Goal: Task Accomplishment & Management: Manage account settings

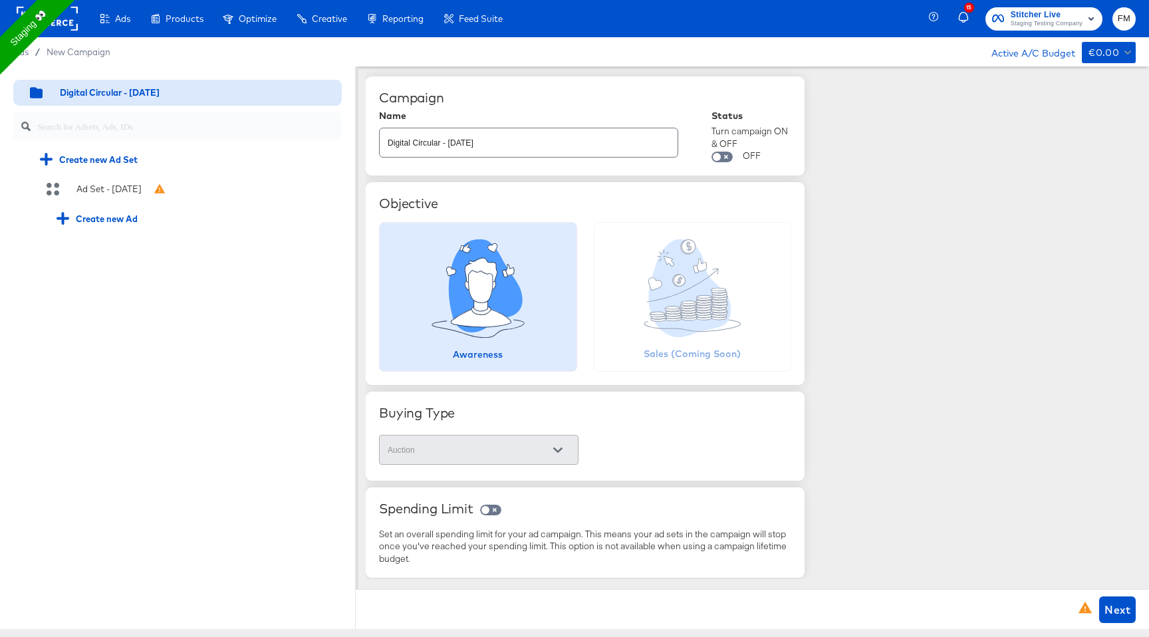
click at [536, 139] on input "Digital Circular - 10 Sep" at bounding box center [529, 137] width 298 height 29
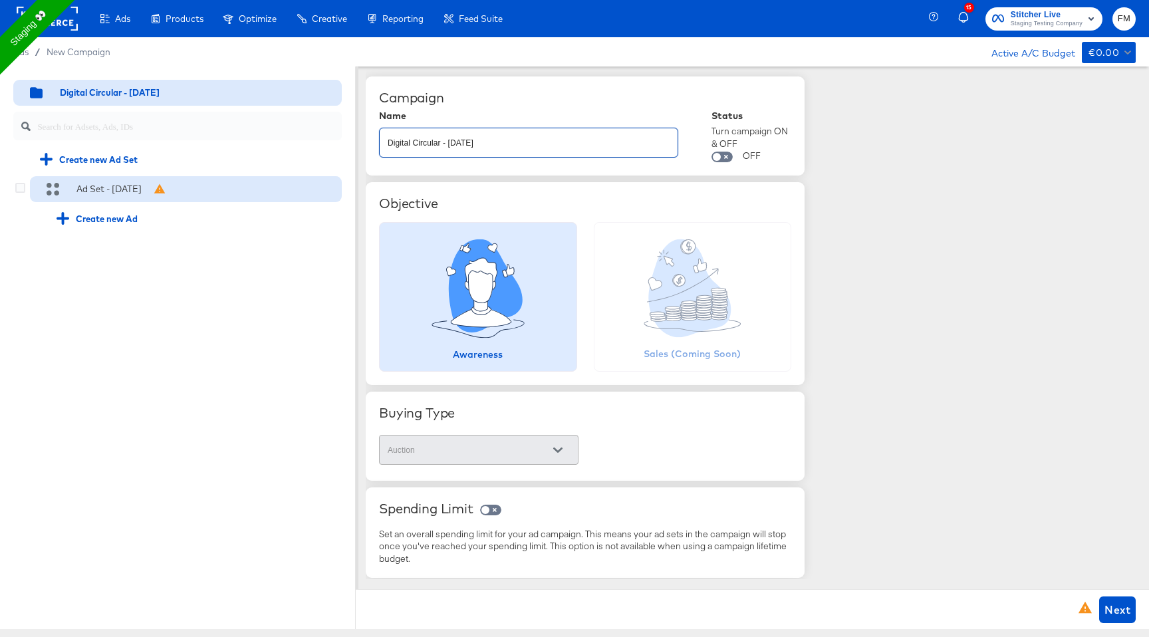
click at [98, 181] on div "Ad Set - 10 Sep" at bounding box center [186, 189] width 312 height 27
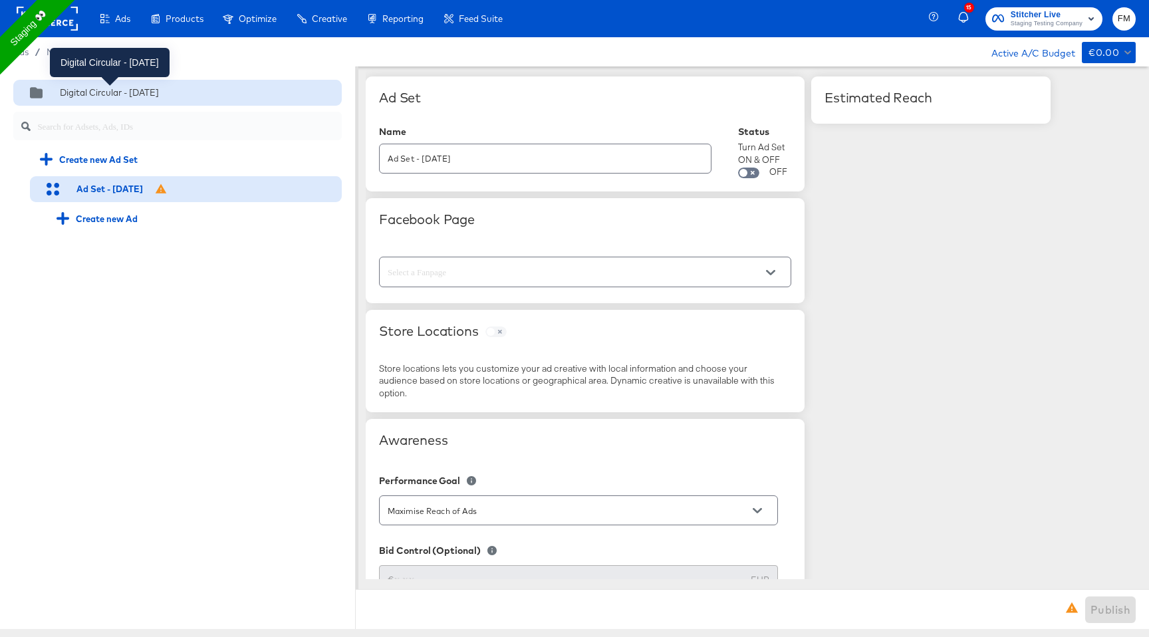
click at [146, 98] on div "Digital Circular - 10 Sep" at bounding box center [109, 92] width 99 height 13
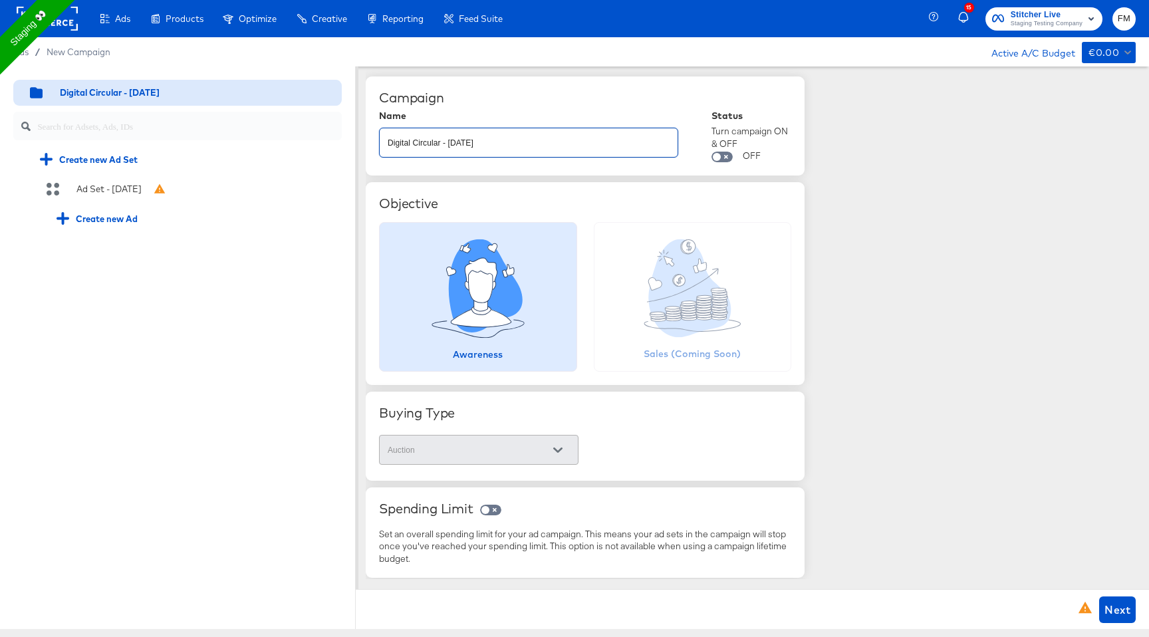
click at [388, 142] on input "Digital Circular - 10 Sep" at bounding box center [529, 137] width 298 height 29
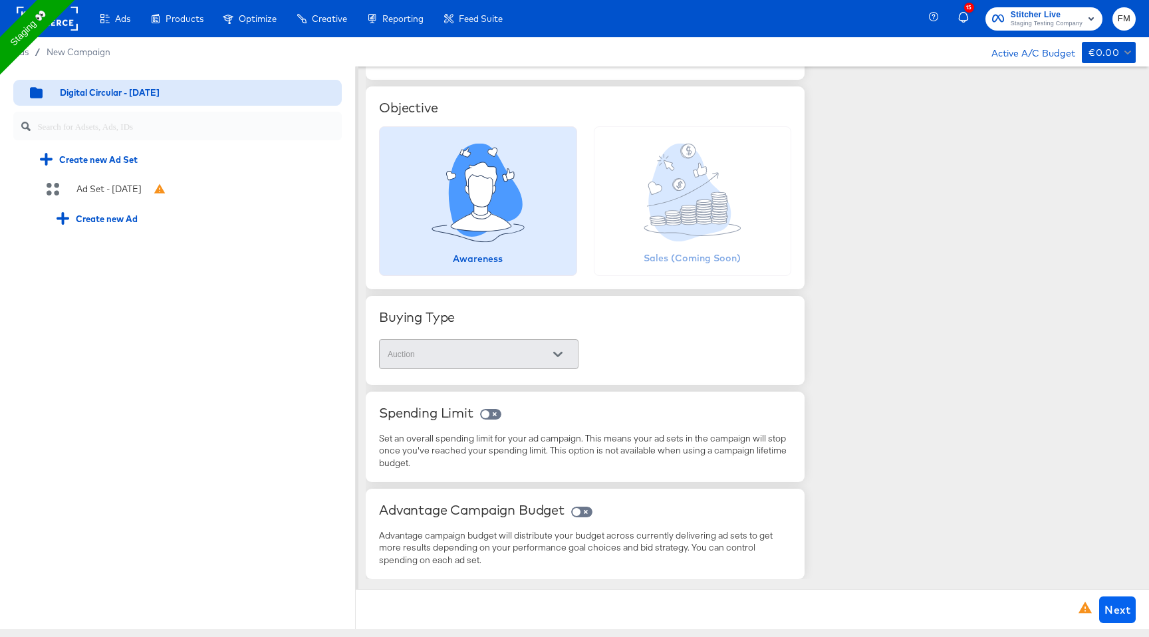
type input "138.0 Digital Circular - [DATE]"
click at [1110, 602] on span "Next" at bounding box center [1117, 609] width 26 height 19
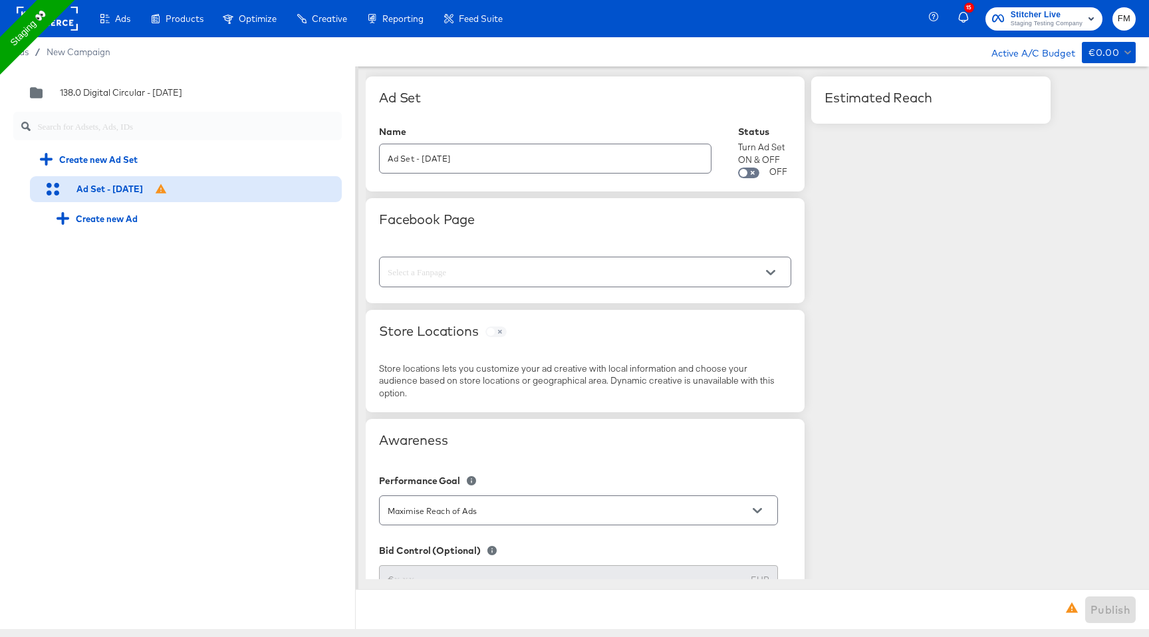
scroll to position [0, 0]
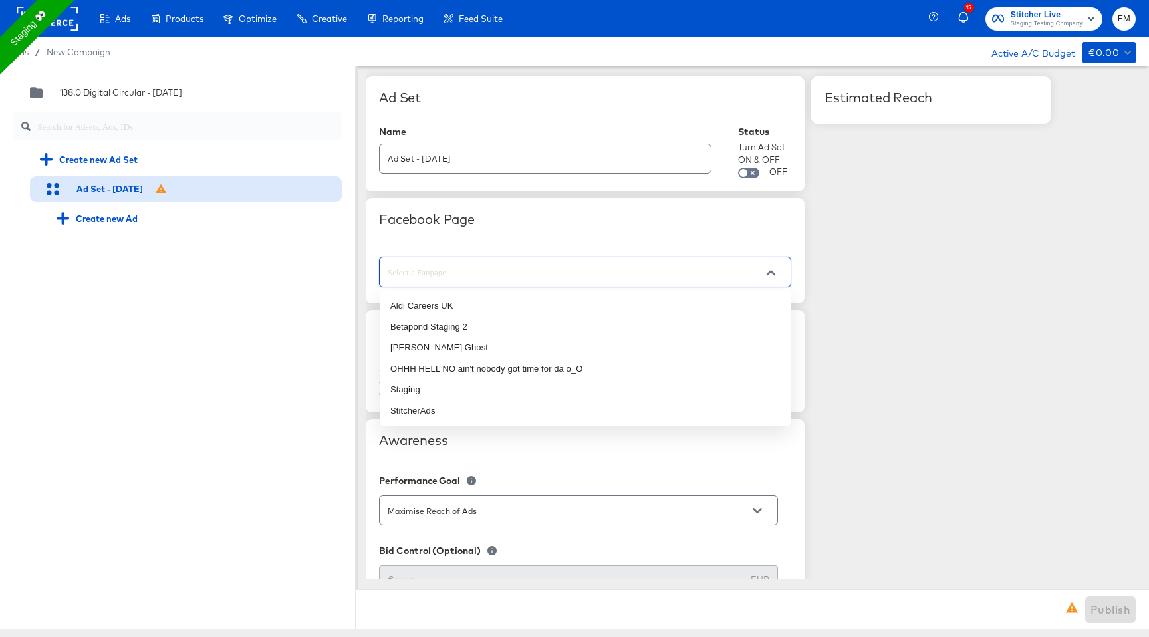
click at [585, 277] on input "text" at bounding box center [575, 272] width 380 height 15
click at [544, 386] on li "Staging" at bounding box center [585, 389] width 411 height 21
type input "Staging"
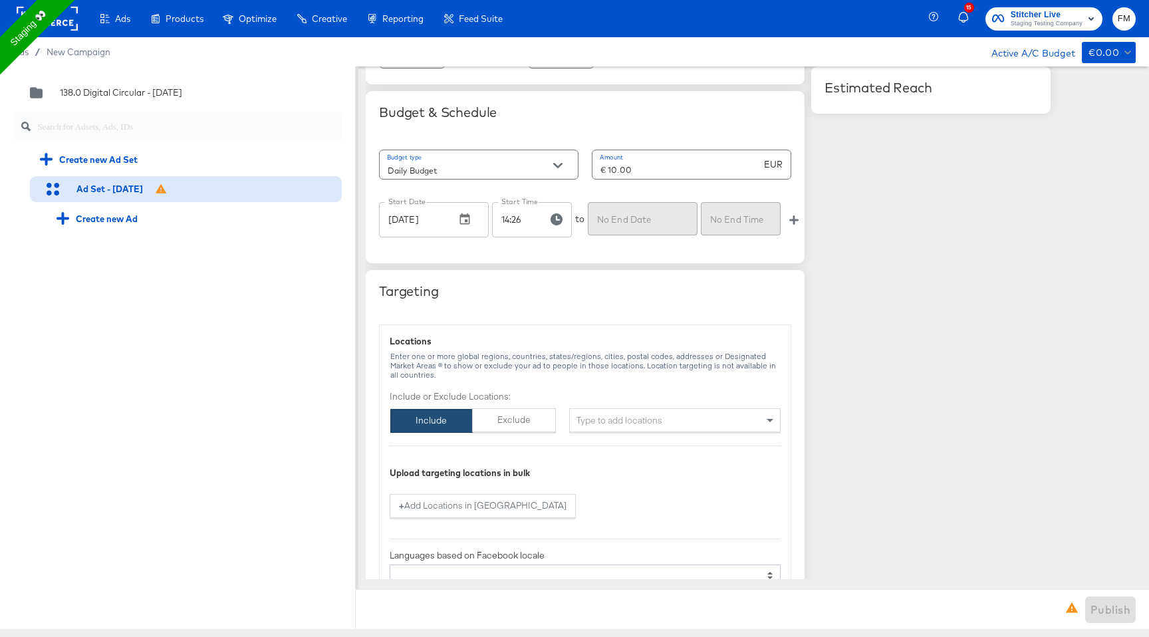
scroll to position [623, 0]
click at [796, 215] on icon "button" at bounding box center [793, 218] width 9 height 9
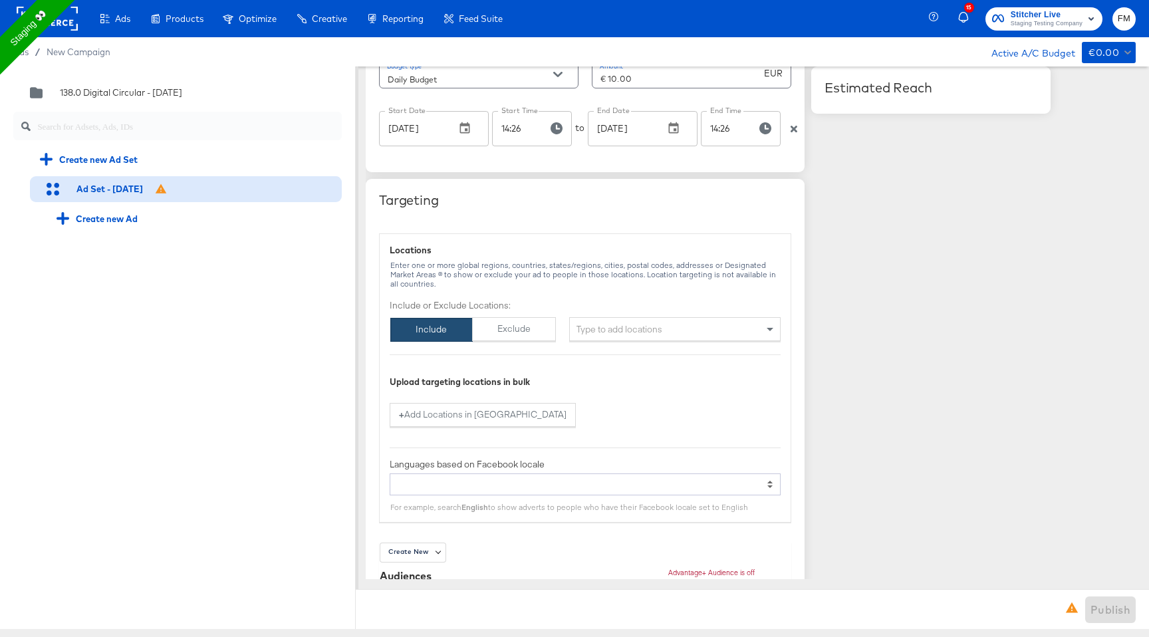
scroll to position [750, 0]
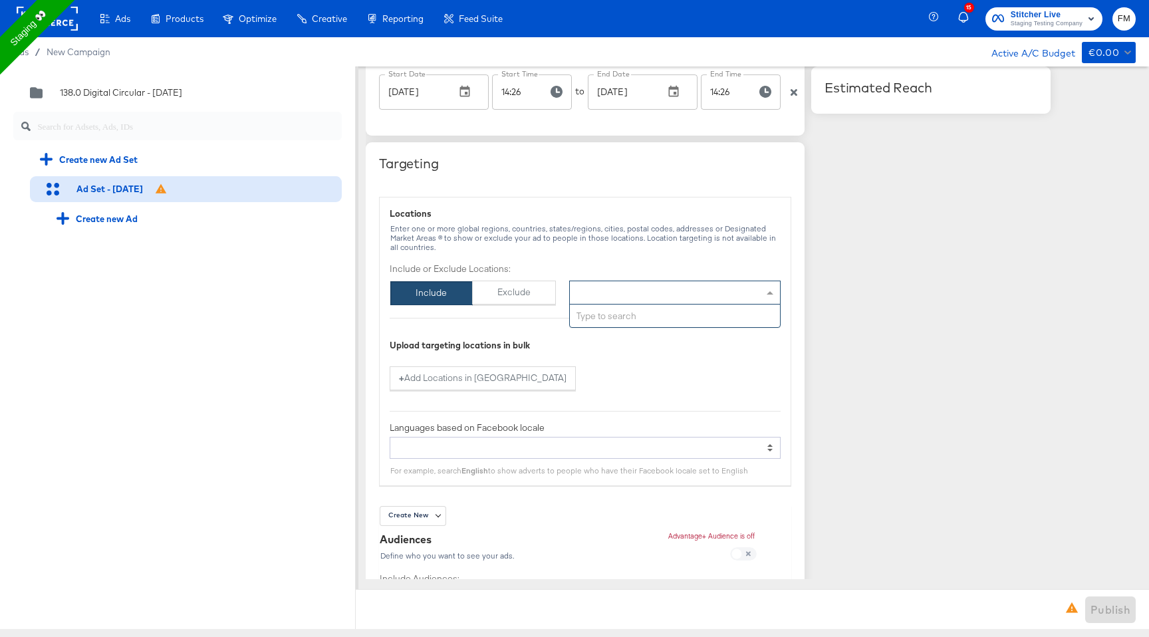
click at [687, 292] on div "Type to add locations" at bounding box center [674, 292] width 211 height 24
click at [675, 315] on div "Type to search" at bounding box center [675, 315] width 210 height 23
click at [637, 287] on div "Type to add locations" at bounding box center [674, 292] width 211 height 24
type input "new"
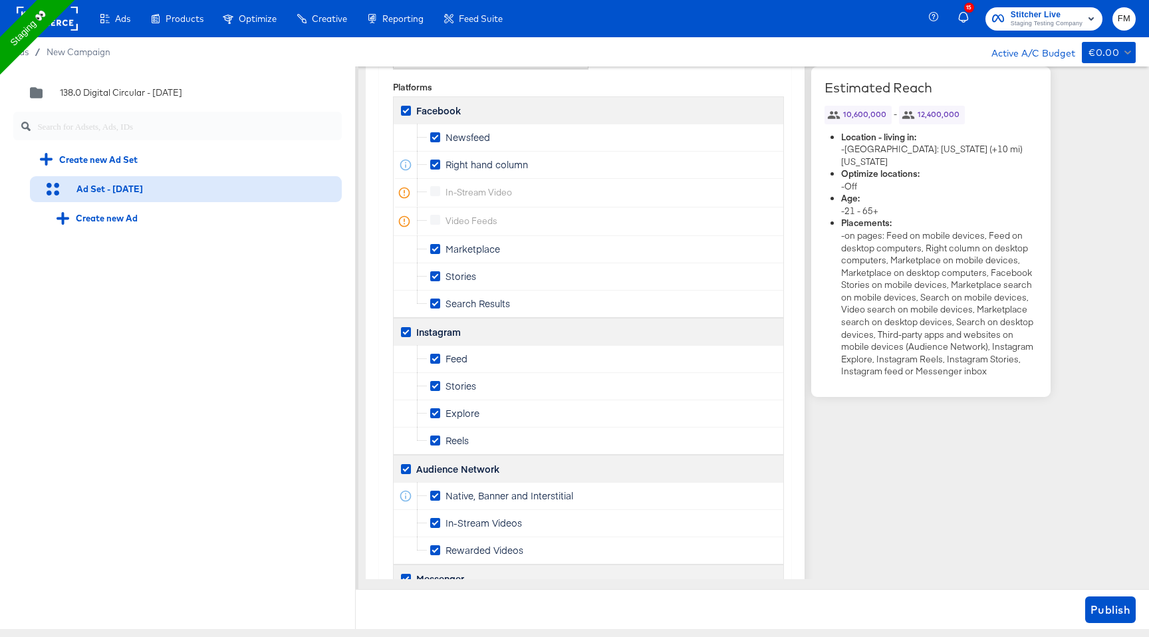
scroll to position [1948, 0]
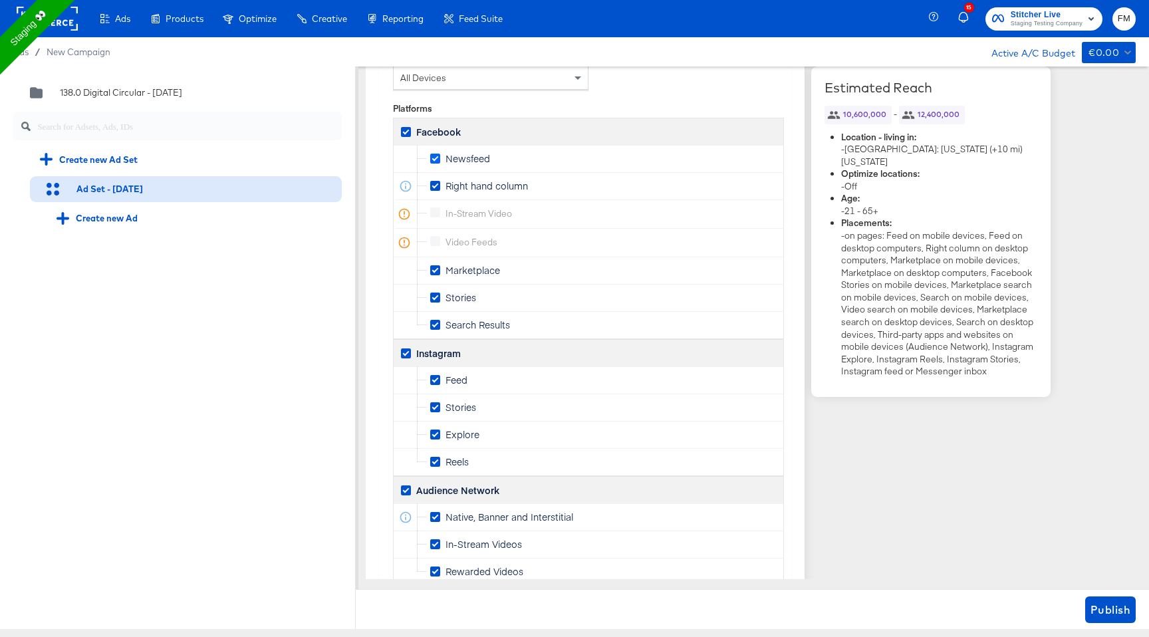
click at [439, 159] on icon at bounding box center [435, 159] width 10 height 10
click at [0, 0] on input "Newsfeed" at bounding box center [0, 0] width 0 height 0
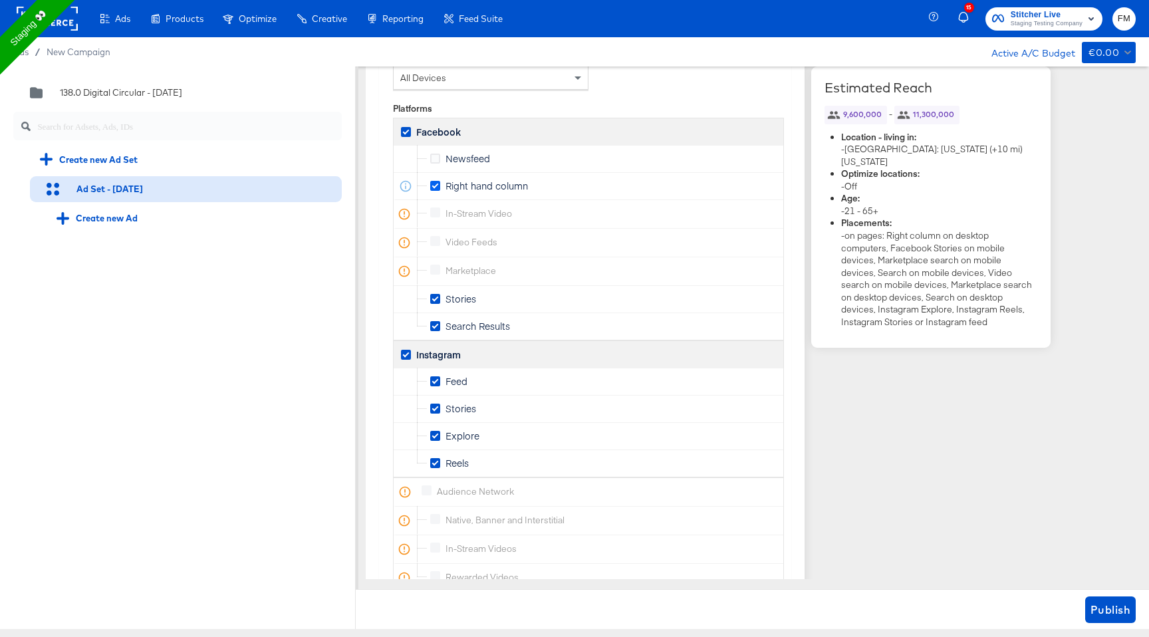
click at [439, 182] on icon at bounding box center [435, 186] width 10 height 10
click at [0, 0] on input "Right hand column" at bounding box center [0, 0] width 0 height 0
drag, startPoint x: 438, startPoint y: 322, endPoint x: 448, endPoint y: 312, distance: 14.6
click at [448, 312] on div "Newsfeed Right hand column instream_video Placement Info In-stream Videos place…" at bounding box center [588, 242] width 390 height 195
click at [437, 323] on icon at bounding box center [435, 326] width 10 height 10
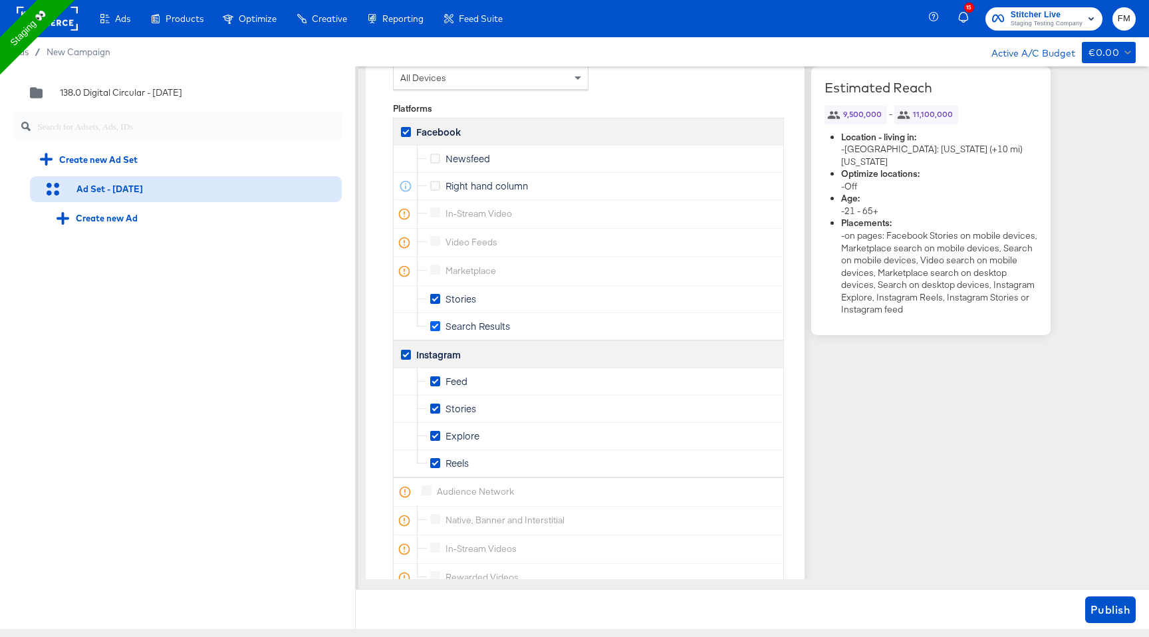
click at [0, 0] on input "Search Results" at bounding box center [0, 0] width 0 height 0
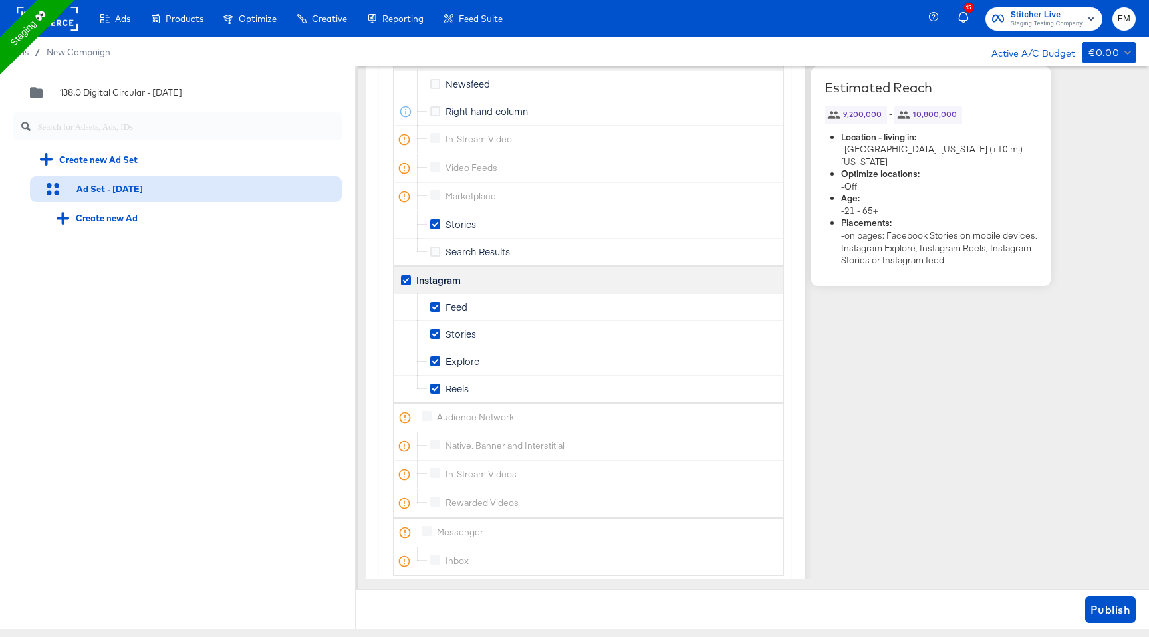
scroll to position [2035, 0]
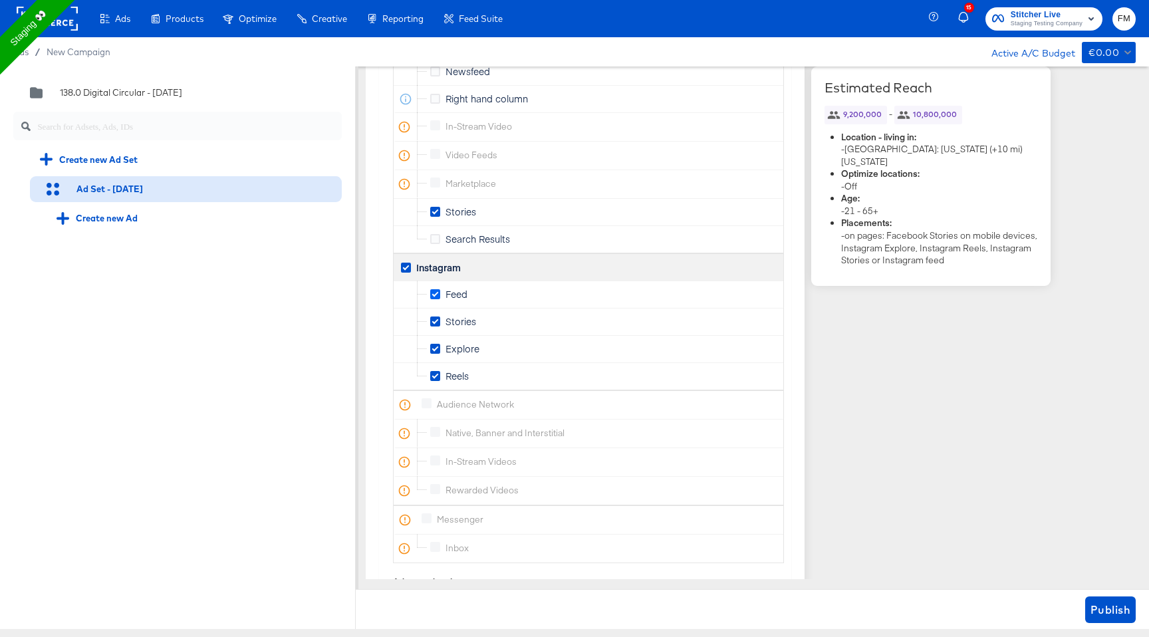
click at [435, 294] on icon at bounding box center [435, 294] width 10 height 10
click at [0, 0] on input "Feed" at bounding box center [0, 0] width 0 height 0
click at [432, 351] on icon at bounding box center [435, 349] width 10 height 10
click at [0, 0] on input "Explore" at bounding box center [0, 0] width 0 height 0
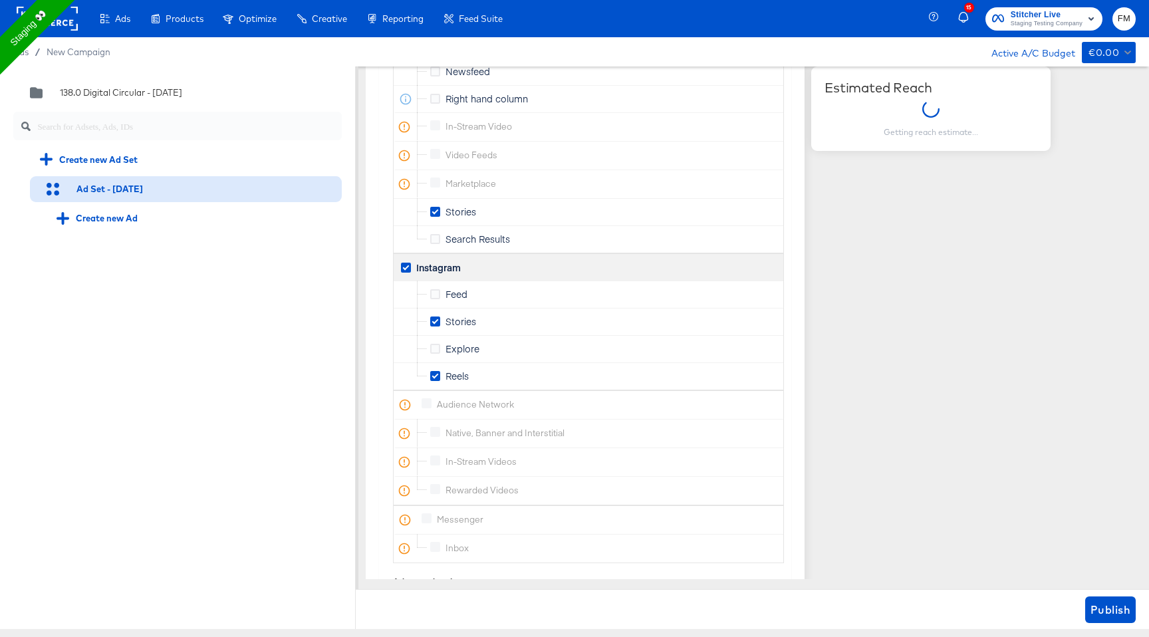
click at [429, 377] on div "Reels" at bounding box center [588, 375] width 390 height 27
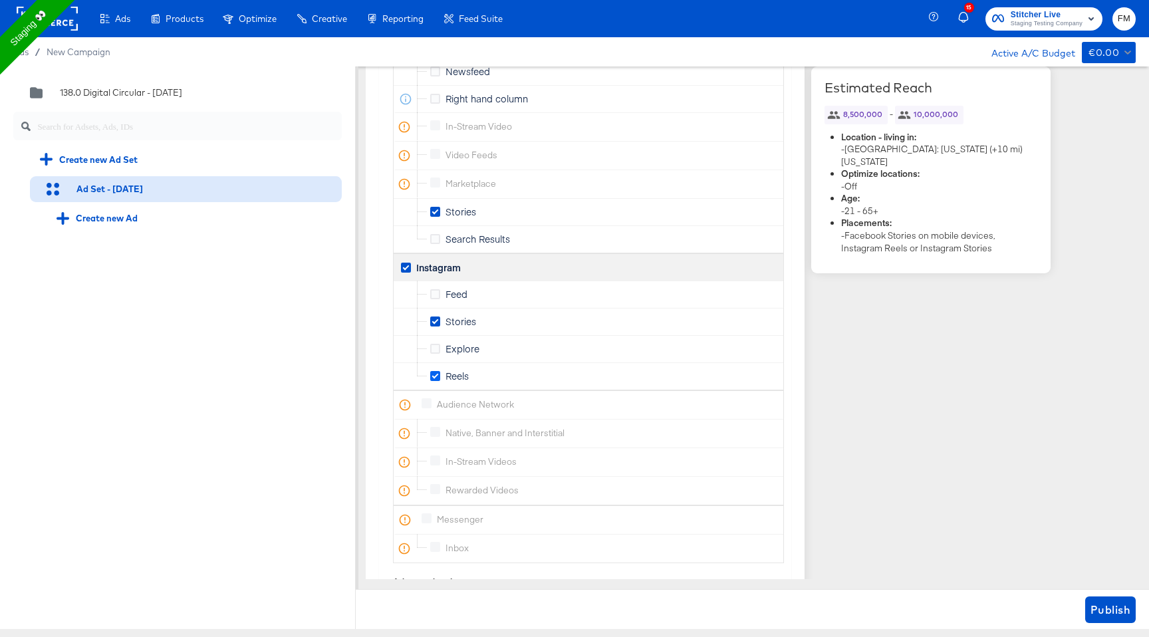
click at [433, 377] on icon at bounding box center [435, 376] width 10 height 10
click at [0, 0] on input "Reels" at bounding box center [0, 0] width 0 height 0
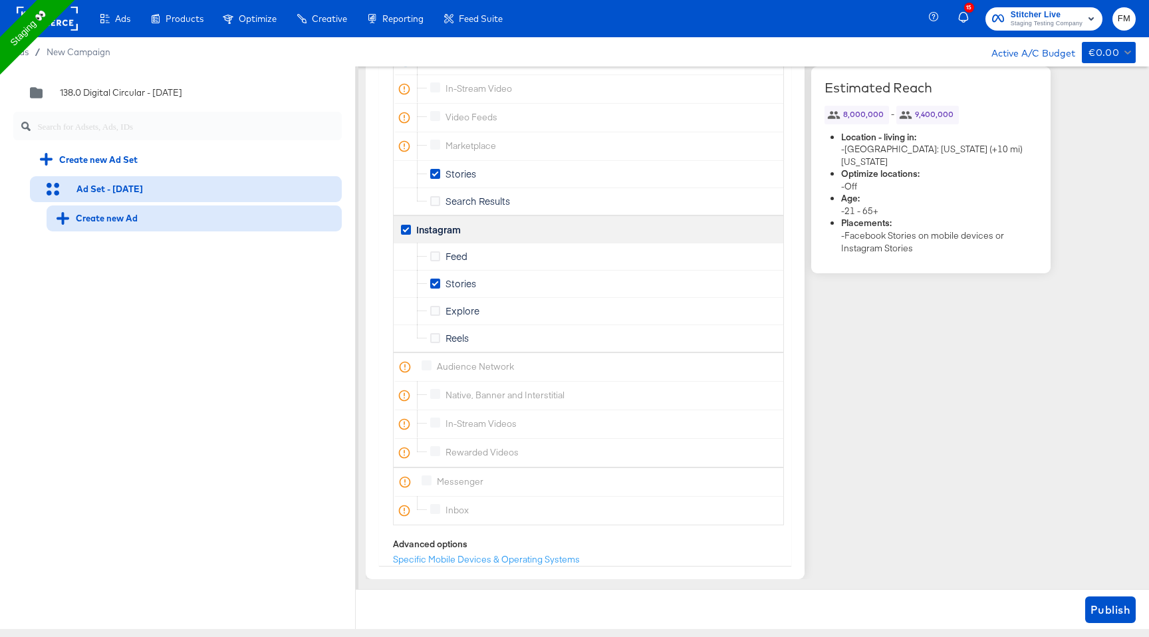
click at [120, 212] on div "Create new Ad" at bounding box center [96, 218] width 81 height 13
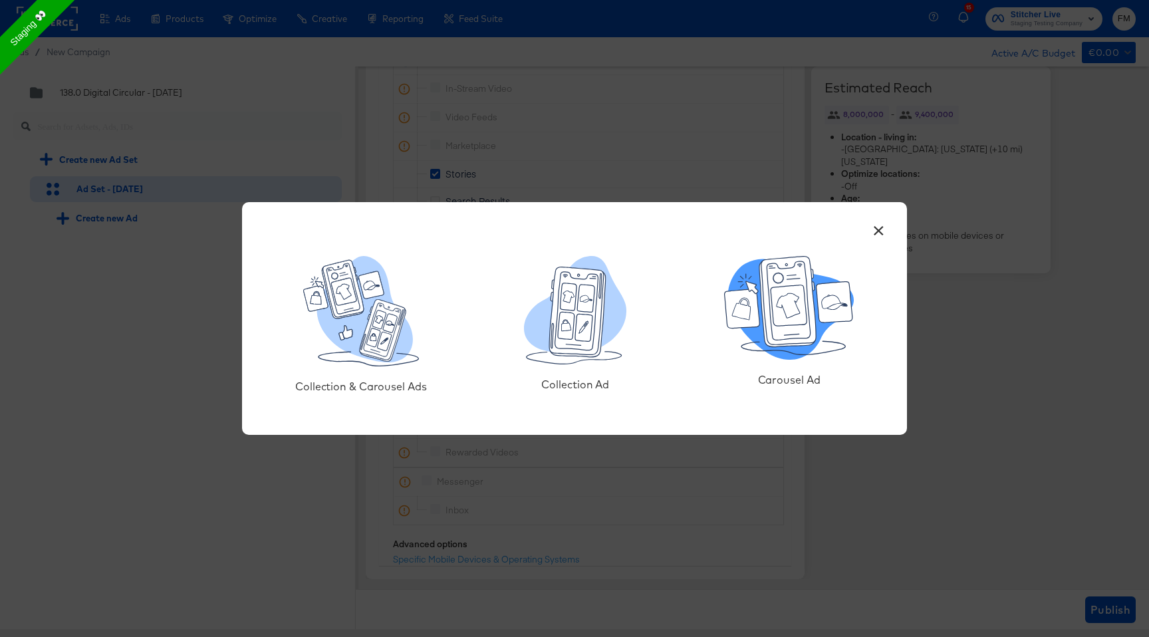
click at [812, 314] on icon at bounding box center [787, 302] width 56 height 90
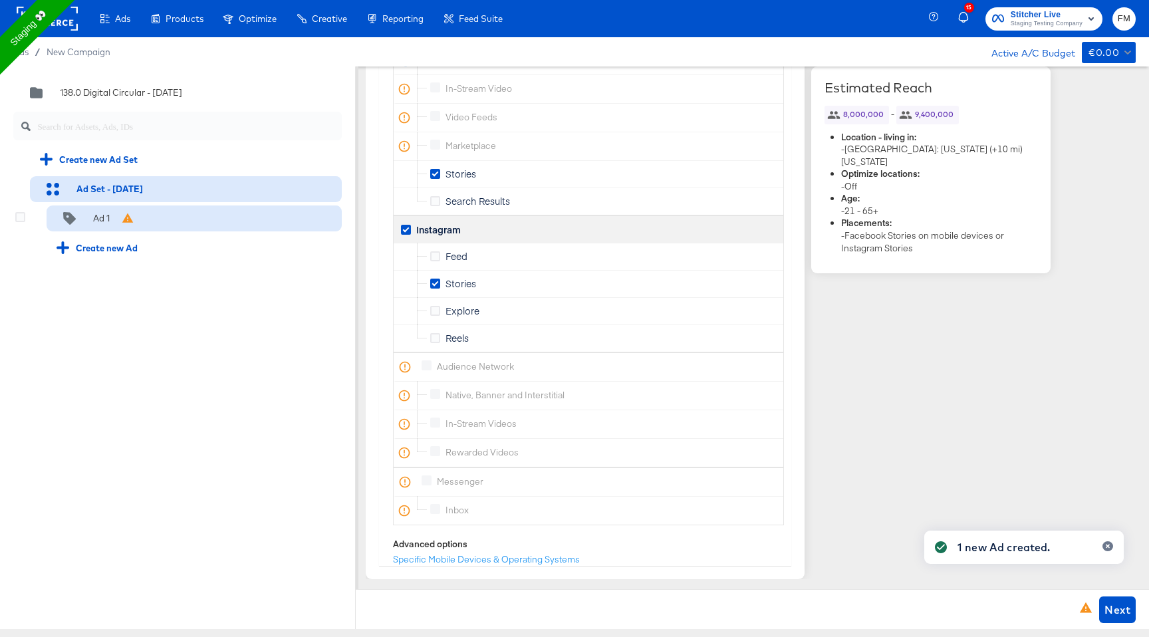
click at [176, 223] on div "Ad 1" at bounding box center [194, 218] width 295 height 27
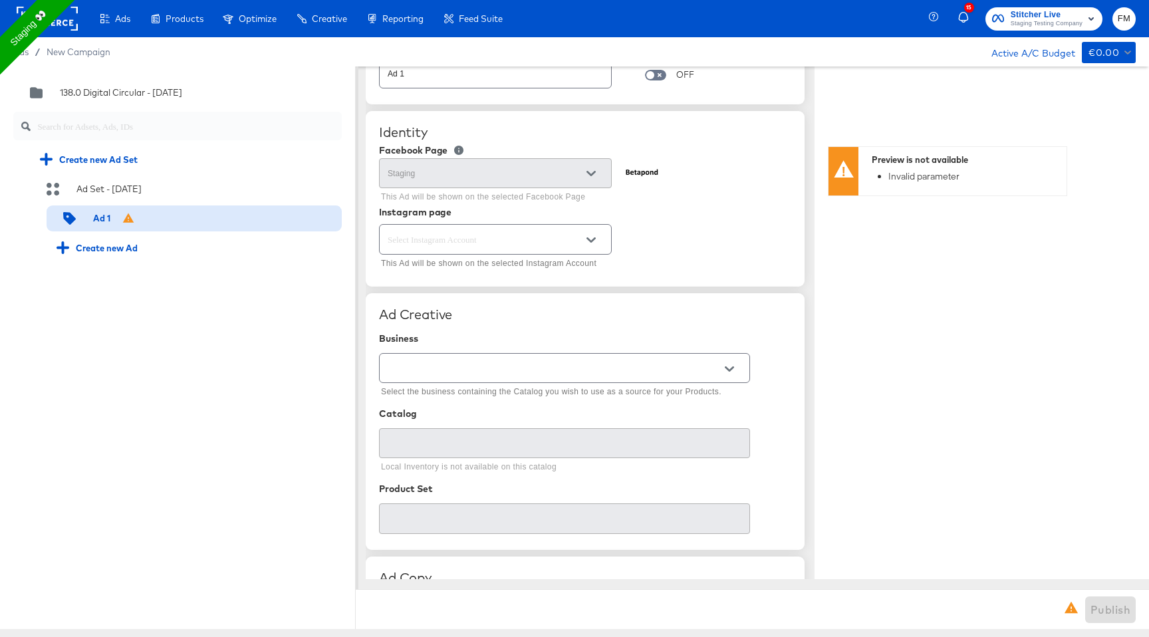
scroll to position [38, 0]
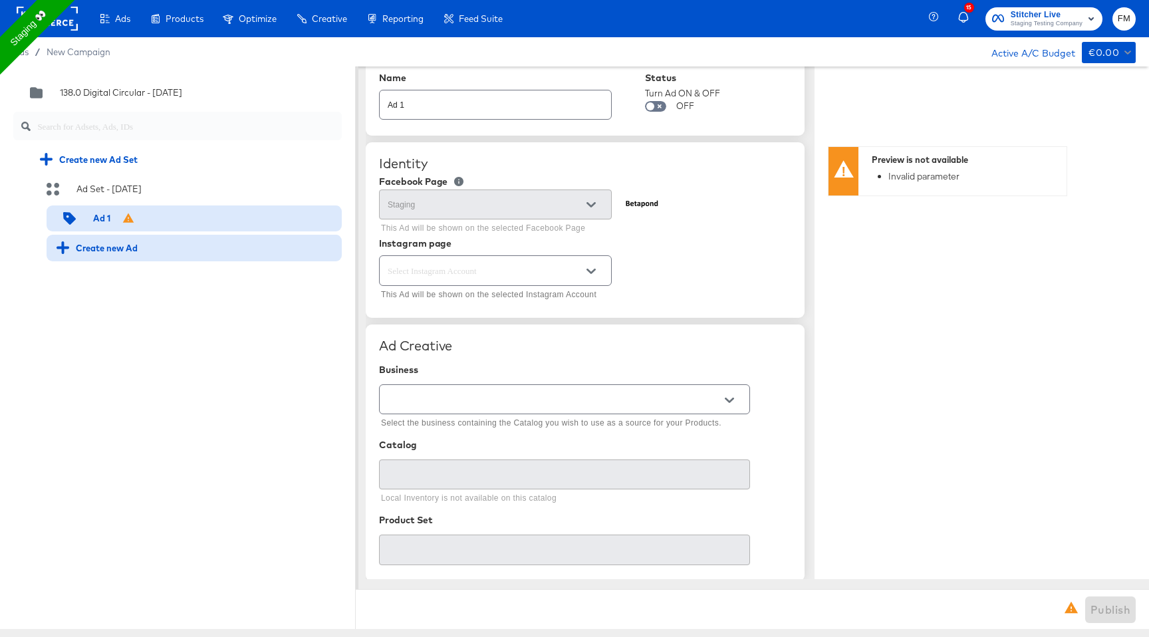
click at [128, 239] on div "Create new Ad" at bounding box center [194, 248] width 295 height 26
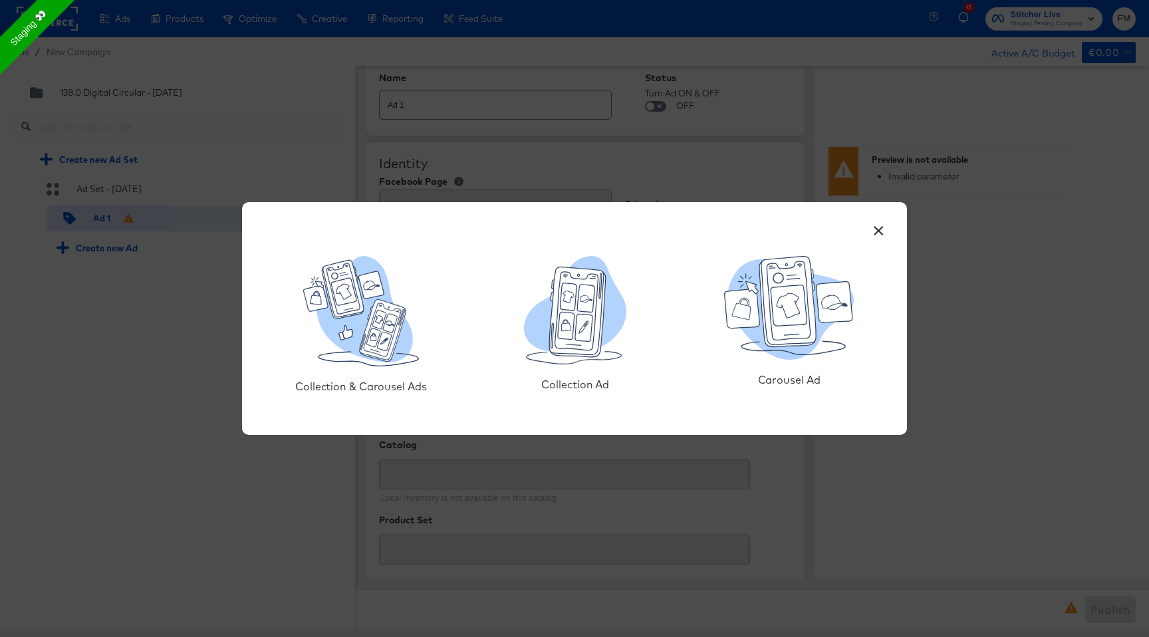
click at [808, 379] on div "Carousel Ad" at bounding box center [789, 379] width 62 height 13
type textarea "x"
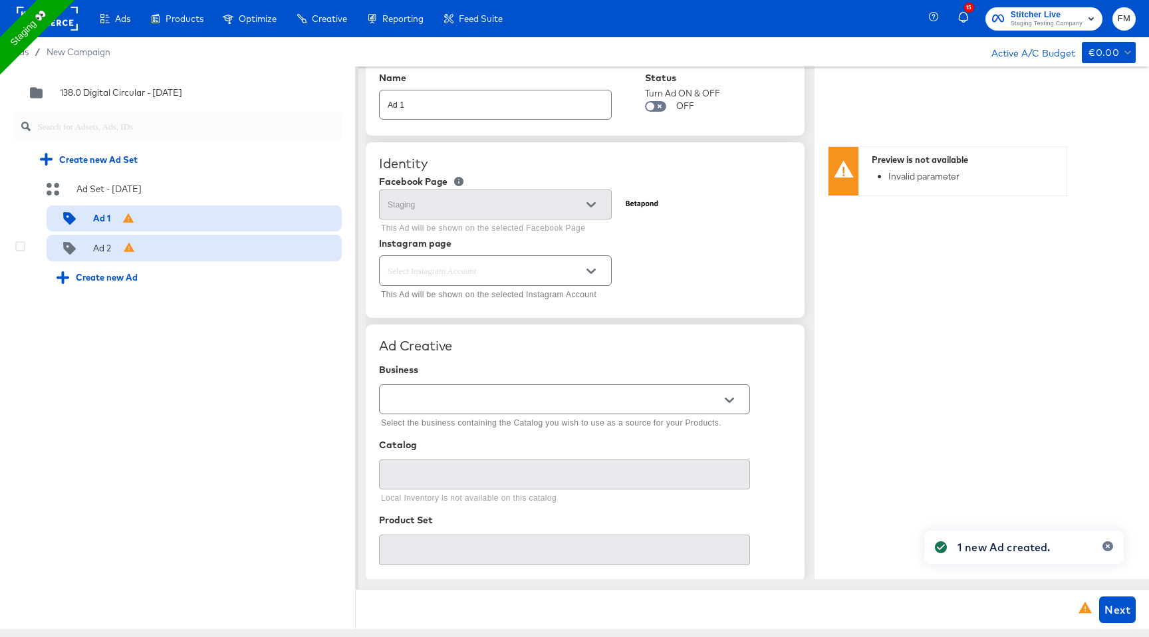
click at [247, 248] on div "Ad 2" at bounding box center [194, 248] width 295 height 27
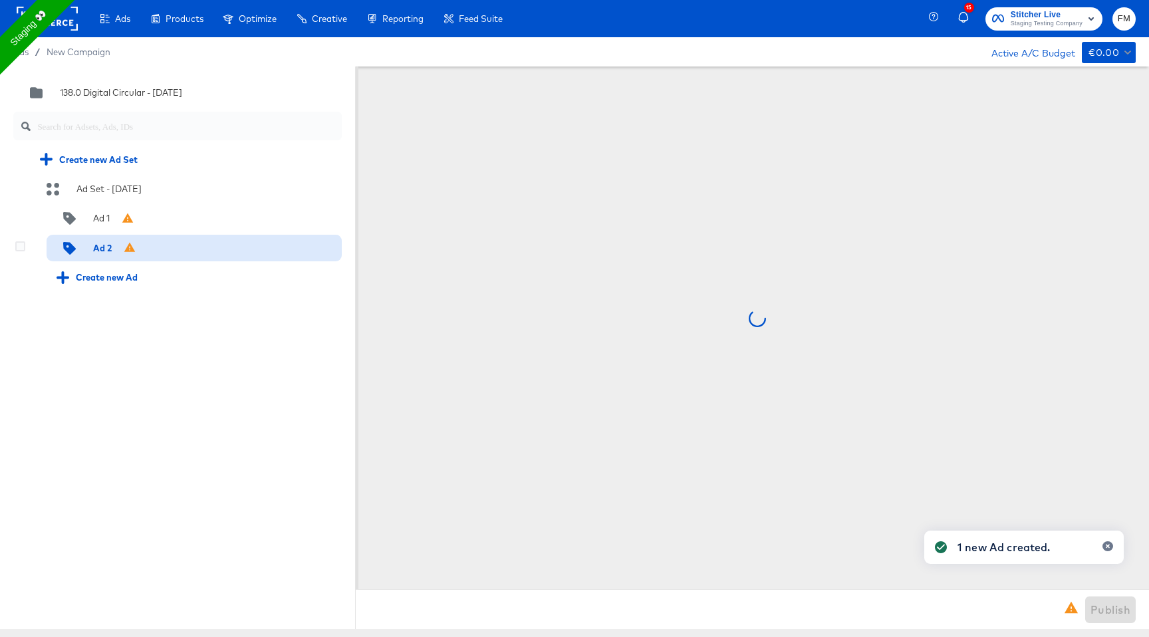
scroll to position [0, 0]
click at [21, 246] on icon at bounding box center [20, 246] width 10 height 10
click at [0, 0] on input "checkbox" at bounding box center [0, 0] width 0 height 0
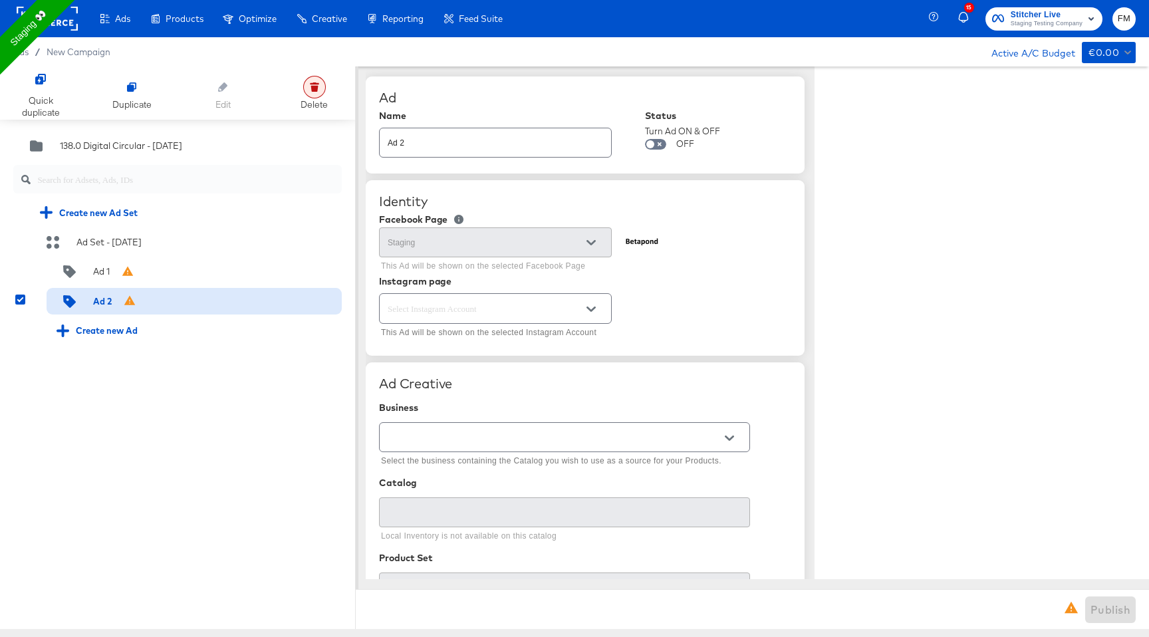
click at [308, 88] on div at bounding box center [314, 87] width 23 height 23
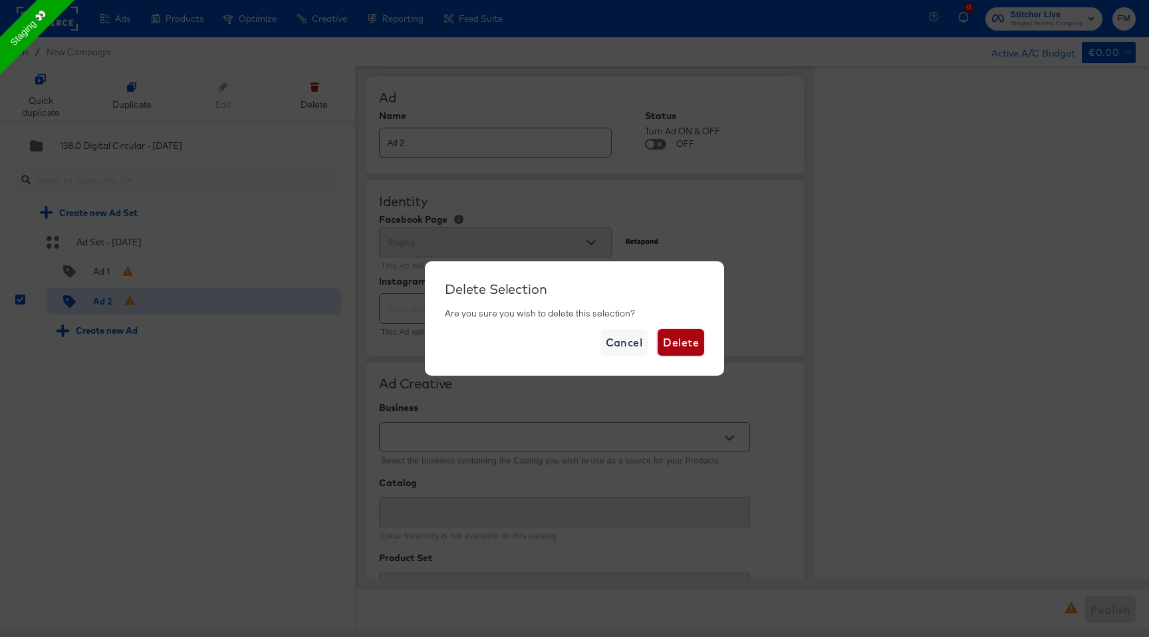
click at [693, 345] on span "Delete" at bounding box center [681, 342] width 36 height 19
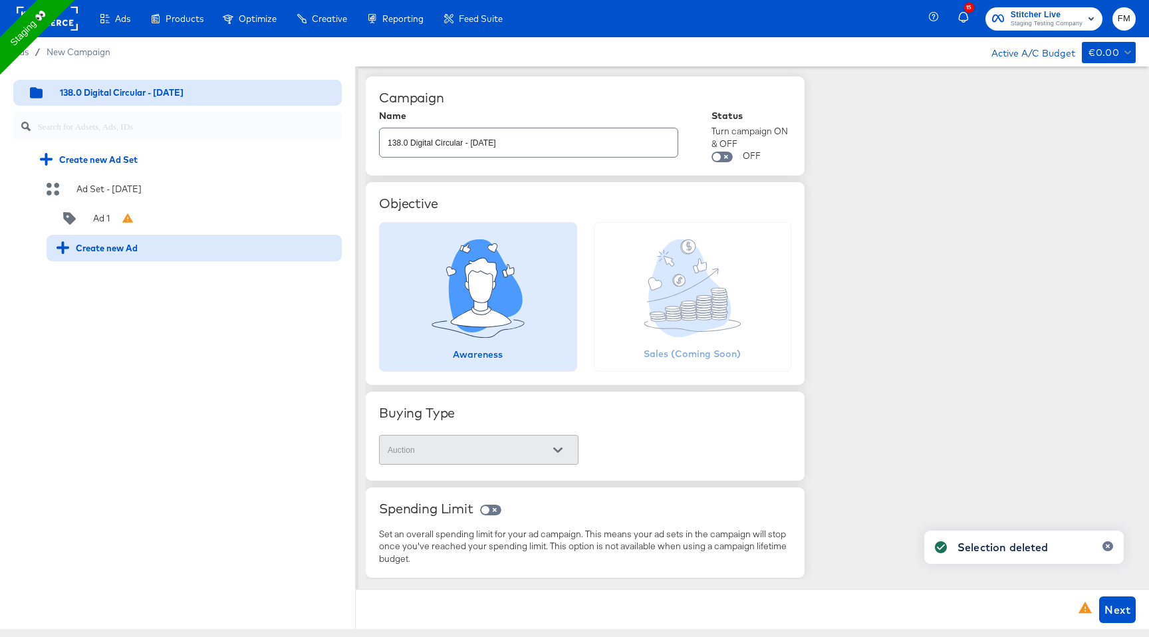
click at [151, 248] on div "Create new Ad" at bounding box center [193, 247] width 275 height 13
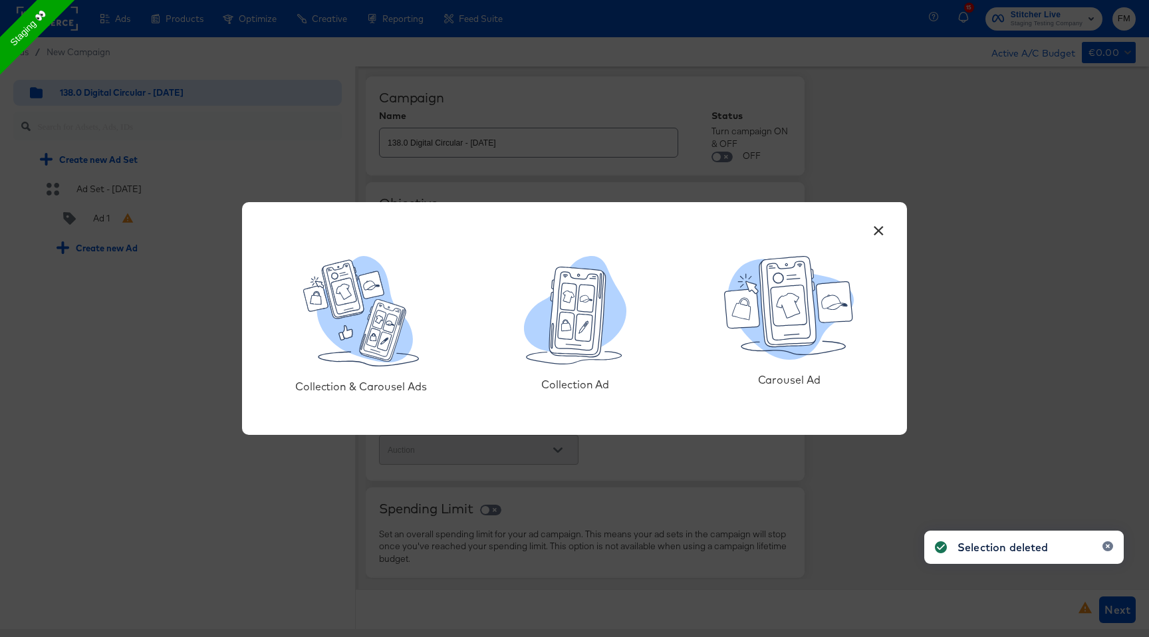
click at [878, 229] on button "×" at bounding box center [878, 227] width 24 height 24
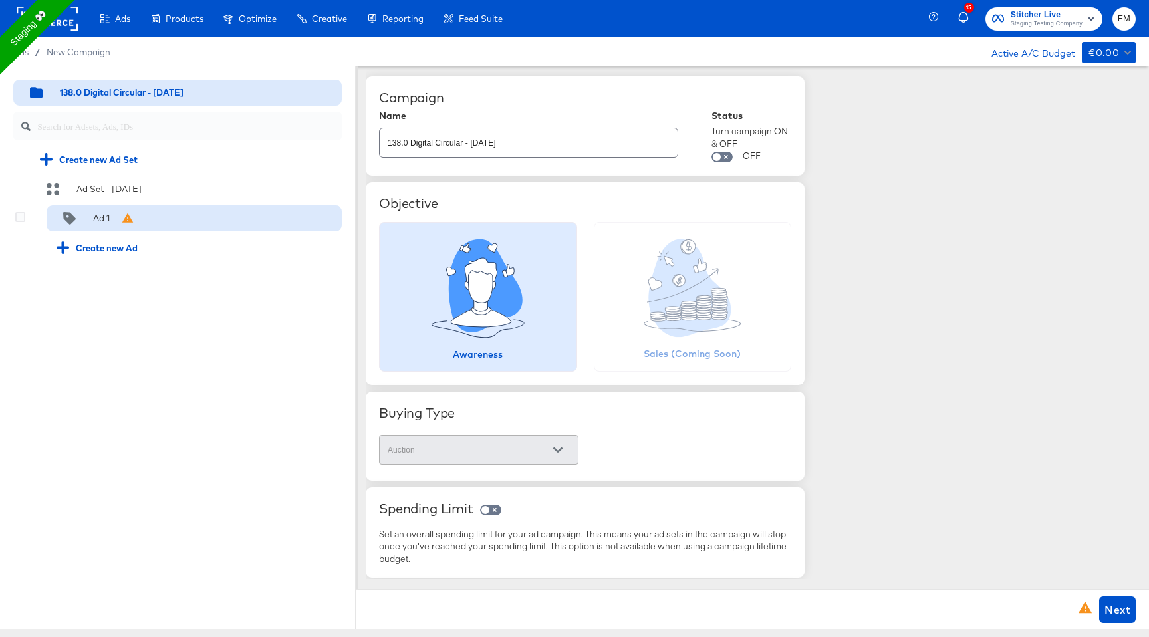
click at [141, 211] on div "Ad 1" at bounding box center [194, 218] width 295 height 27
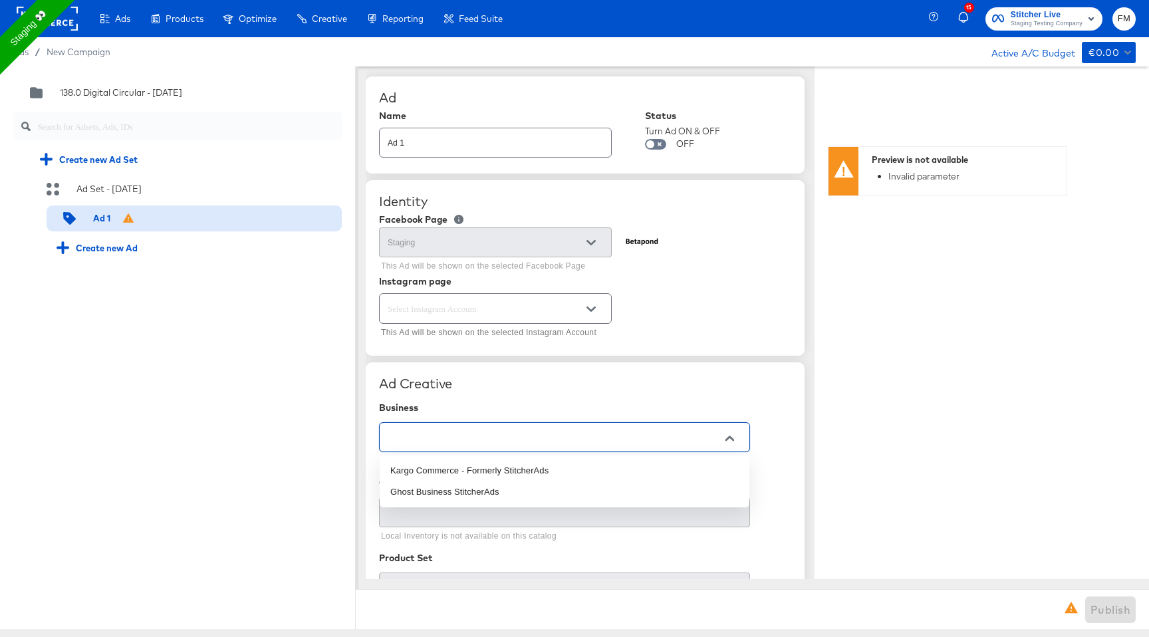
click at [701, 434] on input "text" at bounding box center [554, 437] width 338 height 15
click at [567, 469] on li "Kargo Commerce - Formerly StitcherAds" at bounding box center [565, 470] width 370 height 21
type input "Kargo Commerce - Formerly StitcherAds"
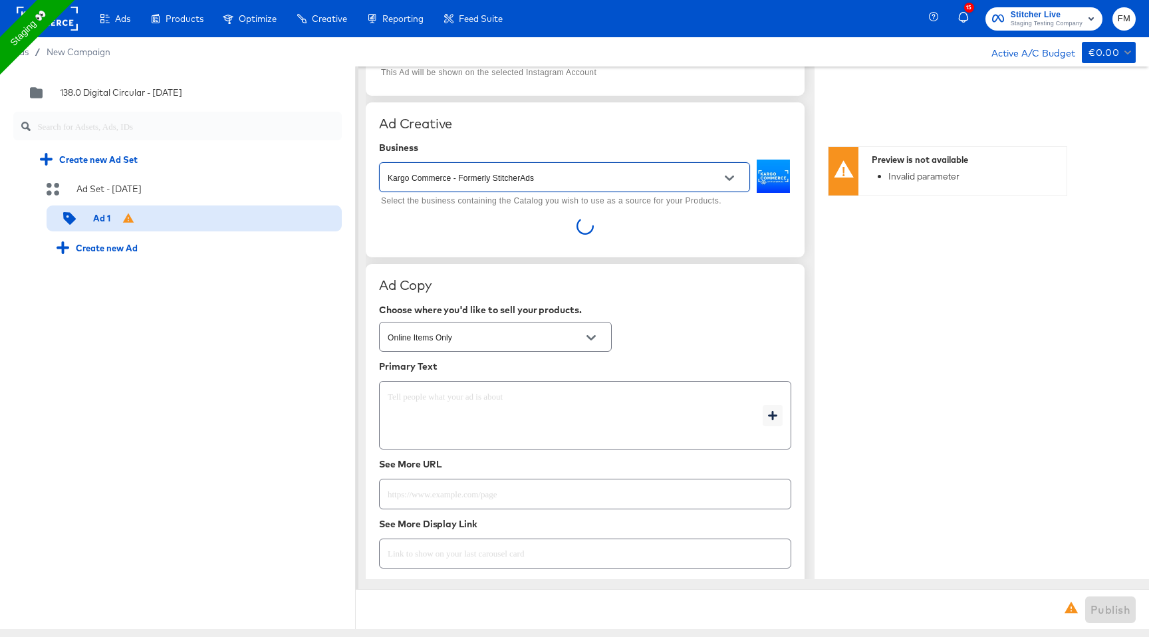
scroll to position [286, 0]
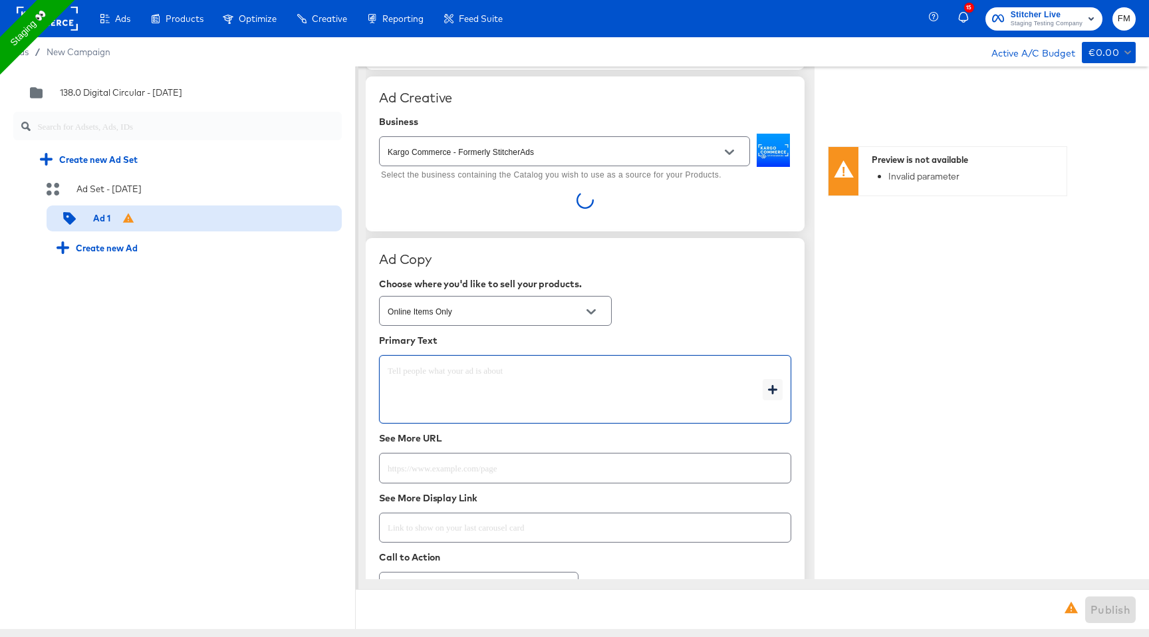
click at [582, 366] on textarea at bounding box center [575, 390] width 375 height 48
click at [774, 386] on icon "button" at bounding box center [772, 389] width 9 height 9
type textarea "x"
click at [737, 275] on div "Ad Copy Choose where you'd like to sell your products. Online Items Only Primar…" at bounding box center [585, 428] width 439 height 380
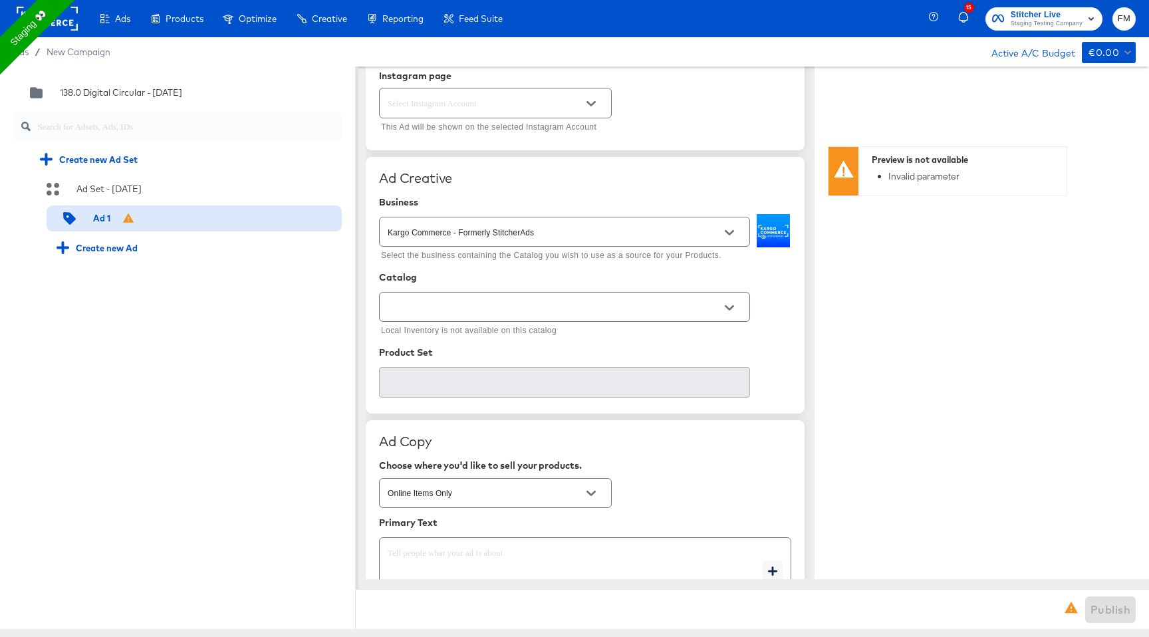
scroll to position [197, 0]
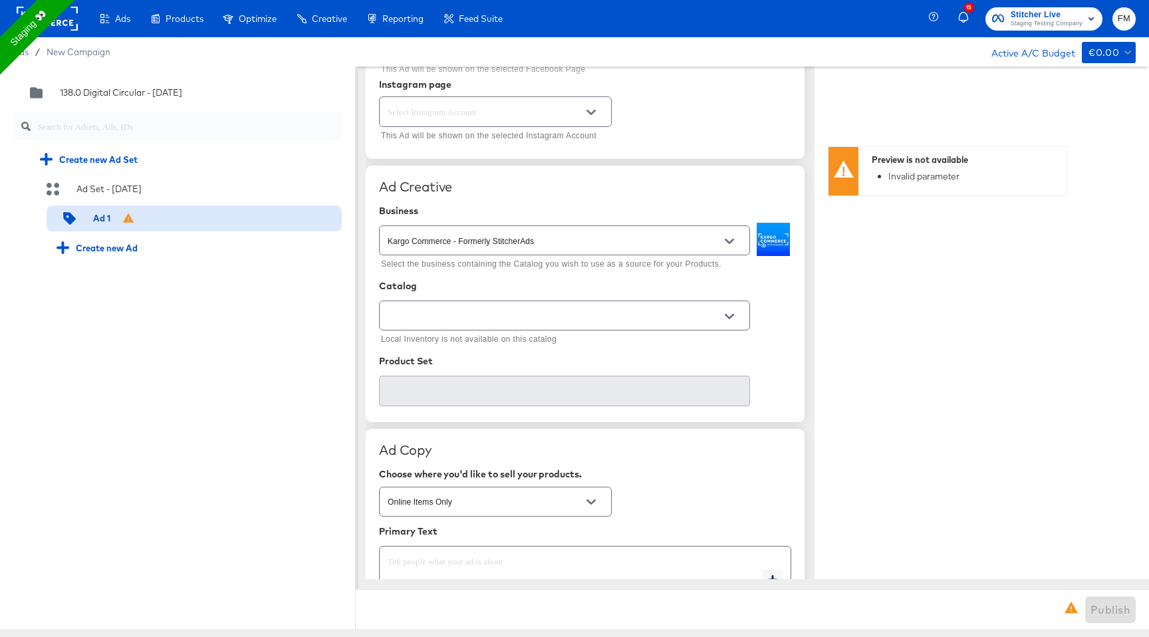
click at [721, 319] on button "Open" at bounding box center [729, 316] width 20 height 20
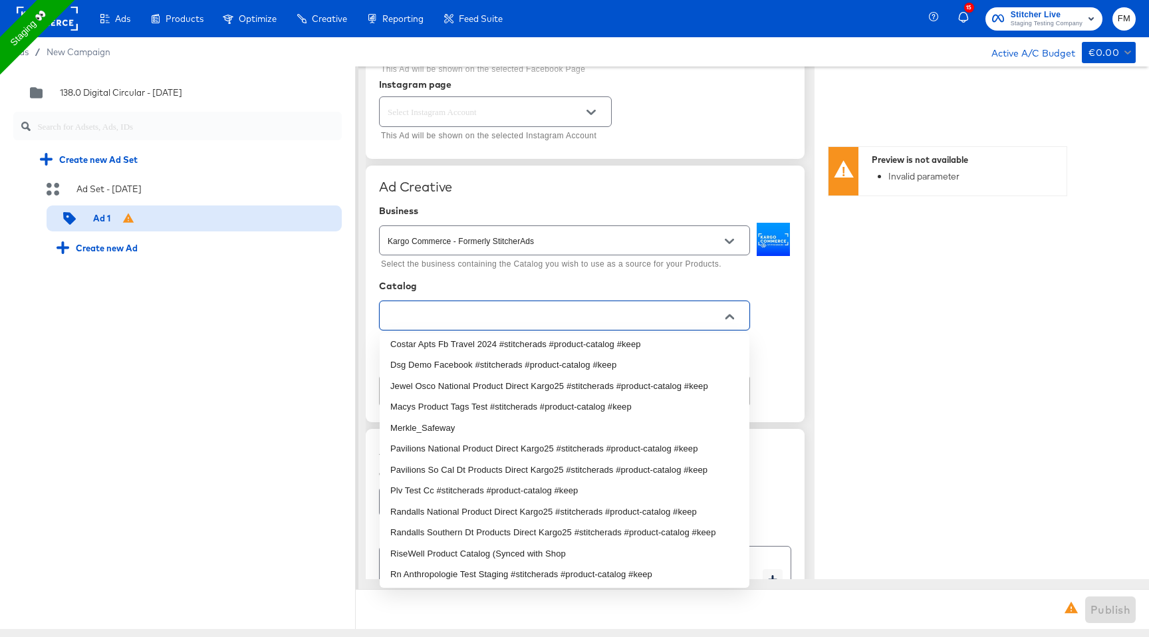
scroll to position [2897, 0]
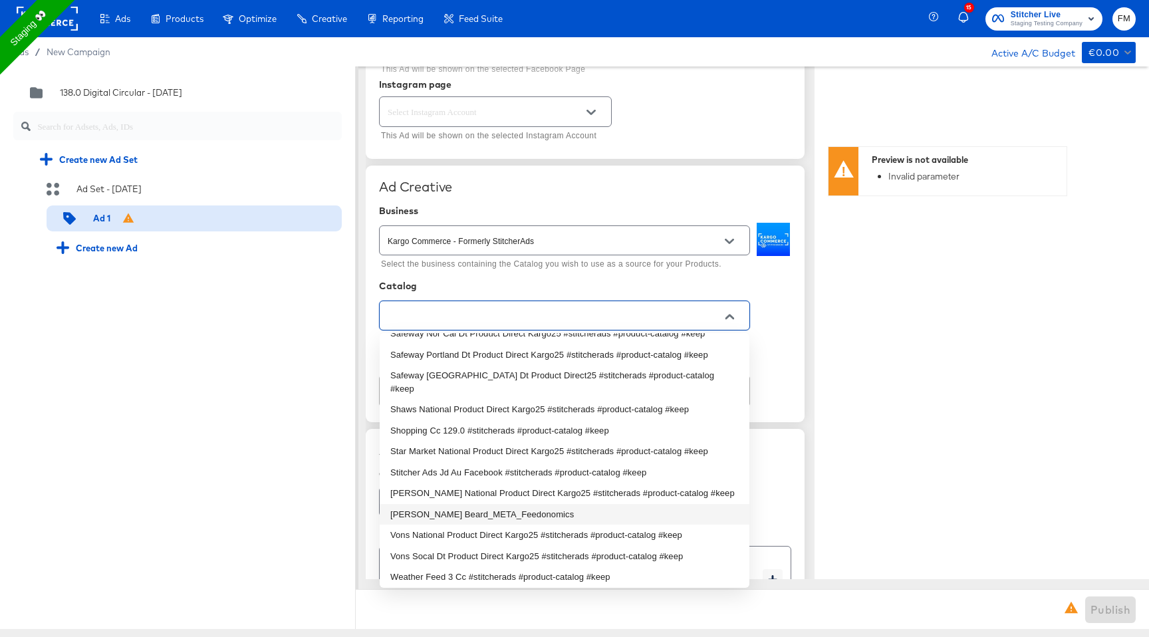
click at [625, 504] on li "Veronica Beard_META_Feedonomics" at bounding box center [565, 514] width 370 height 21
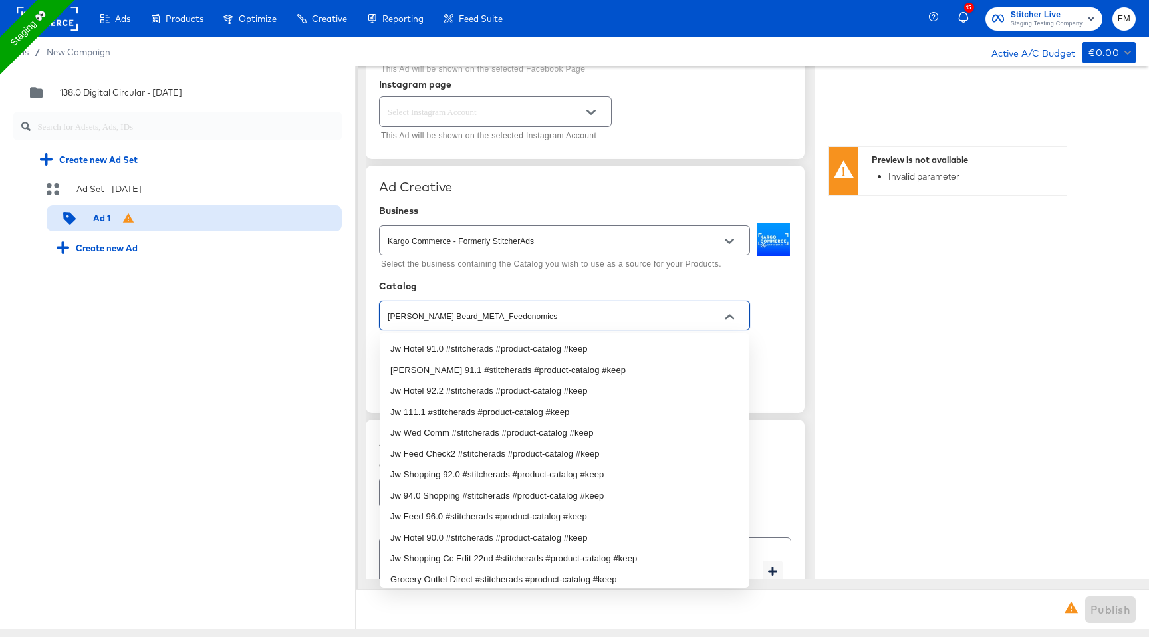
click at [612, 314] on input "Veronica Beard_META_Feedonomics" at bounding box center [554, 315] width 338 height 15
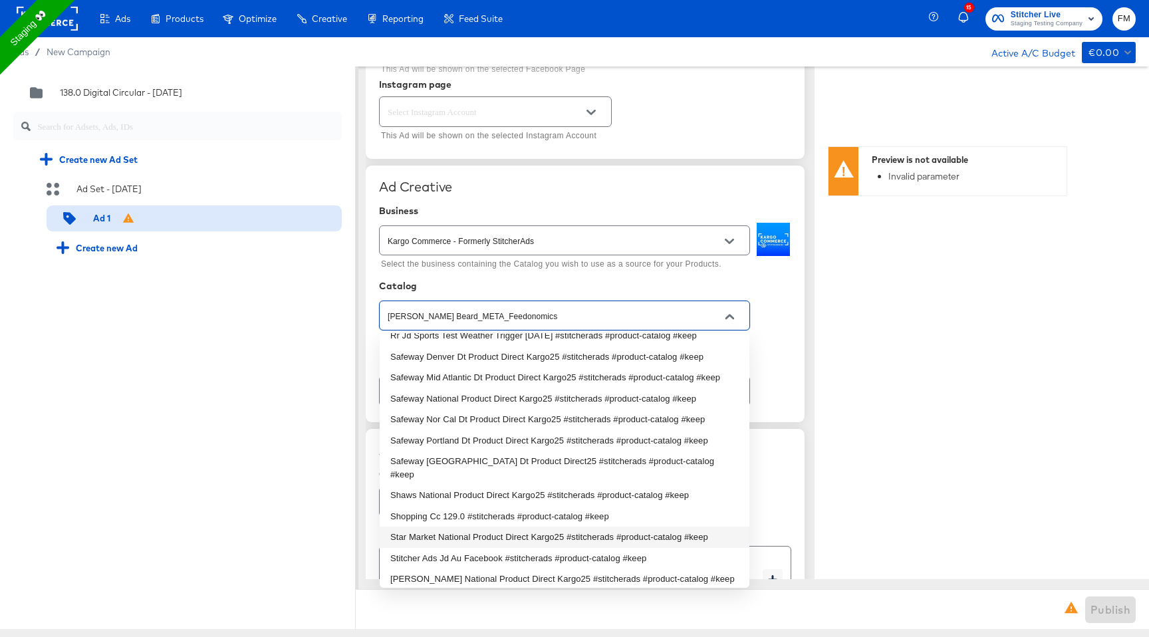
click at [552, 526] on li "Star Market National Product Direct Kargo25 #stitcherads #product-catalog #keep" at bounding box center [565, 536] width 370 height 21
type input "Star Market National Product Direct Kargo25 #stitcherads #product-catalog #keep"
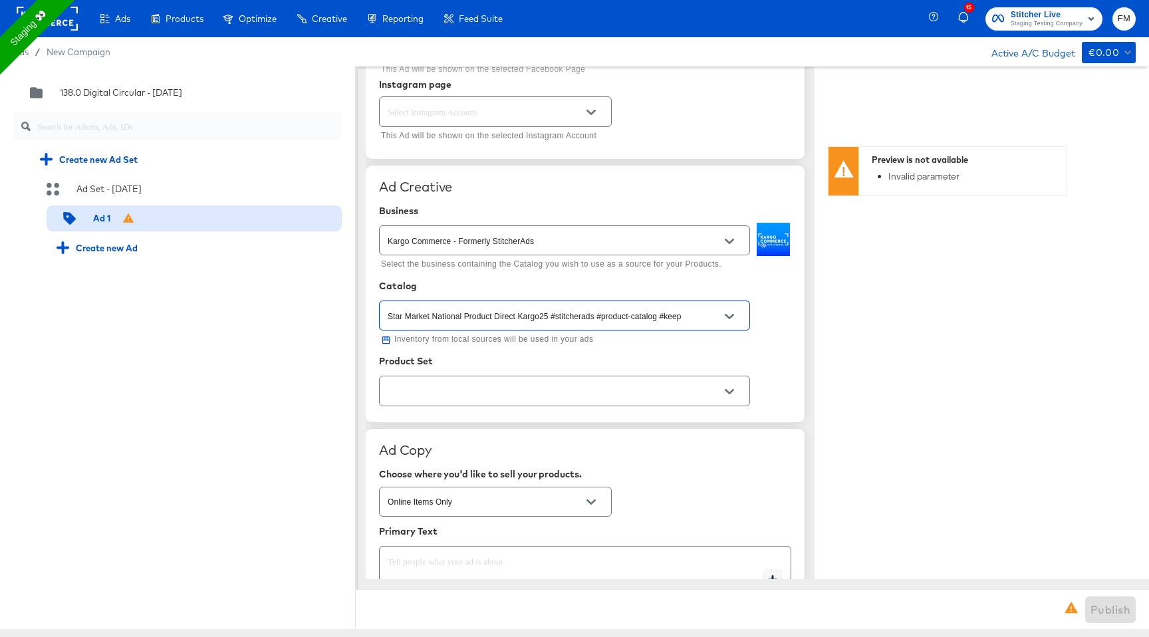
click at [728, 388] on icon "Open" at bounding box center [728, 391] width 9 height 9
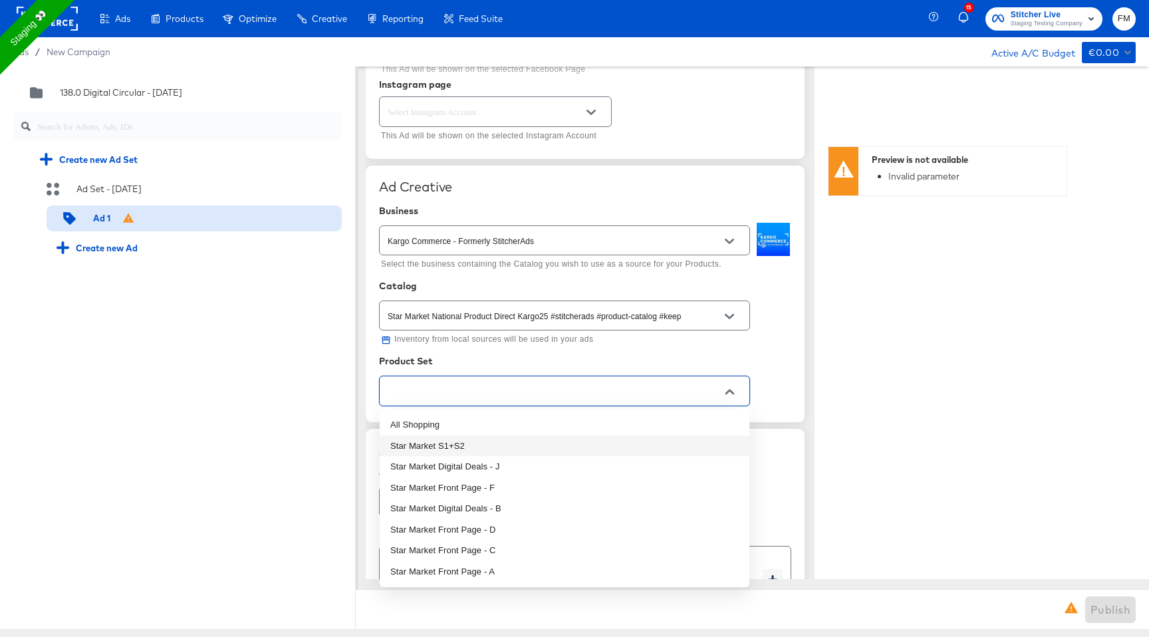
drag, startPoint x: 649, startPoint y: 427, endPoint x: 638, endPoint y: 453, distance: 28.6
click at [638, 453] on ul "All Shopping Star Market S1+S2 Star Market Digital Deals - J Star Market Front …" at bounding box center [565, 498] width 370 height 178
click at [638, 453] on li "Star Market S1+S2" at bounding box center [565, 445] width 370 height 21
type textarea "x"
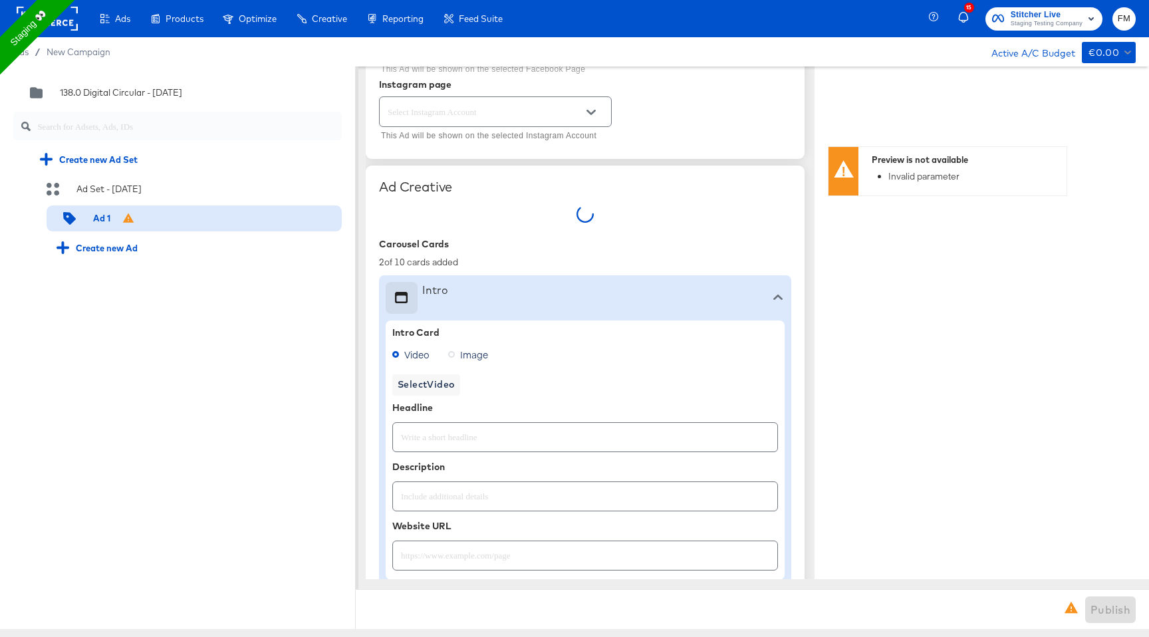
type textarea "x"
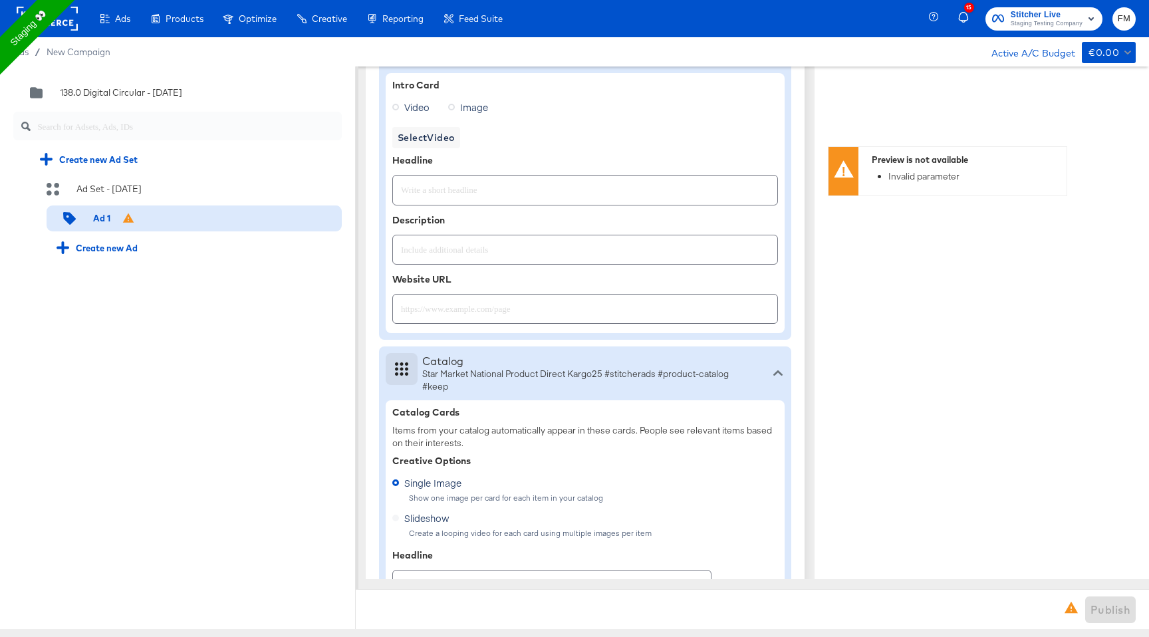
scroll to position [473, 0]
click at [577, 185] on input "text" at bounding box center [585, 182] width 384 height 29
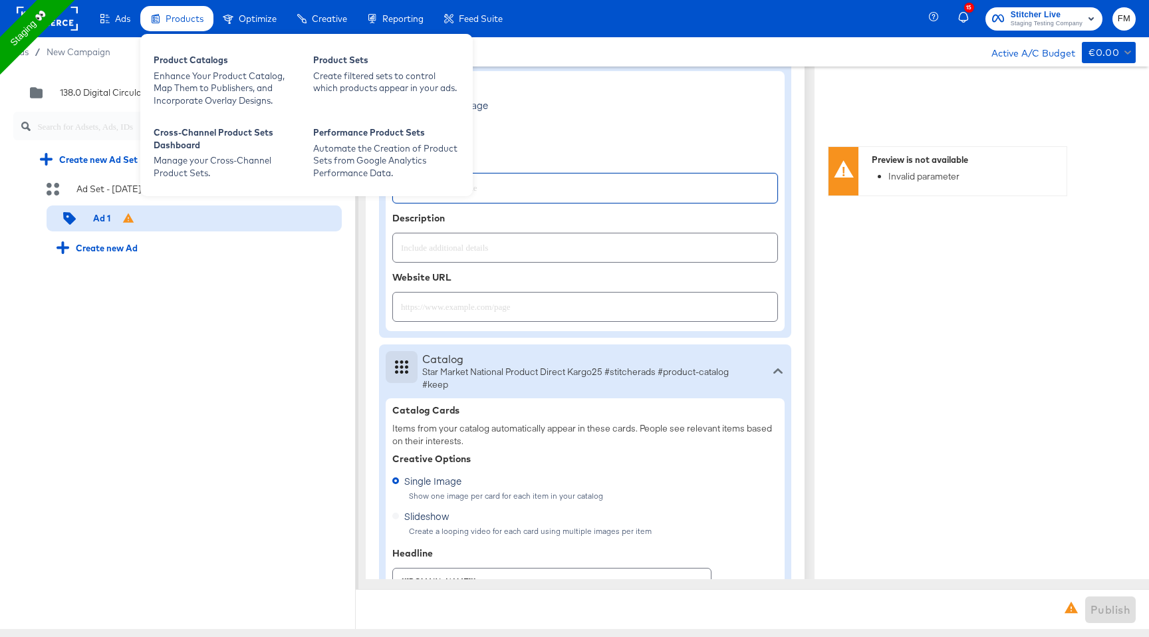
type textarea "x"
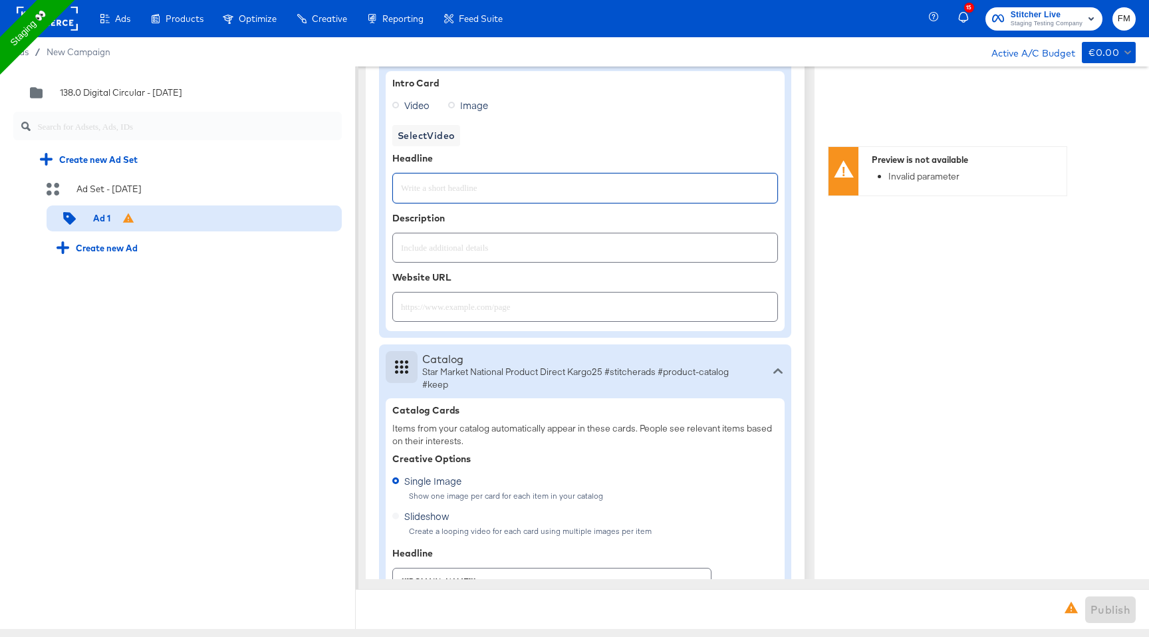
click at [566, 186] on input "text" at bounding box center [585, 182] width 384 height 29
click at [469, 193] on input "Sales Starting Soon" at bounding box center [585, 182] width 384 height 29
type input "Sales Starting Soon"
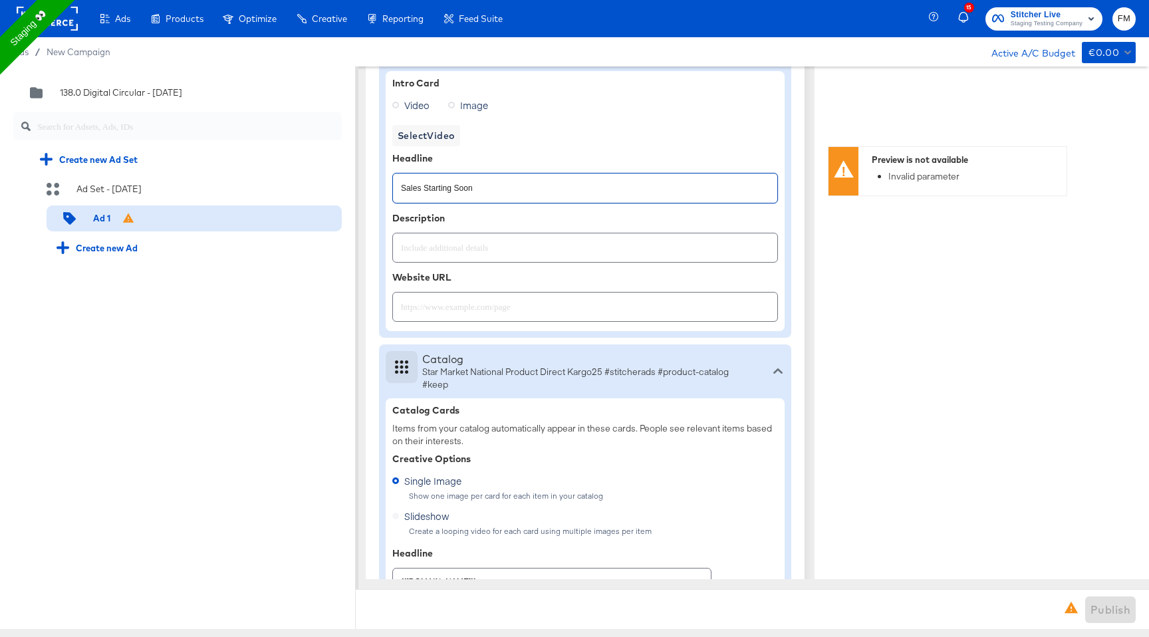
type textarea "x"
click at [457, 239] on input "text" at bounding box center [585, 242] width 384 height 29
paste input "Sales Starting Soon"
type input "Sales Starting Soon"
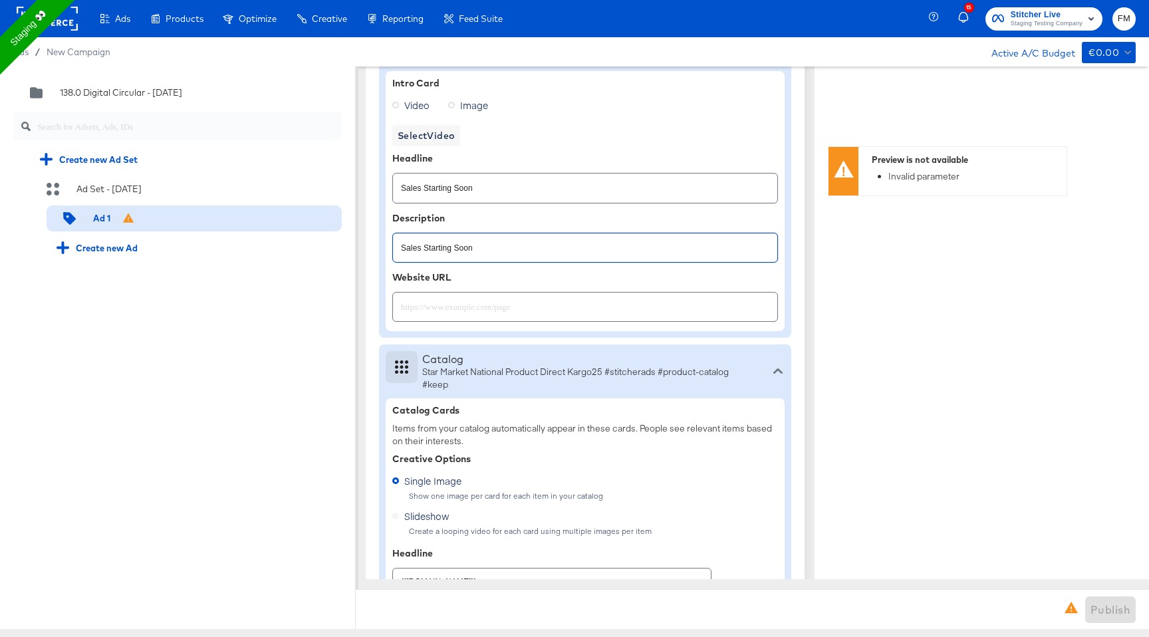
type textarea "x"
click at [457, 310] on input "text" at bounding box center [585, 301] width 384 height 29
type input "h"
click at [440, 304] on input "https://www.kargo.com" at bounding box center [585, 301] width 384 height 29
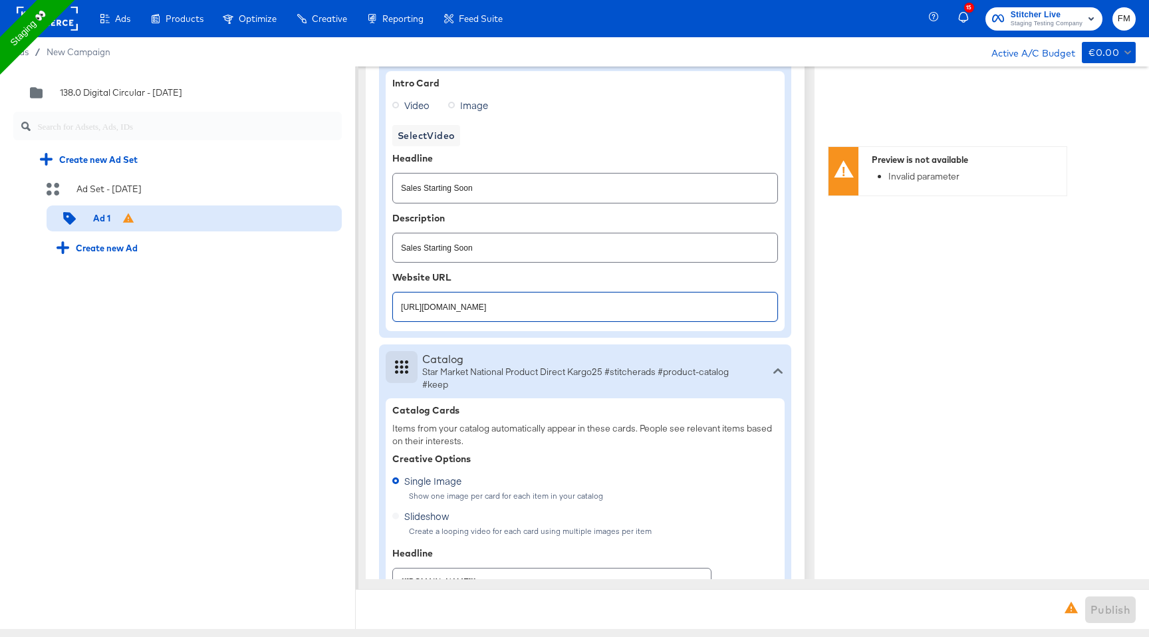
click at [440, 304] on input "https://www.kargo.com" at bounding box center [585, 301] width 384 height 29
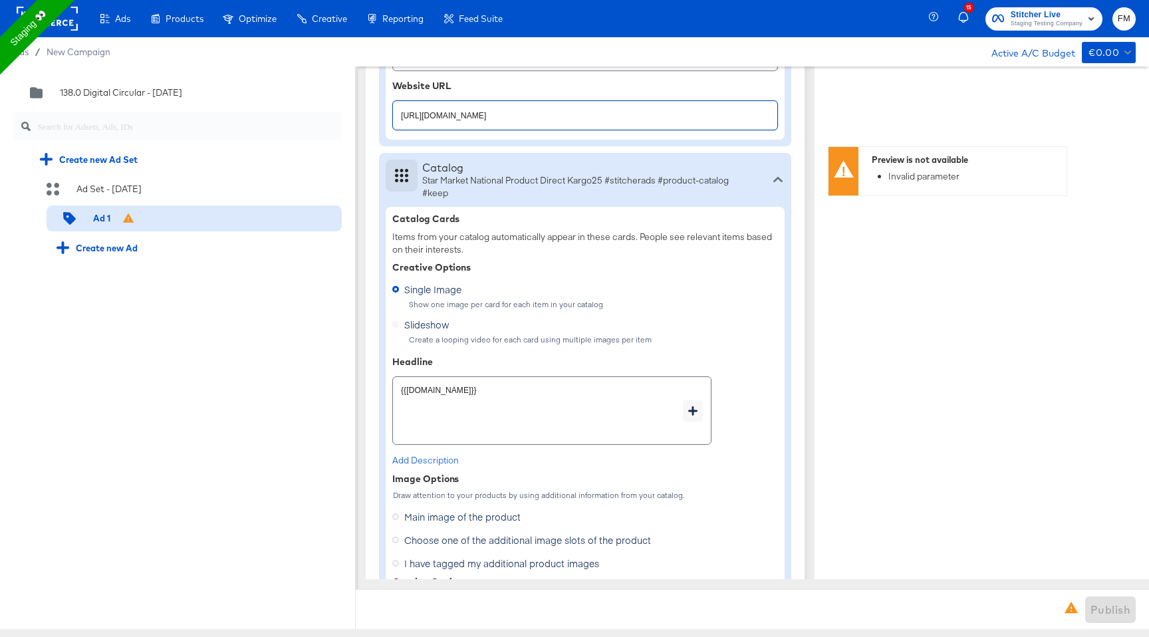
scroll to position [790, 0]
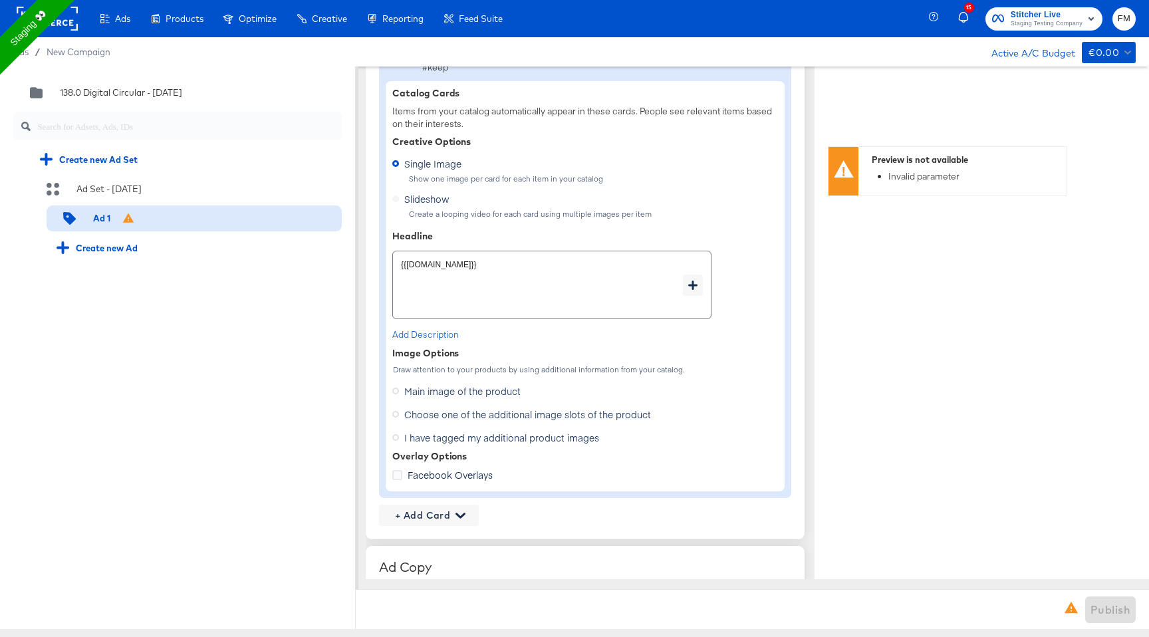
type input "https://www.kargo.com"
type textarea "x"
click at [457, 414] on span "Choose one of the additional image slots of the product" at bounding box center [527, 413] width 247 height 13
click at [0, 0] on input "Choose one of the additional image slots of the product" at bounding box center [0, 0] width 0 height 0
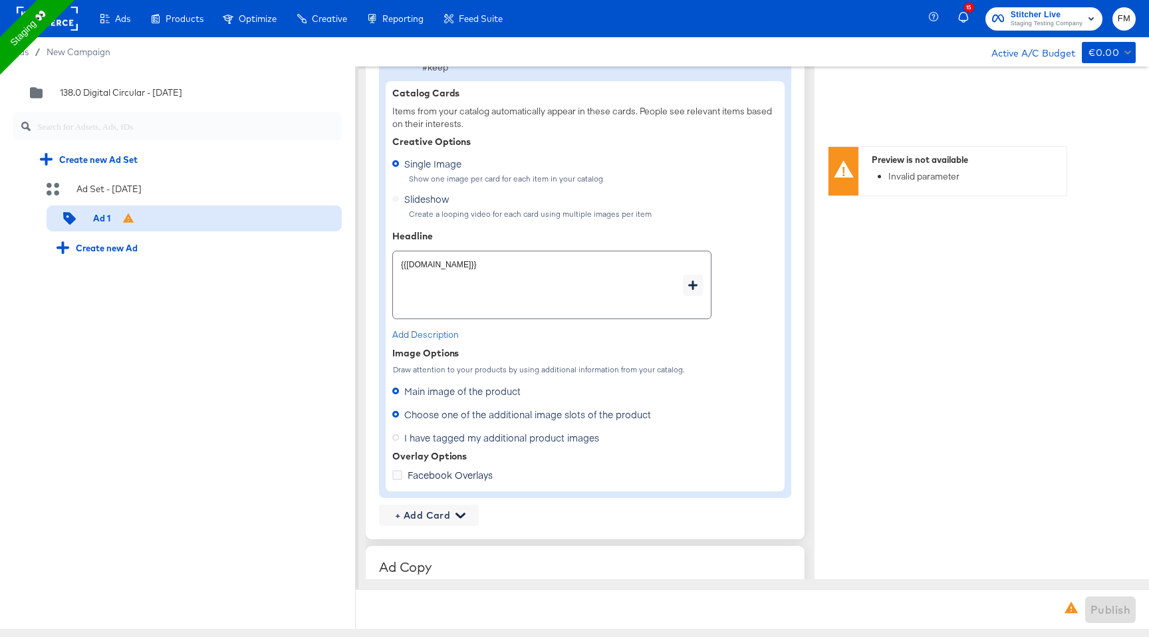
type textarea "x"
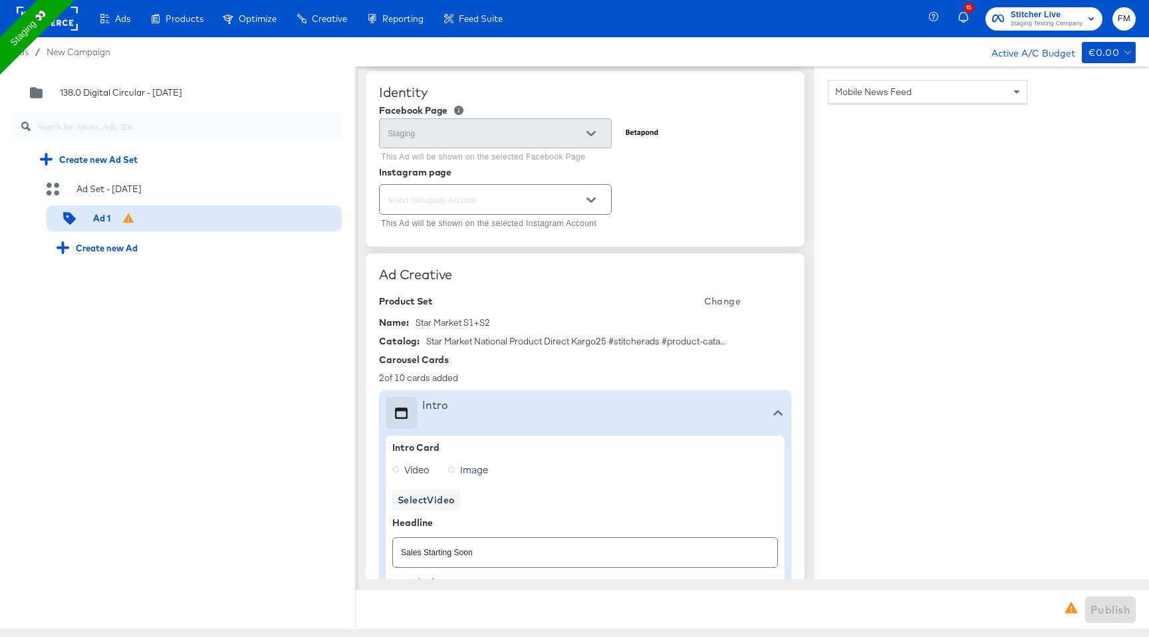
scroll to position [200, 0]
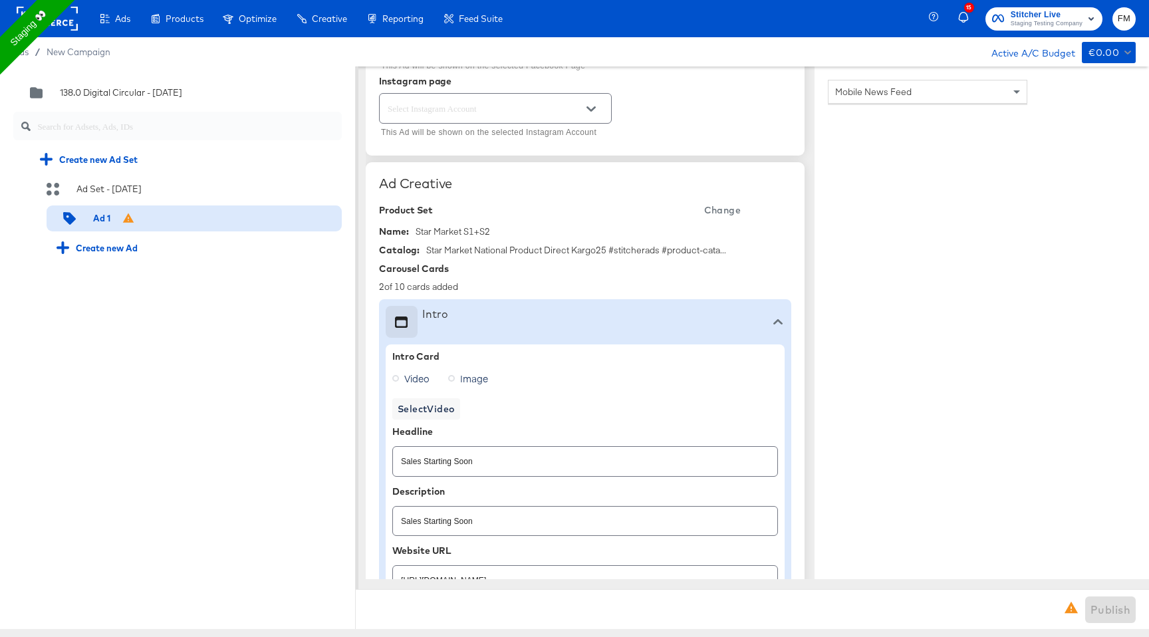
click at [718, 209] on span "Change" at bounding box center [722, 210] width 37 height 17
type textarea "x"
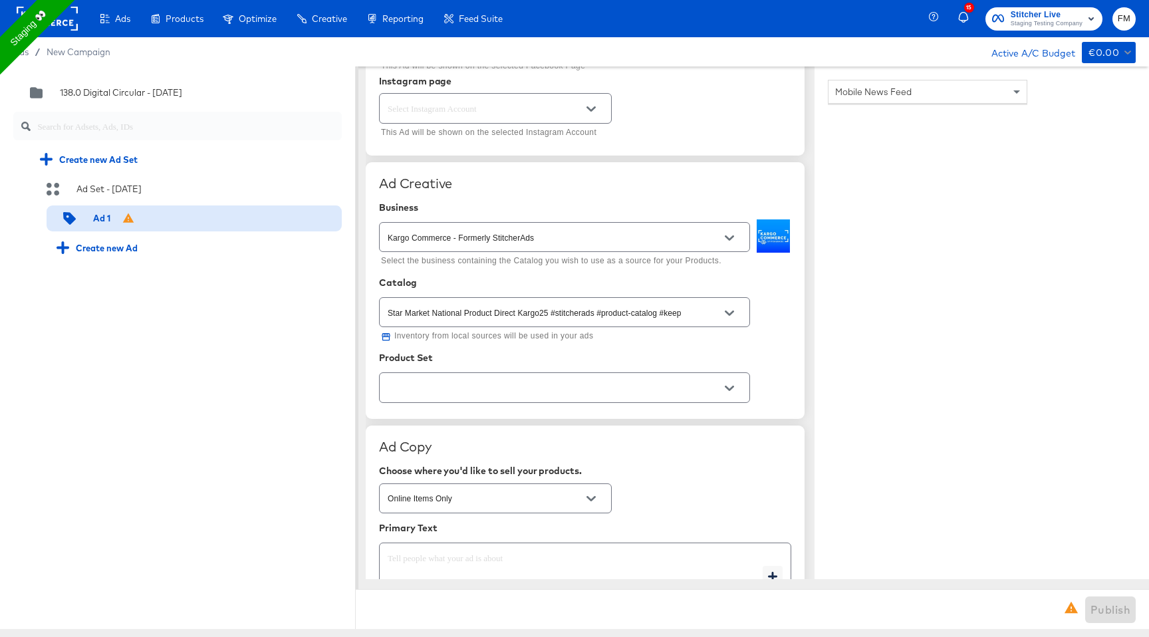
click at [654, 229] on div "Kargo Commerce - Formerly StitcherAds" at bounding box center [564, 237] width 371 height 30
click at [623, 306] on input "Star Market National Product Direct Kargo25 #stitcherads #product-catalog #keep" at bounding box center [554, 312] width 338 height 15
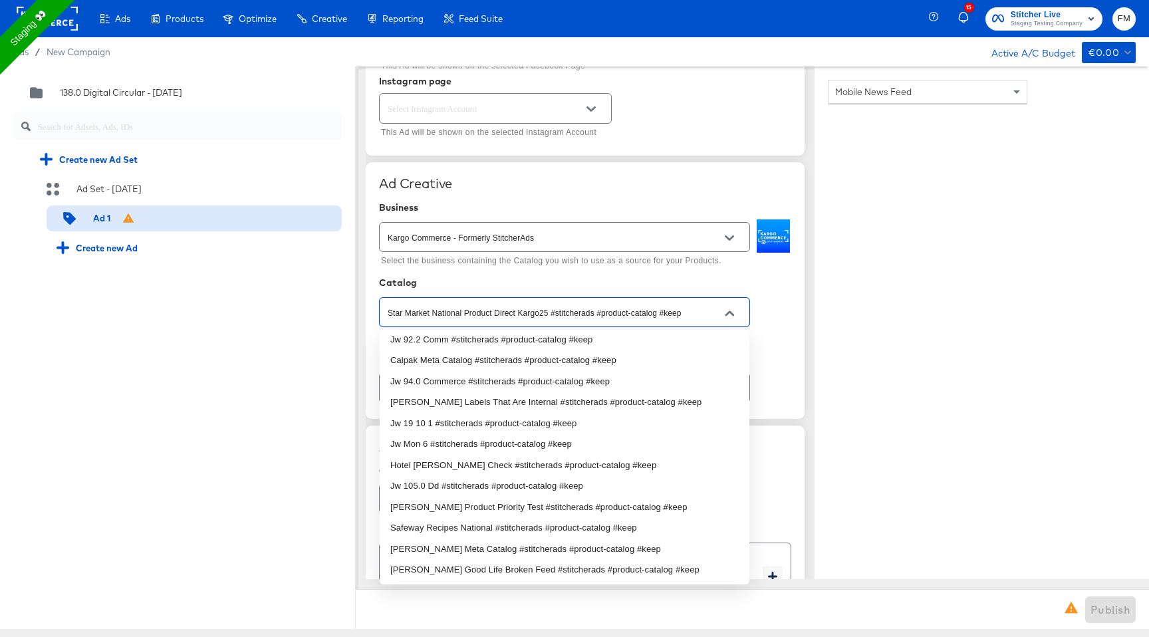
scroll to position [251, 0]
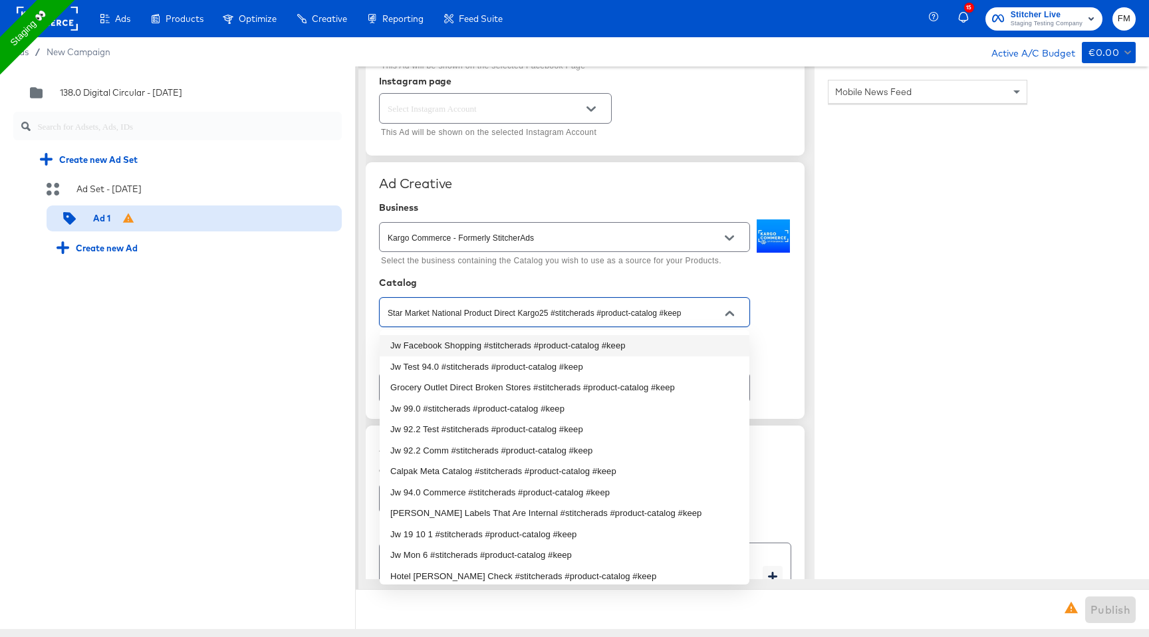
click at [621, 344] on li "Jw Facebook Shopping #stitcherads #product-catalog #keep" at bounding box center [565, 345] width 370 height 21
type input "Jw Facebook Shopping #stitcherads #product-catalog #keep"
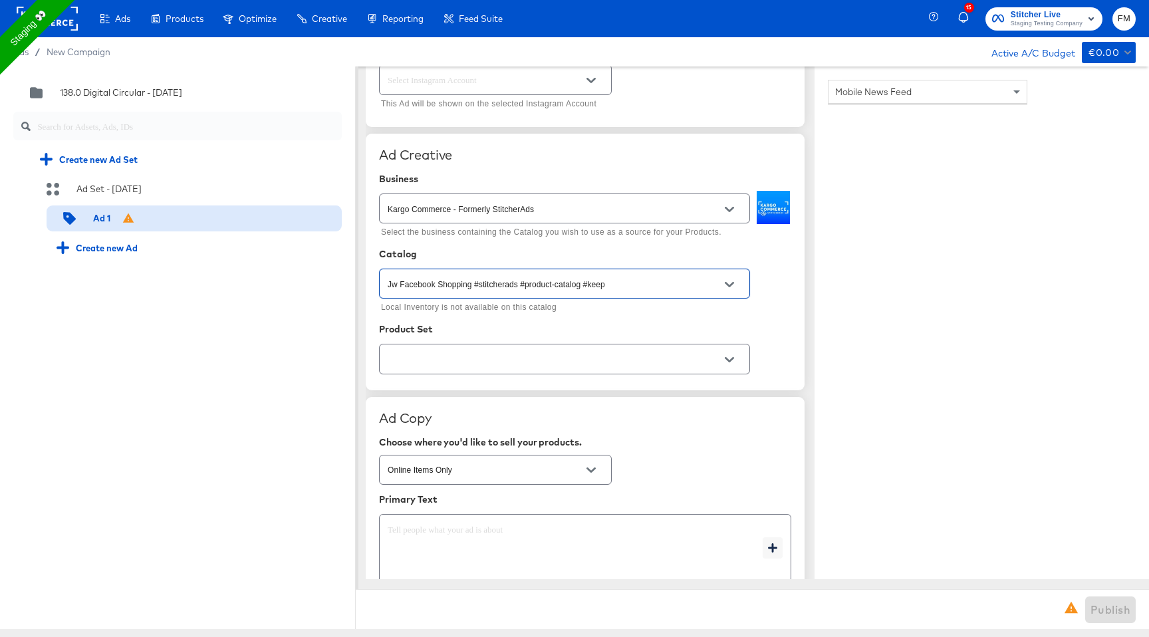
scroll to position [237, 0]
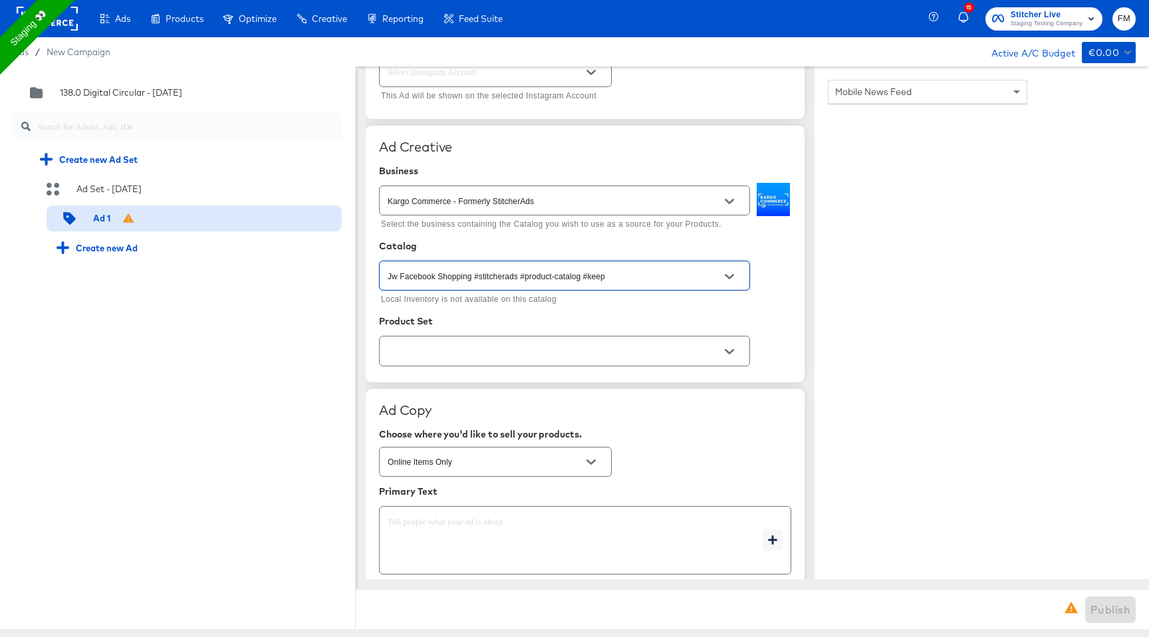
click at [721, 346] on button "Open" at bounding box center [729, 352] width 20 height 20
click at [690, 373] on ul "All Shopping" at bounding box center [565, 385] width 370 height 32
click at [514, 380] on li "All Shopping" at bounding box center [565, 384] width 370 height 21
type textarea "x"
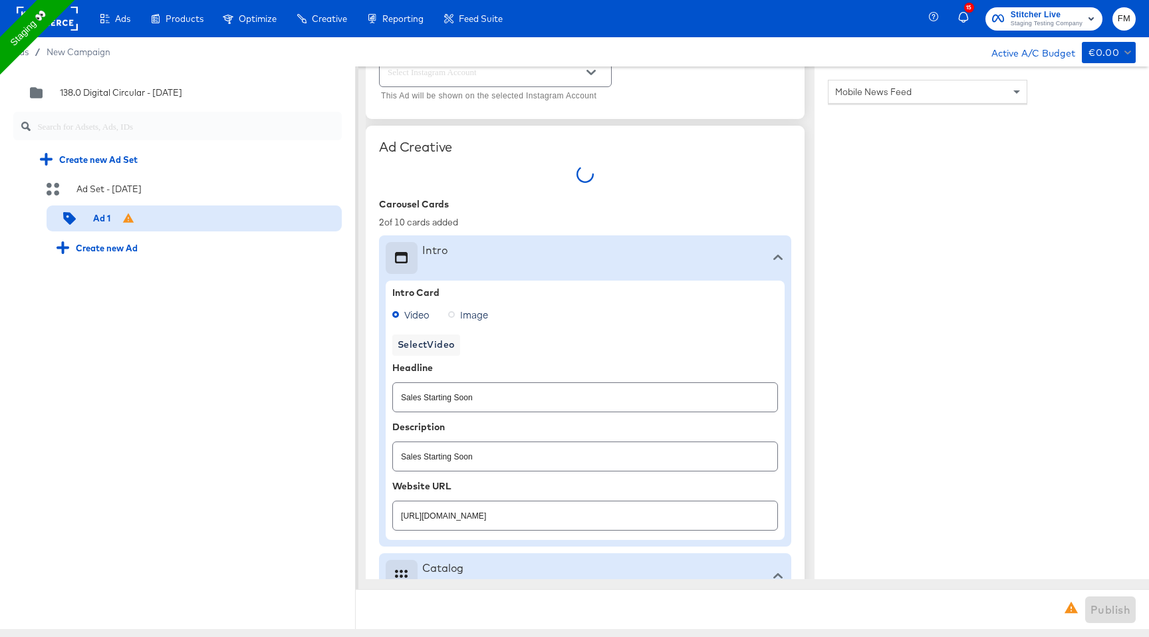
type textarea "x"
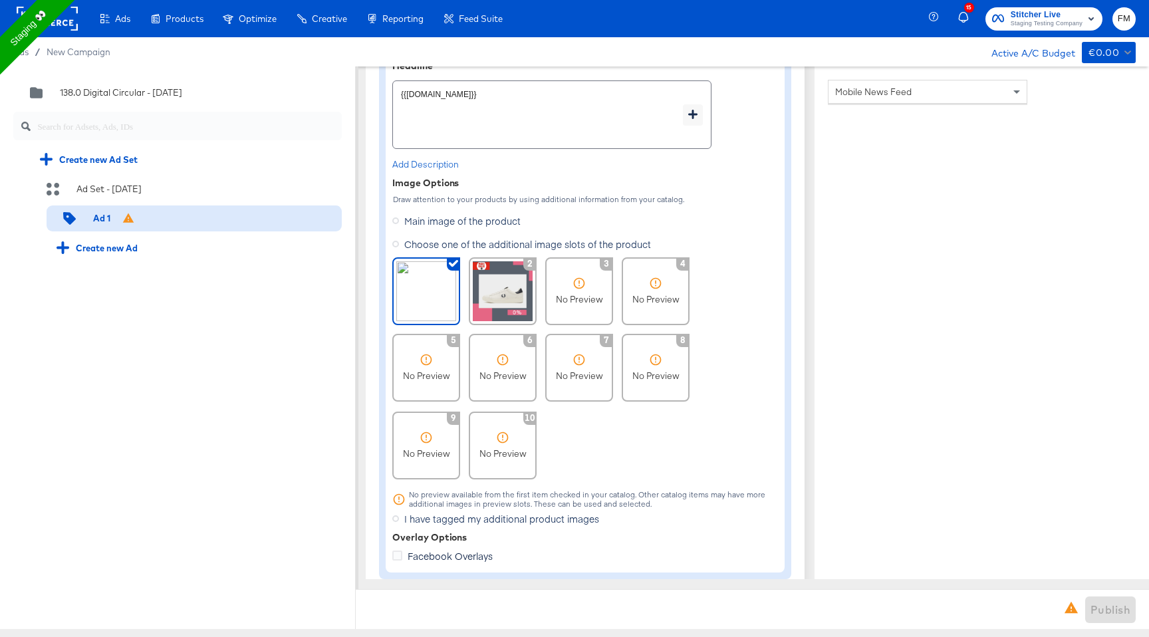
scroll to position [966, 0]
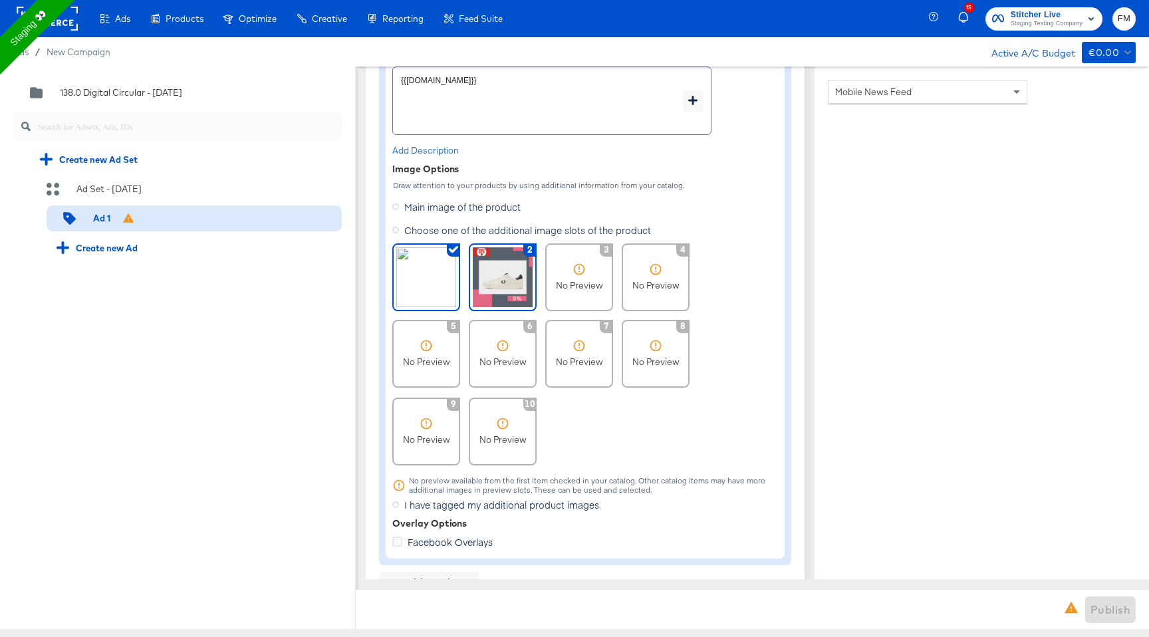
click at [489, 271] on img at bounding box center [503, 277] width 60 height 60
type textarea "x"
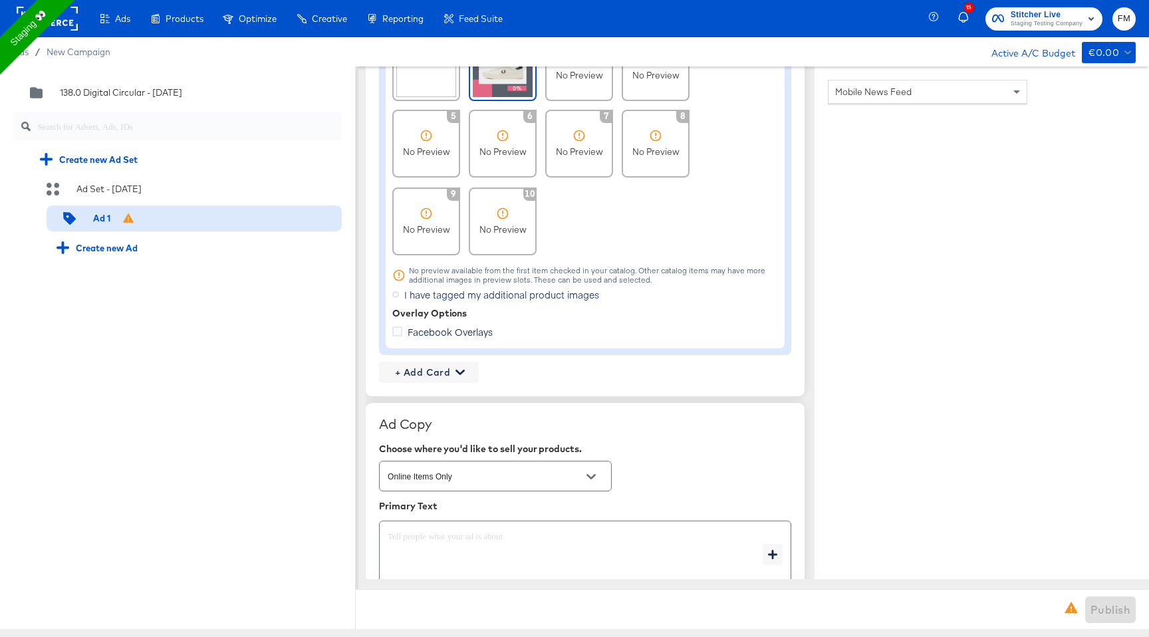
scroll to position [1297, 0]
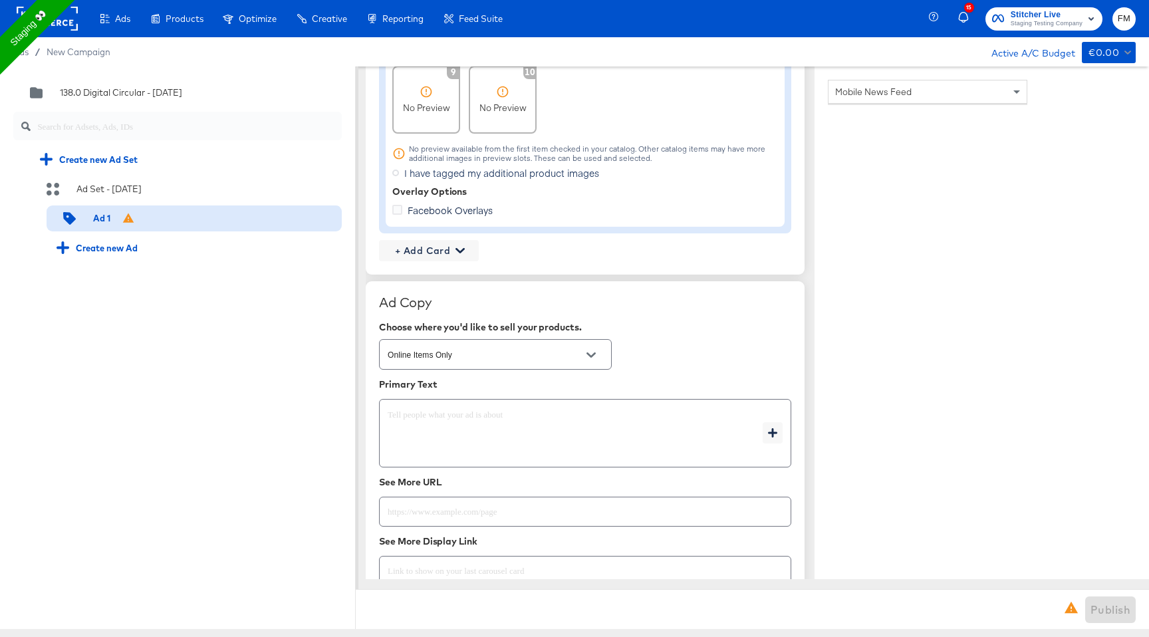
click at [479, 178] on span "I have tagged my additional product images" at bounding box center [501, 172] width 195 height 13
click at [0, 0] on input "I have tagged my additional product images" at bounding box center [0, 0] width 0 height 0
type textarea "x"
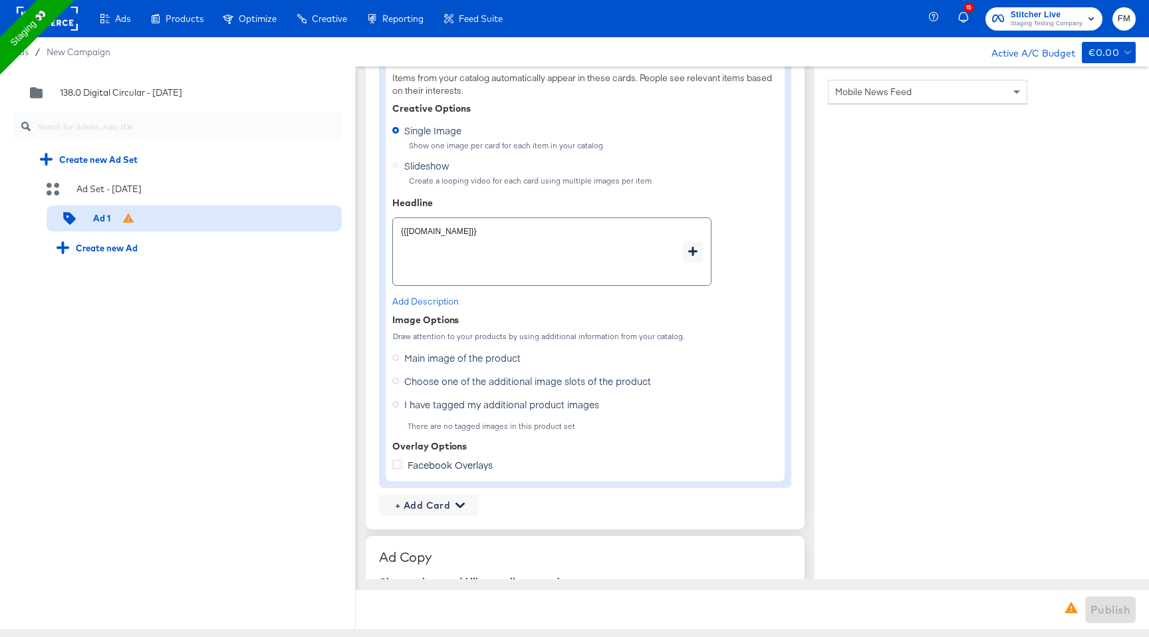
scroll to position [879, 0]
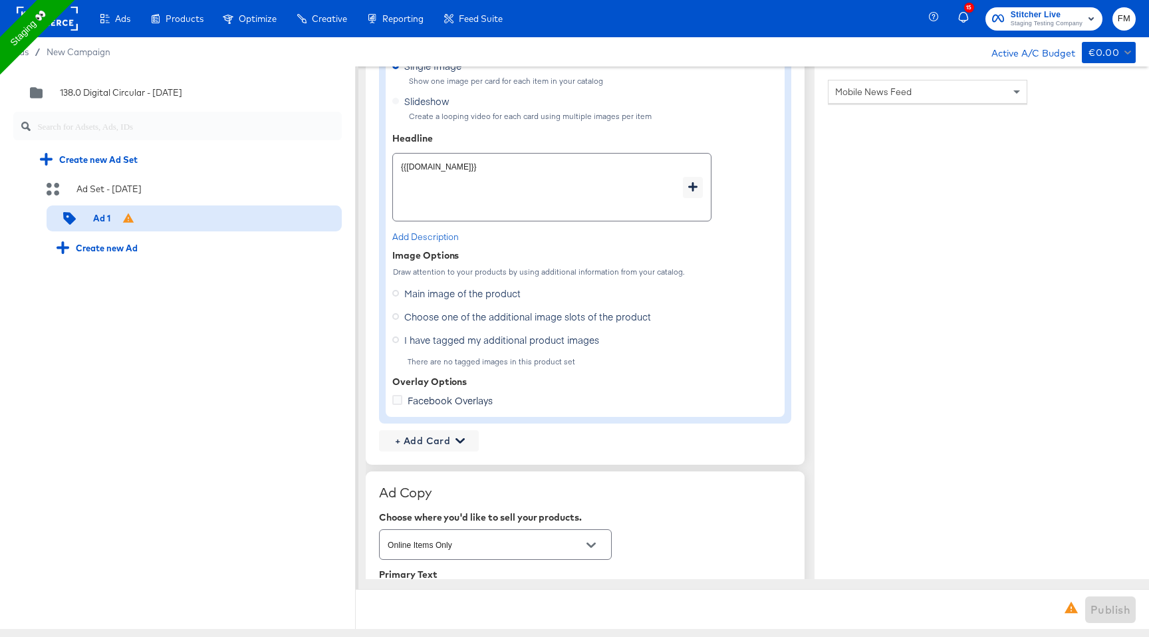
click at [504, 318] on span "Choose one of the additional image slots of the product" at bounding box center [527, 316] width 247 height 13
click at [0, 0] on input "Choose one of the additional image slots of the product" at bounding box center [0, 0] width 0 height 0
type textarea "x"
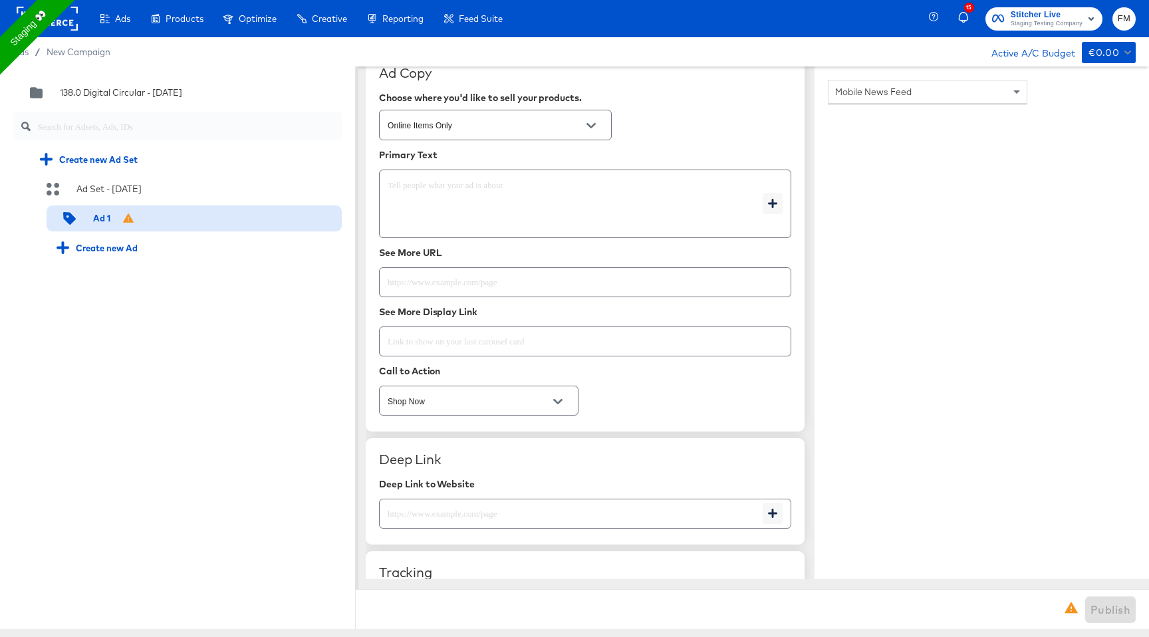
scroll to position [1543, 0]
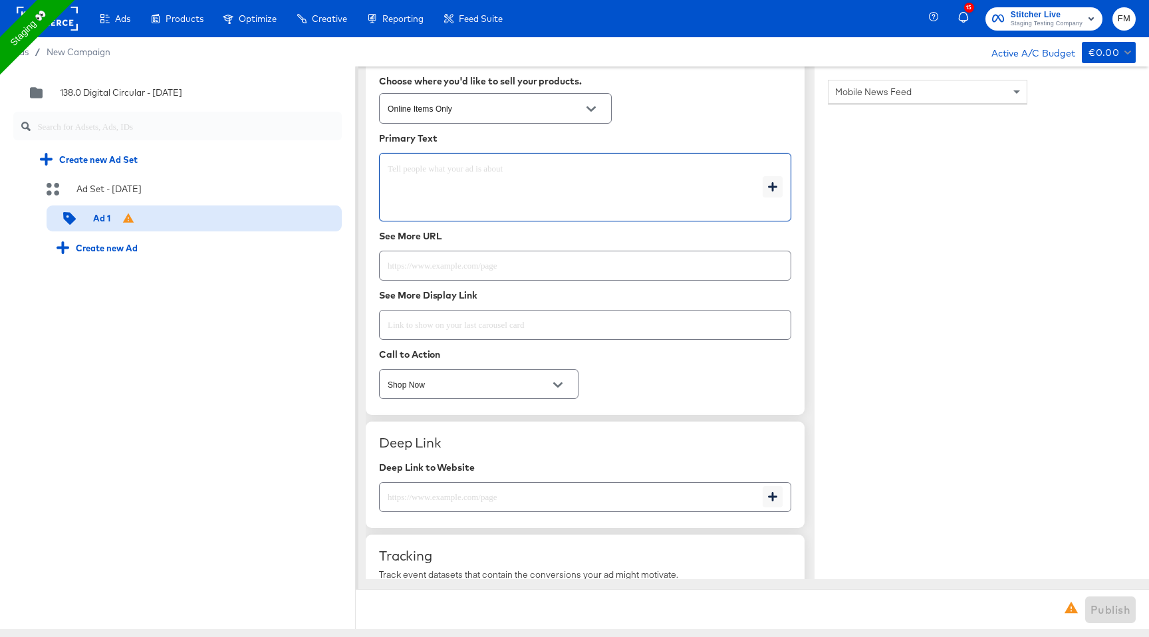
click at [558, 201] on textarea at bounding box center [575, 188] width 375 height 48
type textarea "x"
click at [773, 185] on icon "button" at bounding box center [772, 186] width 9 height 9
type textarea "x"
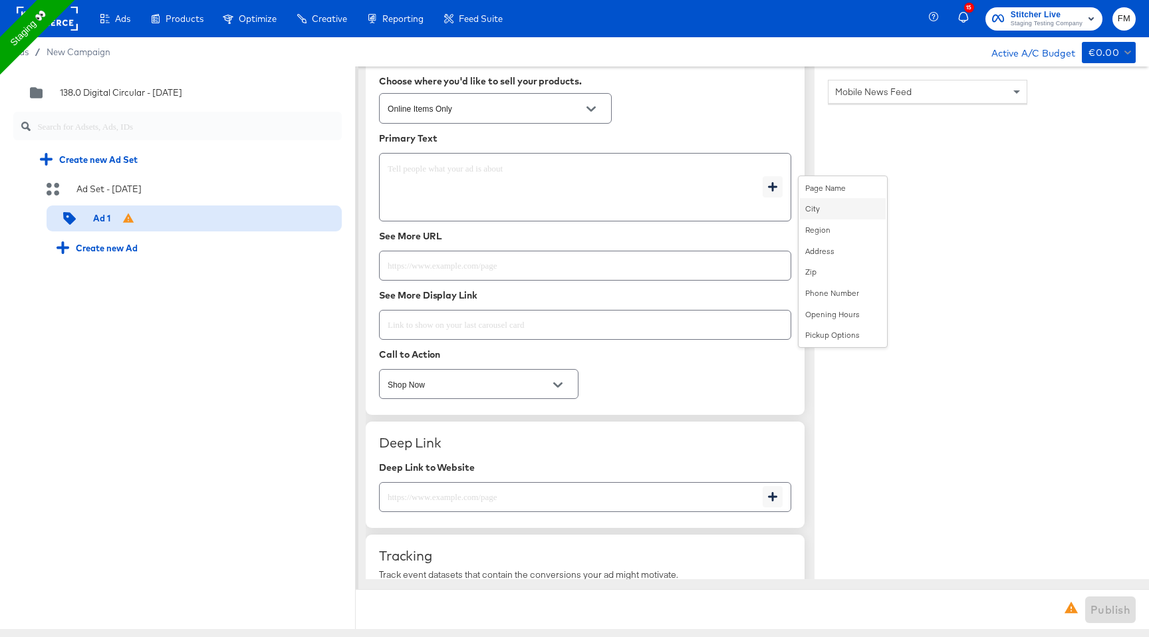
click at [841, 208] on div "City" at bounding box center [843, 208] width 86 height 21
type textarea "{{page.location.city}}"
type textarea "x"
click at [532, 265] on input "text" at bounding box center [585, 260] width 411 height 29
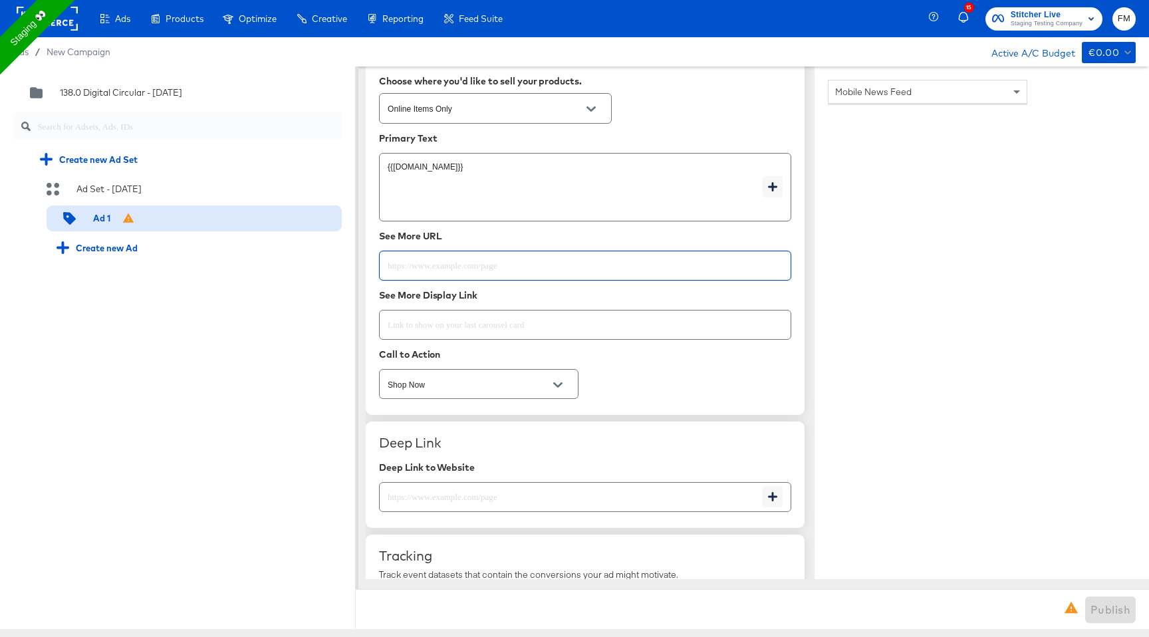
paste input "https://www.kargo.com"
type input "https://www.kargo.com"
type textarea "x"
click at [497, 311] on input "text" at bounding box center [585, 319] width 411 height 29
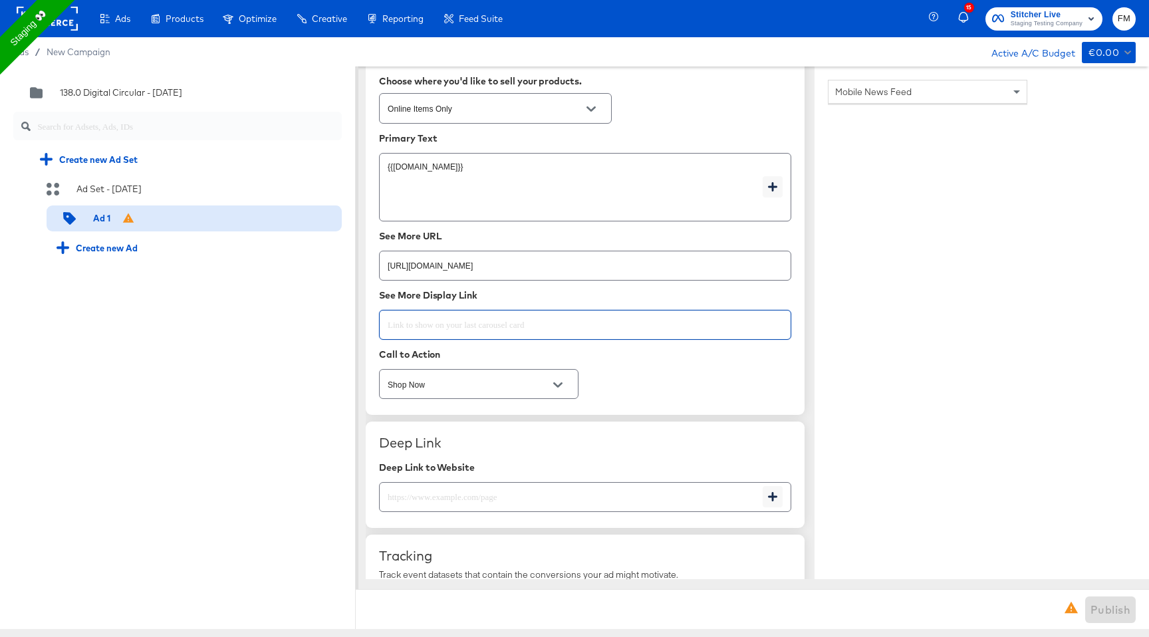
paste input "https://www.kargo.com"
type input "https://www.kargo.com"
type textarea "x"
click at [672, 189] on textarea "{{page.location.city}}" at bounding box center [575, 188] width 375 height 48
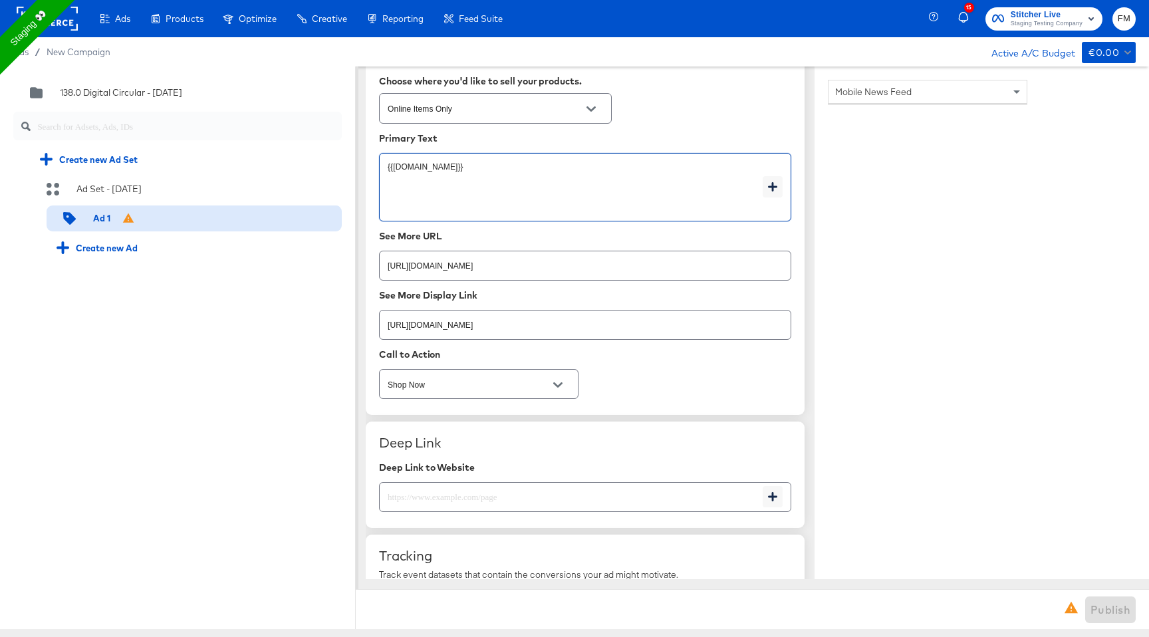
click at [672, 189] on textarea "{{page.location.city}}" at bounding box center [575, 188] width 375 height 48
type textarea "x"
type textarea "S"
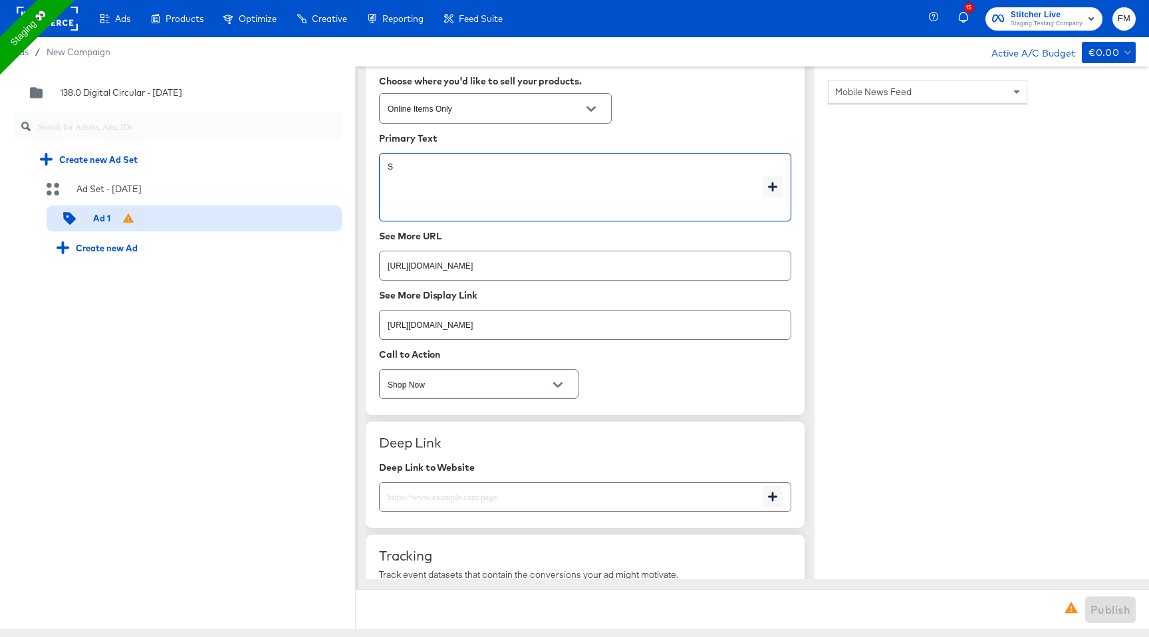
type textarea "x"
type textarea "Si"
type textarea "x"
type textarea "Sip"
type textarea "x"
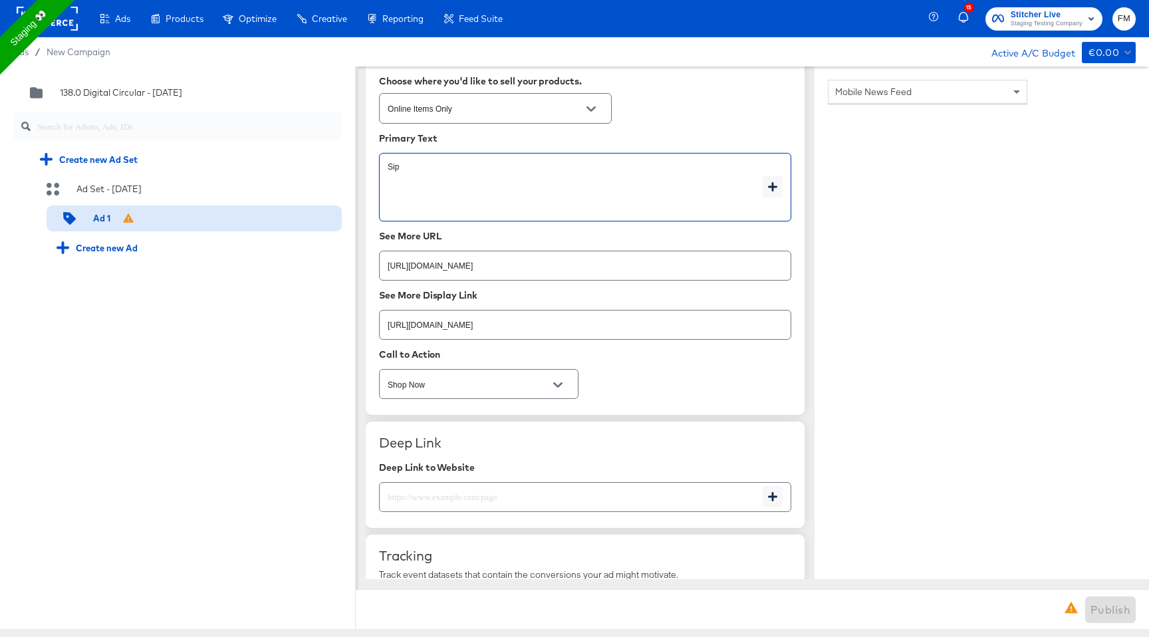
type textarea "Sipp"
type textarea "x"
type textarea "Sippe"
type textarea "x"
type textarea "Sipper"
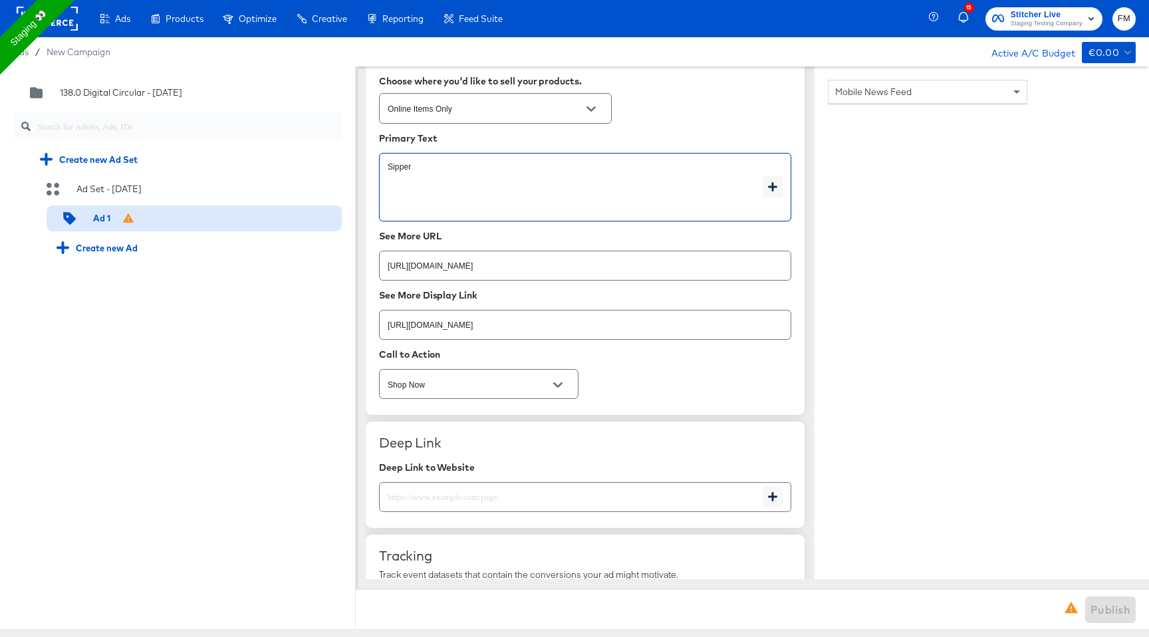
type textarea "x"
type textarea "Sippe"
type textarea "x"
type textarea "Sipp"
type textarea "x"
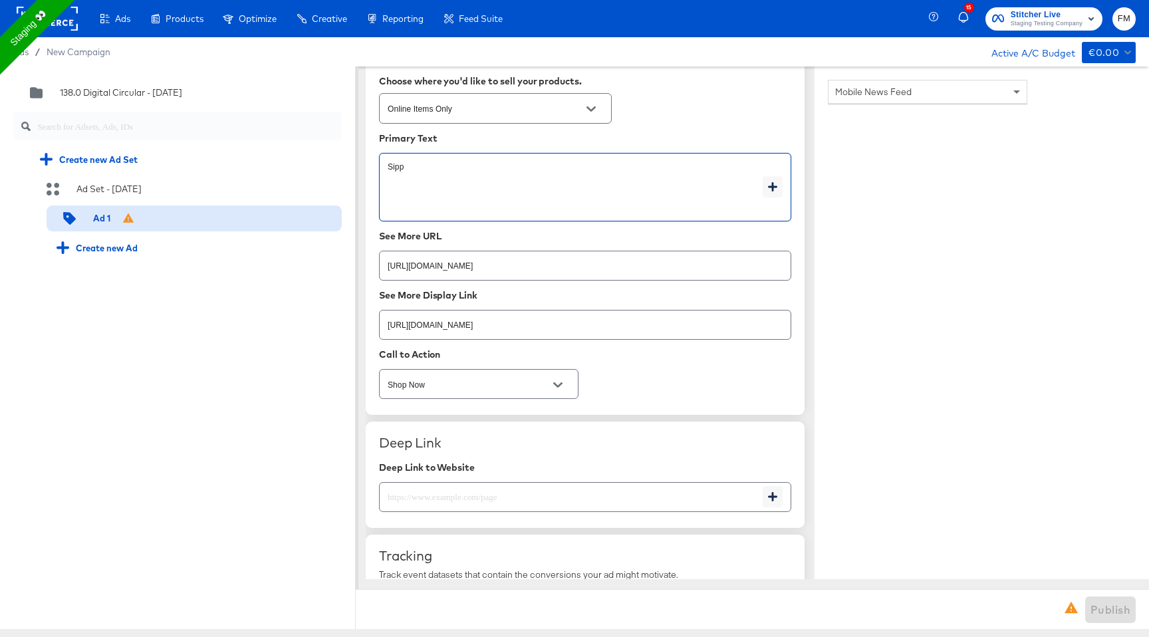
type textarea "Sip"
type textarea "x"
type textarea "Si"
type textarea "x"
type textarea "S"
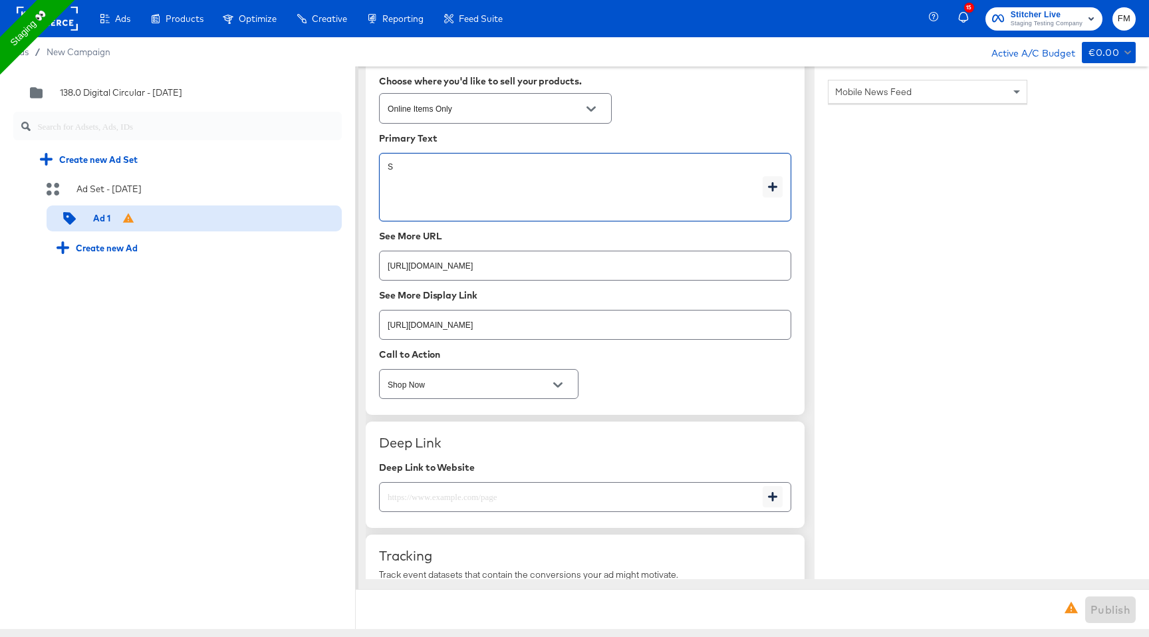
type textarea "x"
type textarea "Su"
type textarea "x"
type textarea "Sum"
type textarea "x"
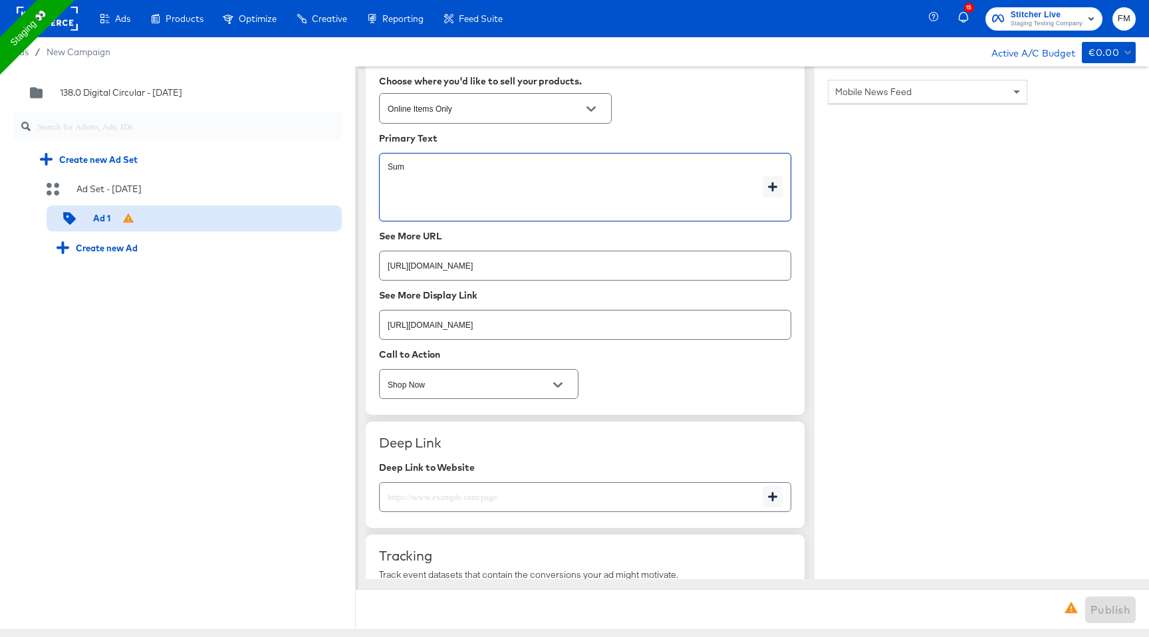
type textarea "Summ"
type textarea "x"
type textarea "Summe"
type textarea "x"
type textarea "Summer"
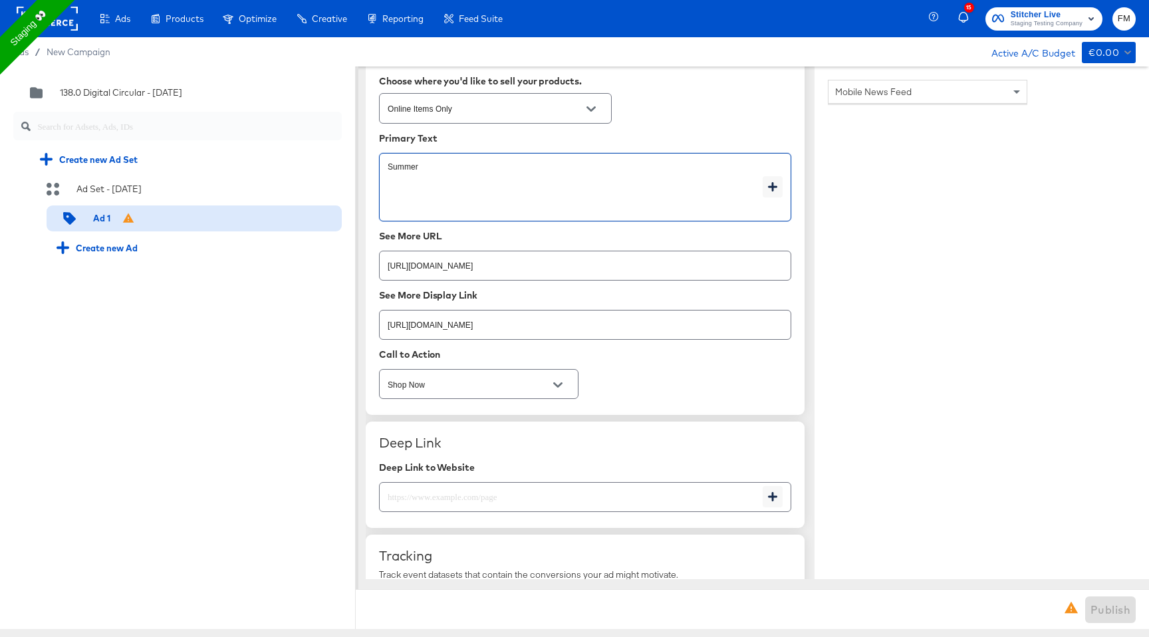
type textarea "x"
type textarea "Summer"
type textarea "x"
type textarea "Summer"
type textarea "x"
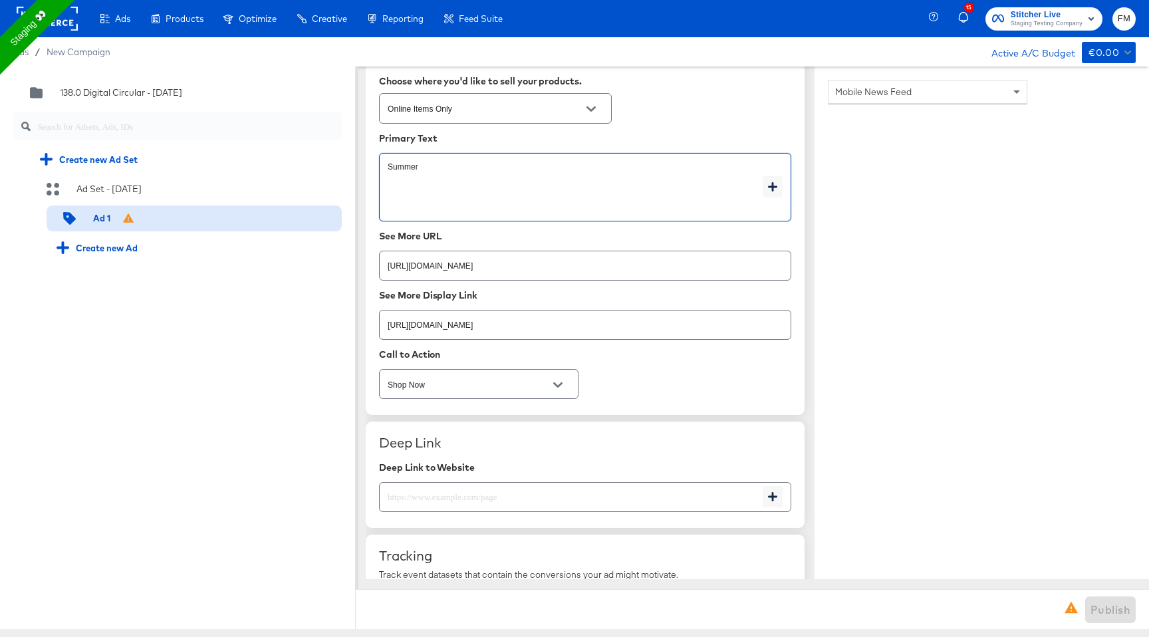
type textarea "x"
click at [690, 382] on div "Ad Copy Choose where you'd like to sell your products. Online Items Only Primar…" at bounding box center [585, 225] width 439 height 380
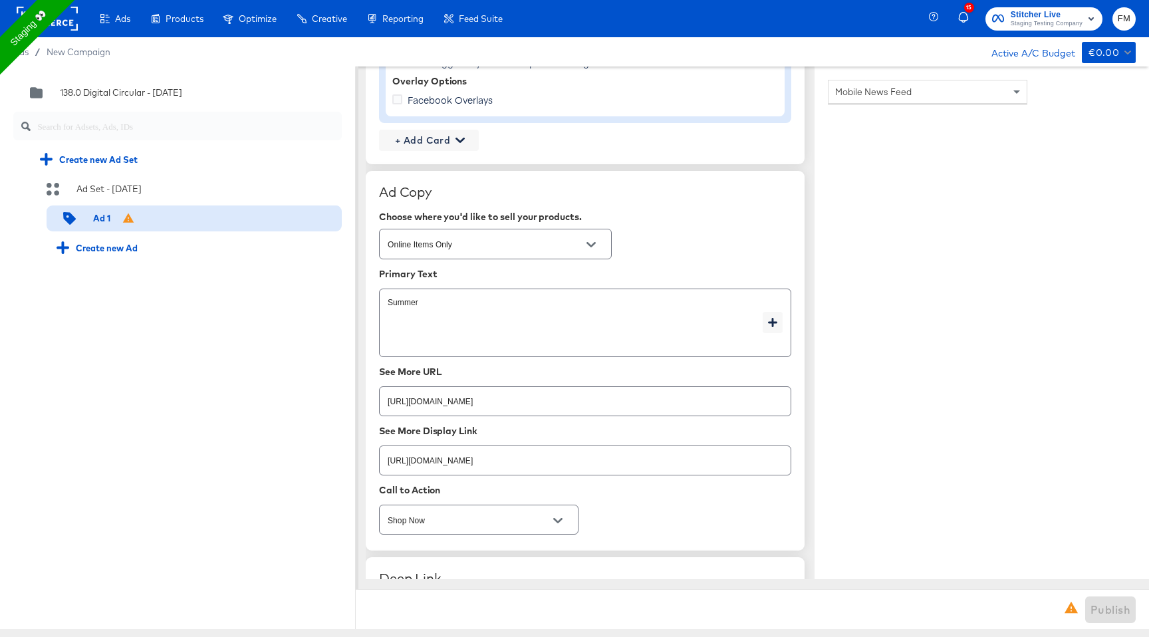
scroll to position [1338, 0]
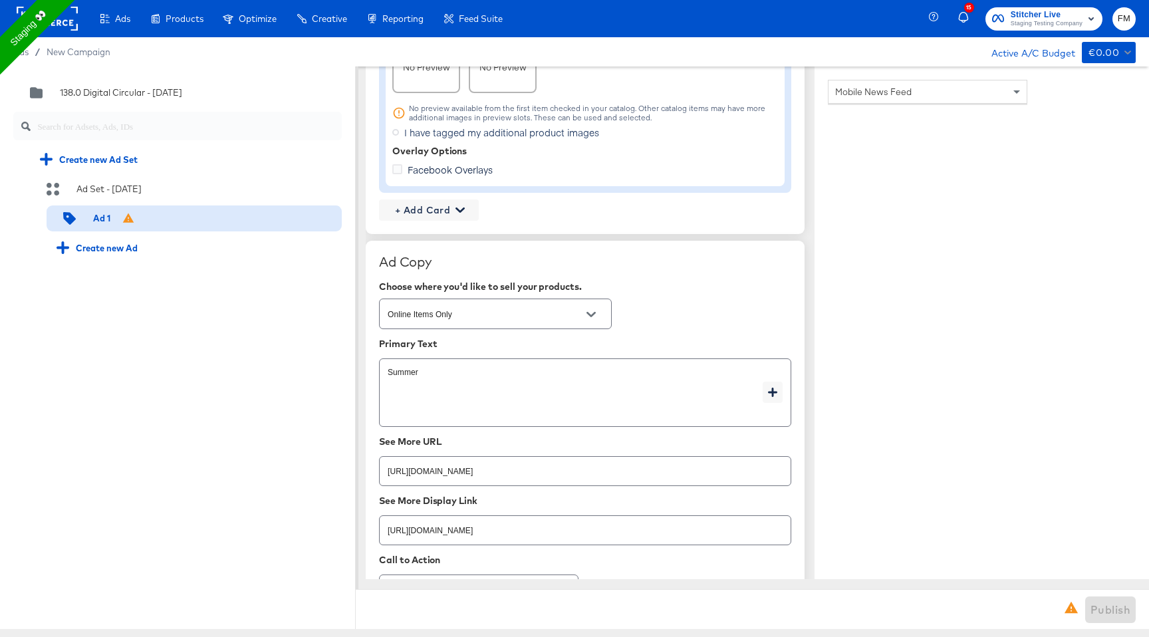
click at [694, 281] on div "Choose where you'd like to sell your products." at bounding box center [585, 286] width 412 height 11
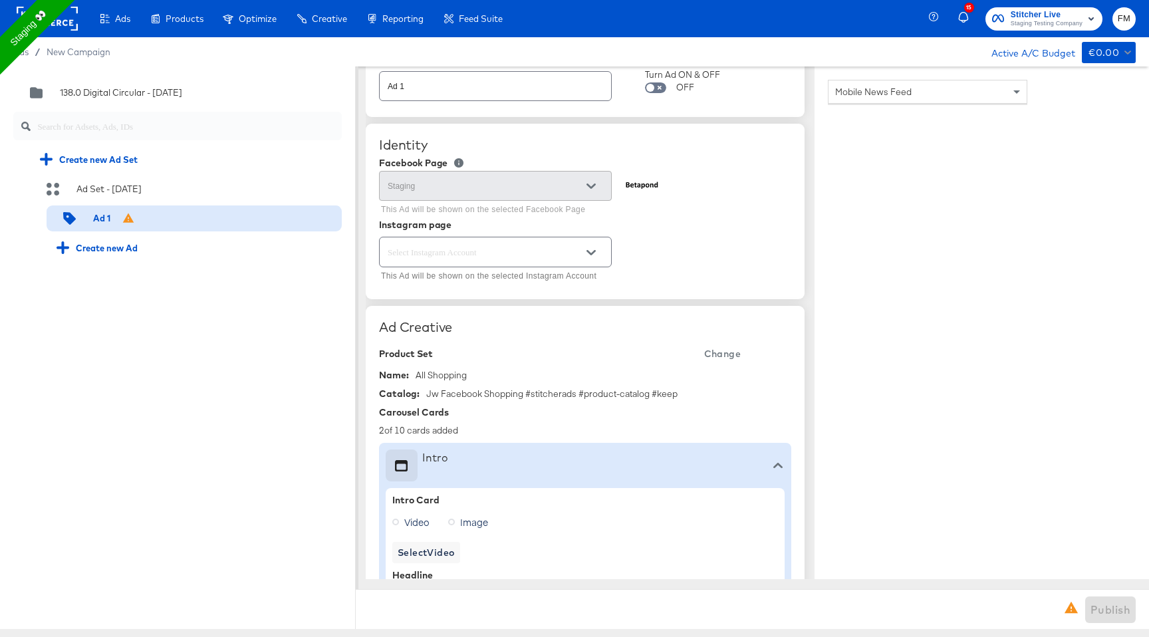
scroll to position [0, 0]
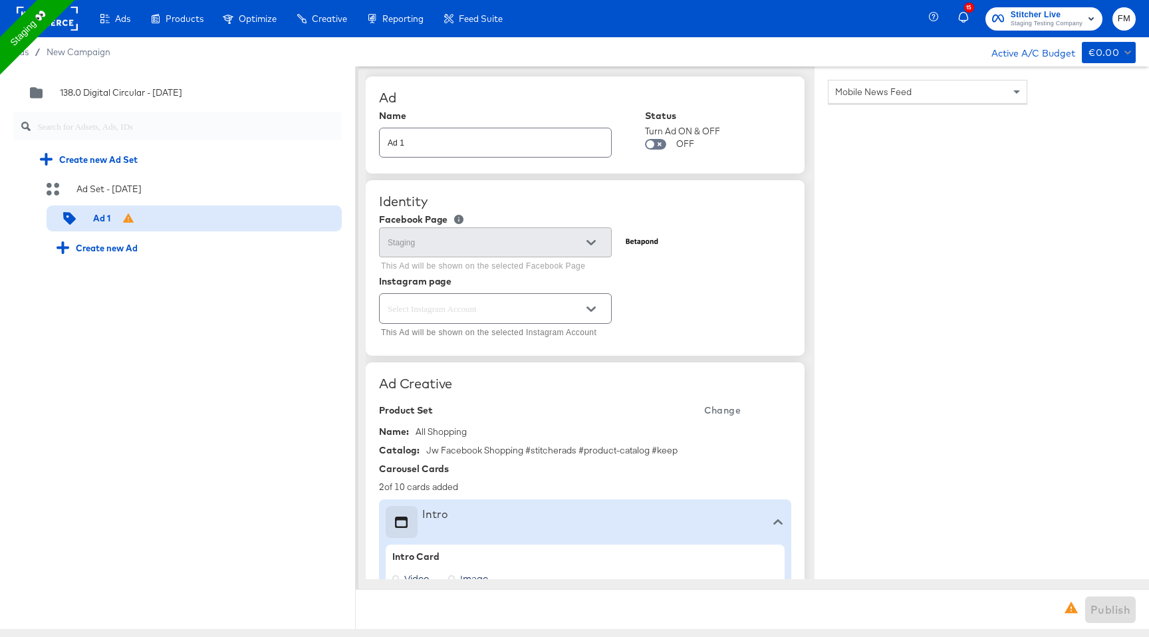
click at [413, 388] on div "Ad Creative" at bounding box center [585, 384] width 412 height 16
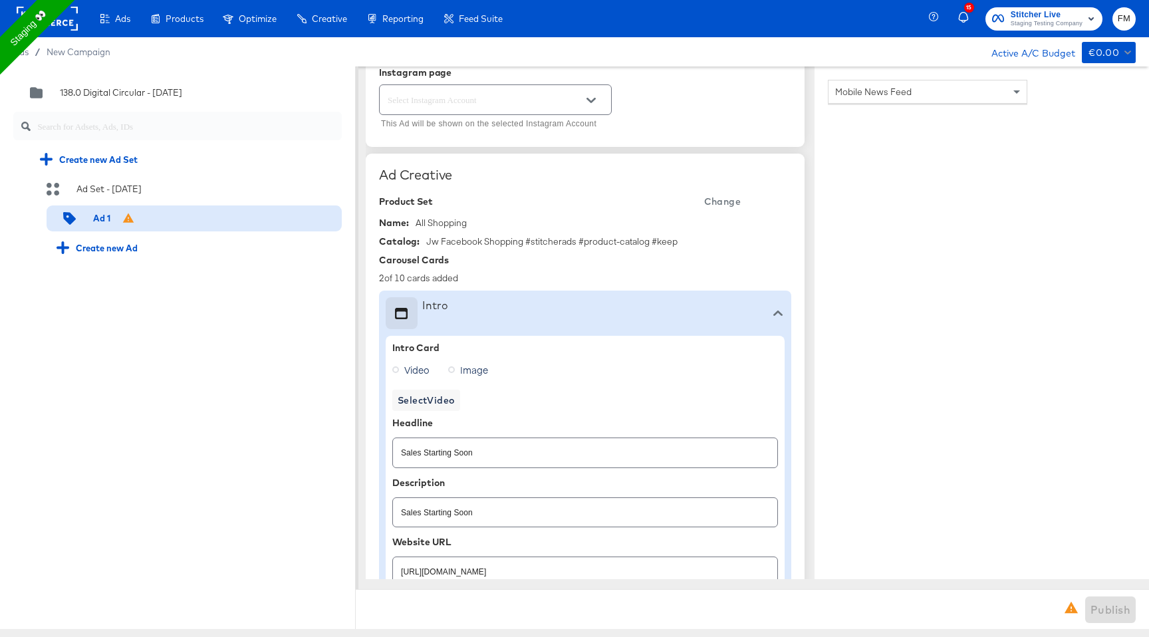
scroll to position [393, 0]
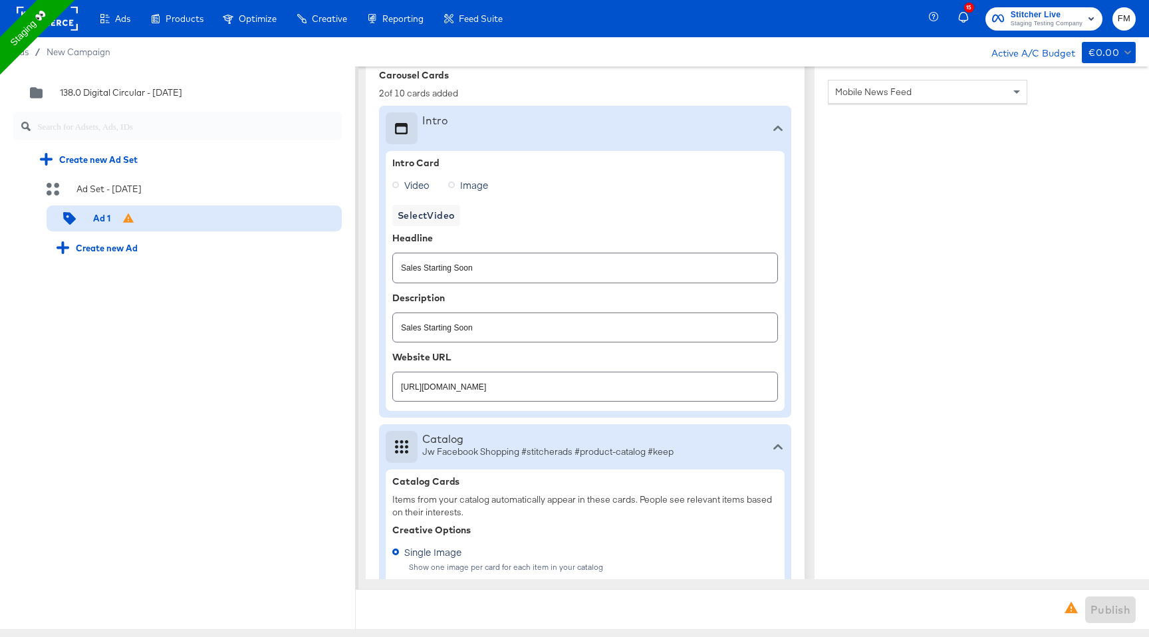
click at [436, 92] on div "2 of 10 cards added" at bounding box center [585, 93] width 412 height 13
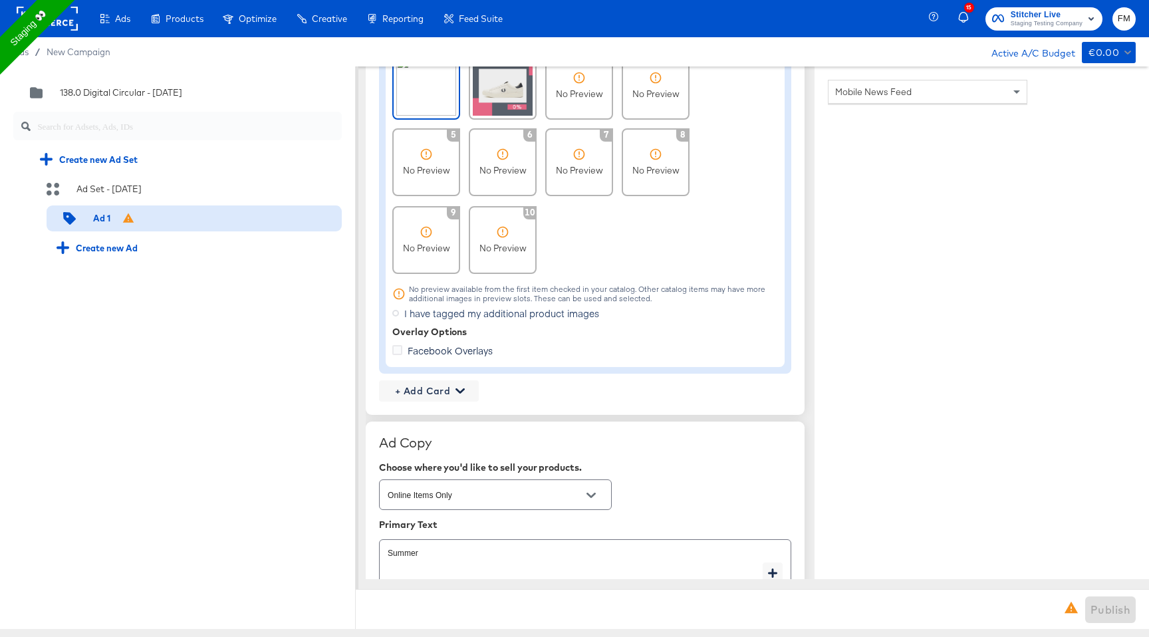
scroll to position [1229, 0]
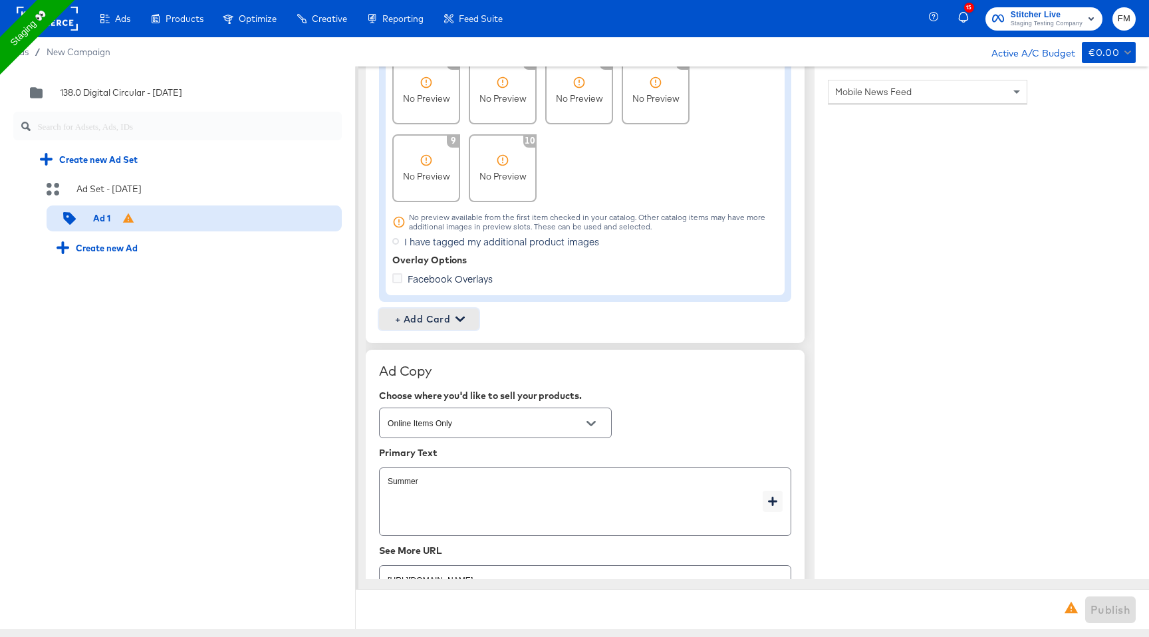
click at [449, 319] on span "+ Add Card" at bounding box center [428, 319] width 89 height 17
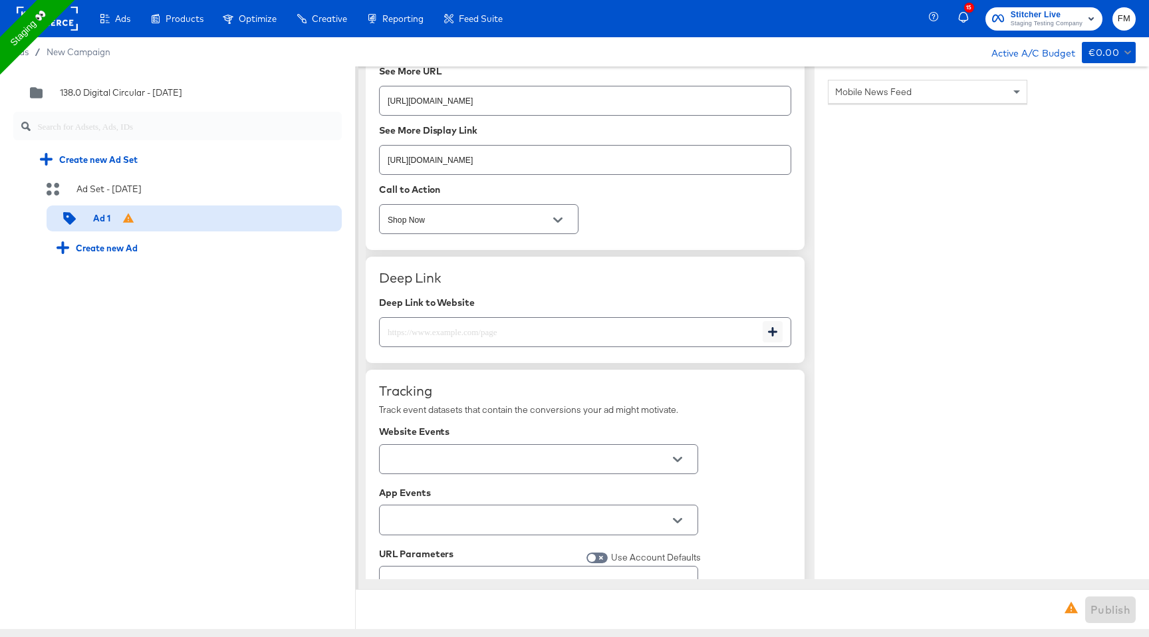
scroll to position [1709, 0]
click at [1070, 610] on icon at bounding box center [1070, 607] width 13 height 11
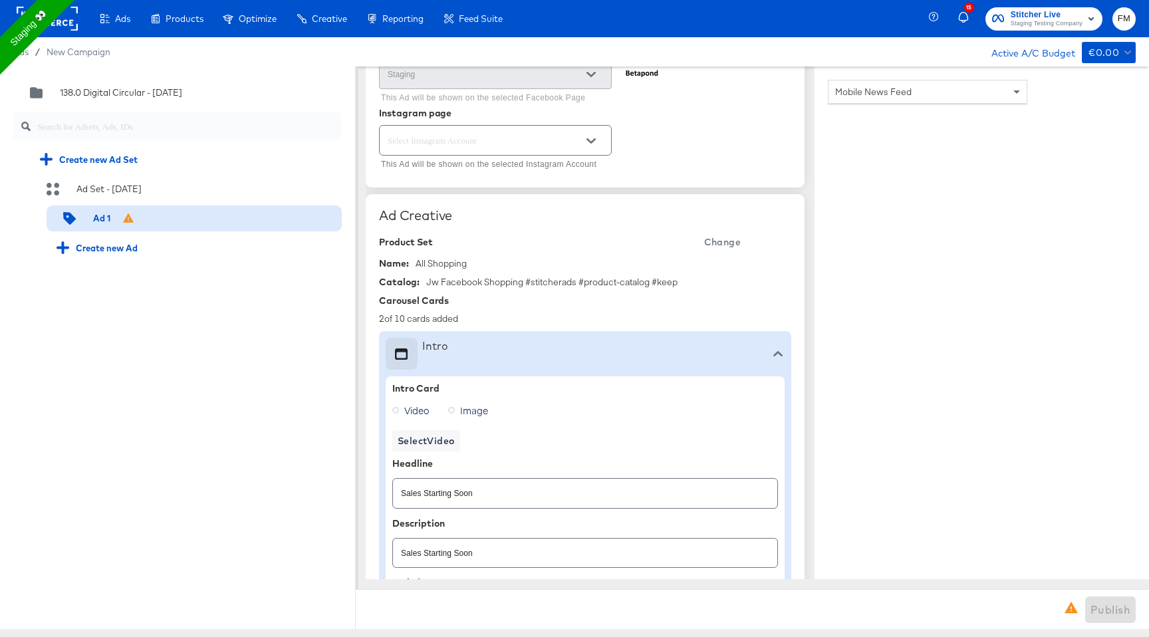
scroll to position [0, 0]
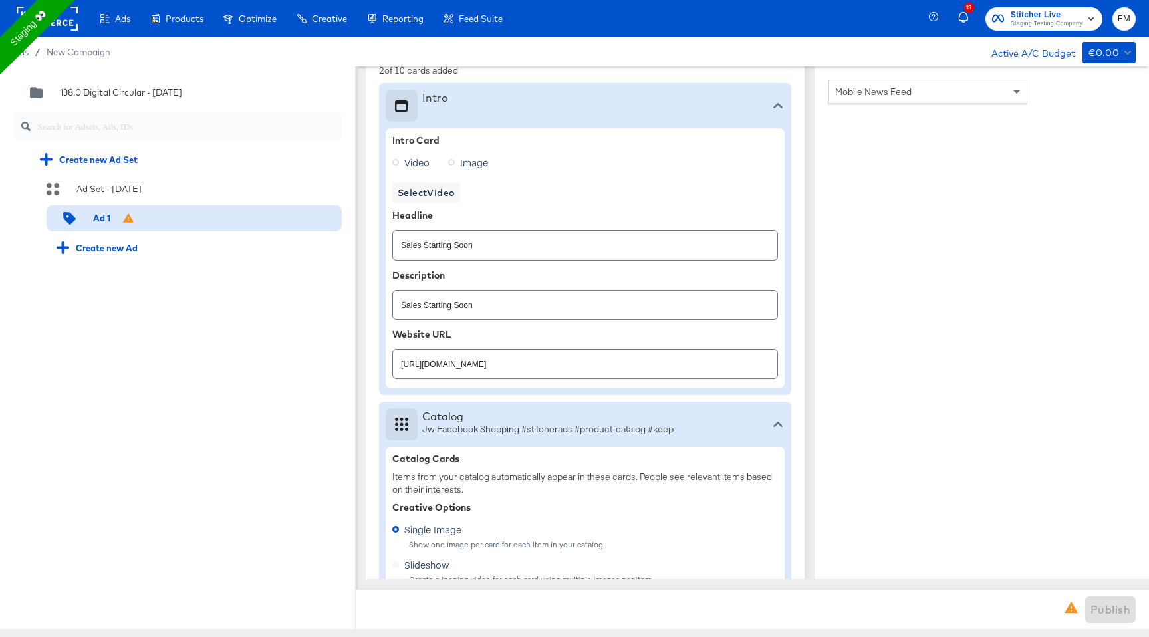
scroll to position [403, 0]
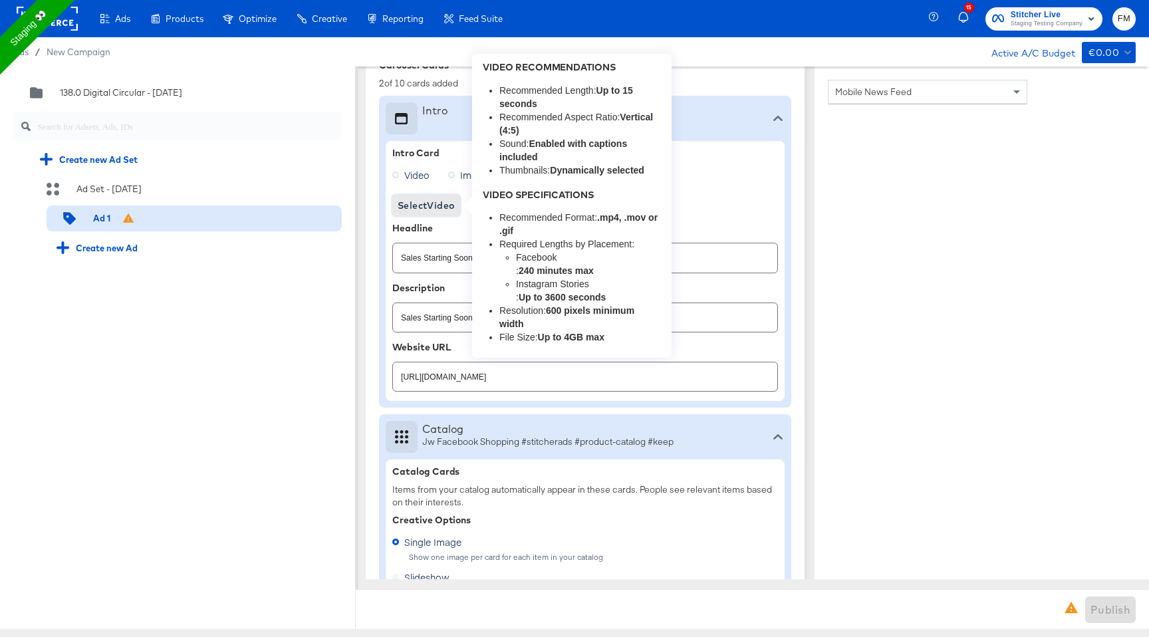
click at [439, 197] on span "Select Video" at bounding box center [425, 205] width 57 height 17
type textarea "x"
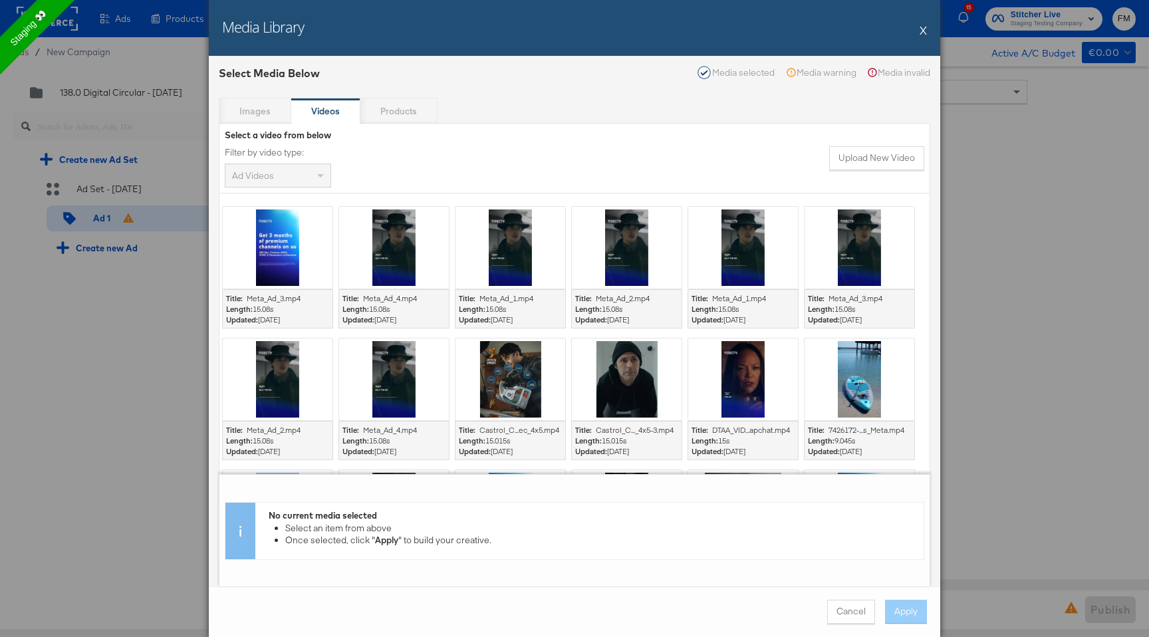
click at [921, 31] on button "X" at bounding box center [922, 30] width 7 height 27
type textarea "x"
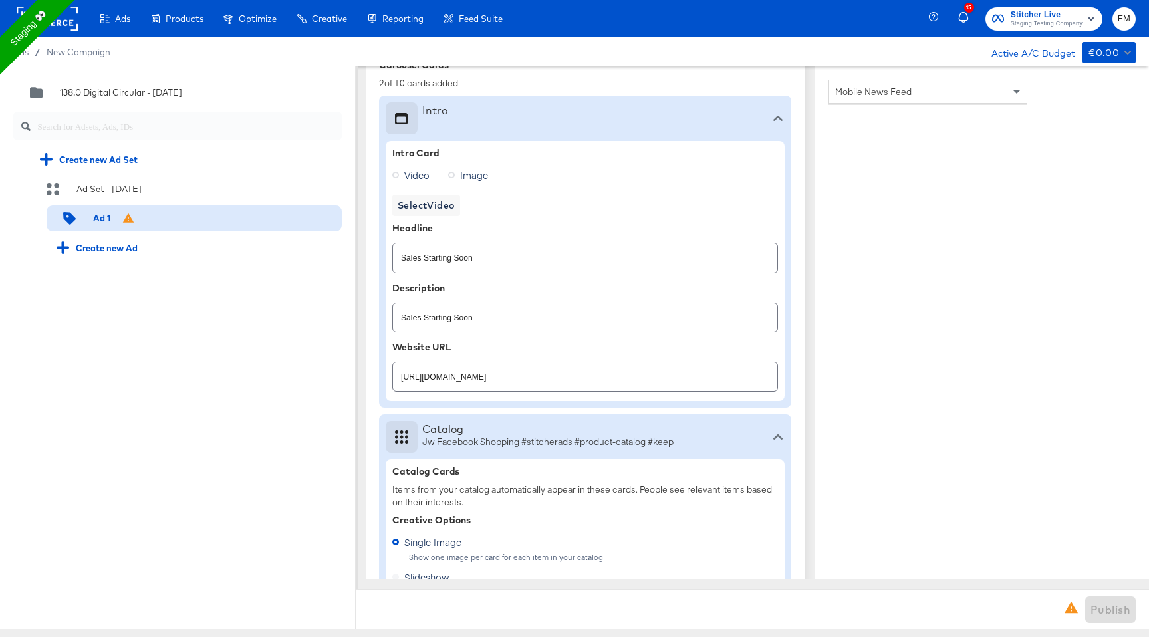
type textarea "x"
click at [439, 206] on span "Select Video" at bounding box center [425, 205] width 57 height 17
type textarea "x"
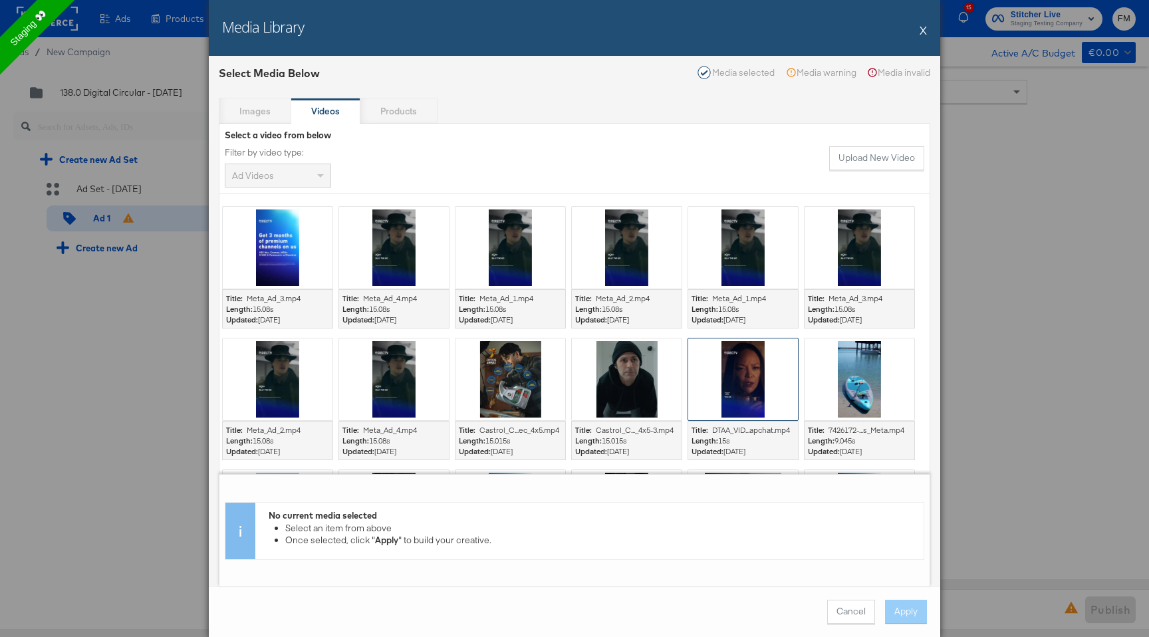
click at [748, 388] on div at bounding box center [743, 379] width 110 height 82
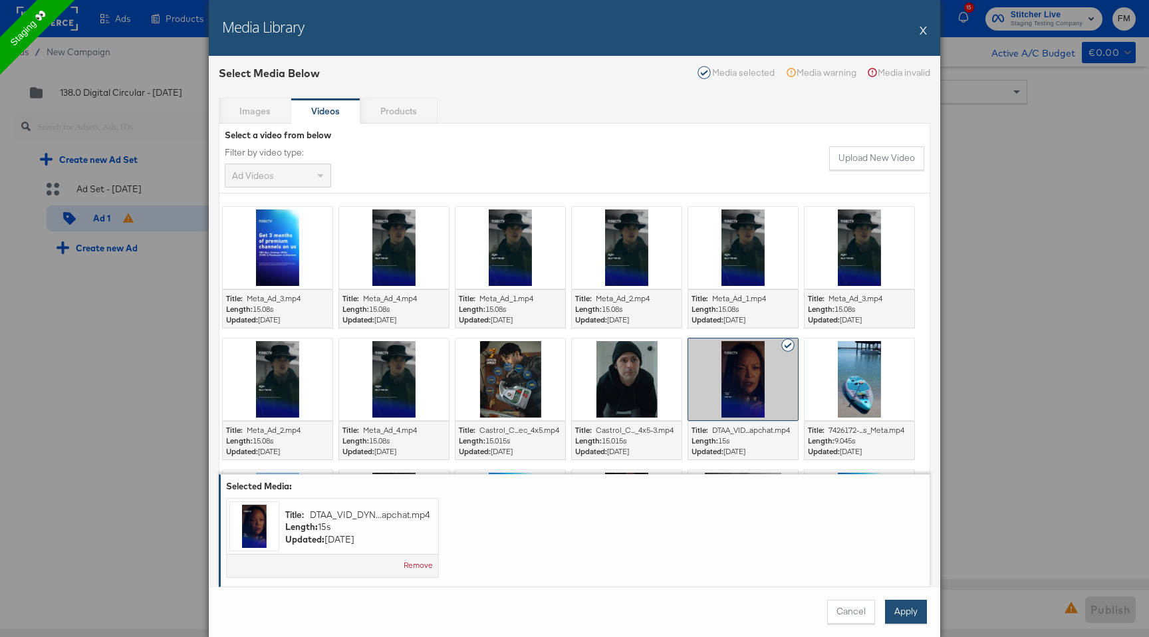
click at [908, 612] on button "Apply" at bounding box center [906, 612] width 42 height 24
type textarea "x"
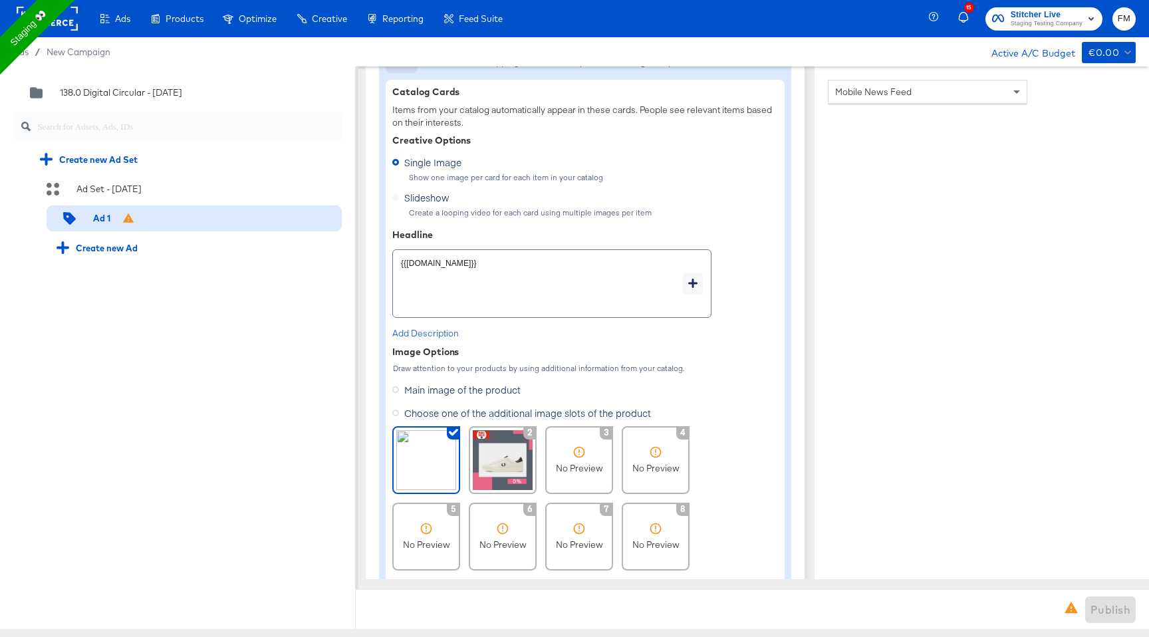
scroll to position [846, 0]
click at [434, 193] on label "Slideshow" at bounding box center [423, 192] width 62 height 17
click at [439, 154] on span "Single Image" at bounding box center [432, 158] width 57 height 13
click at [0, 0] on input "Single Image" at bounding box center [0, 0] width 0 height 0
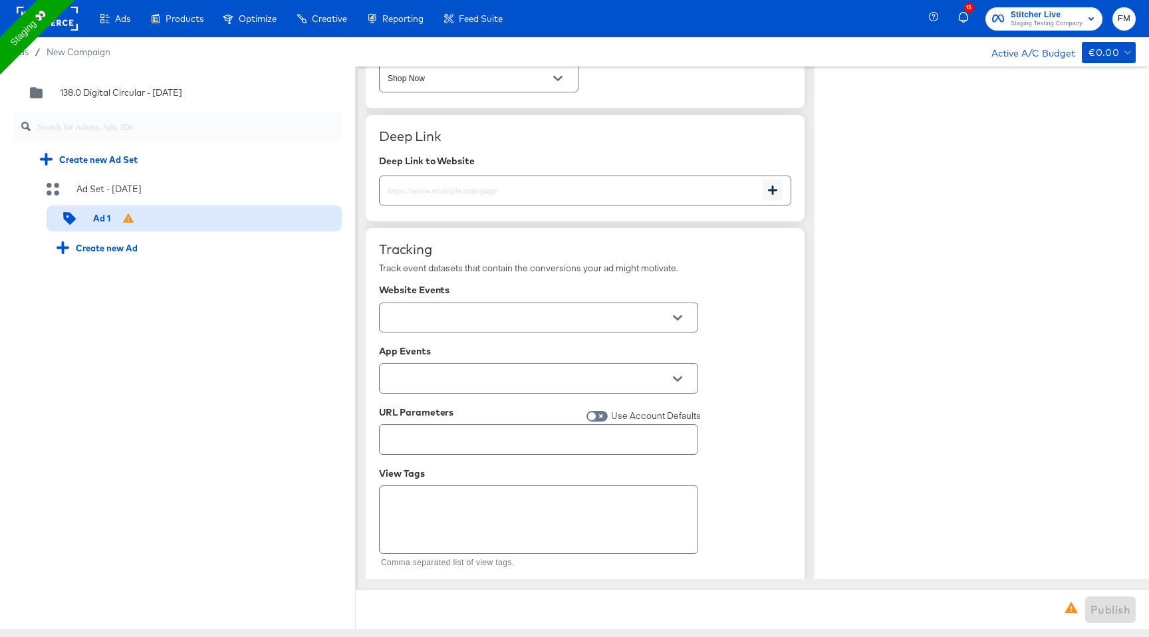
scroll to position [1916, 0]
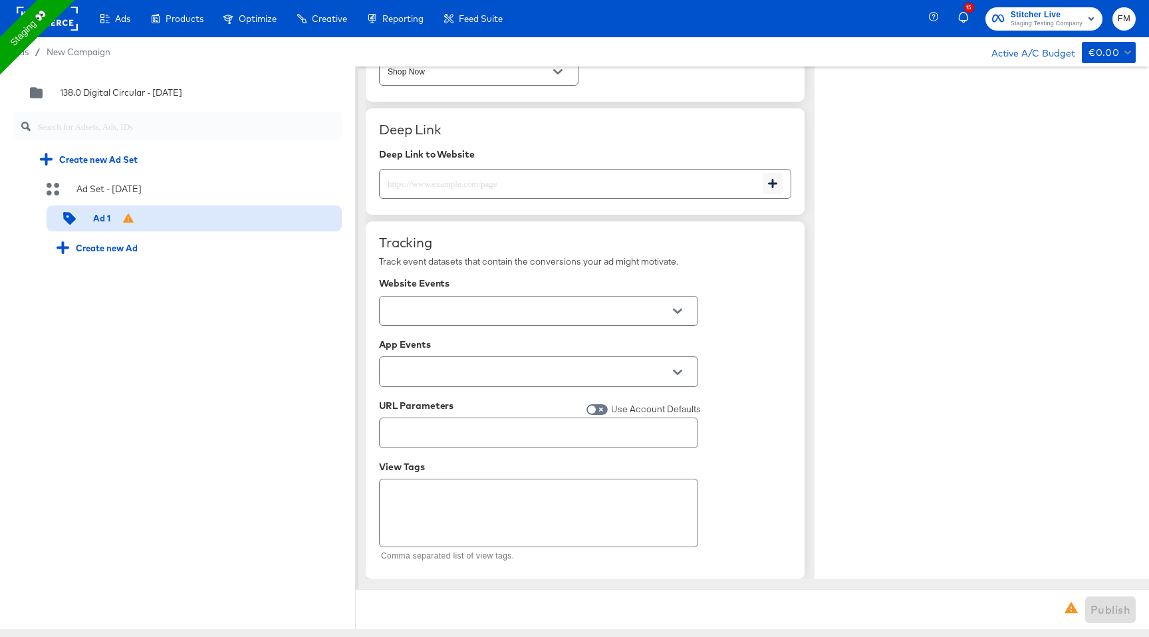
click at [1062, 600] on div "Publish" at bounding box center [752, 609] width 793 height 40
click at [1068, 603] on icon at bounding box center [1070, 607] width 15 height 15
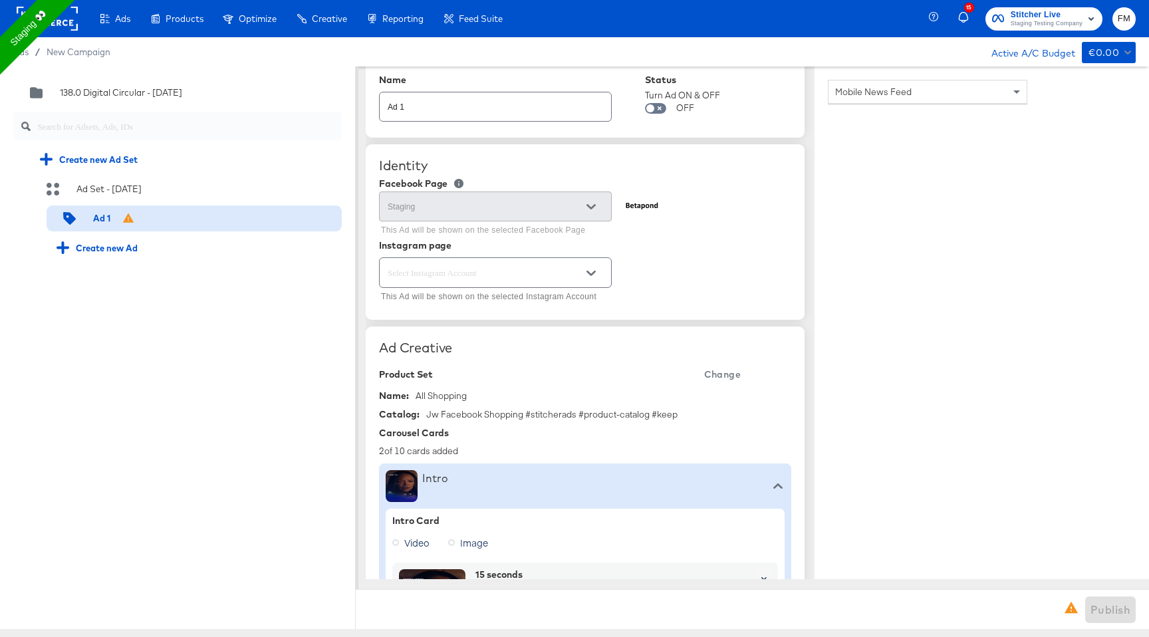
scroll to position [0, 0]
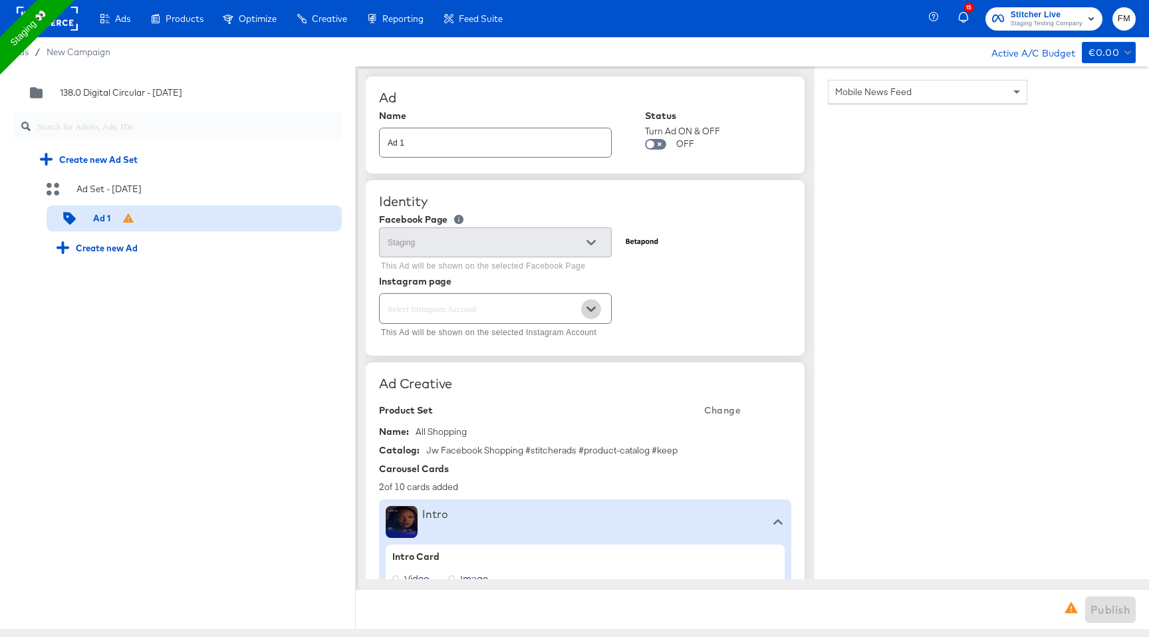
click at [588, 306] on icon "Open" at bounding box center [590, 308] width 9 height 9
click at [566, 341] on li "stitcherads" at bounding box center [495, 342] width 231 height 21
type textarea "x"
type input "stitcherads"
type textarea "x"
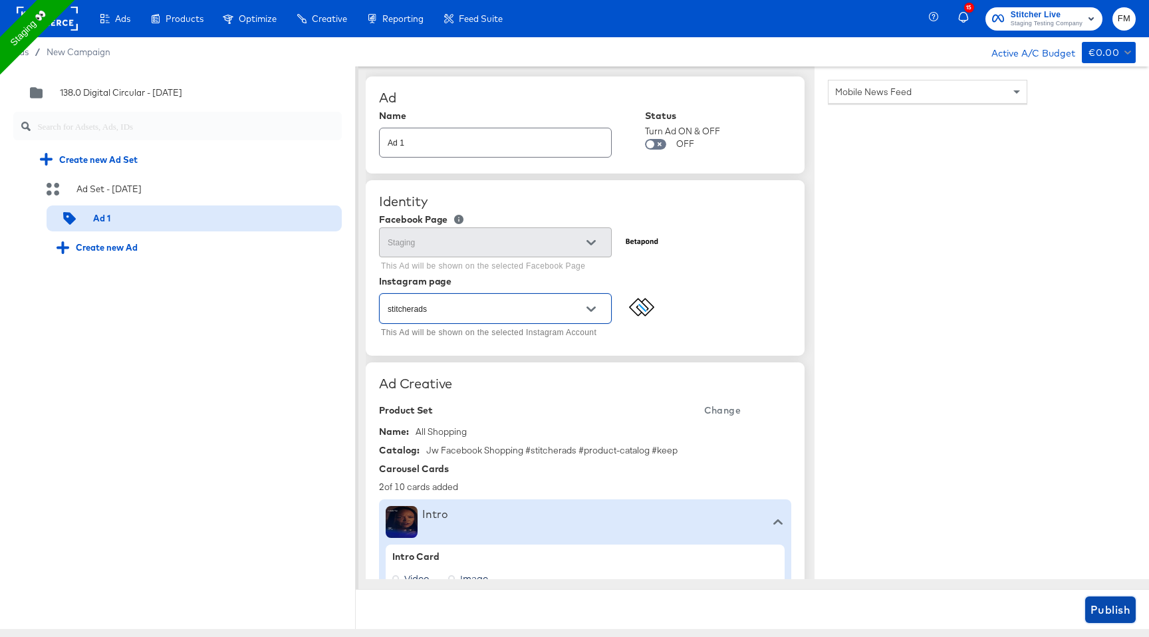
click at [1095, 608] on span "Publish" at bounding box center [1110, 609] width 40 height 19
type textarea "x"
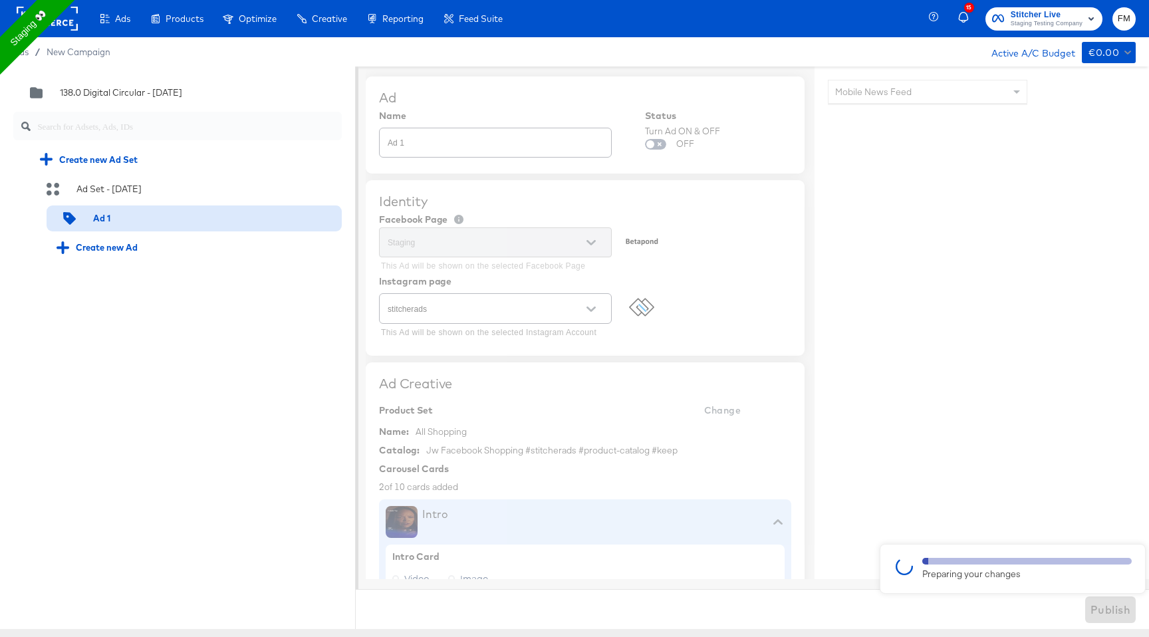
type textarea "x"
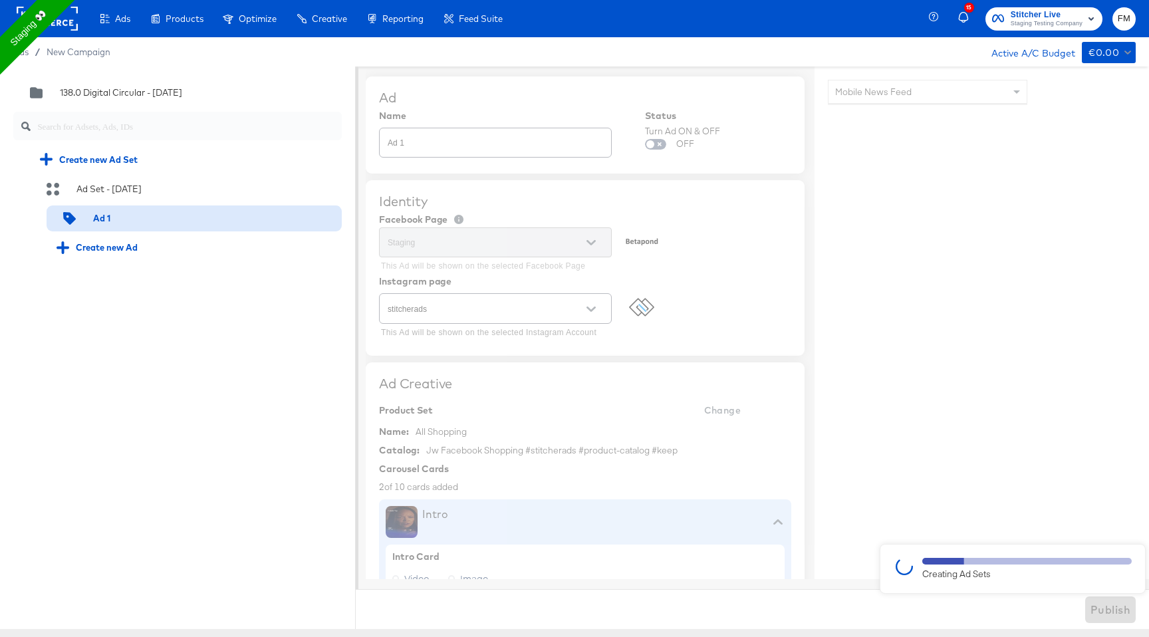
type textarea "x"
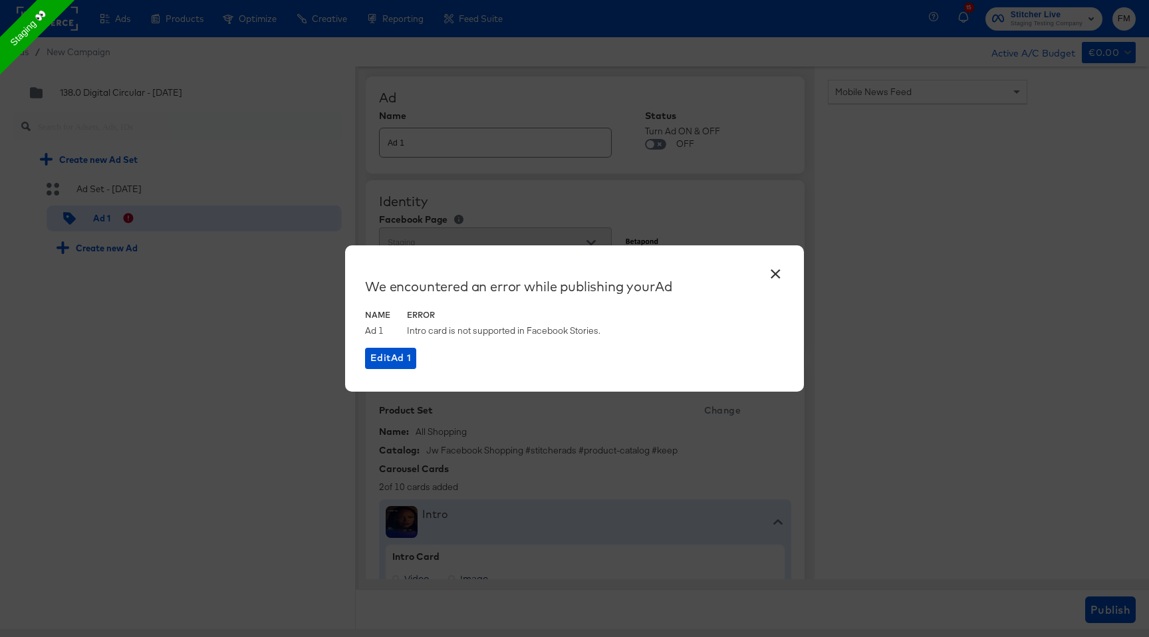
click at [777, 270] on button "×" at bounding box center [775, 271] width 24 height 24
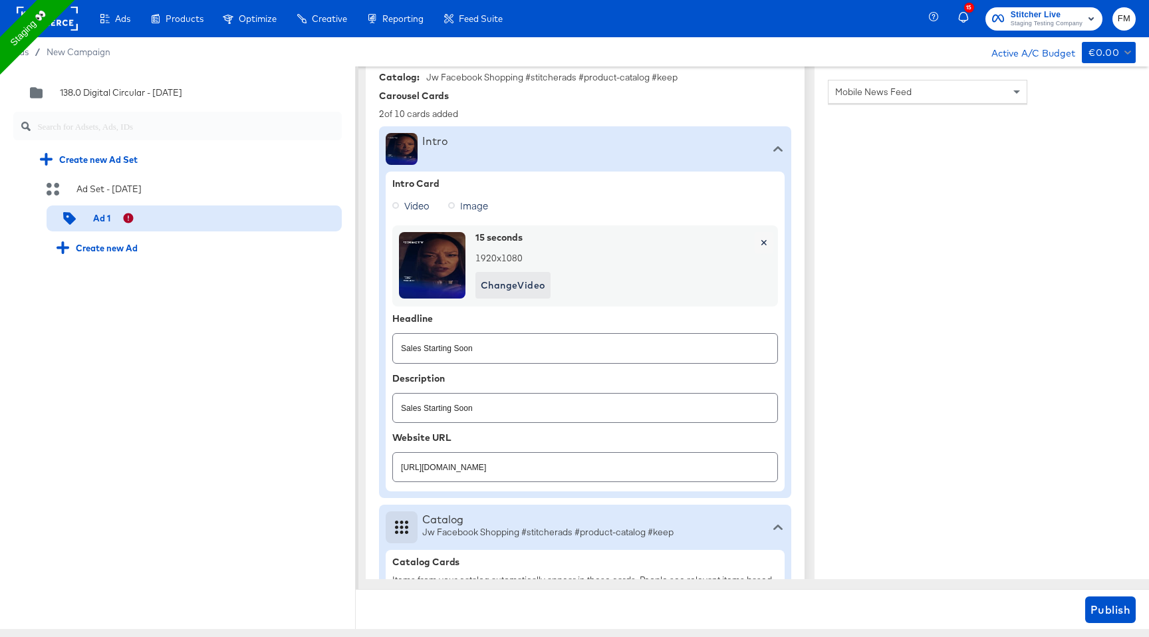
scroll to position [366, 0]
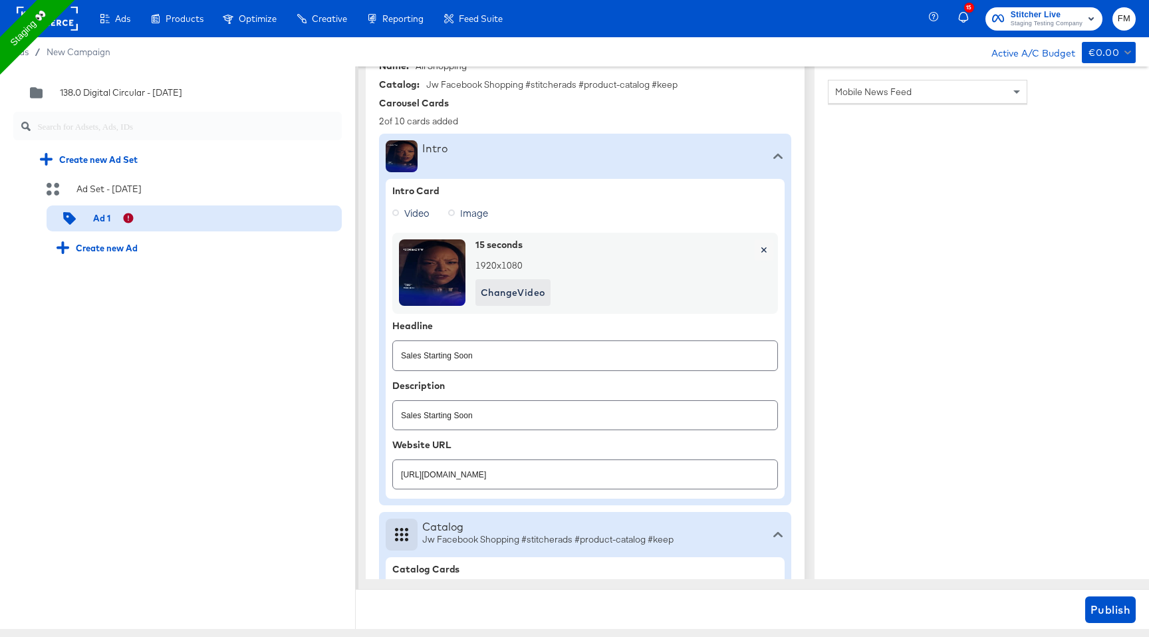
click at [773, 161] on icon at bounding box center [777, 156] width 9 height 9
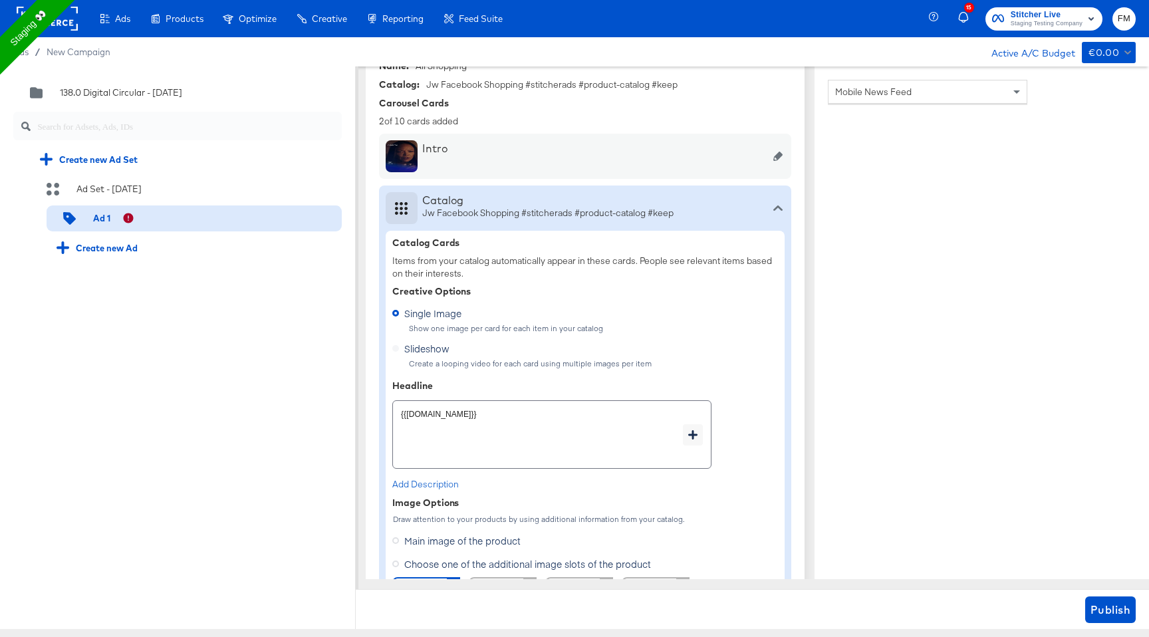
click at [773, 161] on icon at bounding box center [777, 156] width 9 height 9
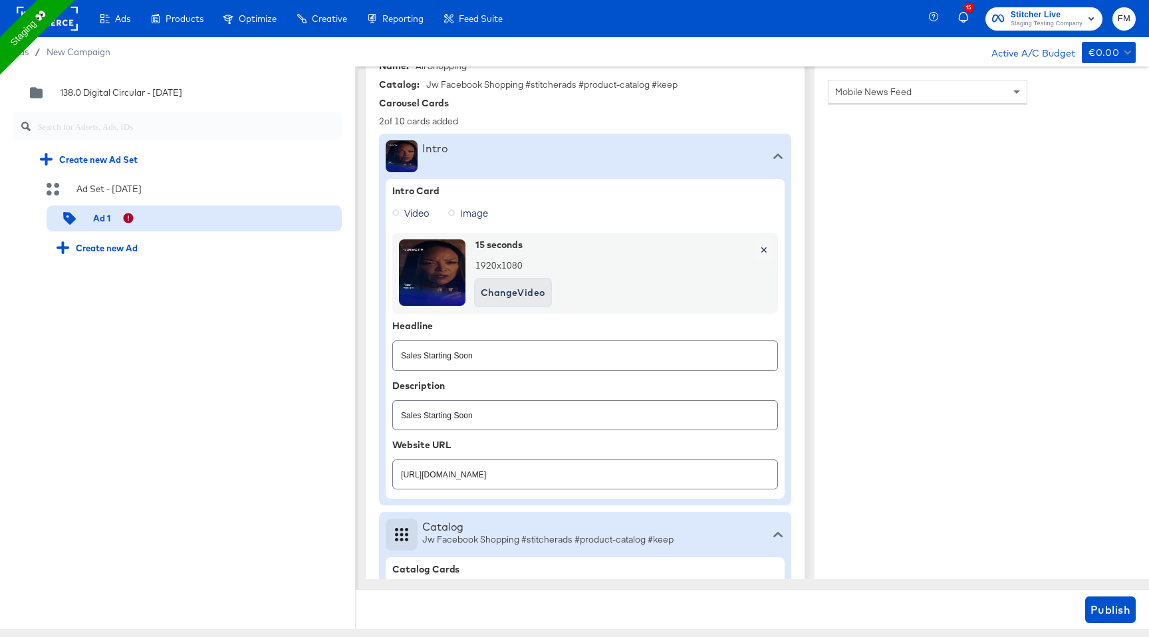
click at [516, 288] on span "Change Video" at bounding box center [513, 292] width 64 height 17
type textarea "x"
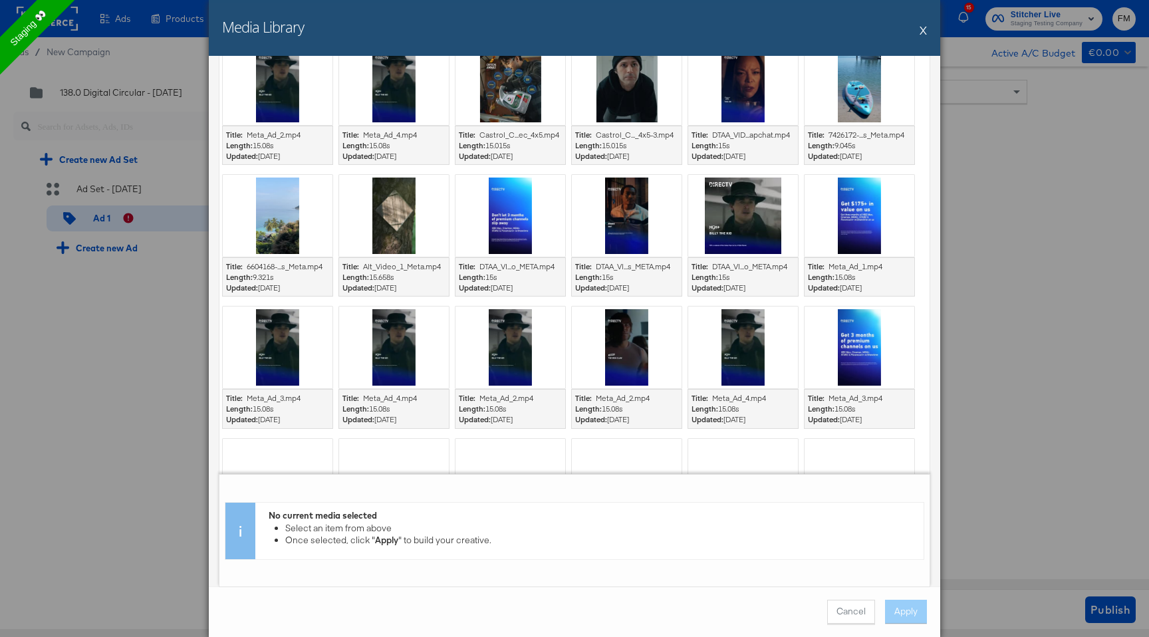
scroll to position [344, 0]
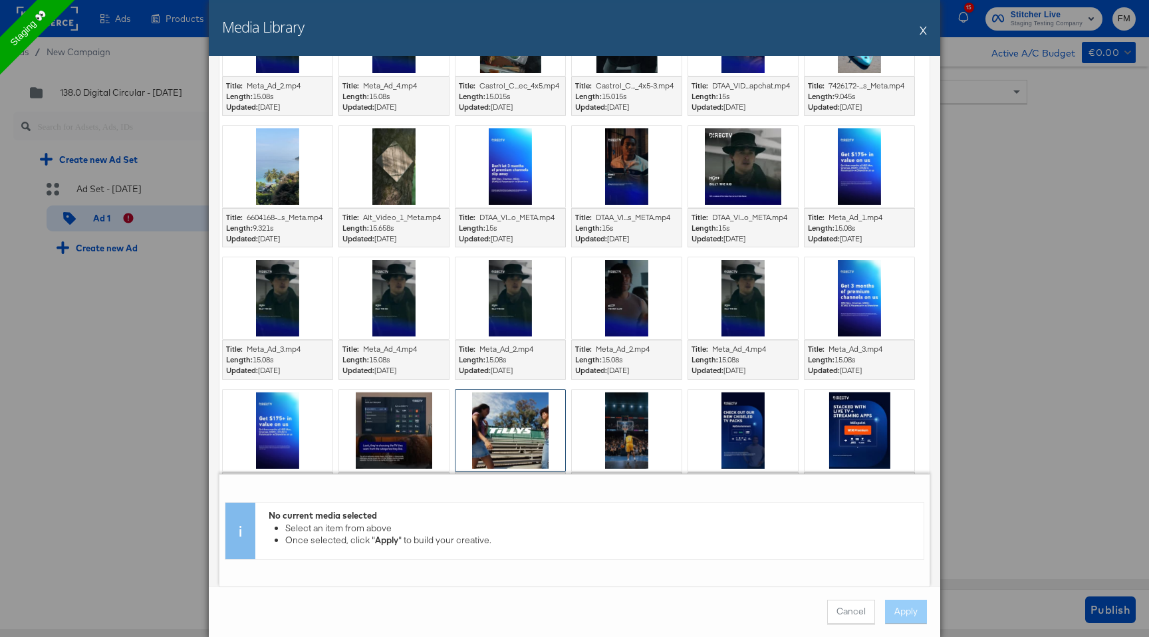
click at [503, 410] on div at bounding box center [510, 431] width 110 height 82
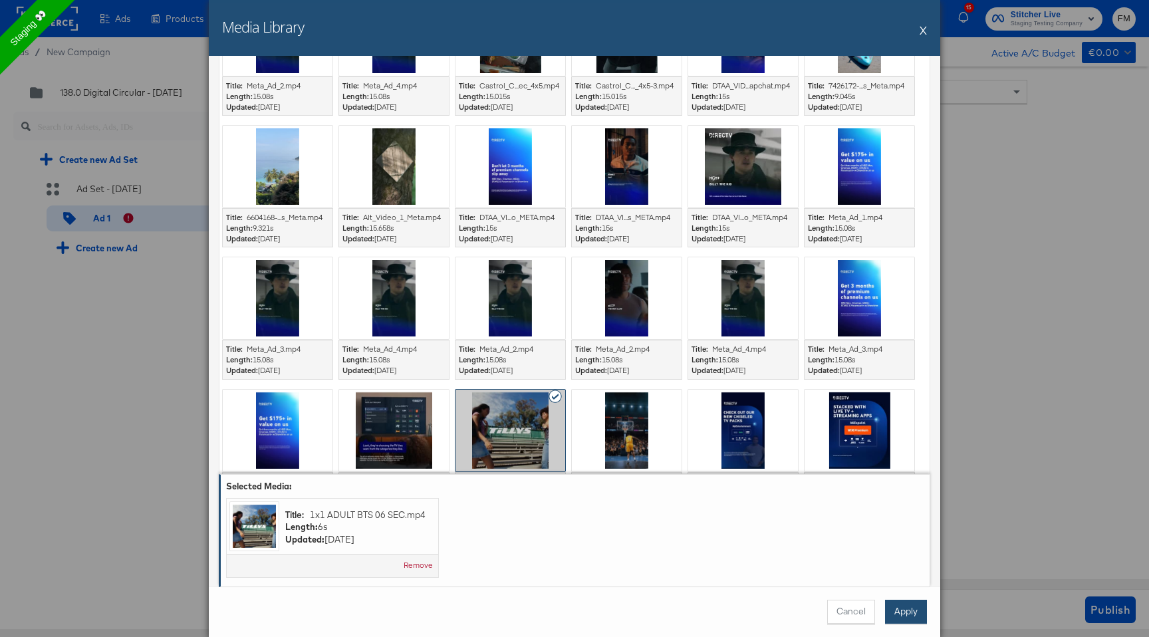
click at [915, 616] on button "Apply" at bounding box center [906, 612] width 42 height 24
type textarea "x"
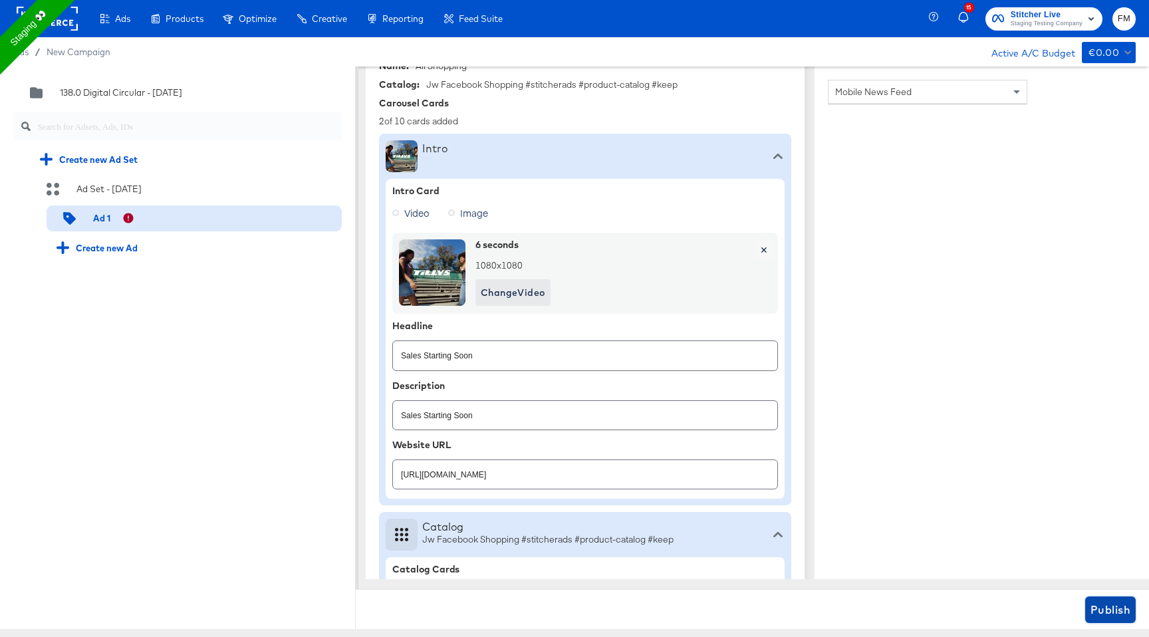
click at [1117, 610] on span "Publish" at bounding box center [1110, 609] width 40 height 19
type textarea "x"
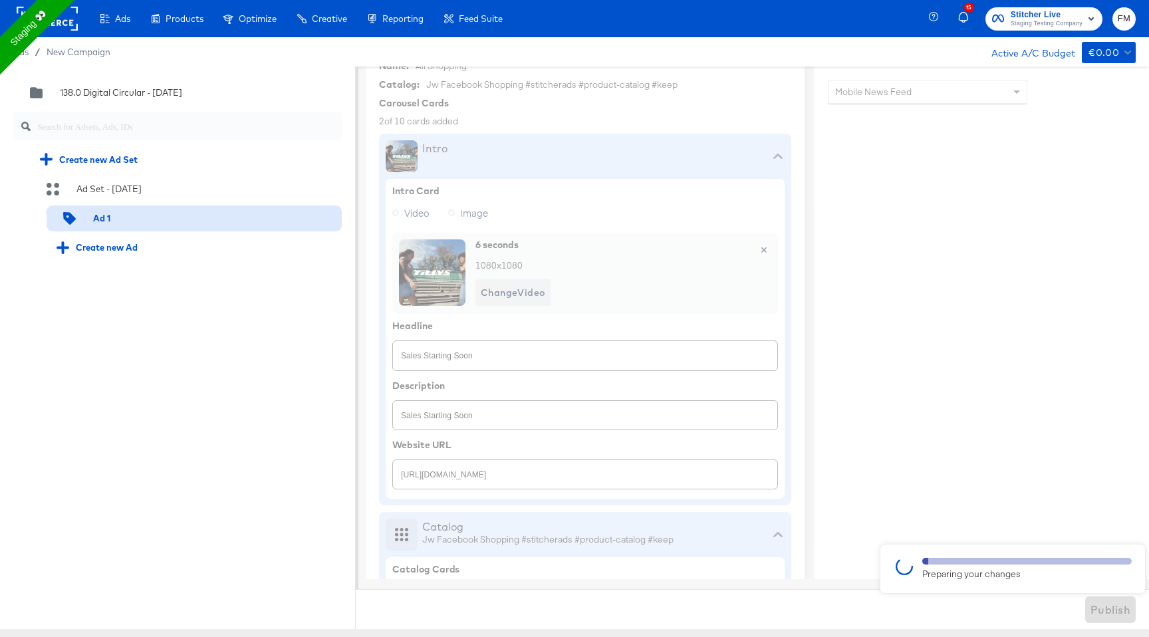
type textarea "x"
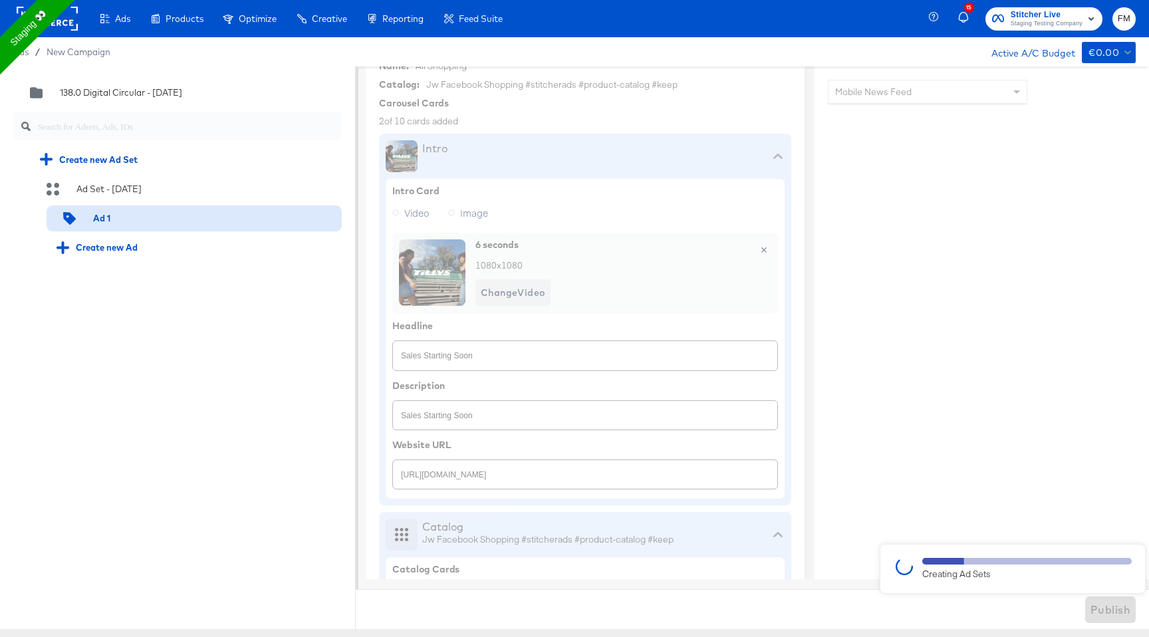
type textarea "x"
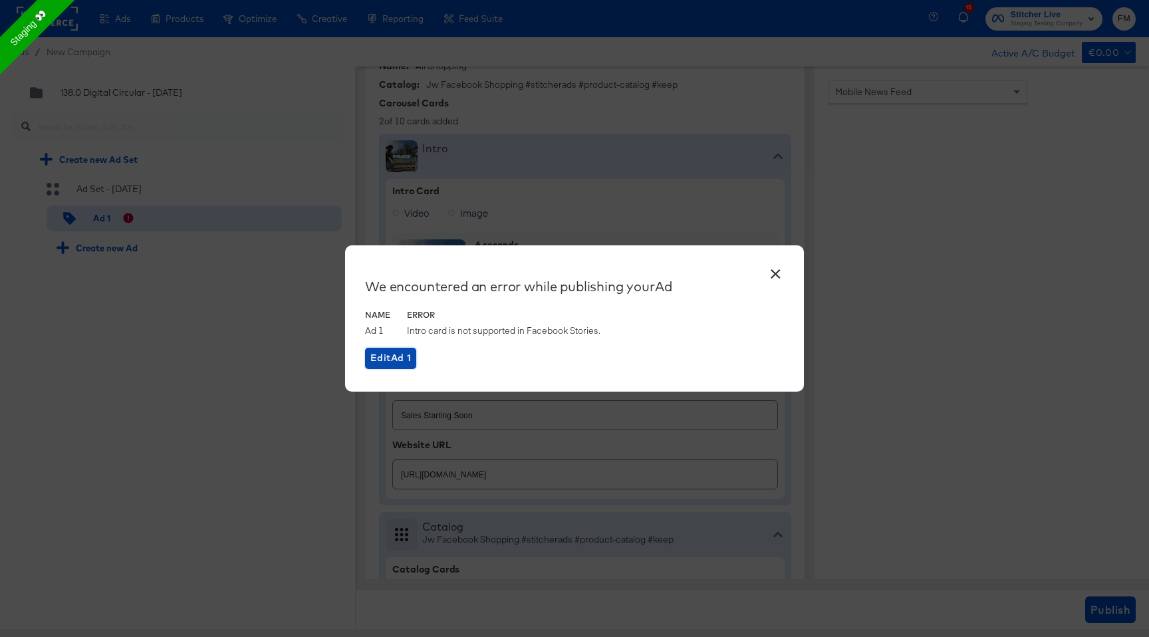
click at [386, 368] on button "Edit Ad 1" at bounding box center [390, 358] width 51 height 21
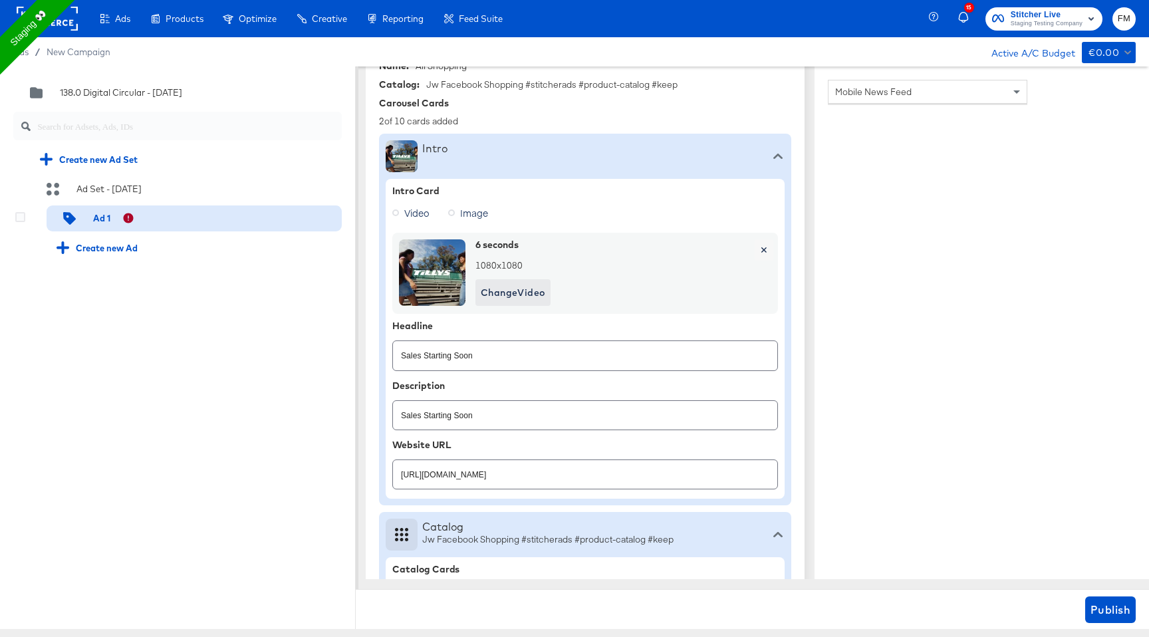
click at [183, 219] on div "Ad 1" at bounding box center [194, 218] width 295 height 27
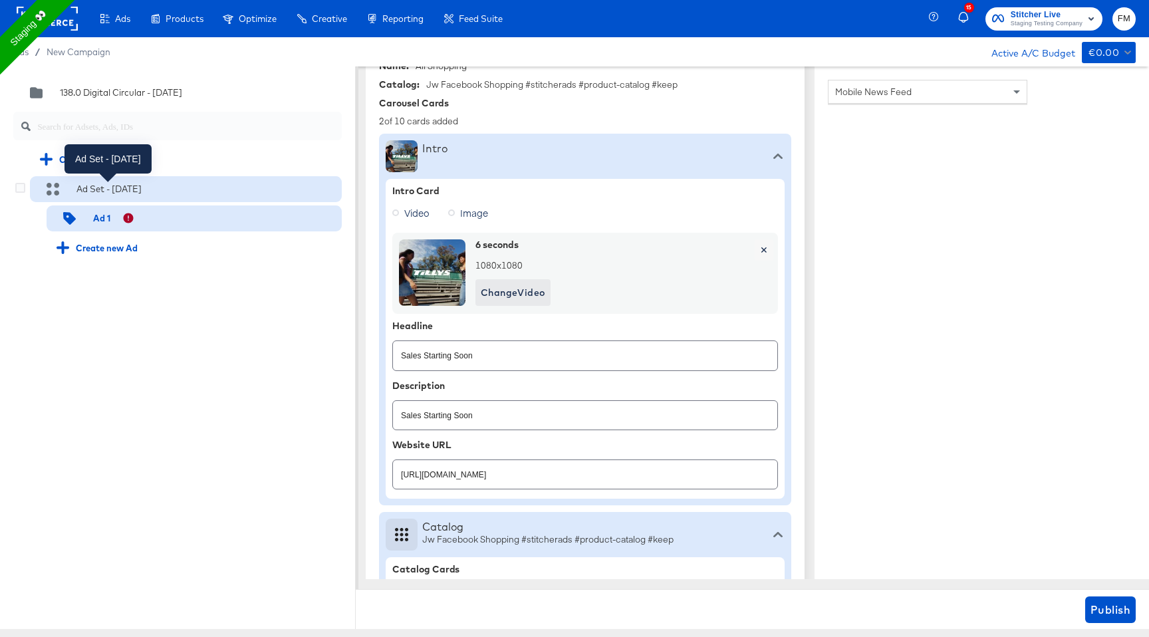
click at [139, 195] on div "Ad Set - 10 Sep" at bounding box center [108, 189] width 65 height 13
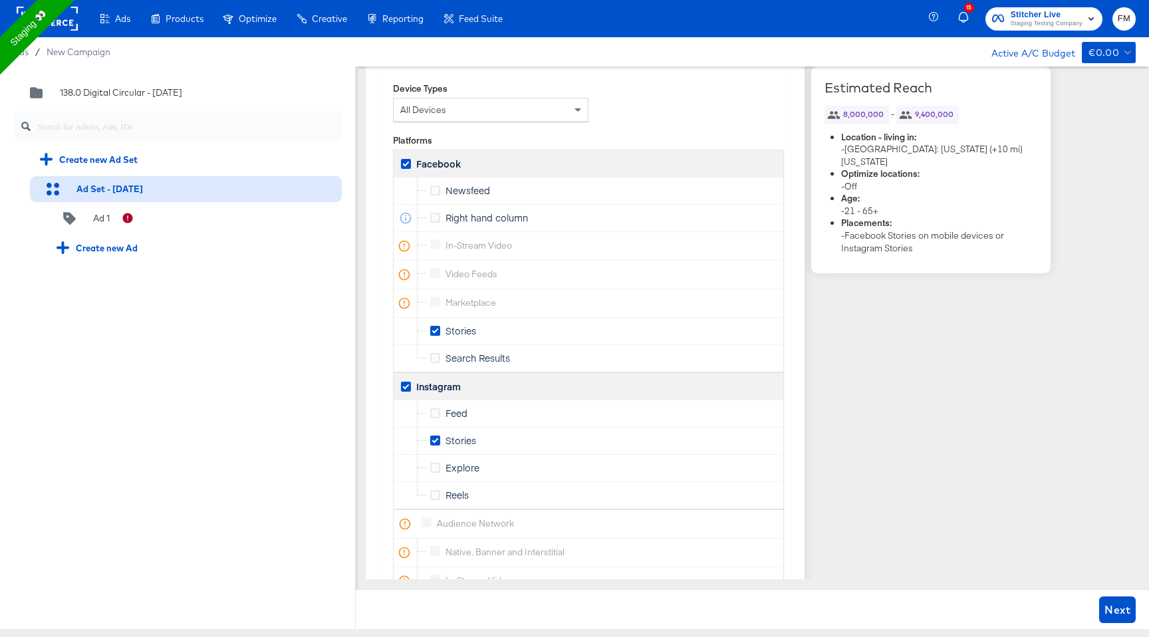
scroll to position [1915, 0]
click at [433, 187] on icon at bounding box center [435, 191] width 10 height 10
click at [0, 0] on input "Newsfeed" at bounding box center [0, 0] width 0 height 0
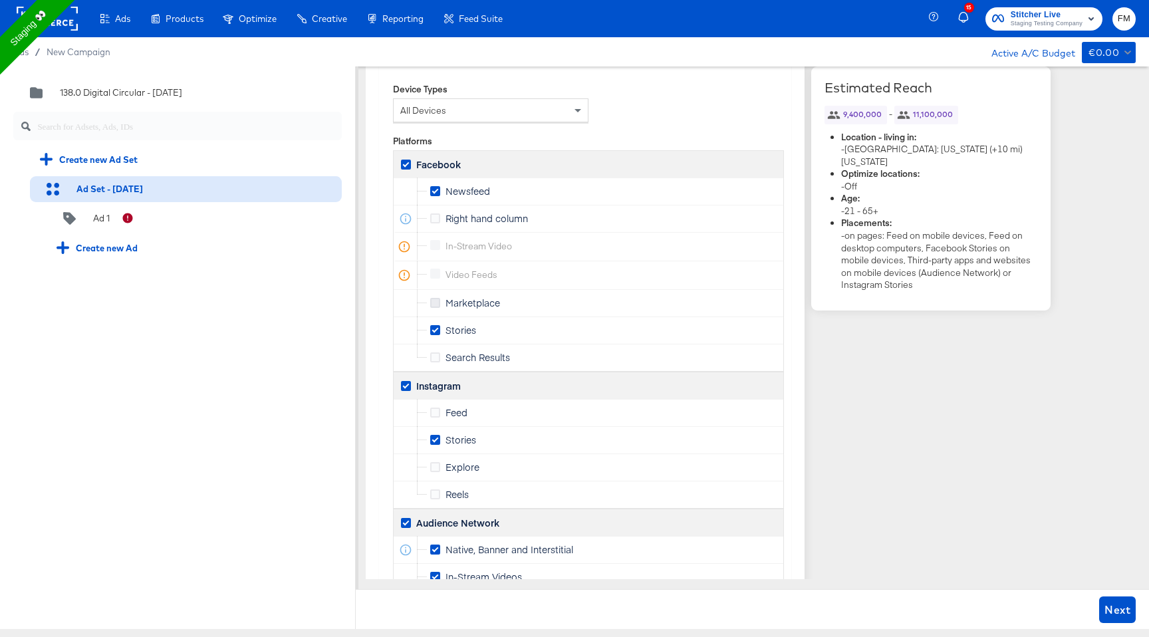
click at [433, 300] on icon at bounding box center [435, 303] width 10 height 10
click at [0, 0] on input "Marketplace" at bounding box center [0, 0] width 0 height 0
click at [551, 118] on div "All Devices" at bounding box center [490, 110] width 194 height 23
click at [639, 100] on div "Device Types All Devices Platforms Facebook Newsfeed Right hand column instream…" at bounding box center [588, 391] width 391 height 643
click at [439, 329] on icon at bounding box center [435, 330] width 10 height 10
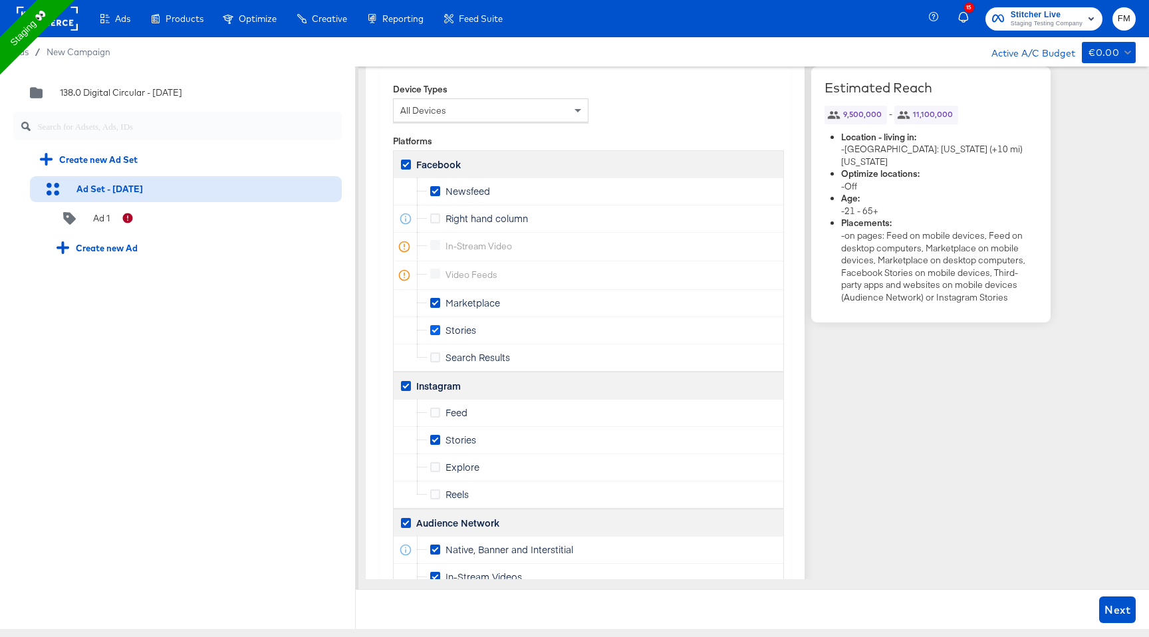
click at [0, 0] on input "Stories" at bounding box center [0, 0] width 0 height 0
click at [435, 413] on icon at bounding box center [435, 412] width 10 height 10
click at [0, 0] on input "Feed" at bounding box center [0, 0] width 0 height 0
click at [433, 411] on icon at bounding box center [435, 412] width 10 height 10
click at [0, 0] on input "Feed" at bounding box center [0, 0] width 0 height 0
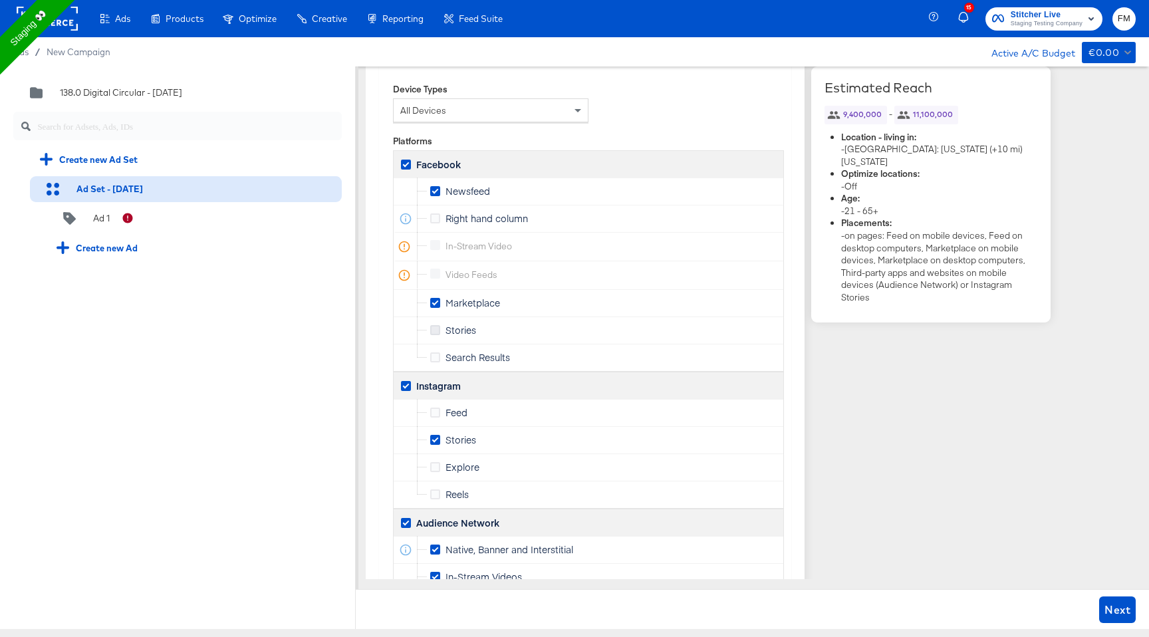
click at [432, 328] on icon at bounding box center [435, 330] width 10 height 10
click at [0, 0] on input "Stories" at bounding box center [0, 0] width 0 height 0
click at [439, 192] on icon at bounding box center [435, 191] width 10 height 10
click at [0, 0] on input "Newsfeed" at bounding box center [0, 0] width 0 height 0
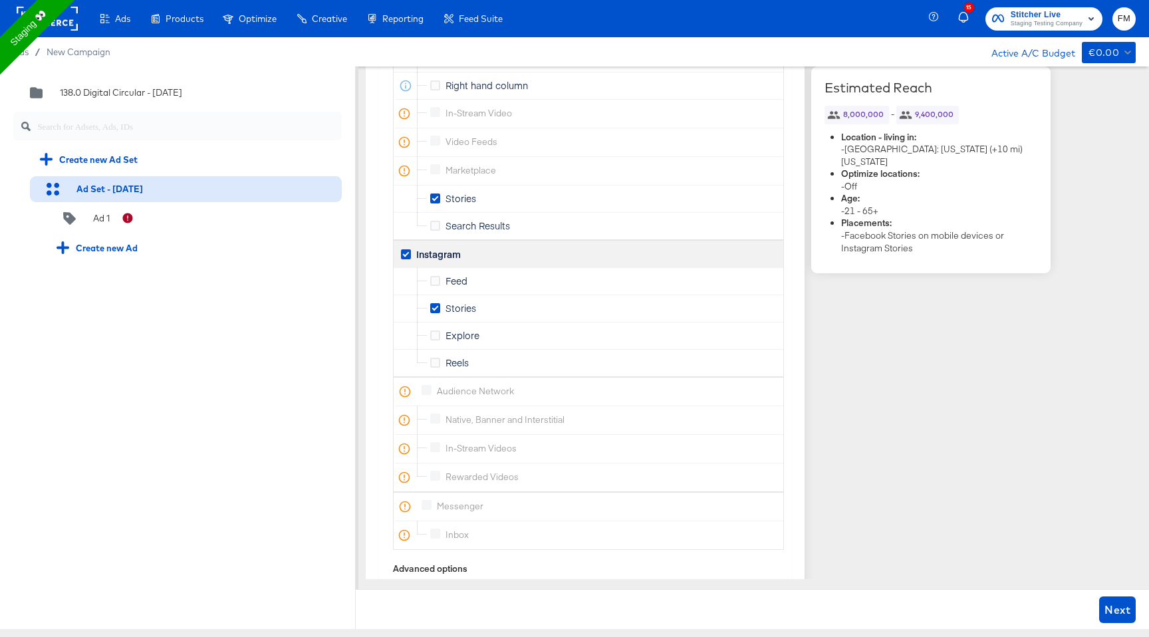
scroll to position [2073, 0]
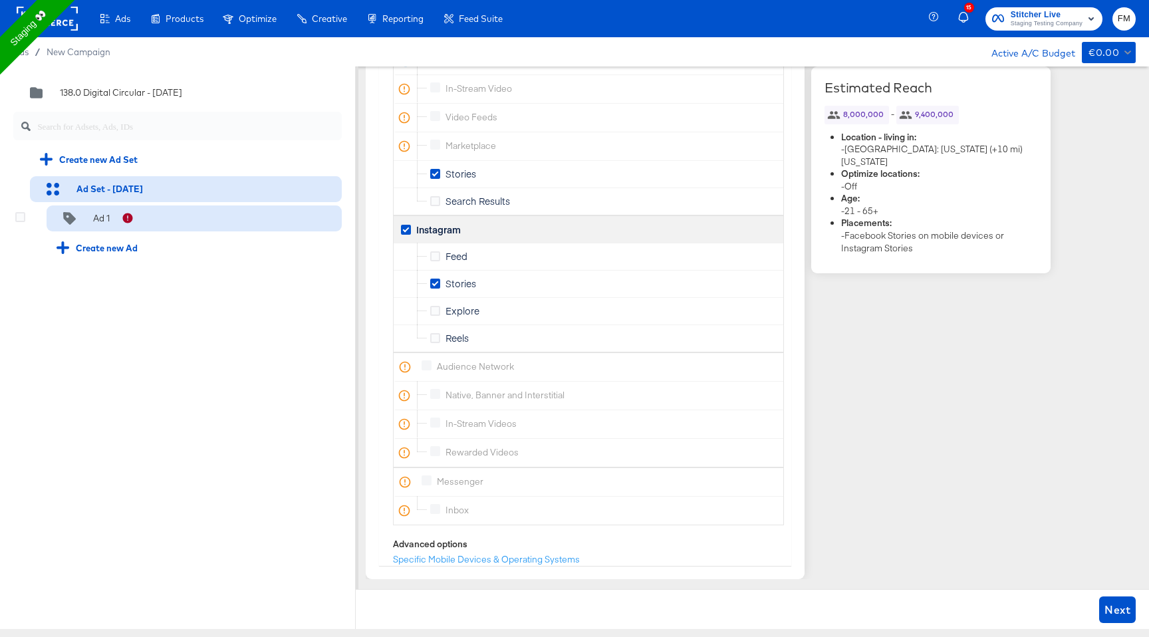
click at [190, 220] on div "Ad 1" at bounding box center [194, 218] width 295 height 27
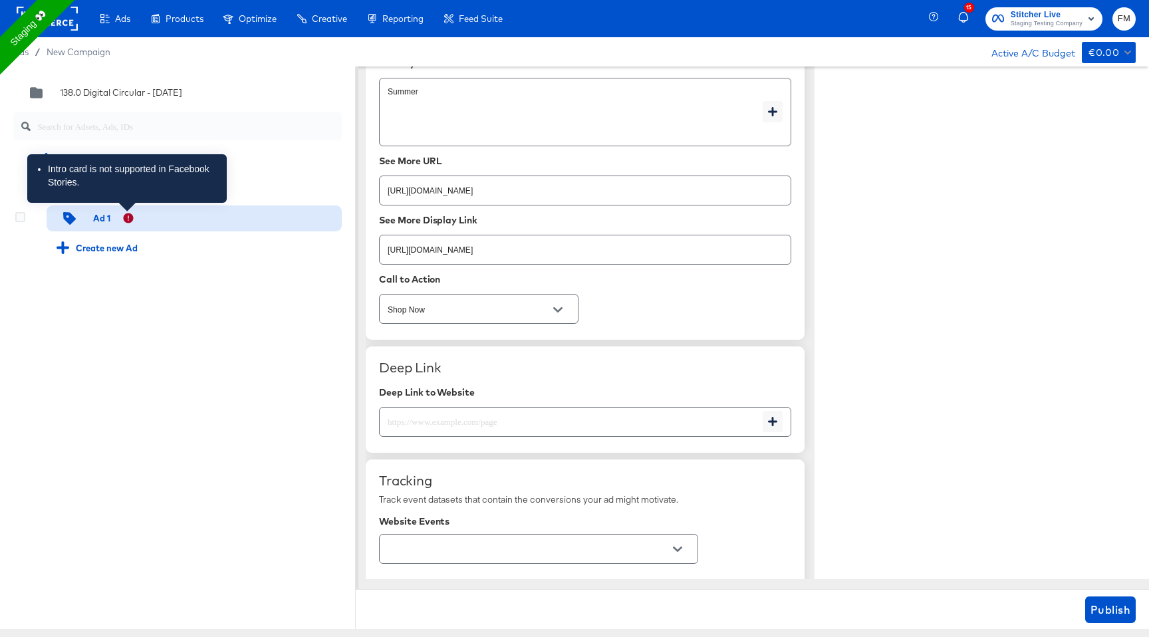
scroll to position [1916, 0]
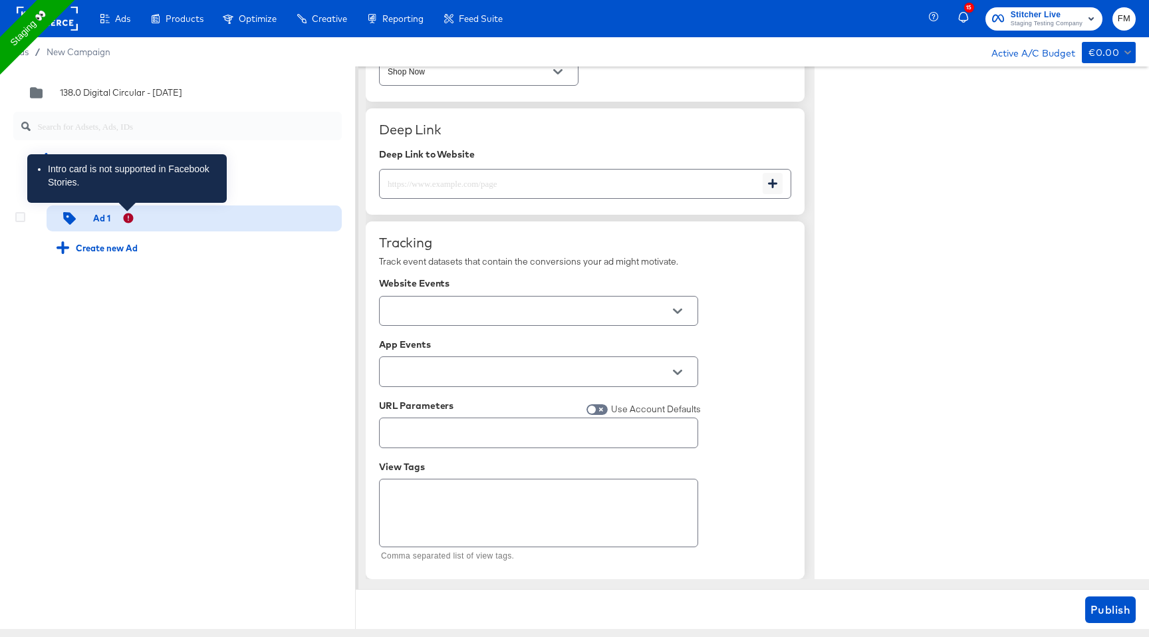
type textarea "x"
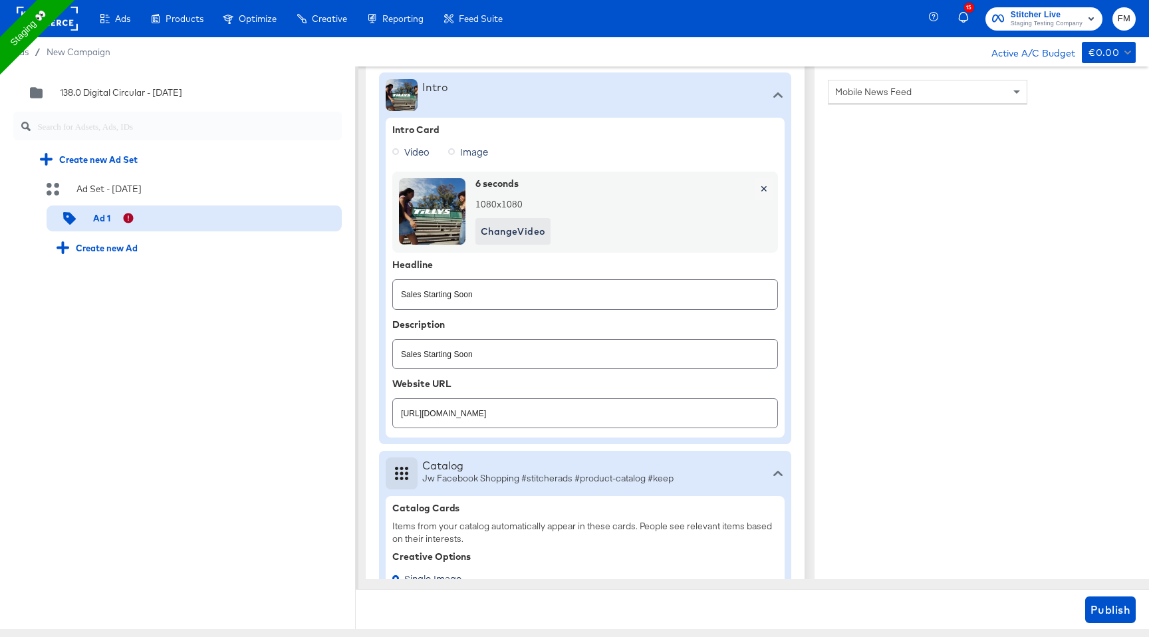
scroll to position [428, 0]
click at [780, 100] on div at bounding box center [777, 94] width 13 height 32
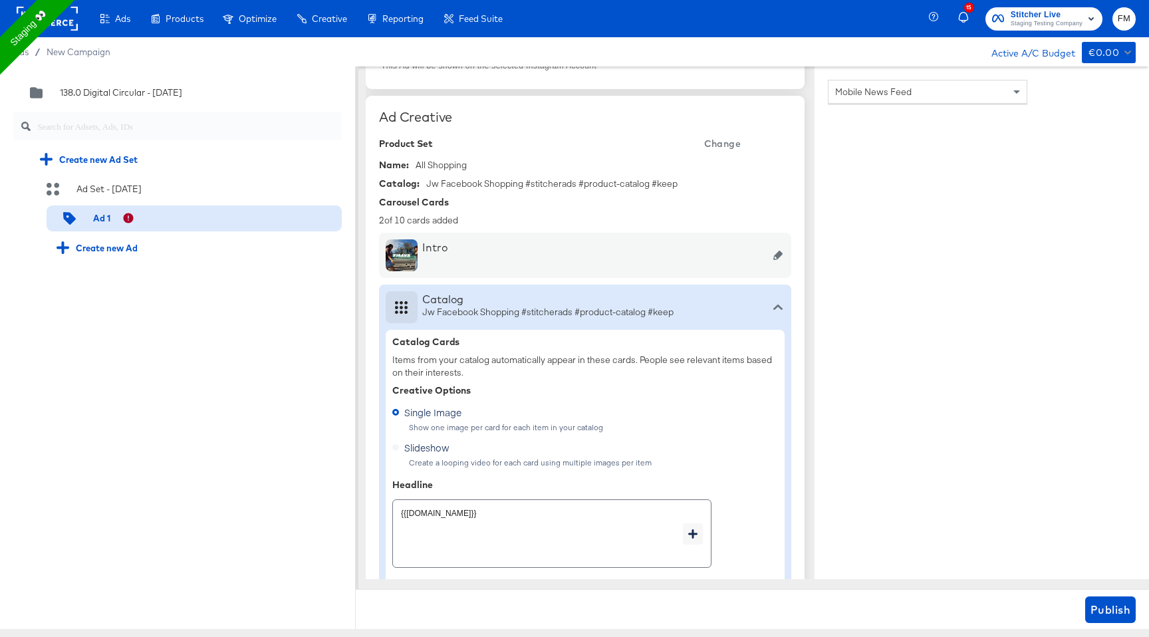
scroll to position [261, 0]
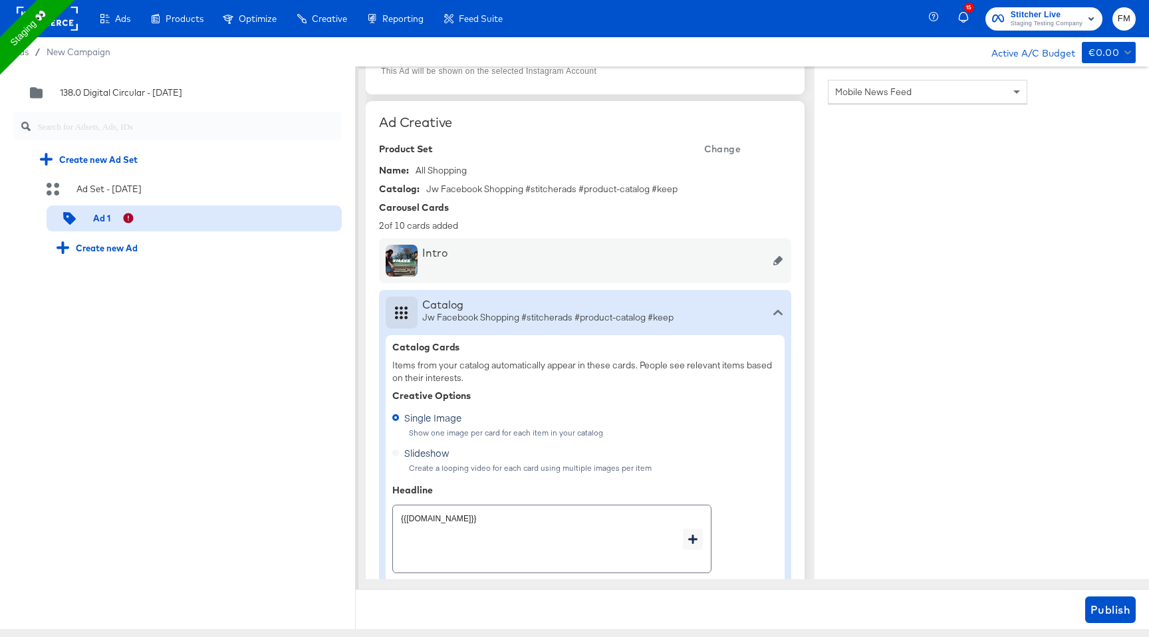
click at [781, 263] on icon at bounding box center [777, 260] width 9 height 9
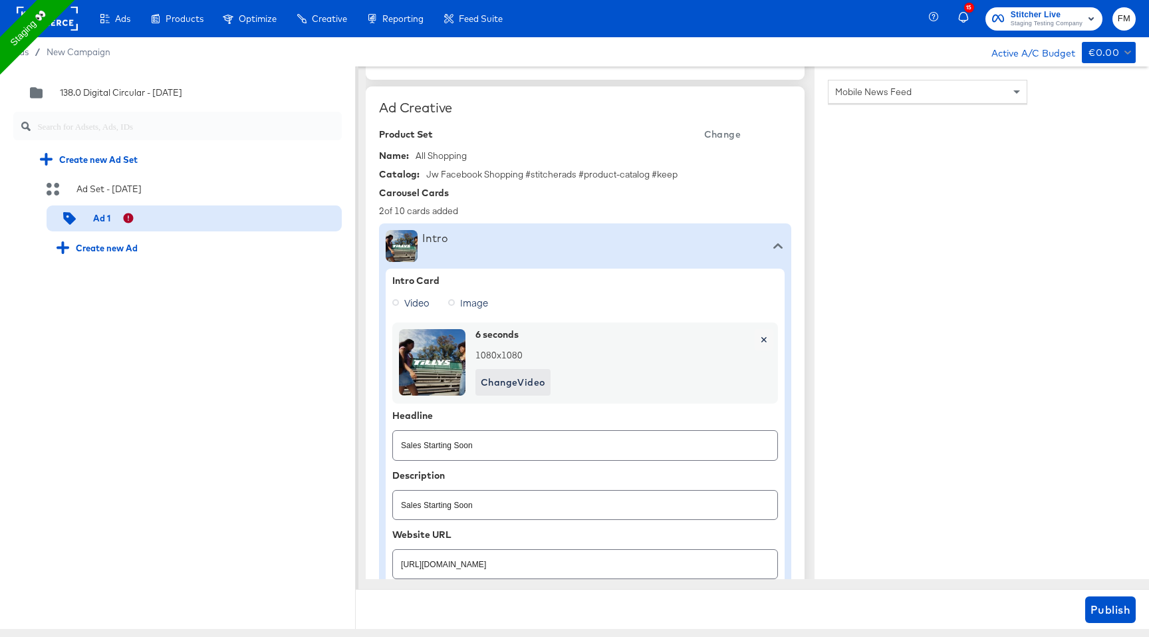
scroll to position [335, 0]
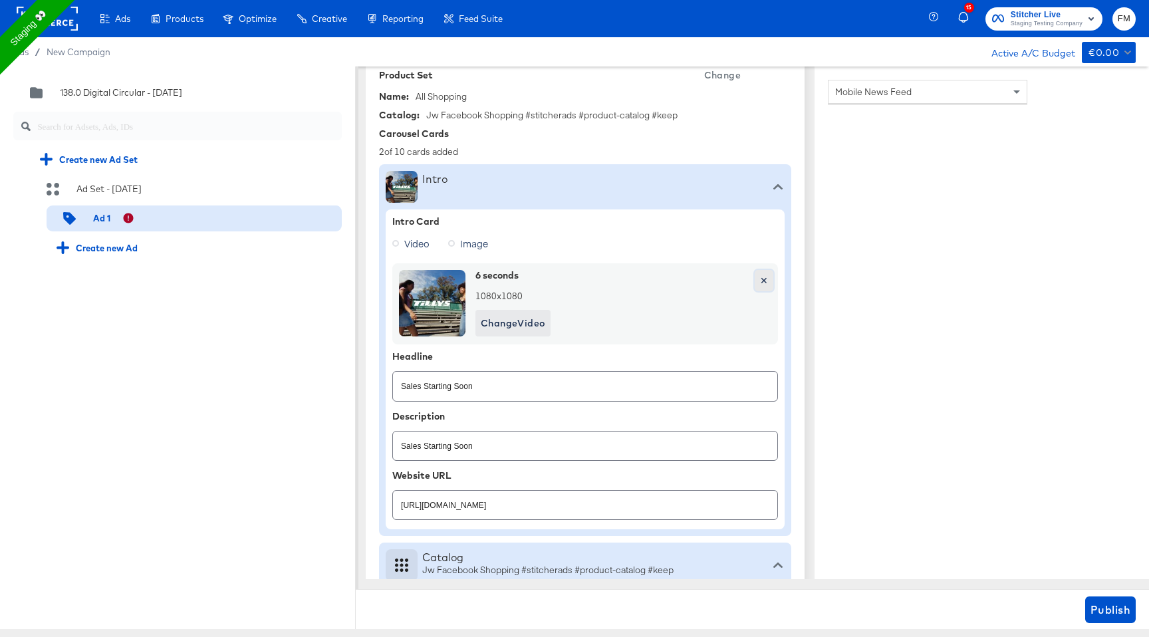
click at [764, 279] on span "✕" at bounding box center [764, 281] width 8 height 17
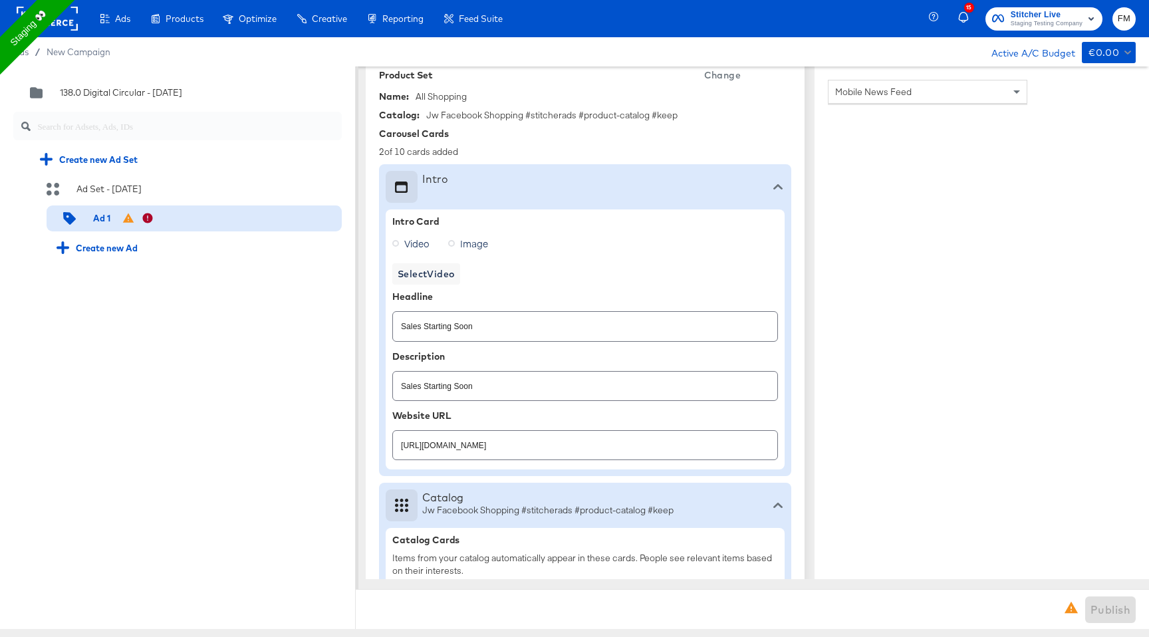
type textarea "x"
click at [570, 333] on input "Sales Starting Soon" at bounding box center [585, 320] width 384 height 29
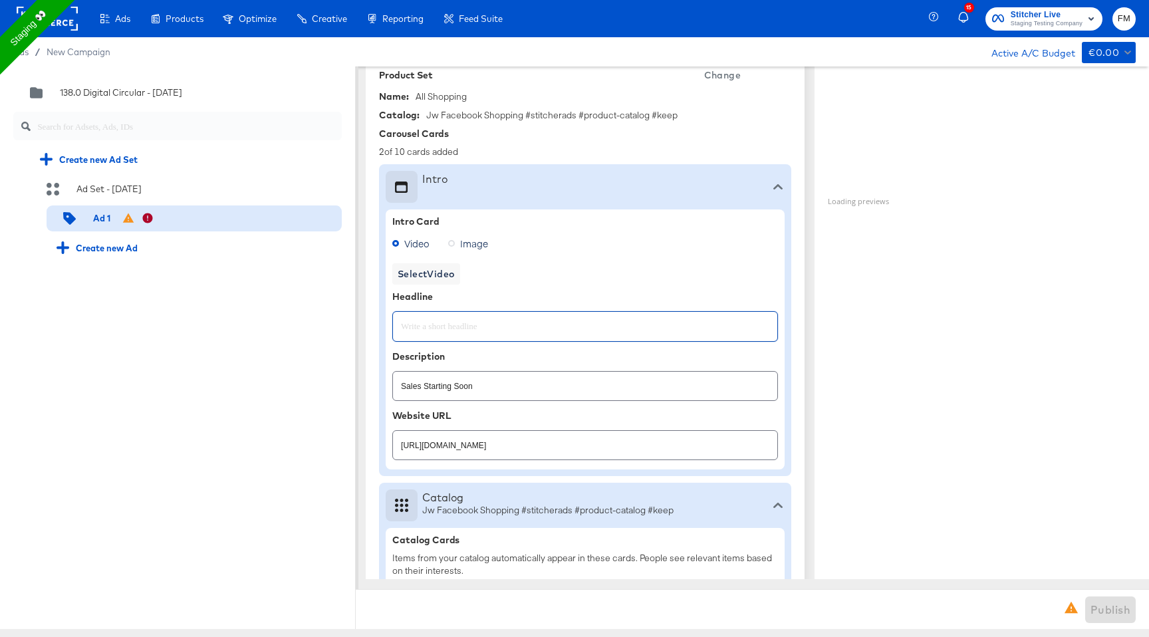
type textarea "x"
click at [544, 386] on input "Sales Starting Soon" at bounding box center [585, 380] width 384 height 29
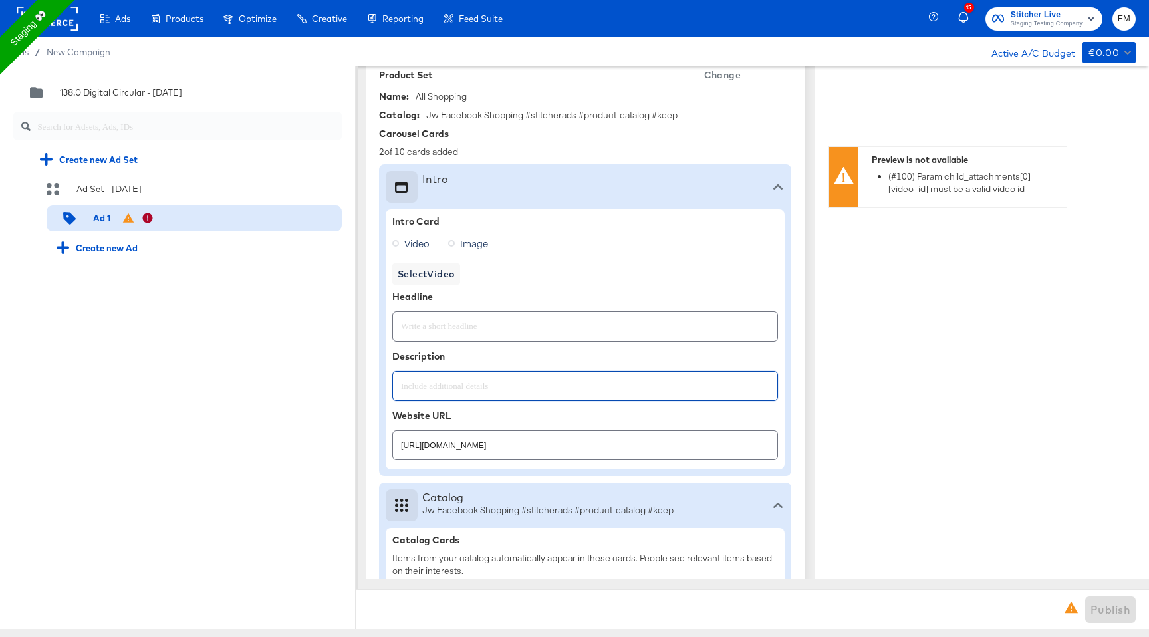
type textarea "x"
click at [539, 439] on input "https://www.kargo.com" at bounding box center [585, 439] width 384 height 29
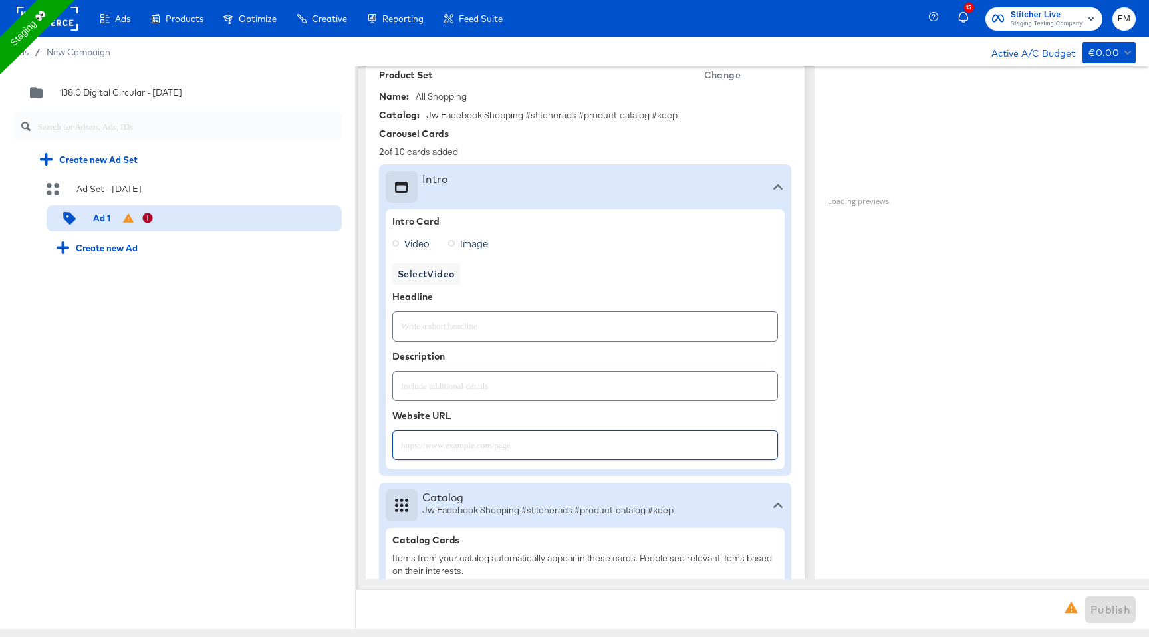
type textarea "x"
click at [777, 187] on icon at bounding box center [777, 186] width 9 height 5
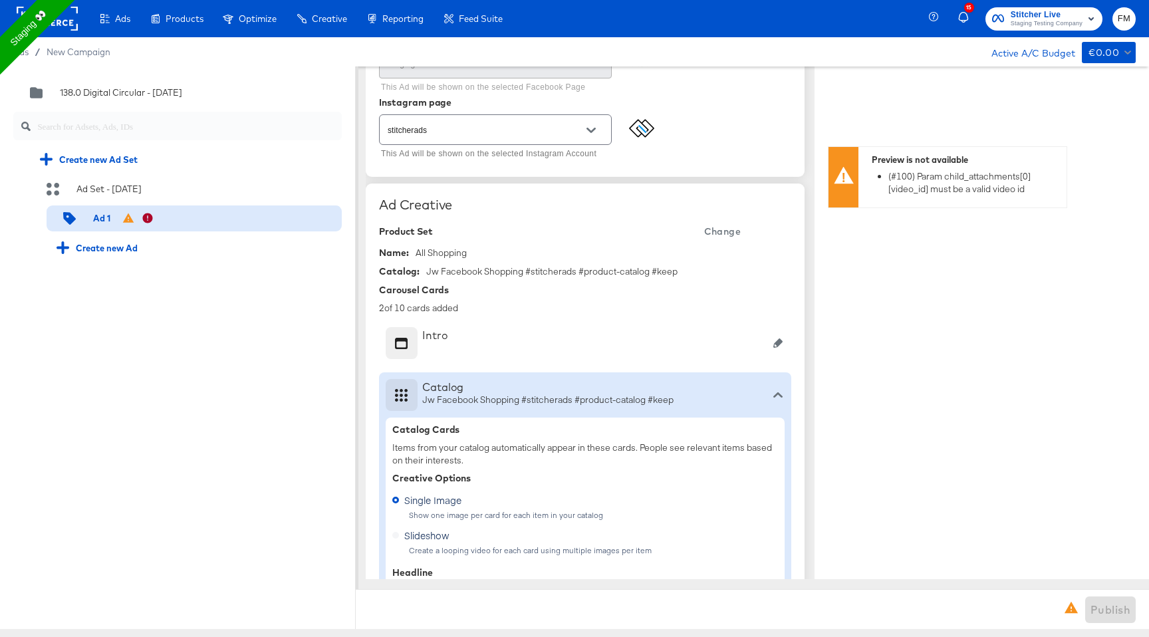
scroll to position [167, 0]
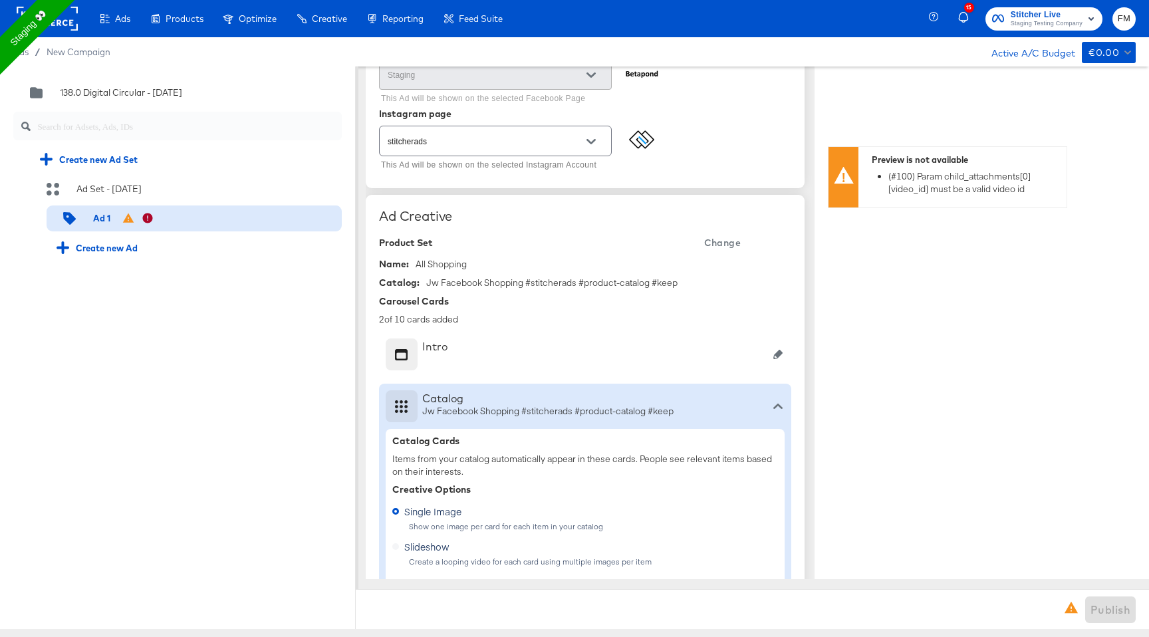
click at [723, 244] on span "Change" at bounding box center [722, 243] width 37 height 17
type textarea "x"
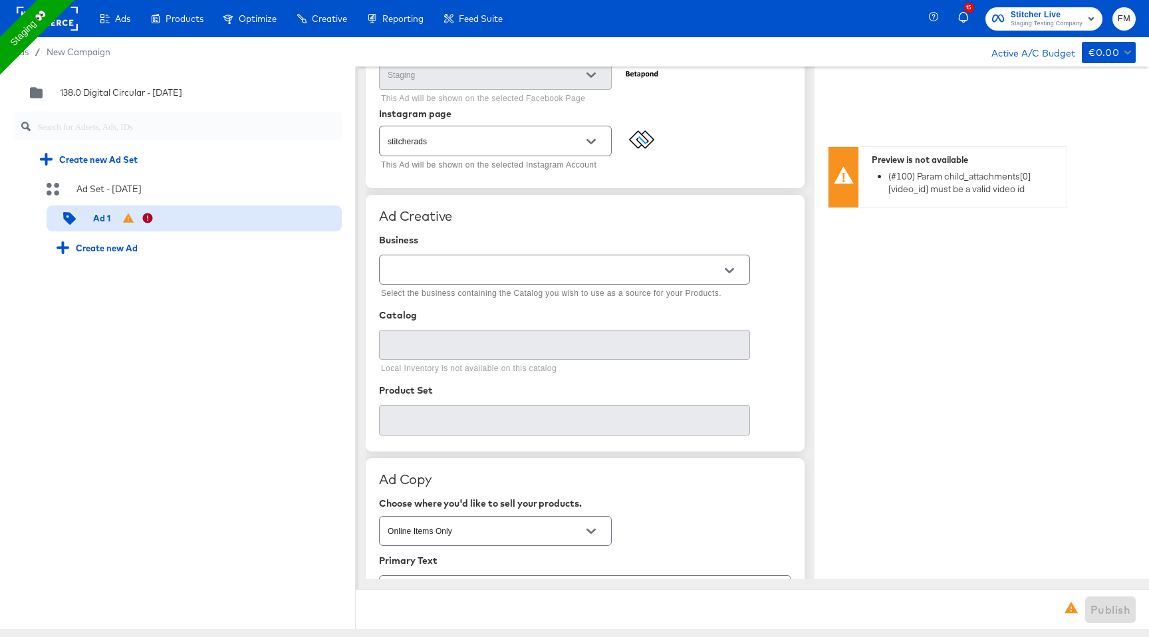
click at [738, 275] on div at bounding box center [729, 271] width 28 height 20
click at [735, 267] on button "Open" at bounding box center [729, 271] width 20 height 20
click at [704, 302] on li "Kargo Commerce - Formerly StitcherAds" at bounding box center [565, 302] width 370 height 21
type input "Kargo Commerce - Formerly StitcherAds"
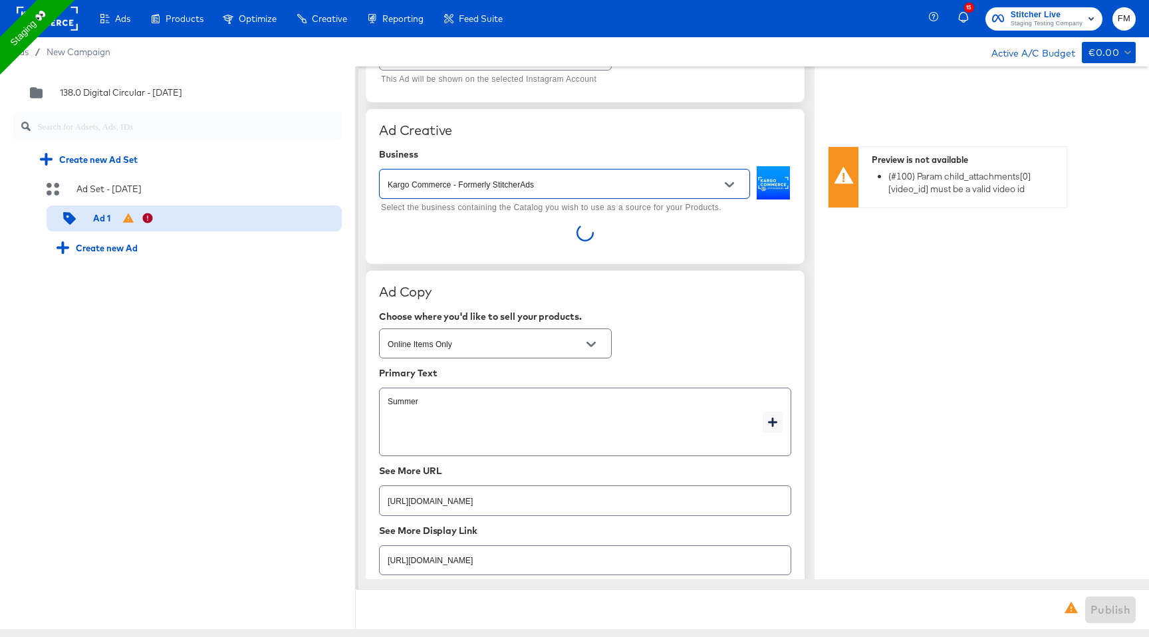
scroll to position [256, 0]
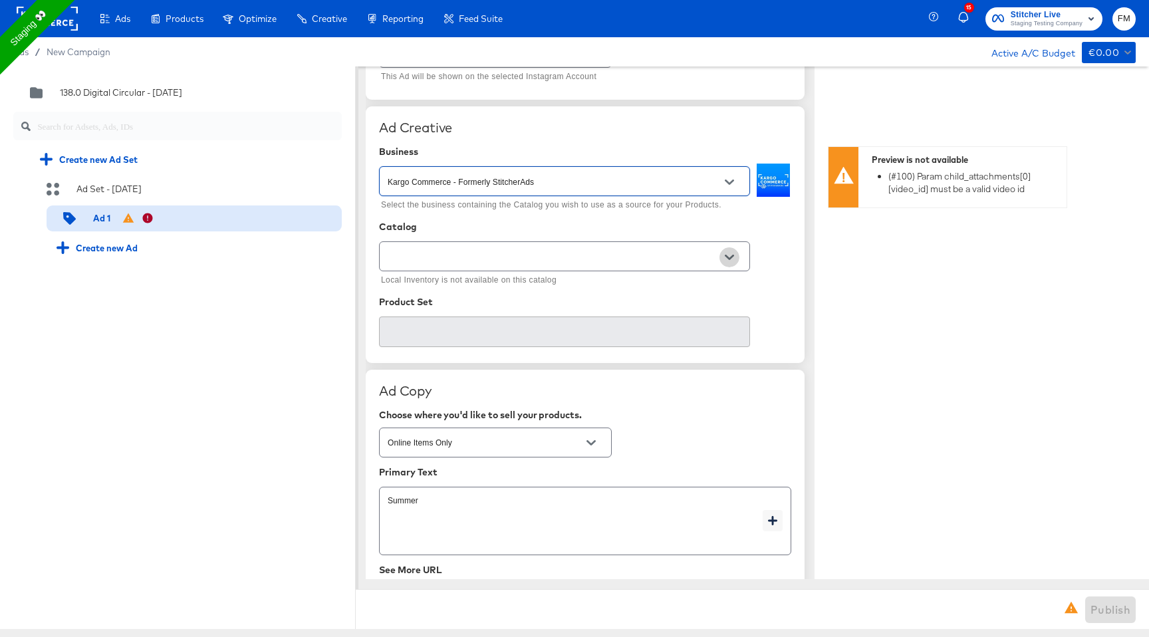
click at [724, 255] on button "Open" at bounding box center [729, 257] width 20 height 20
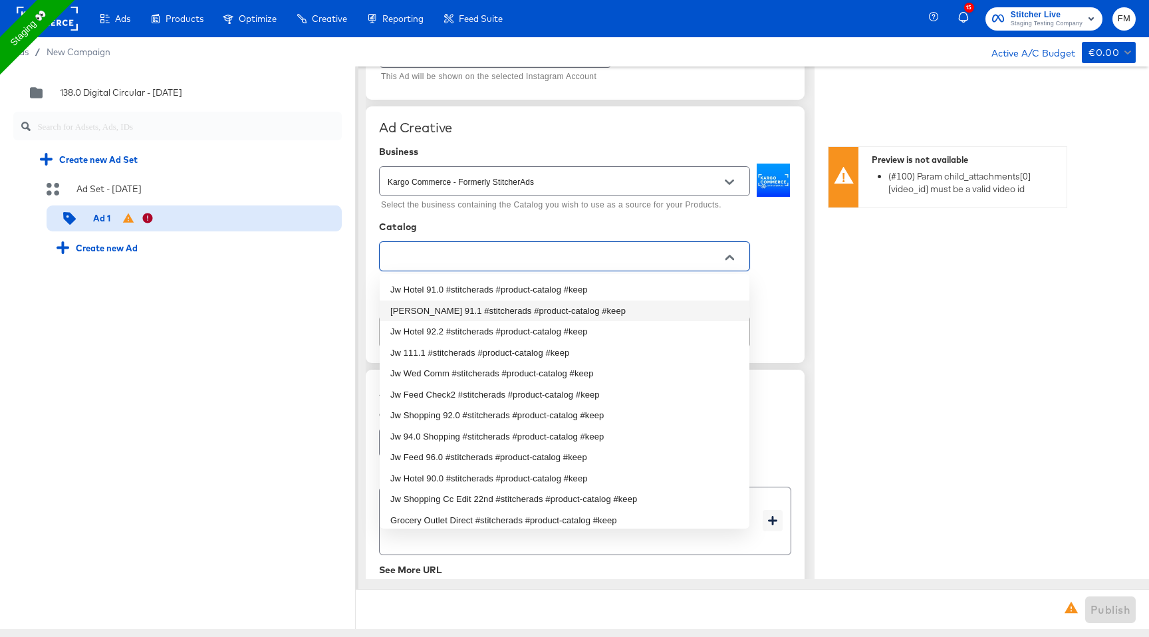
click at [699, 304] on li "Jw Shopp 91.1 #stitcherads #product-catalog #keep" at bounding box center [565, 310] width 370 height 21
type input "Jw Shopp 91.1 #stitcherads #product-catalog #keep"
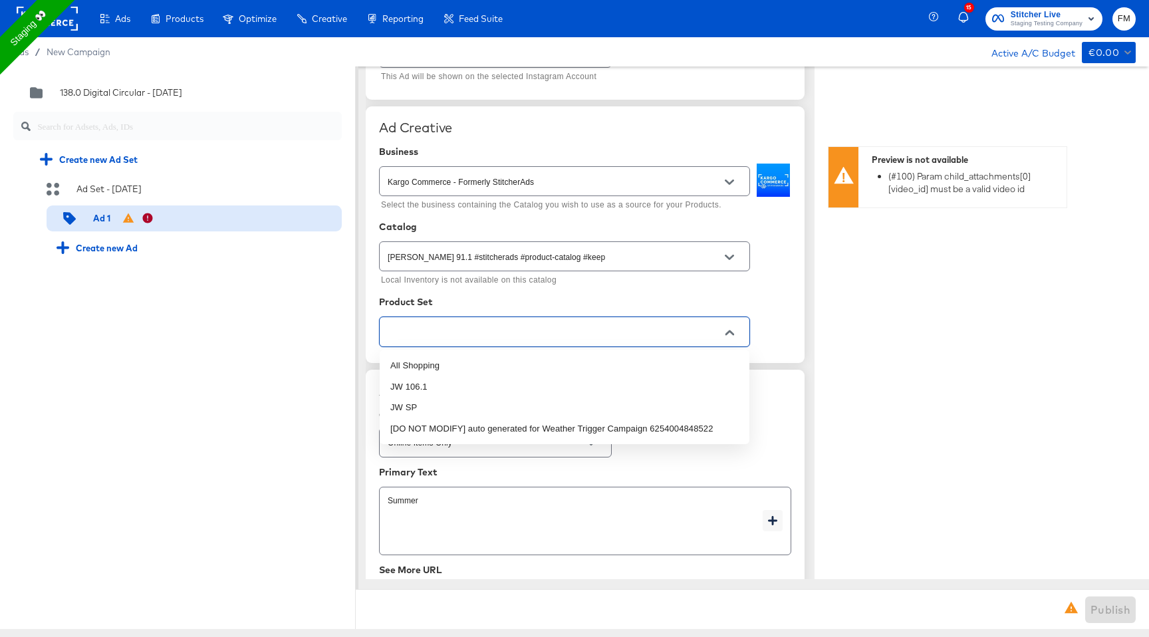
click at [648, 330] on input "text" at bounding box center [554, 331] width 338 height 15
click at [629, 370] on li "All Shopping" at bounding box center [565, 365] width 370 height 21
type textarea "x"
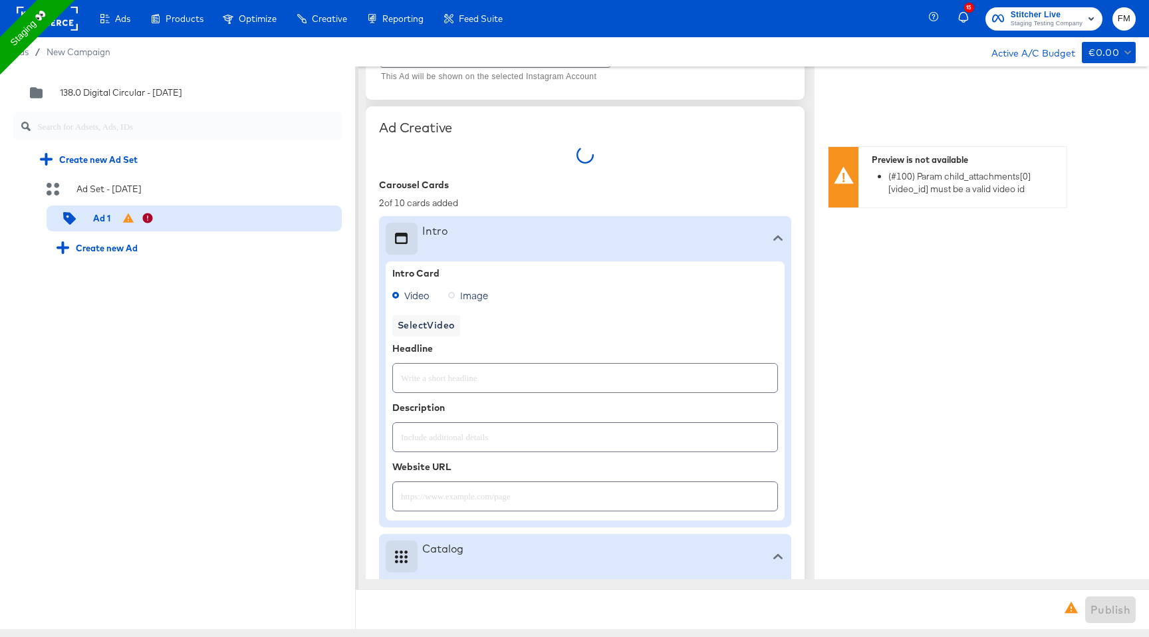
type textarea "x"
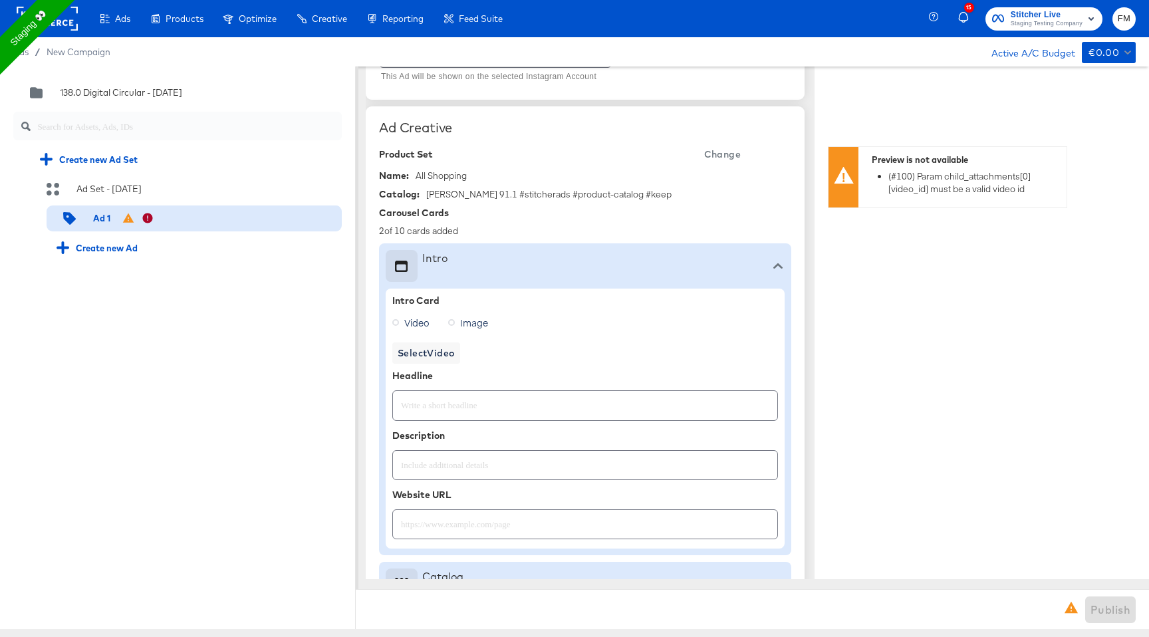
click at [452, 322] on icon at bounding box center [451, 322] width 7 height 7
click at [0, 0] on input "Image" at bounding box center [0, 0] width 0 height 0
type textarea "x"
click at [425, 323] on span "Video" at bounding box center [416, 322] width 25 height 13
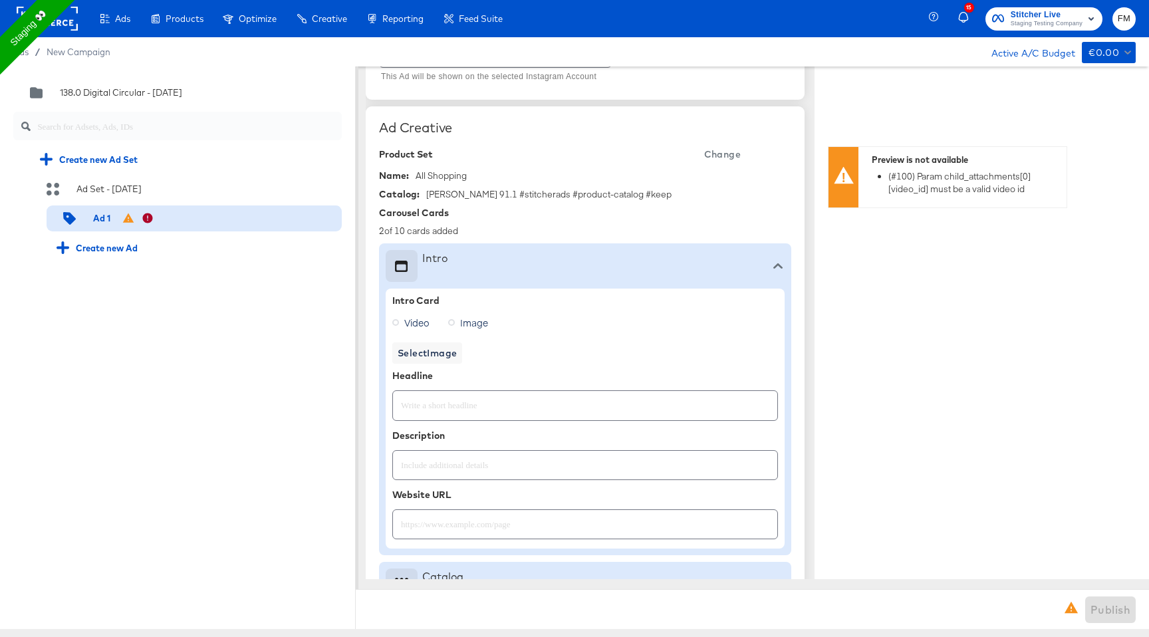
click at [0, 0] on input "Video" at bounding box center [0, 0] width 0 height 0
type textarea "x"
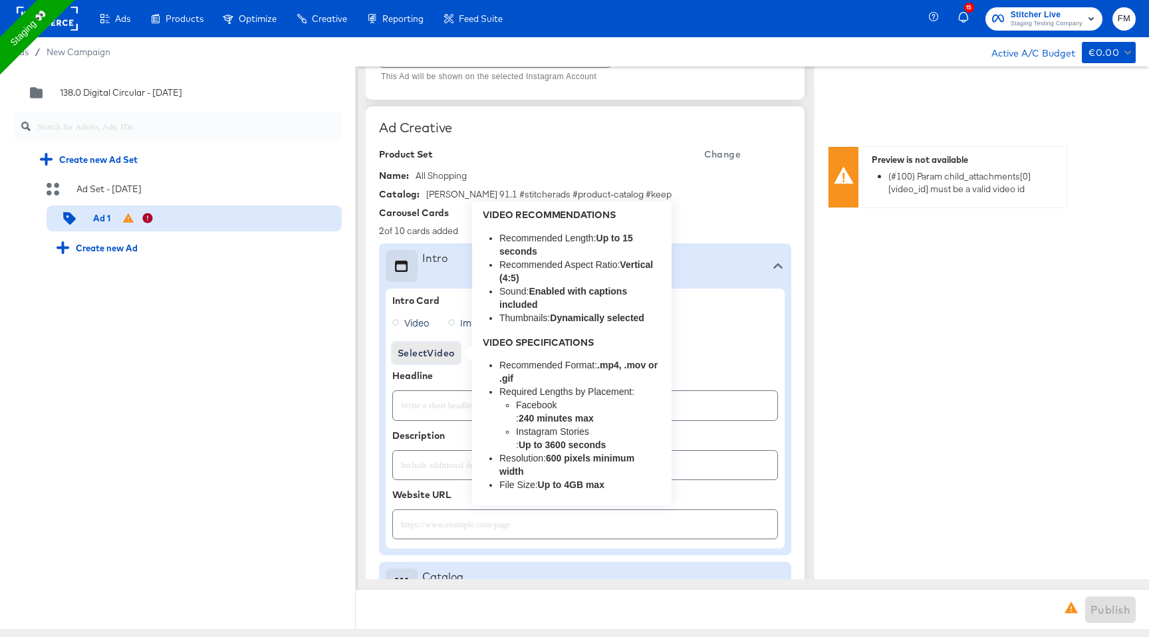
click at [437, 349] on span "Select Video" at bounding box center [425, 353] width 57 height 17
type textarea "x"
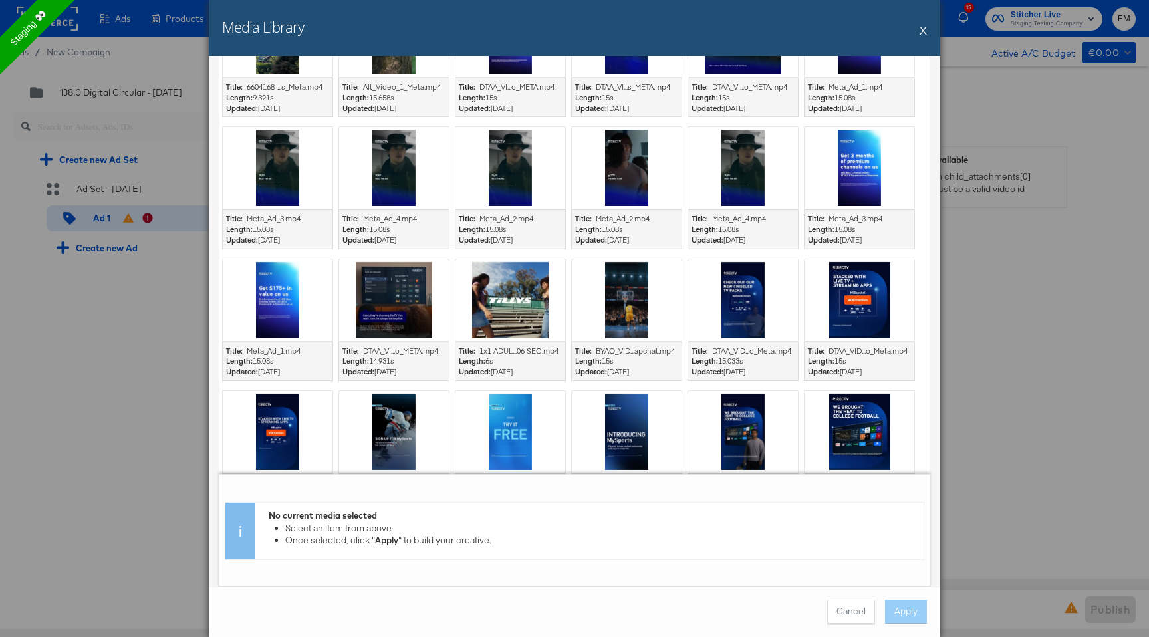
scroll to position [234, 0]
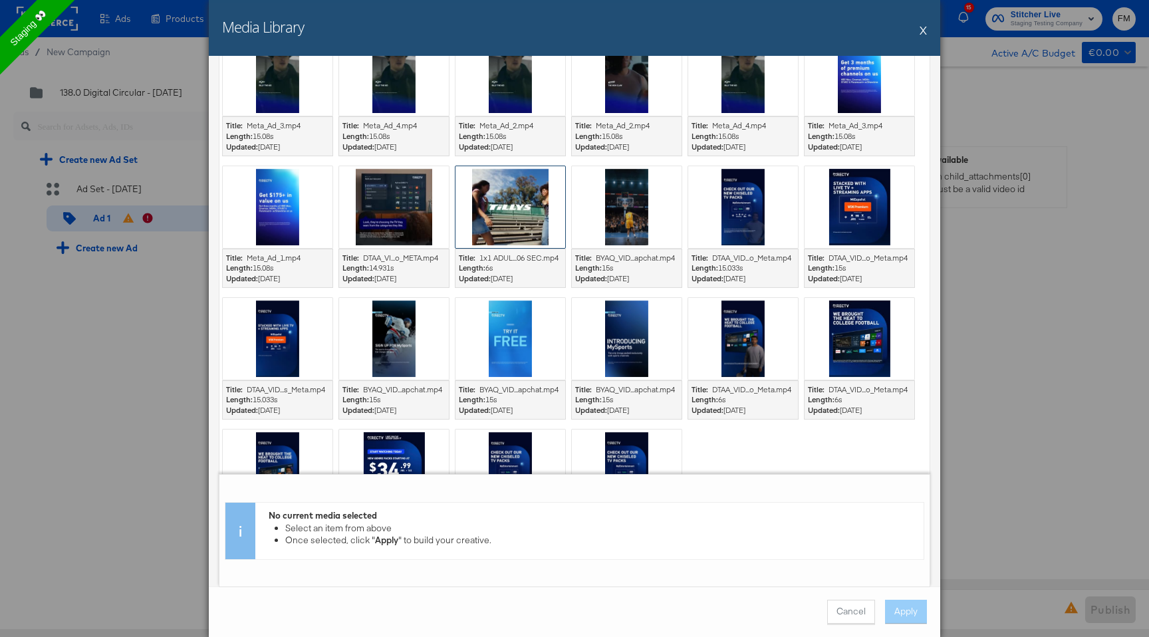
click at [511, 225] on div at bounding box center [510, 207] width 110 height 82
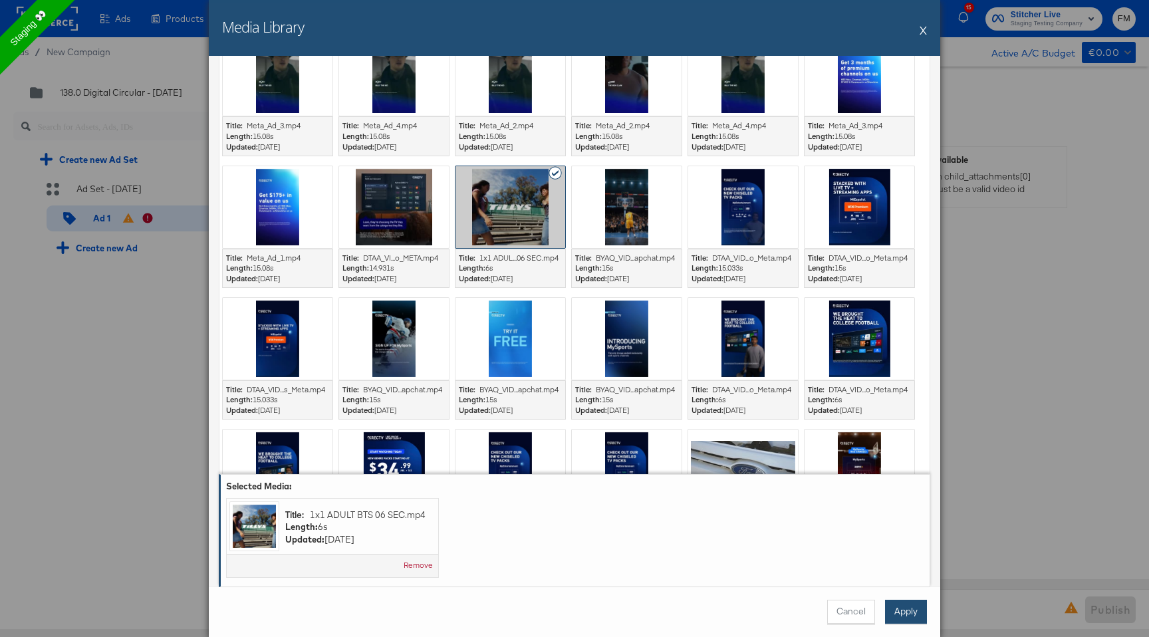
click at [901, 619] on button "Apply" at bounding box center [906, 612] width 42 height 24
type textarea "x"
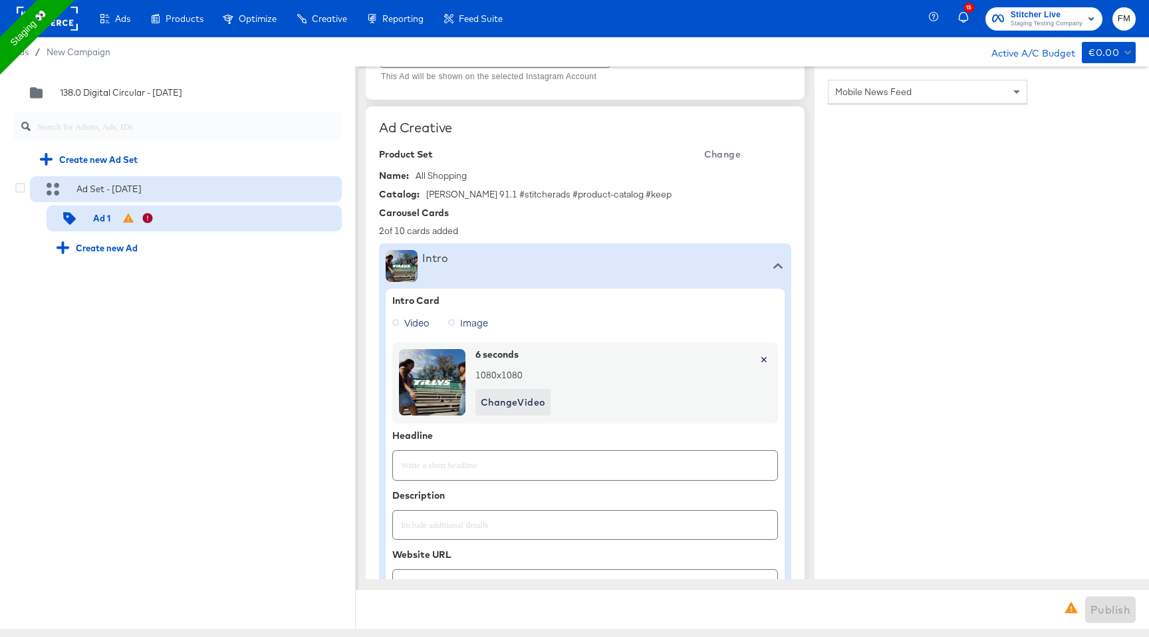
click at [184, 194] on div "Ad Set - 10 Sep" at bounding box center [186, 189] width 312 height 26
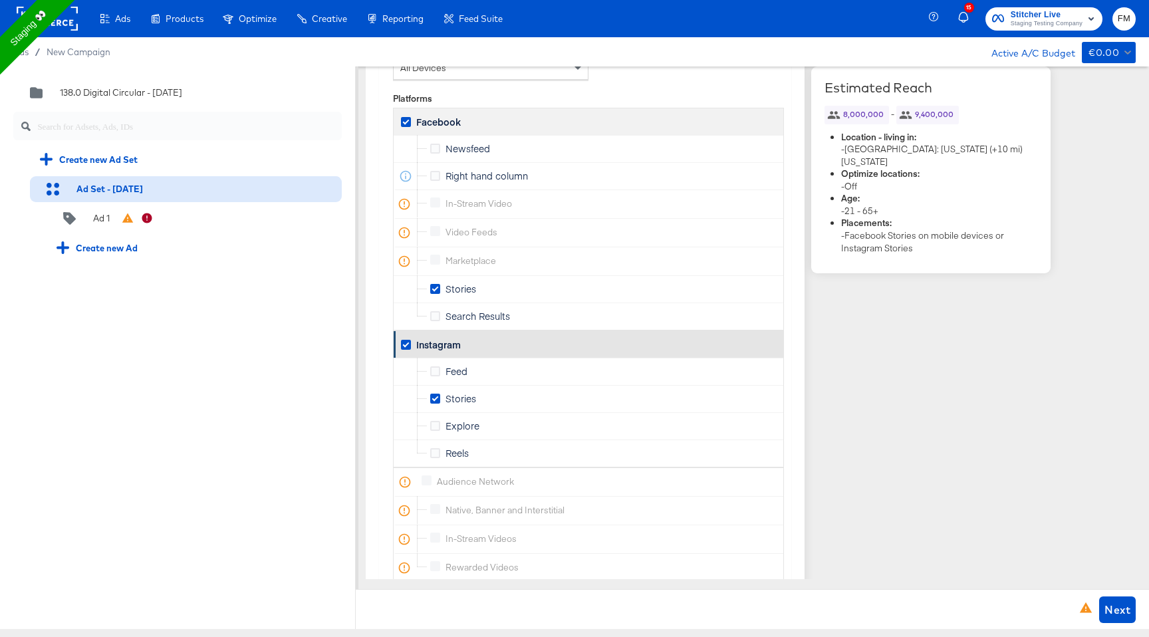
scroll to position [1956, 0]
click at [437, 149] on icon at bounding box center [435, 150] width 10 height 10
click at [0, 0] on input "Newsfeed" at bounding box center [0, 0] width 0 height 0
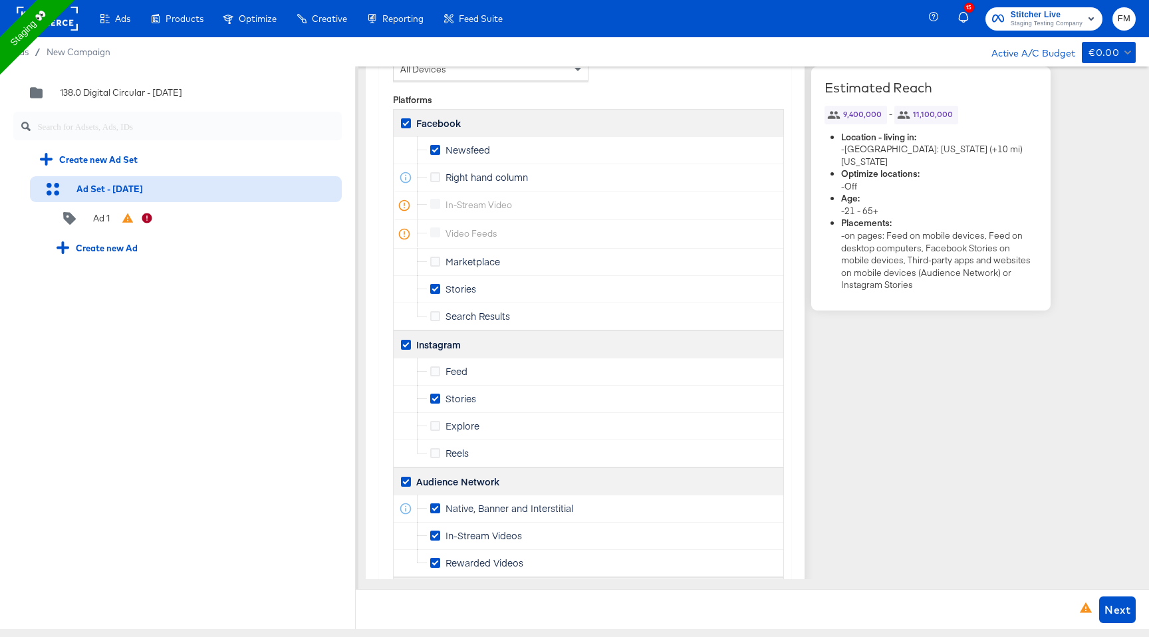
click at [433, 287] on icon at bounding box center [435, 289] width 10 height 10
click at [0, 0] on input "Stories" at bounding box center [0, 0] width 0 height 0
click at [434, 150] on icon at bounding box center [435, 150] width 10 height 10
click at [0, 0] on input "Newsfeed" at bounding box center [0, 0] width 0 height 0
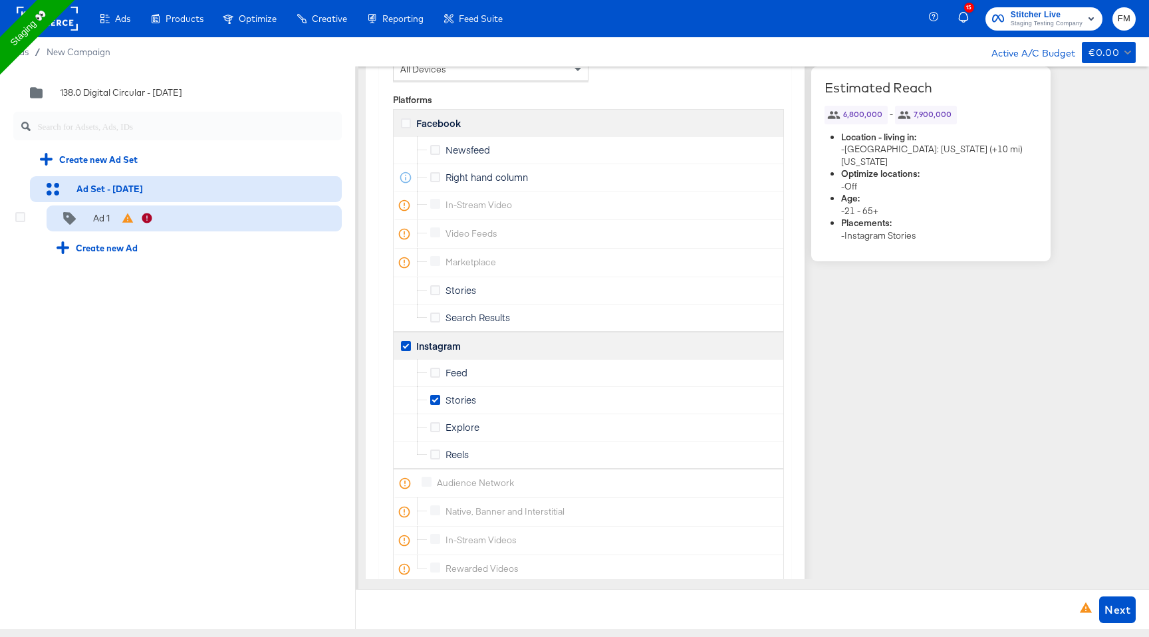
click at [173, 219] on div "Ad 1" at bounding box center [194, 218] width 295 height 27
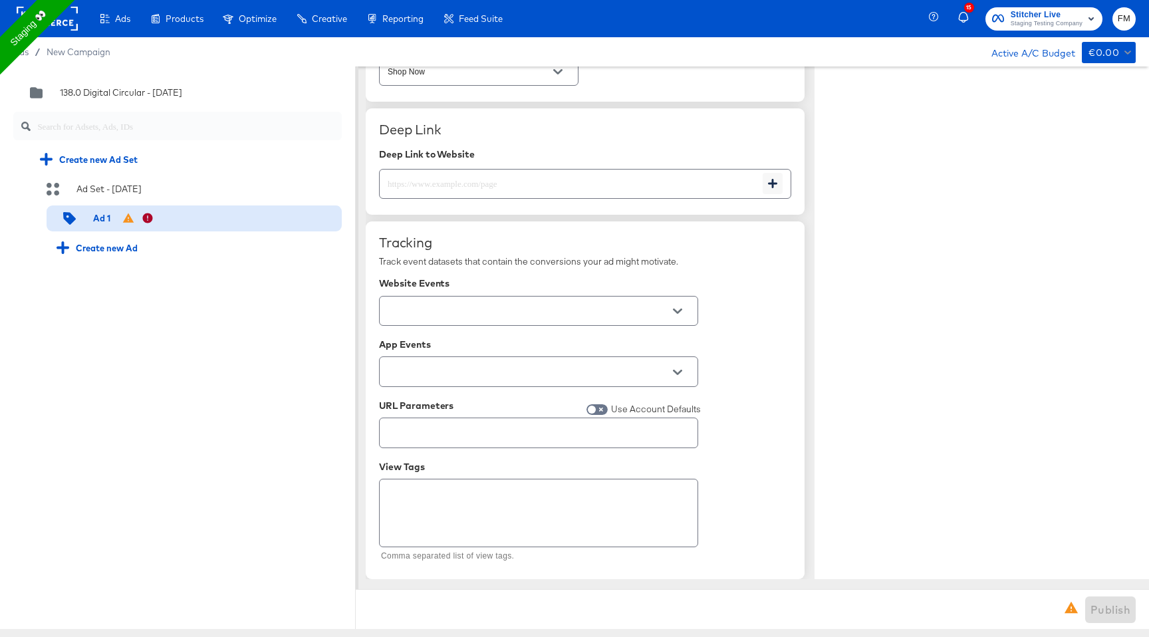
type textarea "x"
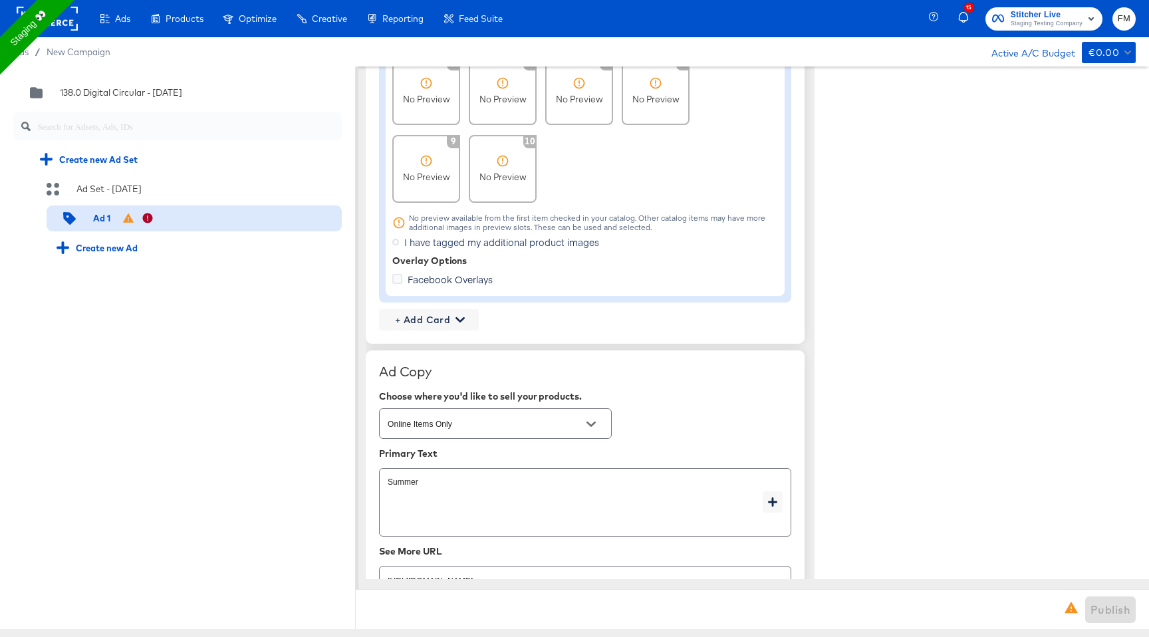
type textarea "x"
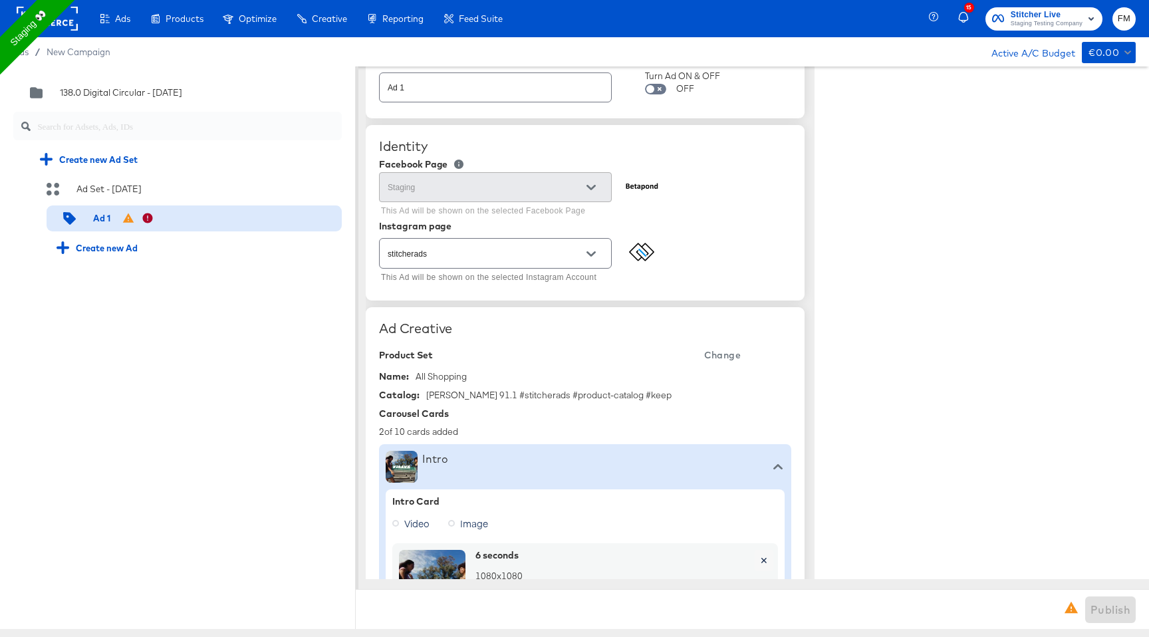
scroll to position [0, 0]
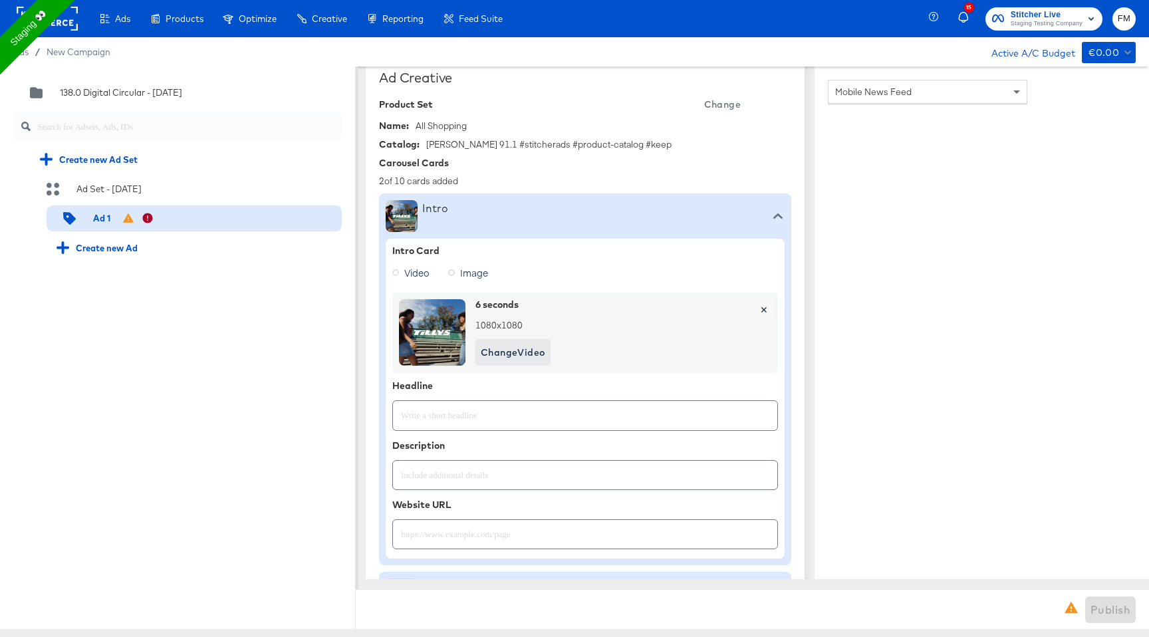
scroll to position [391, 0]
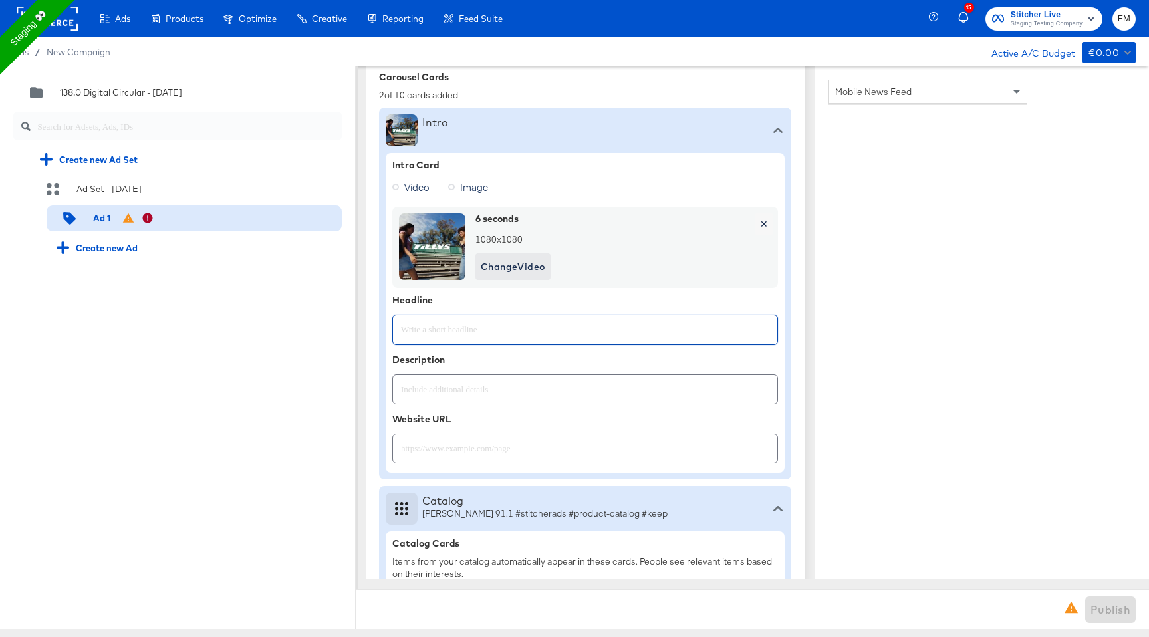
click at [586, 322] on input "text" at bounding box center [585, 324] width 384 height 29
type input "Summer Sale"
type textarea "x"
click at [580, 374] on input "text" at bounding box center [585, 384] width 384 height 29
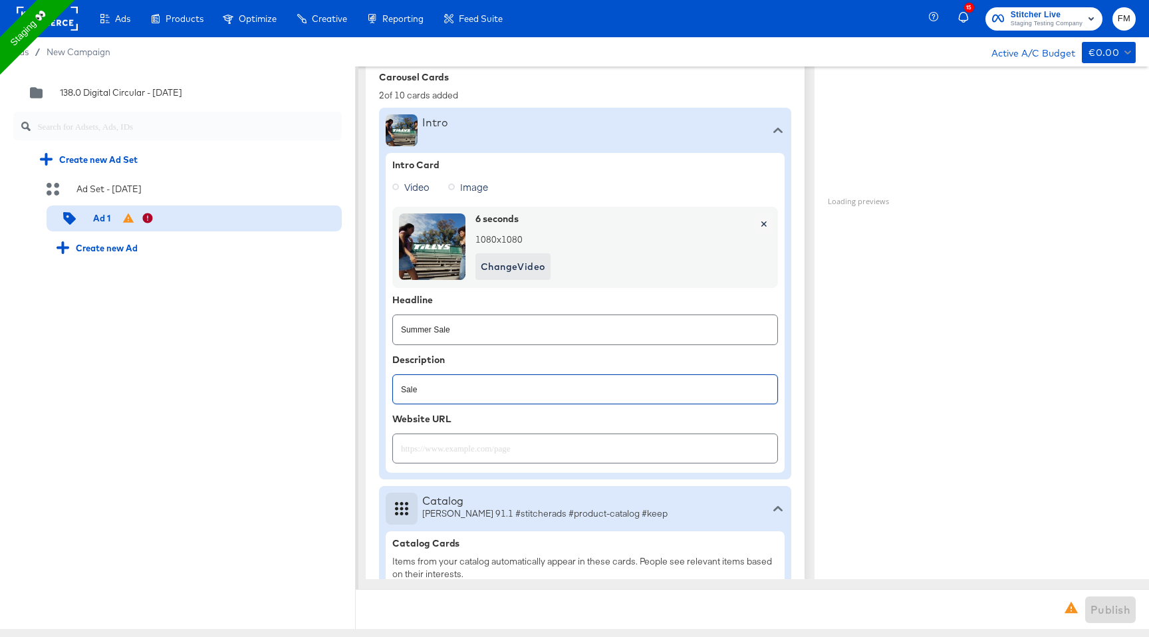
type input "Sale"
type textarea "x"
click at [602, 437] on input "text" at bounding box center [585, 443] width 384 height 29
click at [425, 453] on input "htttp://kargo.com" at bounding box center [585, 443] width 384 height 29
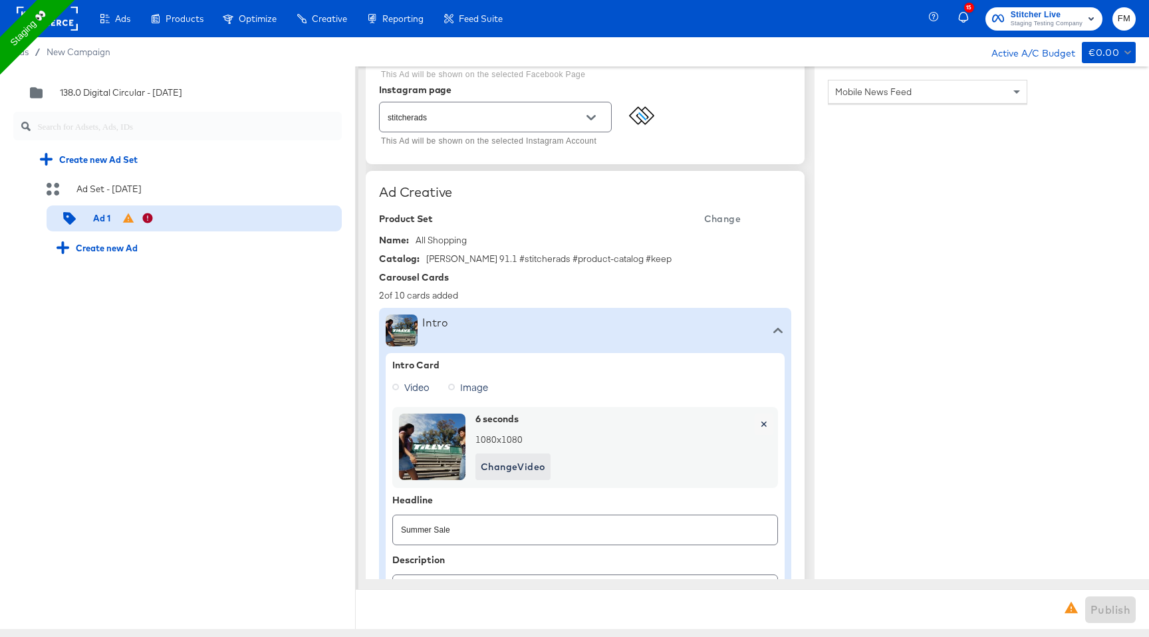
scroll to position [87, 0]
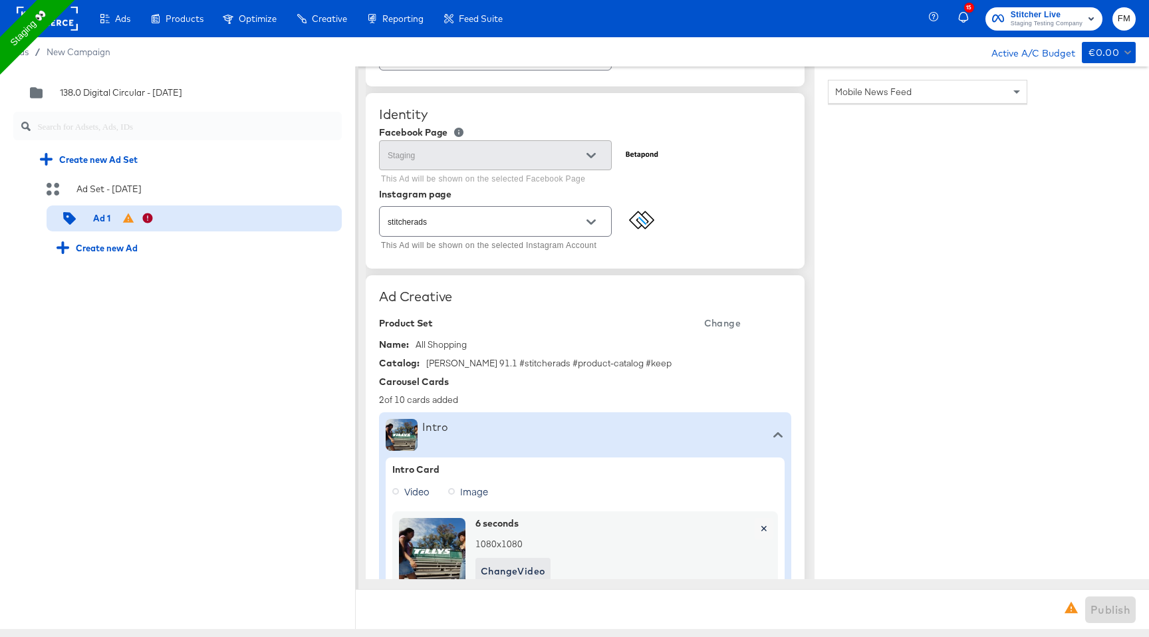
type input "htttp://www.kargo.com"
type textarea "x"
click at [721, 322] on span "Change" at bounding box center [722, 323] width 37 height 17
type textarea "x"
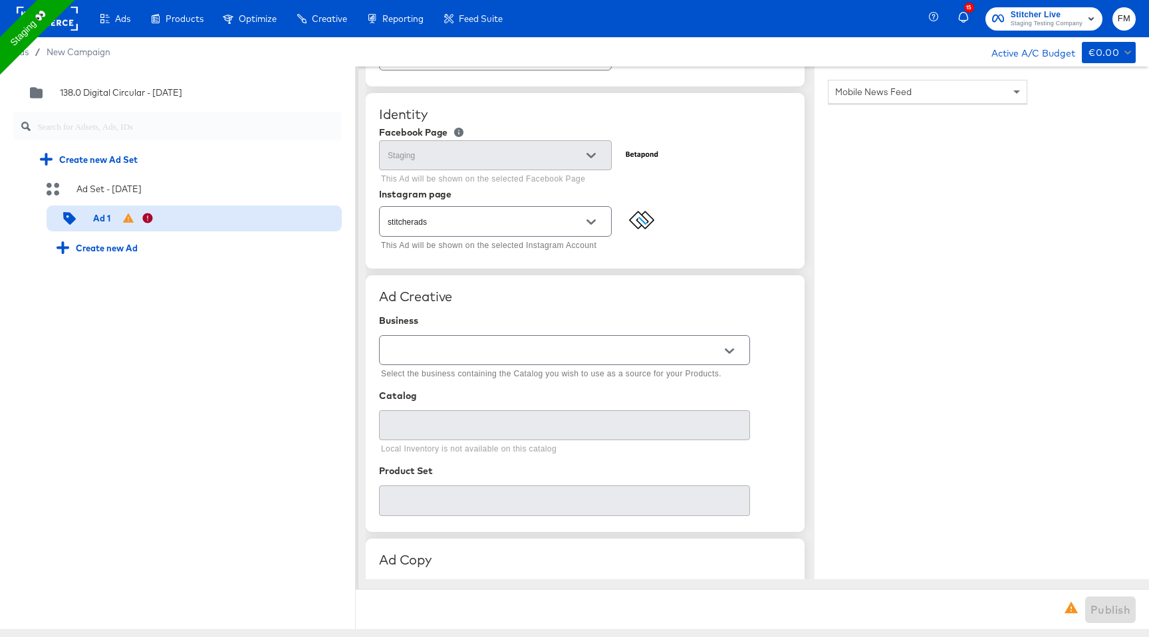
click at [724, 351] on icon "Open" at bounding box center [728, 350] width 9 height 9
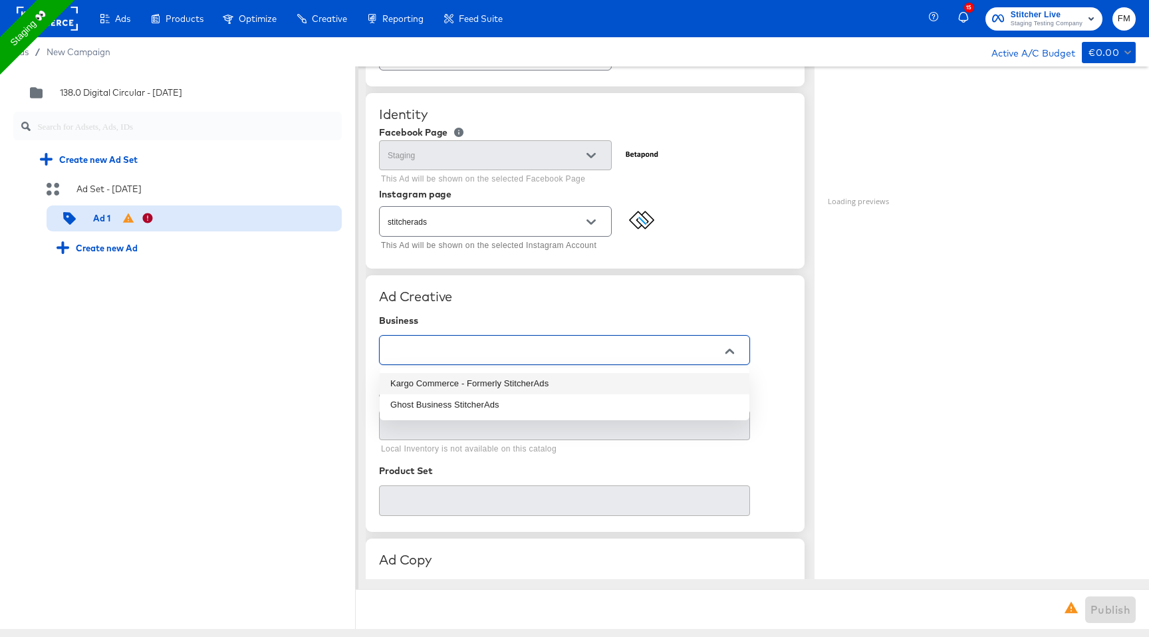
click at [695, 382] on li "Kargo Commerce - Formerly StitcherAds" at bounding box center [565, 383] width 370 height 21
type input "Kargo Commerce - Formerly StitcherAds"
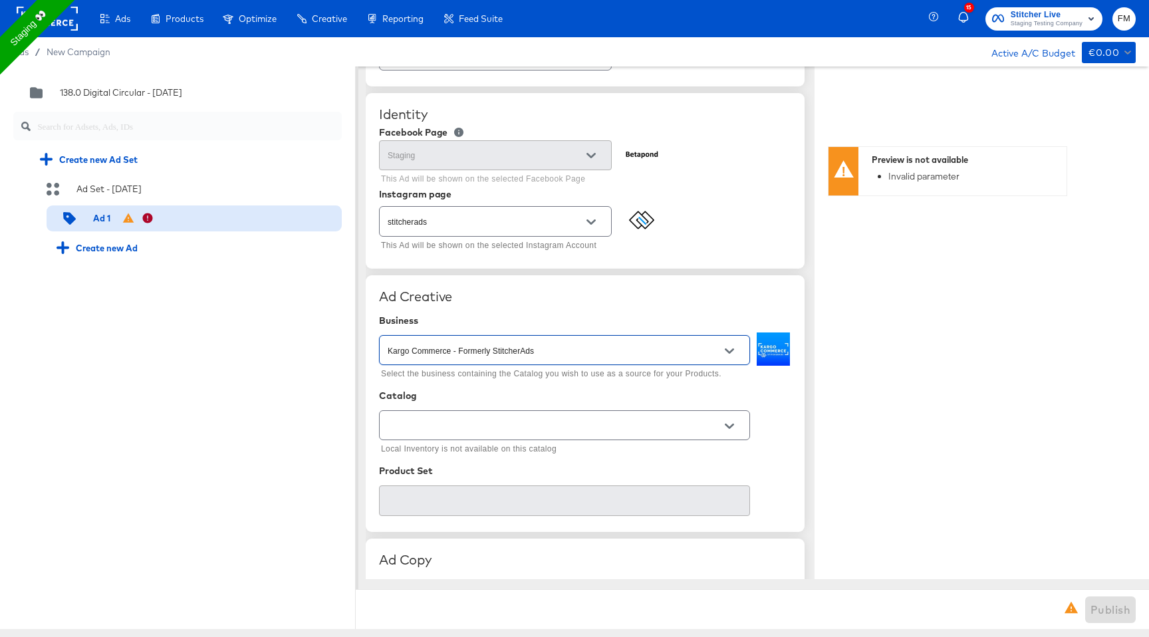
click at [679, 410] on div at bounding box center [564, 425] width 371 height 30
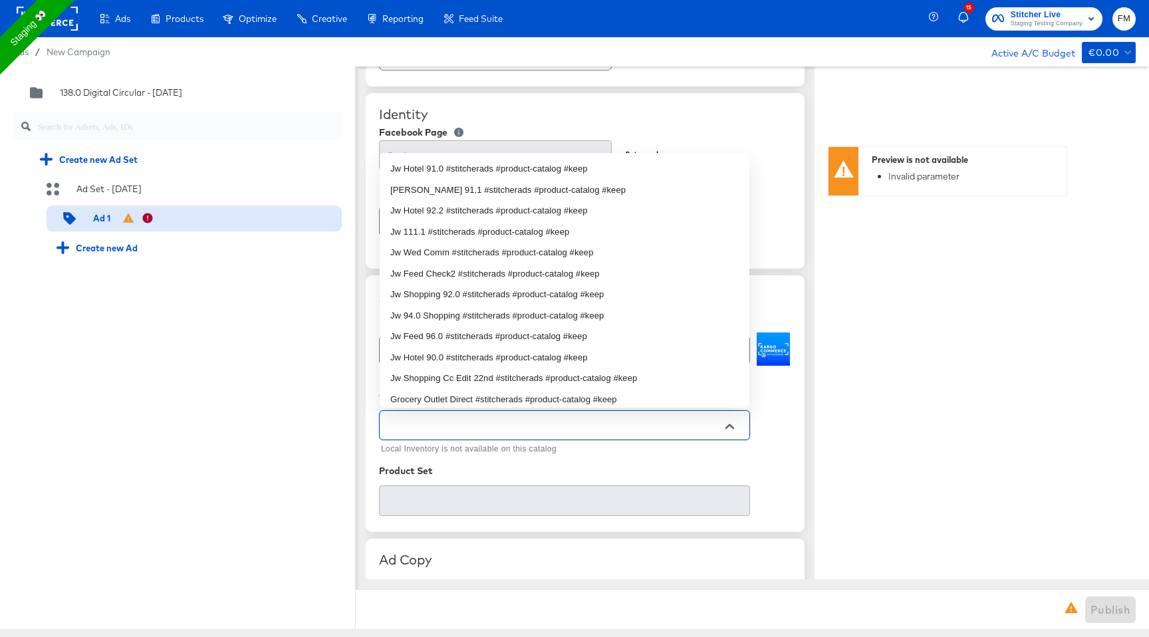
click at [679, 429] on input "text" at bounding box center [554, 425] width 338 height 15
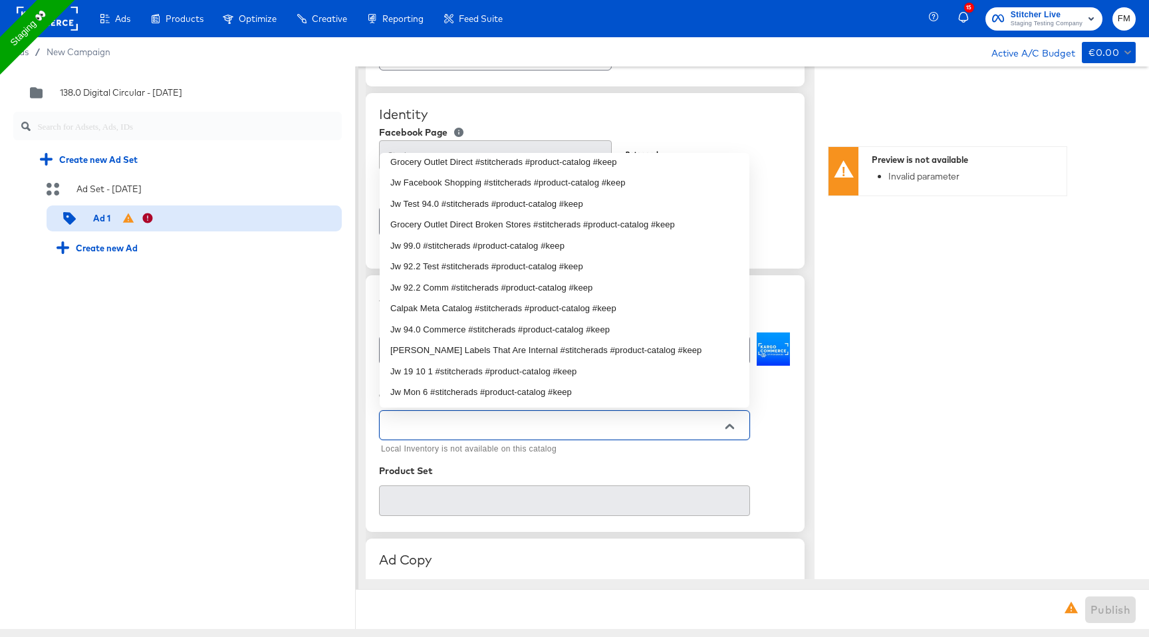
scroll to position [514, 0]
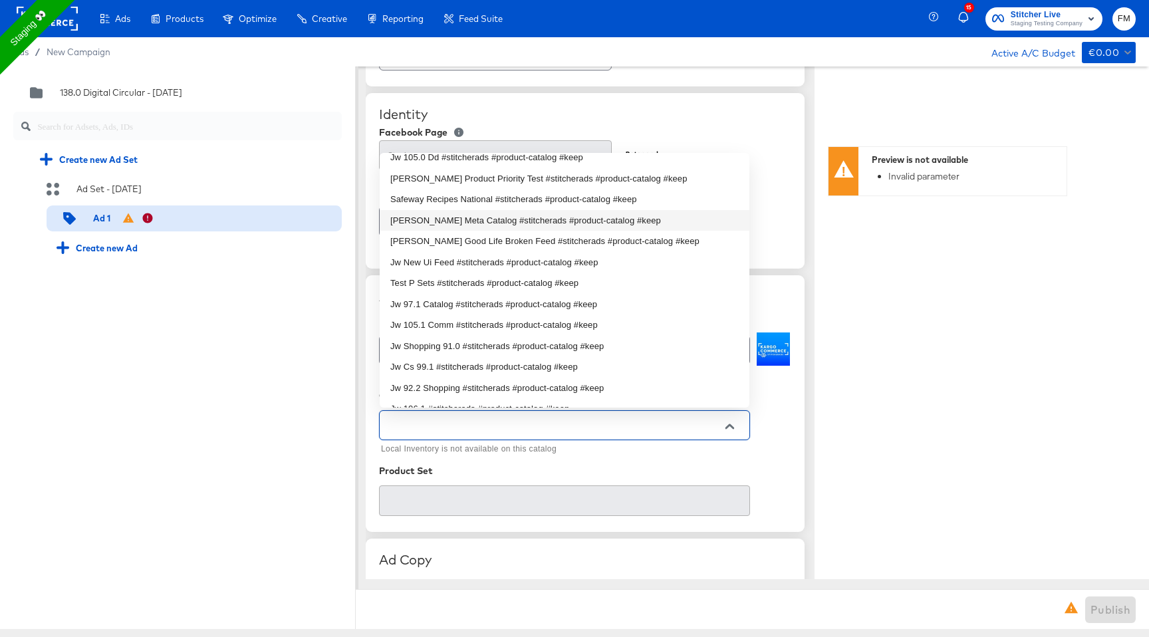
click at [638, 226] on li "Steve Madden Meta Catalog #stitcherads #product-catalog #keep" at bounding box center [565, 220] width 370 height 21
type input "Steve Madden Meta Catalog #stitcherads #product-catalog #keep"
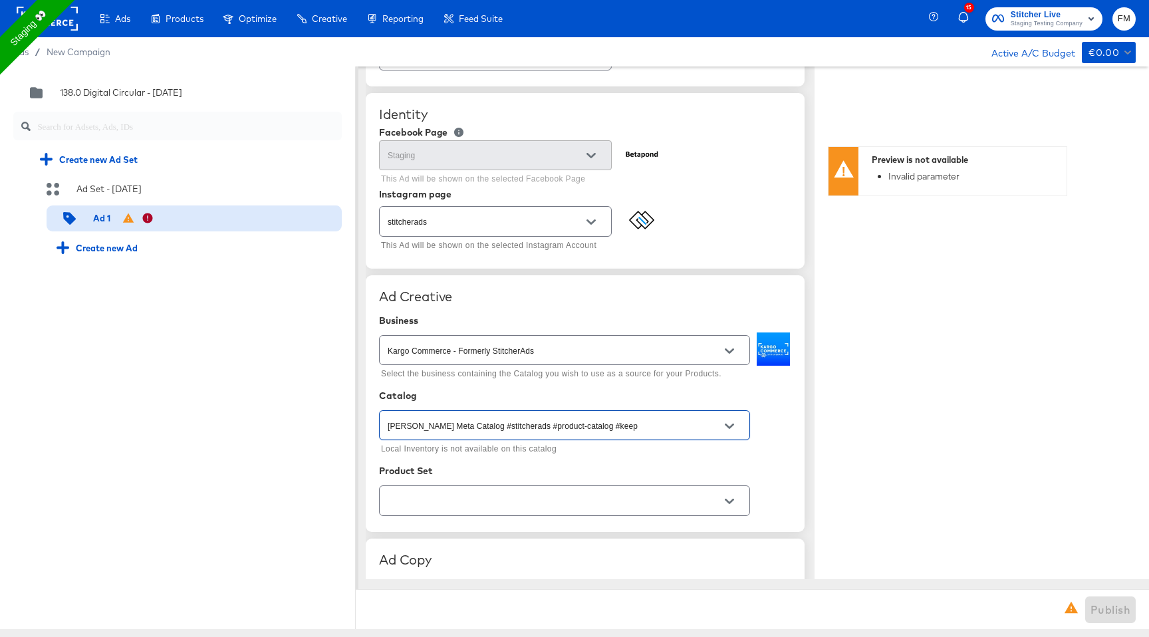
click at [724, 497] on icon "Open" at bounding box center [728, 501] width 9 height 9
click at [691, 534] on li "All Shopping" at bounding box center [565, 534] width 370 height 21
type textarea "x"
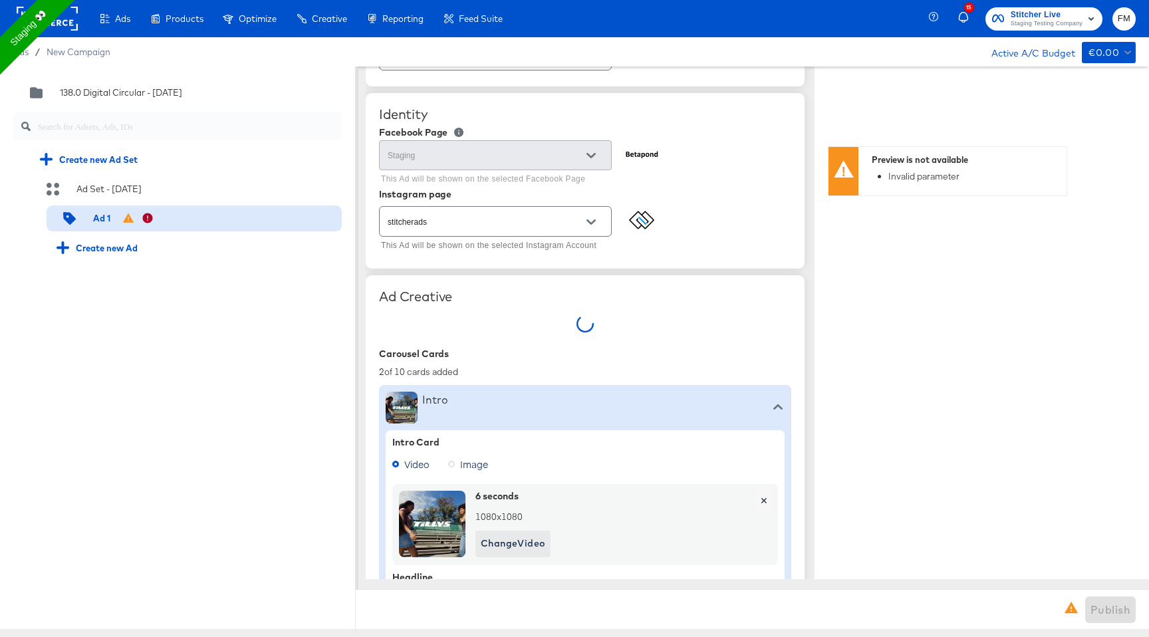
type textarea "x"
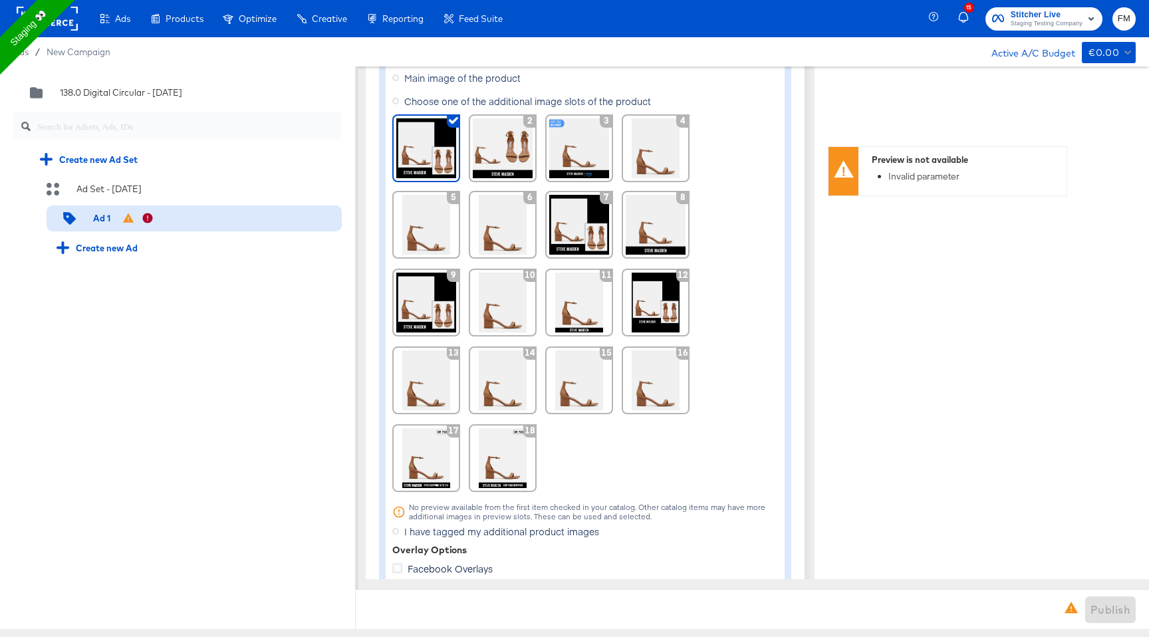
scroll to position [1258, 0]
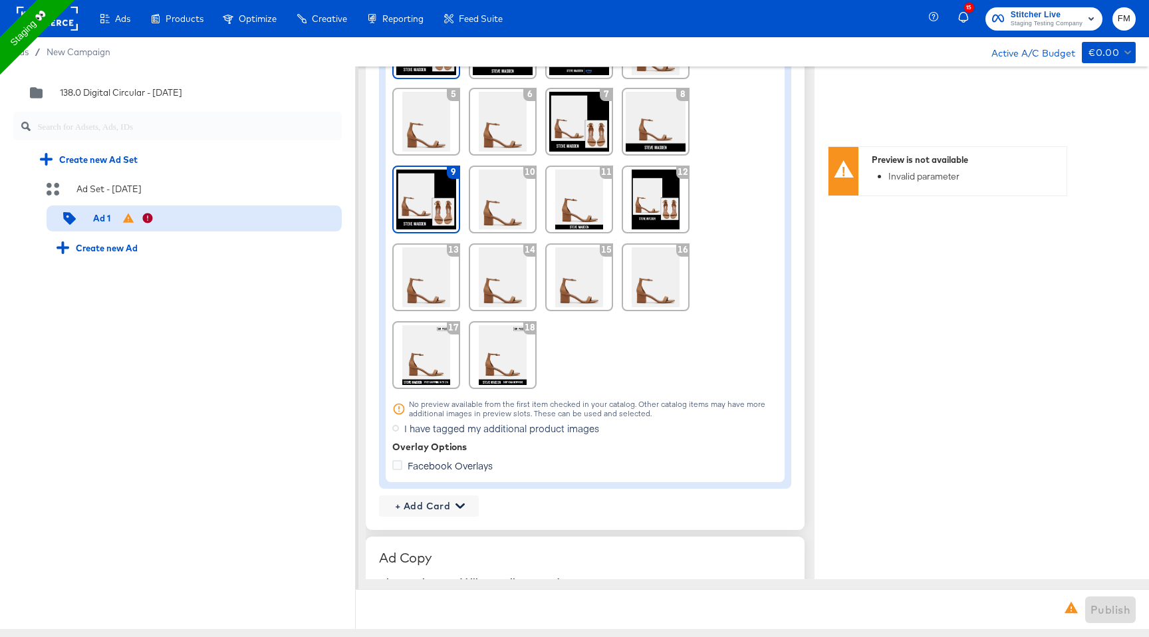
click at [403, 201] on img at bounding box center [426, 199] width 60 height 60
type textarea "x"
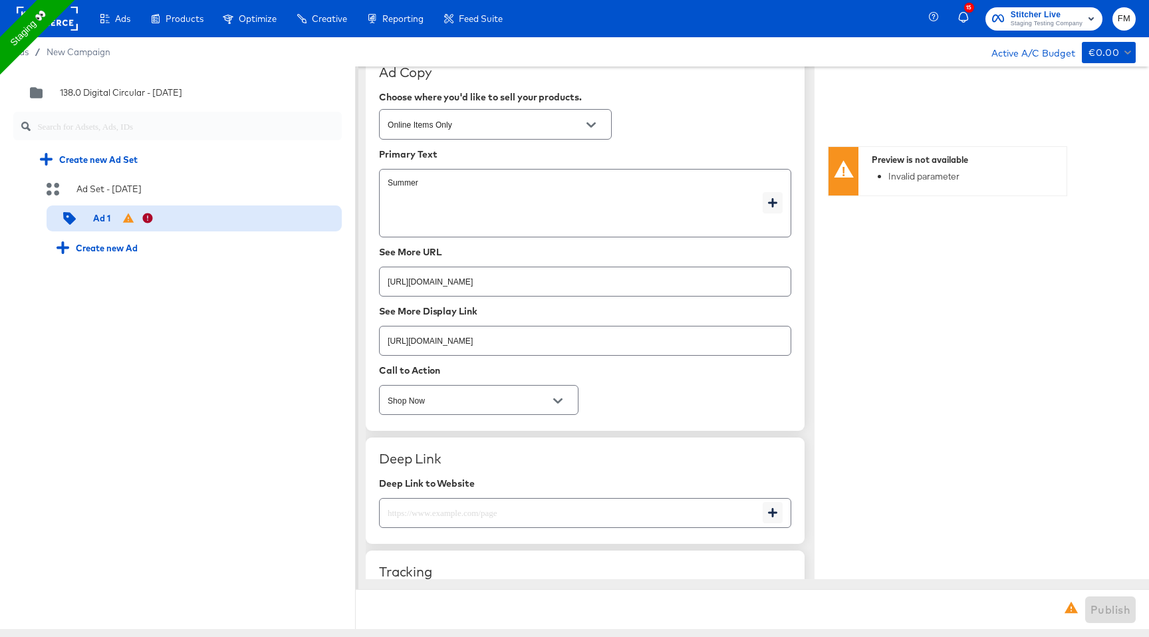
scroll to position [1753, 0]
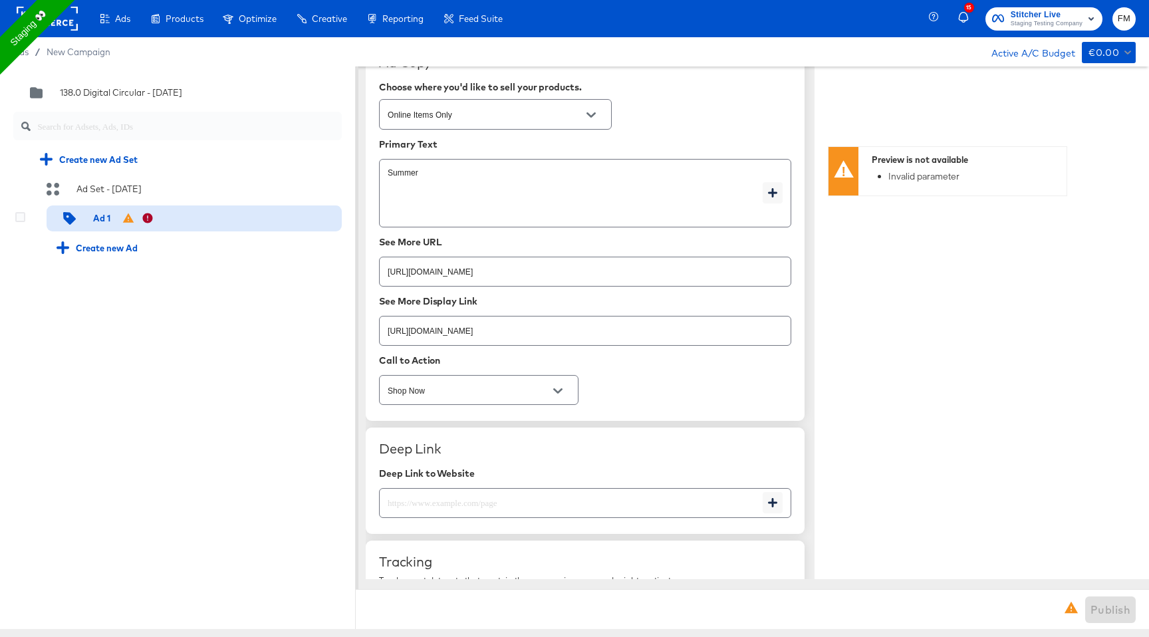
click at [131, 218] on icon at bounding box center [128, 217] width 11 height 9
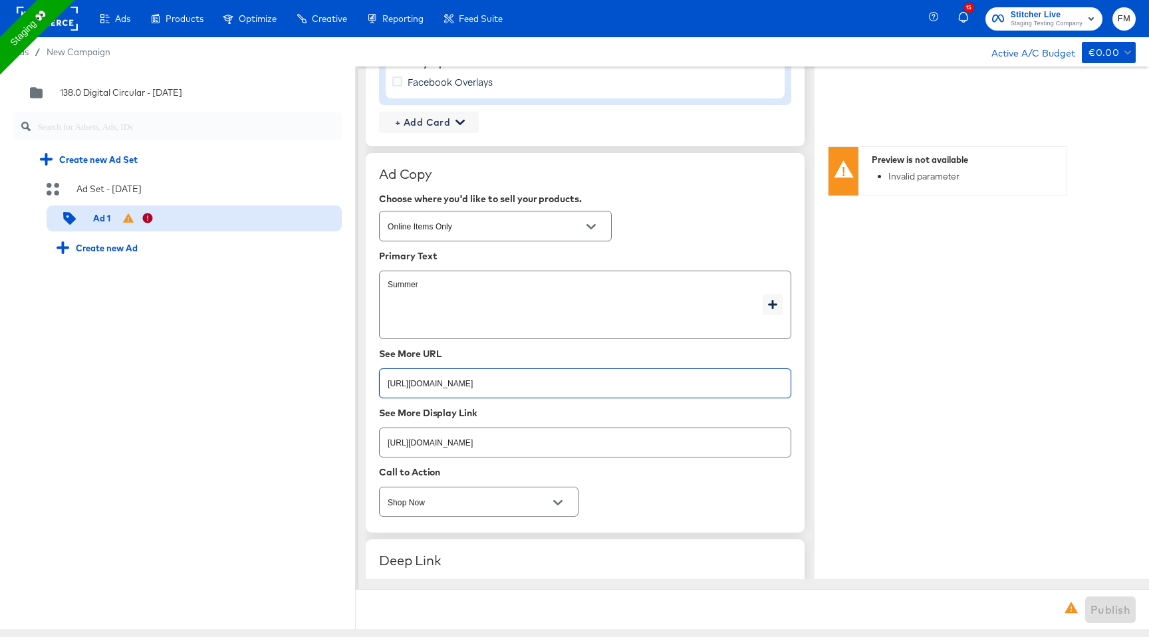
click at [487, 386] on input "https://www.kargo.com" at bounding box center [585, 378] width 411 height 29
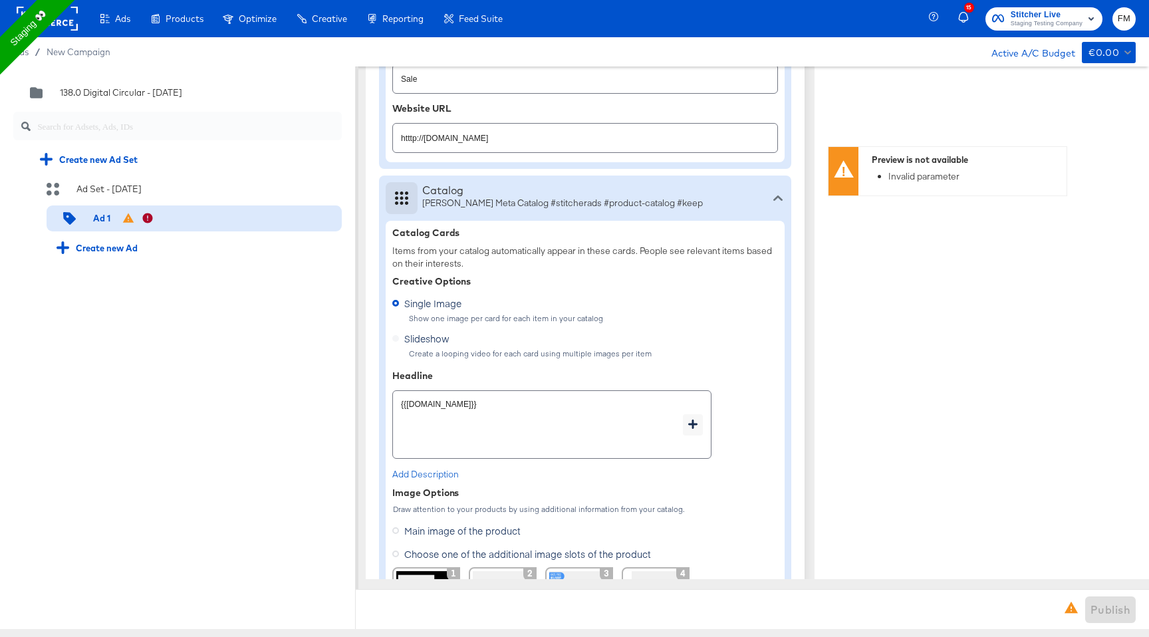
scroll to position [445, 0]
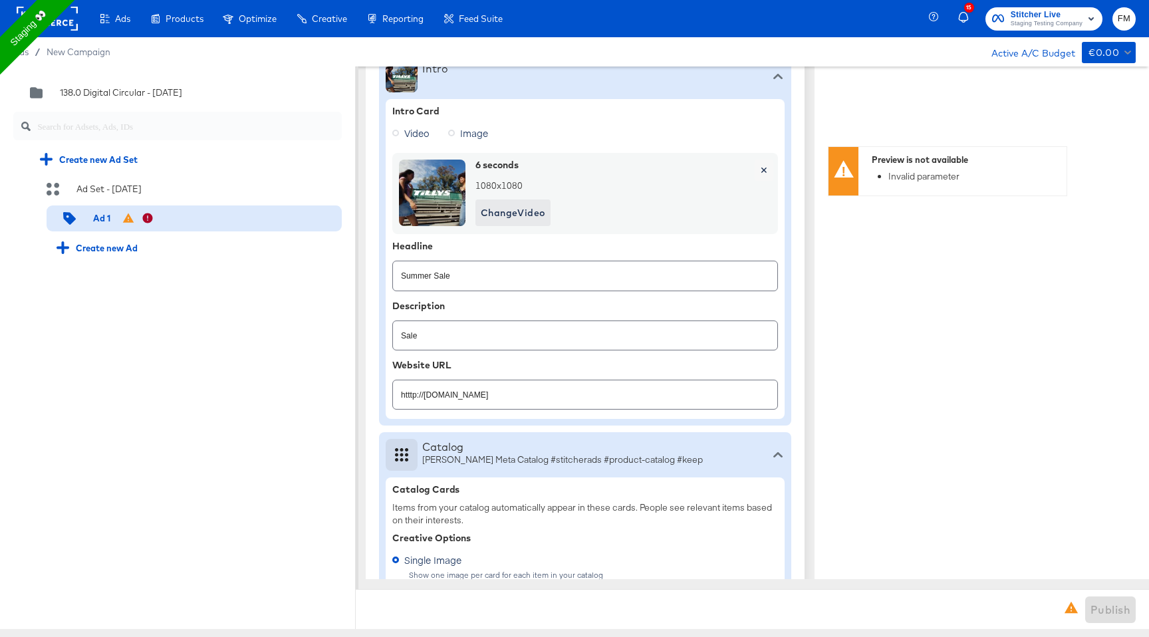
type textarea "x"
click at [489, 393] on input "htttp://www.kargo.com" at bounding box center [585, 389] width 384 height 29
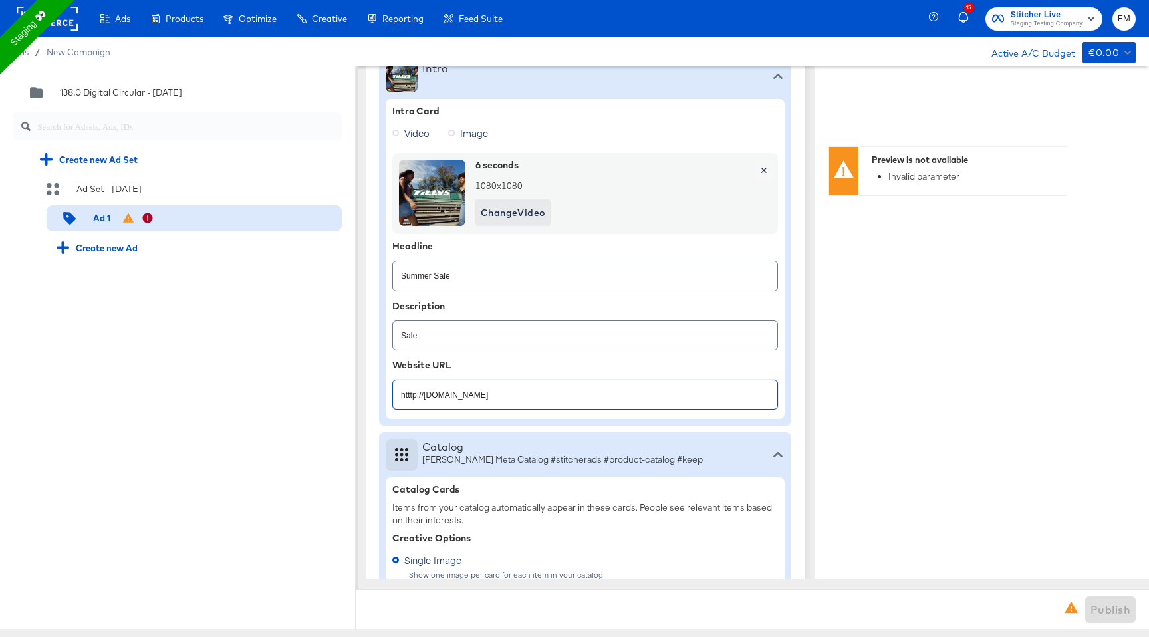
paste input "ps"
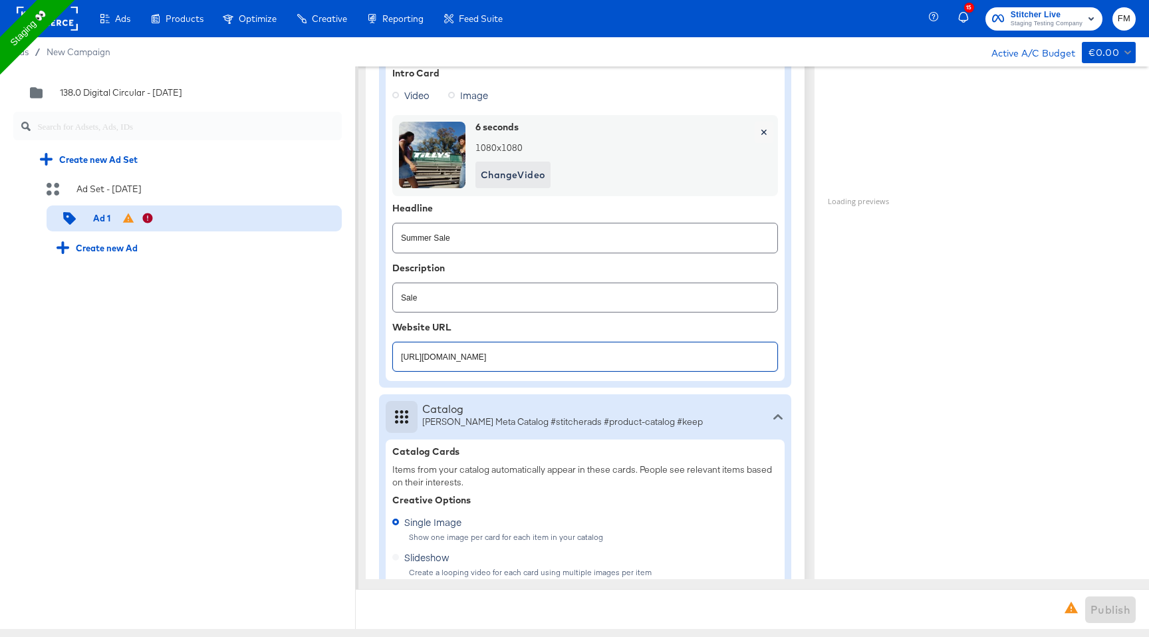
scroll to position [493, 0]
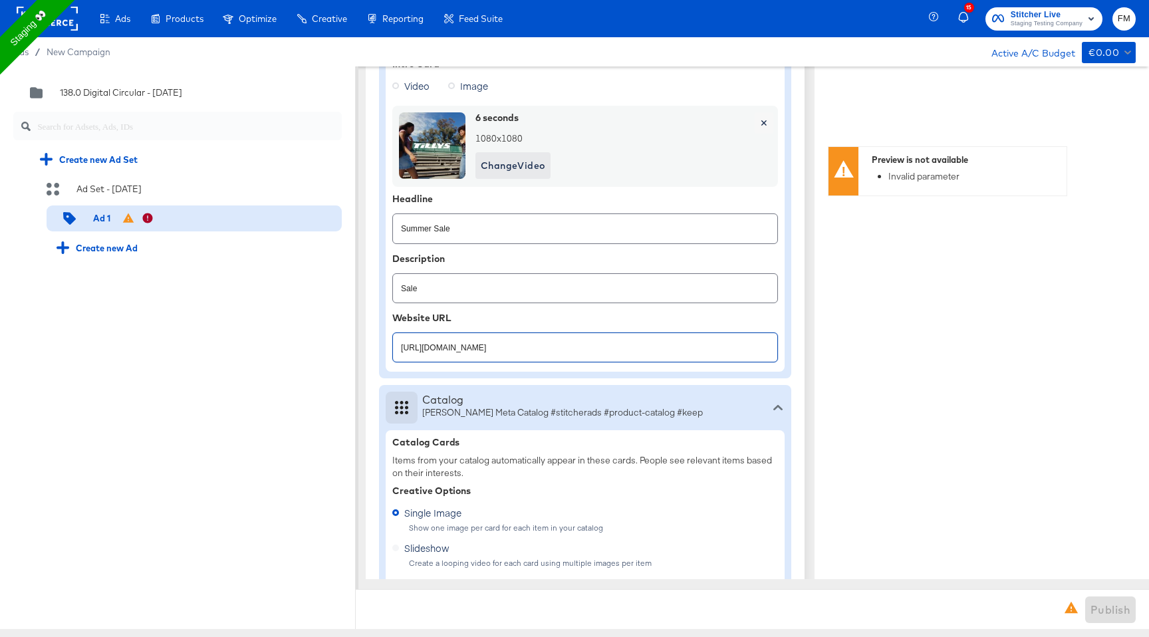
type input "https://www.kargo.com"
type textarea "x"
click at [560, 378] on div "Intro Intro Card Video Image 6 seconds 1080 x 1080 Change Video ✕ Headline Summ…" at bounding box center [585, 630] width 412 height 1247
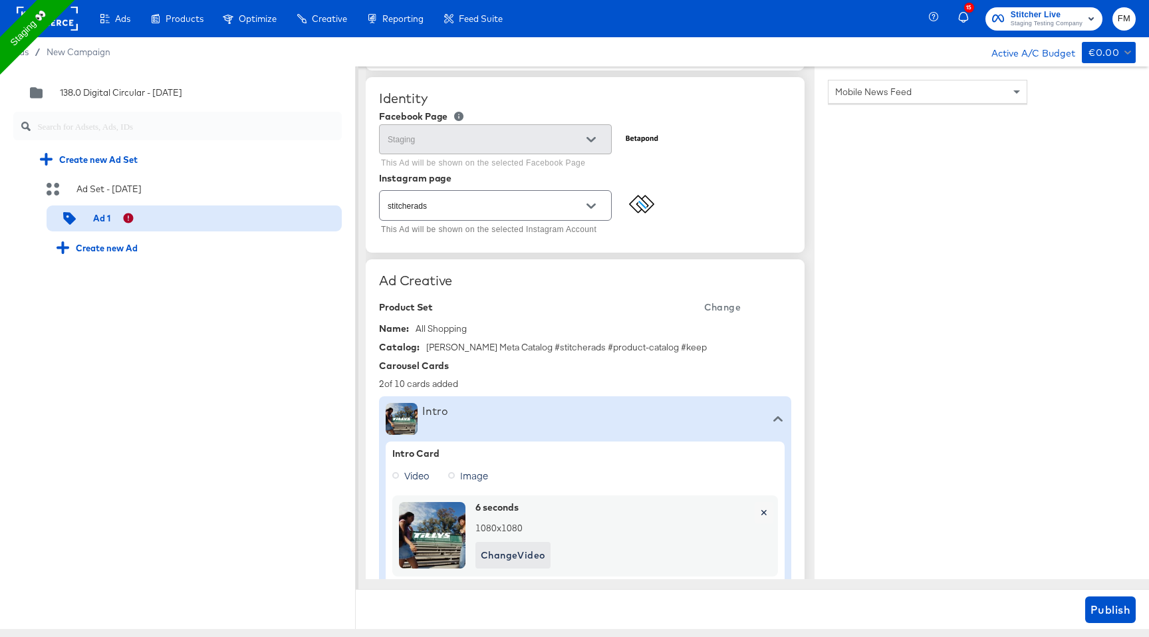
scroll to position [96, 0]
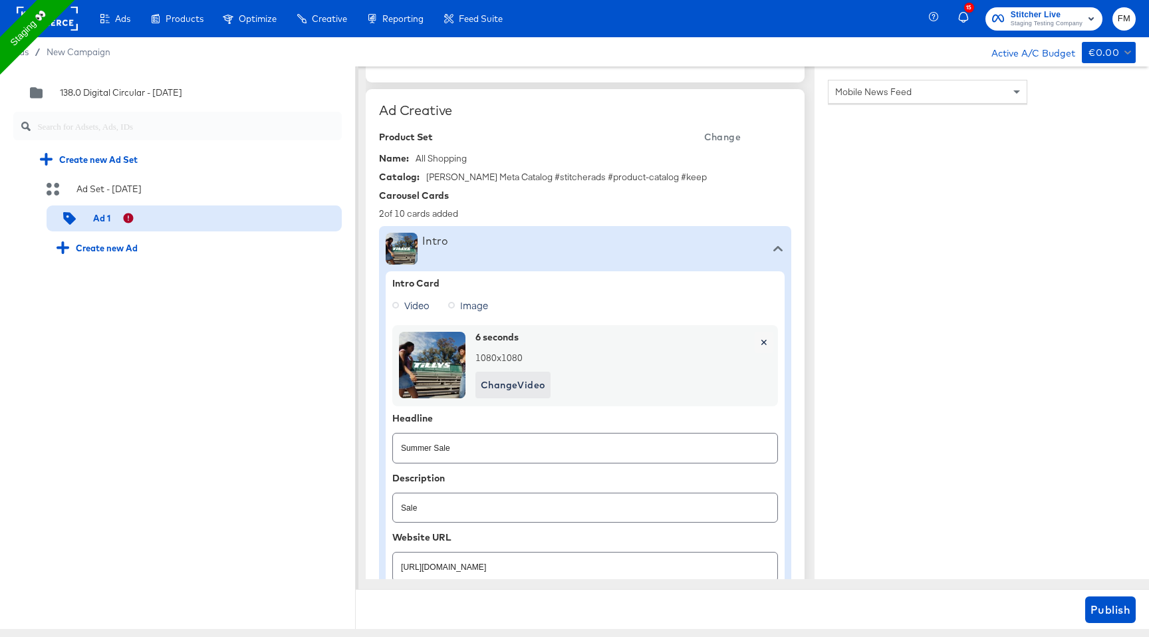
scroll to position [253, 0]
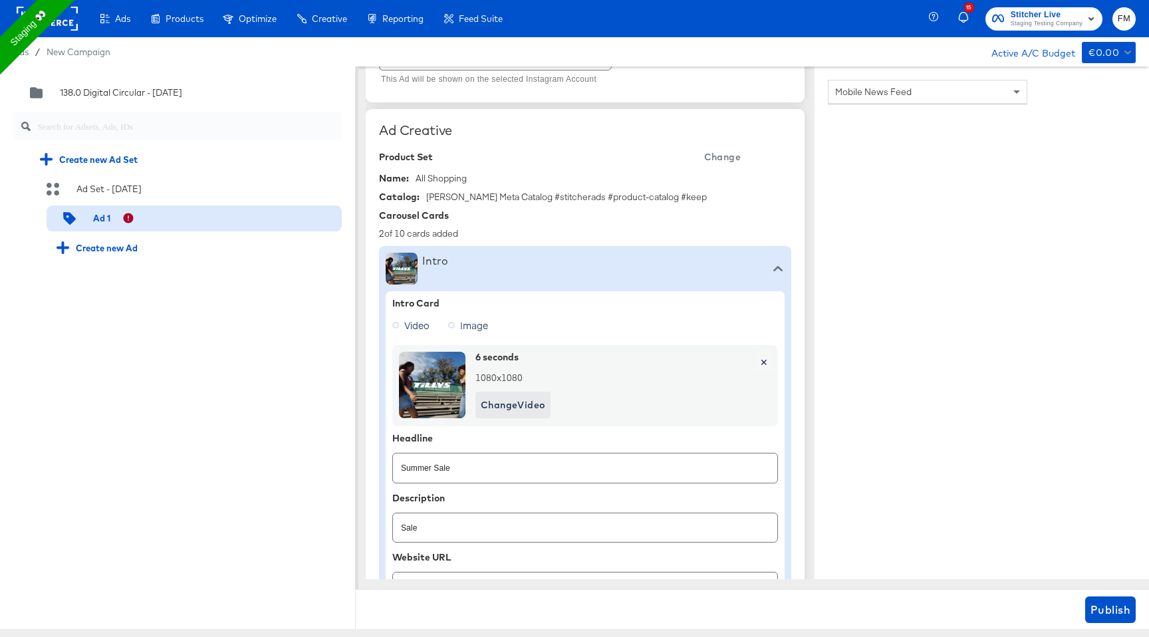
click at [725, 159] on span "Change" at bounding box center [722, 157] width 37 height 17
type textarea "x"
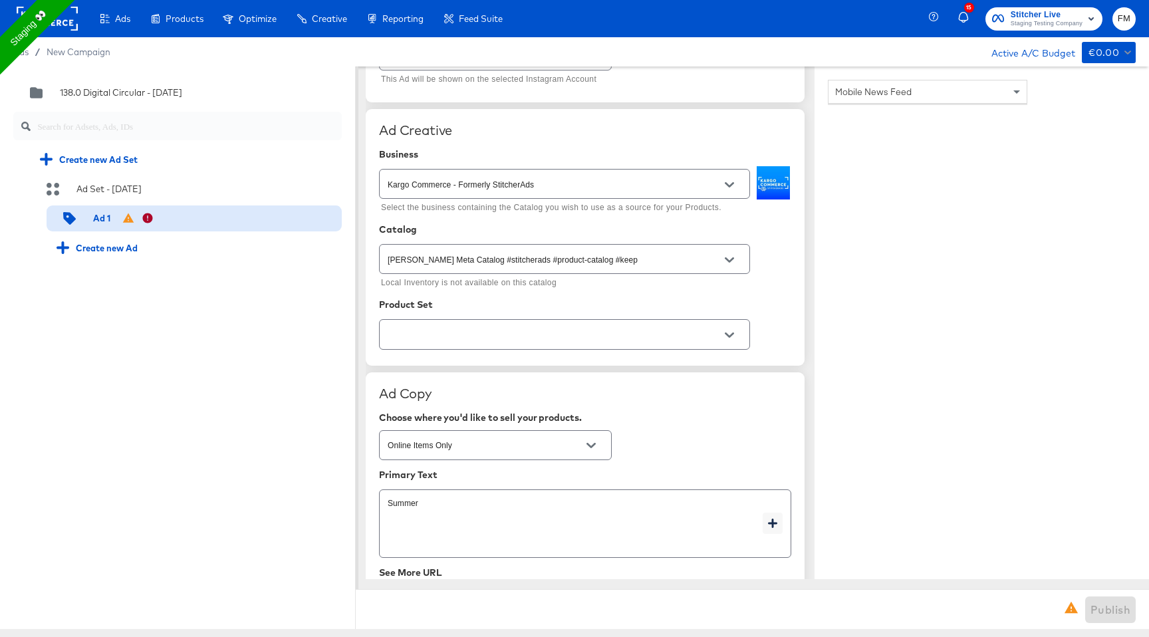
click at [734, 259] on button "Open" at bounding box center [729, 260] width 20 height 20
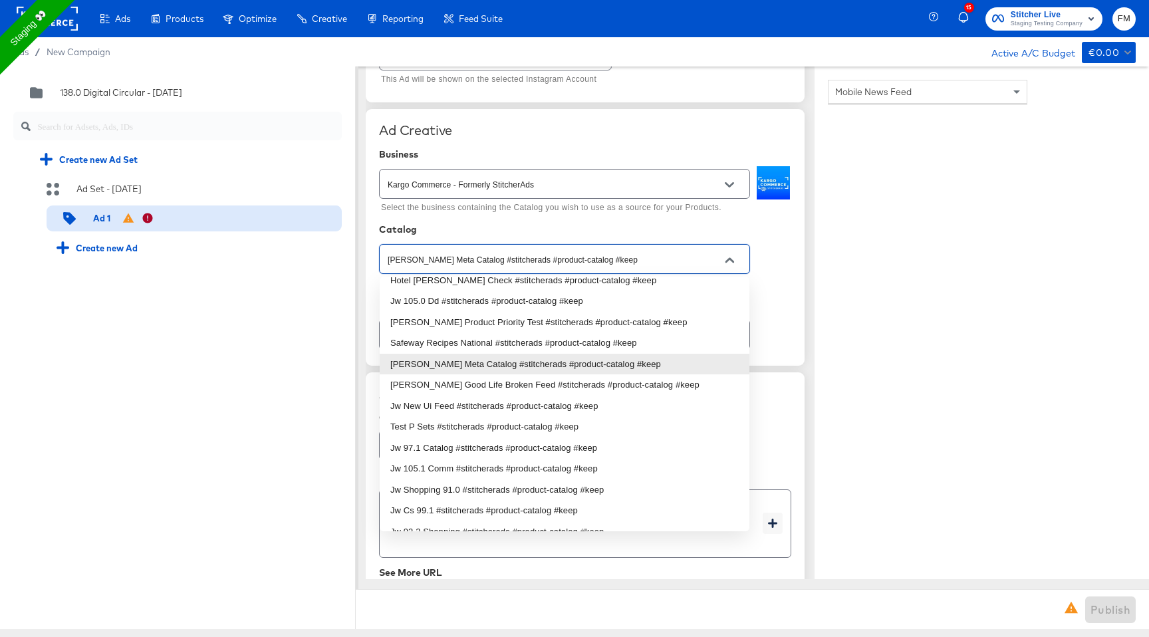
scroll to position [664, 0]
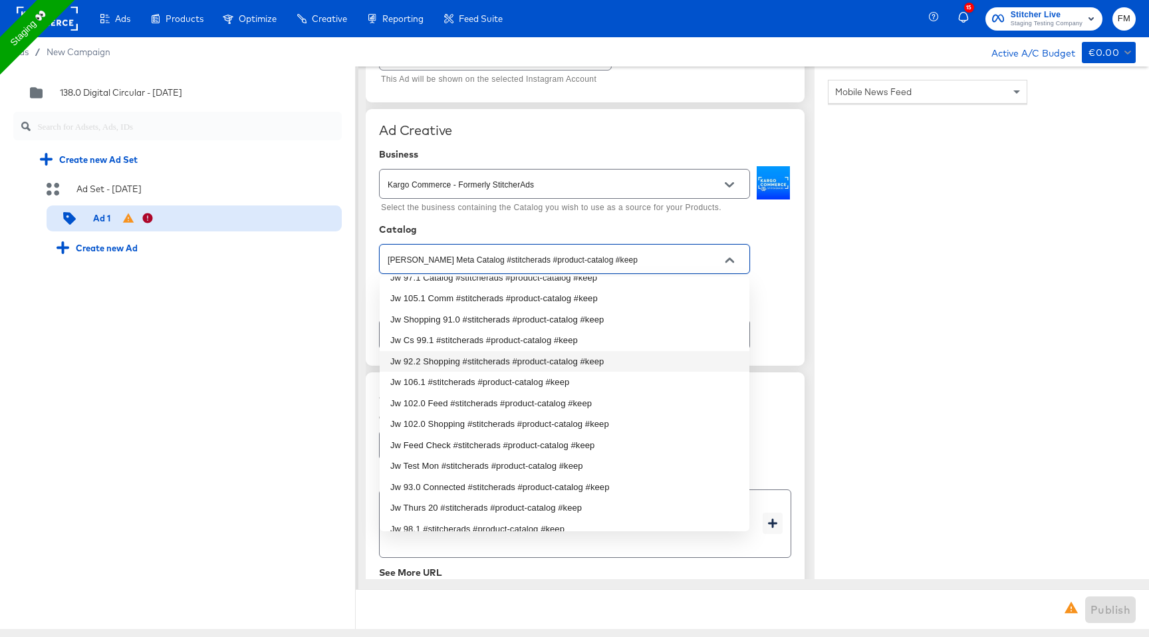
click at [663, 361] on li "Jw 92.2 Shopping #stitcherads #product-catalog #keep" at bounding box center [565, 361] width 370 height 21
type input "Jw 92.2 Shopping #stitcherads #product-catalog #keep"
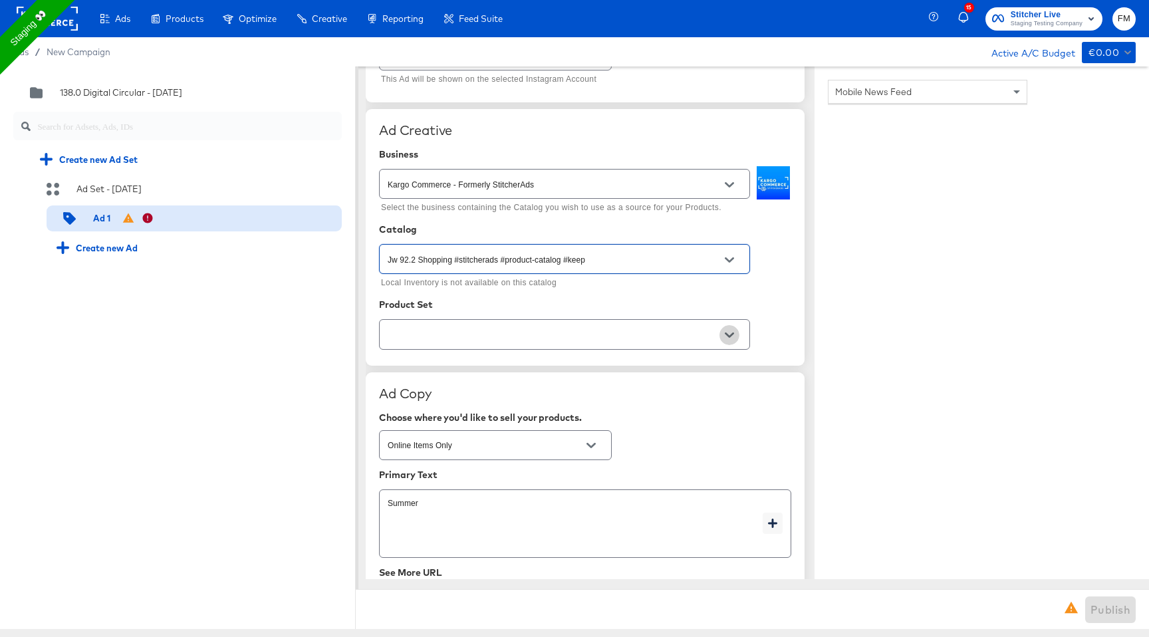
click at [726, 334] on icon "Open" at bounding box center [728, 334] width 9 height 5
click at [703, 366] on li "All Shopping" at bounding box center [565, 368] width 370 height 21
type textarea "x"
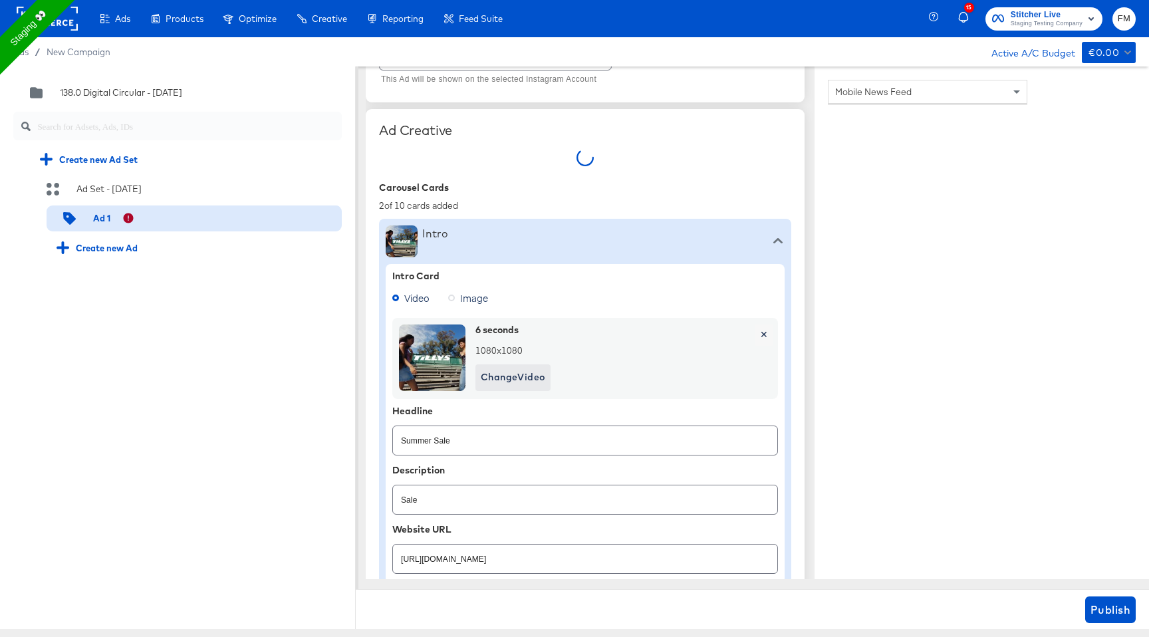
type textarea "x"
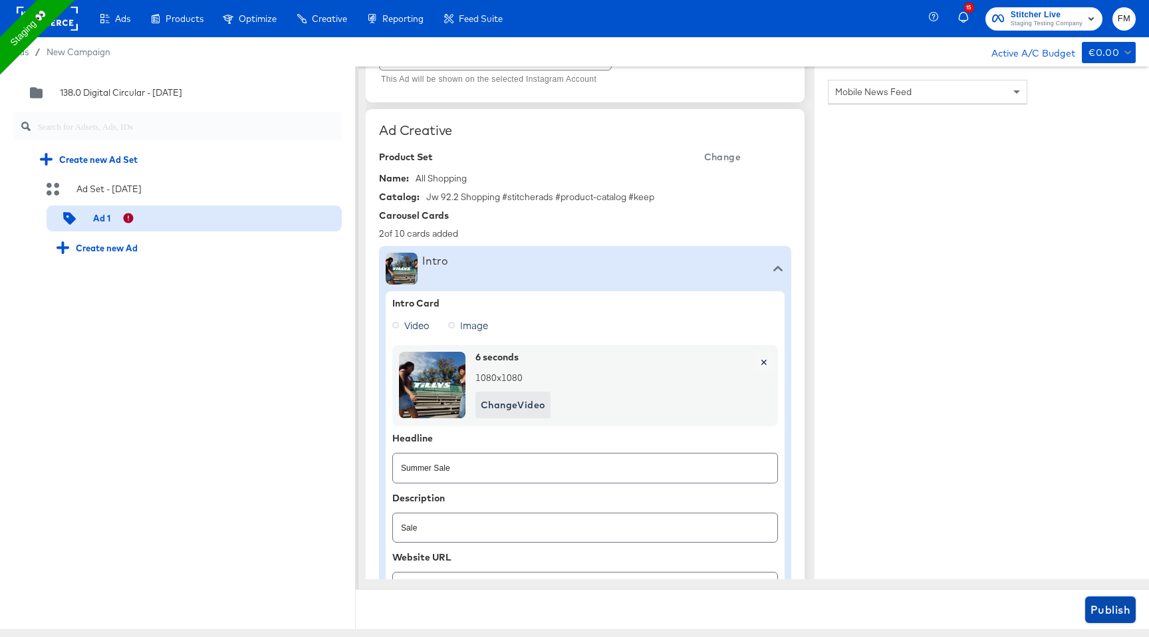
click at [1099, 606] on span "Publish" at bounding box center [1110, 609] width 40 height 19
type textarea "x"
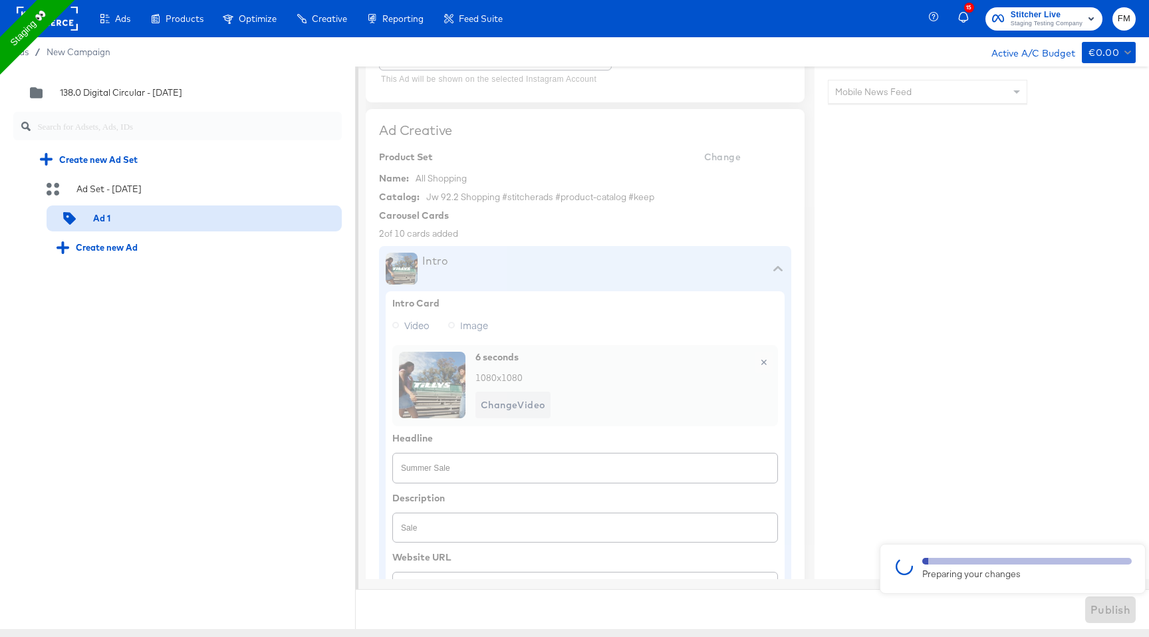
type textarea "x"
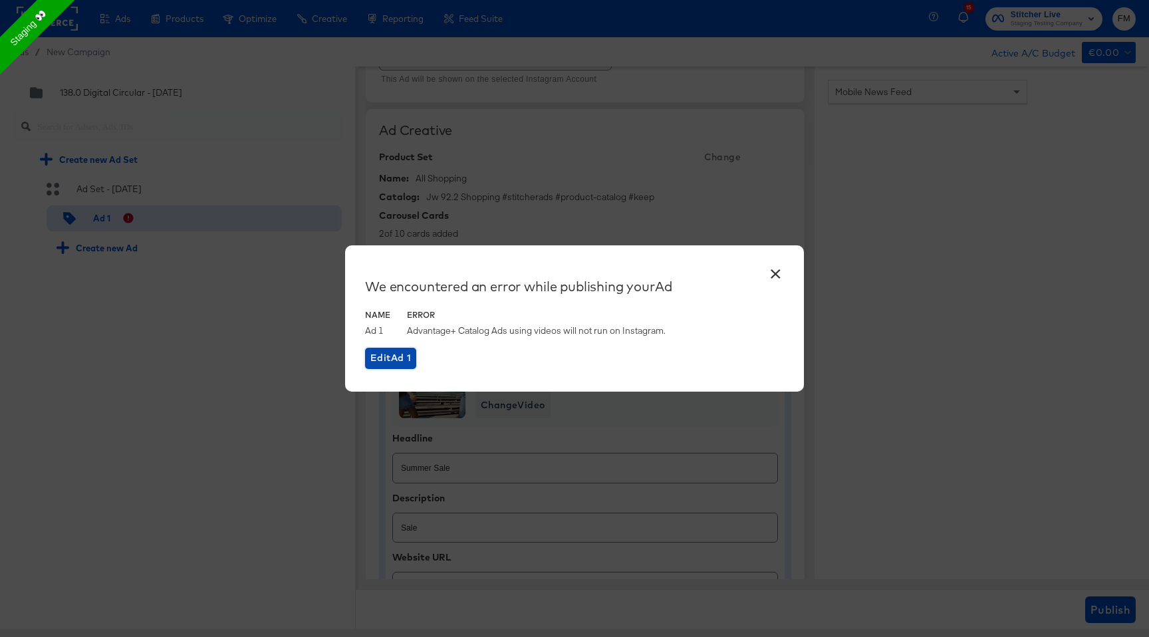
click at [405, 356] on span "Edit Ad 1" at bounding box center [390, 358] width 41 height 17
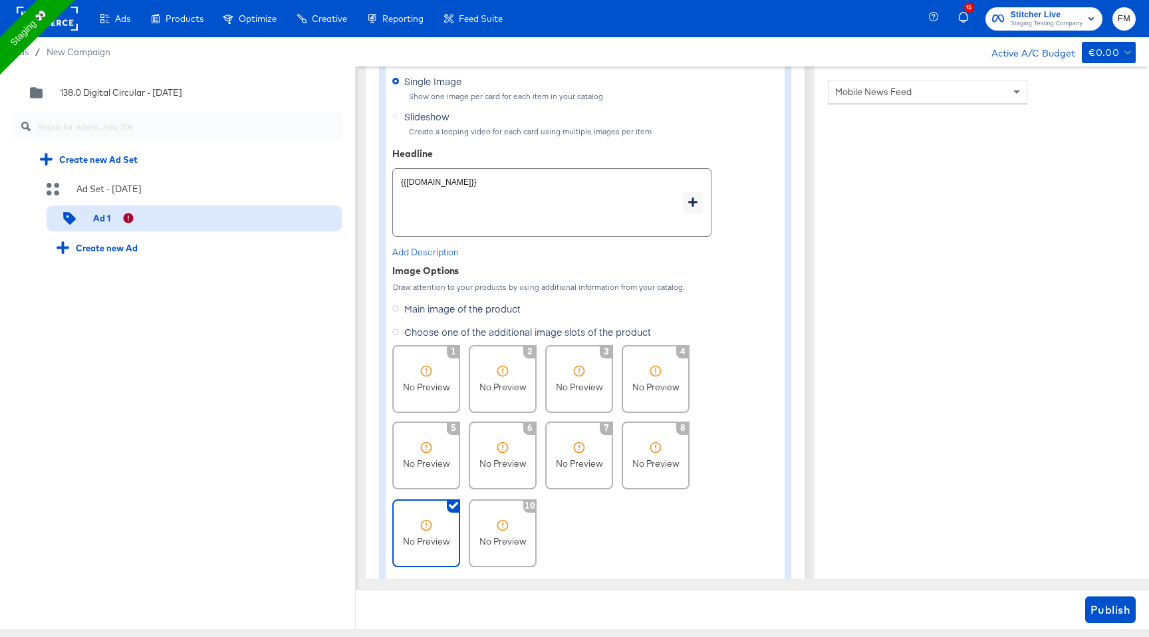
scroll to position [434, 0]
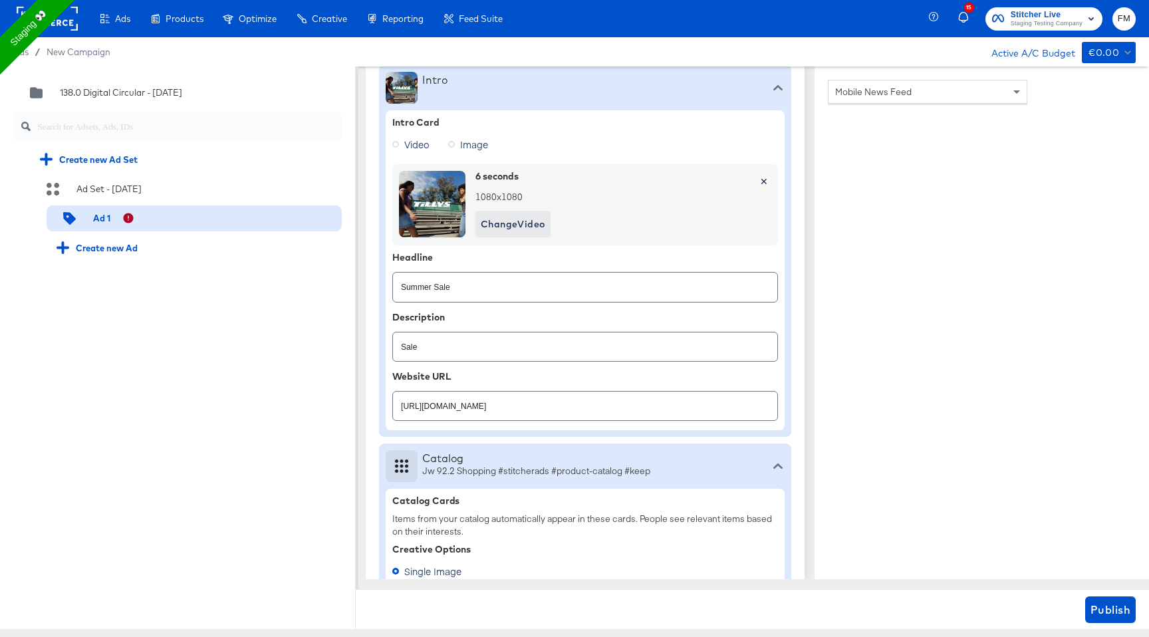
click at [458, 142] on label "Image" at bounding box center [470, 144] width 45 height 20
click at [0, 0] on input "Image" at bounding box center [0, 0] width 0 height 0
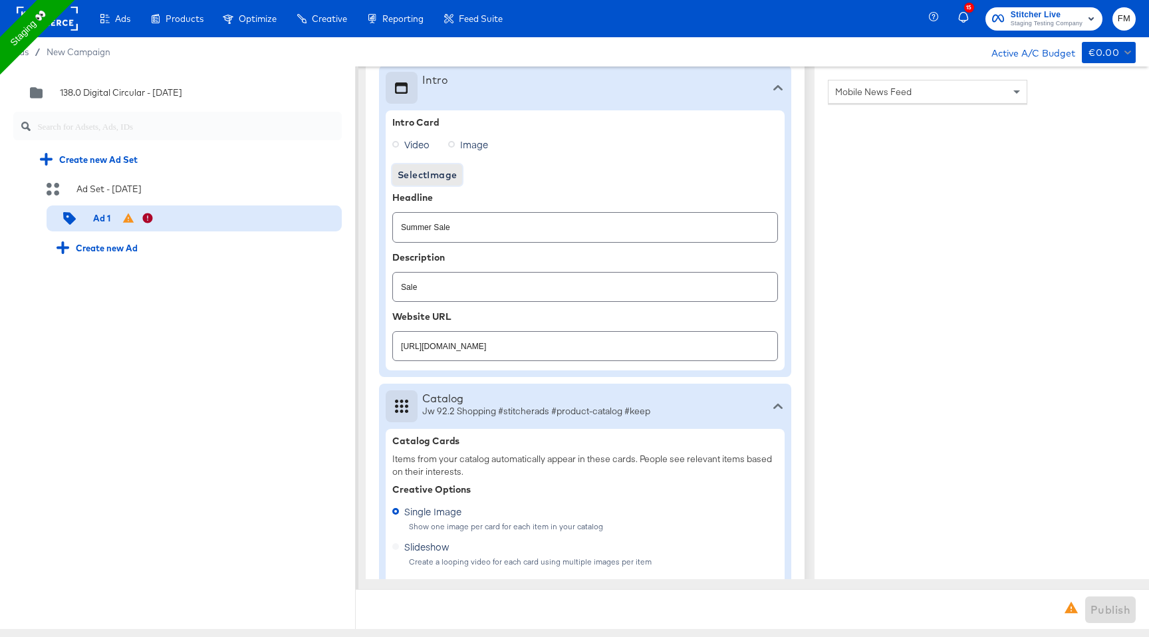
click at [445, 174] on span "Select Image" at bounding box center [426, 175] width 59 height 17
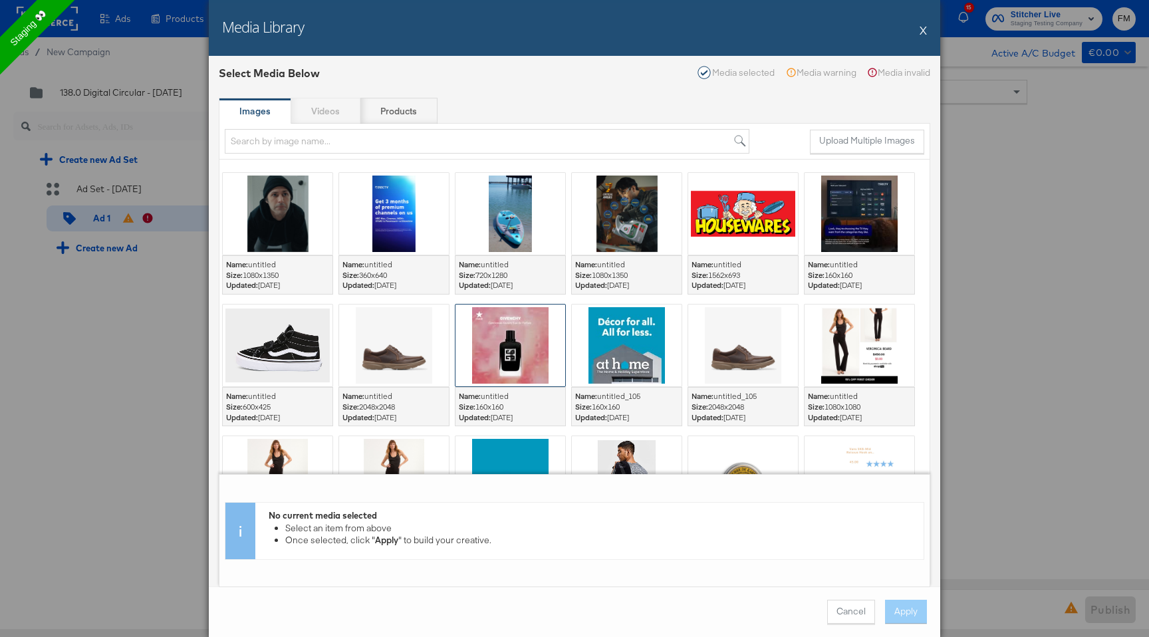
click at [517, 340] on div at bounding box center [510, 345] width 110 height 82
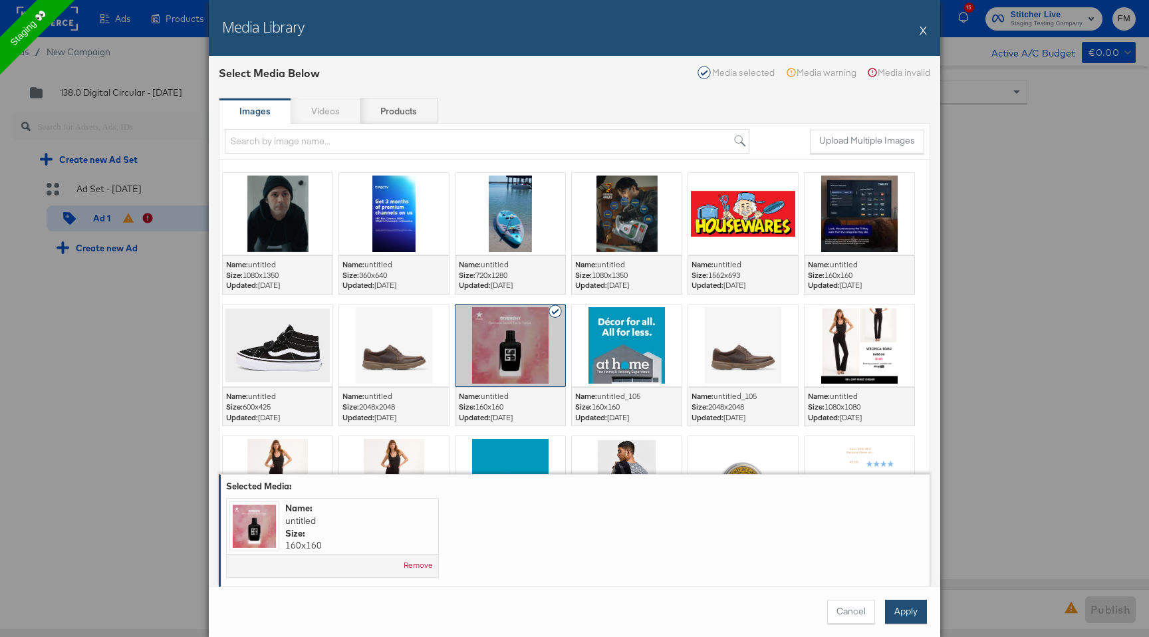
click at [909, 606] on button "Apply" at bounding box center [906, 612] width 42 height 24
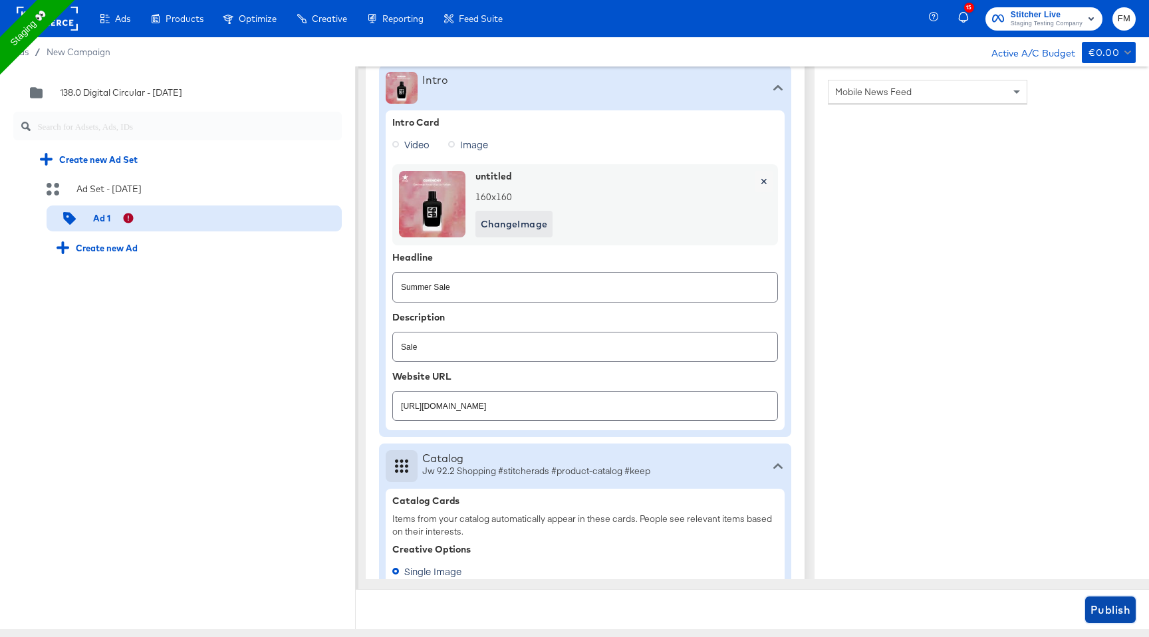
click at [1119, 610] on span "Publish" at bounding box center [1110, 609] width 40 height 19
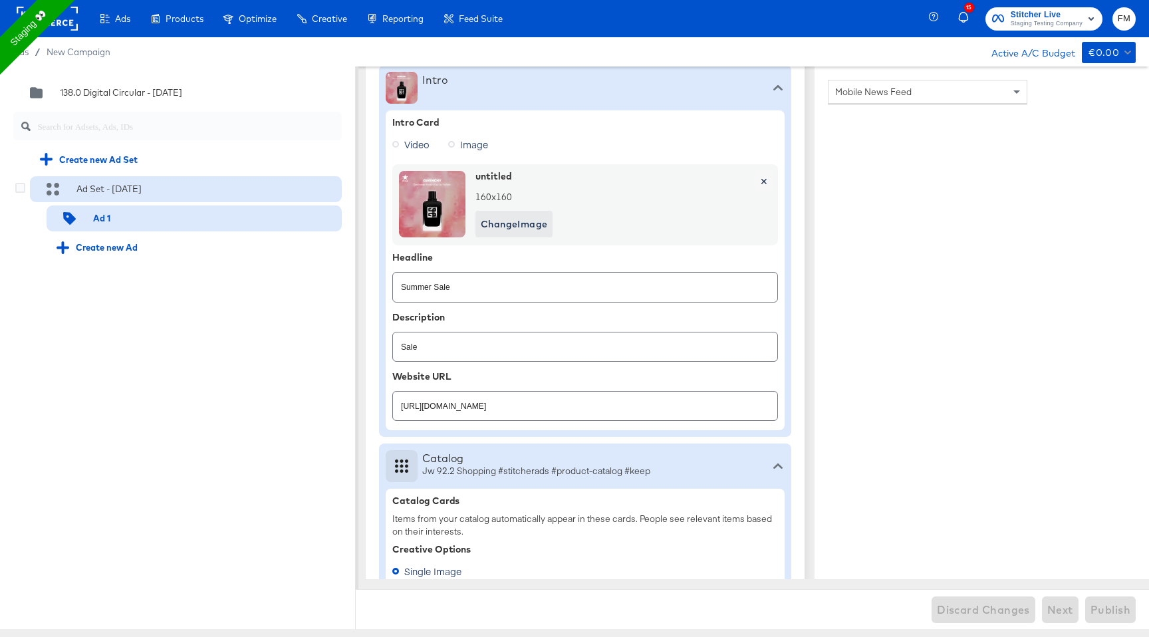
click at [158, 185] on div at bounding box center [160, 189] width 17 height 13
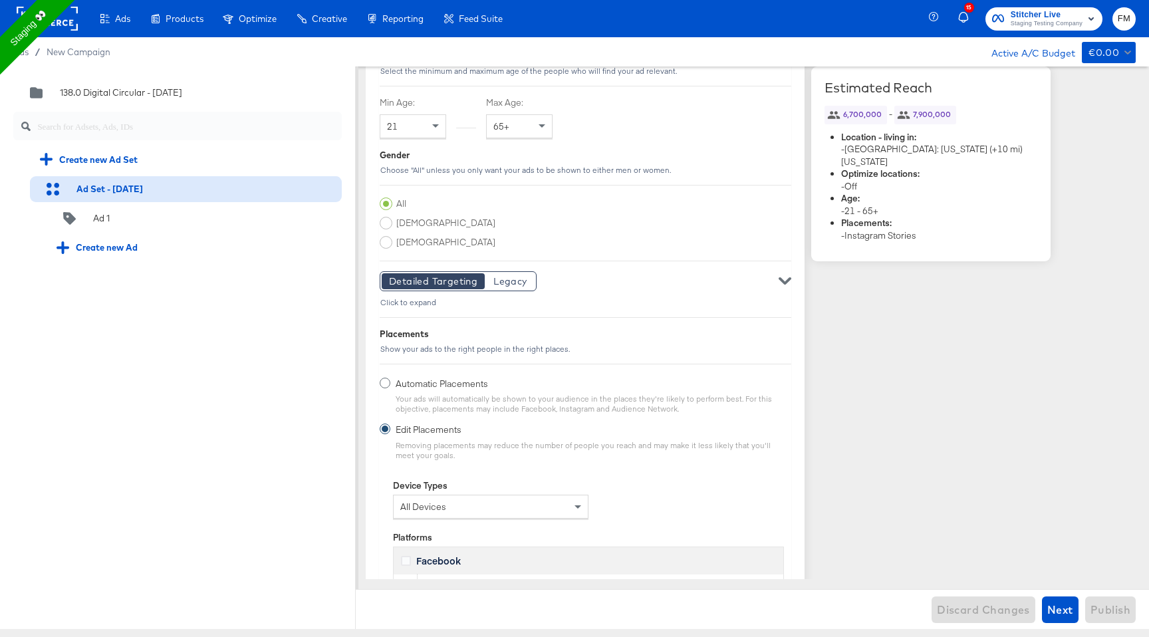
scroll to position [2073, 0]
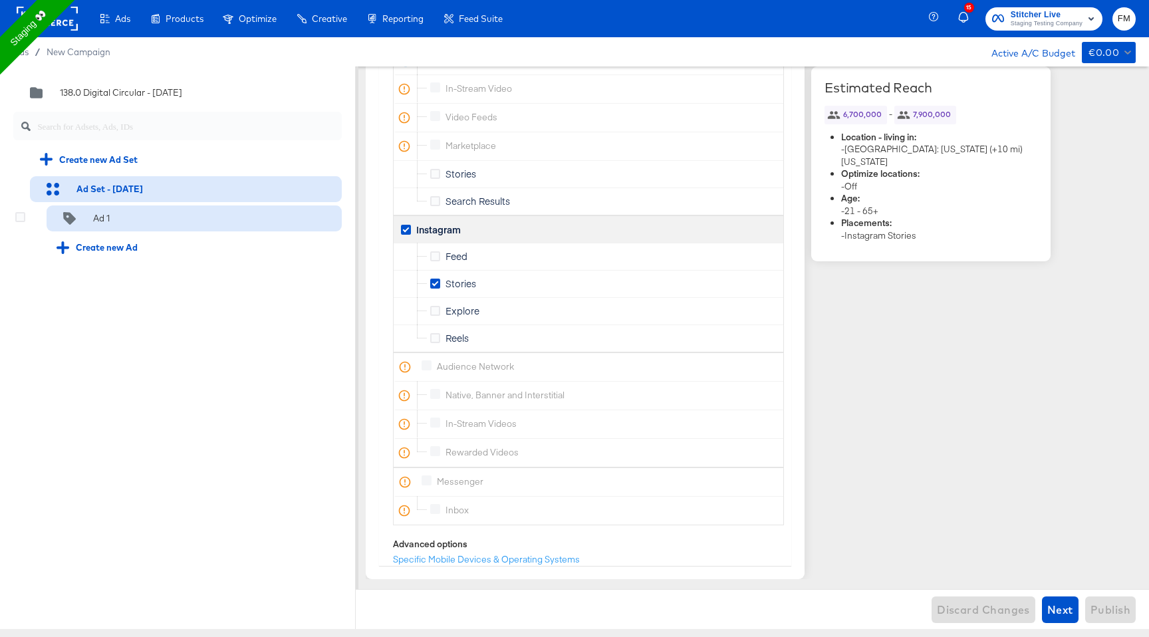
click at [209, 223] on div "Ad 1" at bounding box center [194, 218] width 295 height 26
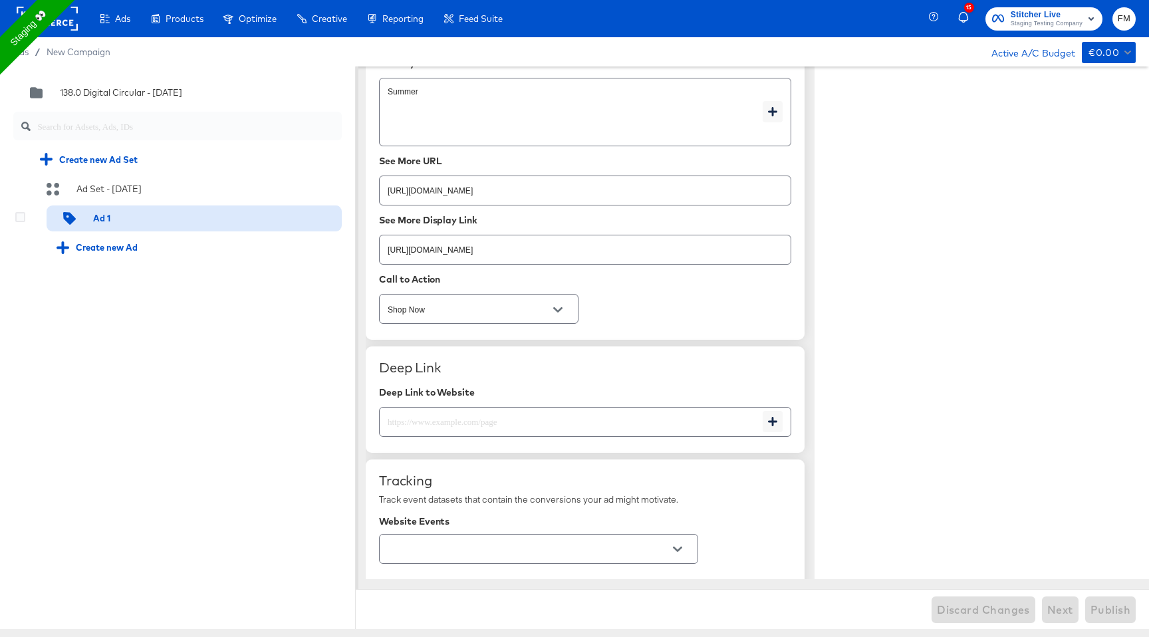
scroll to position [1916, 0]
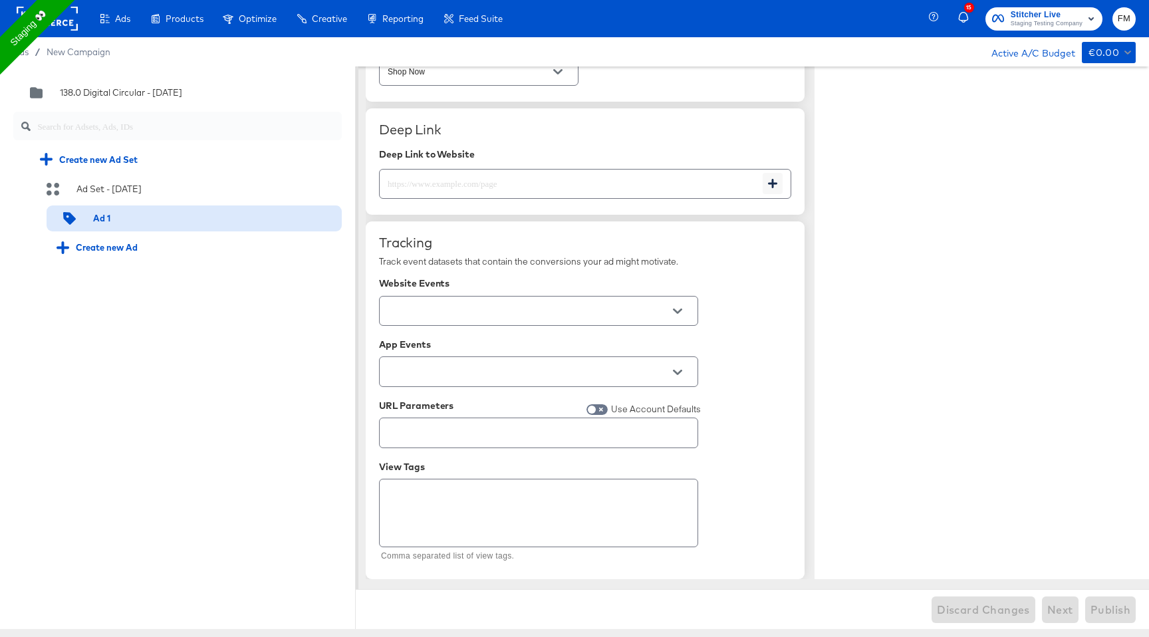
click at [221, 205] on div "138.0 Digital Circular - 10 Sep Create new Ad Set Ad Set - 10 Sep Ad 1 Create n…" at bounding box center [177, 169] width 355 height 207
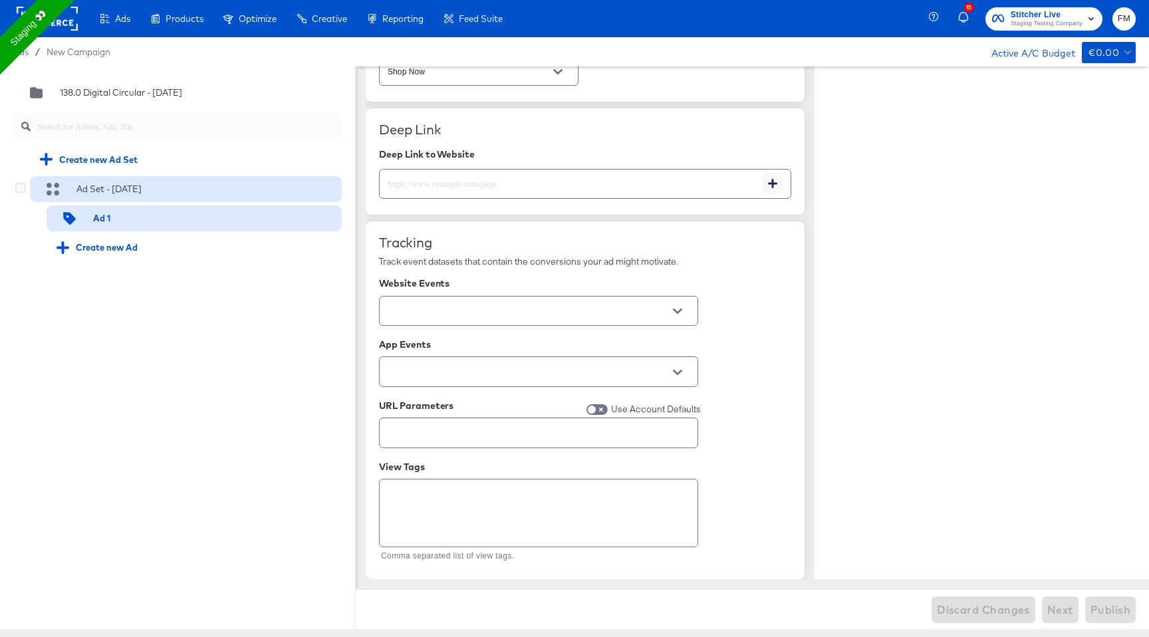
click at [222, 197] on div "Ad Set - 10 Sep" at bounding box center [186, 189] width 312 height 26
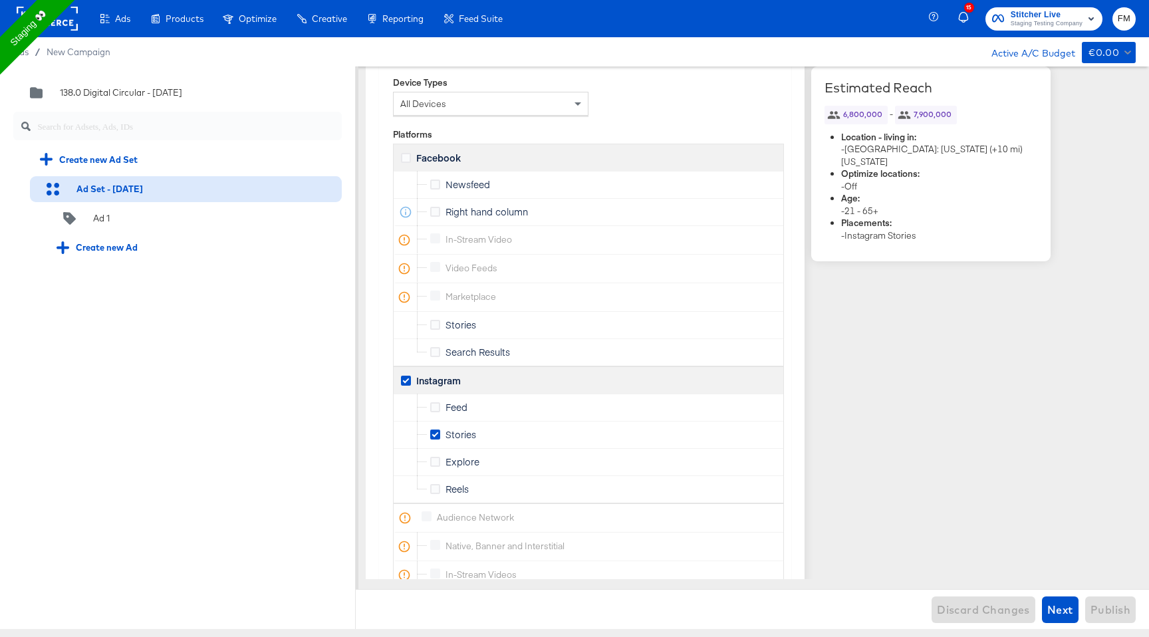
scroll to position [2073, 0]
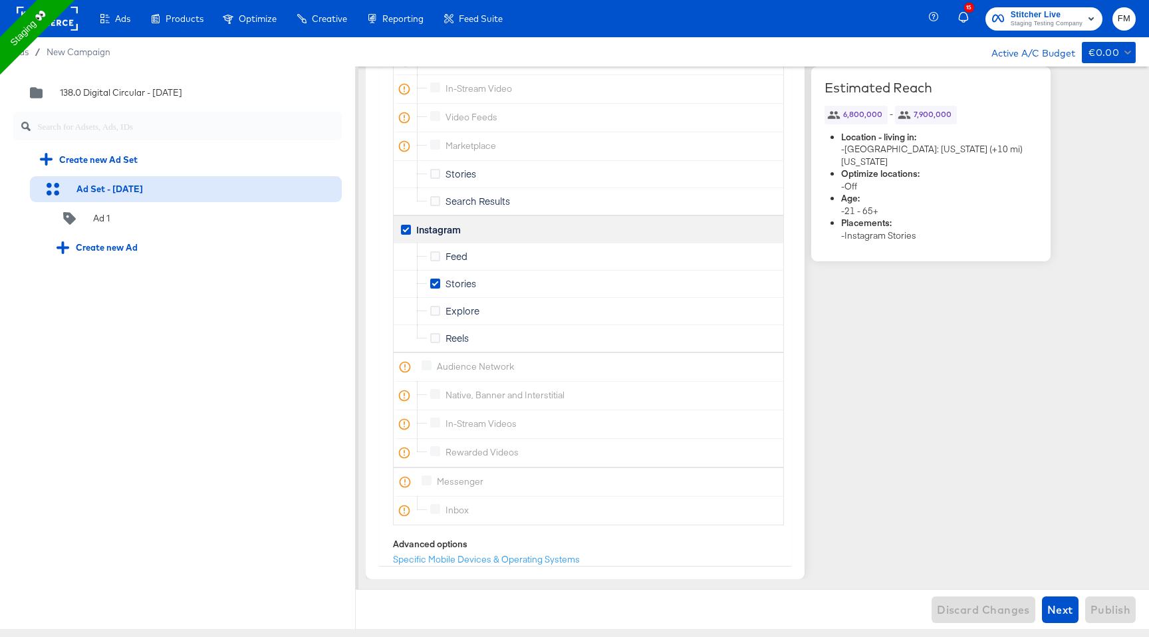
click at [440, 255] on label "Feed" at bounding box center [451, 256] width 43 height 14
click at [0, 0] on input "Feed" at bounding box center [0, 0] width 0 height 0
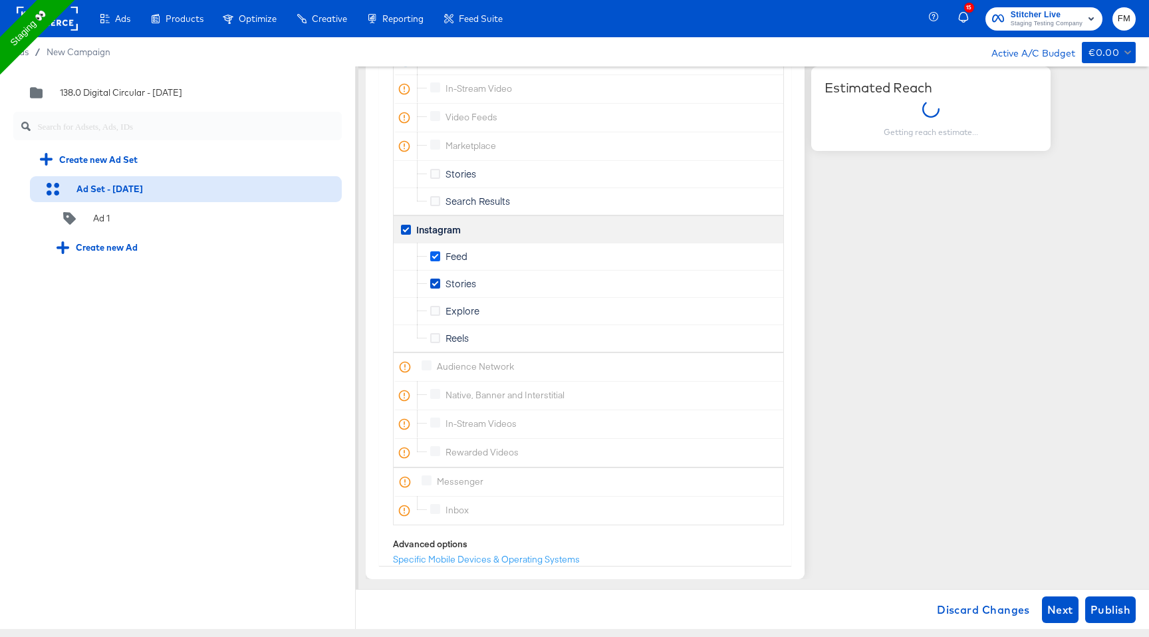
click at [438, 255] on icon at bounding box center [435, 256] width 10 height 10
click at [0, 0] on input "Feed" at bounding box center [0, 0] width 0 height 0
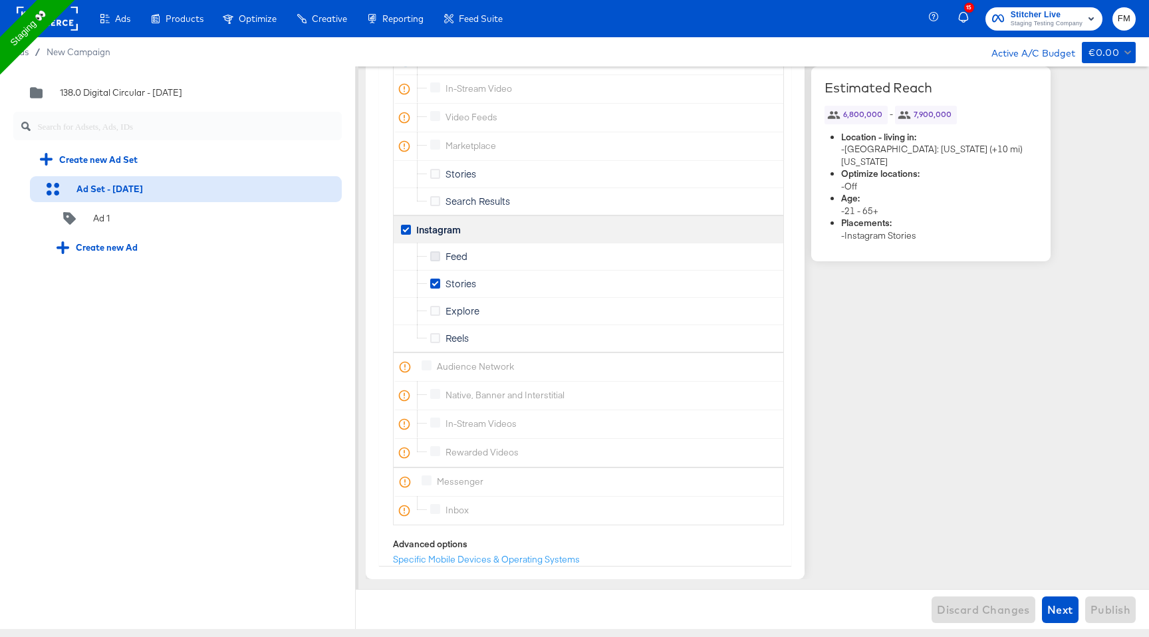
click at [438, 259] on icon at bounding box center [435, 256] width 10 height 10
click at [0, 0] on input "Feed" at bounding box center [0, 0] width 0 height 0
click at [437, 308] on icon at bounding box center [435, 311] width 10 height 10
click at [0, 0] on input "Explore" at bounding box center [0, 0] width 0 height 0
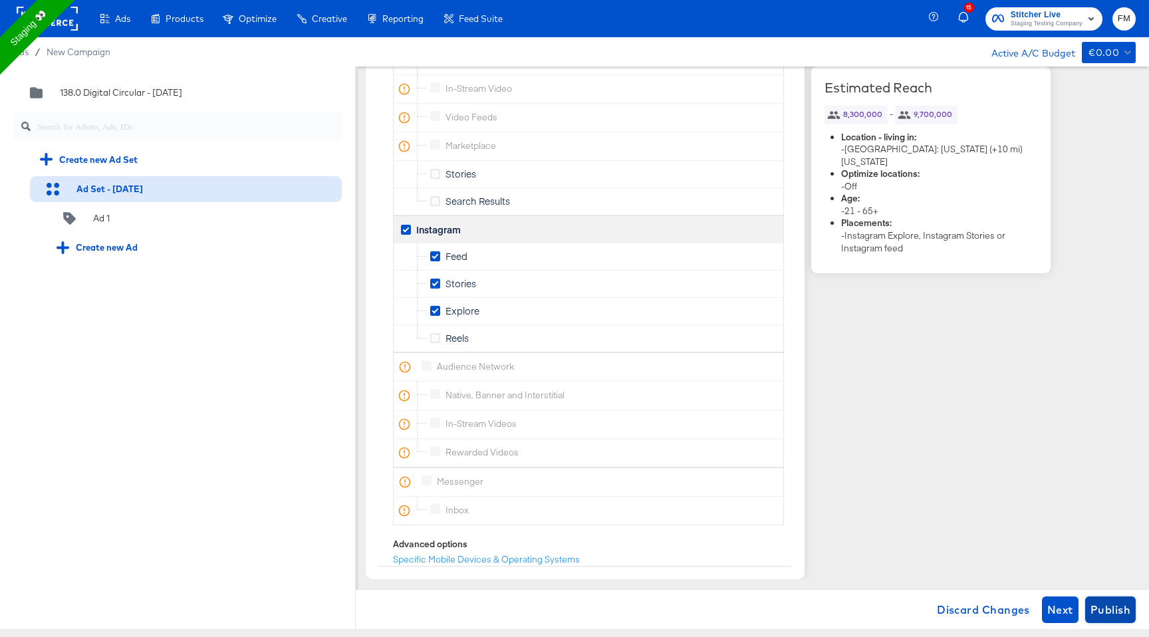
click at [1101, 603] on span "Publish" at bounding box center [1110, 609] width 40 height 19
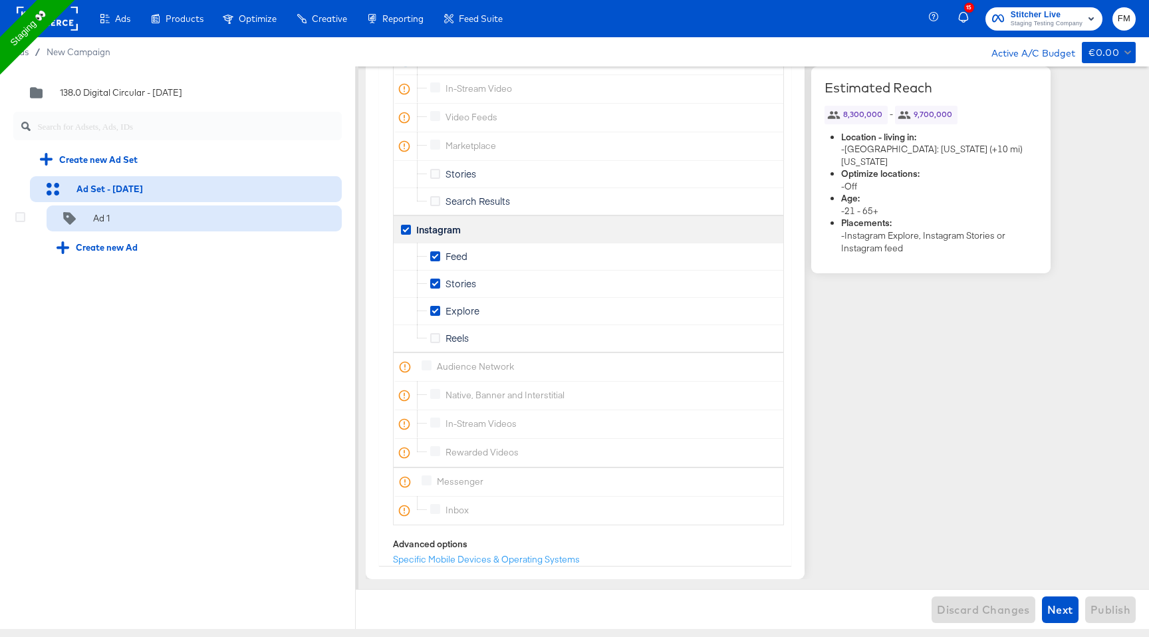
click at [162, 224] on div "Ad 1" at bounding box center [194, 218] width 295 height 26
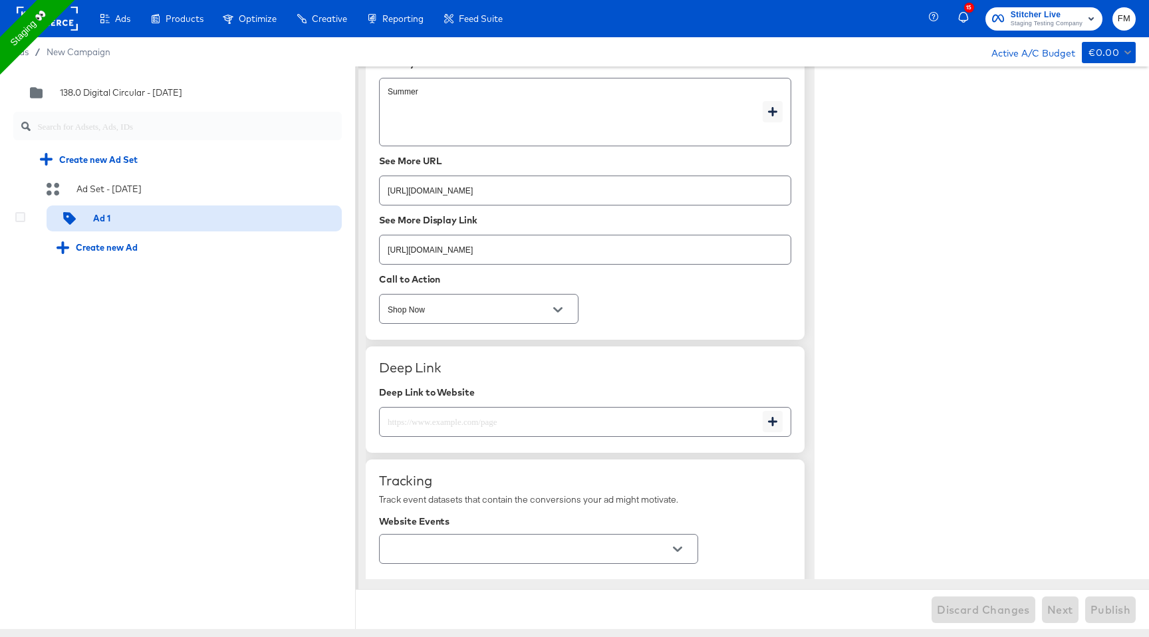
scroll to position [1916, 0]
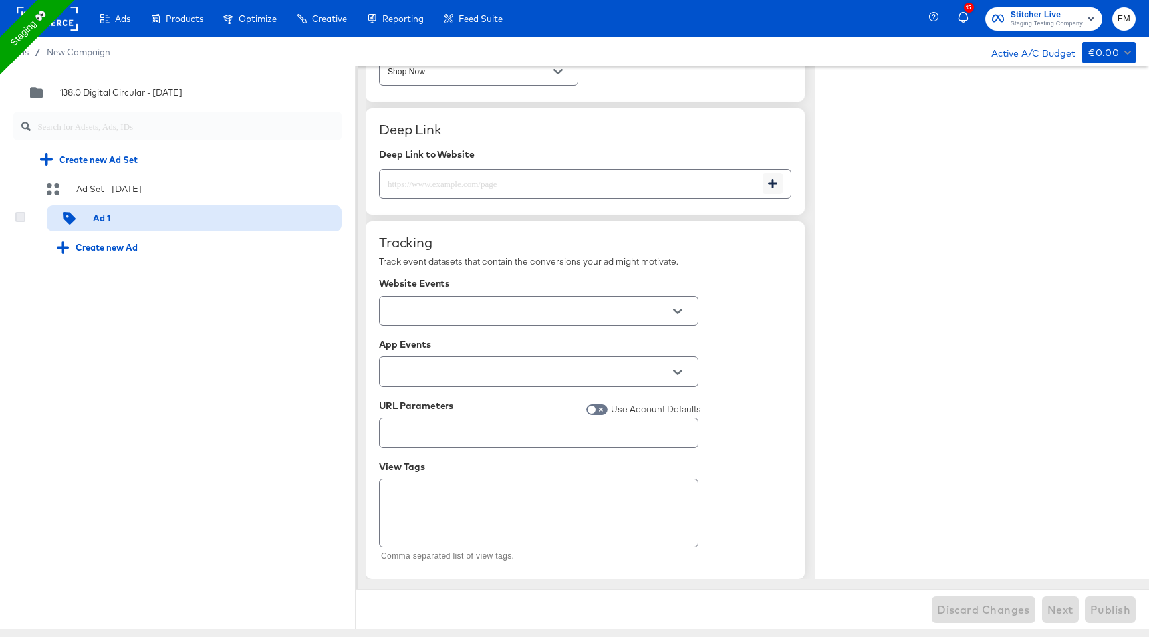
click at [17, 221] on icon at bounding box center [20, 217] width 10 height 10
click at [0, 0] on input "checkbox" at bounding box center [0, 0] width 0 height 0
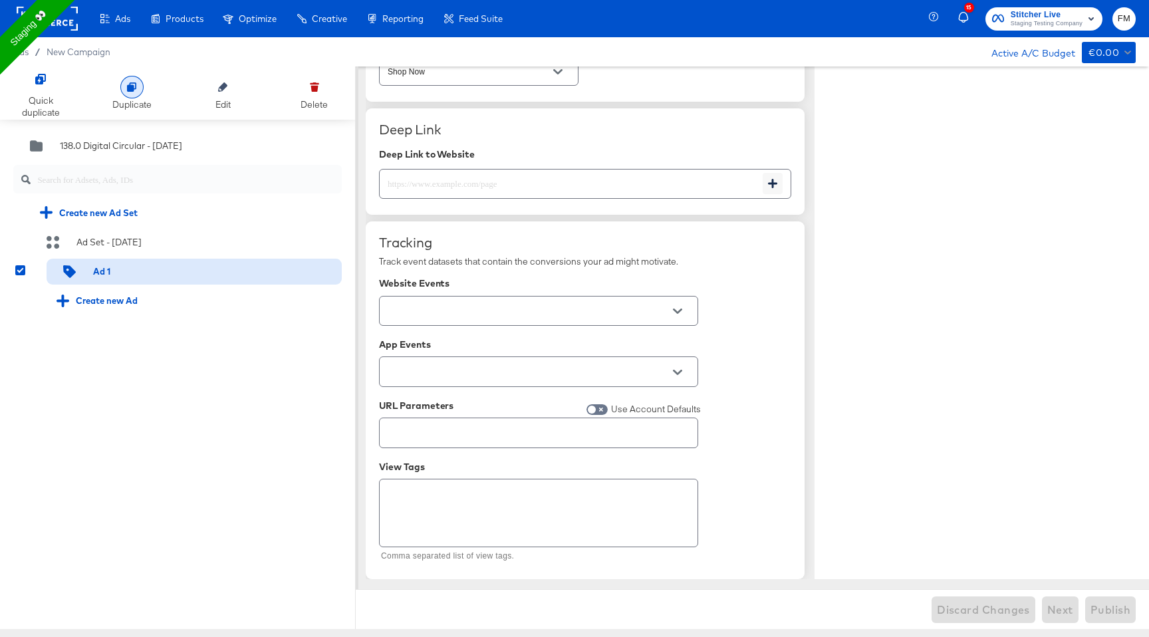
click at [118, 92] on div "Duplicate" at bounding box center [131, 93] width 39 height 35
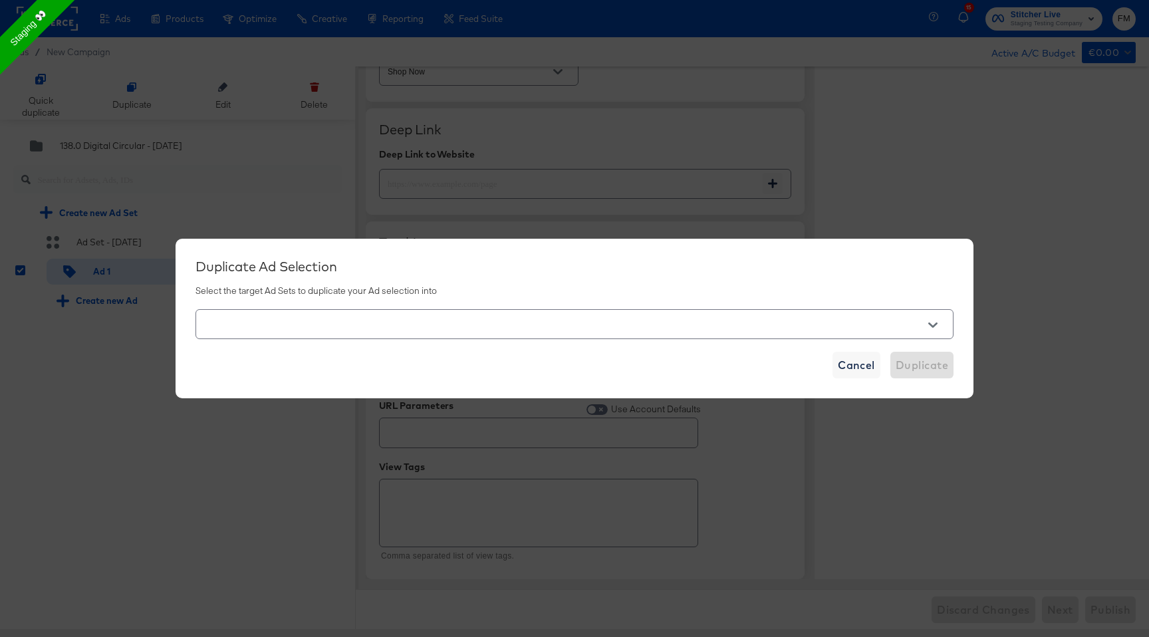
click at [768, 312] on div at bounding box center [574, 324] width 758 height 30
click at [811, 342] on div "Duplicate Ad Selection Select the target Ad Sets to duplicate your Ad selection…" at bounding box center [574, 319] width 758 height 120
click at [939, 327] on button "Open" at bounding box center [933, 325] width 20 height 20
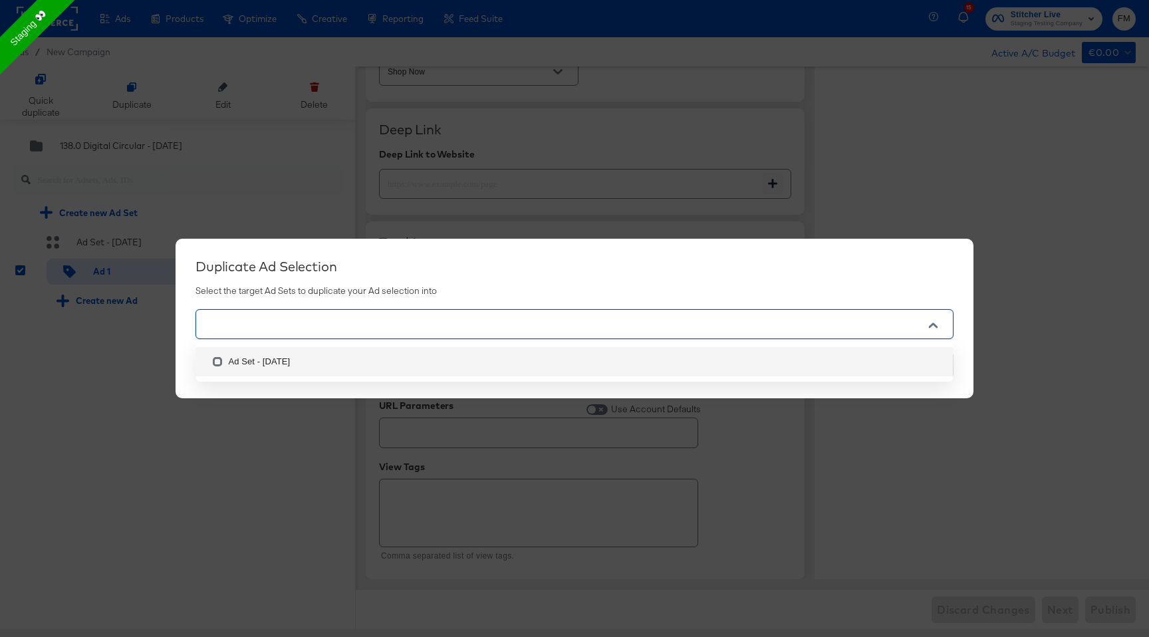
click at [701, 360] on li "Ad Set - 10 Sep" at bounding box center [574, 361] width 756 height 29
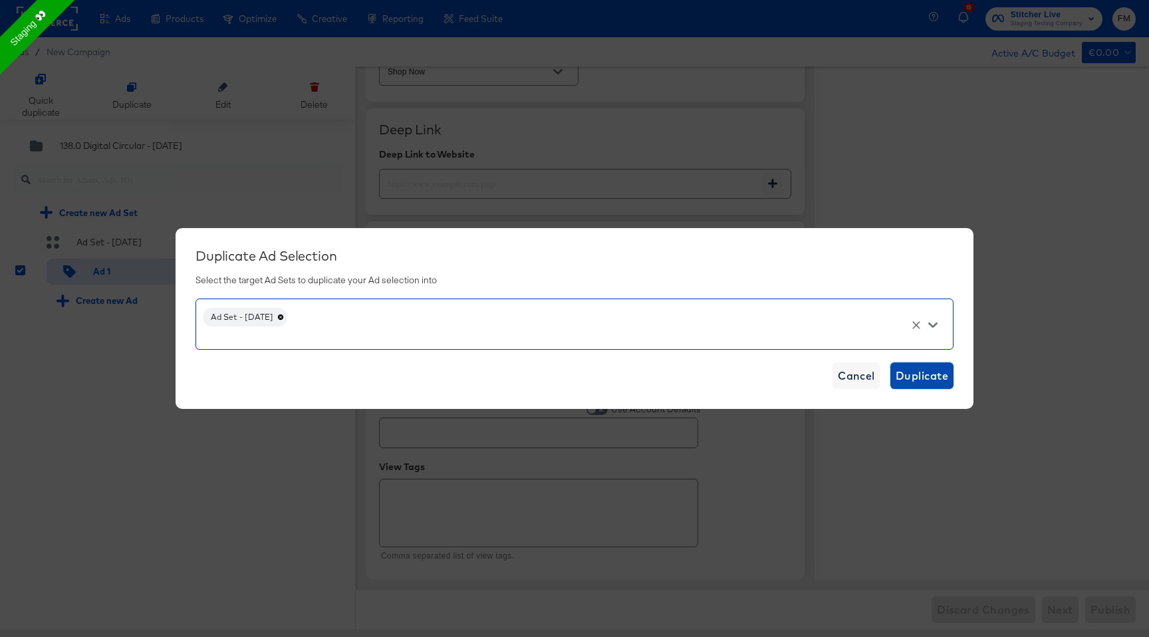
click at [943, 380] on span "Duplicate" at bounding box center [921, 375] width 53 height 19
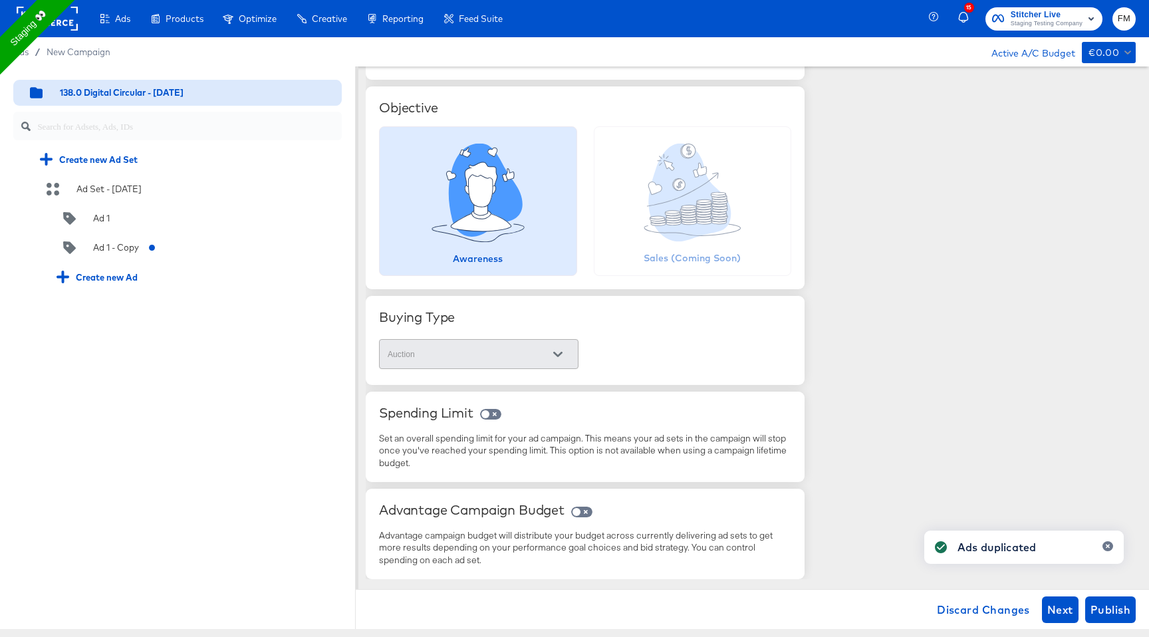
scroll to position [96, 0]
click at [1123, 612] on span "Publish" at bounding box center [1110, 609] width 40 height 19
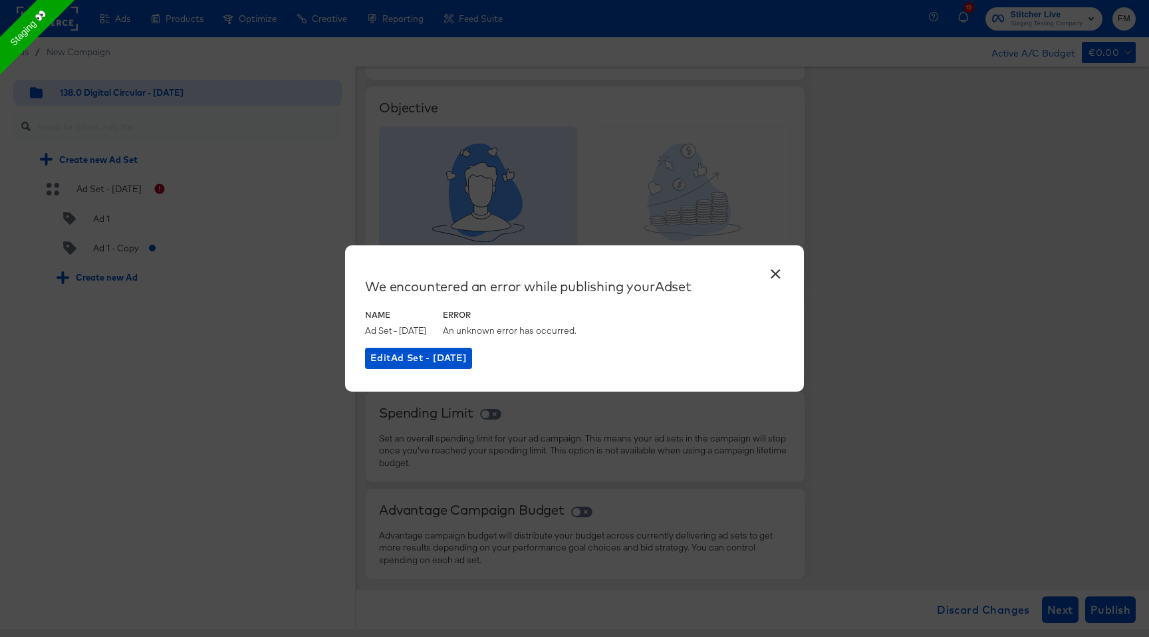
click at [423, 368] on div "× We encountered an error while publishing your Adset Name Ad Set - 10 Sep Erro…" at bounding box center [574, 318] width 459 height 146
click at [424, 367] on button "Edit Ad Set - 10 Sep" at bounding box center [418, 358] width 107 height 21
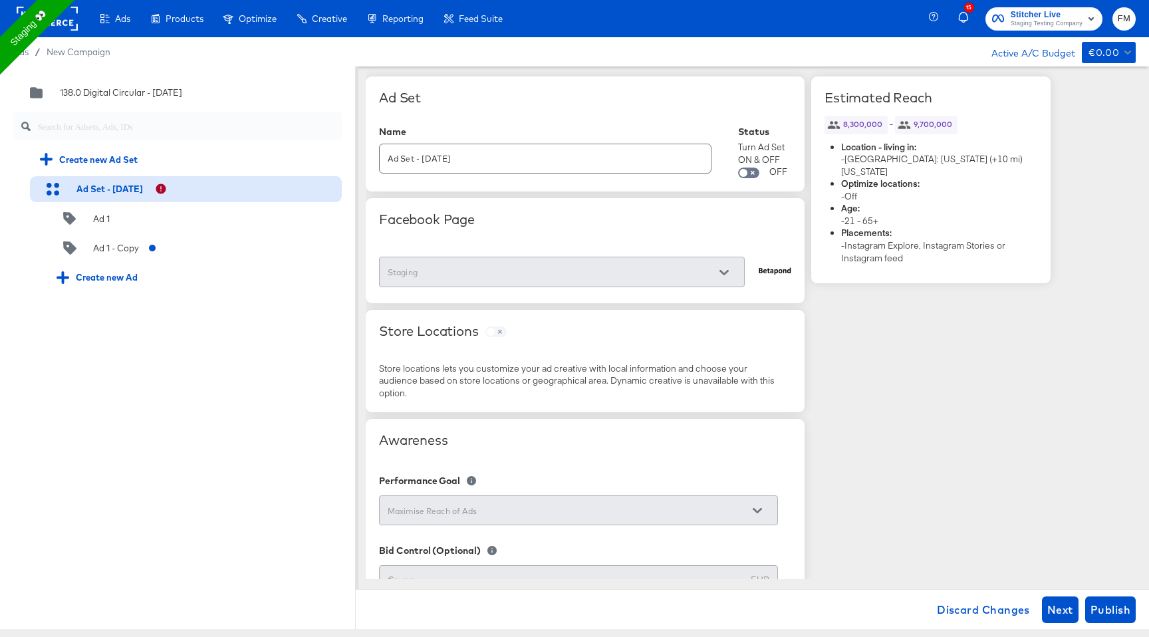
scroll to position [0, 0]
click at [107, 193] on div "Ad Set - 10 Sep" at bounding box center [109, 189] width 66 height 13
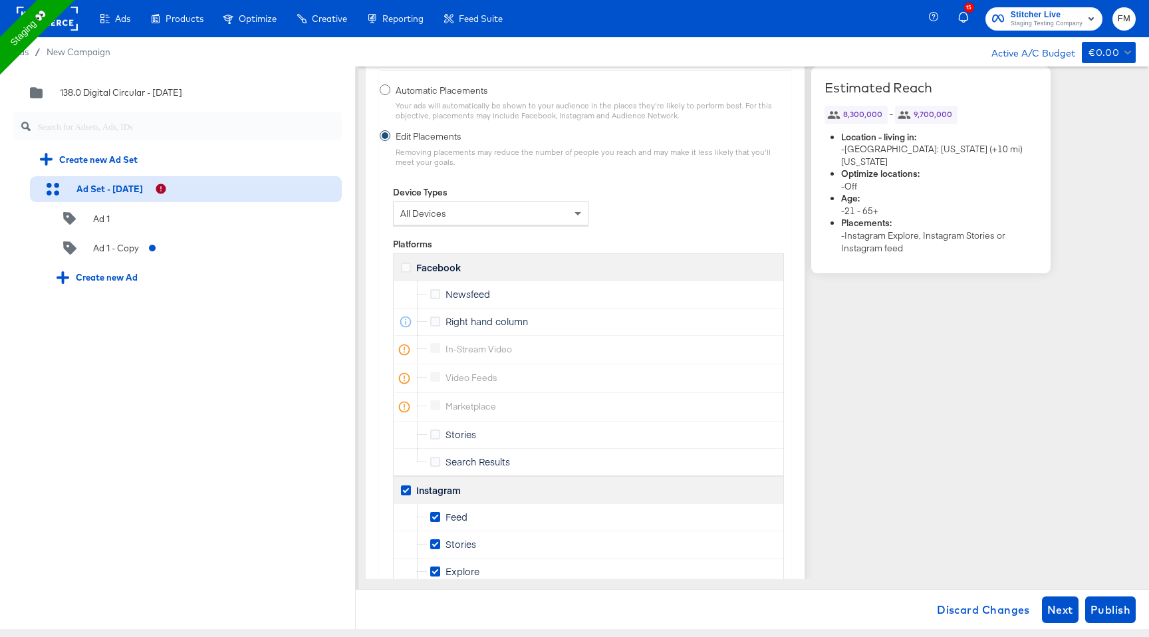
scroll to position [1874, 0]
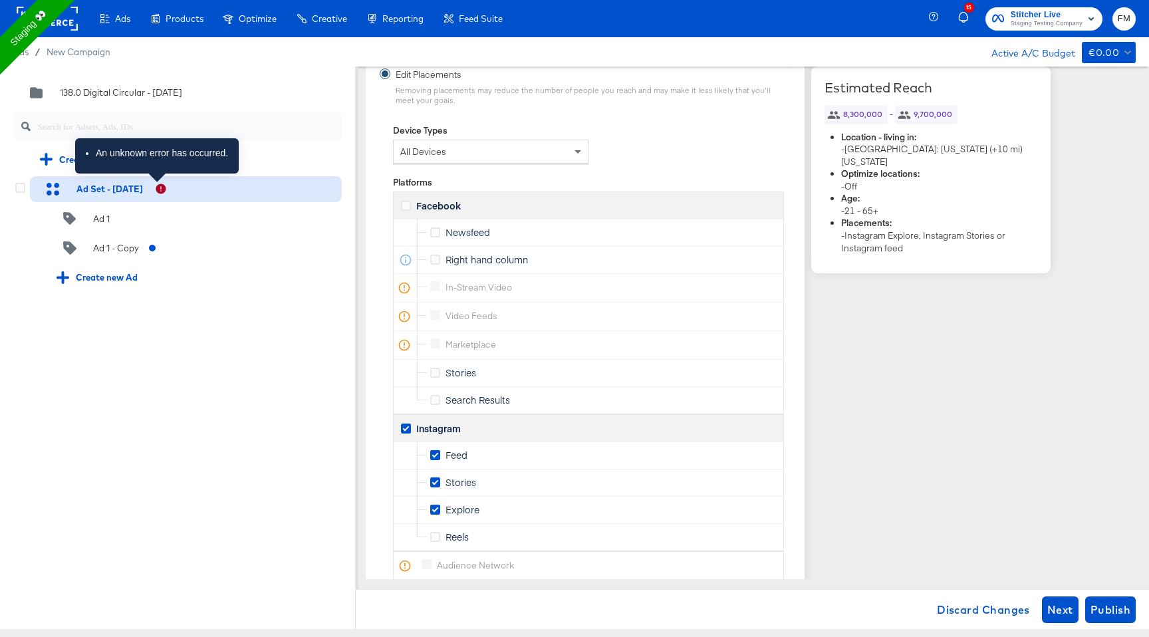
click at [158, 185] on icon at bounding box center [161, 189] width 12 height 12
click at [431, 506] on icon at bounding box center [435, 509] width 10 height 10
click at [0, 0] on input "Explore" at bounding box center [0, 0] width 0 height 0
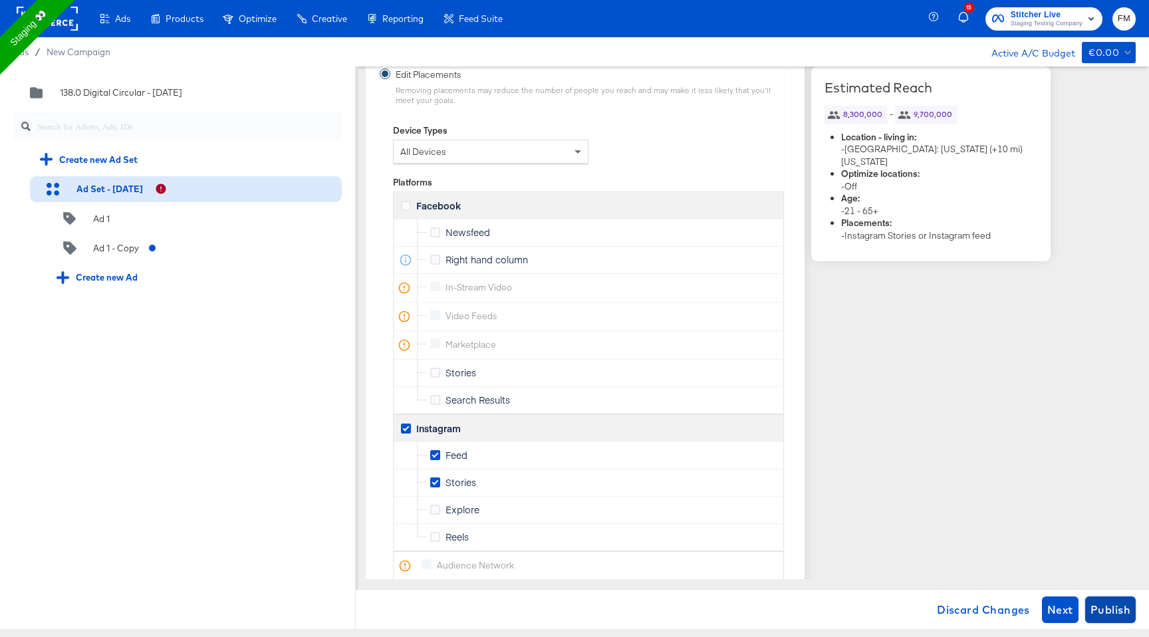
click at [1101, 604] on span "Publish" at bounding box center [1110, 609] width 40 height 19
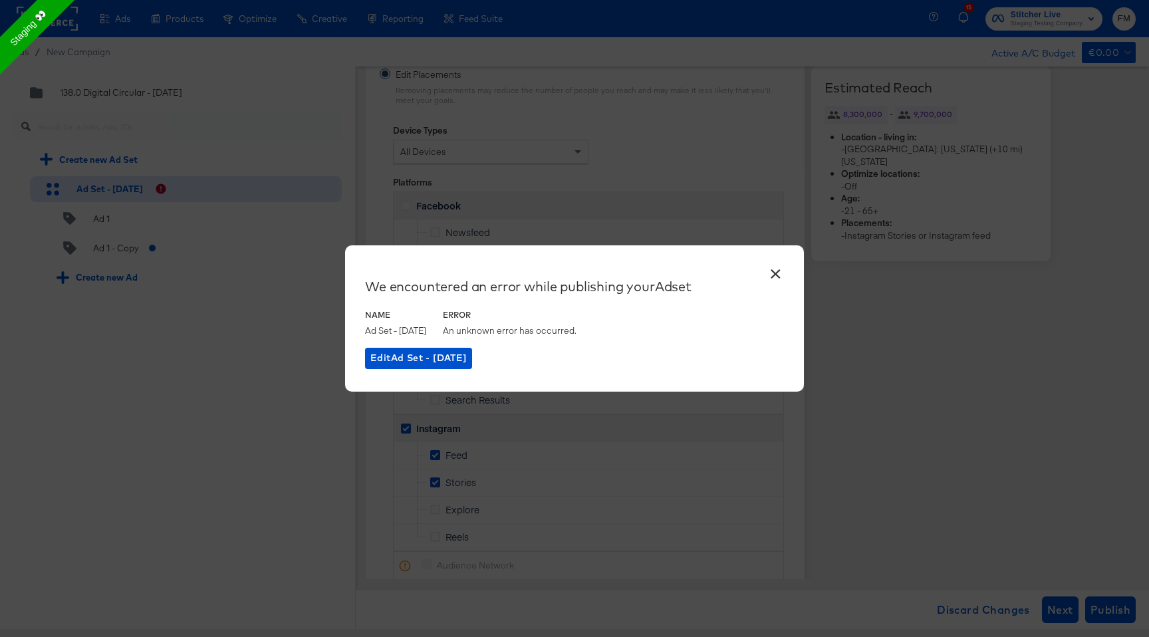
click at [780, 273] on button "×" at bounding box center [775, 271] width 24 height 24
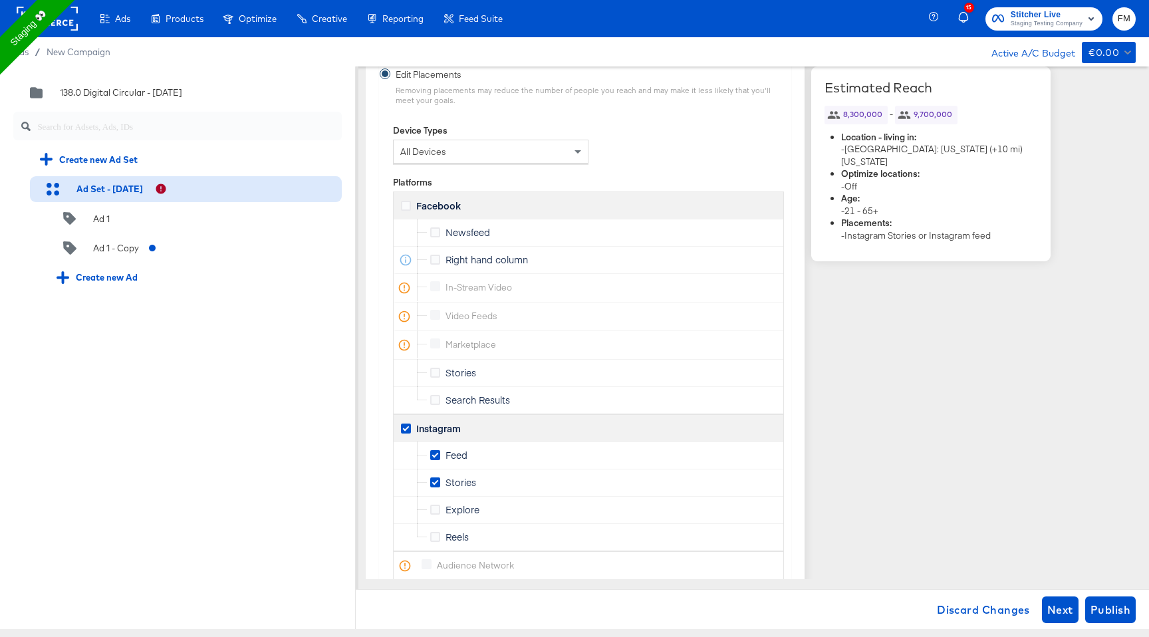
click at [440, 481] on label "Stories" at bounding box center [455, 482] width 51 height 14
click at [0, 0] on input "Stories" at bounding box center [0, 0] width 0 height 0
click at [992, 610] on span "Discard Changes" at bounding box center [983, 609] width 93 height 19
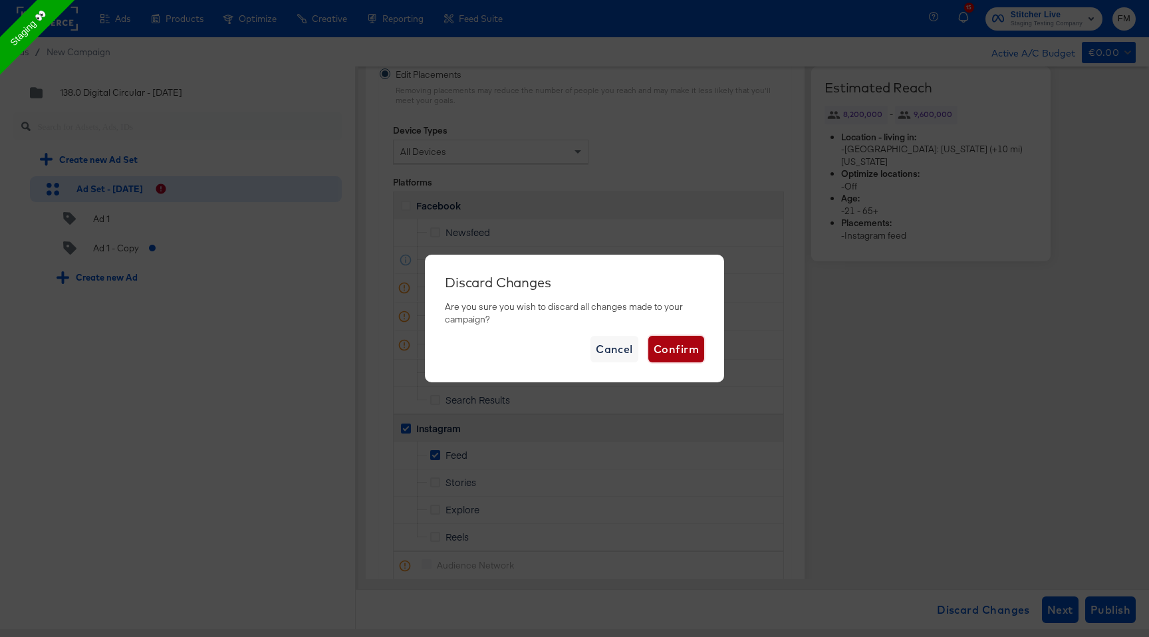
click at [679, 352] on span "Confirm" at bounding box center [675, 349] width 45 height 19
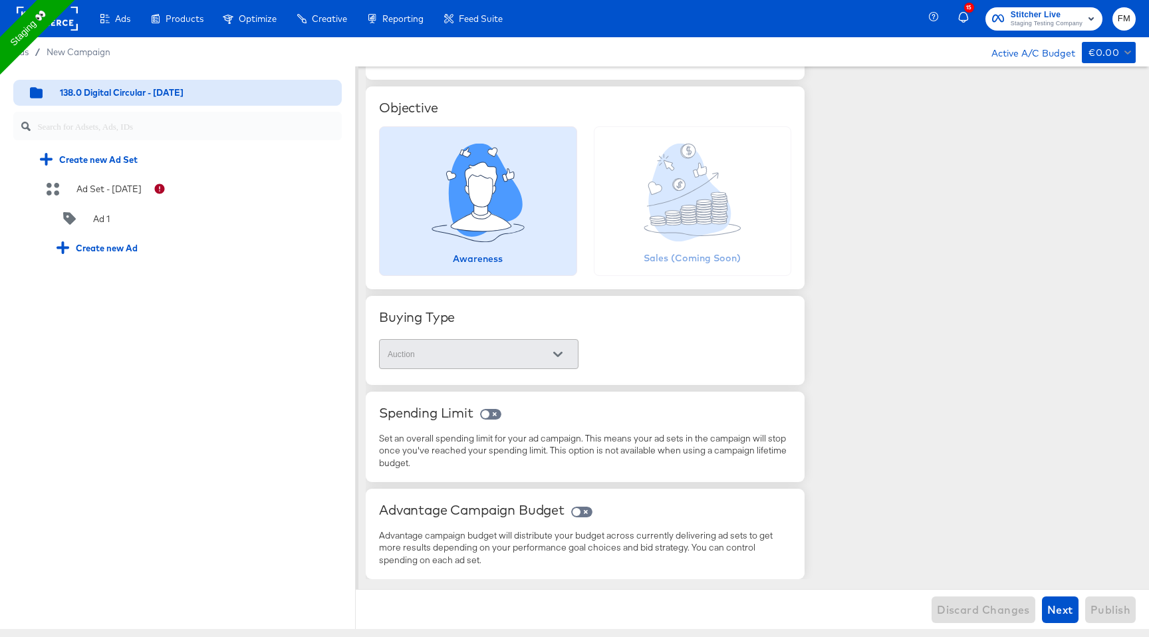
scroll to position [96, 0]
click at [128, 208] on div "Ad 1" at bounding box center [194, 218] width 295 height 26
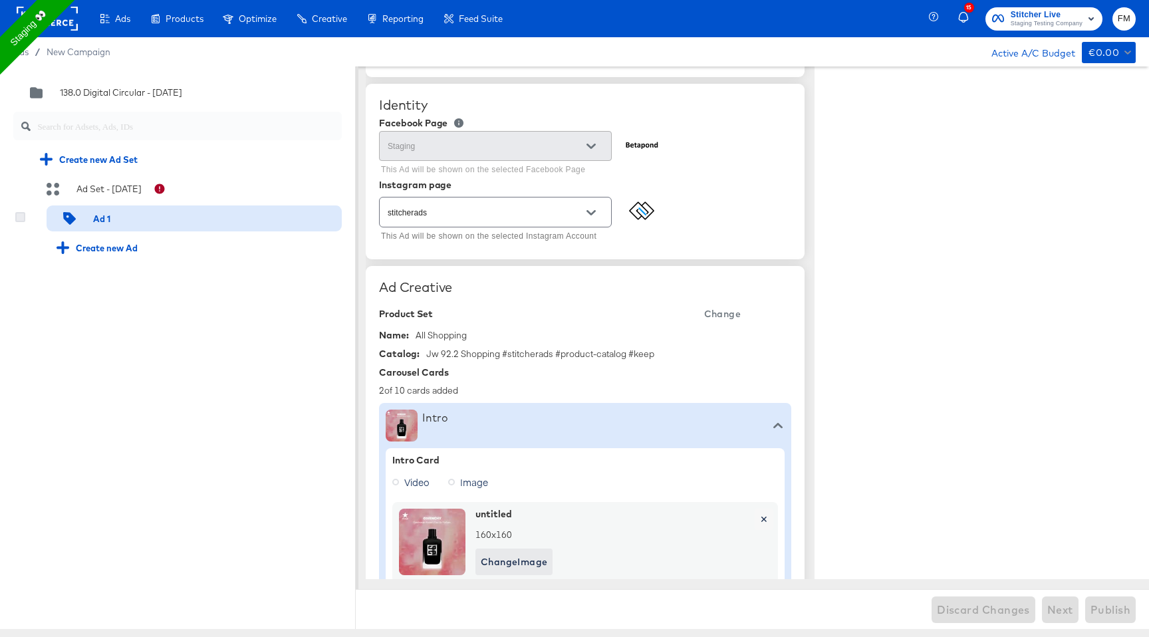
click at [22, 216] on icon at bounding box center [20, 217] width 10 height 10
click at [0, 0] on input "checkbox" at bounding box center [0, 0] width 0 height 0
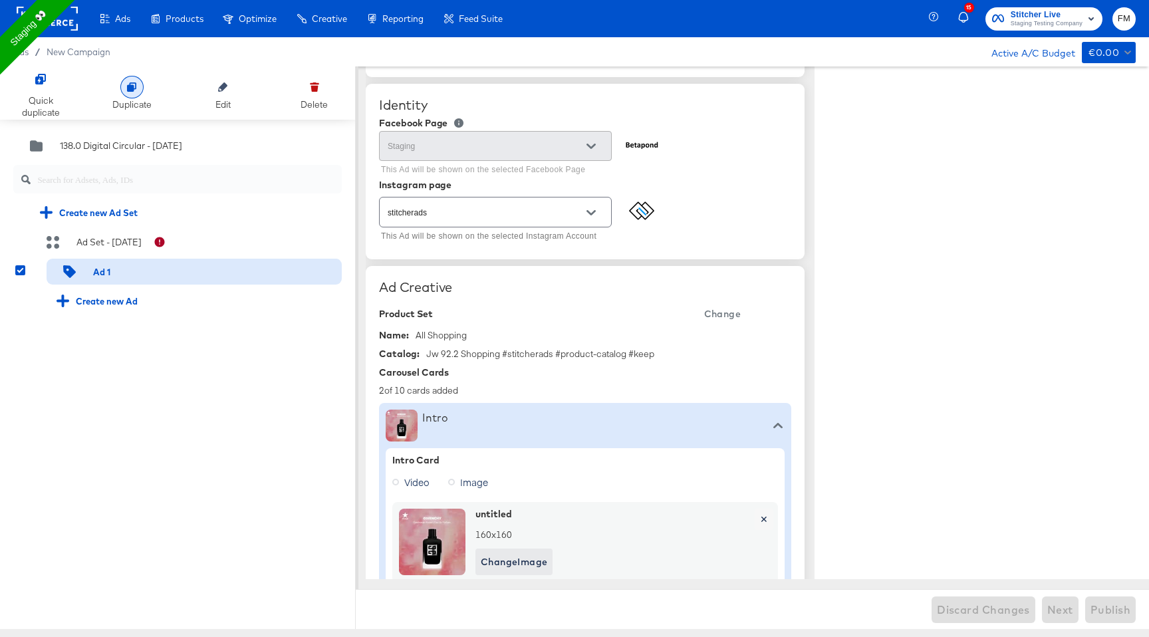
click at [132, 100] on div "Duplicate" at bounding box center [131, 104] width 39 height 13
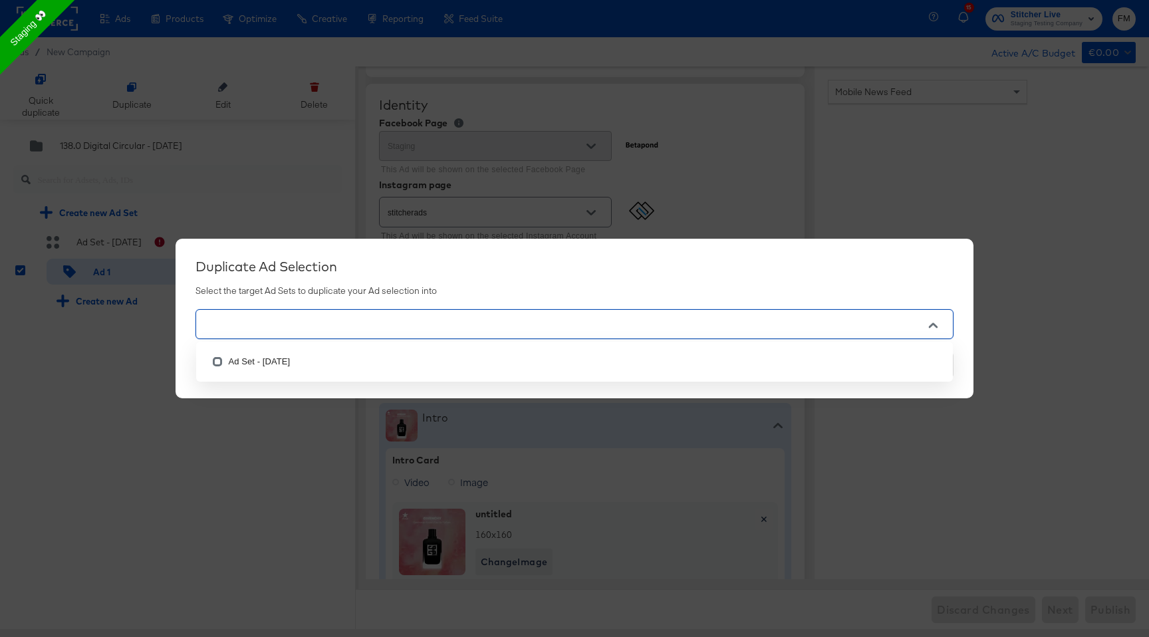
click at [873, 328] on input "text" at bounding box center [555, 324] width 708 height 15
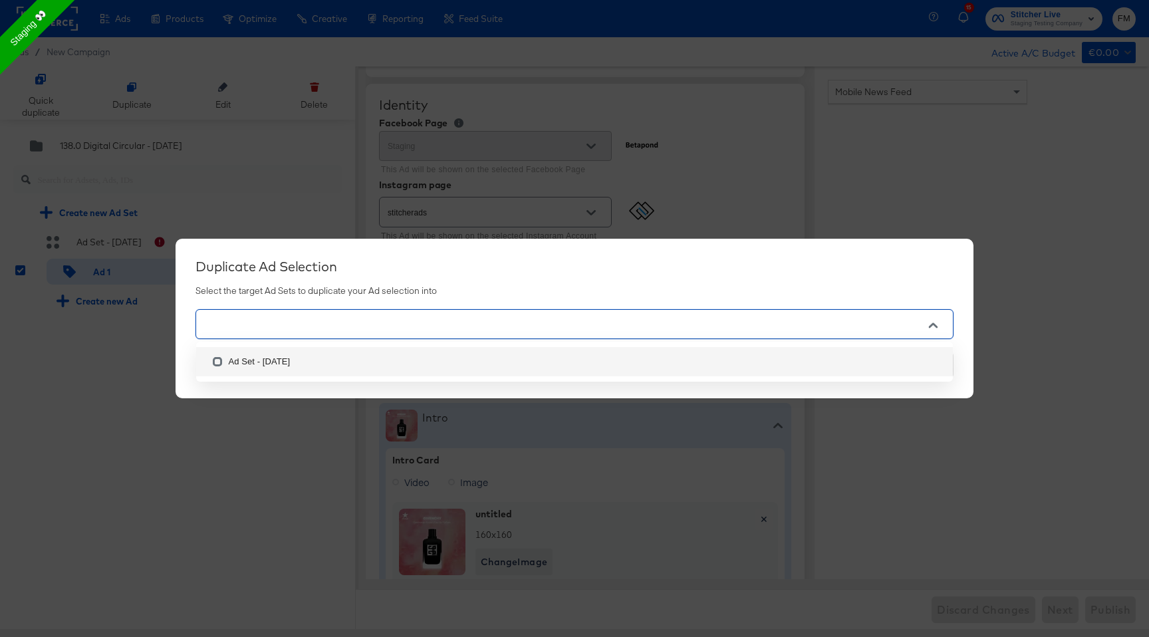
click at [647, 378] on ul "Ad Set - 10 Sep" at bounding box center [574, 362] width 756 height 40
click at [288, 358] on li "Ad Set - 10 Sep" at bounding box center [574, 361] width 756 height 29
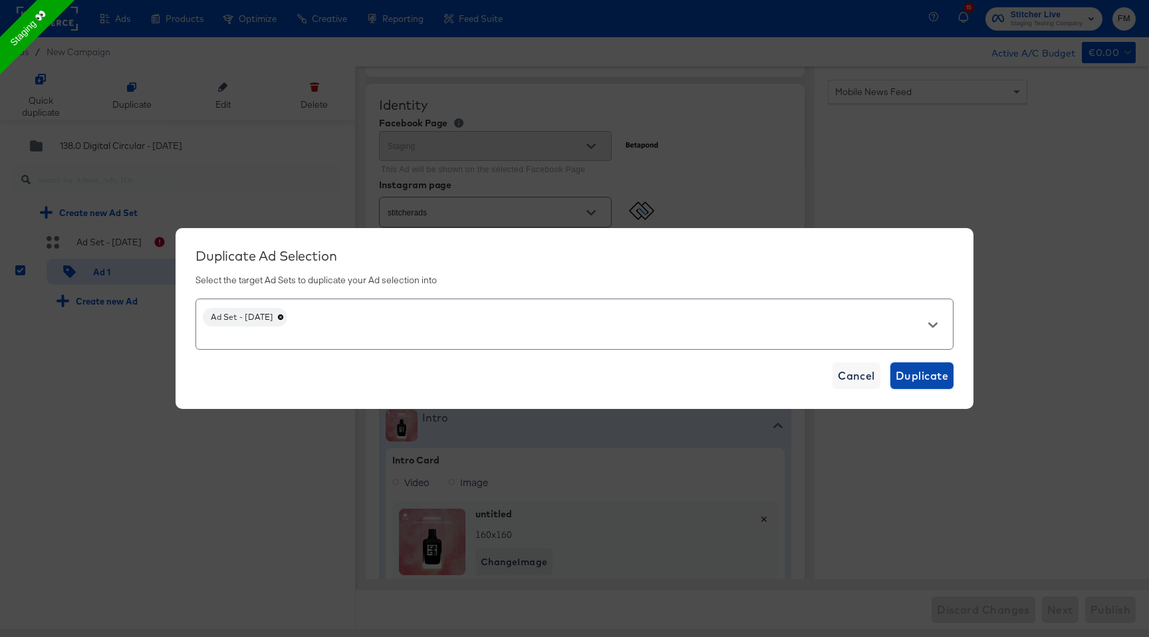
click at [939, 379] on span "Duplicate" at bounding box center [921, 375] width 53 height 19
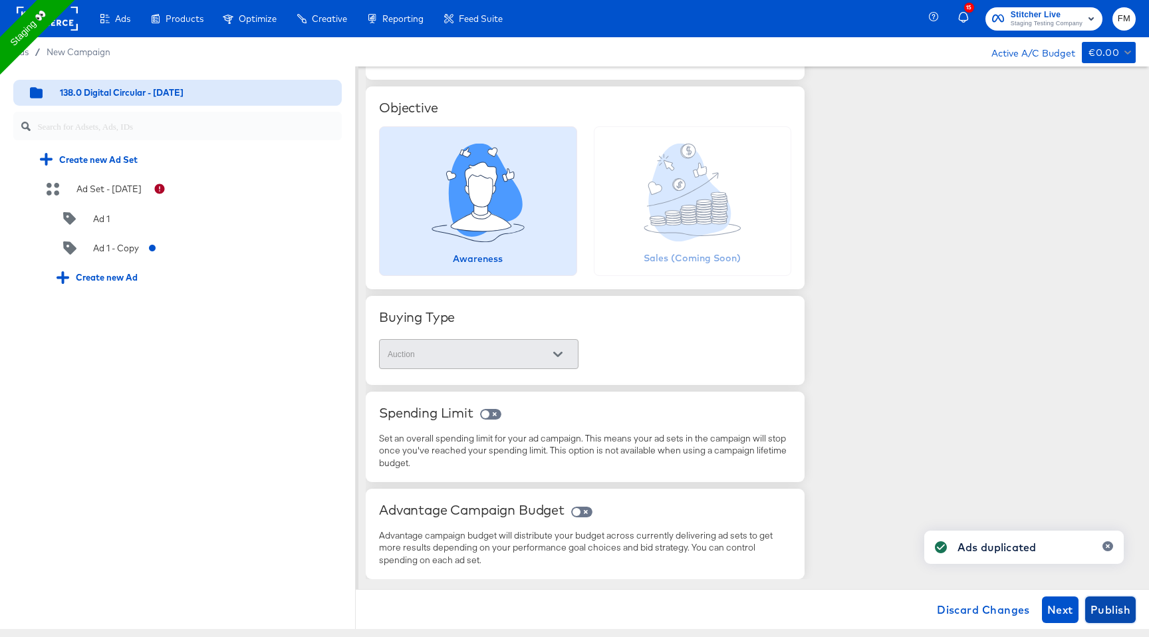
click at [1116, 606] on span "Publish" at bounding box center [1110, 609] width 40 height 19
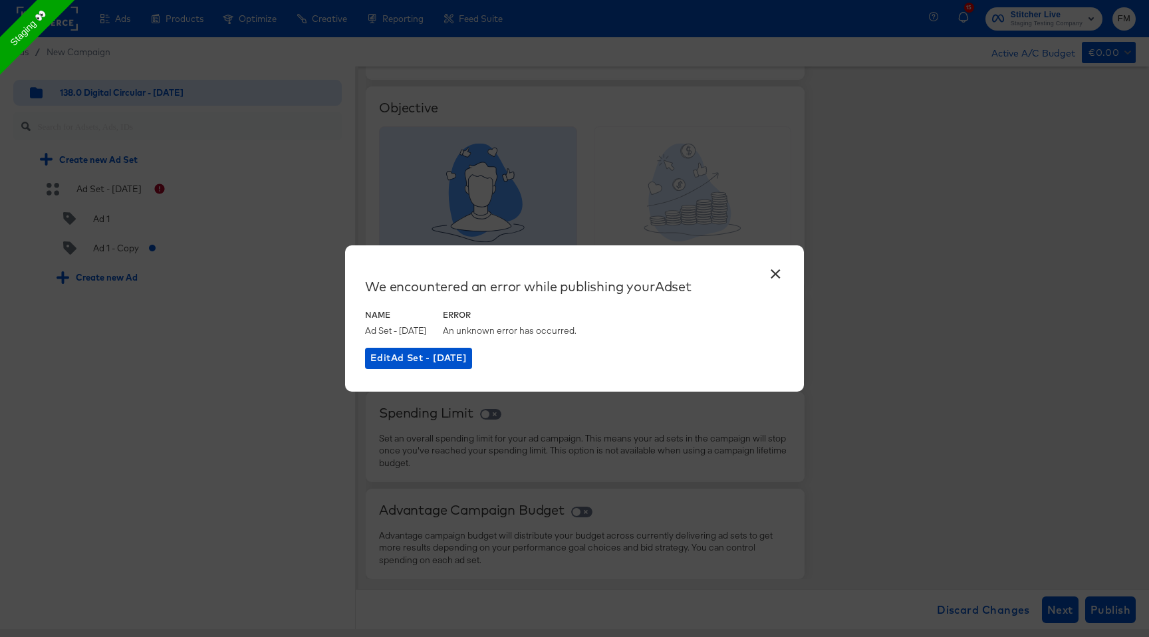
click at [776, 273] on button "×" at bounding box center [775, 271] width 24 height 24
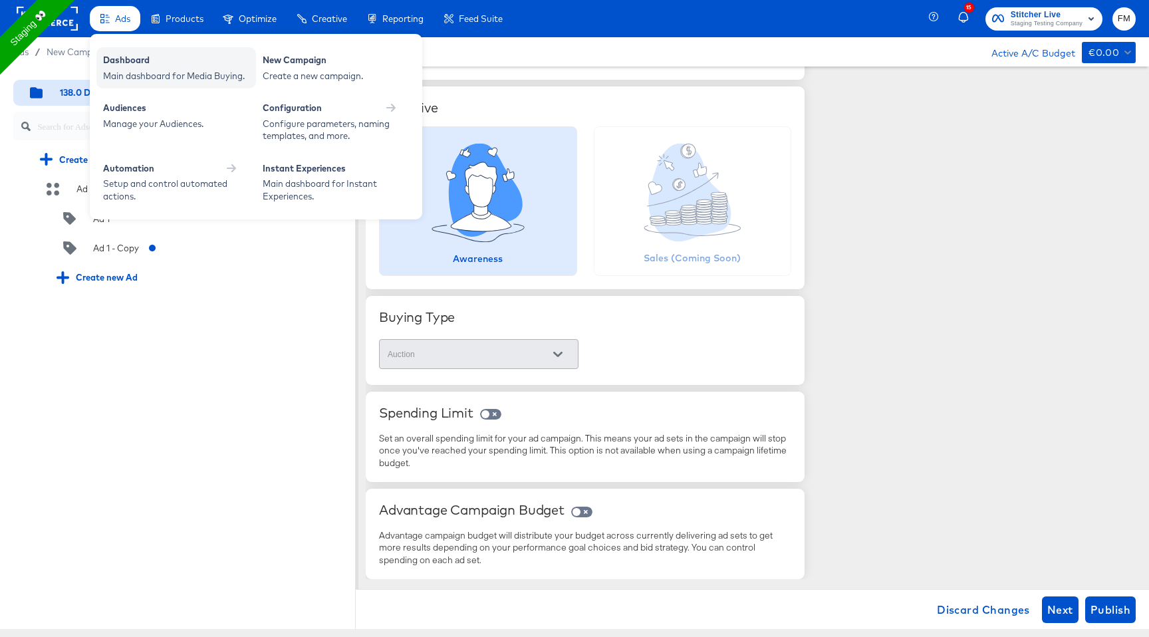
click at [124, 58] on div "Dashboard" at bounding box center [176, 62] width 146 height 16
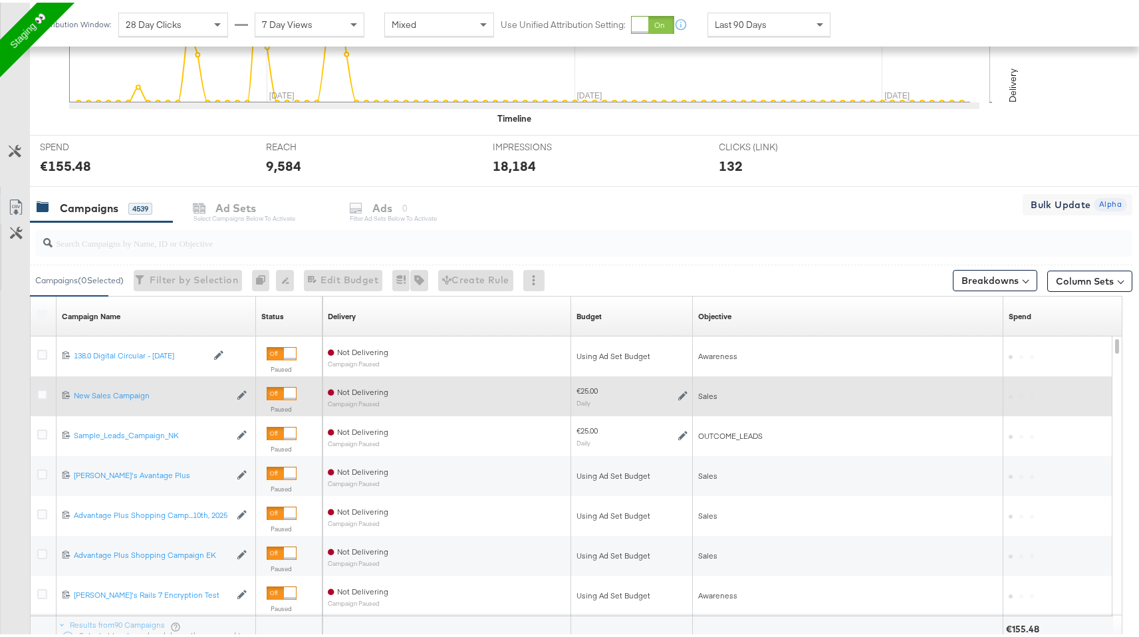
scroll to position [531, 0]
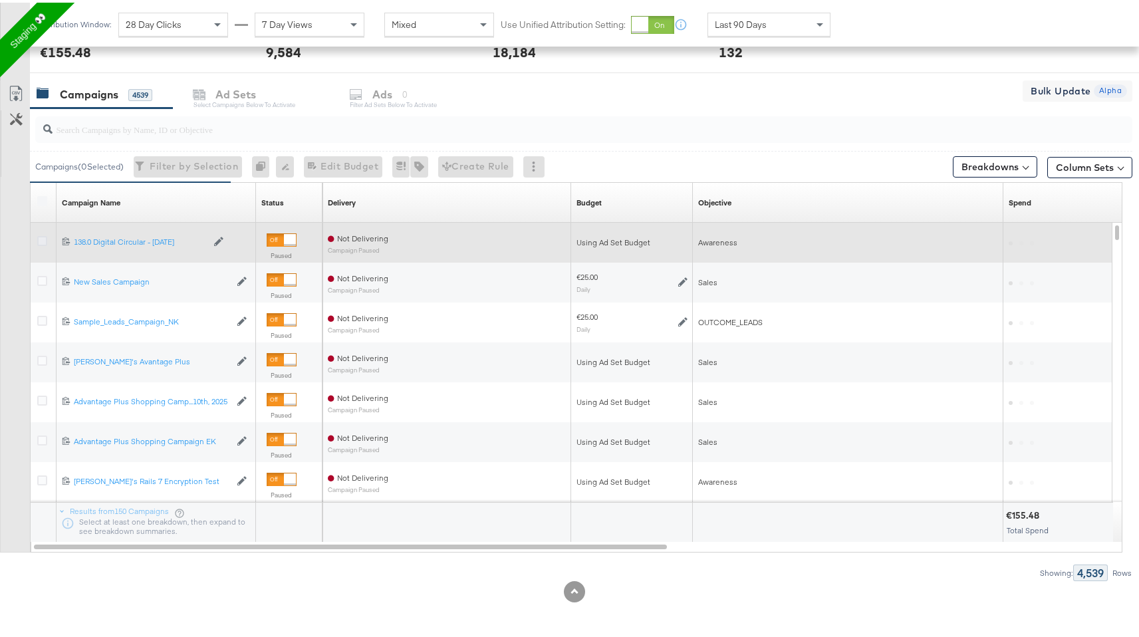
click at [42, 237] on icon at bounding box center [42, 238] width 10 height 10
click at [0, 0] on input "checkbox" at bounding box center [0, 0] width 0 height 0
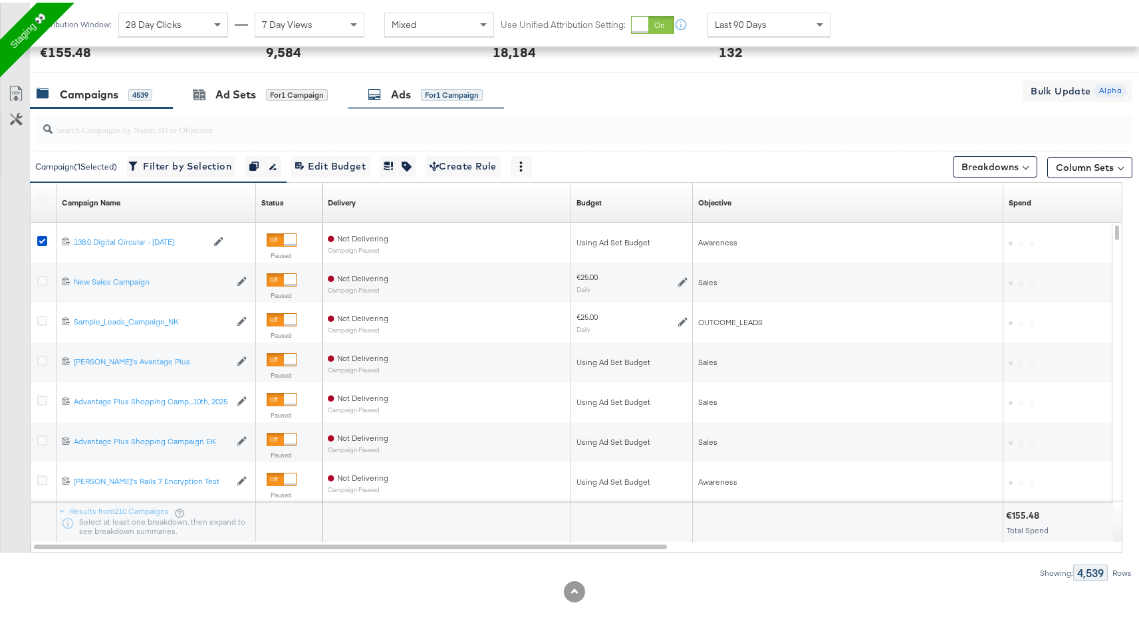
click at [397, 94] on div "Ads" at bounding box center [401, 91] width 20 height 15
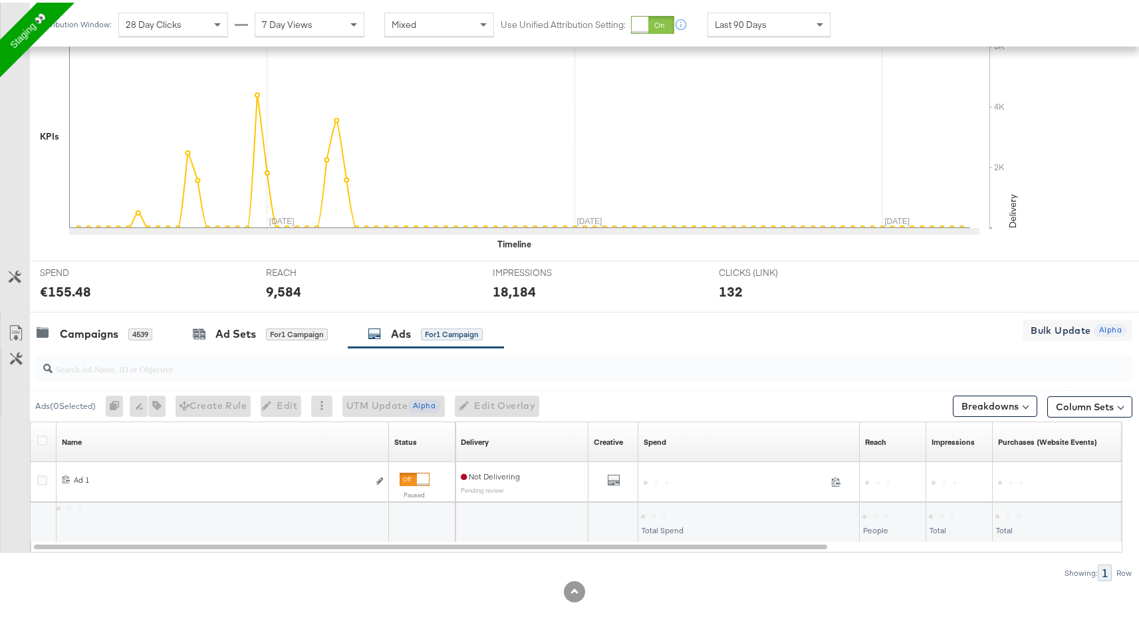
scroll to position [292, 0]
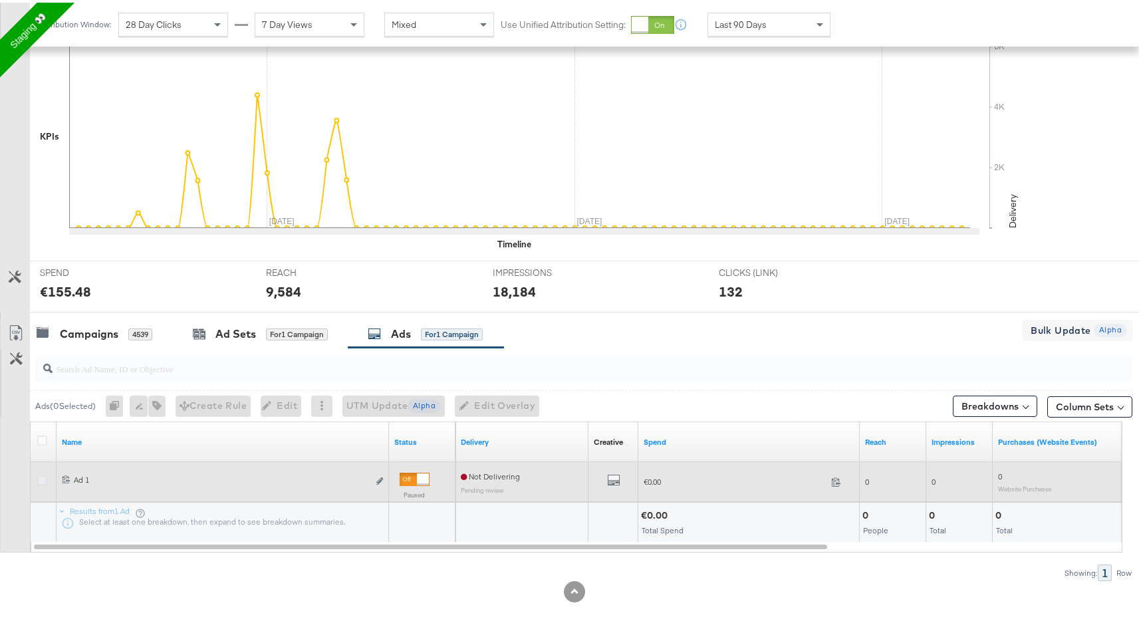
click at [42, 477] on icon at bounding box center [42, 478] width 10 height 10
click at [0, 0] on input "checkbox" at bounding box center [0, 0] width 0 height 0
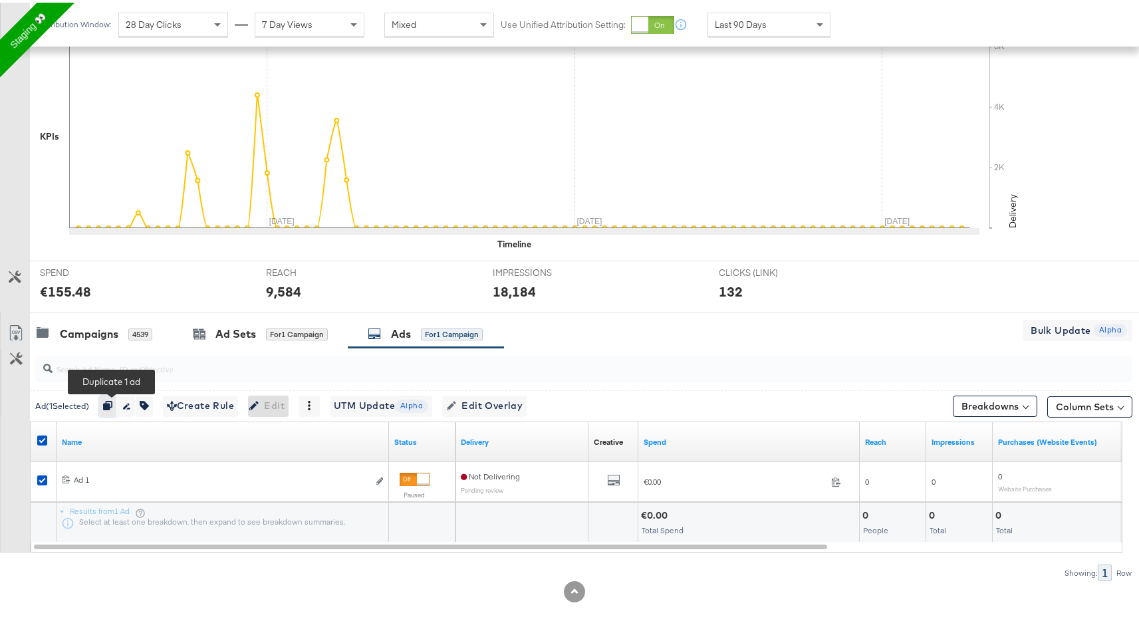
click at [112, 401] on icon "button" at bounding box center [107, 402] width 9 height 9
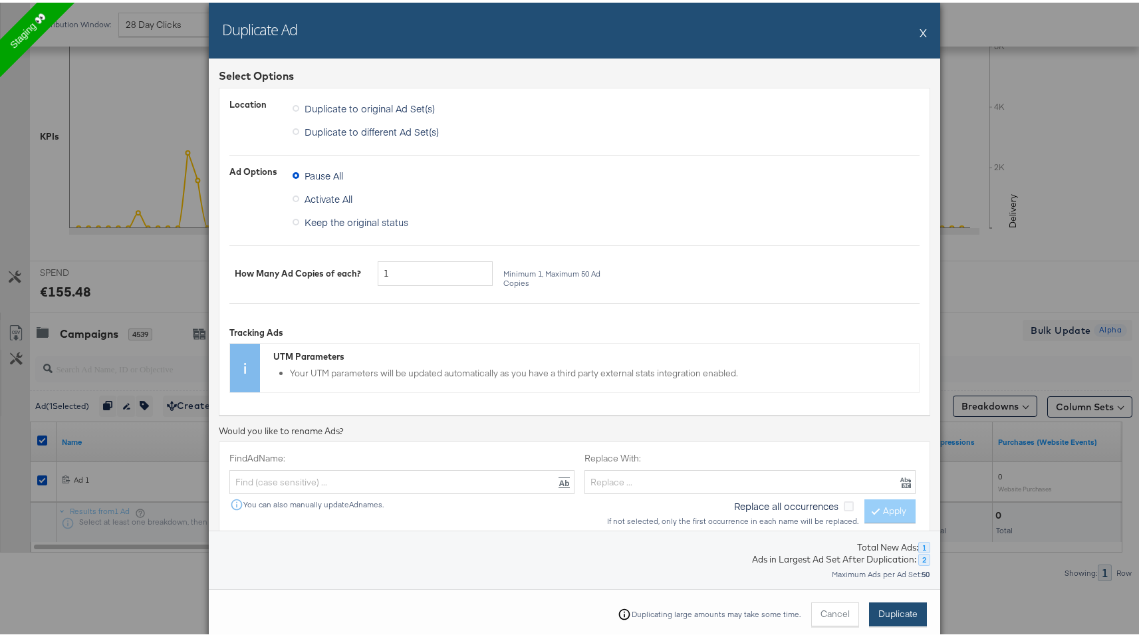
click at [878, 616] on span "Duplicate" at bounding box center [897, 611] width 39 height 13
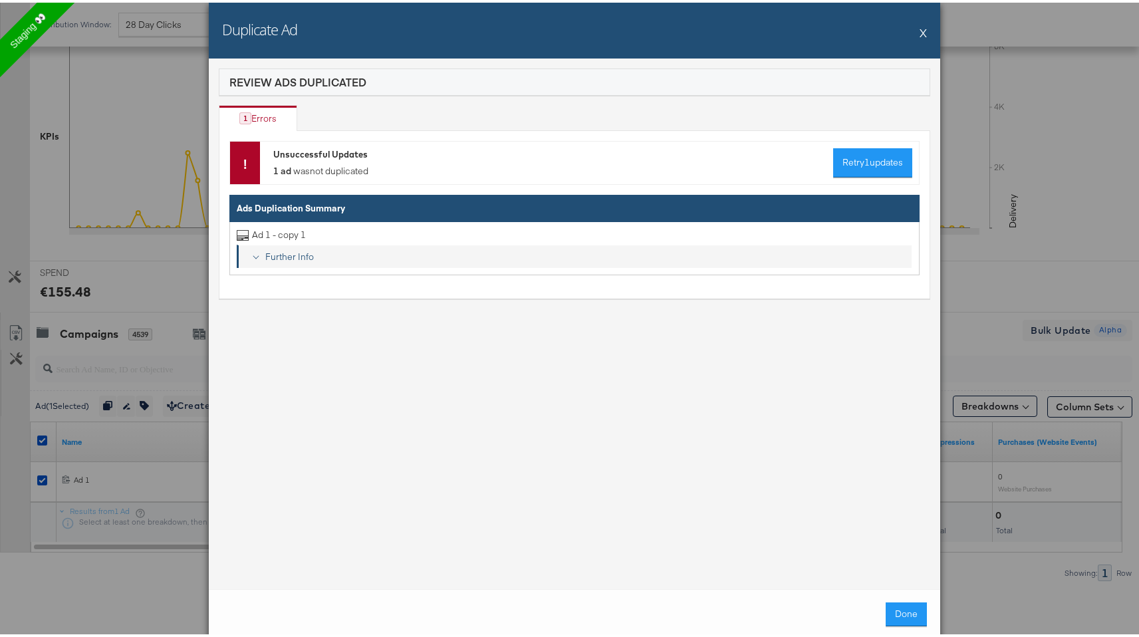
click at [297, 257] on div "Further Info" at bounding box center [583, 254] width 646 height 13
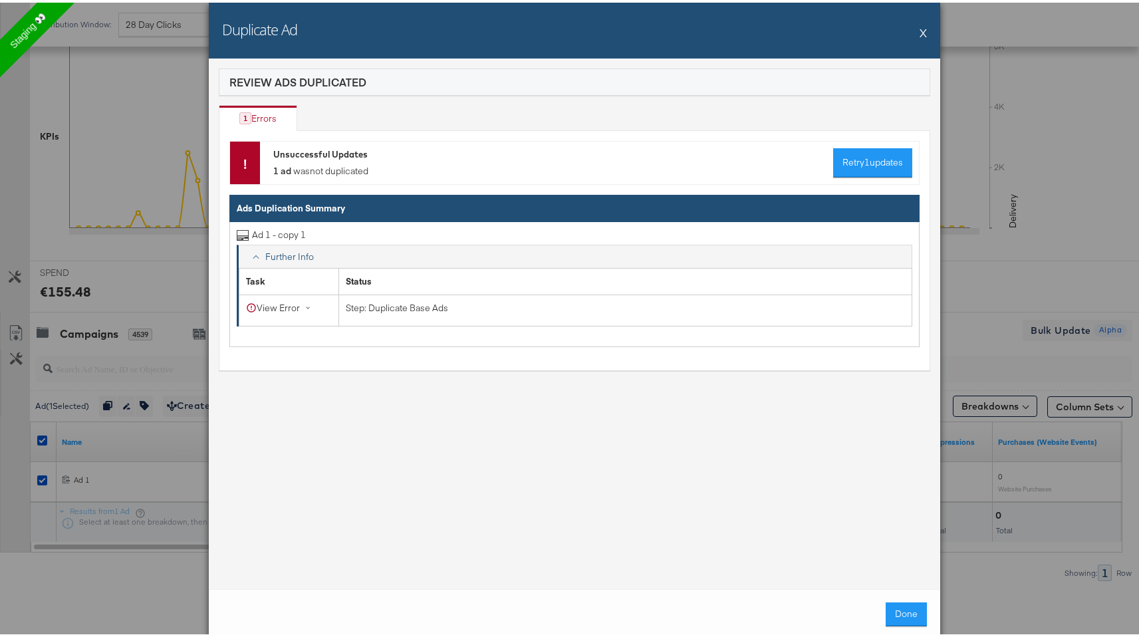
click at [390, 312] on td "Step: Duplicate Base Ads" at bounding box center [625, 308] width 573 height 32
click at [395, 310] on td "Step: Duplicate Base Ads" at bounding box center [625, 308] width 573 height 32
click at [271, 303] on div "View Error" at bounding box center [281, 305] width 70 height 13
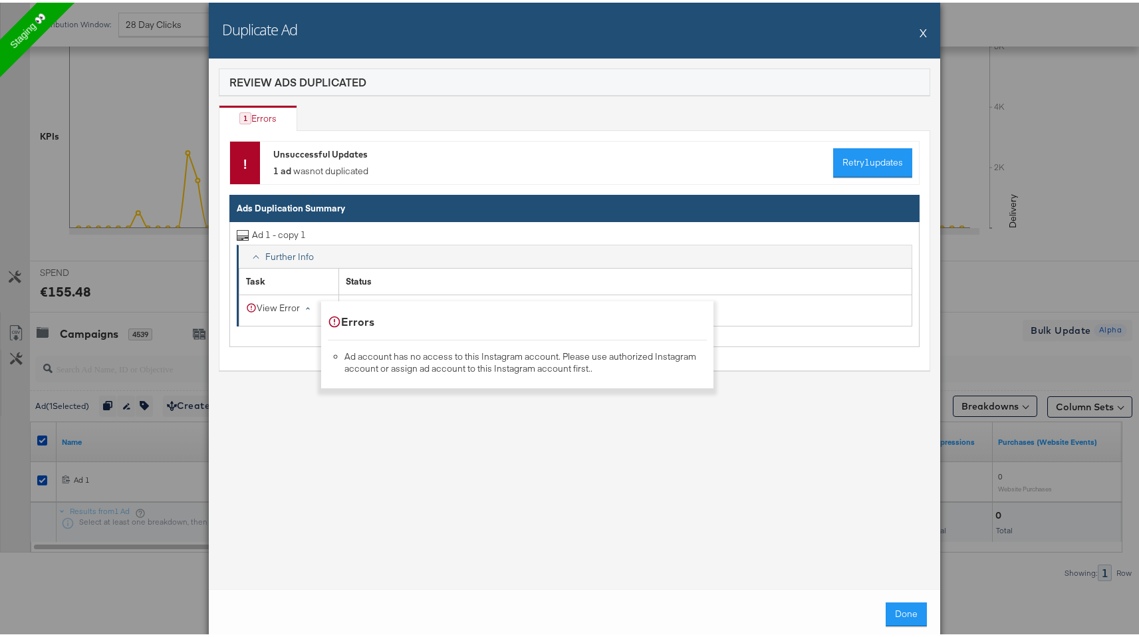
click at [919, 29] on button "X" at bounding box center [922, 30] width 7 height 27
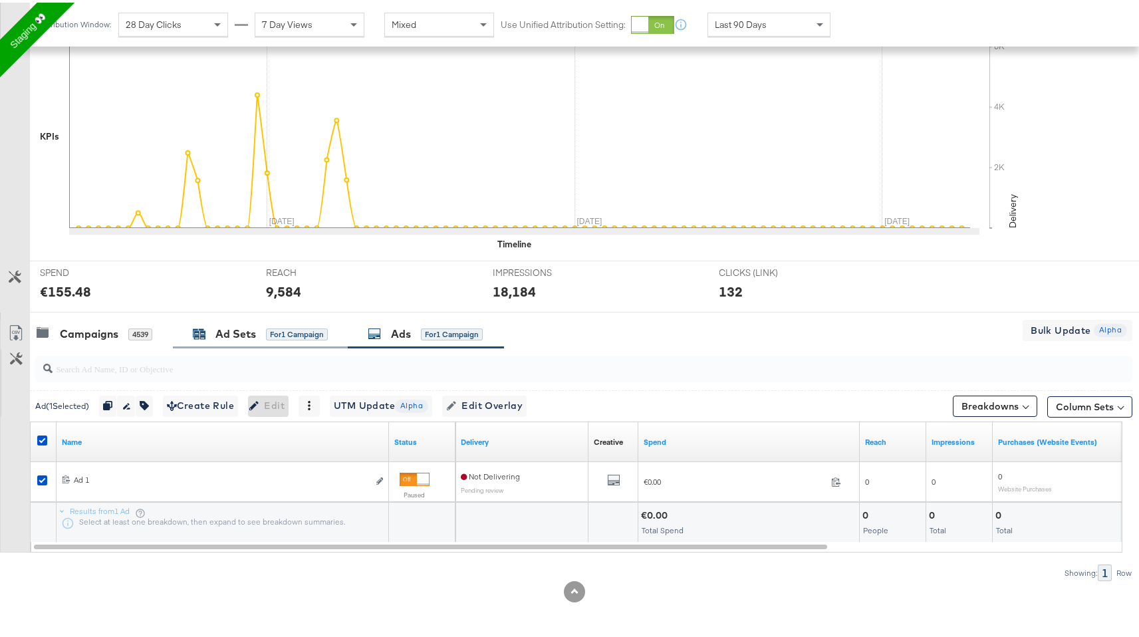
click at [293, 338] on div "Ad Sets for 1 Campaign" at bounding box center [260, 331] width 135 height 15
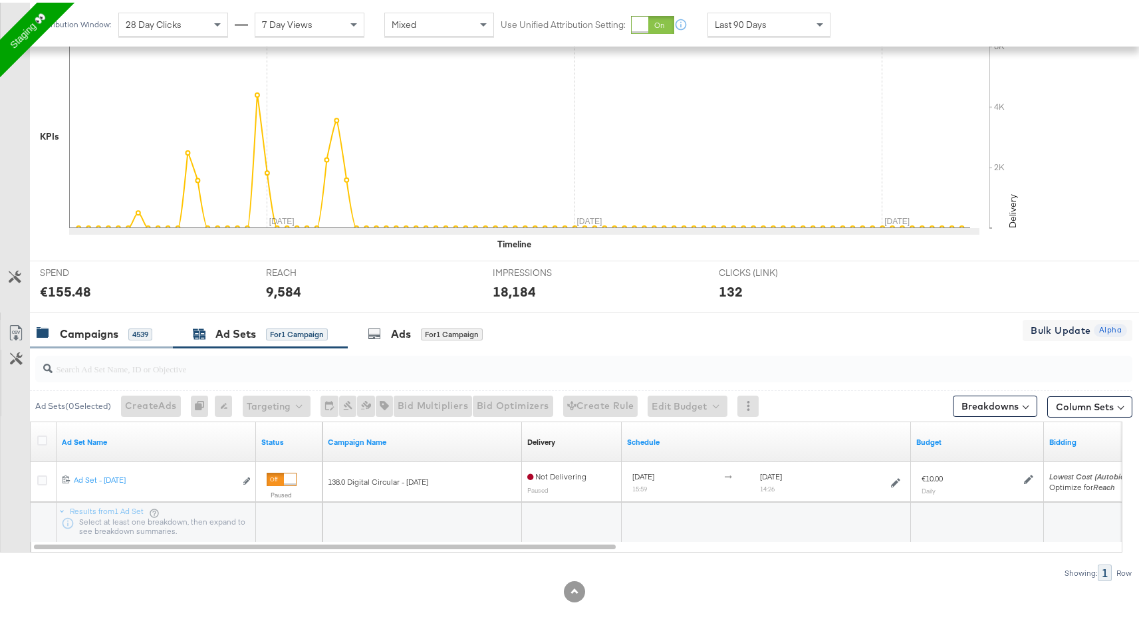
click at [100, 342] on div "Campaigns 4539" at bounding box center [101, 331] width 143 height 29
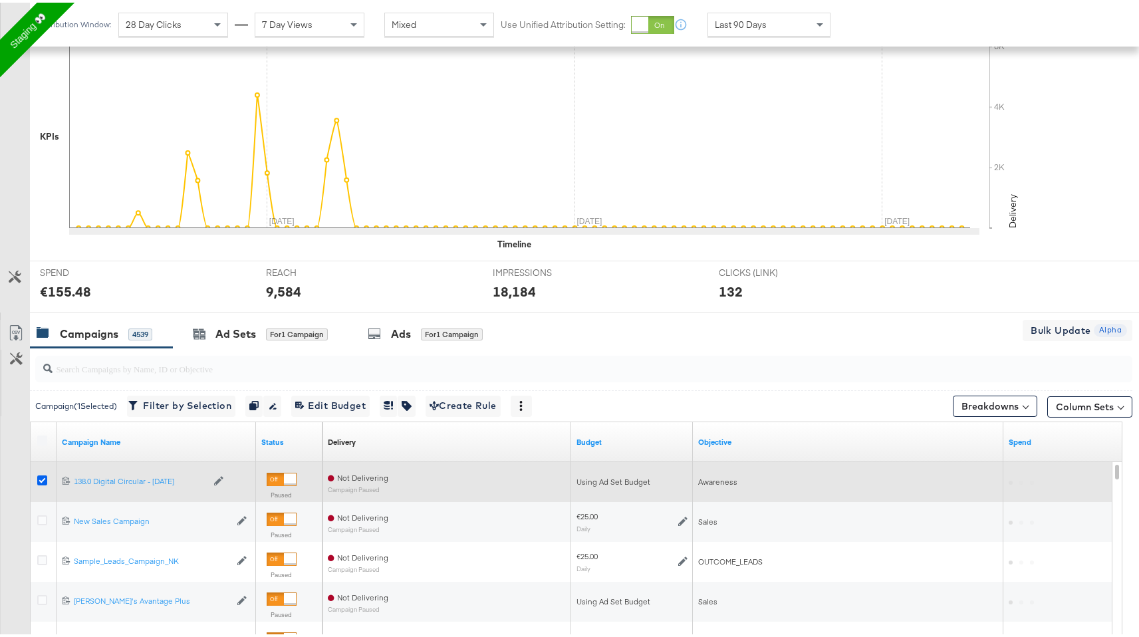
click at [41, 473] on icon at bounding box center [42, 478] width 10 height 10
click at [0, 0] on input "checkbox" at bounding box center [0, 0] width 0 height 0
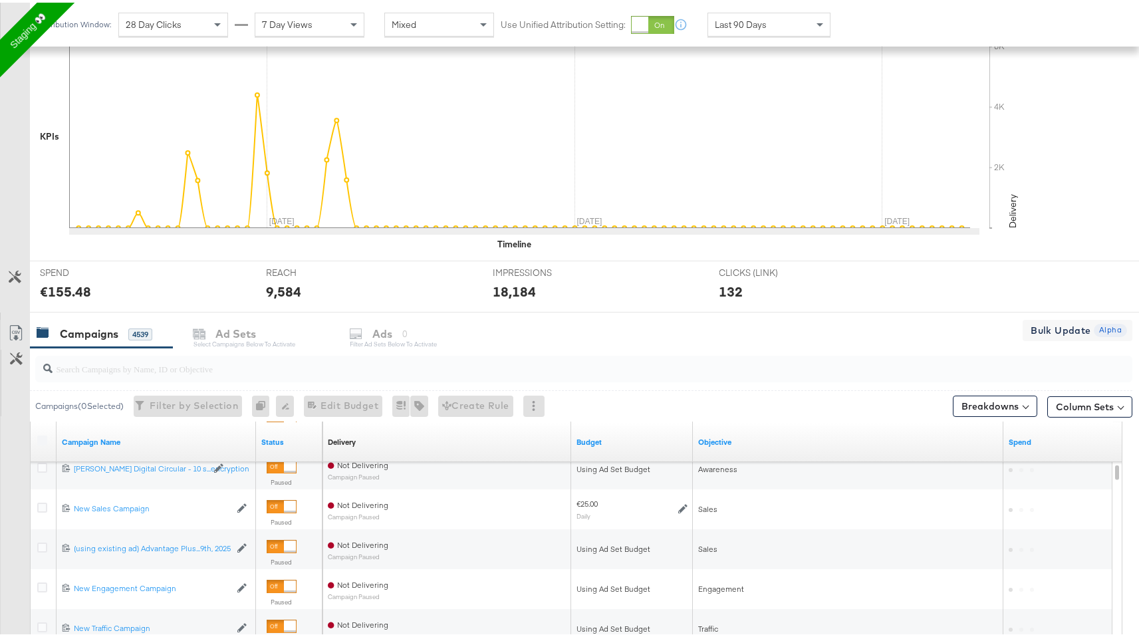
click at [121, 366] on input "search" at bounding box center [543, 361] width 980 height 26
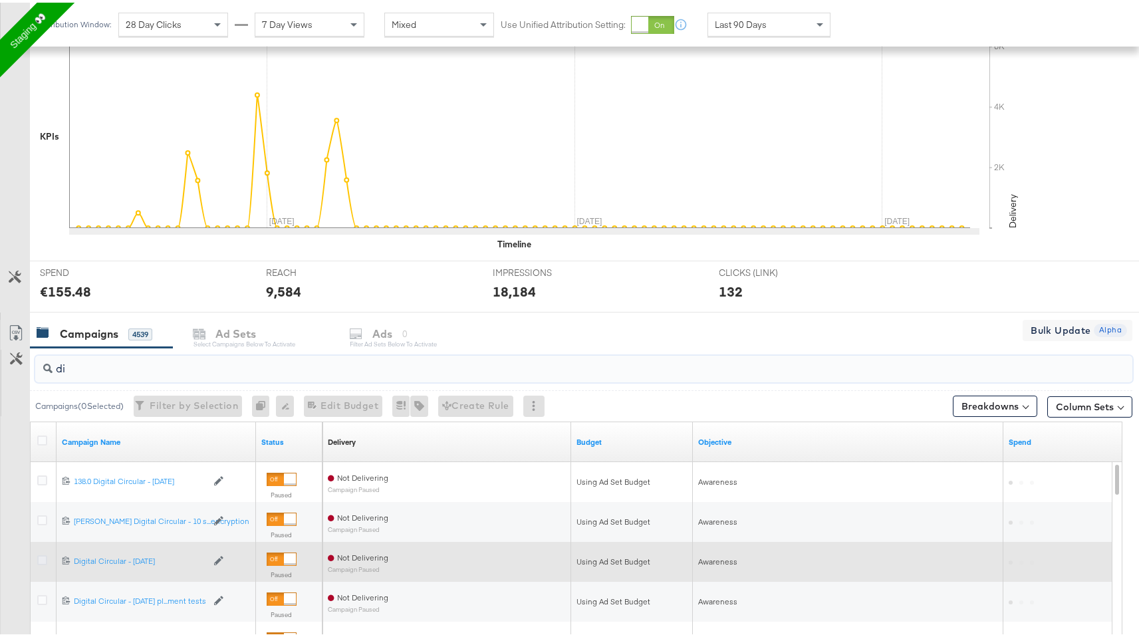
click at [41, 561] on icon at bounding box center [42, 557] width 10 height 10
click at [0, 0] on input "checkbox" at bounding box center [0, 0] width 0 height 0
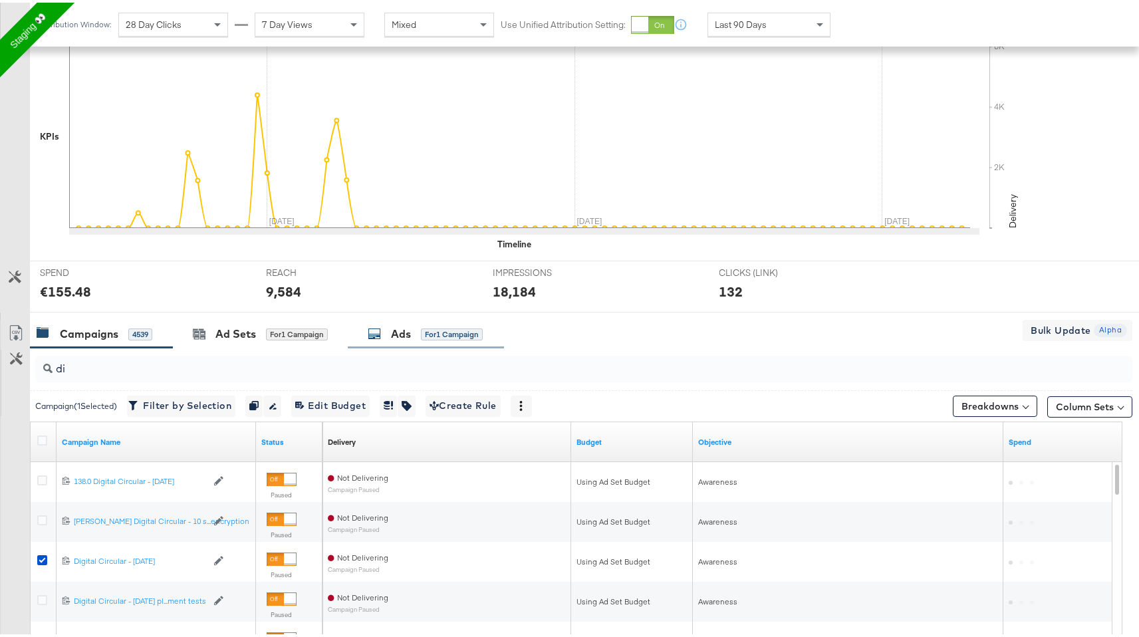
click at [407, 326] on div "Ads" at bounding box center [401, 331] width 20 height 15
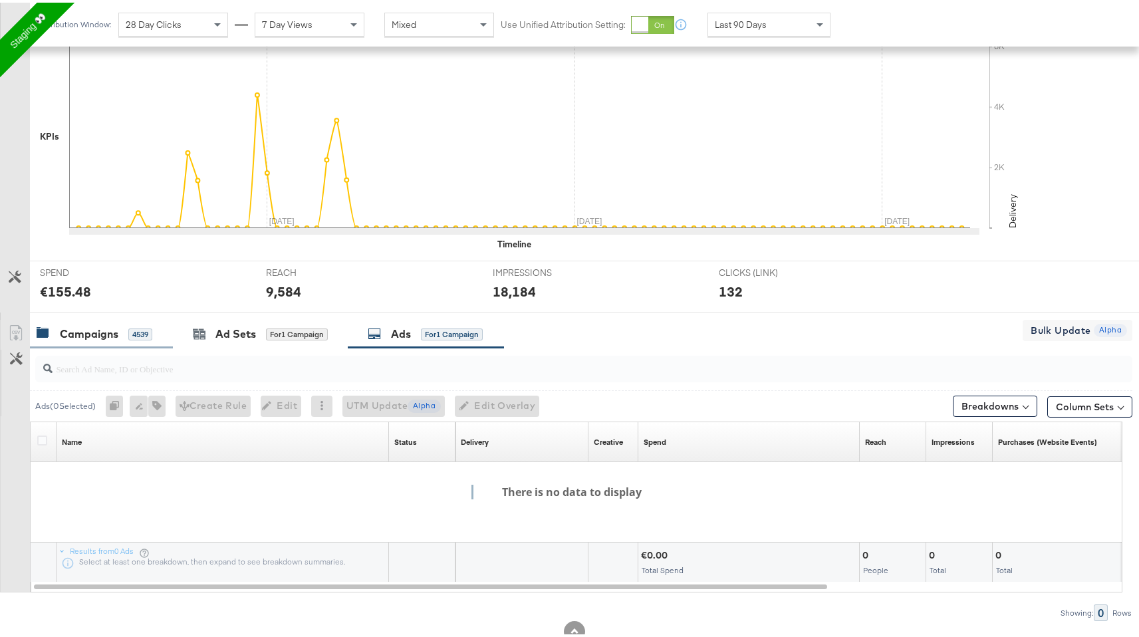
click at [124, 339] on div "Campaigns 4539" at bounding box center [101, 331] width 143 height 29
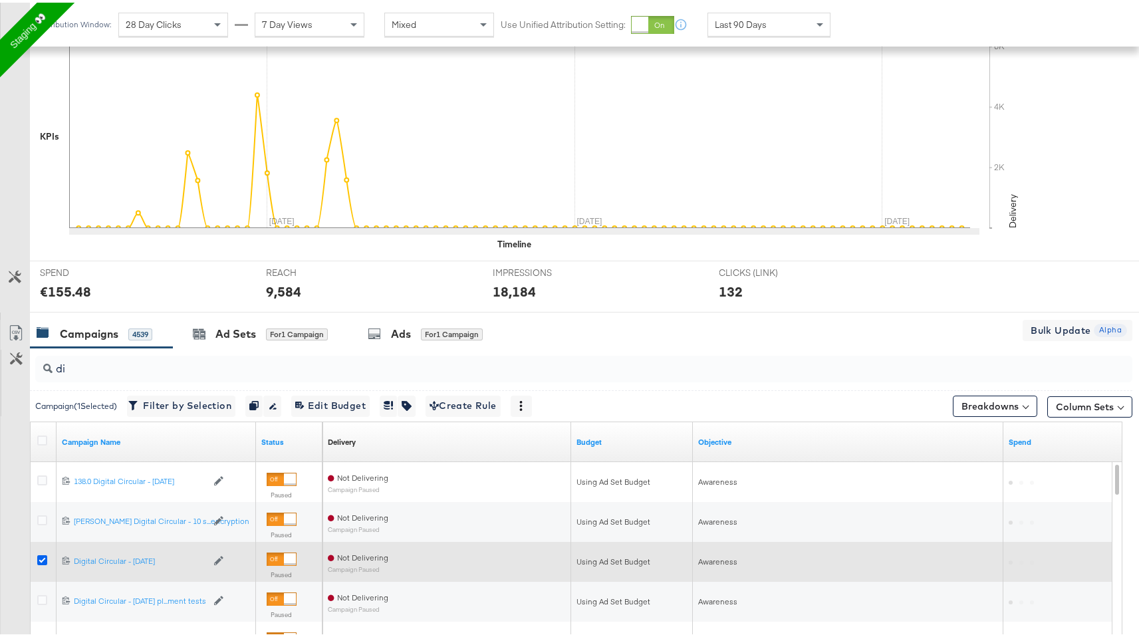
click at [39, 560] on icon at bounding box center [42, 557] width 10 height 10
click at [0, 0] on input "checkbox" at bounding box center [0, 0] width 0 height 0
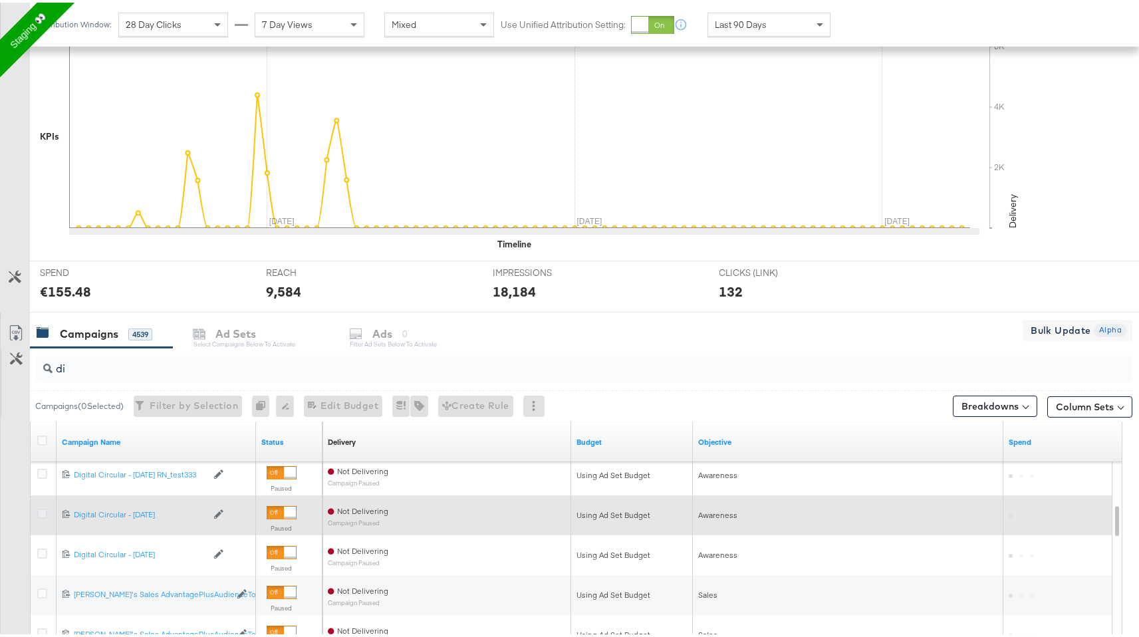
click at [41, 510] on icon at bounding box center [42, 511] width 10 height 10
click at [0, 0] on input "checkbox" at bounding box center [0, 0] width 0 height 0
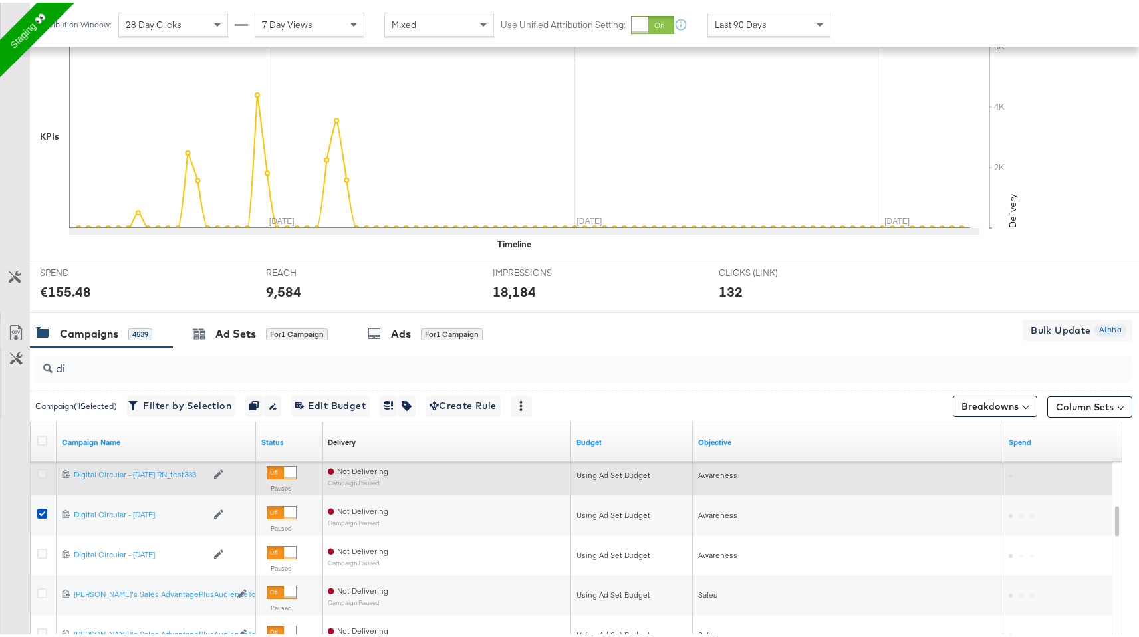
click at [41, 473] on icon at bounding box center [42, 471] width 10 height 10
click at [0, 0] on input "checkbox" at bounding box center [0, 0] width 0 height 0
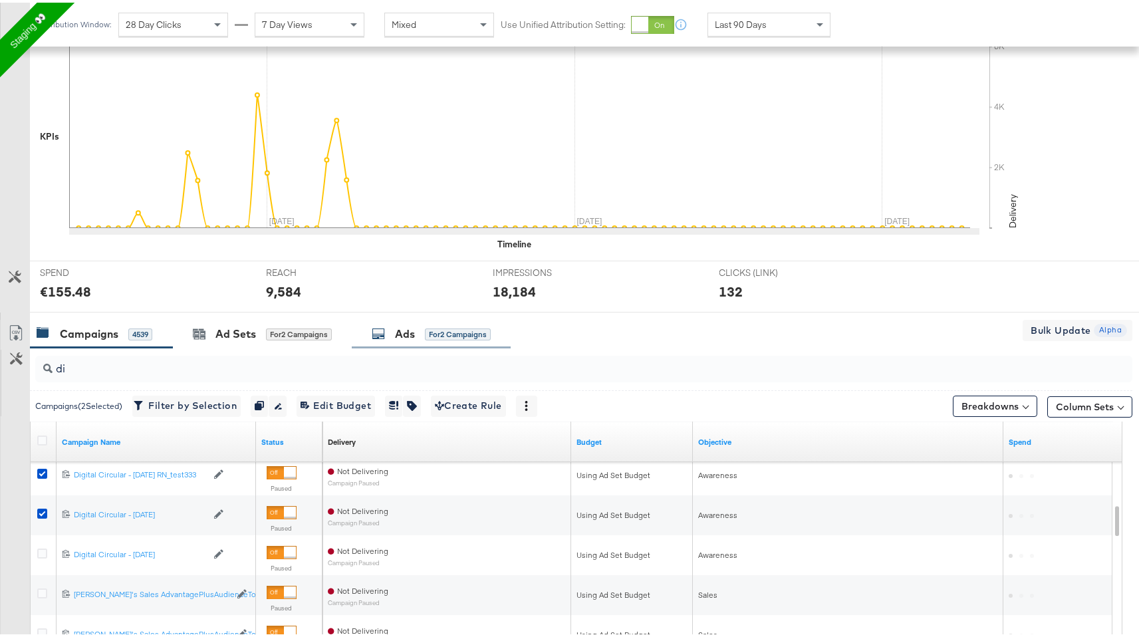
click at [442, 333] on div "for 2 Campaigns" at bounding box center [458, 332] width 66 height 12
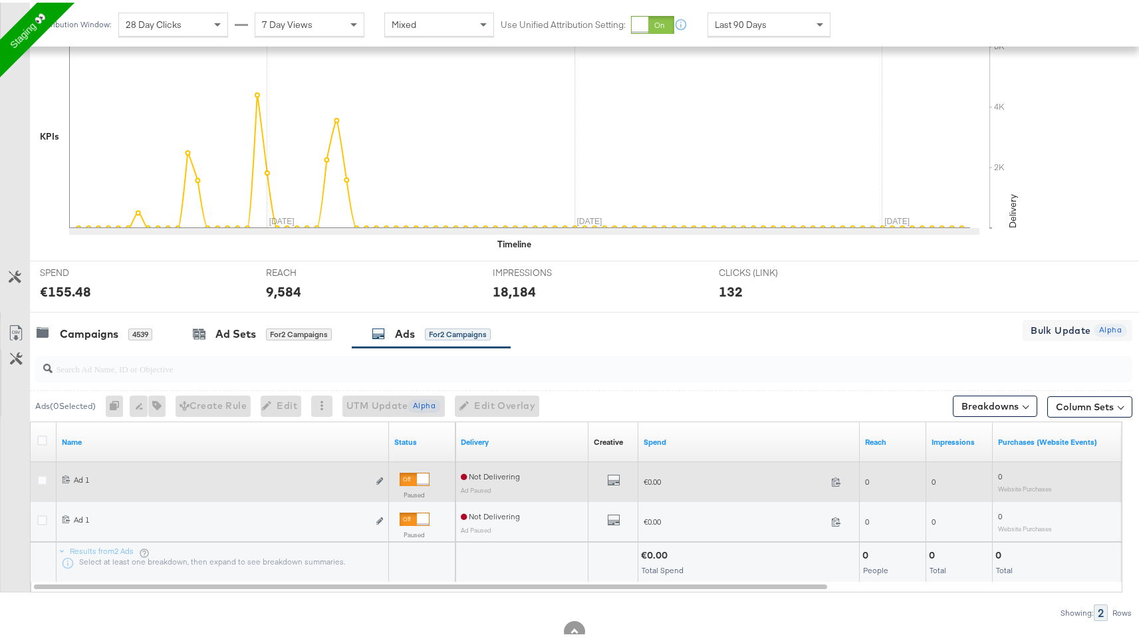
click at [47, 473] on div at bounding box center [44, 479] width 14 height 13
click at [45, 477] on icon at bounding box center [42, 478] width 10 height 10
click at [0, 0] on input "checkbox" at bounding box center [0, 0] width 0 height 0
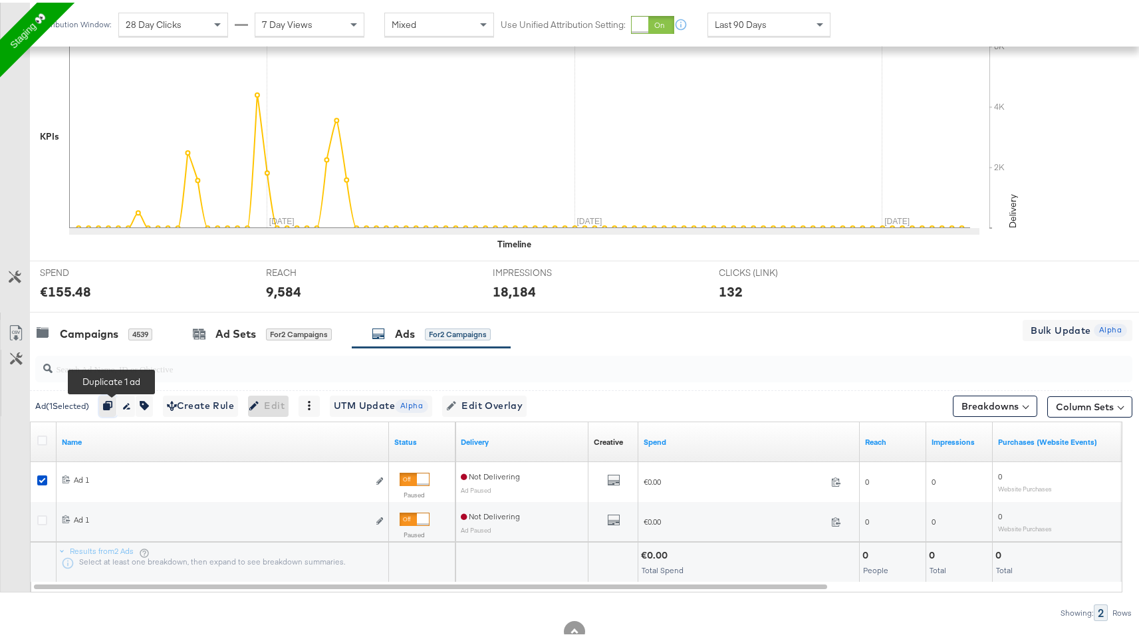
click at [112, 401] on icon "button" at bounding box center [107, 402] width 9 height 9
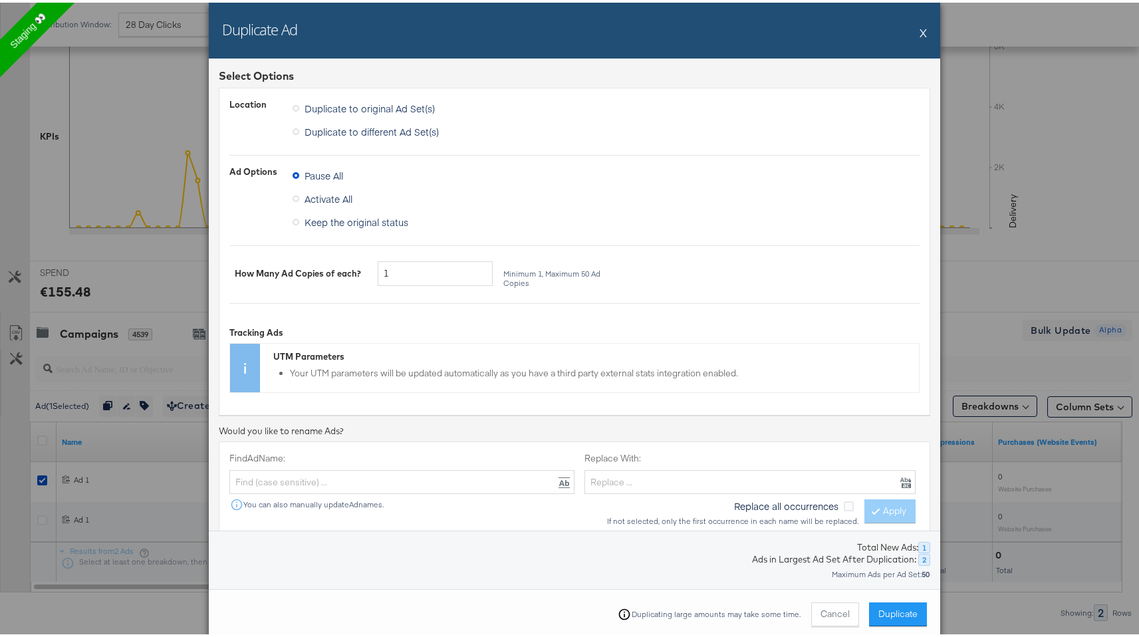
click at [902, 598] on div "Duplicating large amounts may take some time. Cancel Duplicate" at bounding box center [574, 611] width 731 height 51
click at [904, 613] on span "Duplicate" at bounding box center [897, 611] width 39 height 13
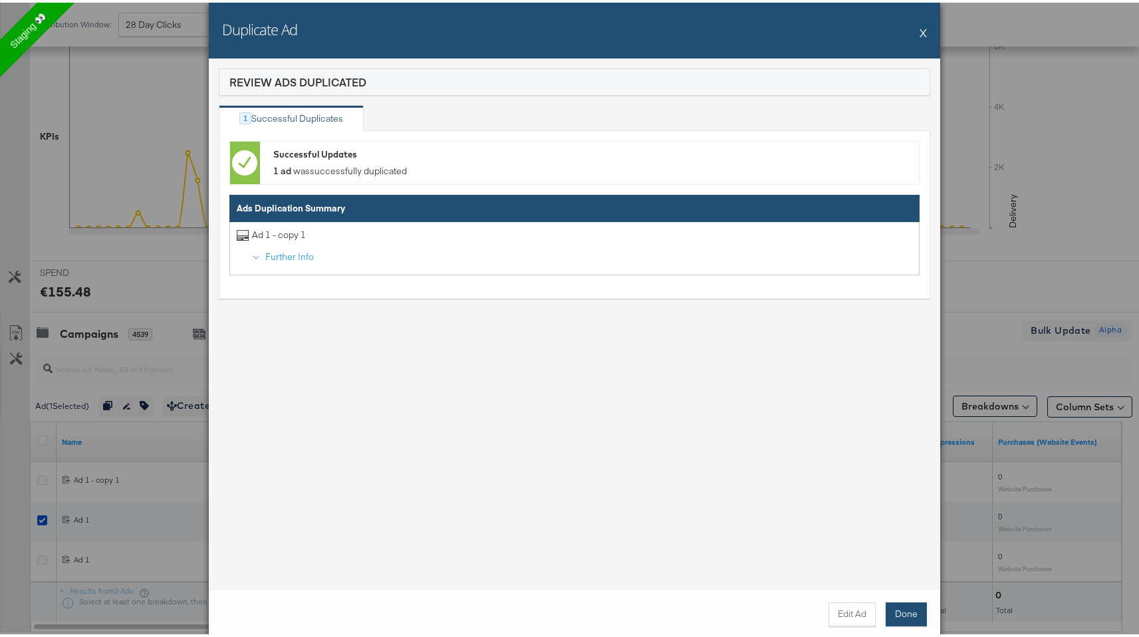
click at [902, 612] on button "Done" at bounding box center [905, 612] width 41 height 24
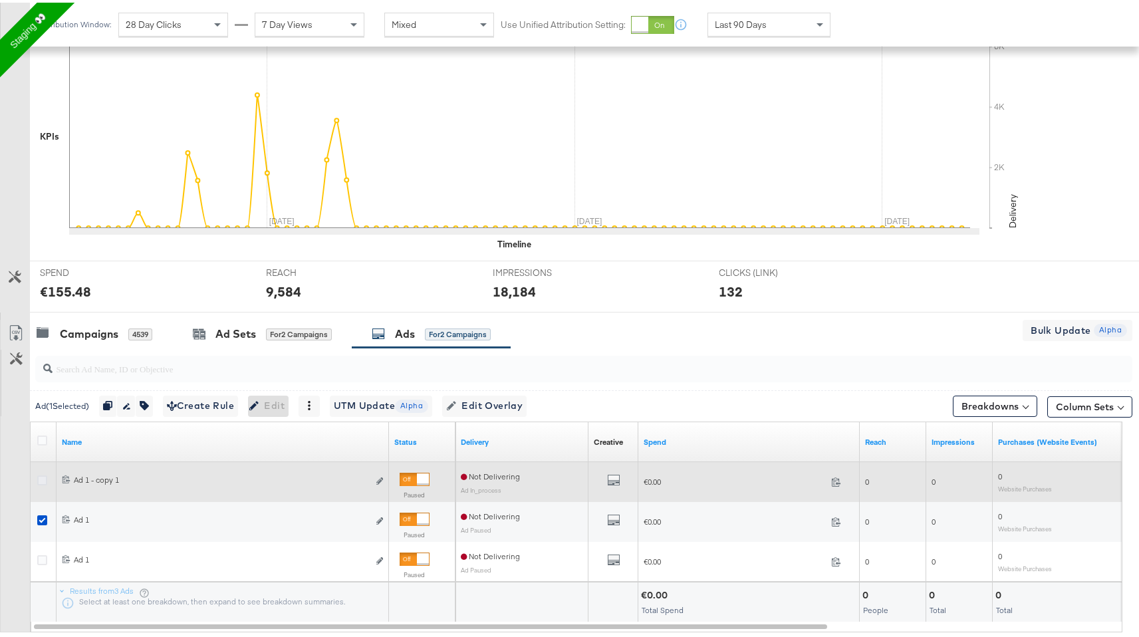
click at [44, 478] on icon at bounding box center [42, 478] width 10 height 10
click at [0, 0] on input "checkbox" at bounding box center [0, 0] width 0 height 0
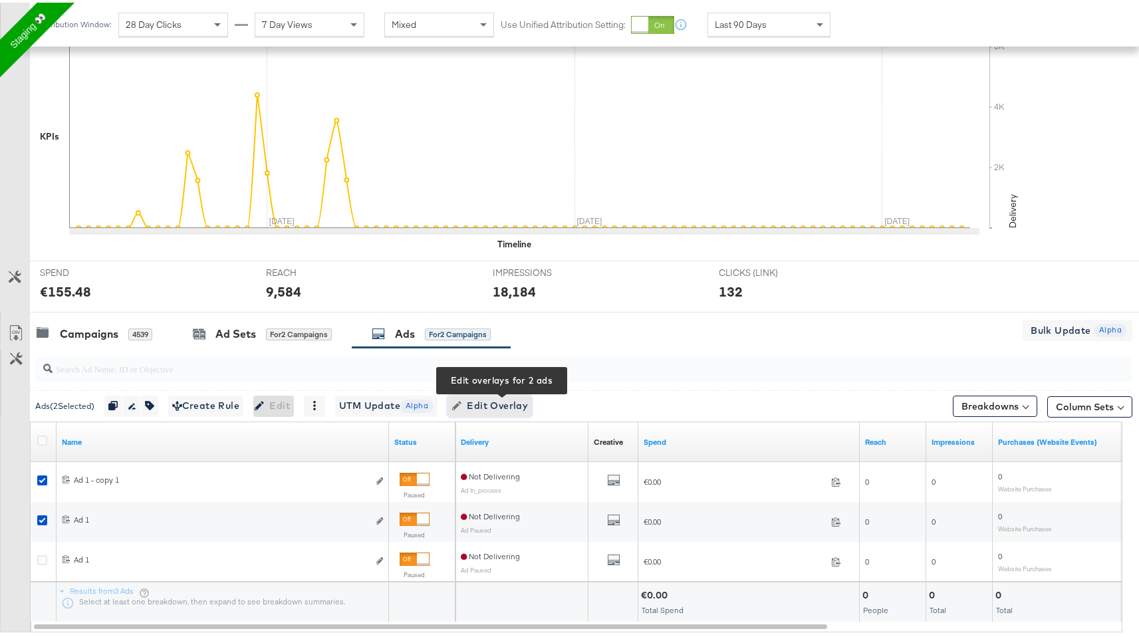
click at [478, 407] on span "Edit Overlay Edit overlays for 2 ads" at bounding box center [489, 403] width 76 height 17
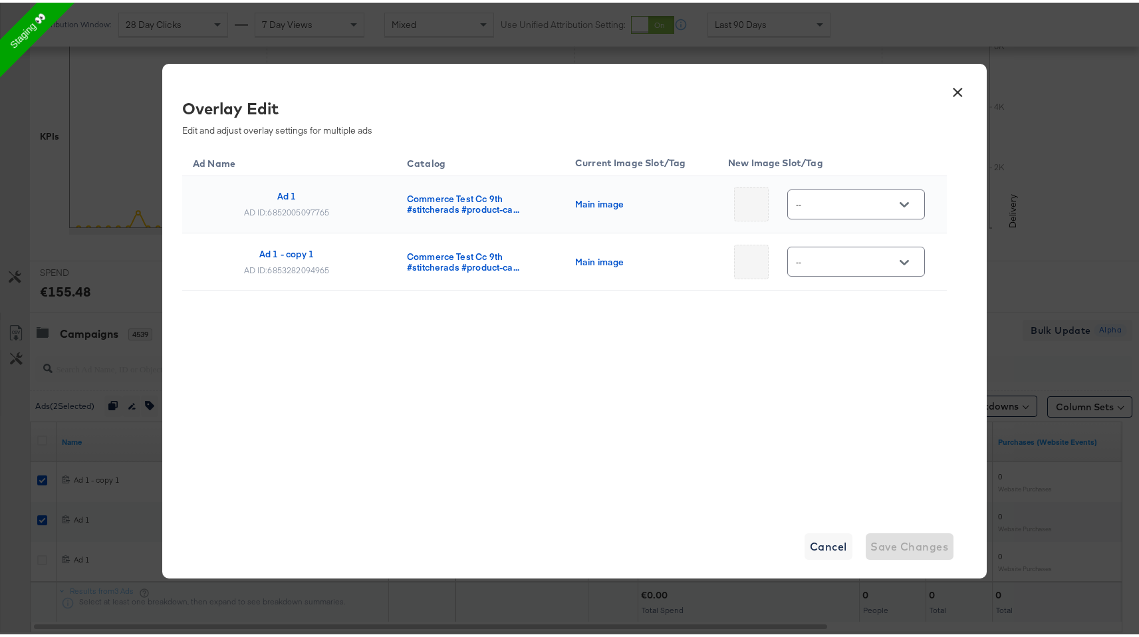
click at [1067, 294] on div "× Overlay Edit Edit and adjust overlay settings for multiple ads Ad Name Catalo…" at bounding box center [574, 318] width 1149 height 637
click at [960, 87] on button "×" at bounding box center [958, 86] width 24 height 24
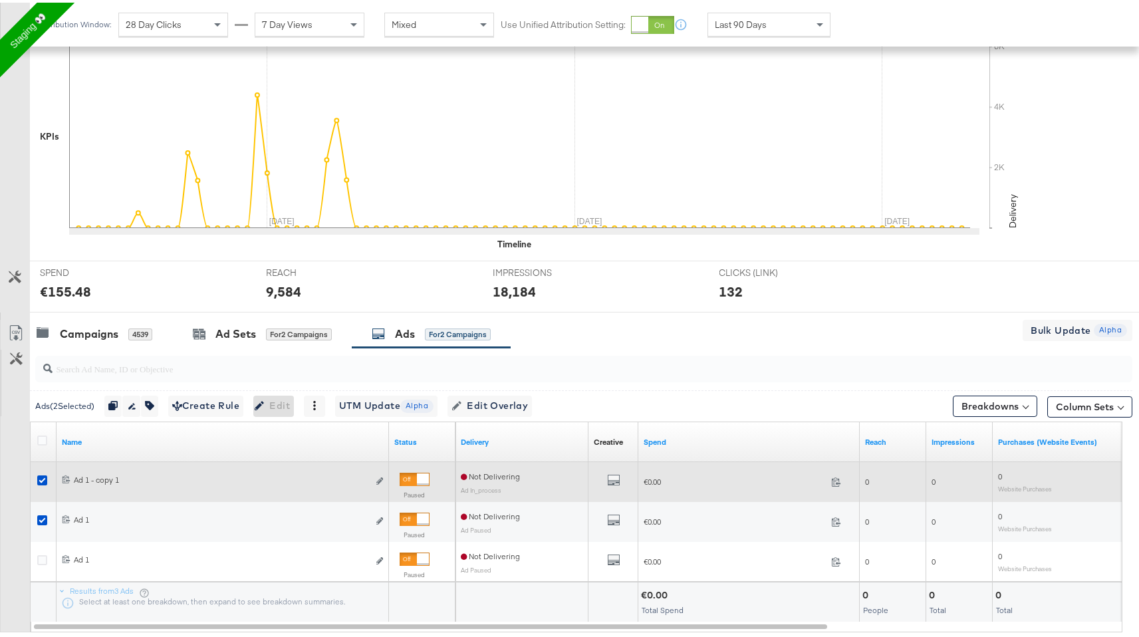
click at [40, 471] on div at bounding box center [44, 479] width 25 height 24
click at [43, 480] on icon at bounding box center [42, 478] width 10 height 10
click at [0, 0] on input "checkbox" at bounding box center [0, 0] width 0 height 0
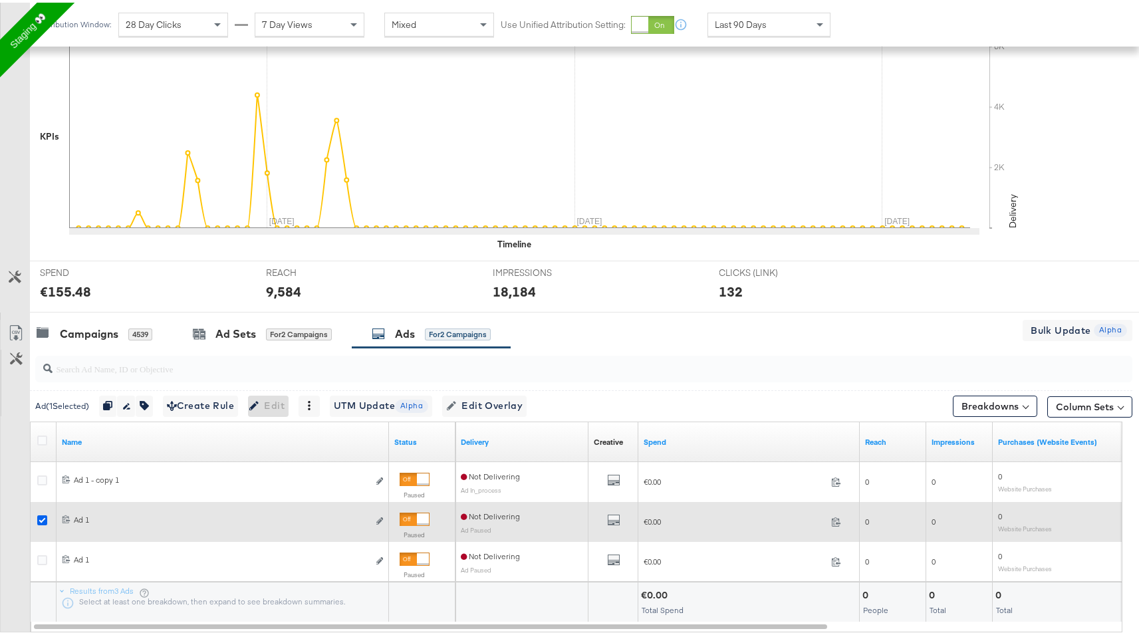
click at [43, 515] on icon at bounding box center [42, 517] width 10 height 10
click at [0, 0] on input "checkbox" at bounding box center [0, 0] width 0 height 0
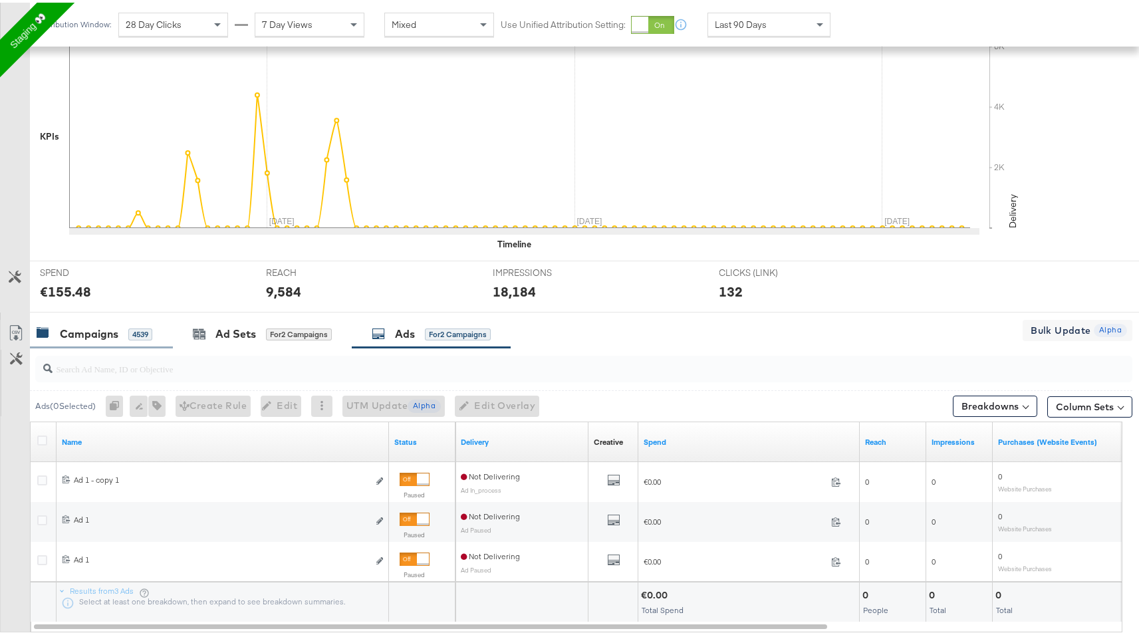
click at [93, 329] on div "Campaigns" at bounding box center [89, 331] width 58 height 15
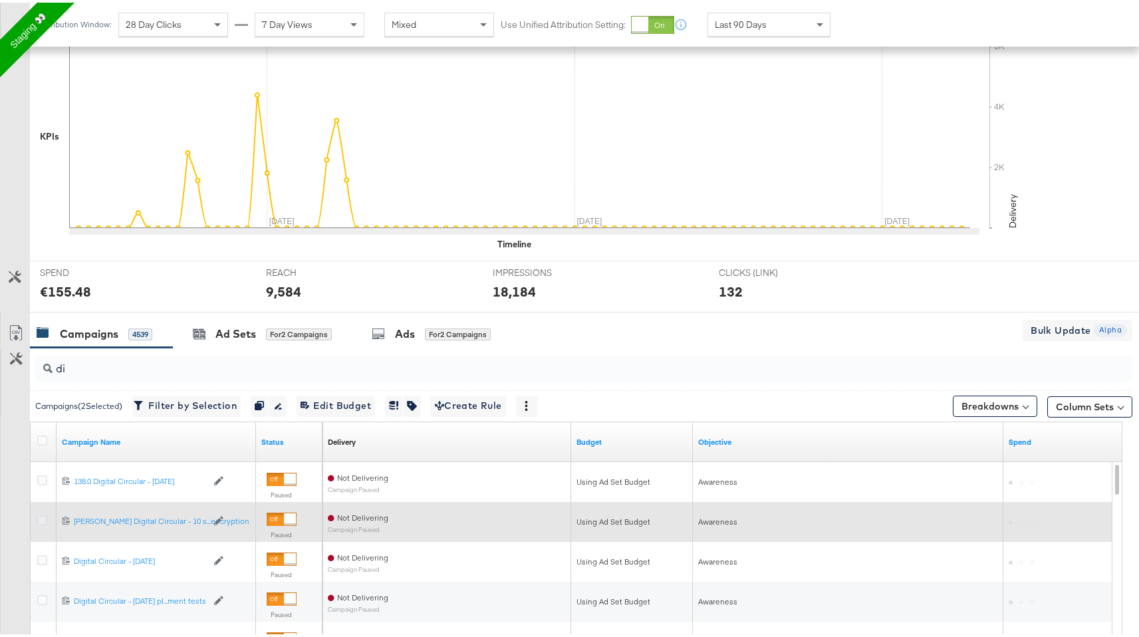
click at [39, 518] on icon at bounding box center [42, 517] width 10 height 10
click at [0, 0] on input "checkbox" at bounding box center [0, 0] width 0 height 0
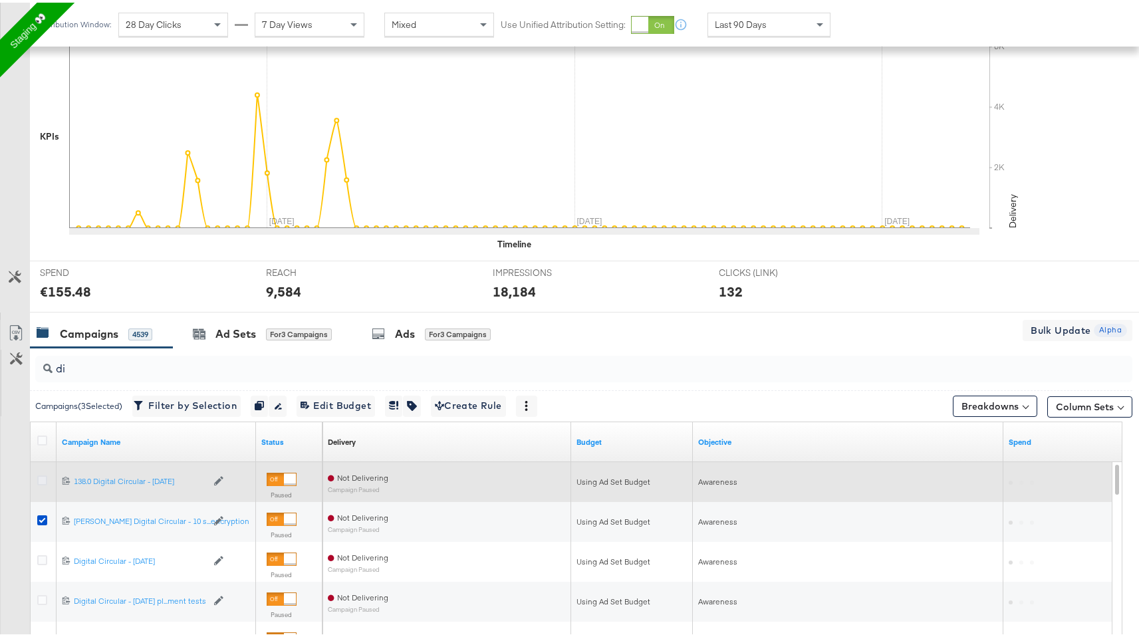
click at [43, 473] on icon at bounding box center [42, 478] width 10 height 10
click at [0, 0] on input "checkbox" at bounding box center [0, 0] width 0 height 0
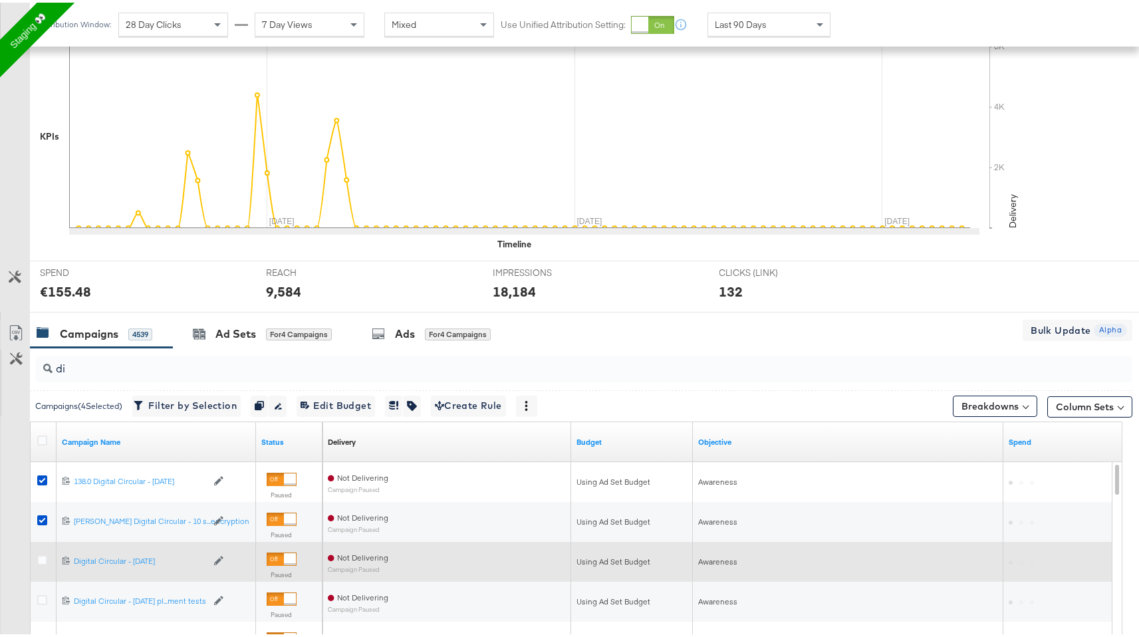
click at [39, 564] on div at bounding box center [44, 558] width 14 height 13
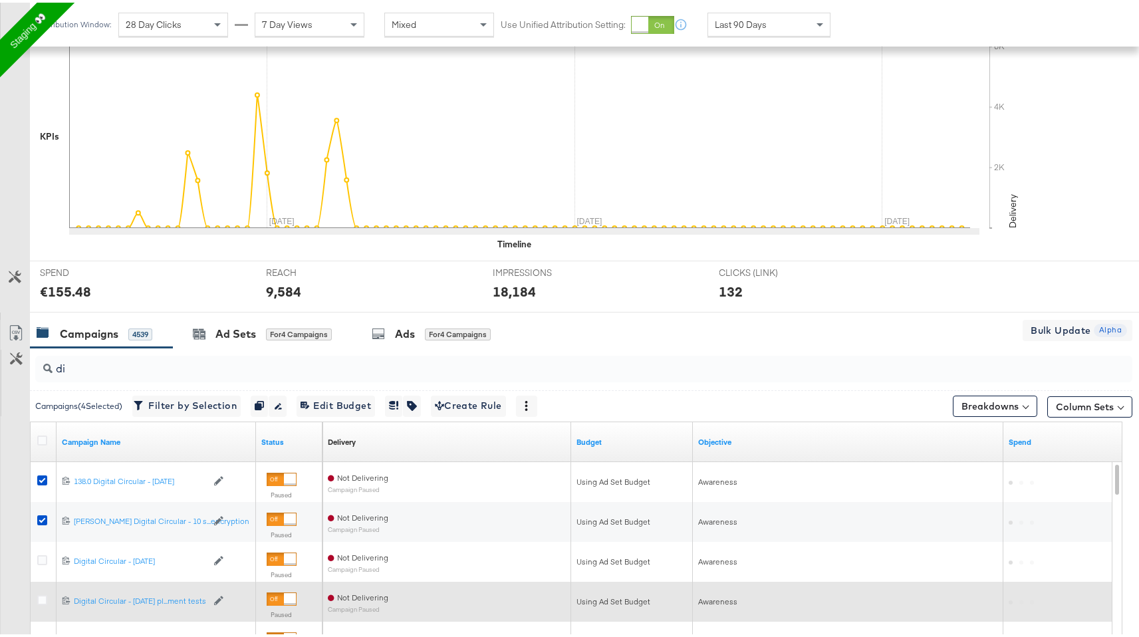
click at [40, 604] on div at bounding box center [44, 598] width 14 height 13
click at [39, 602] on div at bounding box center [44, 598] width 14 height 13
click at [43, 595] on icon at bounding box center [42, 597] width 10 height 10
click at [0, 0] on input "checkbox" at bounding box center [0, 0] width 0 height 0
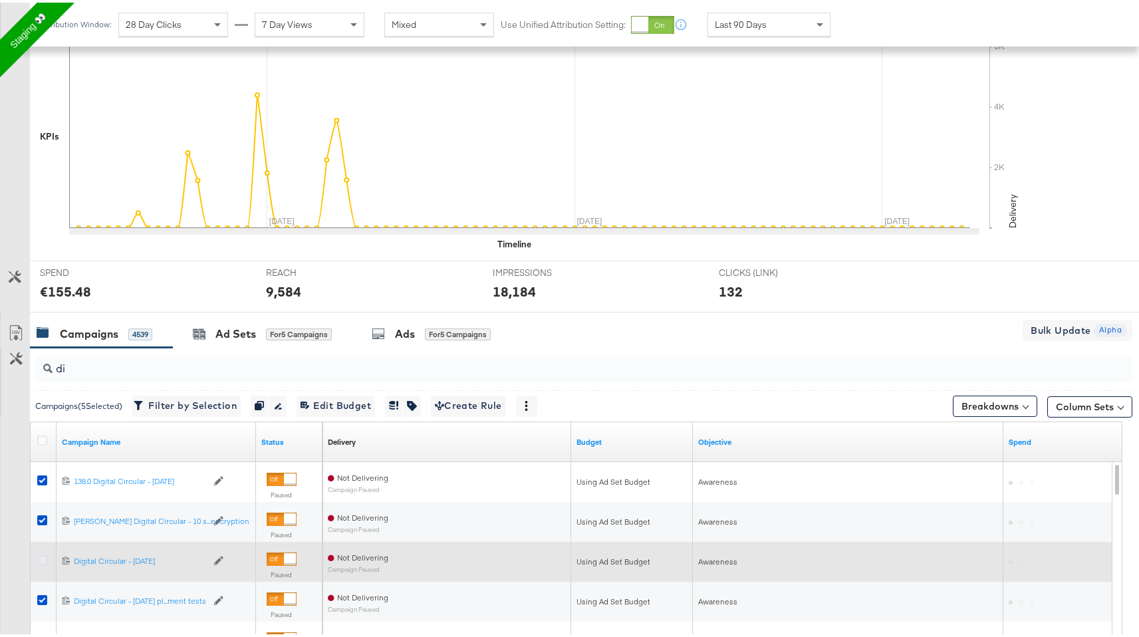
click at [43, 553] on icon at bounding box center [42, 557] width 10 height 10
click at [0, 0] on input "checkbox" at bounding box center [0, 0] width 0 height 0
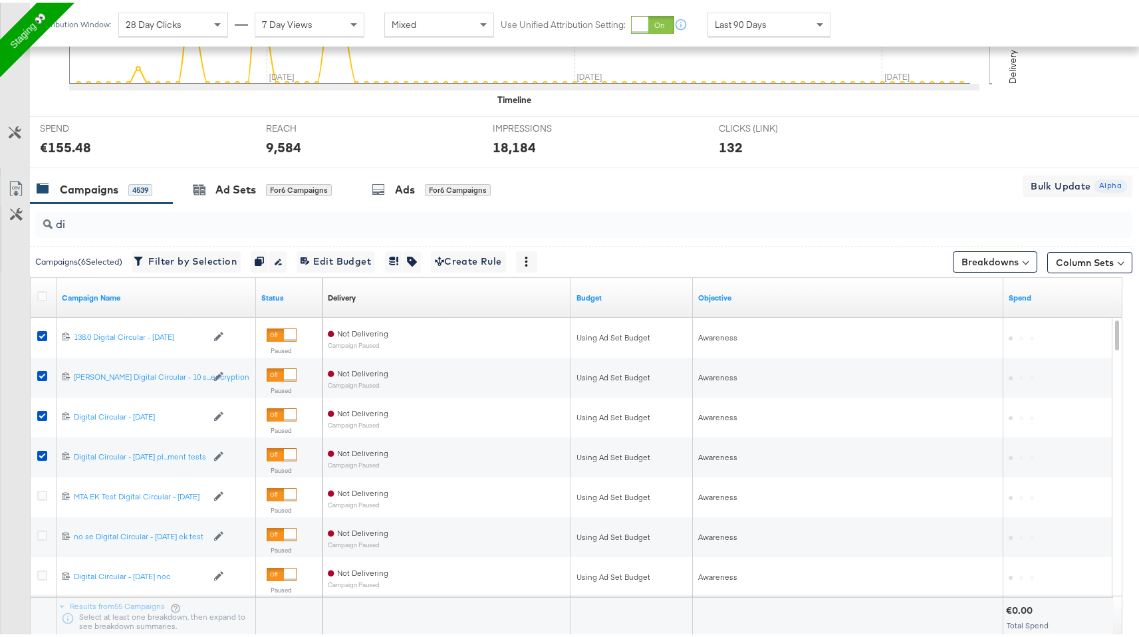
scroll to position [459, 0]
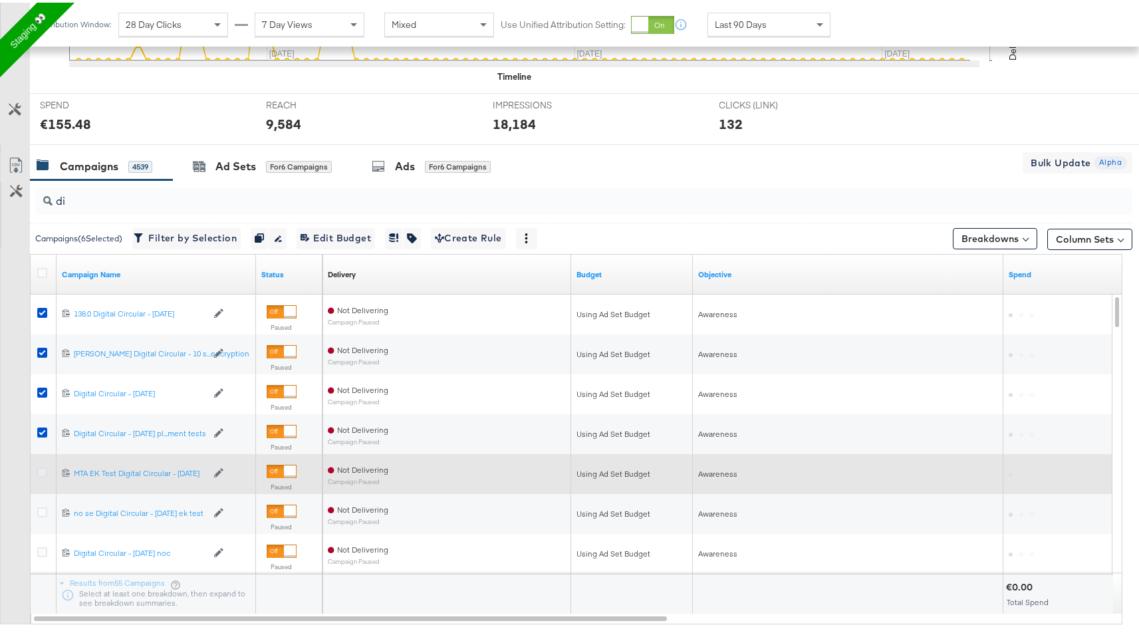
click at [44, 473] on icon at bounding box center [42, 470] width 10 height 10
click at [0, 0] on input "checkbox" at bounding box center [0, 0] width 0 height 0
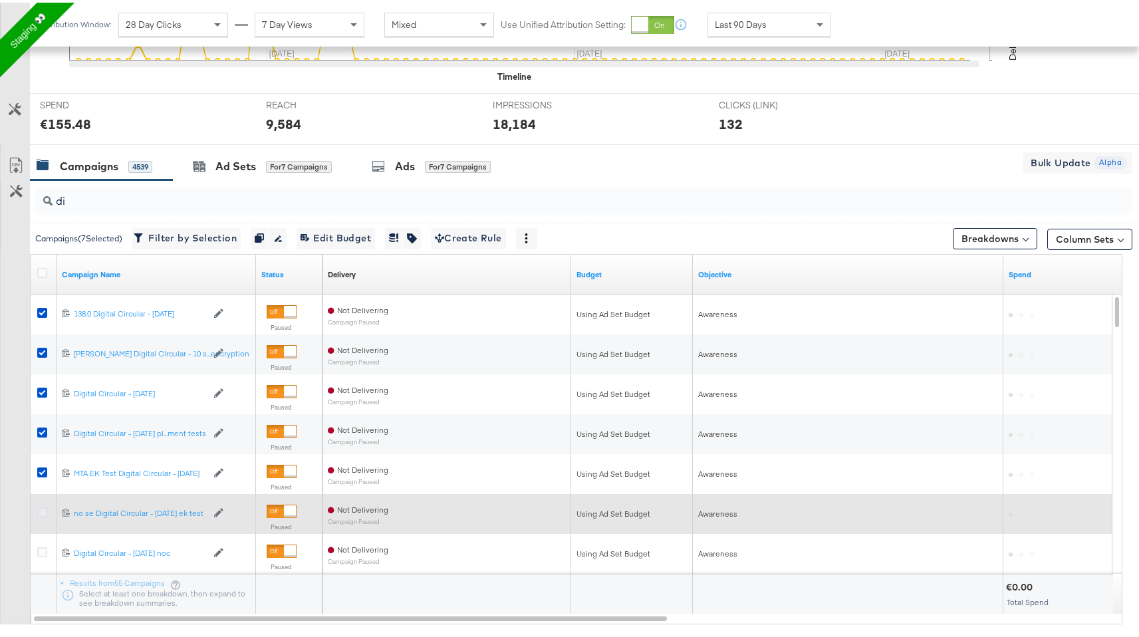
click at [43, 513] on icon at bounding box center [42, 509] width 10 height 10
click at [0, 0] on input "checkbox" at bounding box center [0, 0] width 0 height 0
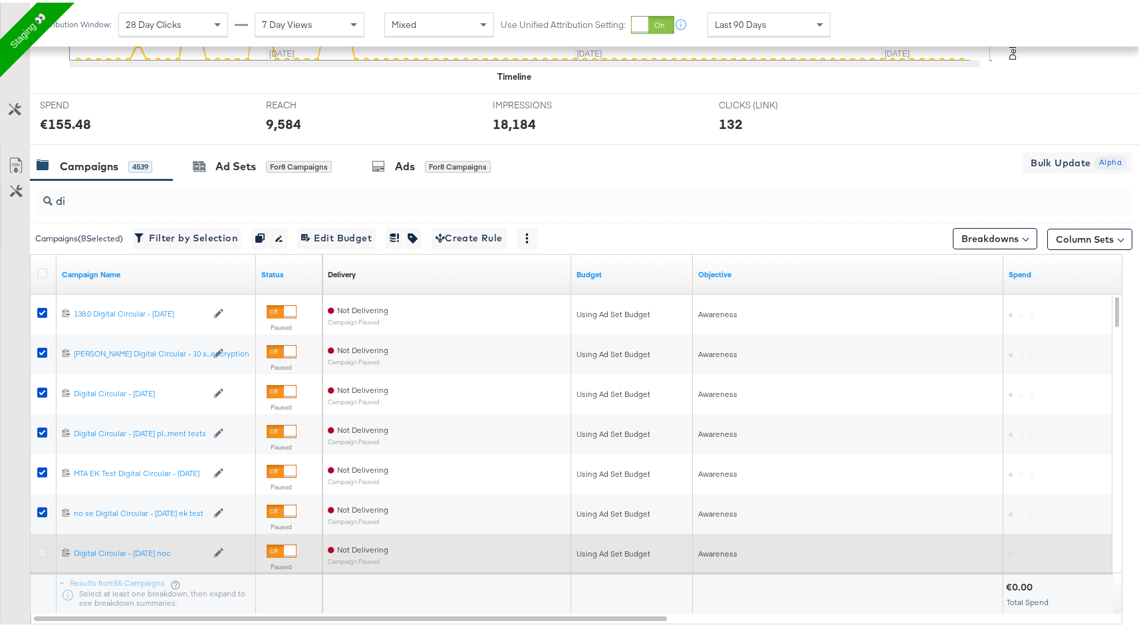
click at [40, 544] on icon at bounding box center [42, 549] width 10 height 10
click at [0, 0] on input "checkbox" at bounding box center [0, 0] width 0 height 0
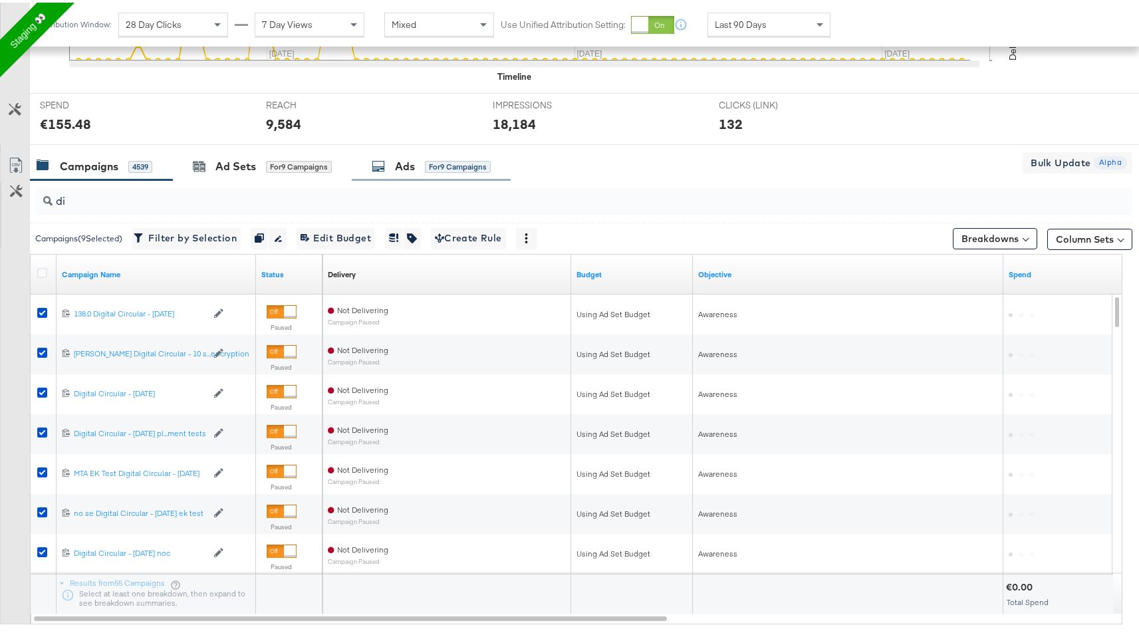
click at [443, 154] on div "Ads for 9 Campaigns" at bounding box center [431, 164] width 159 height 29
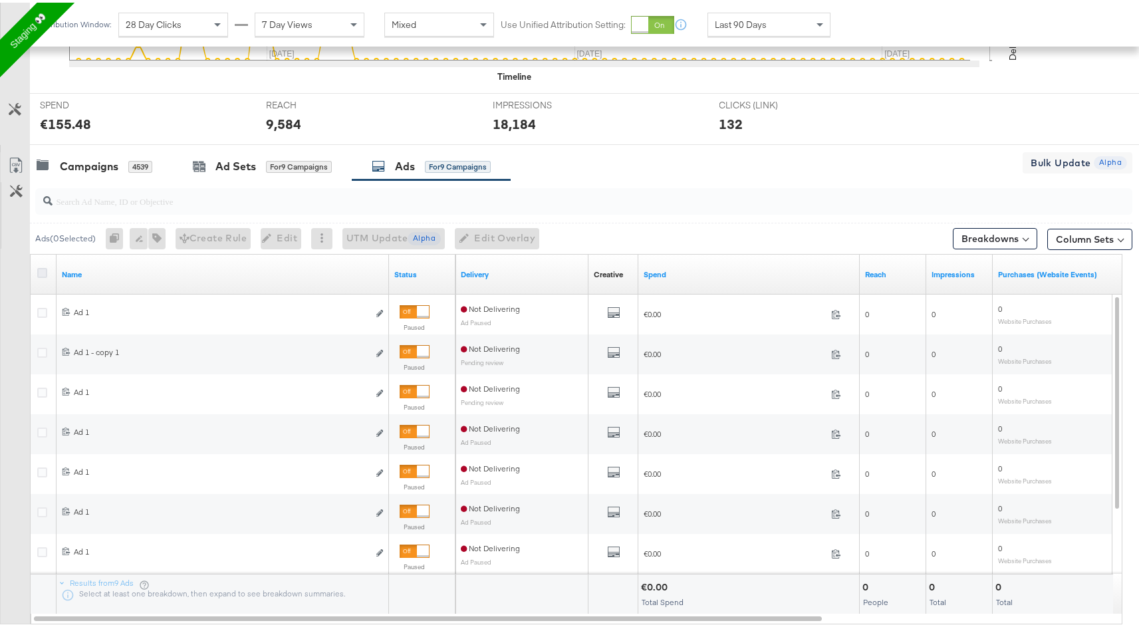
click at [37, 266] on icon at bounding box center [42, 270] width 10 height 10
click at [0, 0] on input "checkbox" at bounding box center [0, 0] width 0 height 0
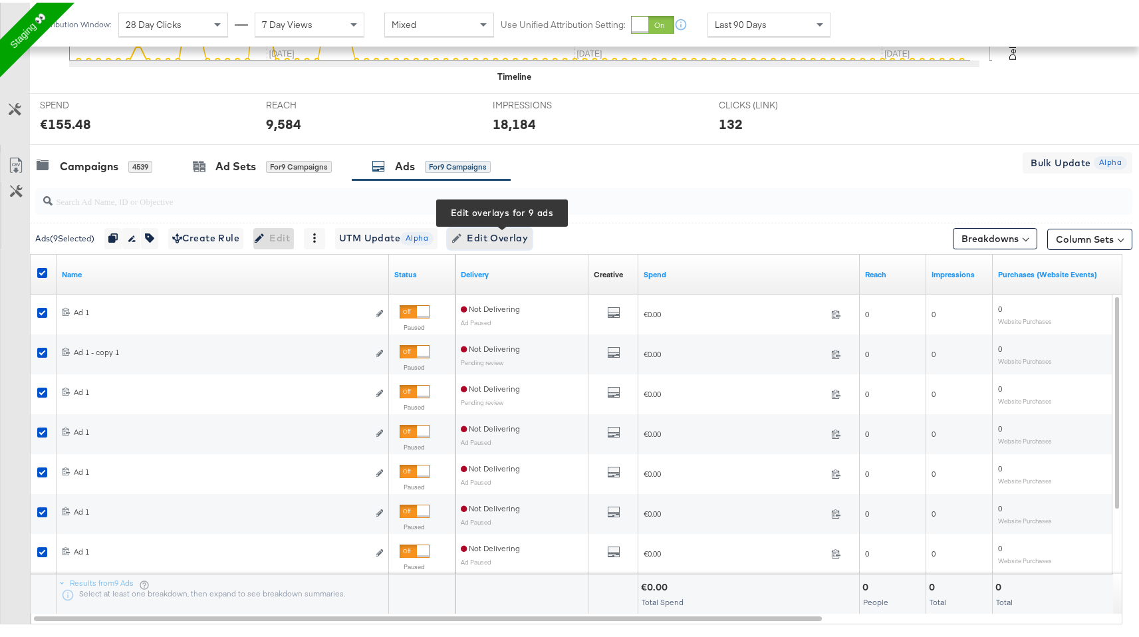
click at [506, 239] on span "Edit Overlay Edit overlays for 9 ads" at bounding box center [489, 235] width 76 height 17
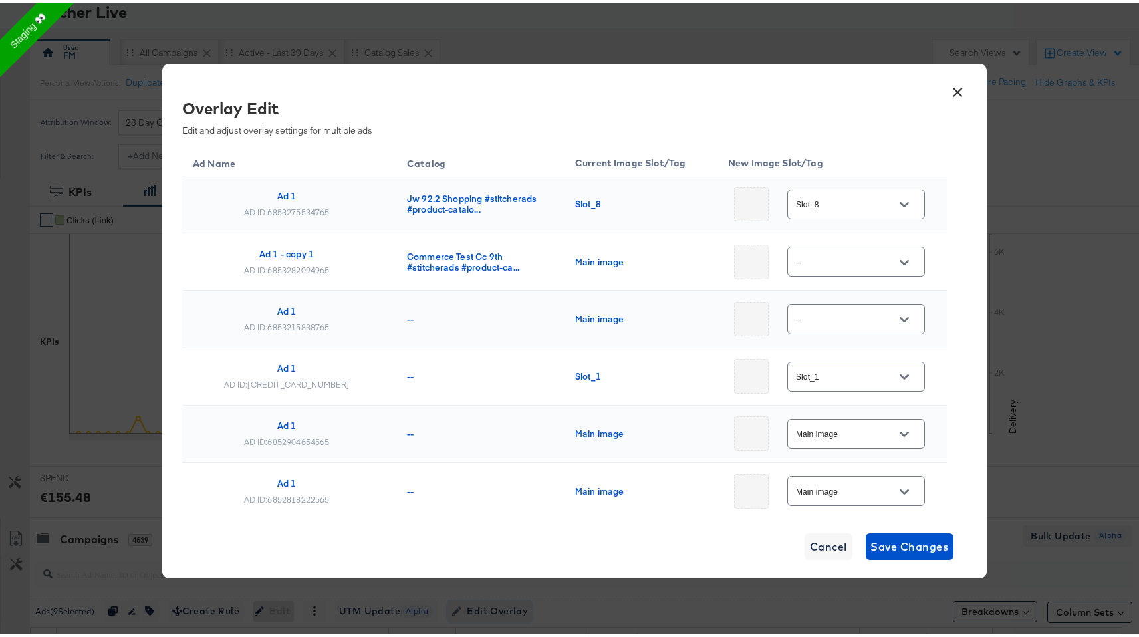
scroll to position [84, 0]
click at [894, 208] on button "Open" at bounding box center [904, 202] width 20 height 20
click at [851, 301] on li "Slot_1" at bounding box center [846, 285] width 120 height 40
click at [901, 375] on div "Slot_1" at bounding box center [856, 374] width 138 height 30
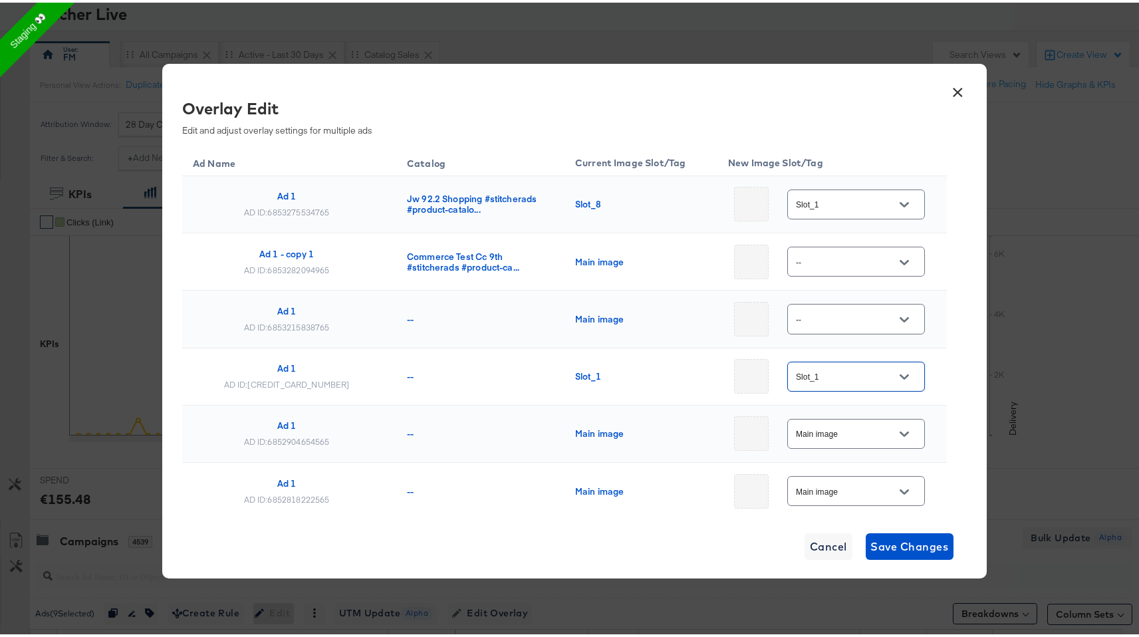
click at [899, 375] on icon "Open" at bounding box center [903, 374] width 9 height 9
click at [896, 422] on div at bounding box center [904, 431] width 28 height 20
click at [895, 427] on div at bounding box center [904, 431] width 28 height 20
click at [894, 428] on button "Open" at bounding box center [904, 431] width 20 height 20
click at [894, 428] on button "Close" at bounding box center [904, 431] width 20 height 20
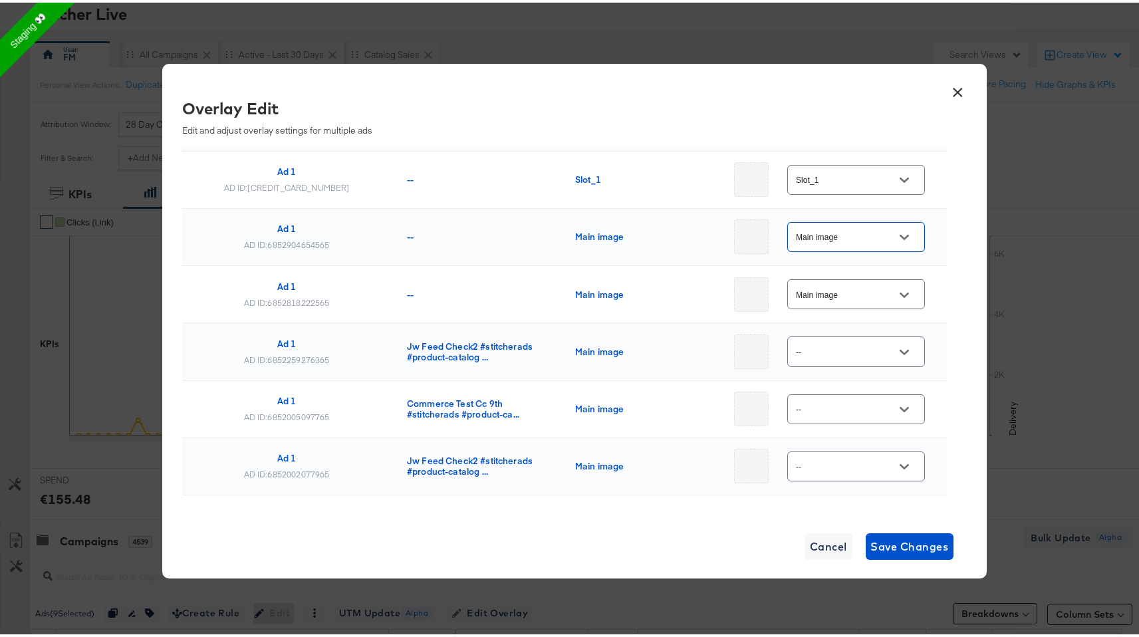
scroll to position [247, 0]
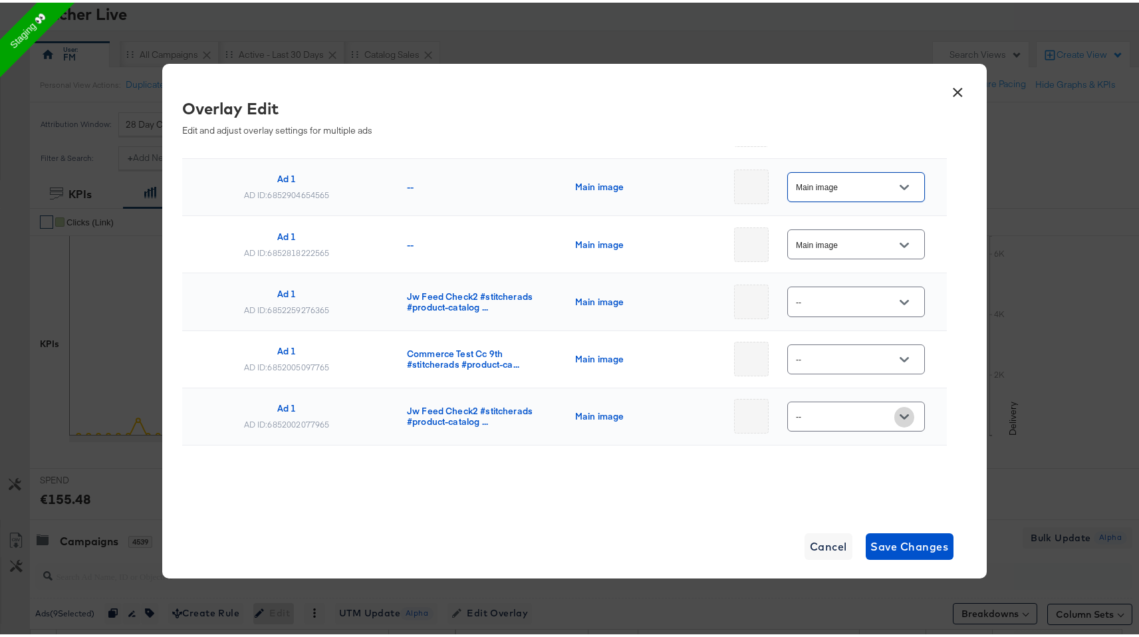
click at [899, 417] on icon "Open" at bounding box center [903, 413] width 9 height 9
click at [861, 509] on div "× Overlay Edit Edit and adjust overlay settings for multiple ads Ad Name Catalo…" at bounding box center [574, 318] width 824 height 514
click at [893, 543] on span "Save Changes" at bounding box center [910, 543] width 78 height 19
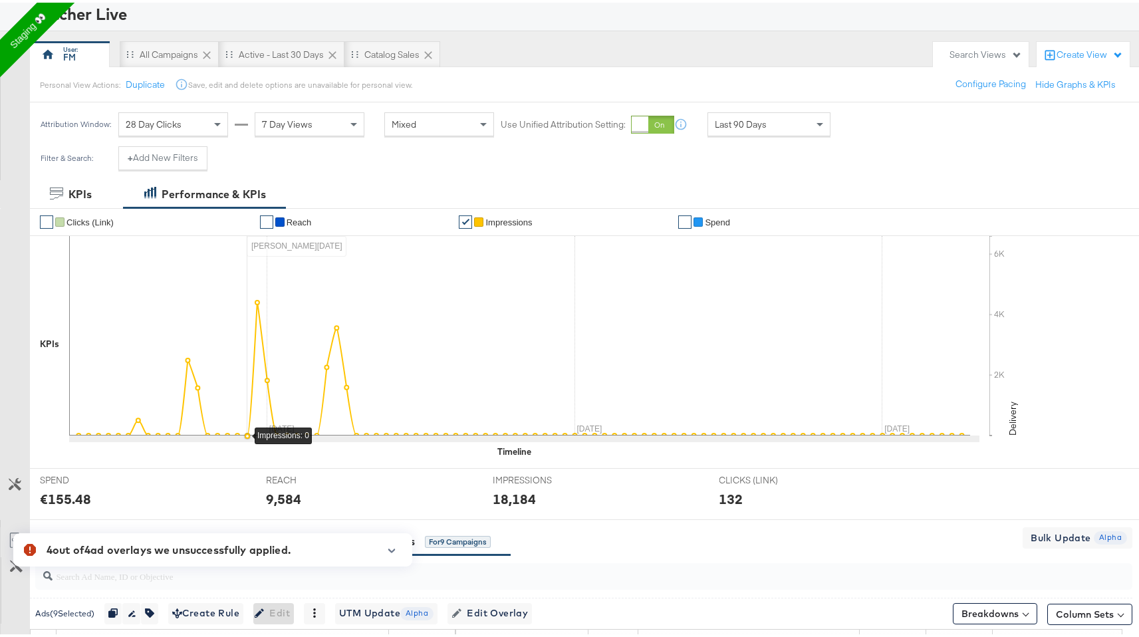
scroll to position [0, 0]
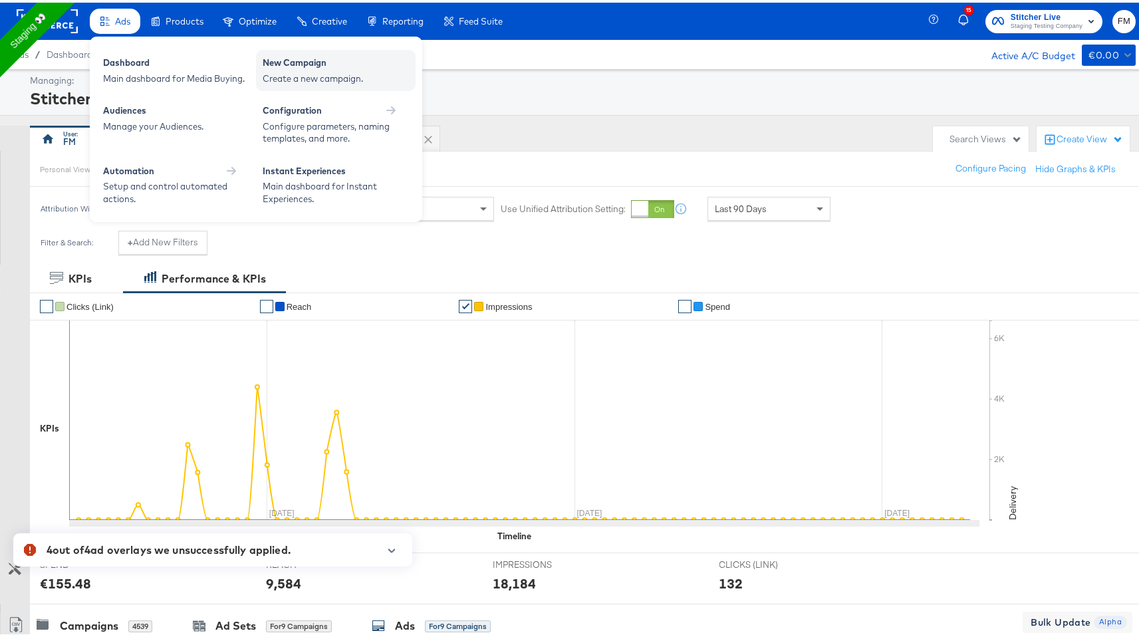
click at [321, 70] on div "Create a new campaign." at bounding box center [336, 76] width 146 height 13
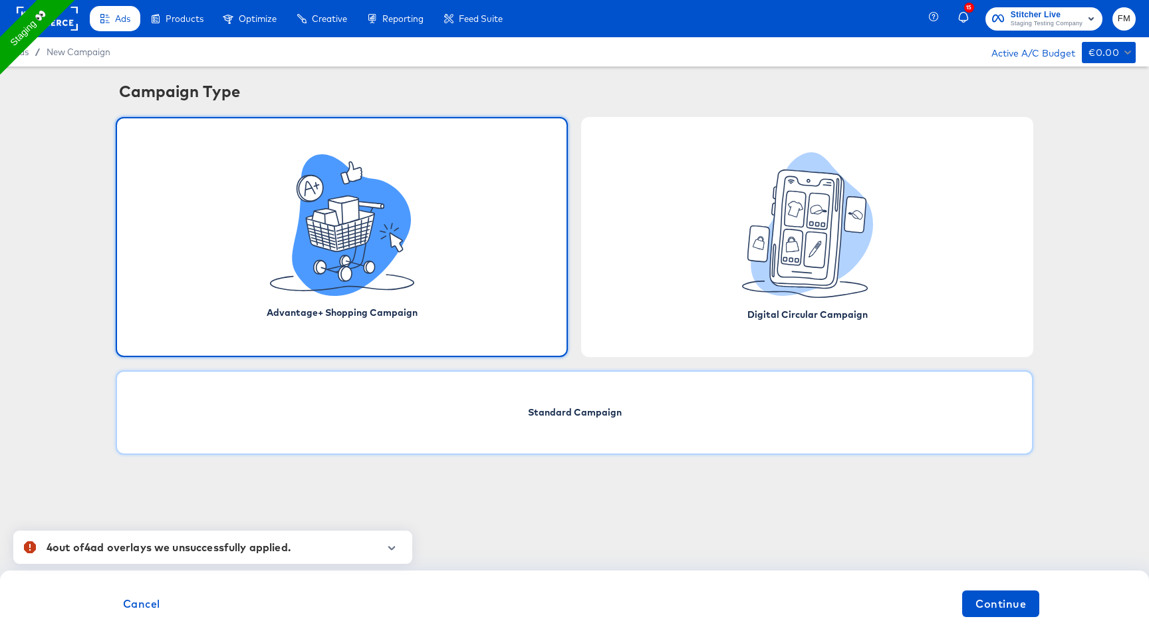
click at [644, 409] on div "Standard Campaign" at bounding box center [574, 412] width 917 height 84
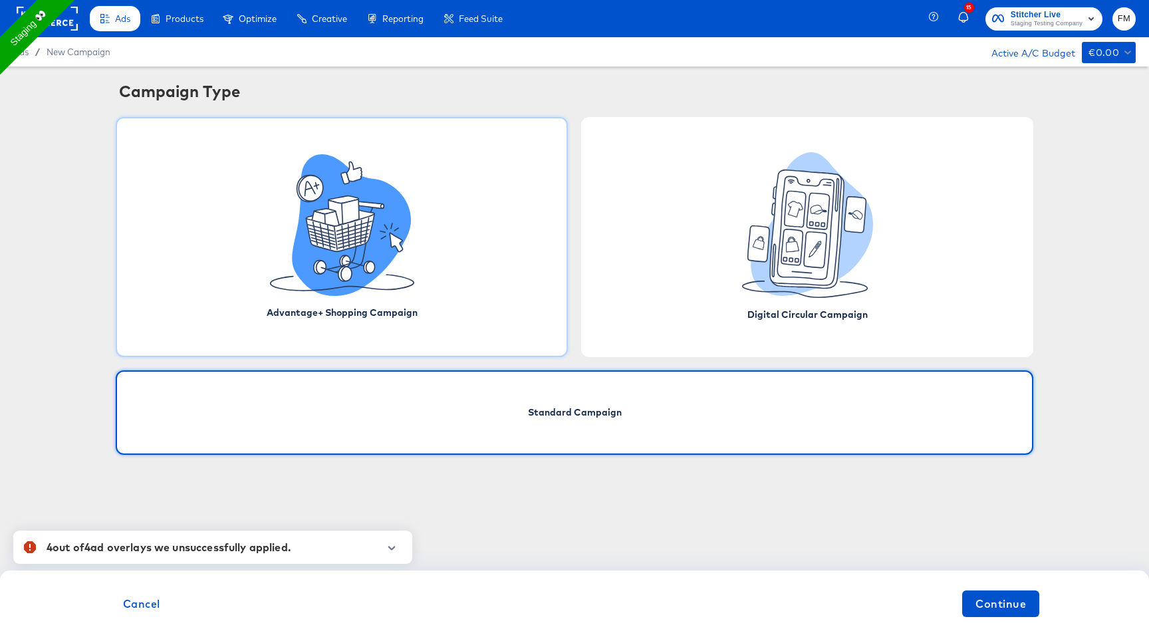
click at [461, 249] on div "Advantage+ Shopping Campaign" at bounding box center [342, 237] width 452 height 240
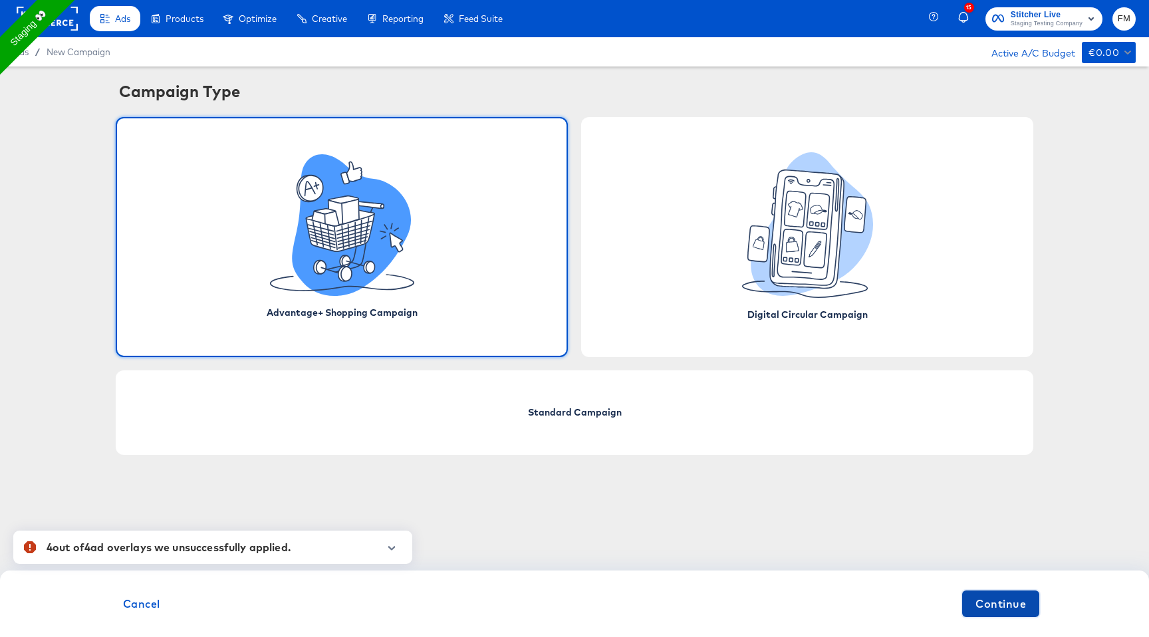
click at [1023, 603] on span "Continue" at bounding box center [1000, 603] width 51 height 19
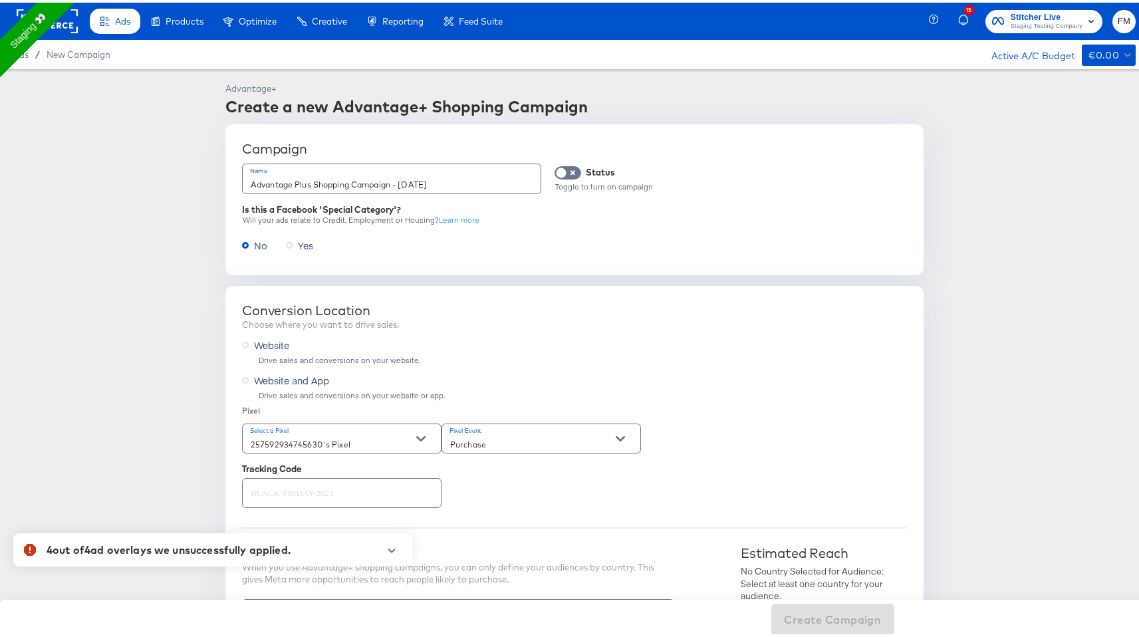
click at [393, 550] on icon "button" at bounding box center [391, 547] width 9 height 7
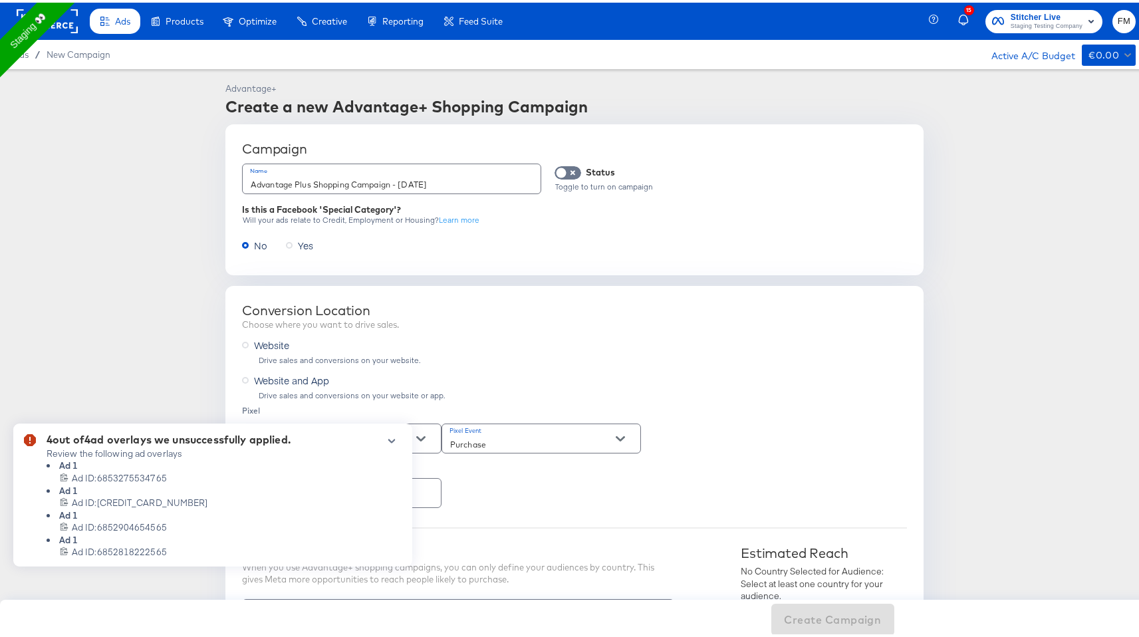
click at [393, 436] on icon "button" at bounding box center [391, 438] width 7 height 4
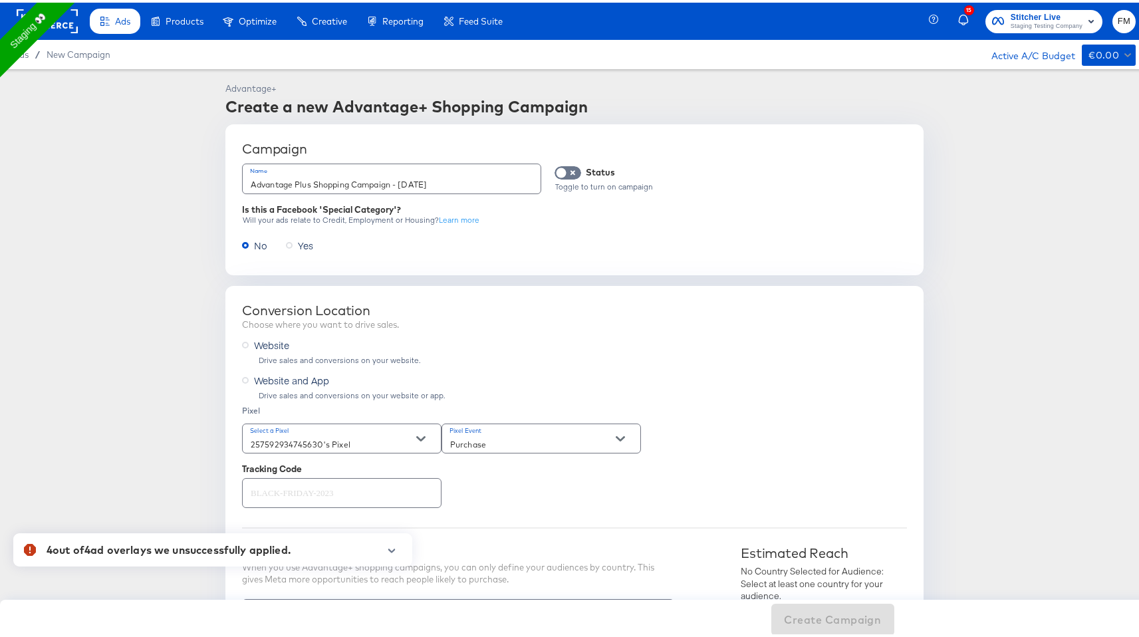
click at [72, 24] on rect at bounding box center [47, 19] width 61 height 24
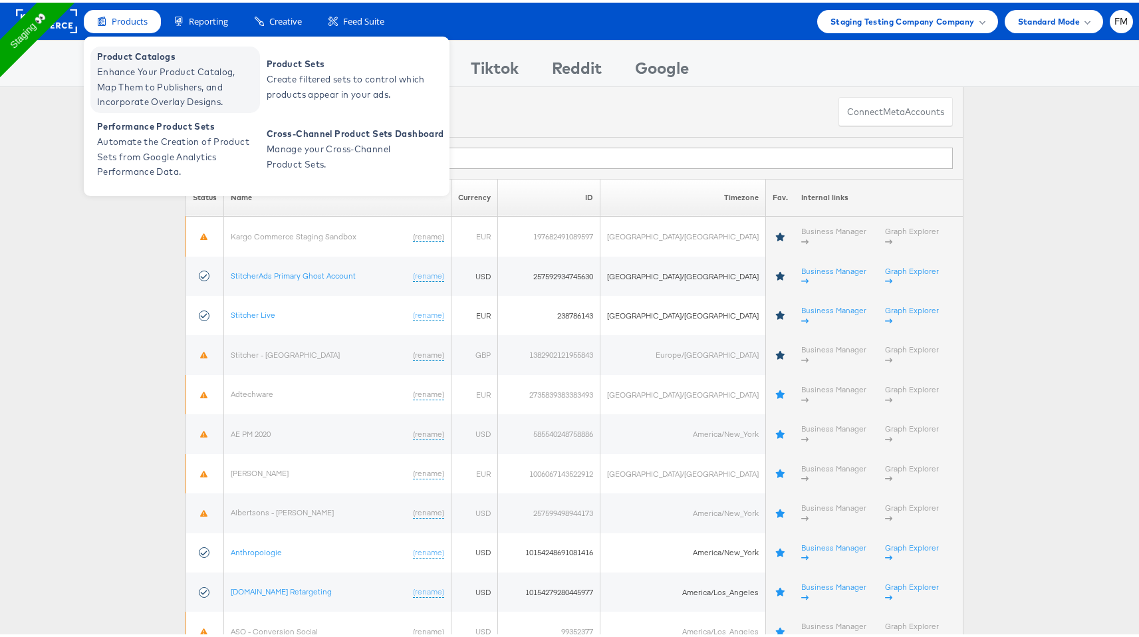
click at [150, 83] on span "Enhance Your Product Catalog, Map Them to Publishers, and Incorporate Overlay D…" at bounding box center [177, 84] width 160 height 45
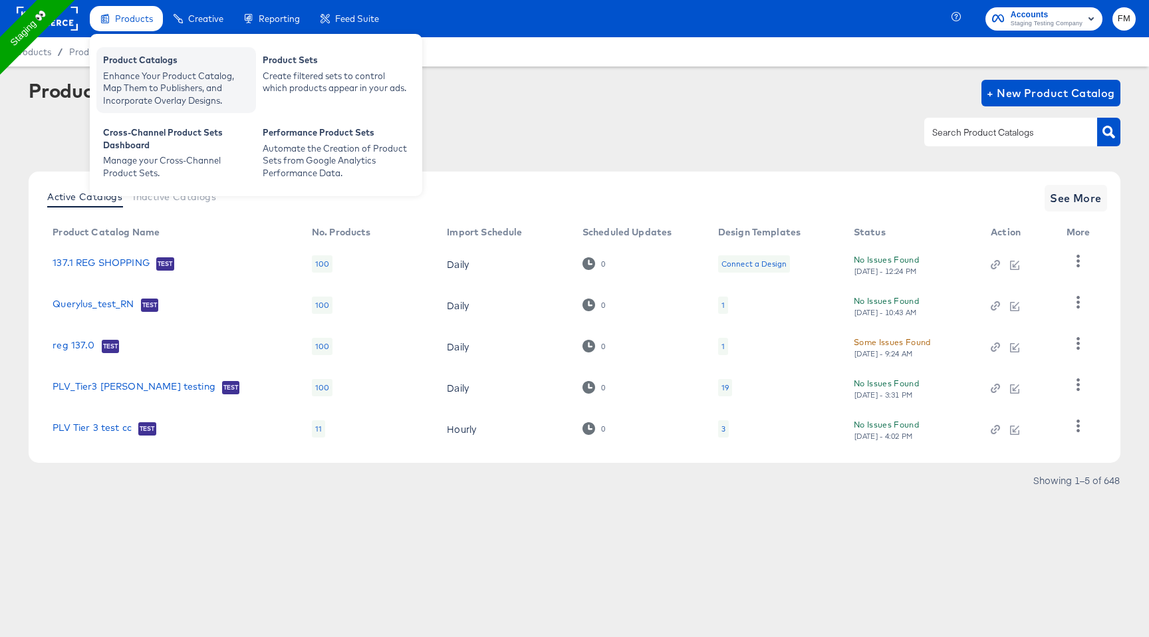
click at [146, 63] on div "Product Catalogs" at bounding box center [176, 62] width 146 height 16
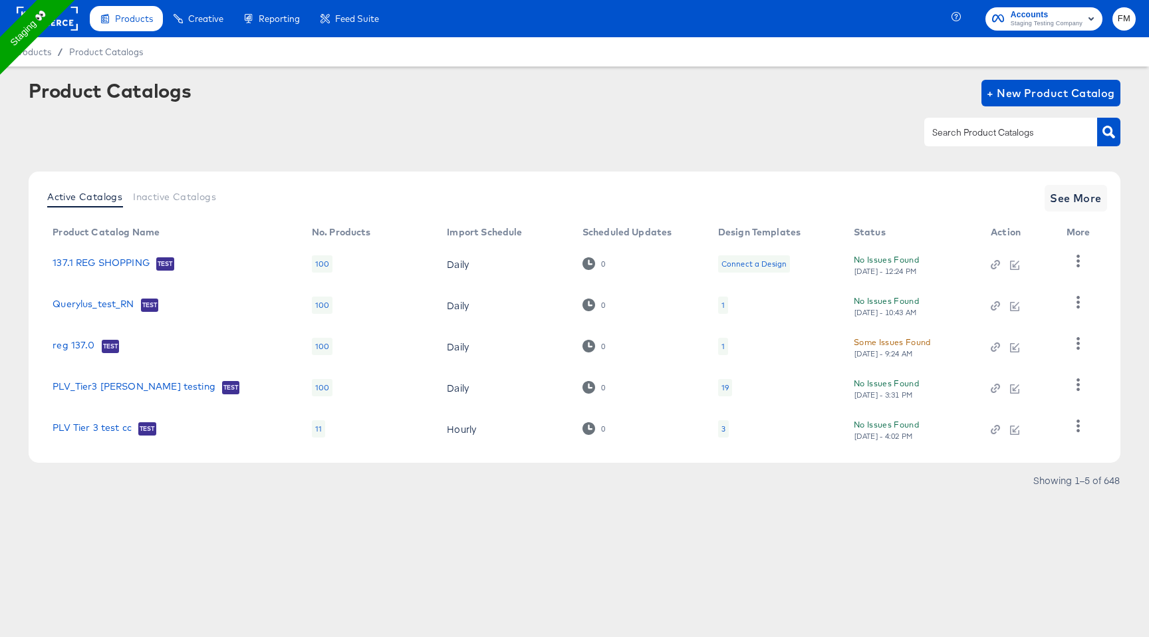
click at [68, 21] on rect at bounding box center [47, 19] width 61 height 24
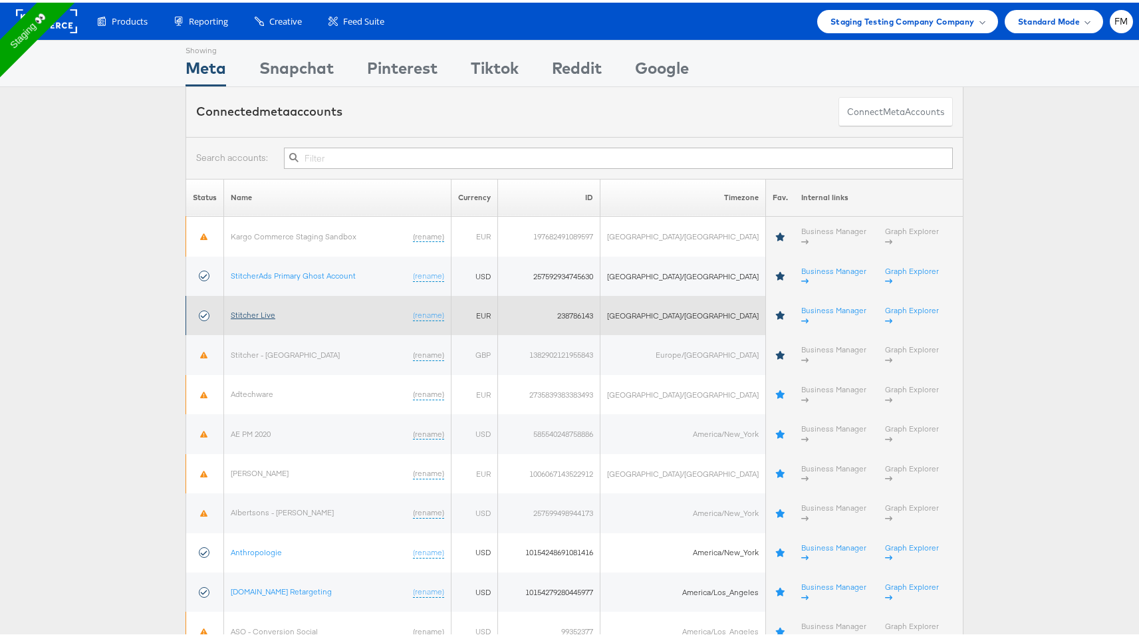
click at [263, 307] on link "Stitcher Live" at bounding box center [253, 312] width 45 height 10
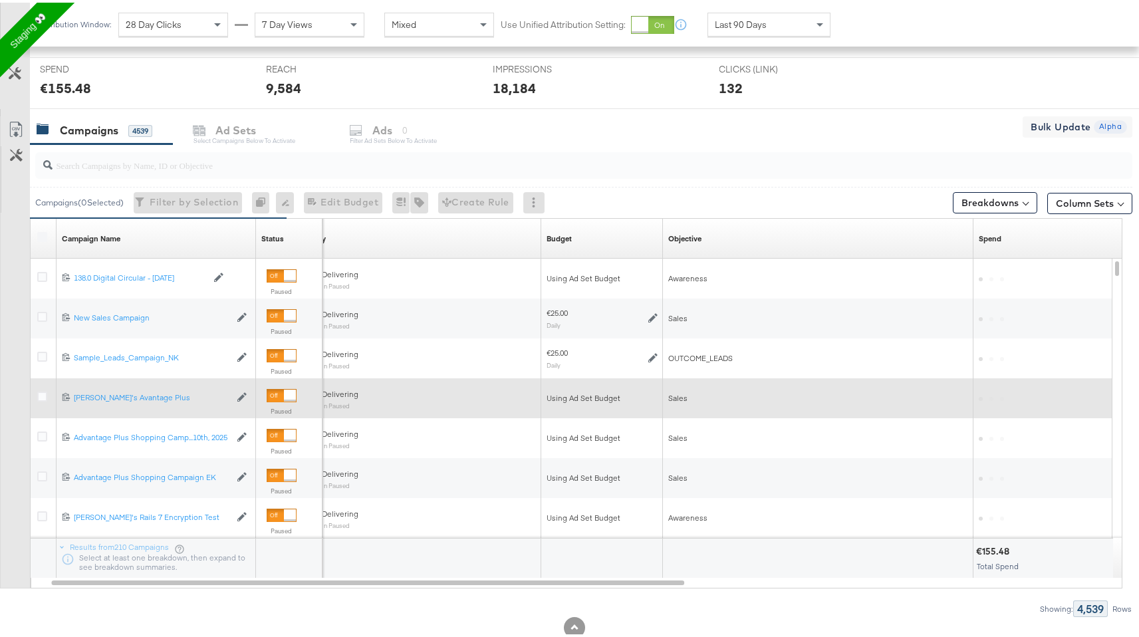
scroll to position [492, 0]
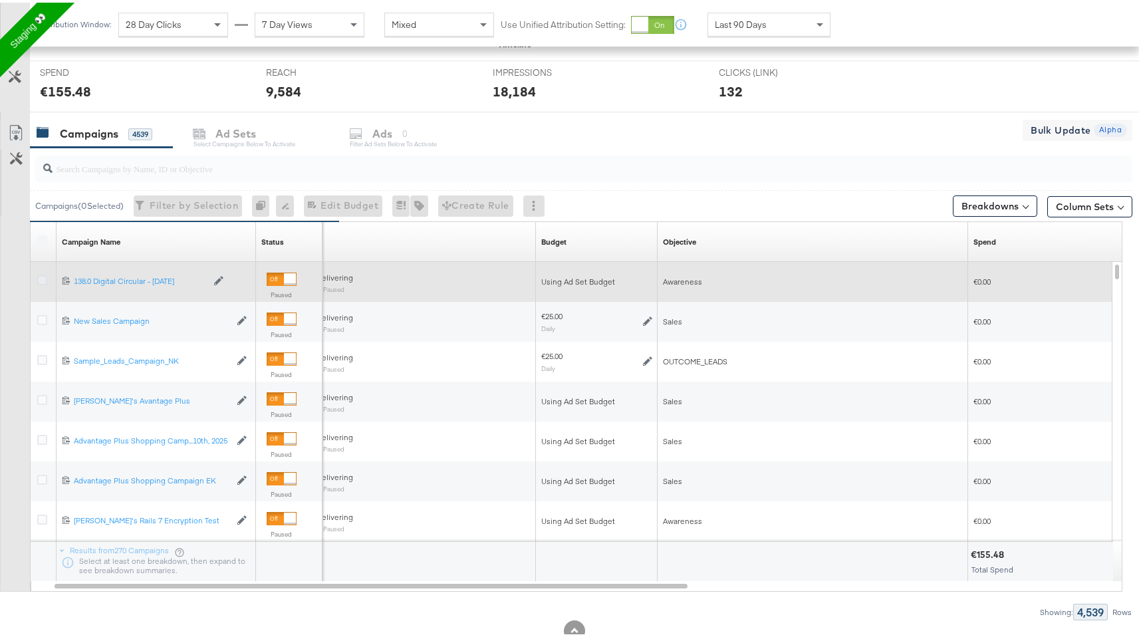
click at [42, 282] on icon at bounding box center [42, 278] width 10 height 10
click at [0, 0] on input "checkbox" at bounding box center [0, 0] width 0 height 0
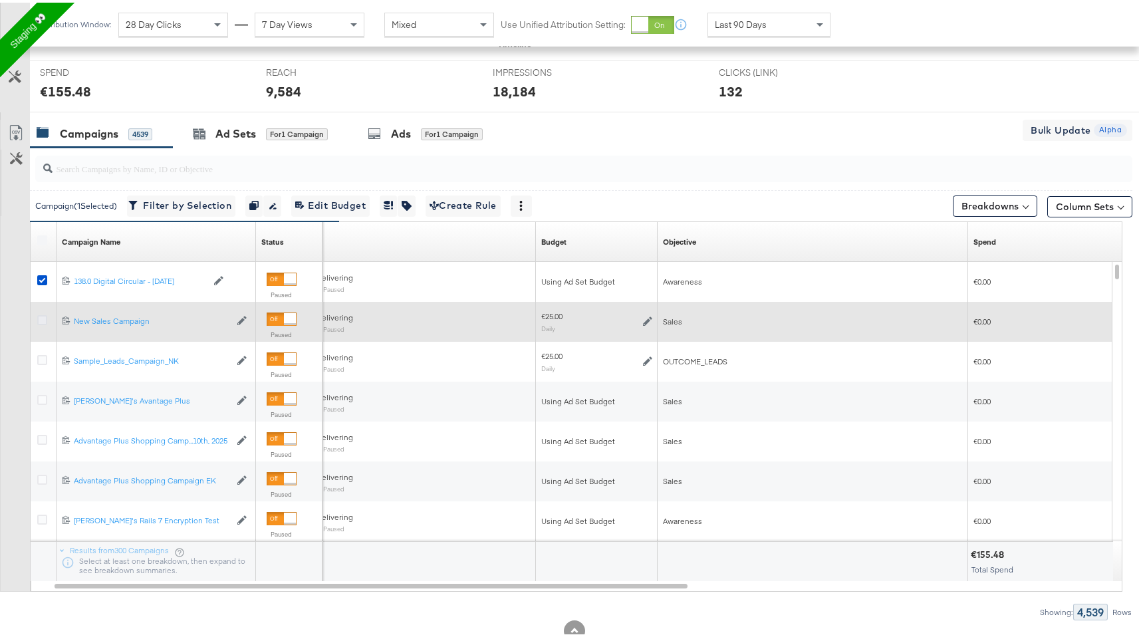
click at [42, 317] on icon at bounding box center [42, 317] width 10 height 10
click at [0, 0] on input "checkbox" at bounding box center [0, 0] width 0 height 0
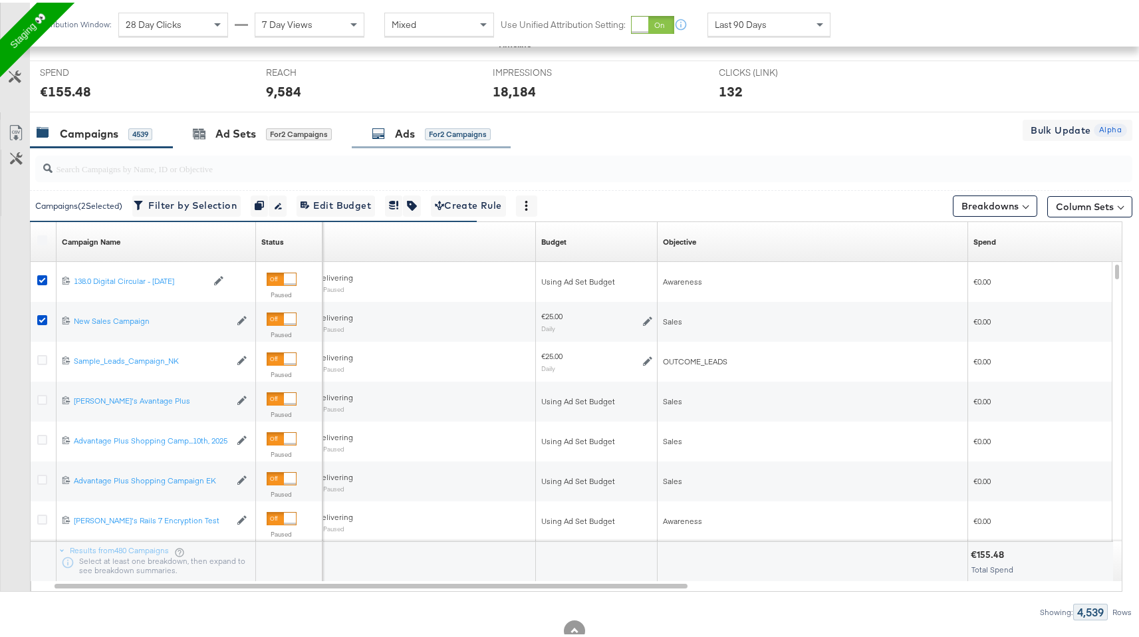
click at [421, 131] on div "Ads for 2 Campaigns" at bounding box center [431, 131] width 119 height 15
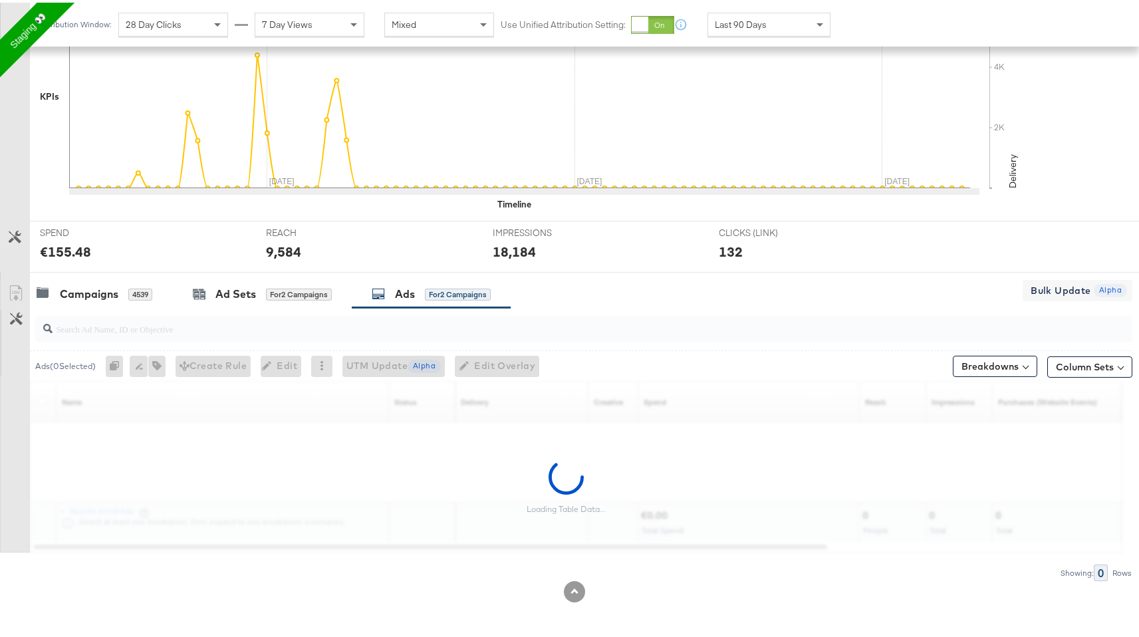
scroll to position [292, 0]
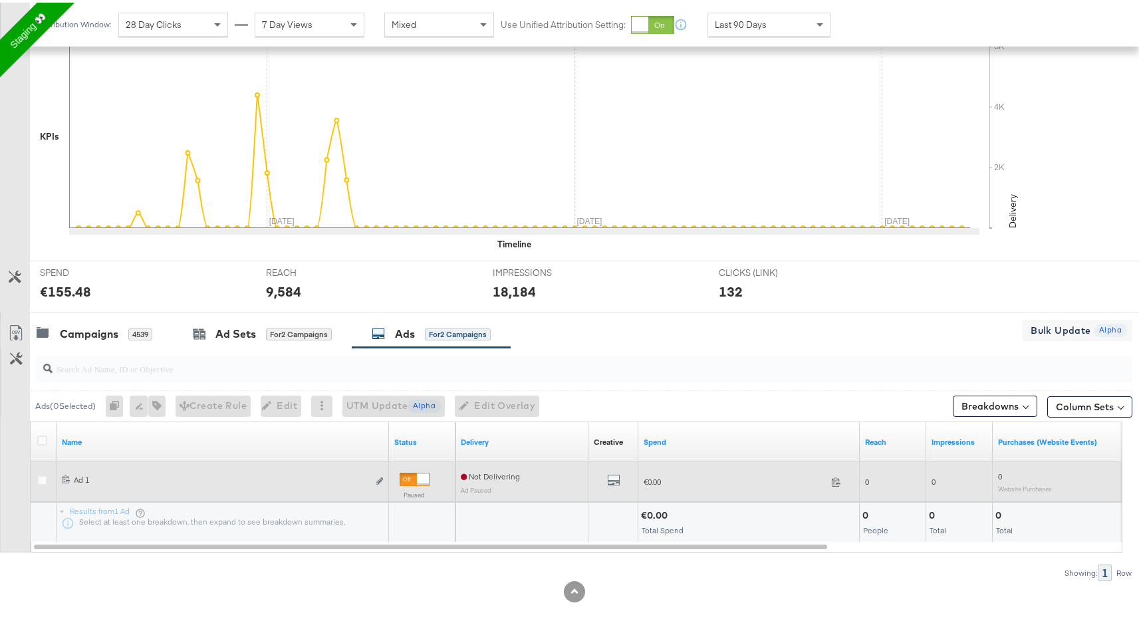
drag, startPoint x: 41, startPoint y: 481, endPoint x: 56, endPoint y: 481, distance: 14.6
click at [41, 481] on icon at bounding box center [42, 478] width 10 height 10
click at [0, 0] on input "checkbox" at bounding box center [0, 0] width 0 height 0
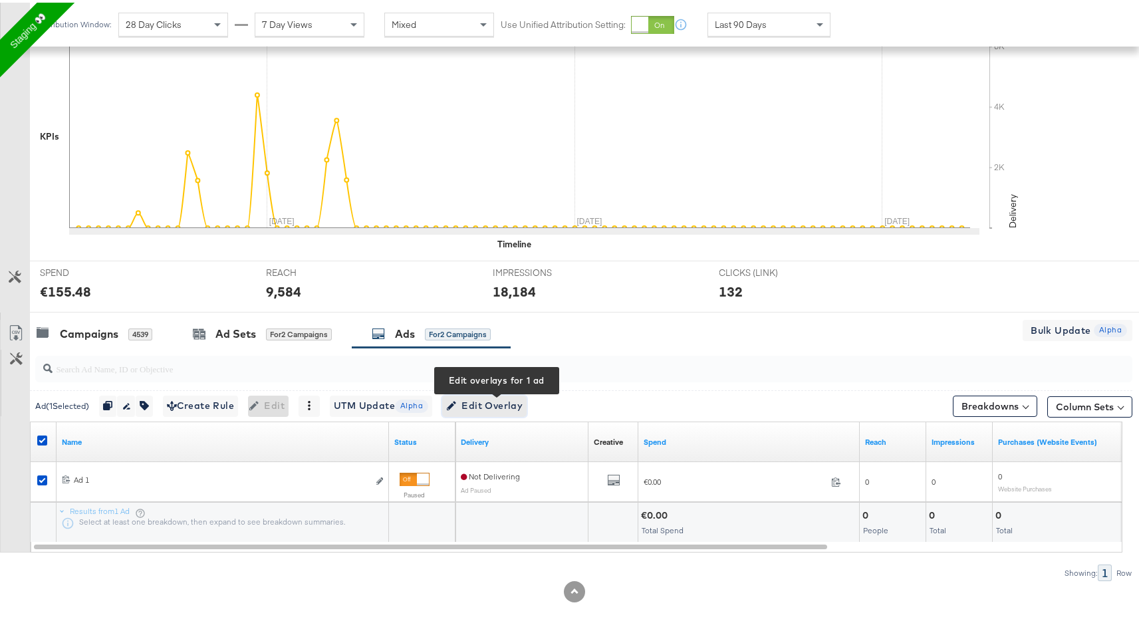
click at [492, 400] on span "Edit Overlay Edit overlays for 1 ad" at bounding box center [484, 403] width 76 height 17
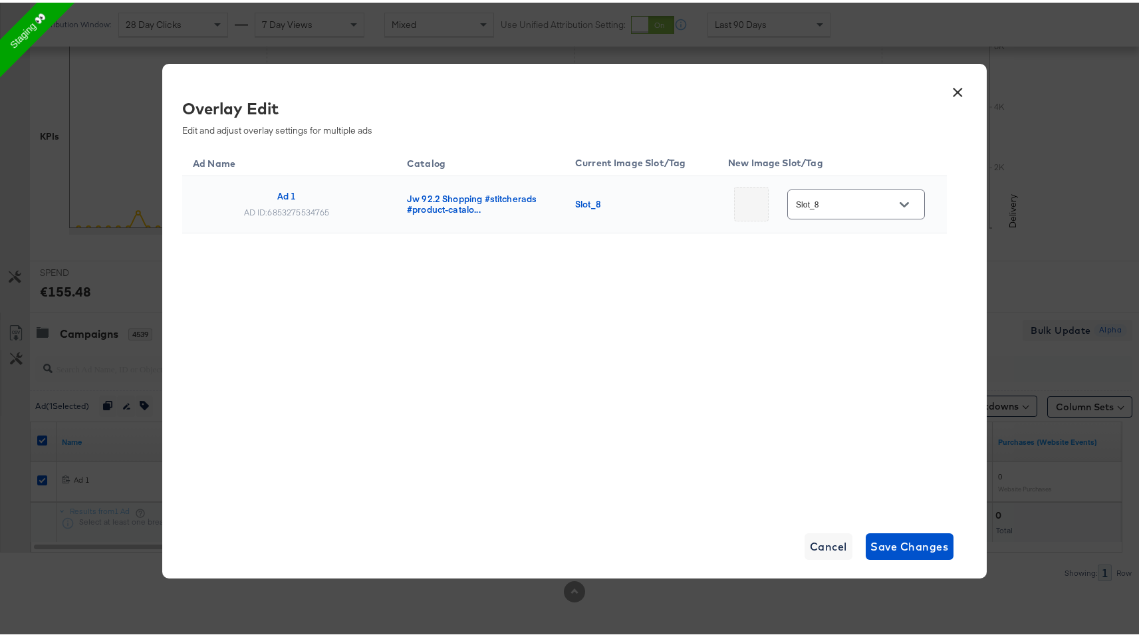
click at [899, 202] on icon "Open" at bounding box center [903, 201] width 9 height 5
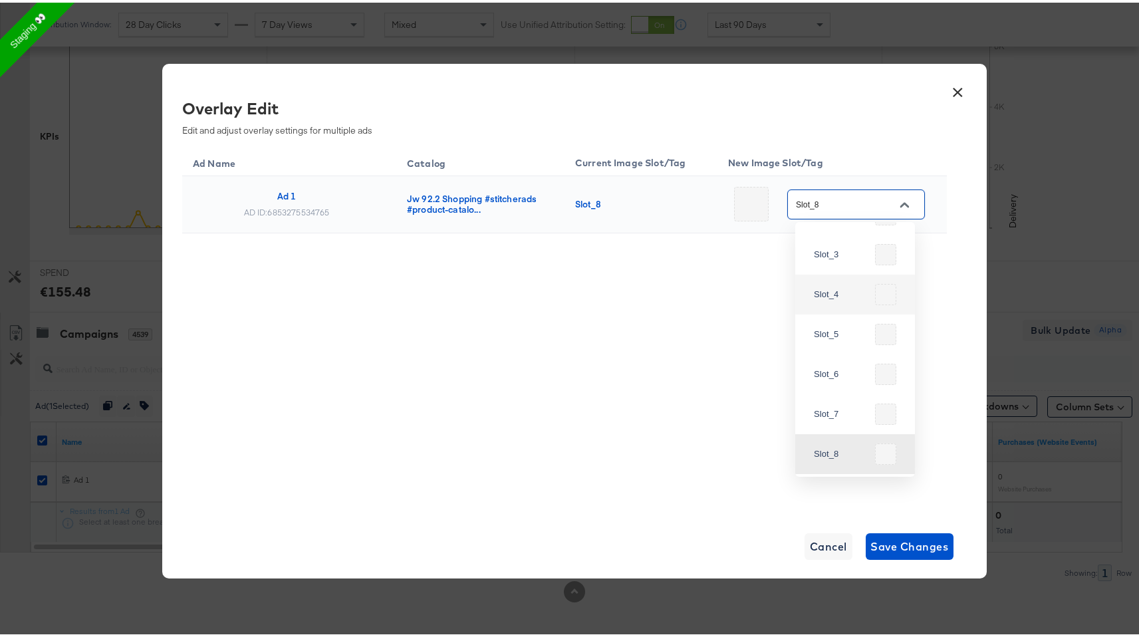
click at [839, 272] on li "Slot_4" at bounding box center [855, 292] width 120 height 40
type input "Slot_4"
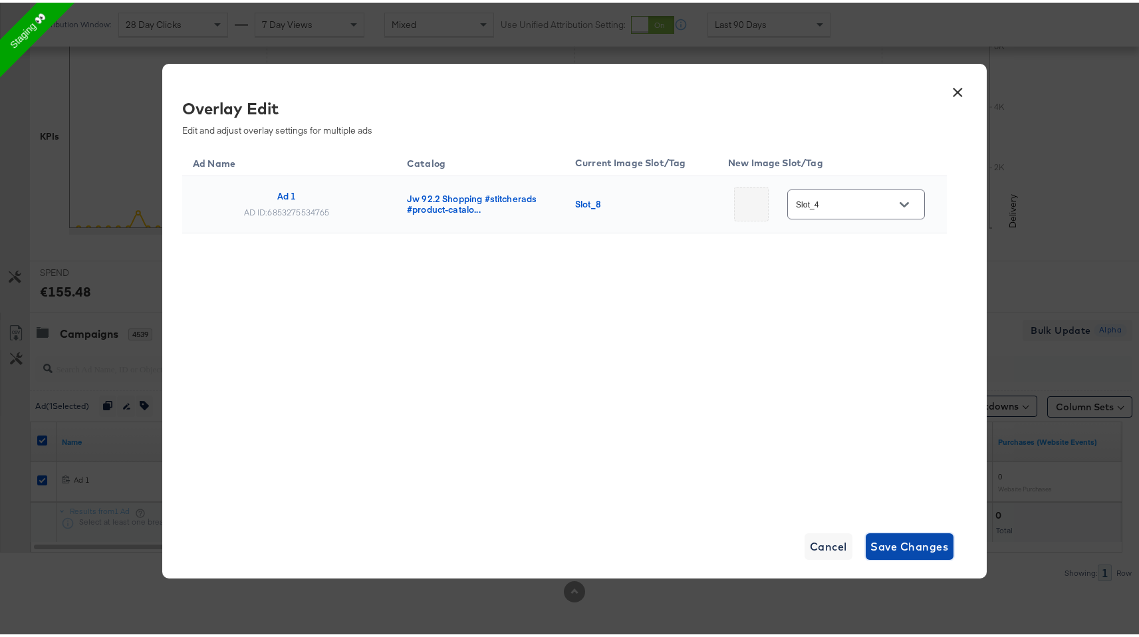
click at [904, 537] on span "Save Changes" at bounding box center [910, 543] width 78 height 19
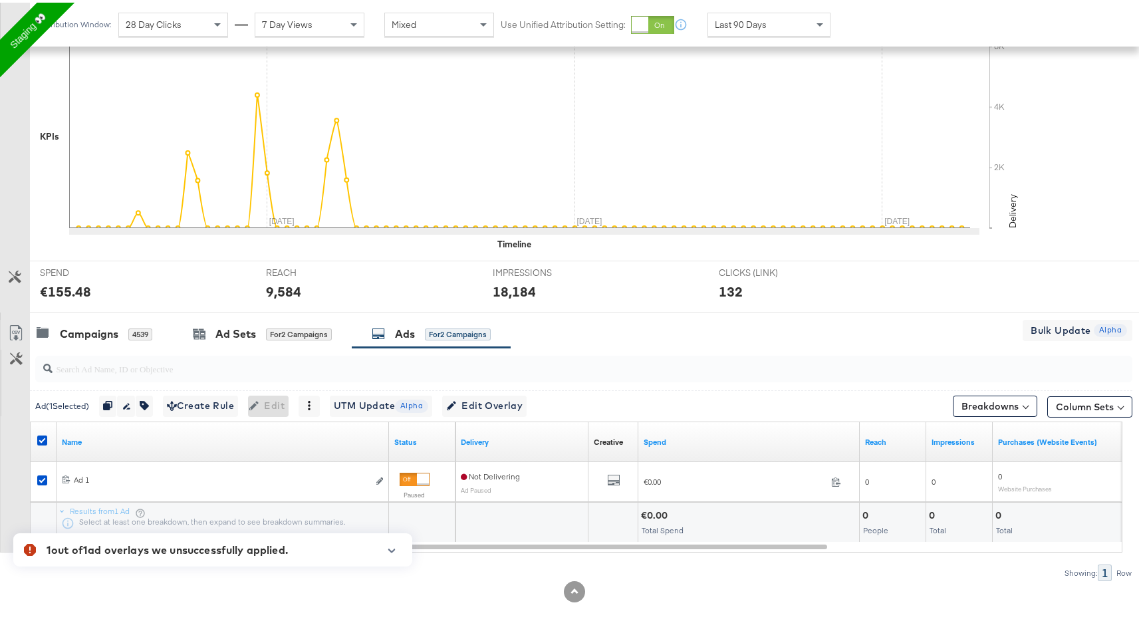
scroll to position [0, 0]
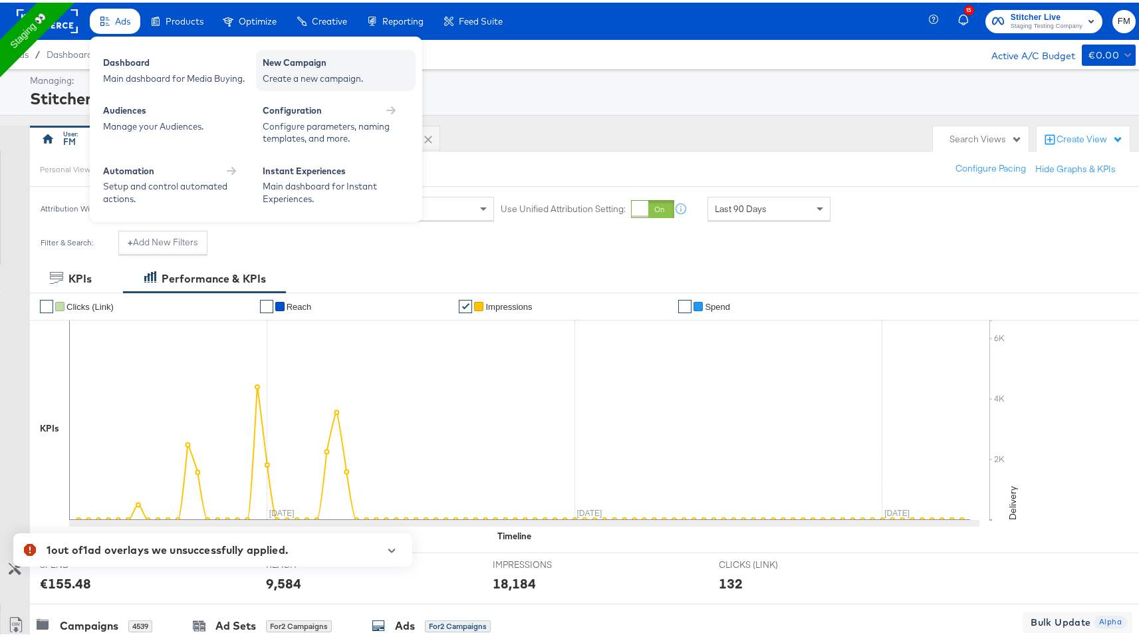
click at [296, 81] on div "Create a new campaign." at bounding box center [336, 76] width 146 height 13
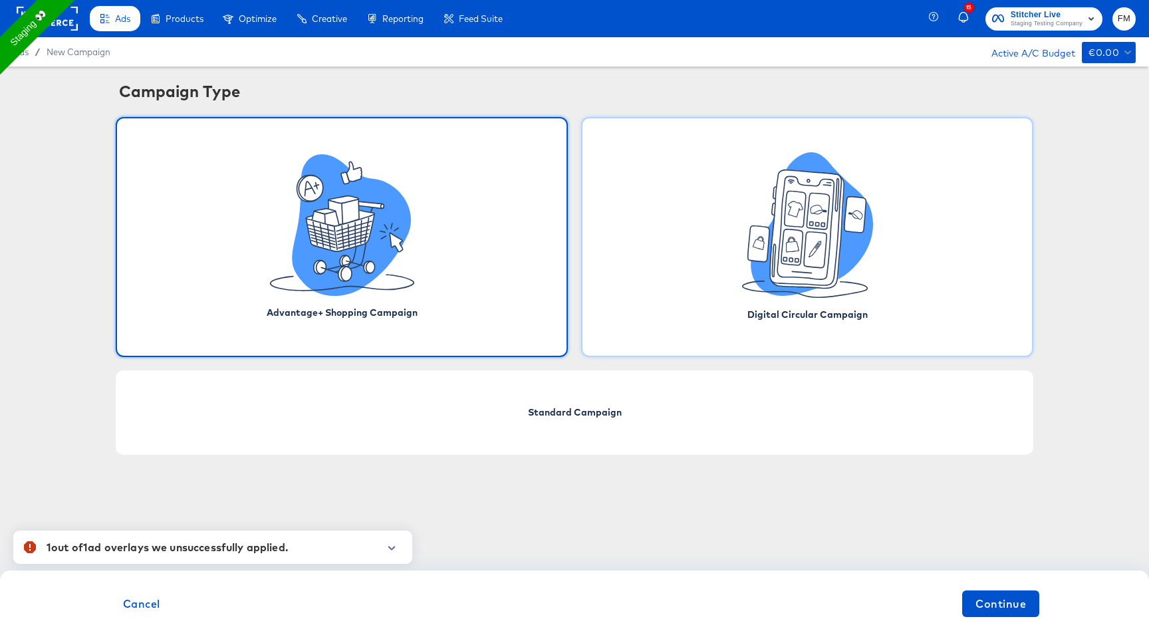
click at [767, 288] on icon at bounding box center [811, 224] width 122 height 144
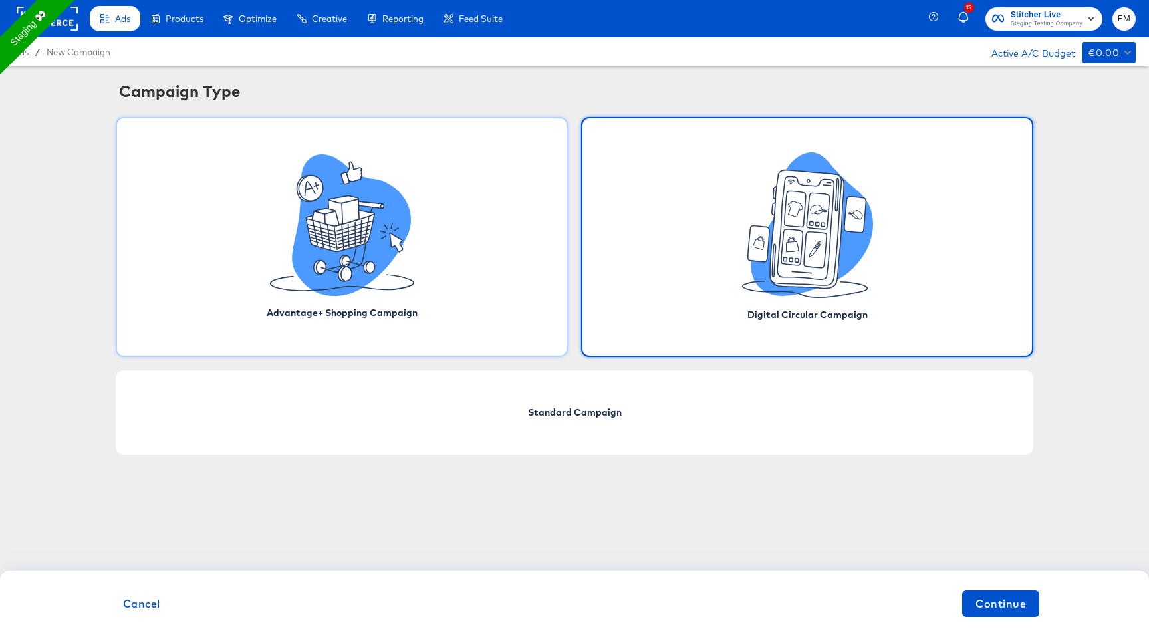
click at [366, 234] on icon at bounding box center [352, 237] width 31 height 9
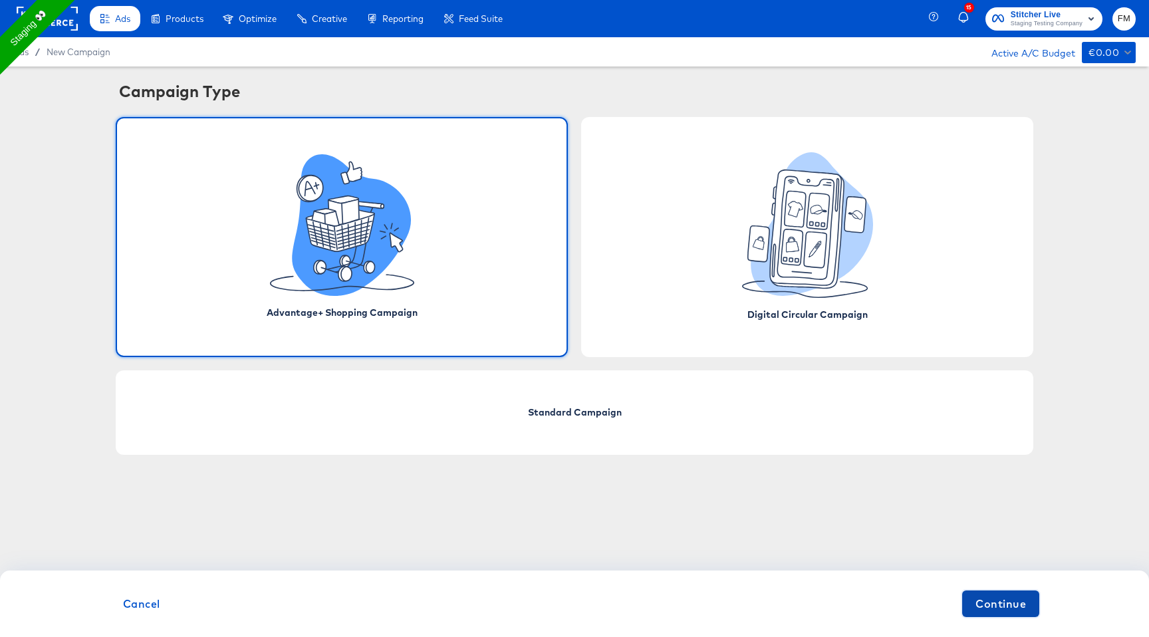
click at [990, 616] on button "Continue" at bounding box center [1000, 603] width 77 height 27
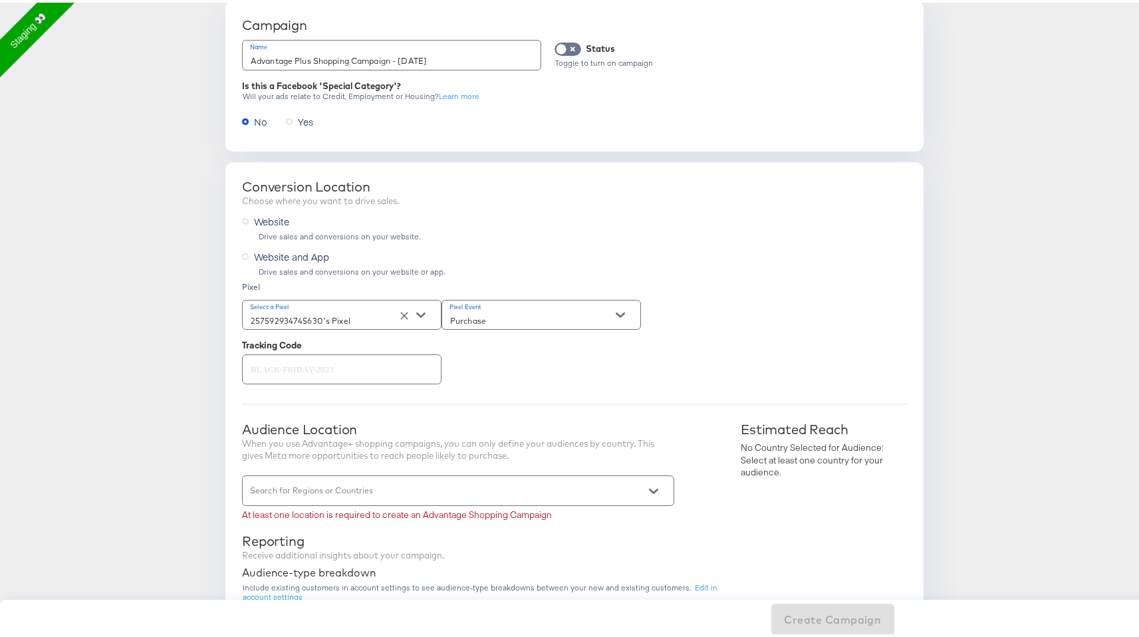
scroll to position [127, 0]
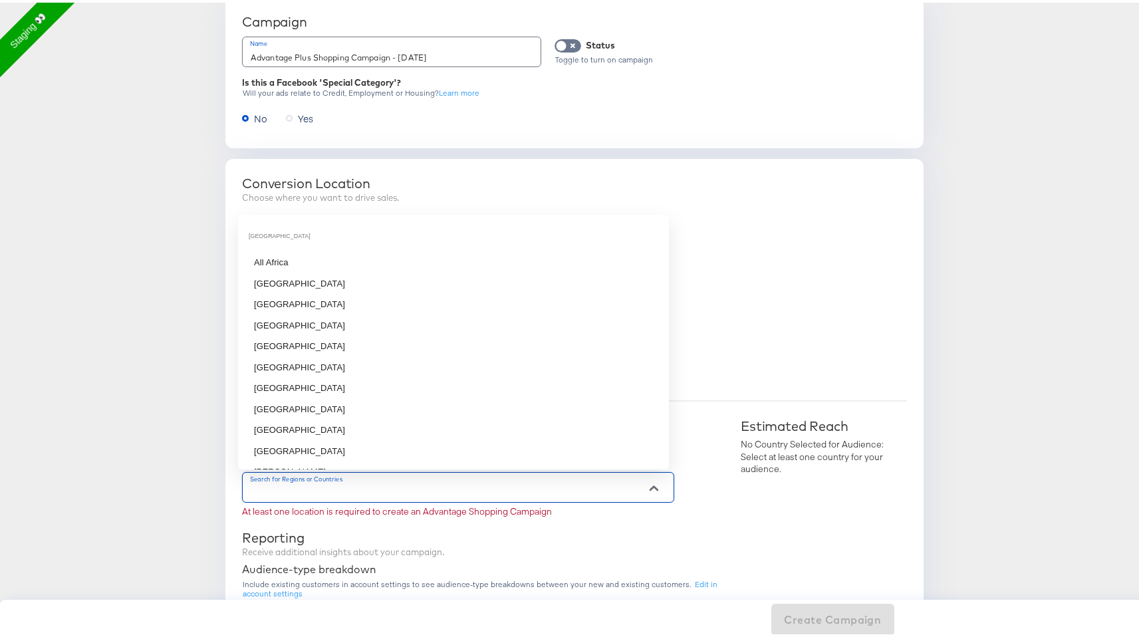
click at [442, 494] on input "Search for Regions or Countries" at bounding box center [439, 490] width 382 height 15
click at [403, 388] on li "United Kingdom" at bounding box center [453, 398] width 431 height 21
type input "uni"
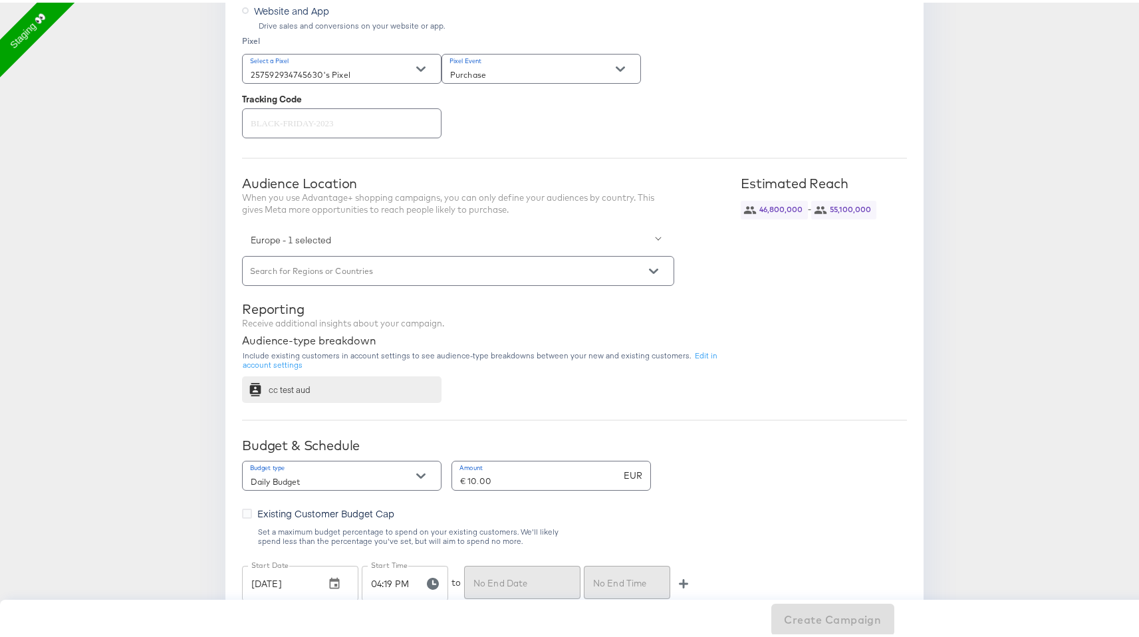
scroll to position [680, 0]
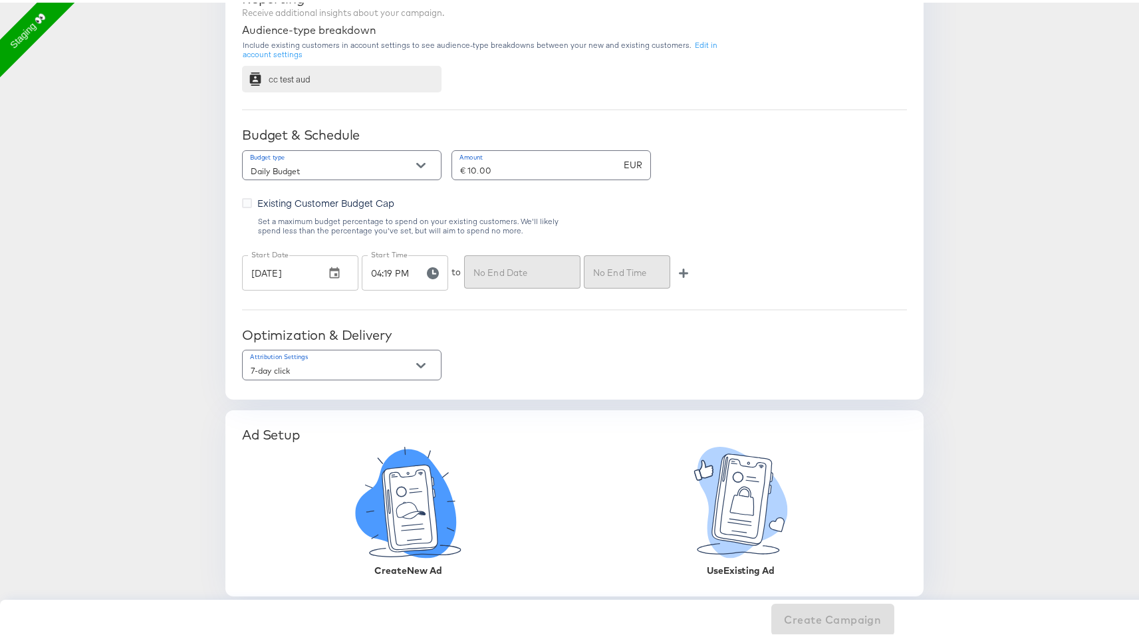
click at [390, 552] on icon at bounding box center [408, 500] width 185 height 112
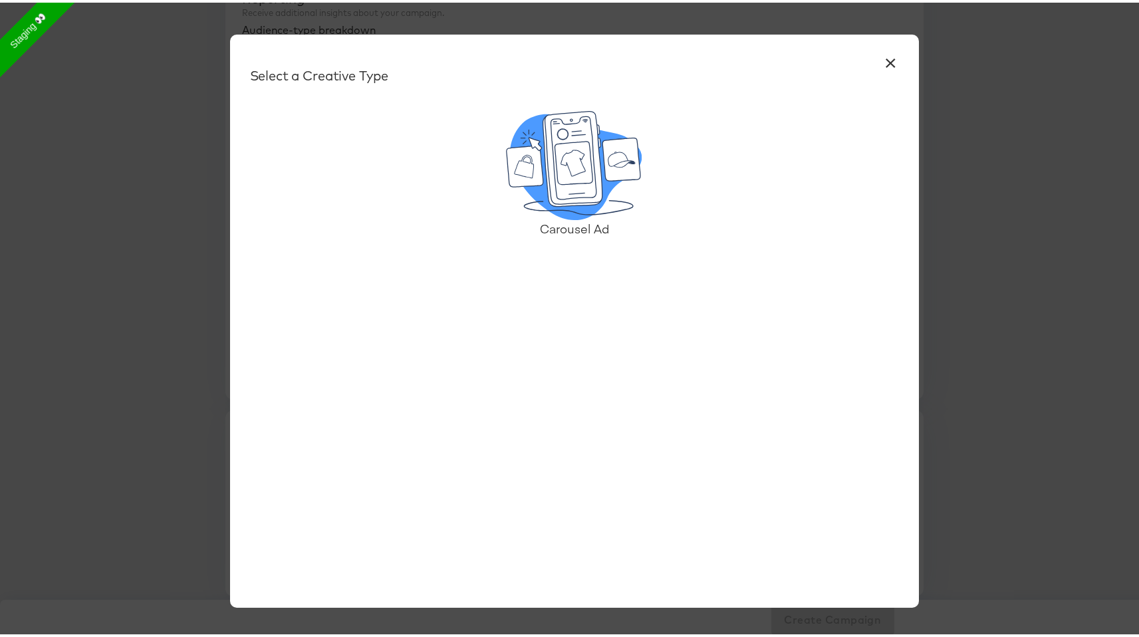
click at [574, 167] on icon at bounding box center [574, 160] width 38 height 43
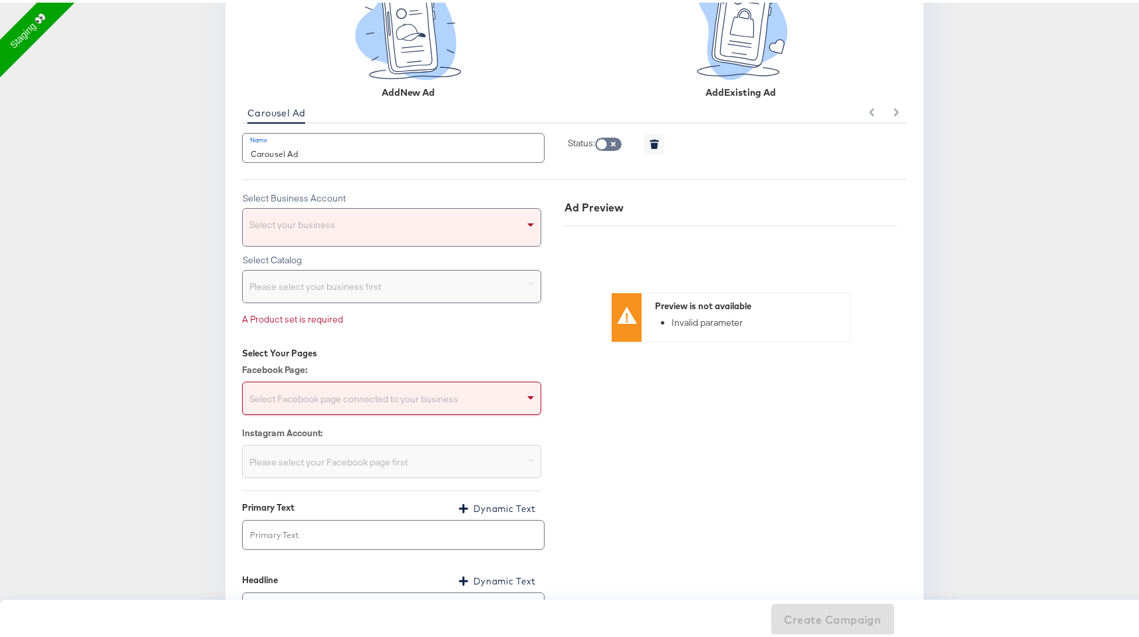
scroll to position [1152, 0]
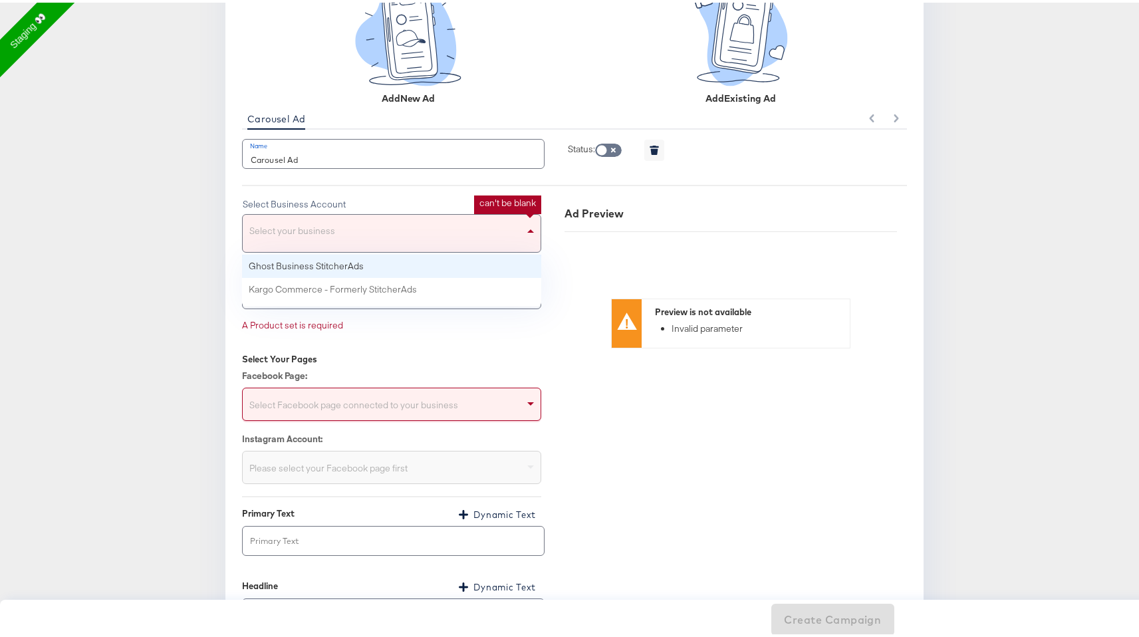
click at [524, 231] on span at bounding box center [532, 230] width 17 height 37
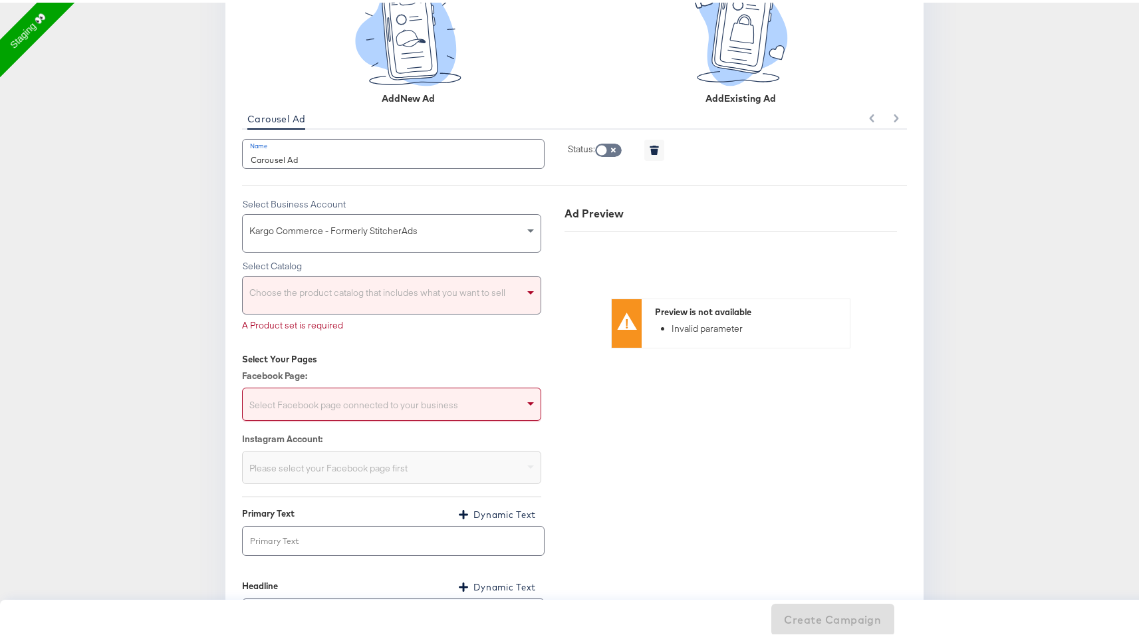
click at [475, 283] on div "Choose the product catalog that includes what you want to sell" at bounding box center [392, 292] width 298 height 37
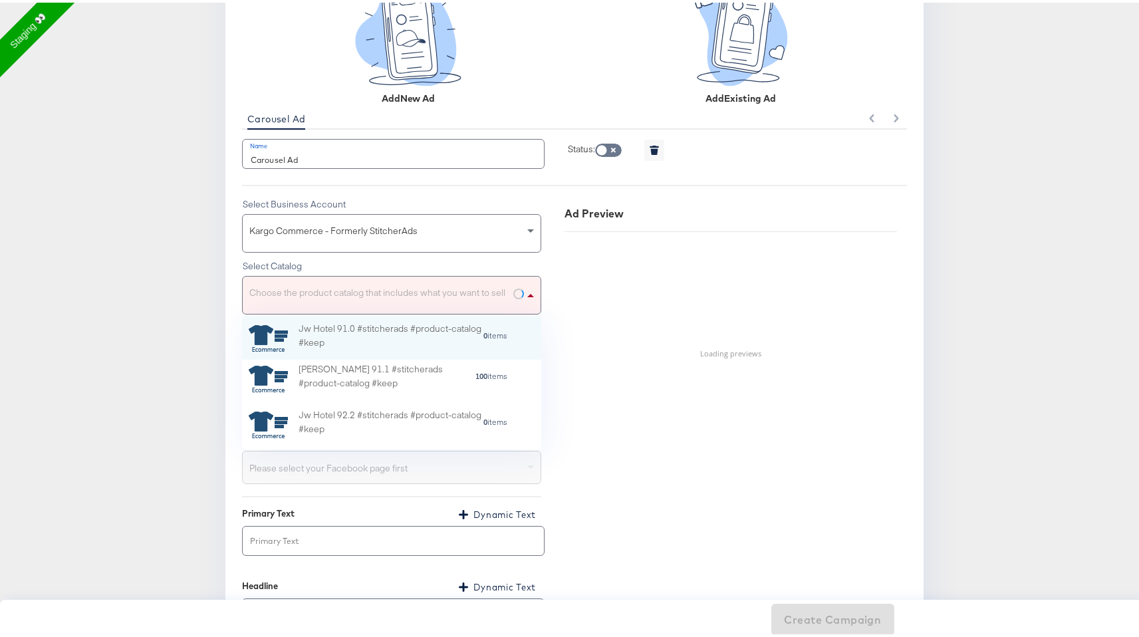
click at [518, 289] on div "Choose the product catalog that includes what you want to sell" at bounding box center [391, 292] width 299 height 39
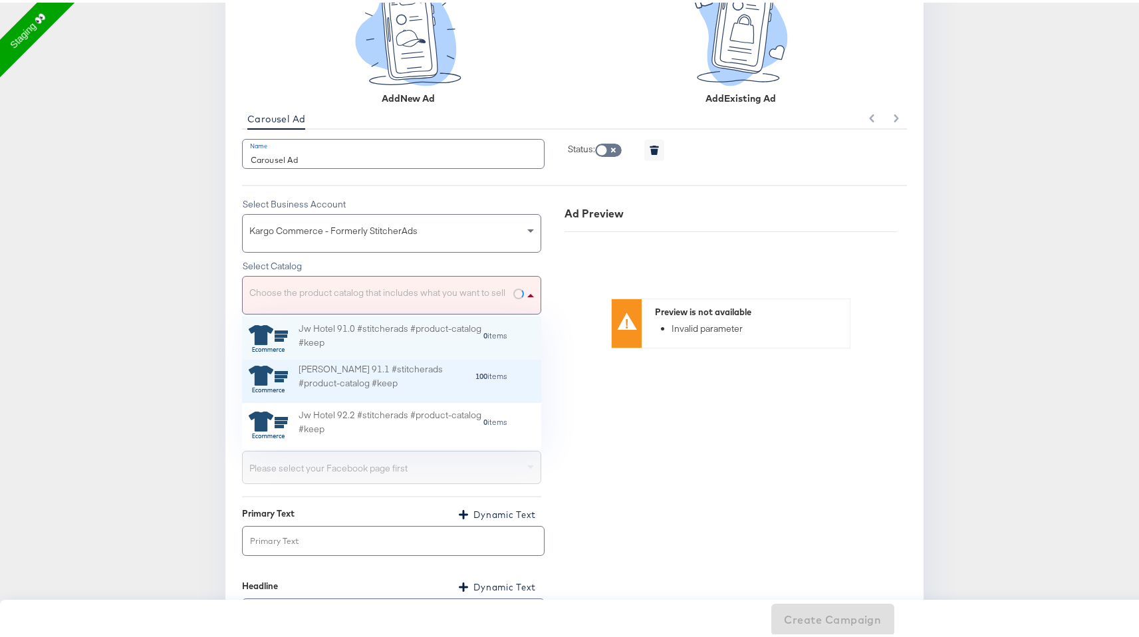
click at [475, 375] on strong "100" at bounding box center [481, 373] width 12 height 10
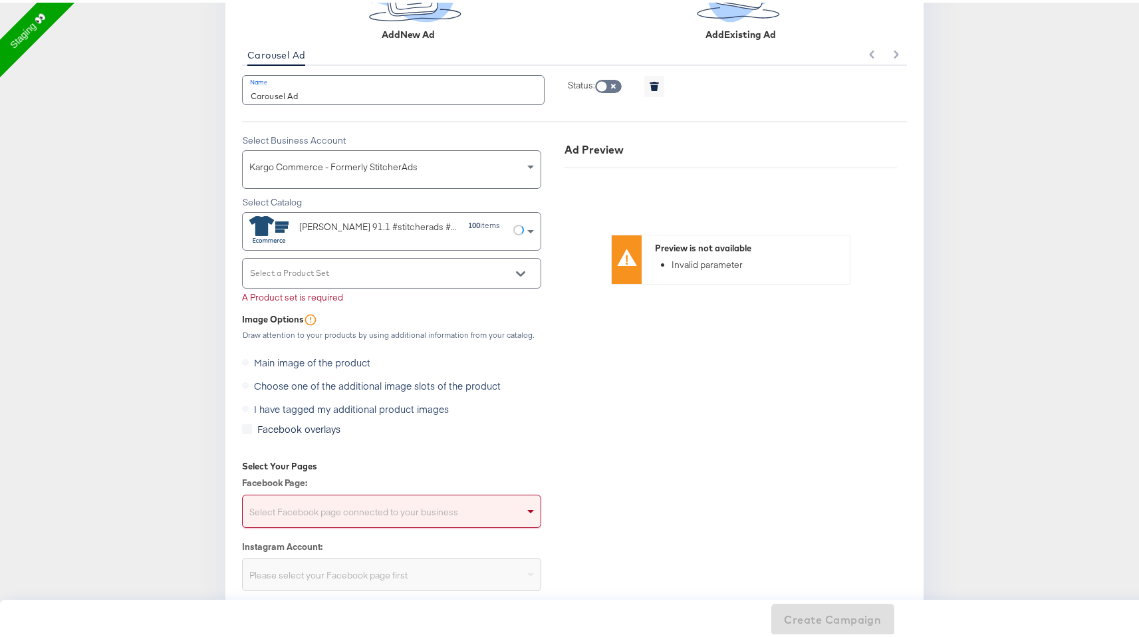
scroll to position [1245, 0]
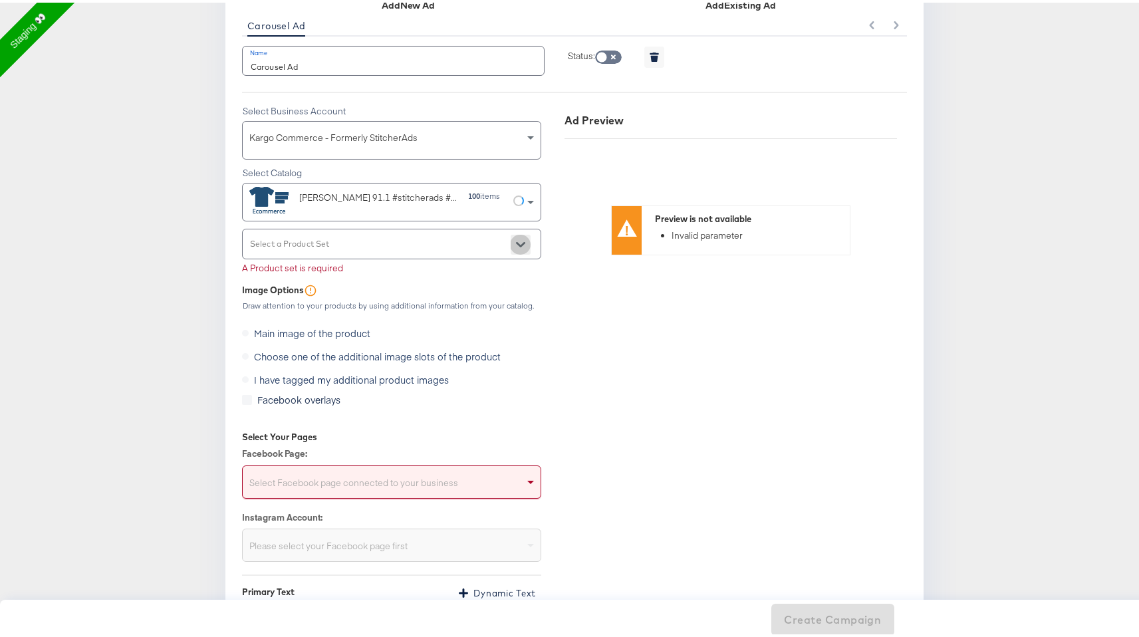
click at [516, 245] on icon "Open" at bounding box center [520, 241] width 9 height 9
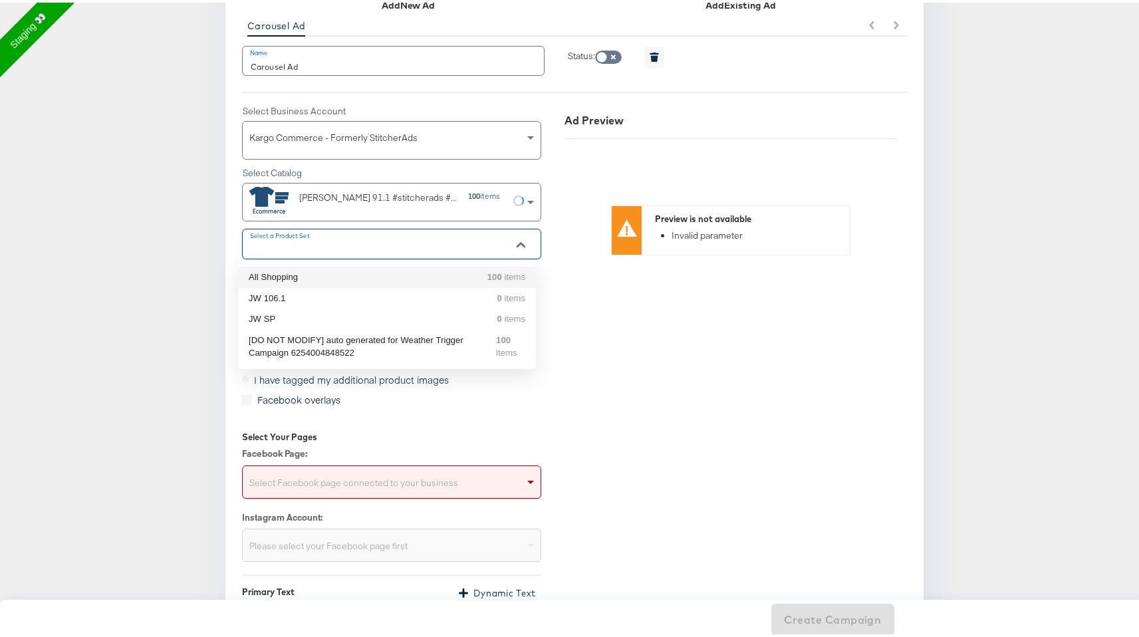
click at [487, 272] on strong "100" at bounding box center [494, 274] width 15 height 10
type input "All Shopping"
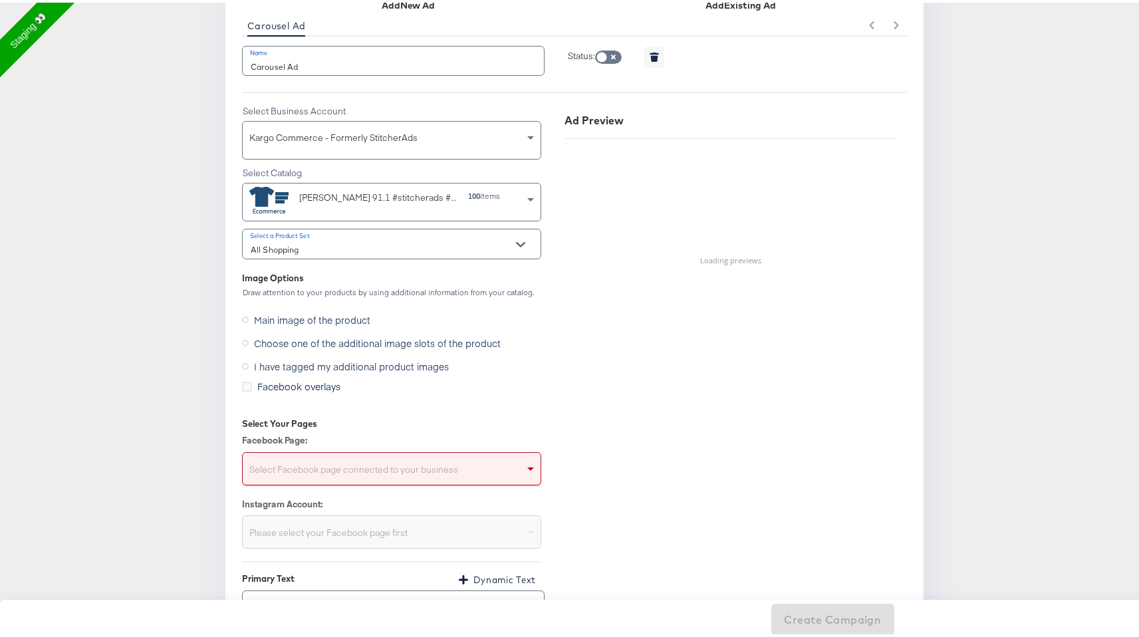
click at [456, 336] on span "Choose one of the additional image slots of the product" at bounding box center [377, 340] width 247 height 13
click at [0, 0] on input "Choose one of the additional image slots of the product" at bounding box center [0, 0] width 0 height 0
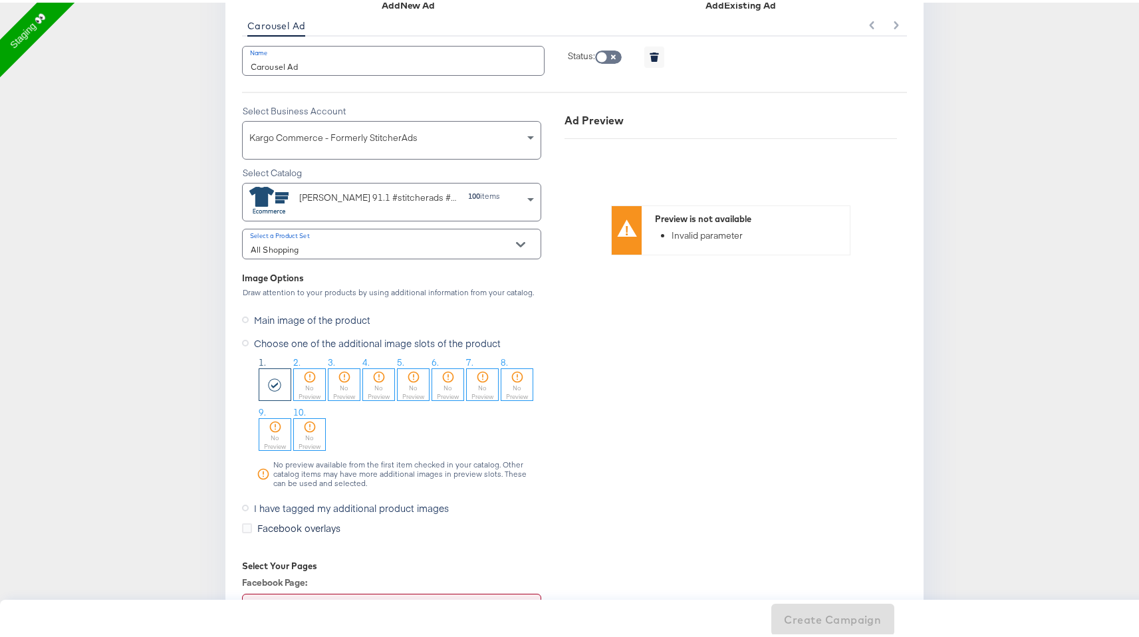
click at [516, 199] on div "Jw Shopp 91.1 #stitcherads #product-catalog #keep 100 items" at bounding box center [386, 196] width 275 height 30
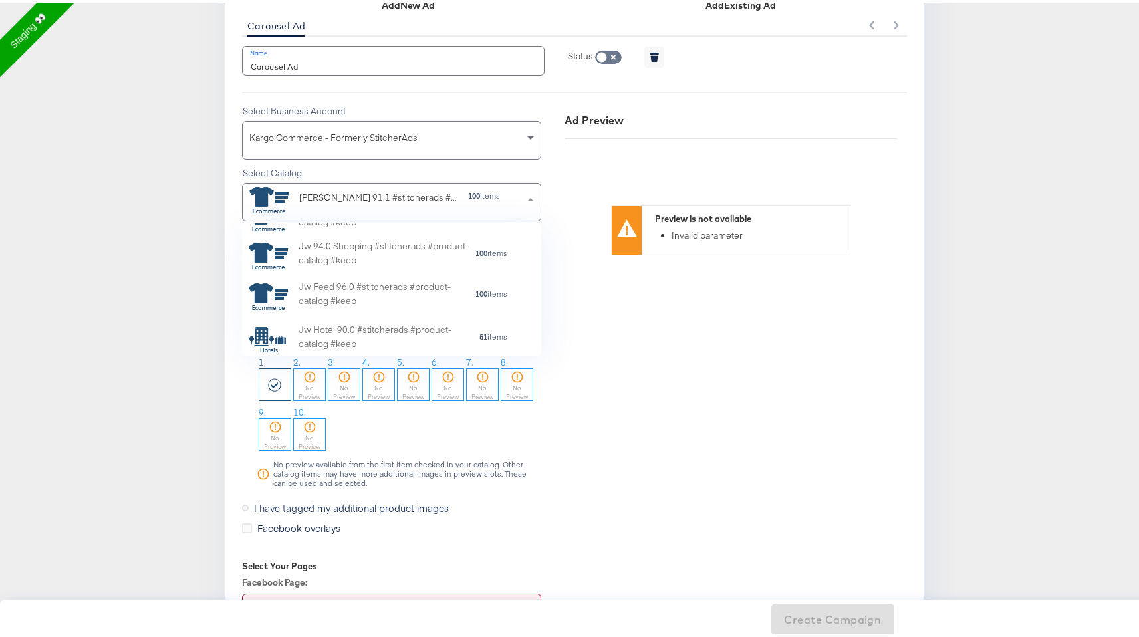
scroll to position [450, 0]
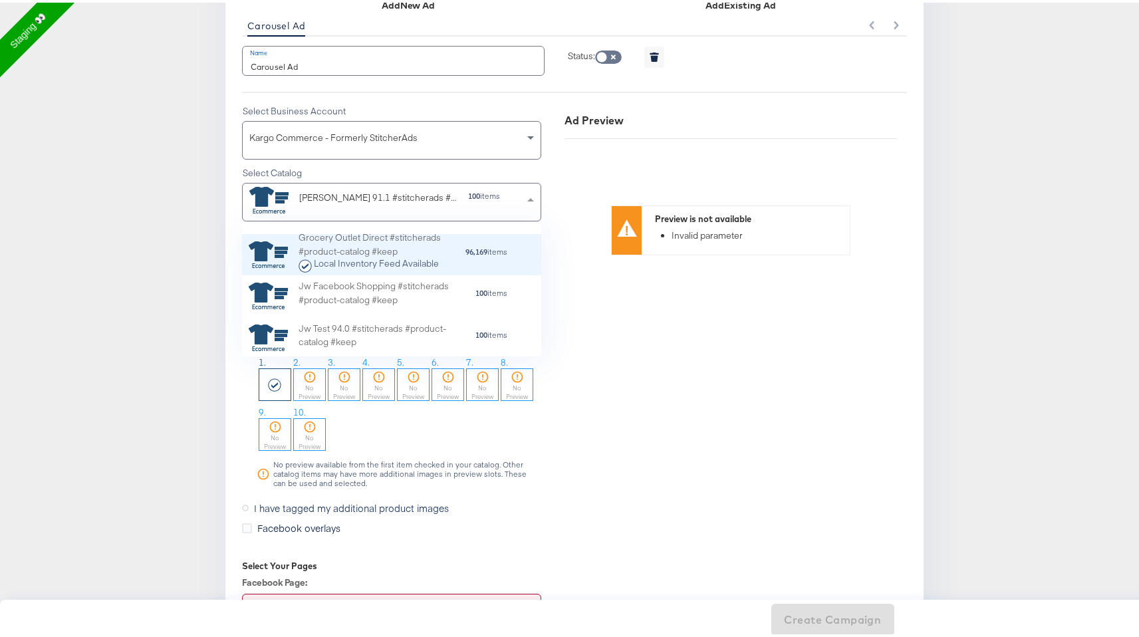
click at [477, 255] on div "96,169 items" at bounding box center [486, 252] width 43 height 15
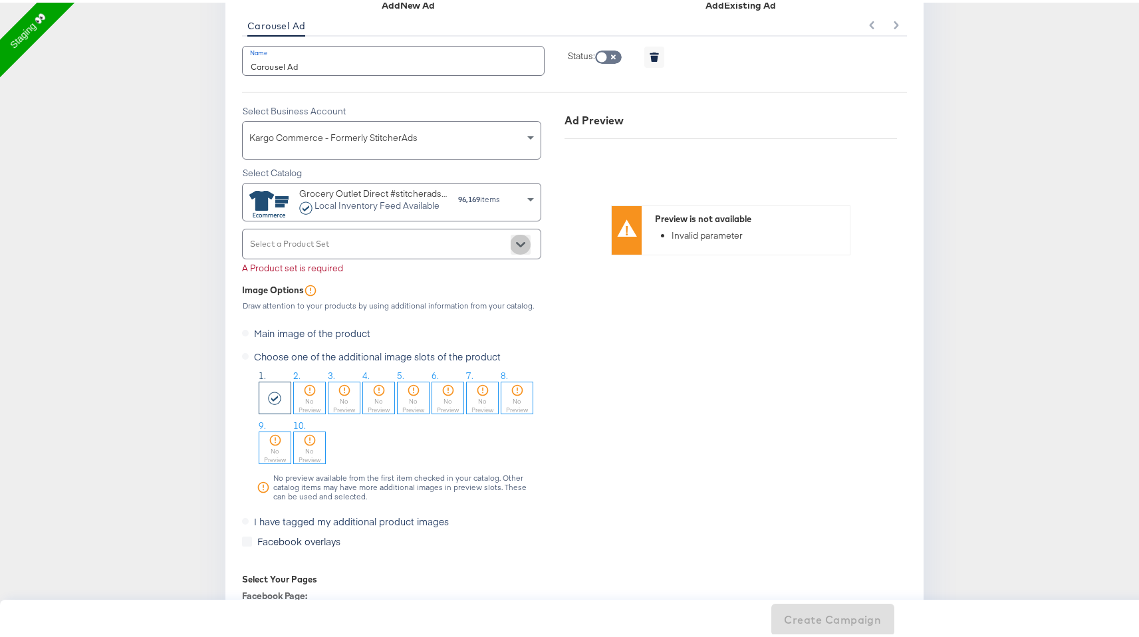
click at [516, 238] on icon "Open" at bounding box center [520, 241] width 9 height 9
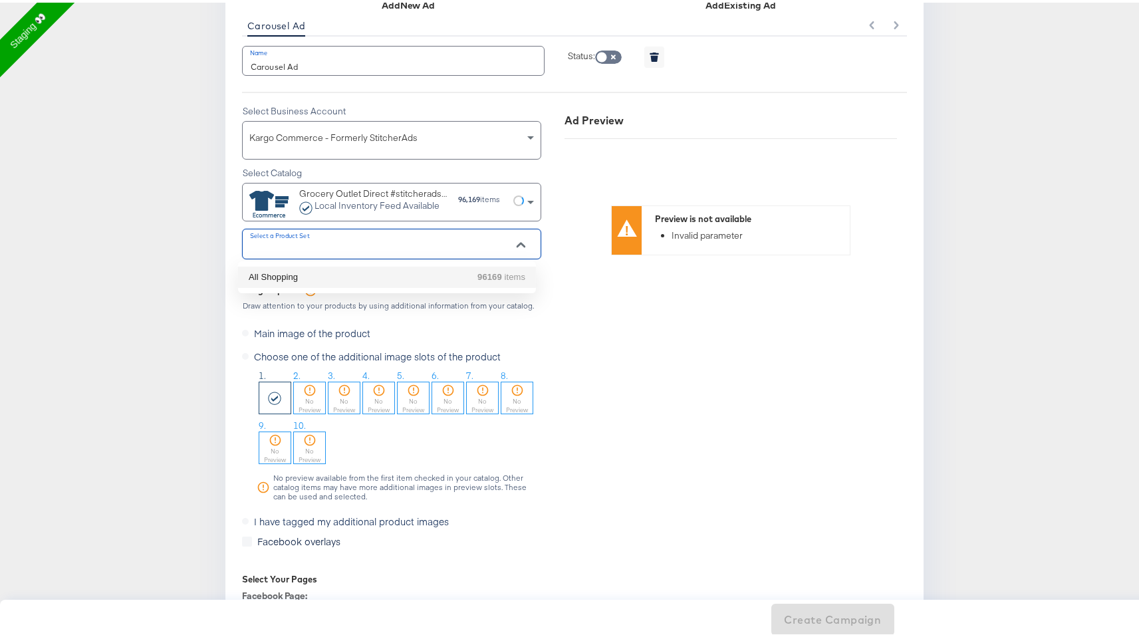
click at [464, 268] on div "All Shopping 96169 items" at bounding box center [387, 274] width 277 height 13
type input "All Shopping"
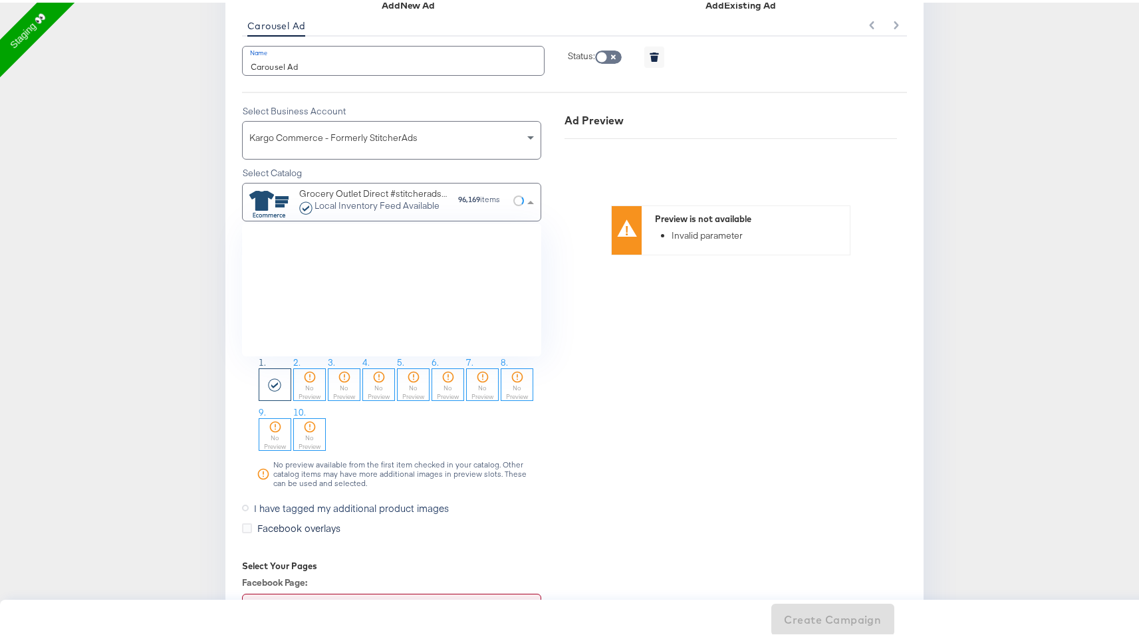
click at [524, 201] on span at bounding box center [532, 199] width 17 height 37
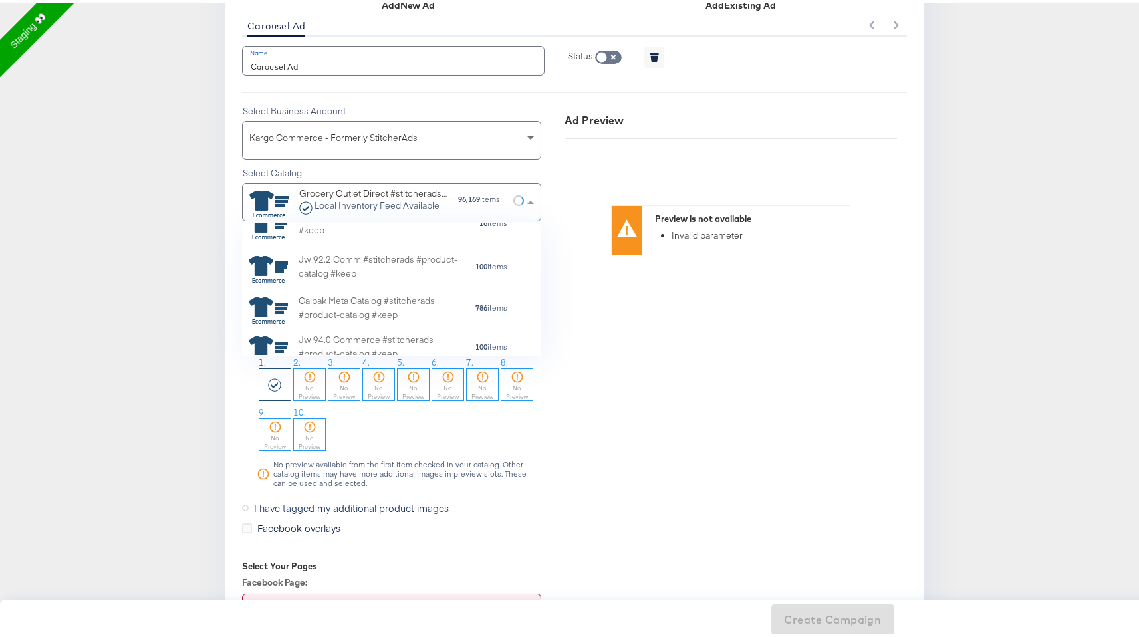
scroll to position [721, 0]
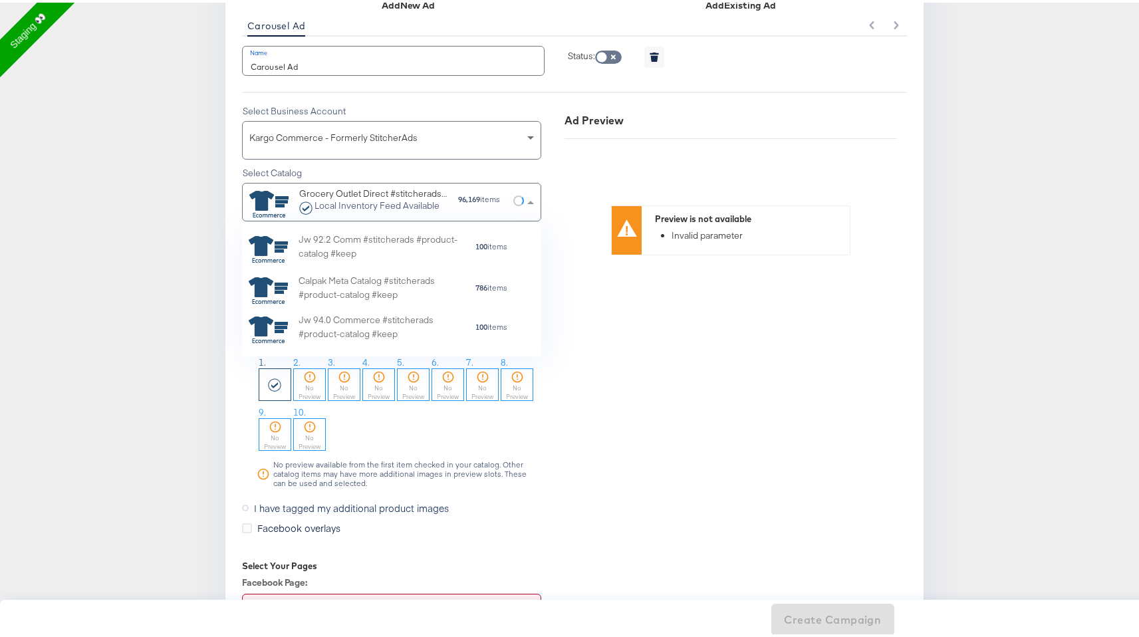
click at [457, 284] on div "Calpak Meta Catalog #stitcherads #product-catalog #keep" at bounding box center [386, 288] width 176 height 33
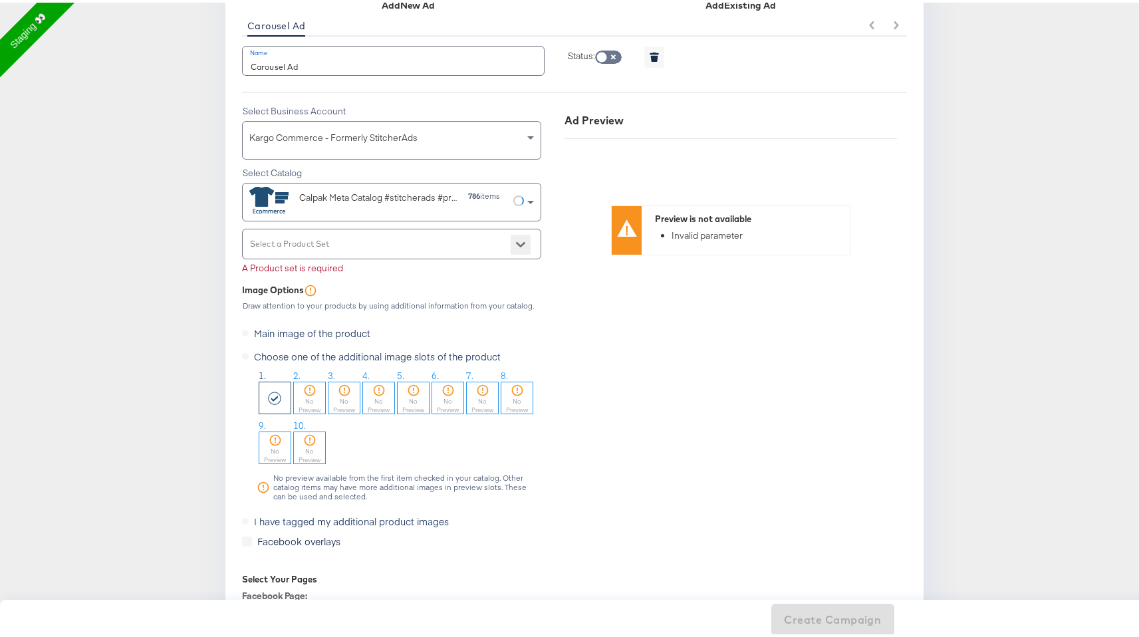
click at [516, 232] on button "Open" at bounding box center [520, 242] width 20 height 20
click at [485, 265] on li "All Shopping 786 items" at bounding box center [387, 274] width 298 height 21
type input "All Shopping"
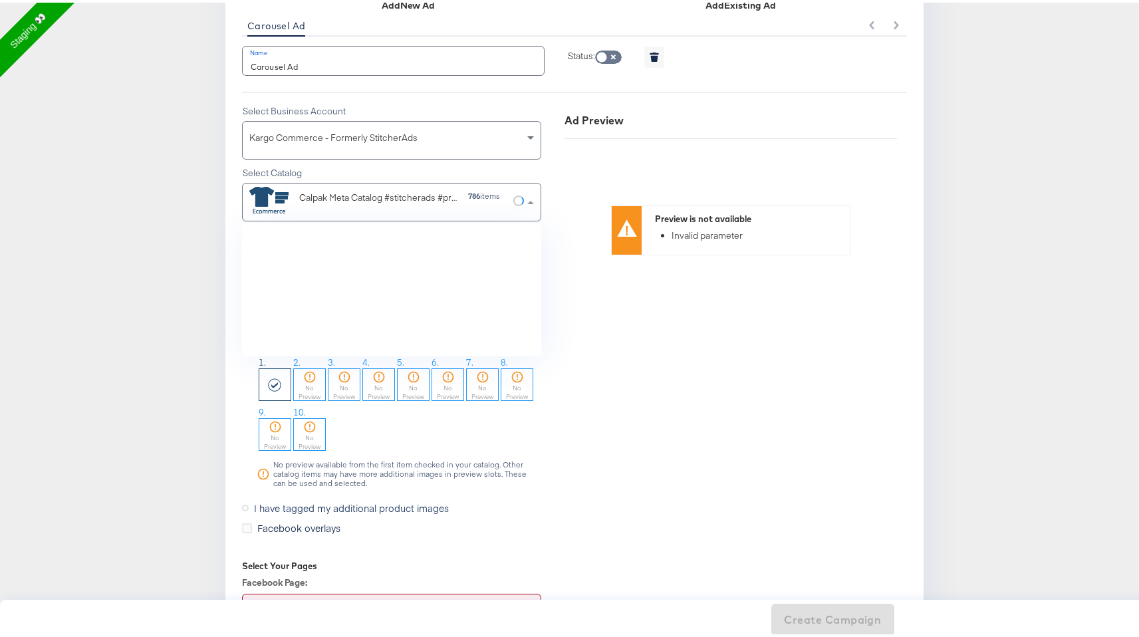
click at [527, 203] on span at bounding box center [532, 199] width 17 height 37
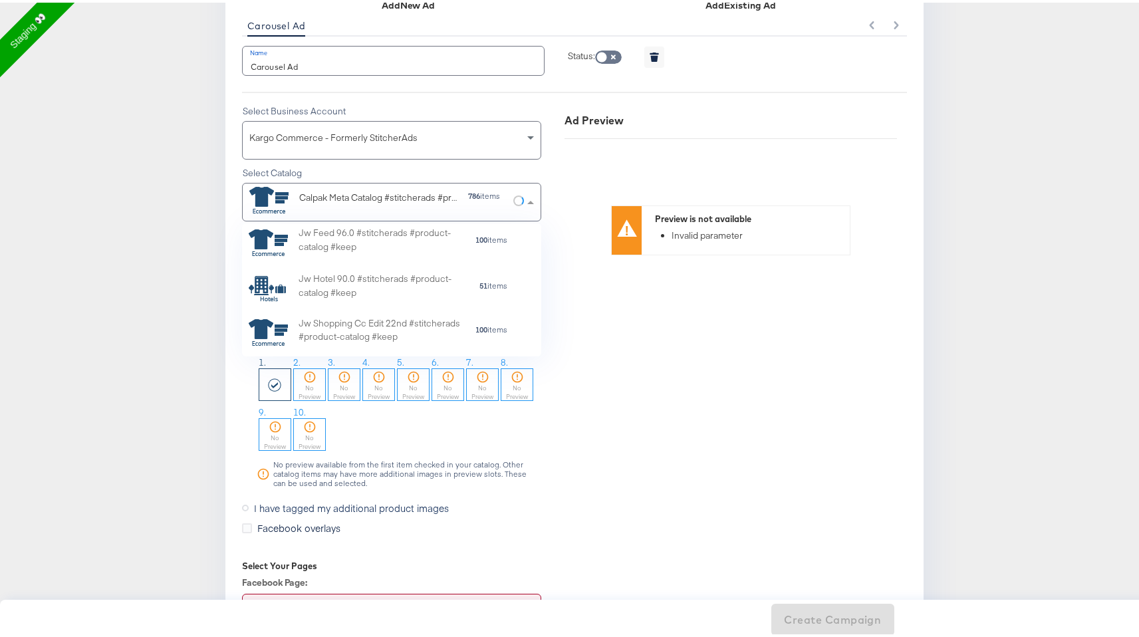
scroll to position [357, 0]
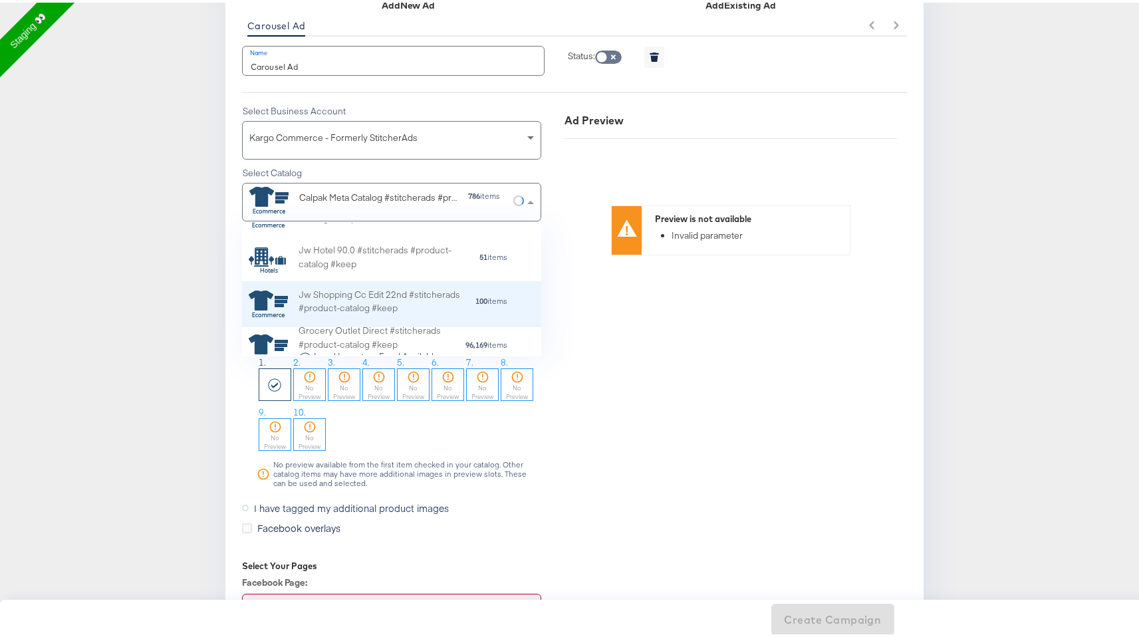
click at [413, 289] on div "Jw Shopping Cc Edit 22nd #stitcherads #product-catalog #keep" at bounding box center [386, 301] width 176 height 33
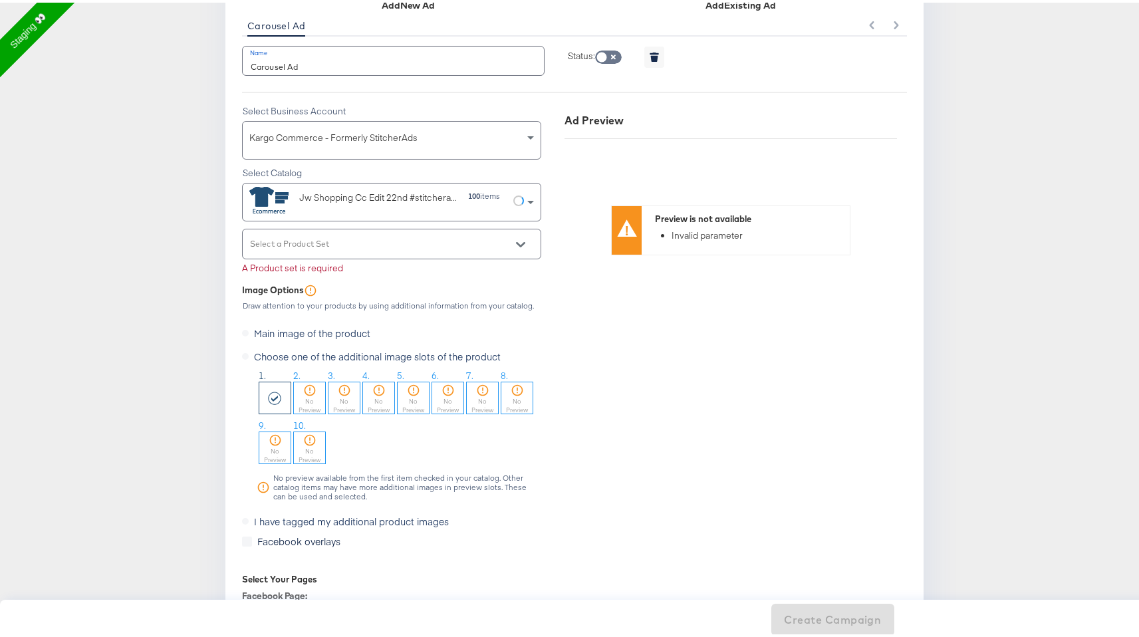
click at [471, 238] on div at bounding box center [391, 241] width 299 height 30
click at [512, 236] on button "Open" at bounding box center [520, 242] width 20 height 20
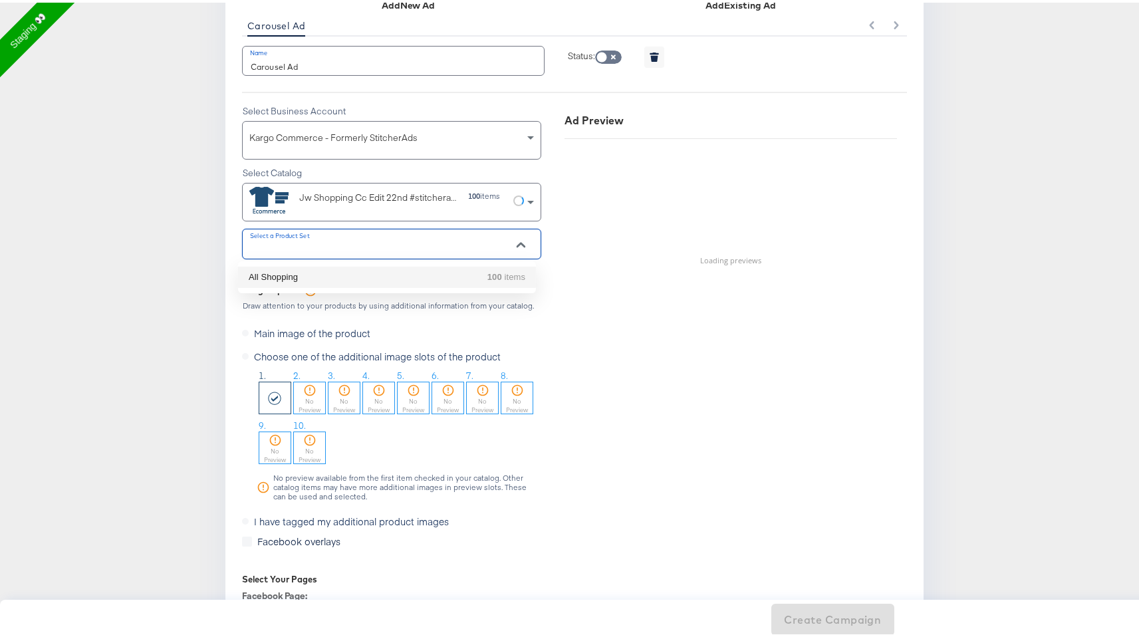
click at [489, 269] on strong "100" at bounding box center [494, 274] width 15 height 10
type input "All Shopping"
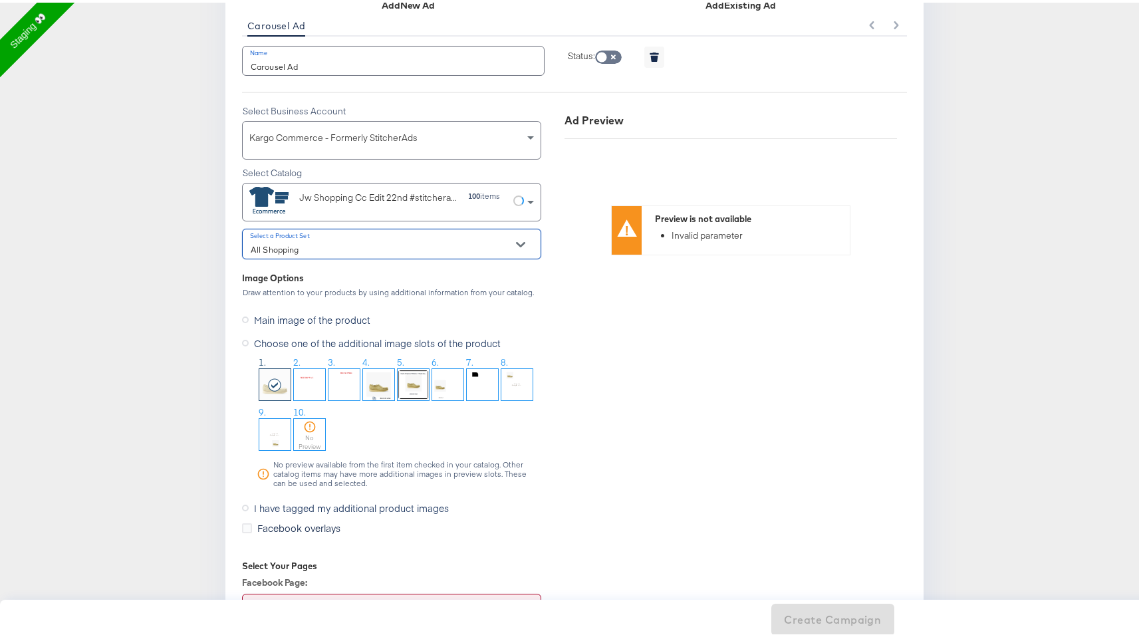
click at [372, 383] on img at bounding box center [378, 381] width 31 height 31
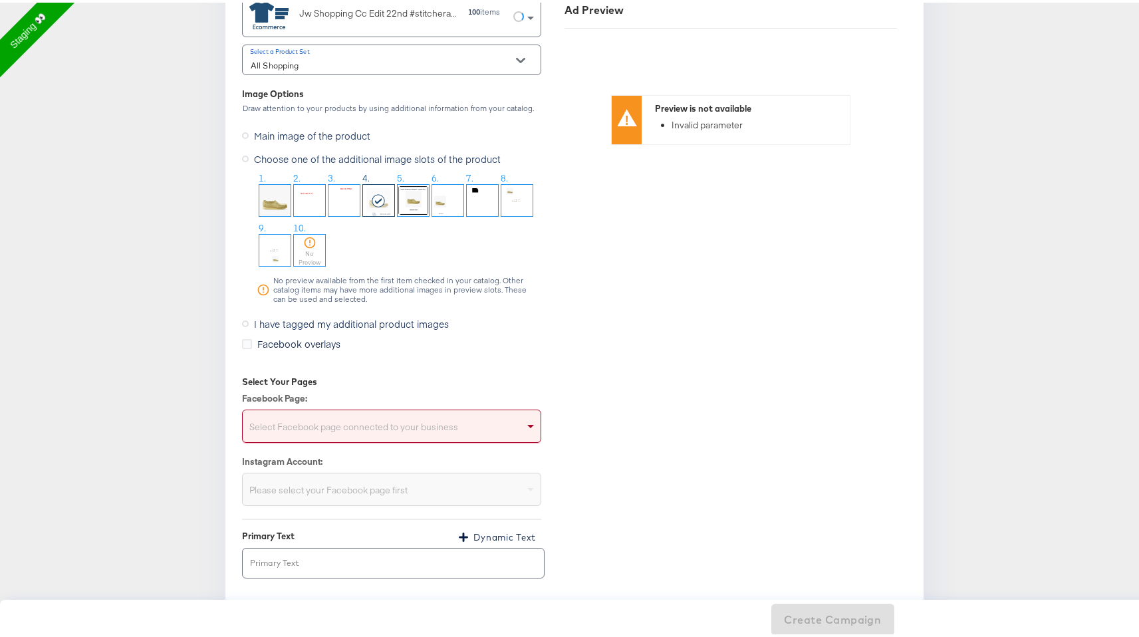
scroll to position [1440, 0]
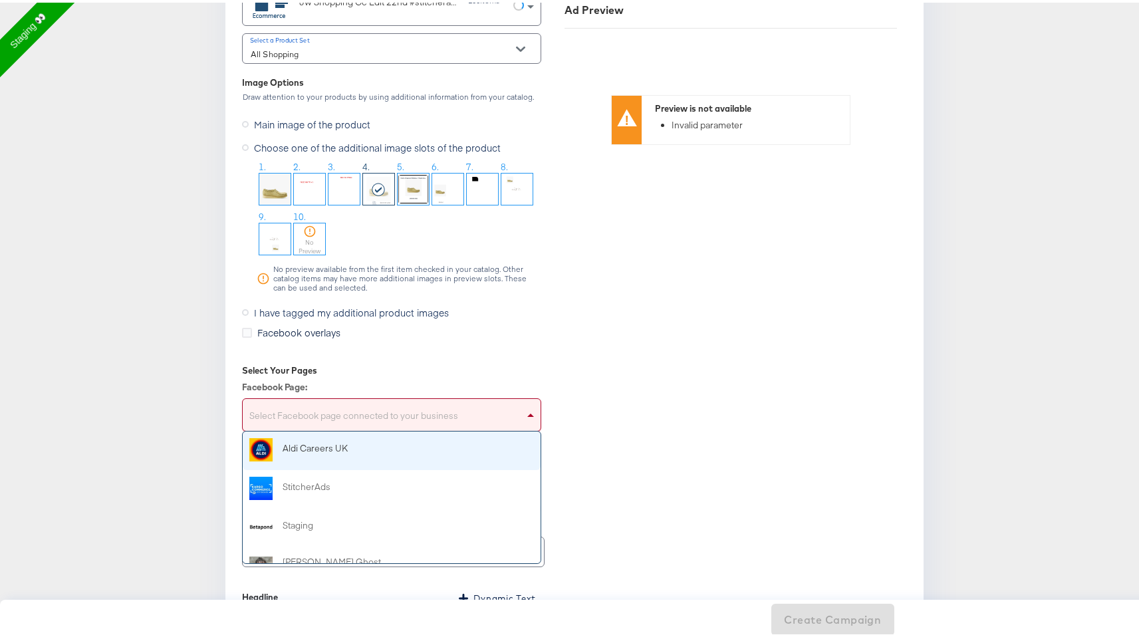
click at [299, 413] on div "Select Facebook page connected to your business" at bounding box center [392, 414] width 298 height 27
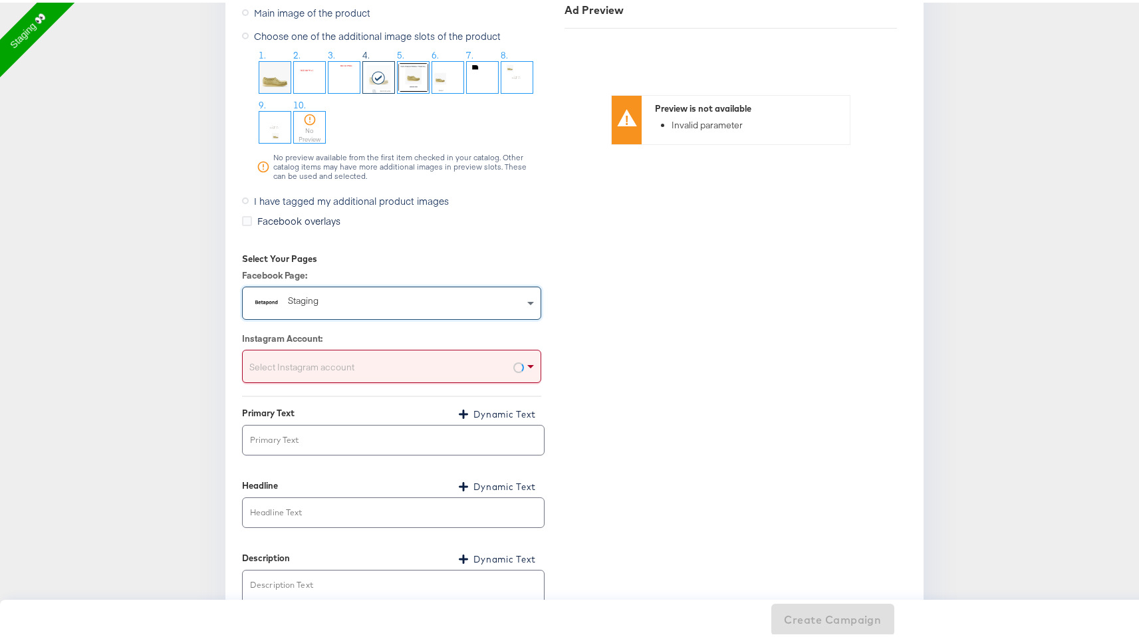
scroll to position [1560, 0]
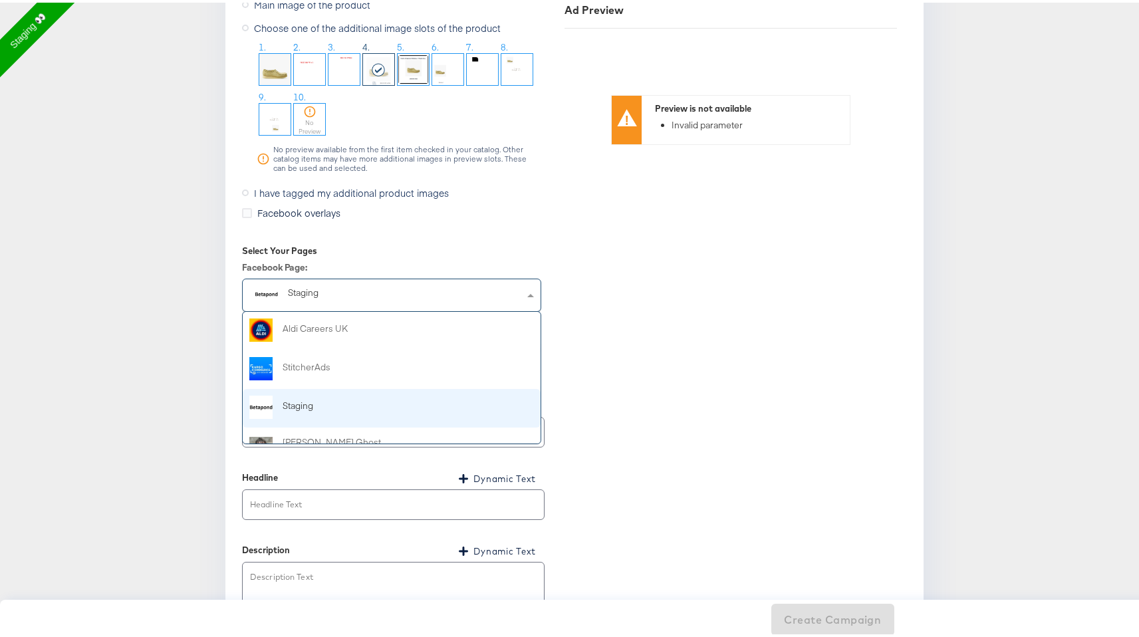
click at [364, 294] on div "Staging" at bounding box center [365, 290] width 154 height 13
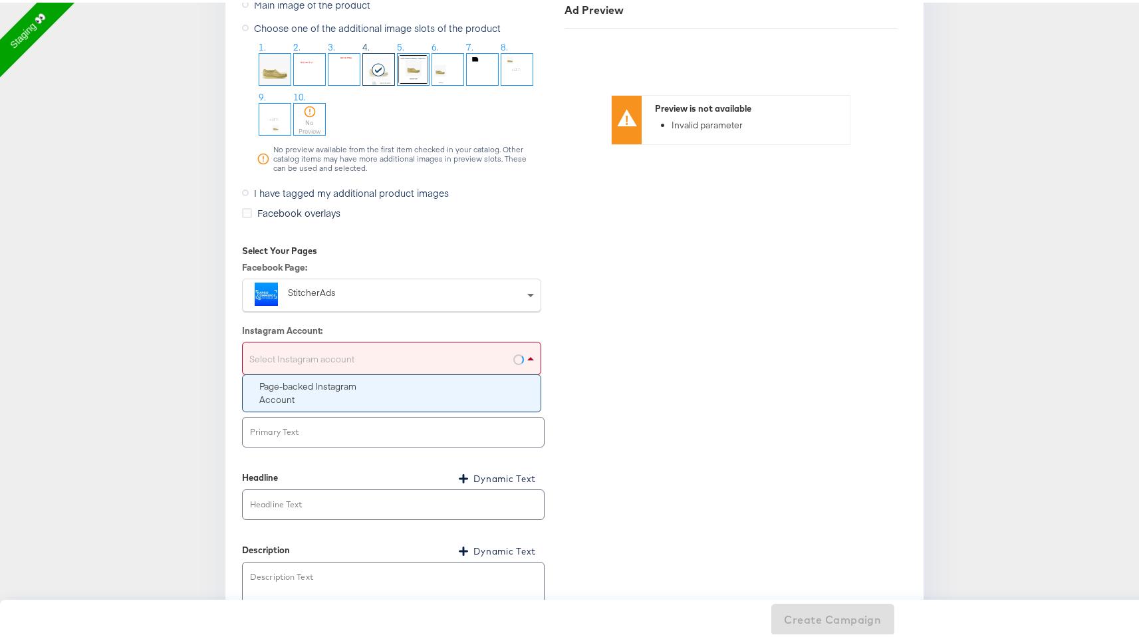
click at [403, 348] on div "Select Instagram account" at bounding box center [392, 358] width 298 height 27
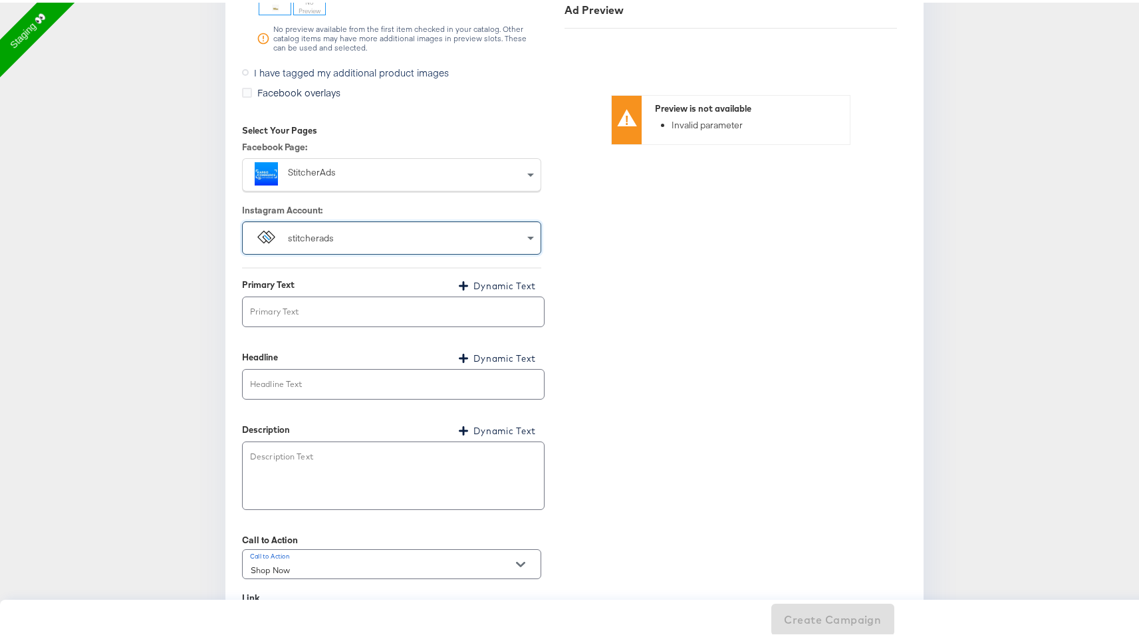
scroll to position [1737, 0]
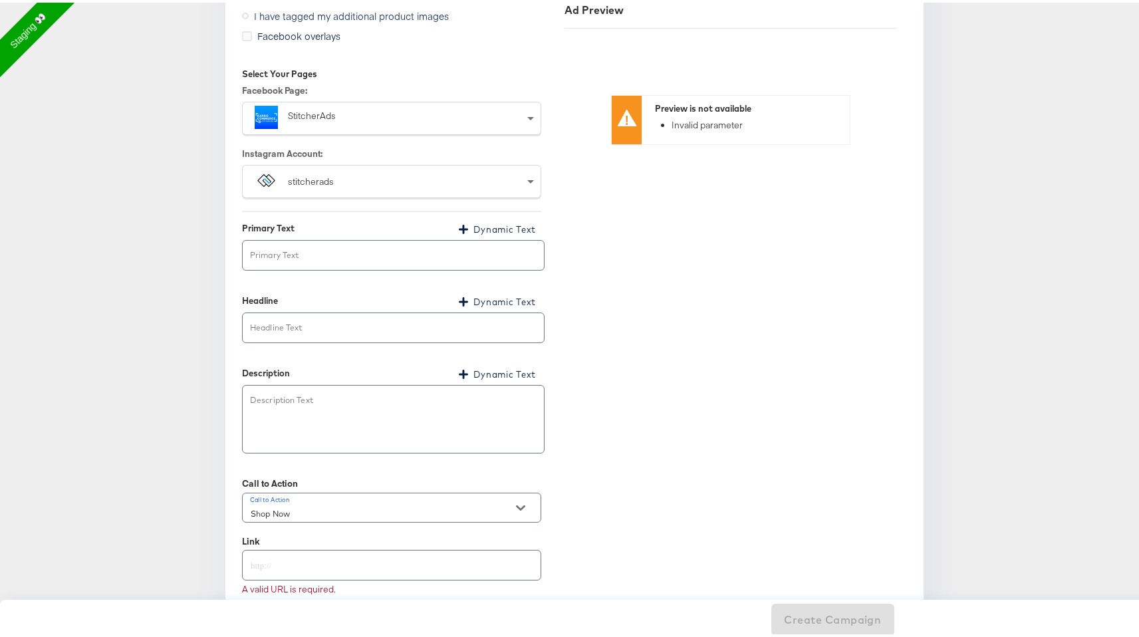
click at [481, 225] on span "Dynamic Text" at bounding box center [504, 226] width 62 height 15
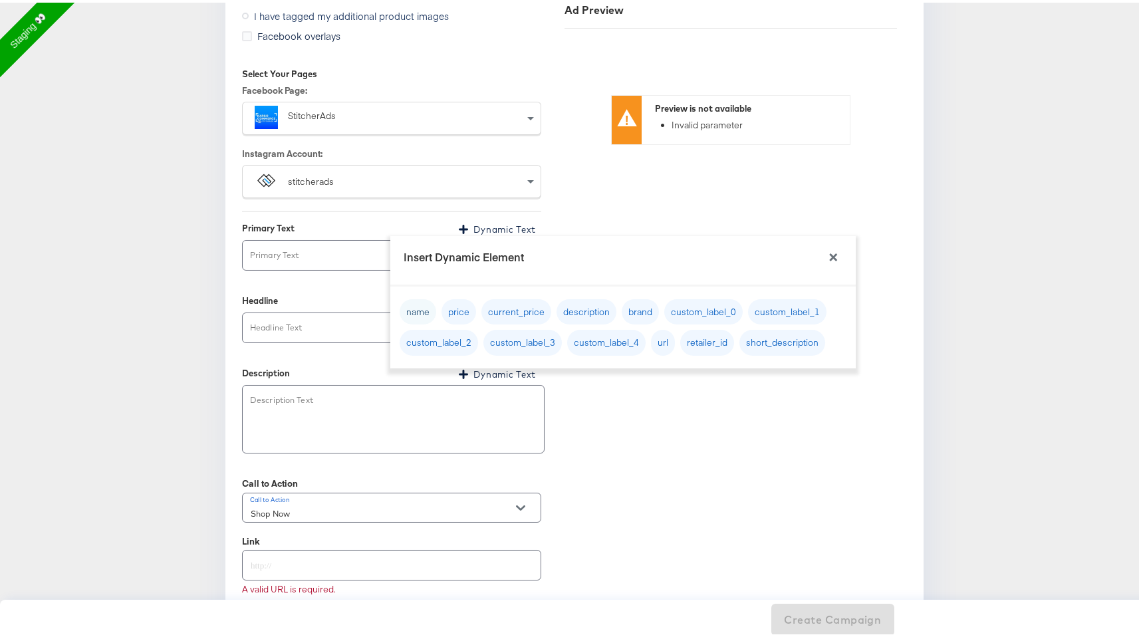
click at [417, 313] on button "name" at bounding box center [417, 309] width 37 height 26
type input "{{product.name}}"
click at [334, 292] on div "Headline Dynamic Text" at bounding box center [391, 300] width 299 height 16
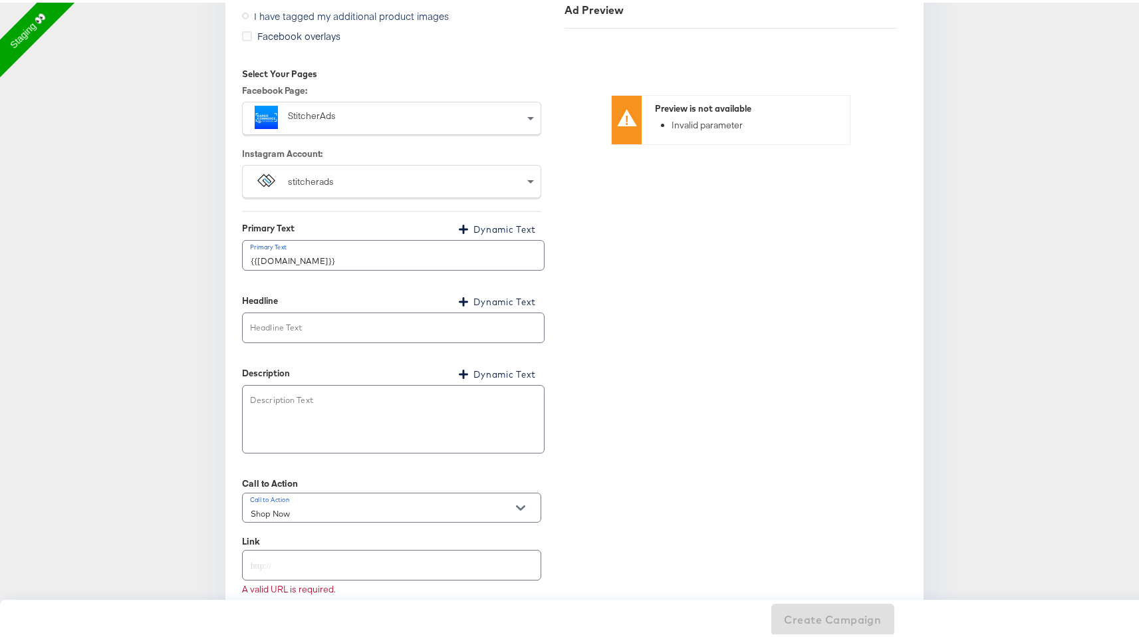
click at [506, 297] on span "Dynamic Text" at bounding box center [504, 299] width 62 height 15
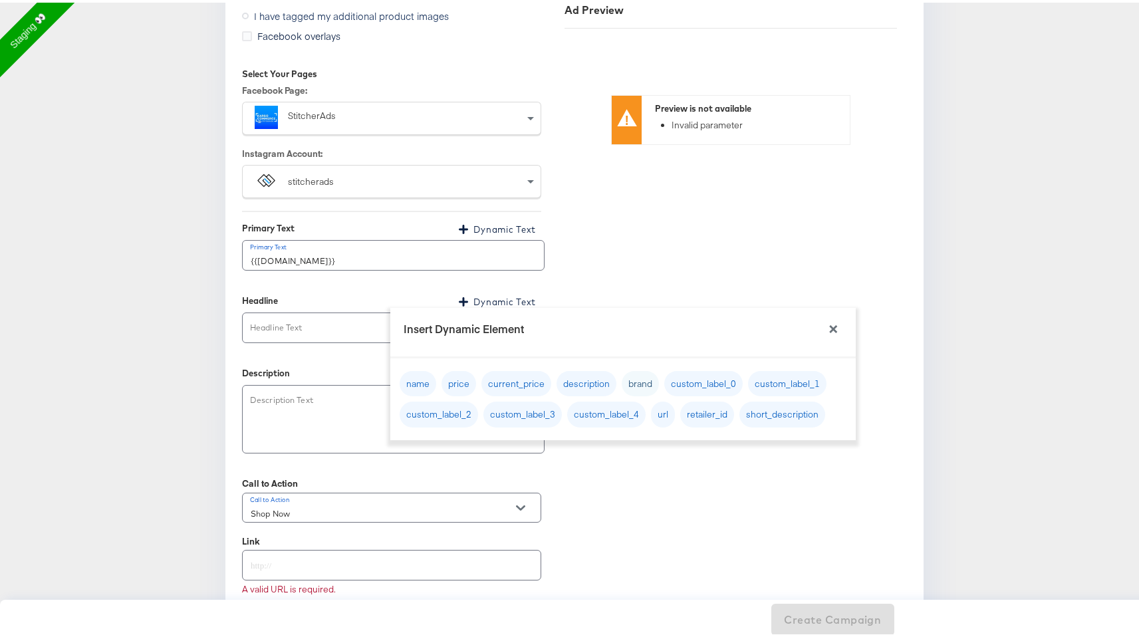
click at [633, 371] on button "brand" at bounding box center [639, 381] width 37 height 26
type input "{{product.brand}}"
click at [637, 259] on div "Ad Preview Preview is not available Invalid parameter" at bounding box center [730, 177] width 352 height 1118
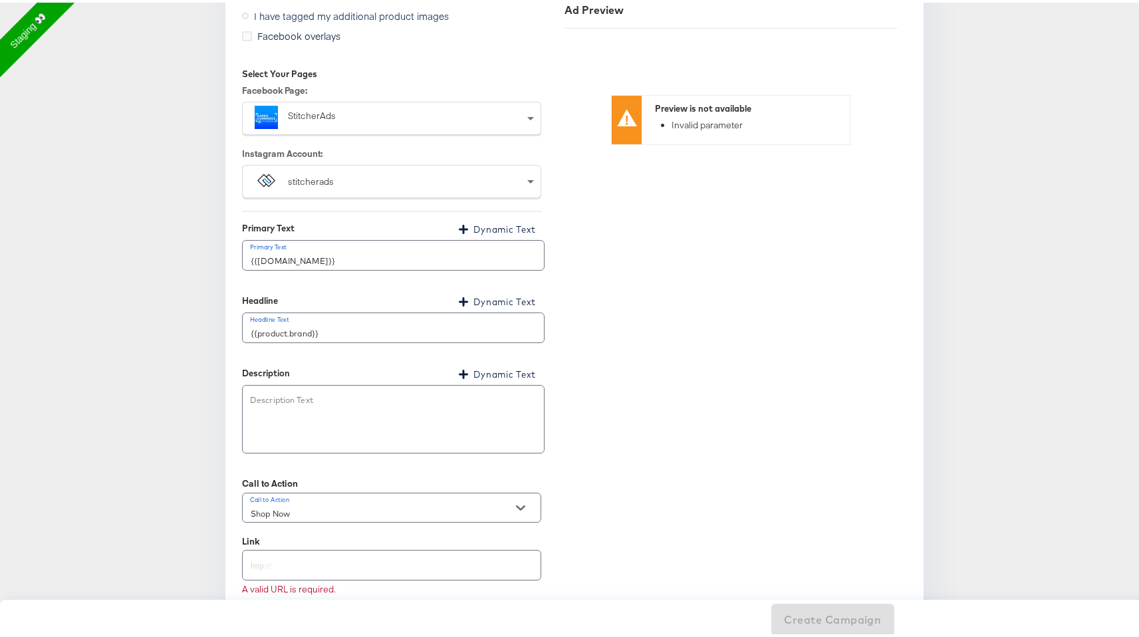
click at [497, 369] on span "Dynamic Text" at bounding box center [504, 371] width 62 height 15
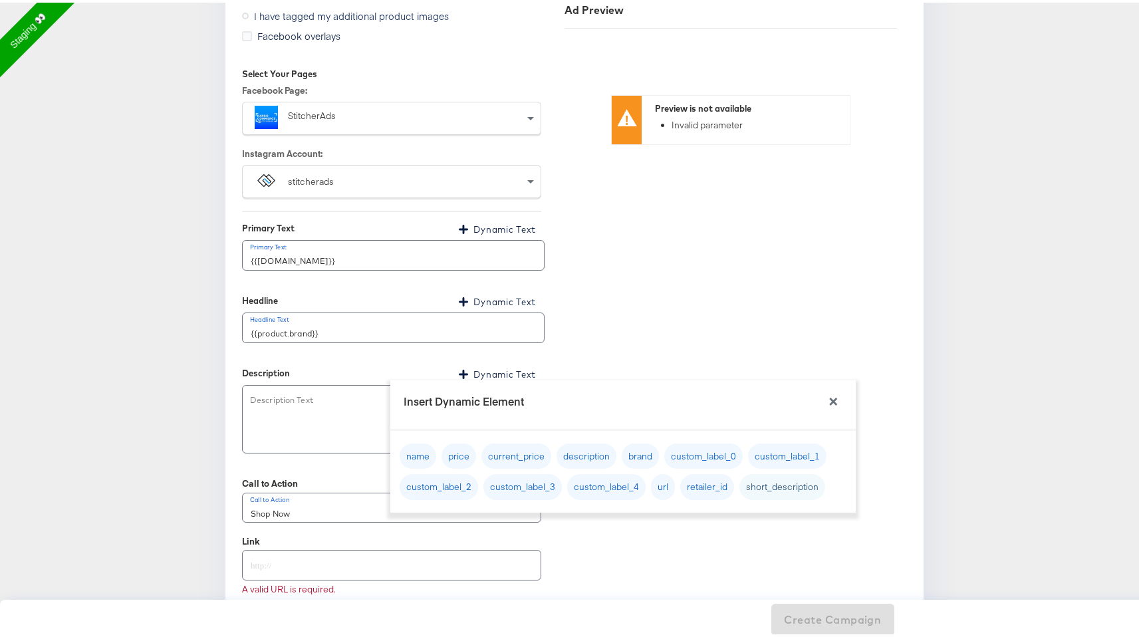
click at [771, 482] on button "short_description" at bounding box center [782, 484] width 86 height 26
type textarea "{{product.short_description}}"
type textarea "x"
click at [570, 565] on div "Ad Preview Preview is not available Invalid parameter" at bounding box center [730, 177] width 352 height 1118
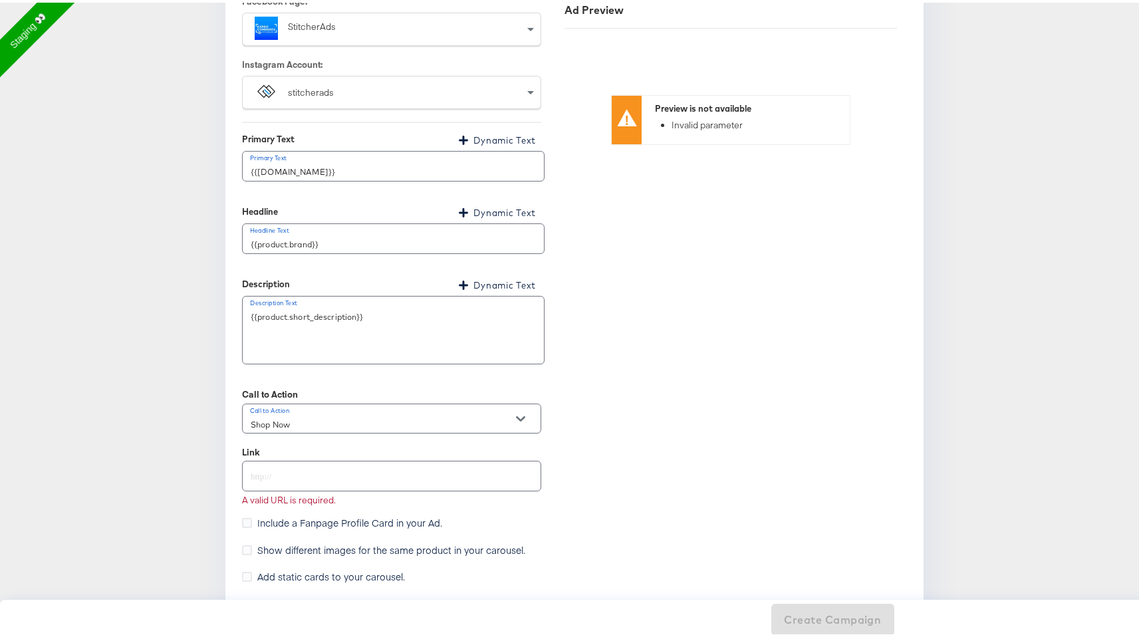
scroll to position [1831, 0]
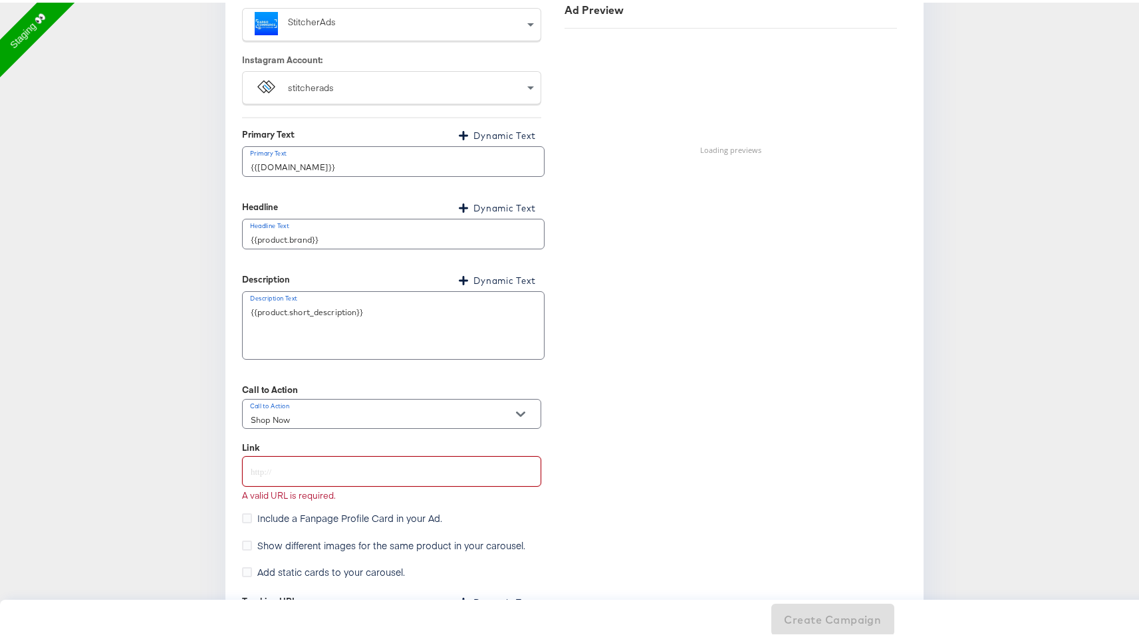
click at [394, 468] on input "text" at bounding box center [392, 463] width 298 height 29
paste input "https://app.stitcherqa.com/fb/238786143/campaigns/6853050768365"
click at [318, 466] on input "https://app.stitcherqa.com/fb/238786143/campaigns/6853050768365" at bounding box center [392, 463] width 298 height 29
drag, startPoint x: 275, startPoint y: 470, endPoint x: 635, endPoint y: 506, distance: 362.0
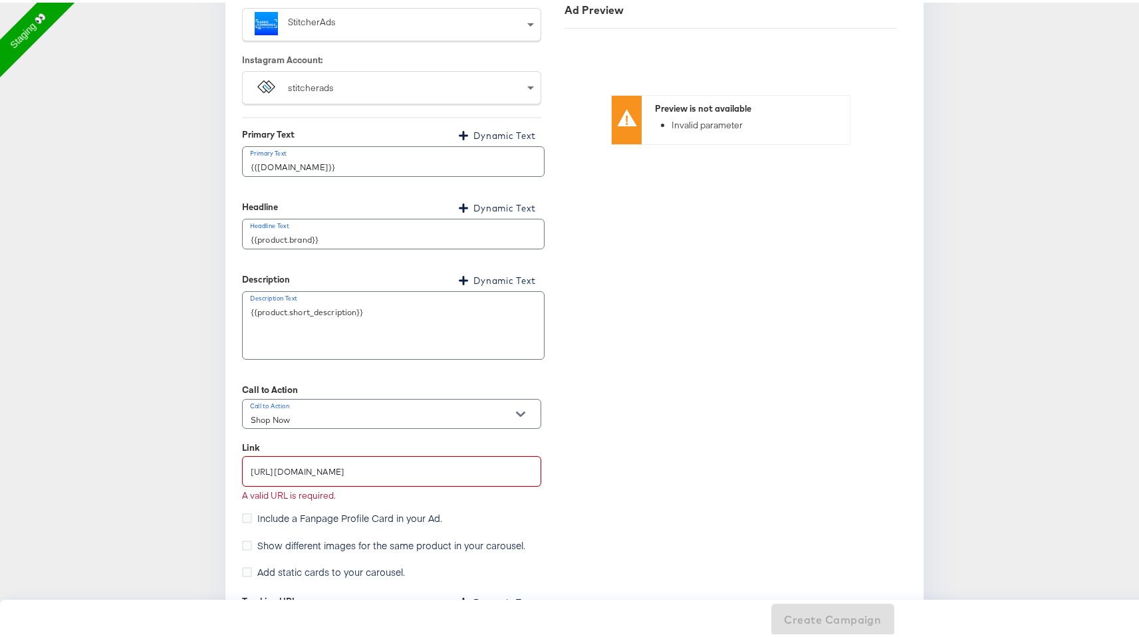
click at [636, 506] on div "Kargo Commerce - Formerly StitcherAds Select Business Account Jw Shopping Cc Ed…" at bounding box center [574, 74] width 665 height 1138
type input "https://www.kargo.com"
click at [623, 508] on div "Ad Preview Preview is not available Invalid parameter" at bounding box center [730, 84] width 352 height 1118
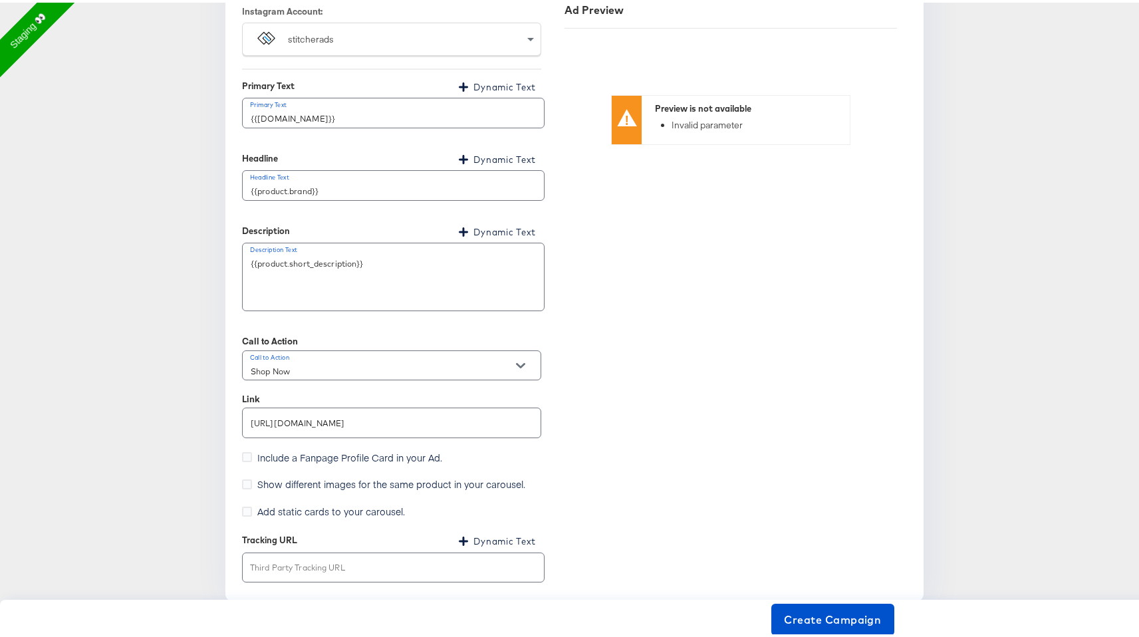
scroll to position [1882, 0]
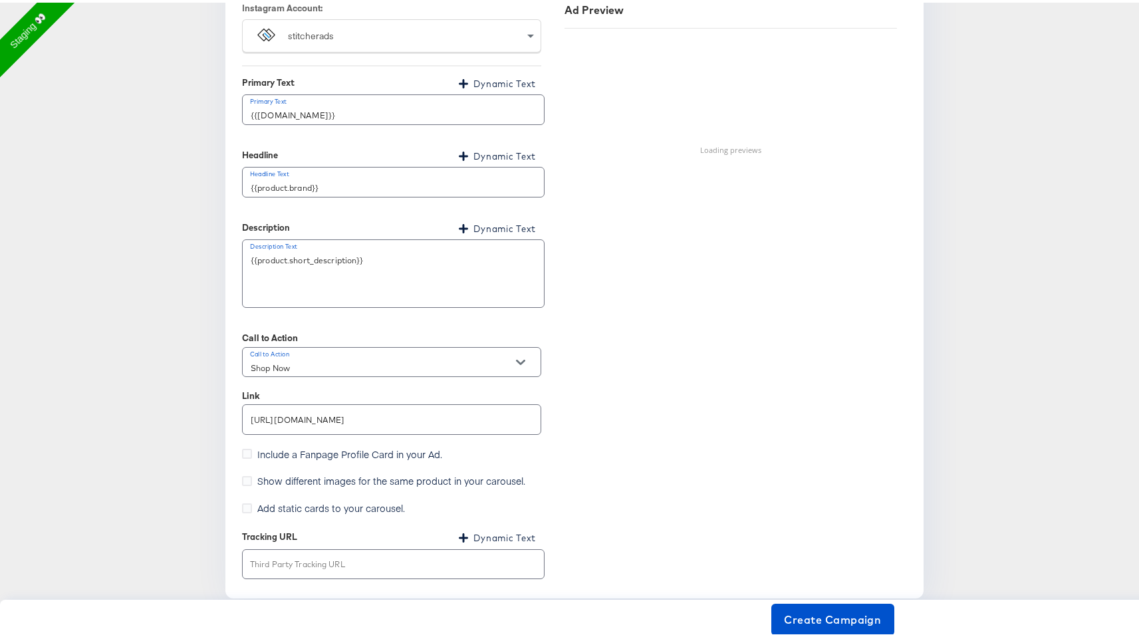
click at [671, 220] on div "Ad Preview Loading previews" at bounding box center [730, 25] width 352 height 1105
click at [830, 622] on span "Create Campaign" at bounding box center [832, 617] width 97 height 19
type textarea "x"
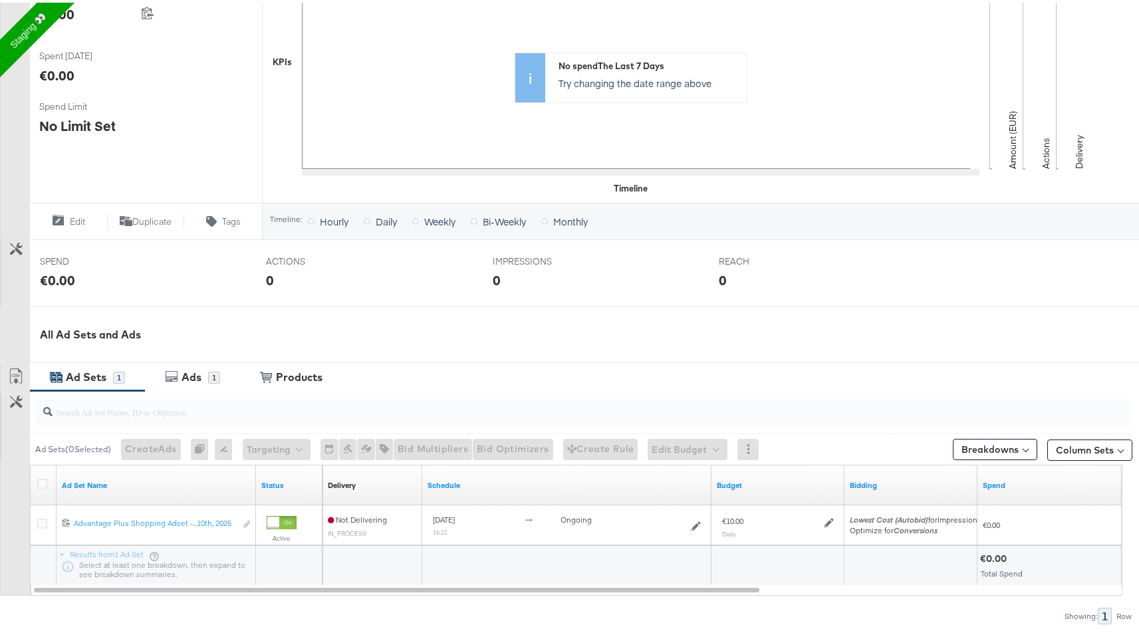
scroll to position [378, 0]
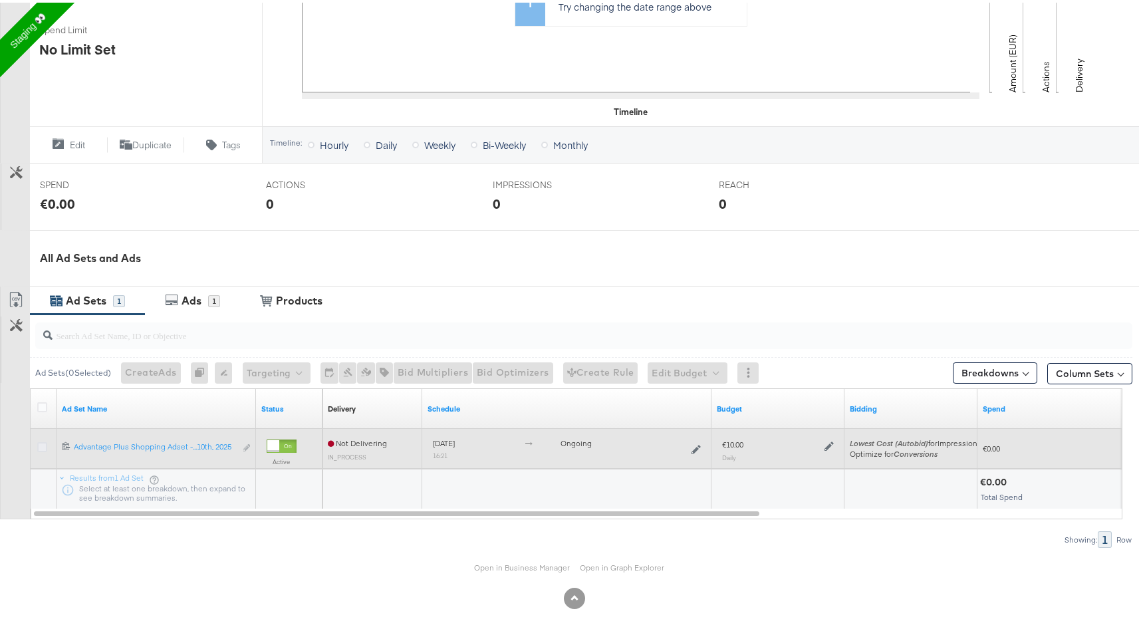
click at [37, 447] on icon at bounding box center [42, 444] width 10 height 10
click at [0, 0] on input "checkbox" at bounding box center [0, 0] width 0 height 0
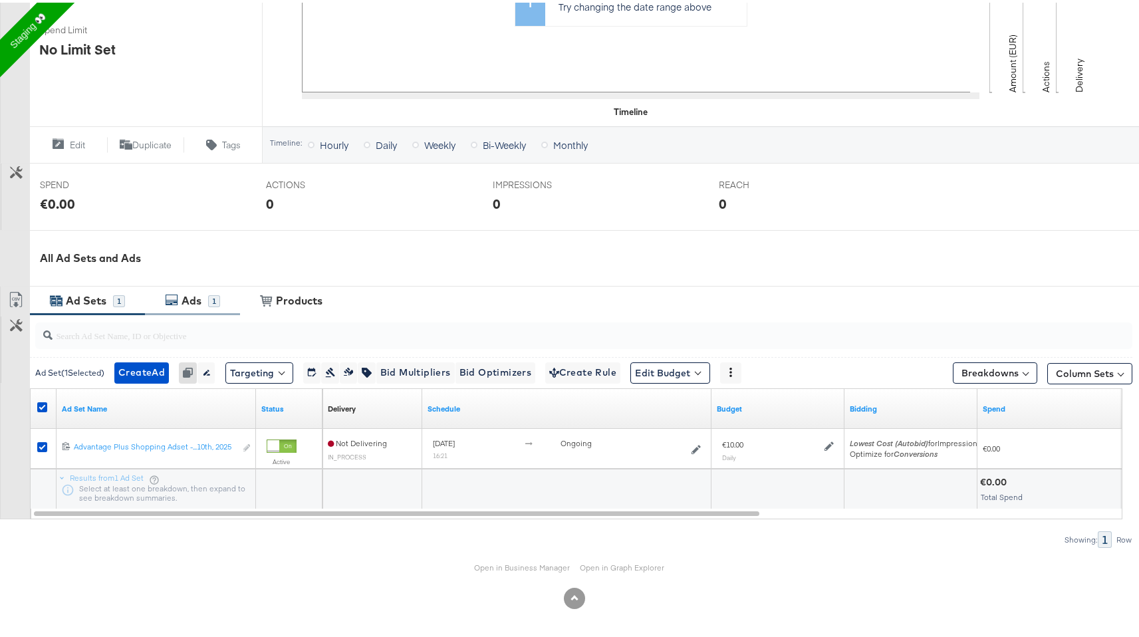
click at [202, 302] on div "Ads" at bounding box center [193, 297] width 30 height 15
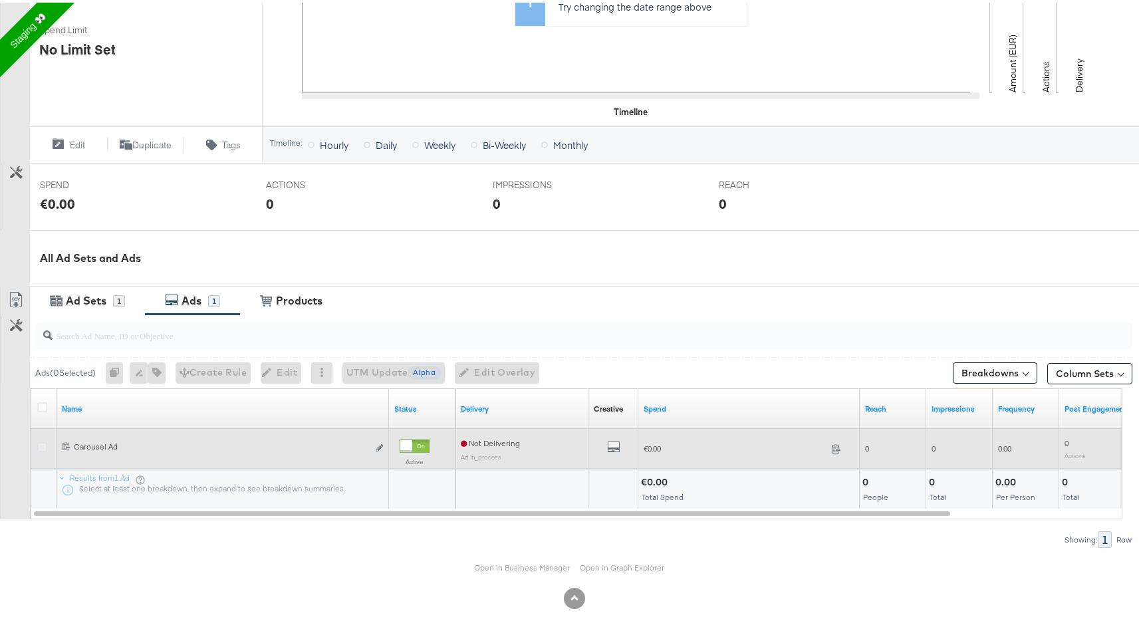
click at [38, 442] on icon at bounding box center [42, 444] width 10 height 10
click at [0, 0] on input "checkbox" at bounding box center [0, 0] width 0 height 0
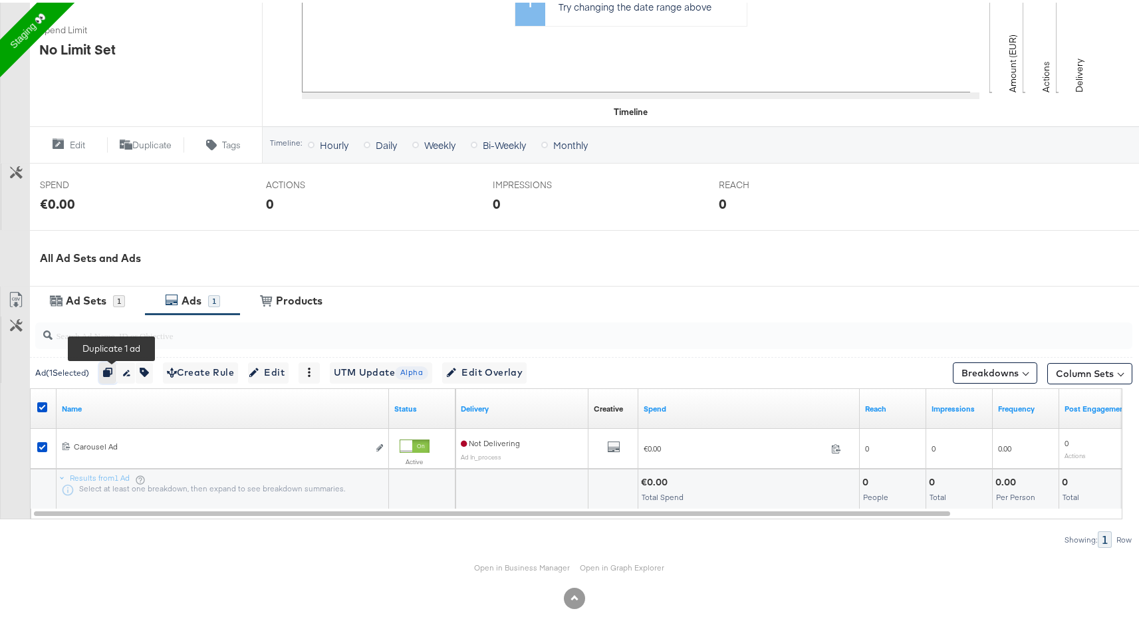
click at [109, 372] on icon "button" at bounding box center [107, 369] width 9 height 9
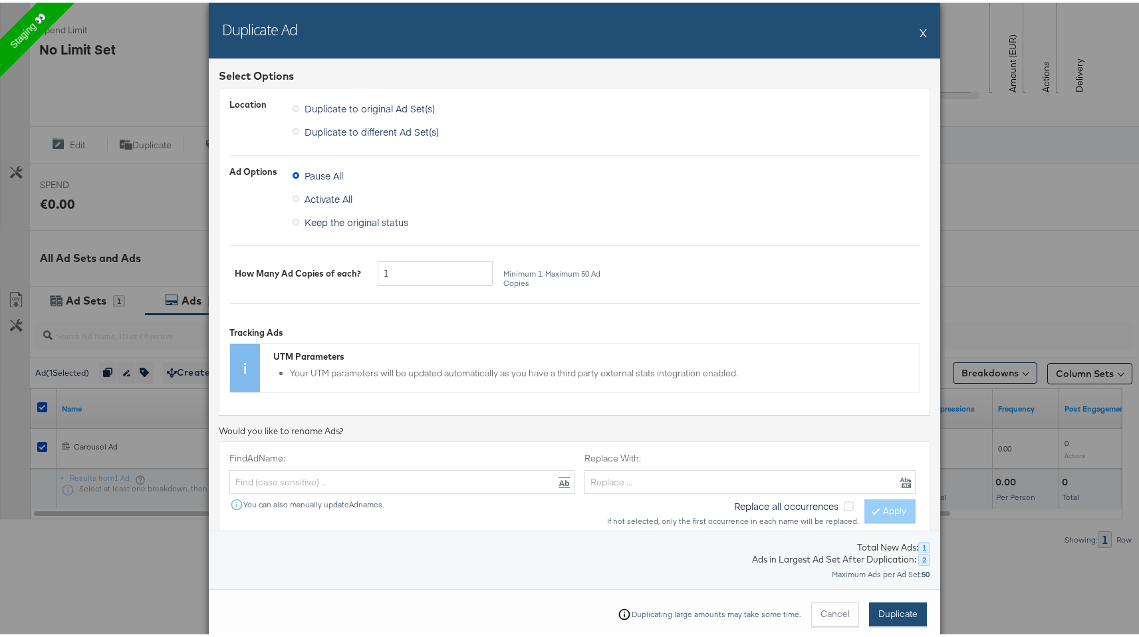
click at [906, 616] on span "Duplicate" at bounding box center [897, 611] width 39 height 13
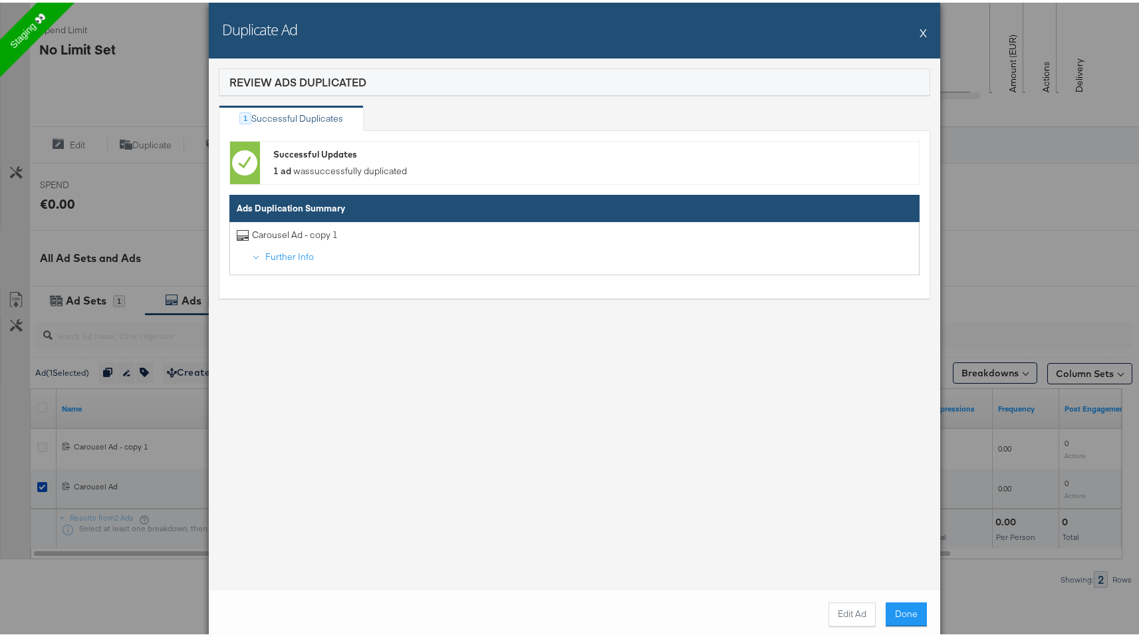
click at [144, 266] on div "Duplicate Ad X Review Ads Duplicated 1 Successful Duplicates Successful Updates…" at bounding box center [574, 318] width 1149 height 637
click at [919, 28] on button "X" at bounding box center [922, 30] width 7 height 27
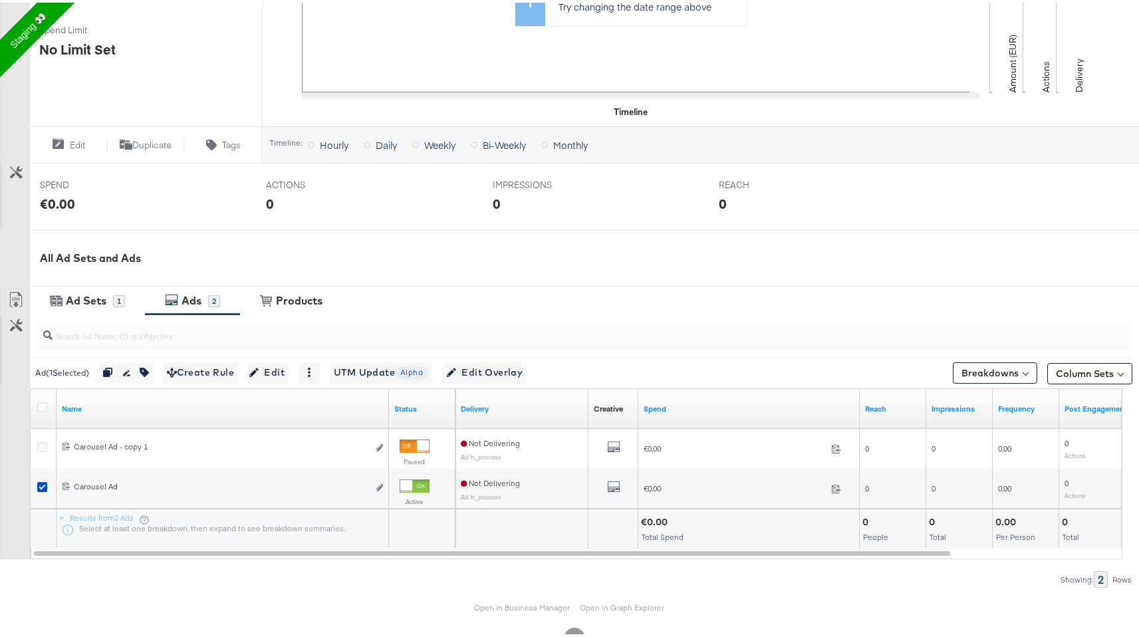
scroll to position [0, 0]
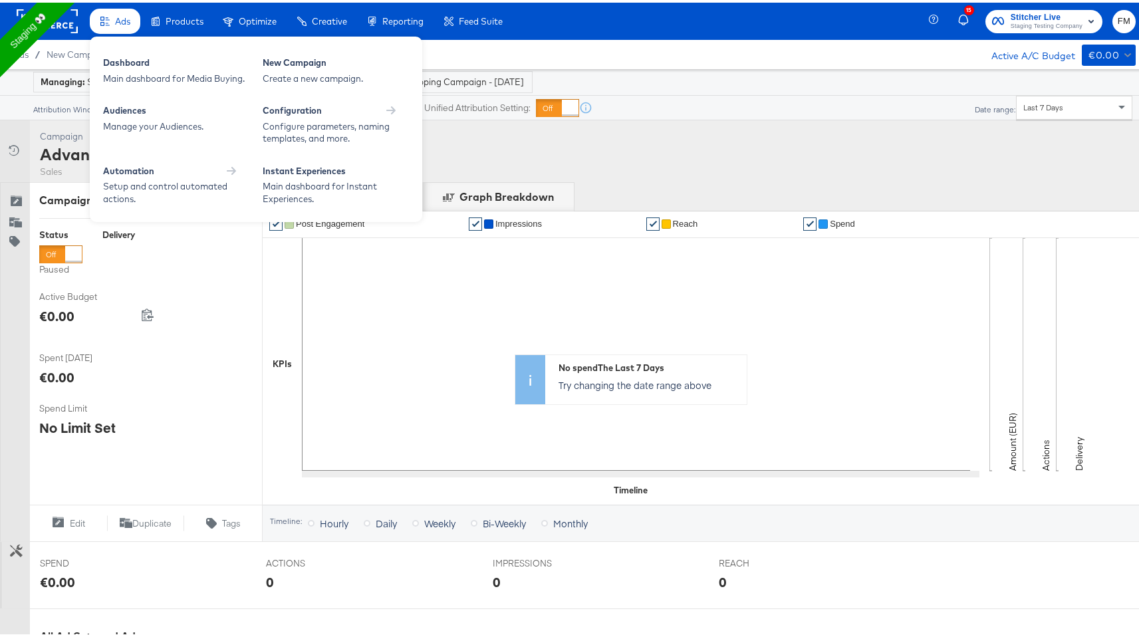
click at [108, 23] on span at bounding box center [104, 20] width 9 height 13
click at [273, 56] on div "New Campaign" at bounding box center [336, 62] width 146 height 16
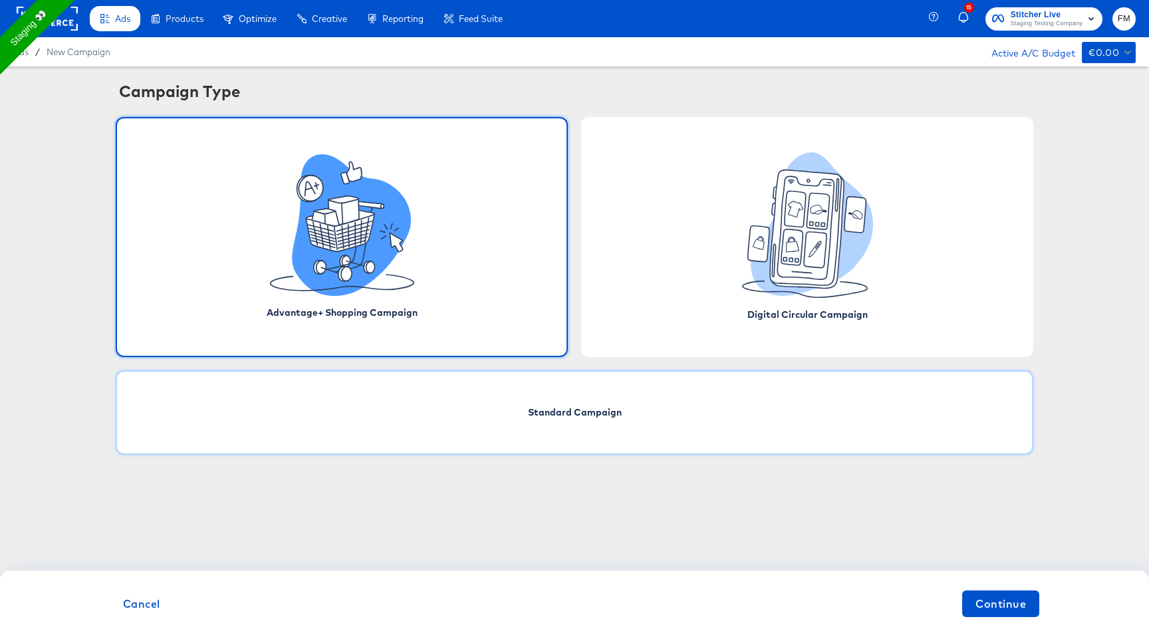
click at [664, 394] on div "Standard Campaign" at bounding box center [574, 412] width 917 height 84
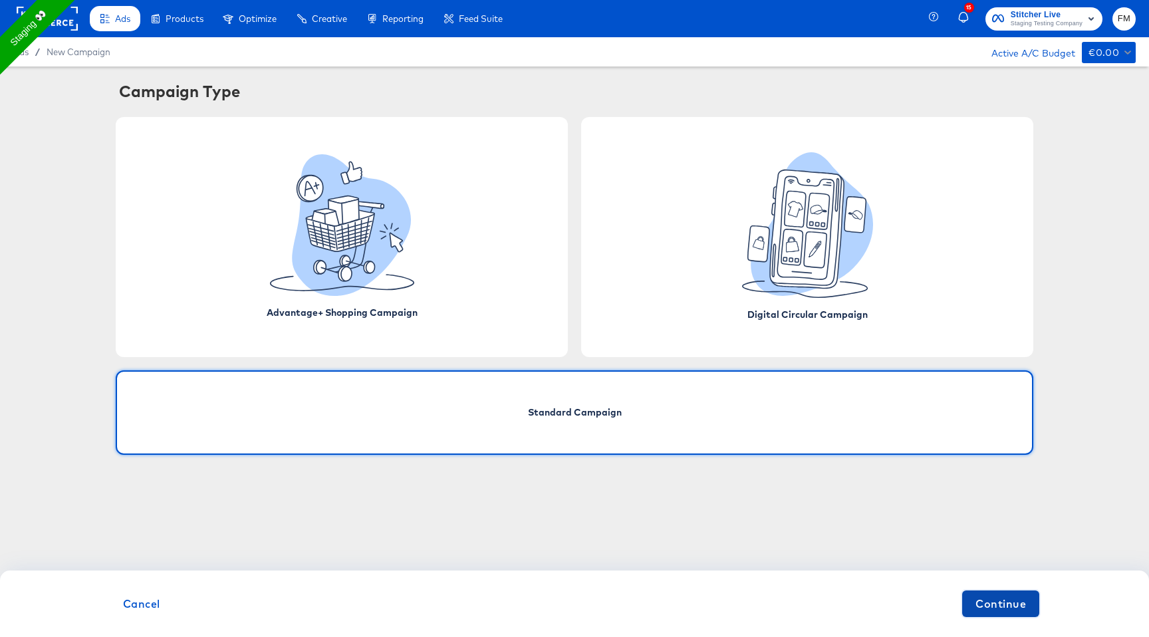
click at [966, 594] on button "Continue" at bounding box center [1000, 603] width 77 height 27
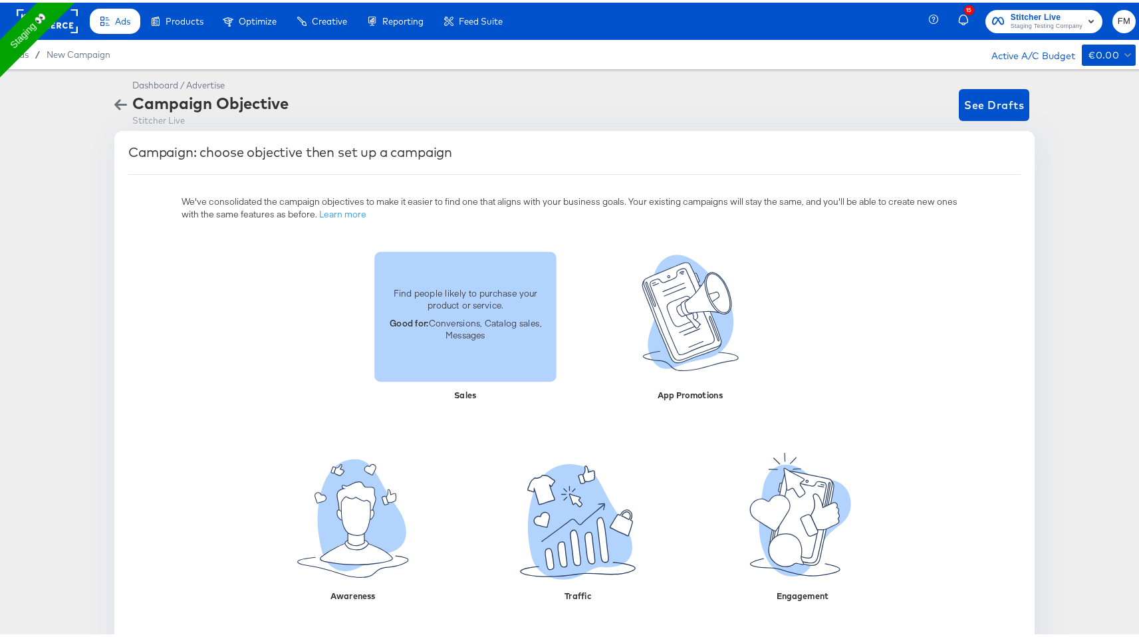
click at [472, 316] on div "Find people likely to purchase your product or service. Good for: Conversions, …" at bounding box center [465, 313] width 182 height 75
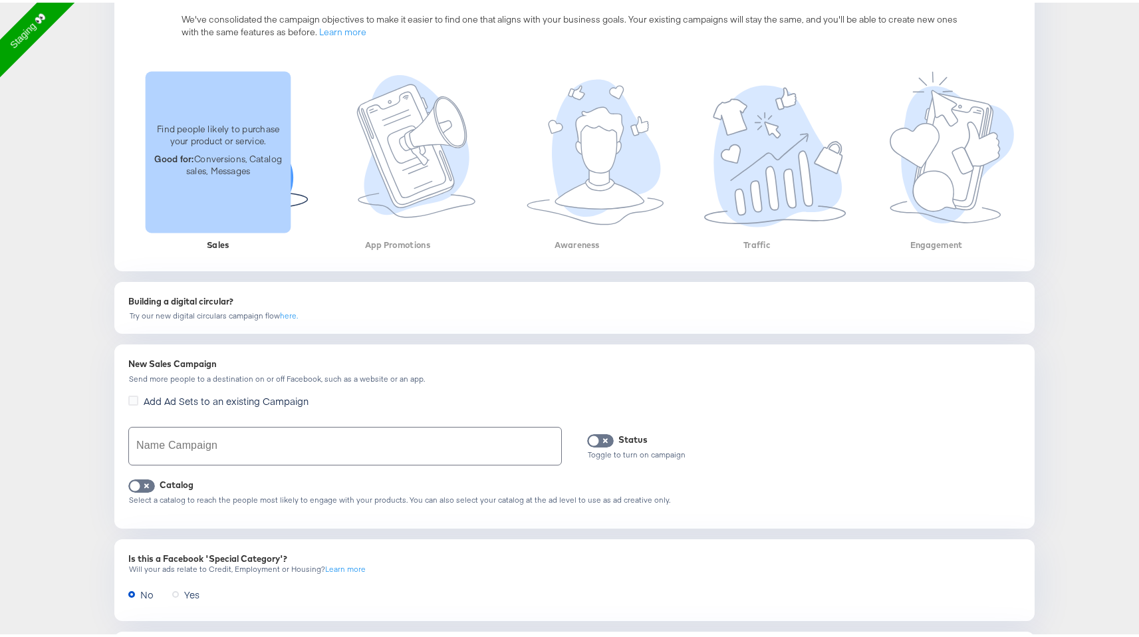
scroll to position [201, 0]
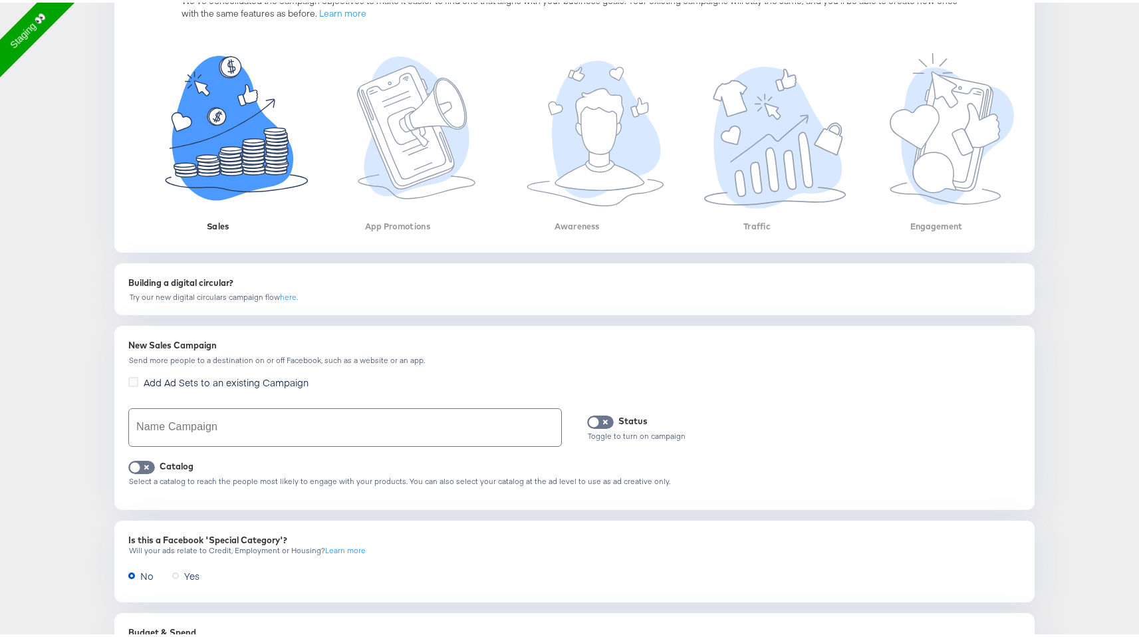
click at [320, 423] on input "text" at bounding box center [345, 424] width 432 height 37
paste input "Advantage+ Campaign Experience for Sales"
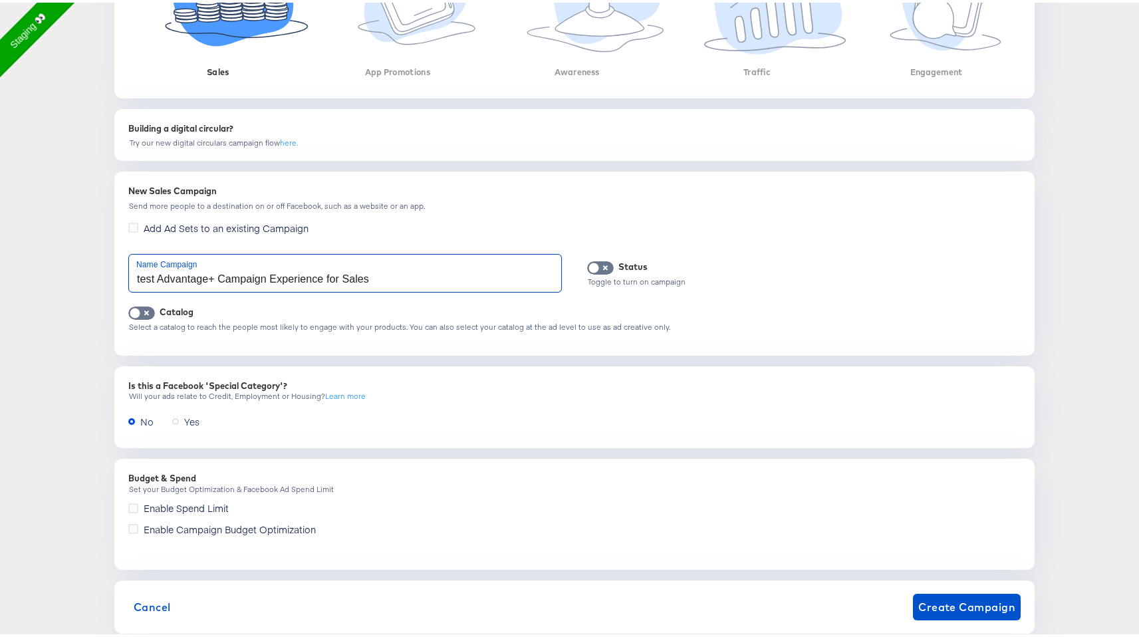
scroll to position [382, 0]
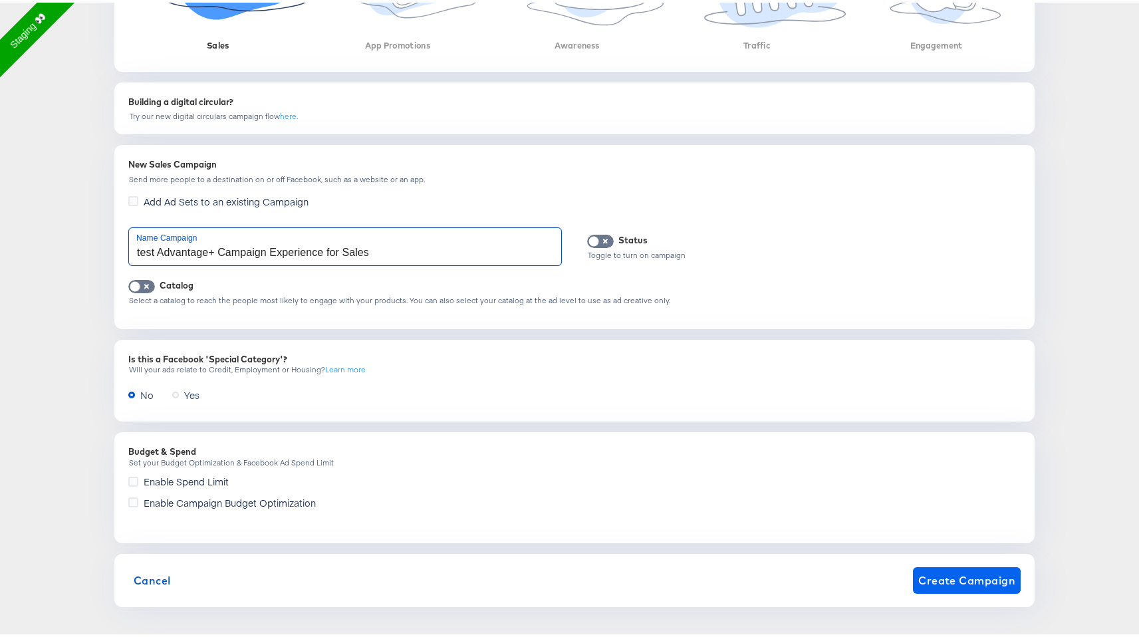
type input "test Advantage+ Campaign Experience for Sales"
click at [978, 577] on span "Create Campaign" at bounding box center [966, 577] width 97 height 19
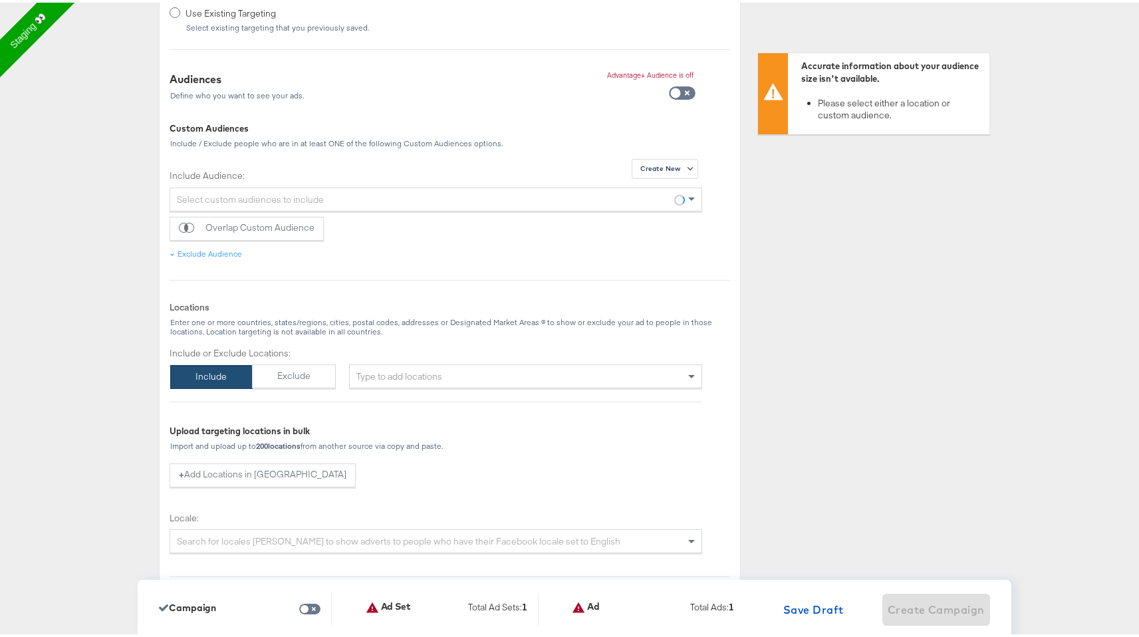
scroll to position [667, 0]
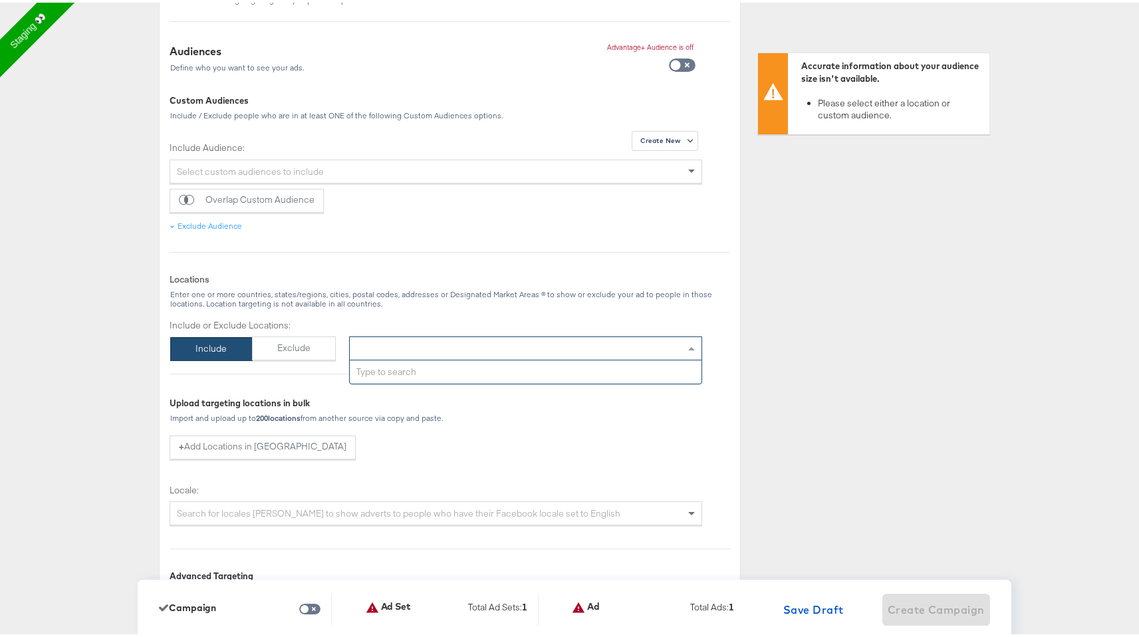
click at [526, 340] on div "Type to add locations" at bounding box center [525, 346] width 353 height 24
type input "new"
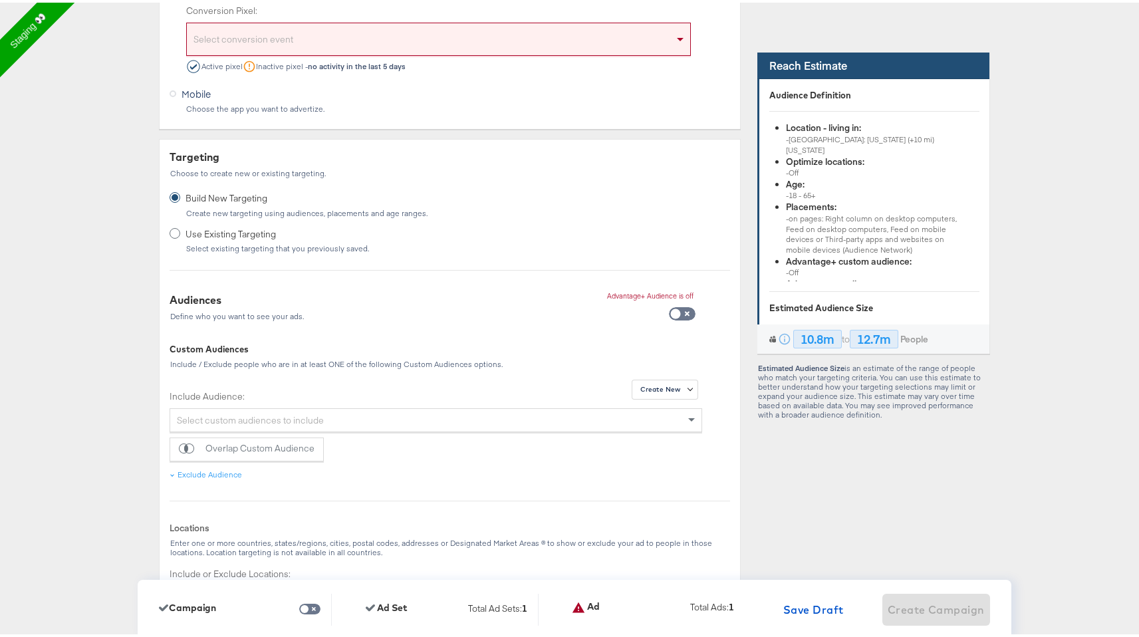
scroll to position [421, 0]
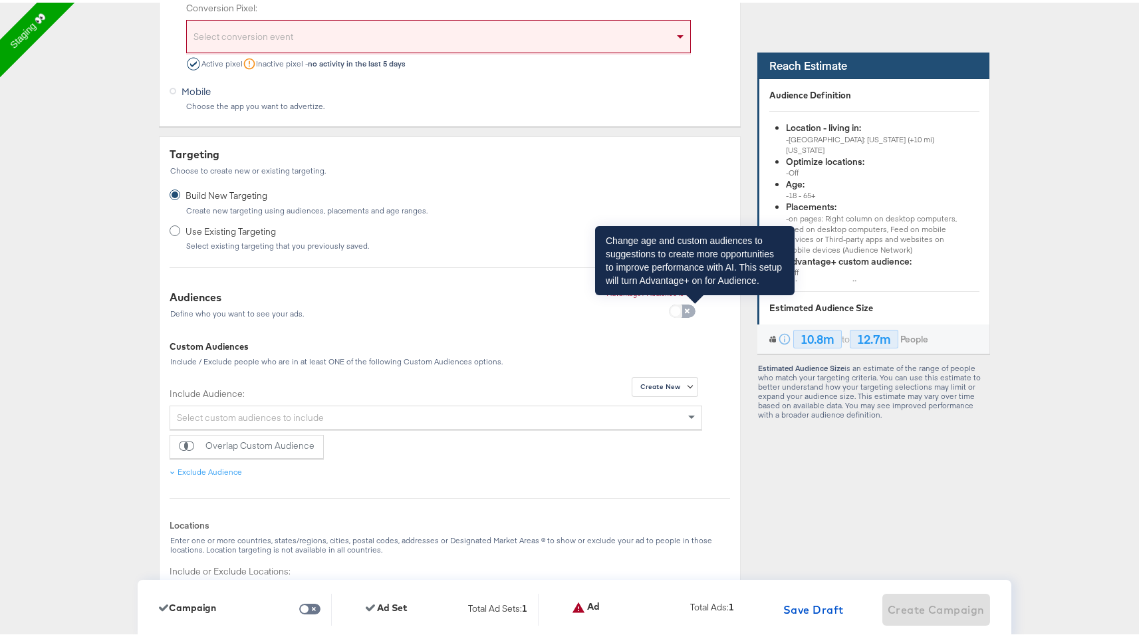
click at [675, 306] on input "checkbox" at bounding box center [675, 311] width 40 height 13
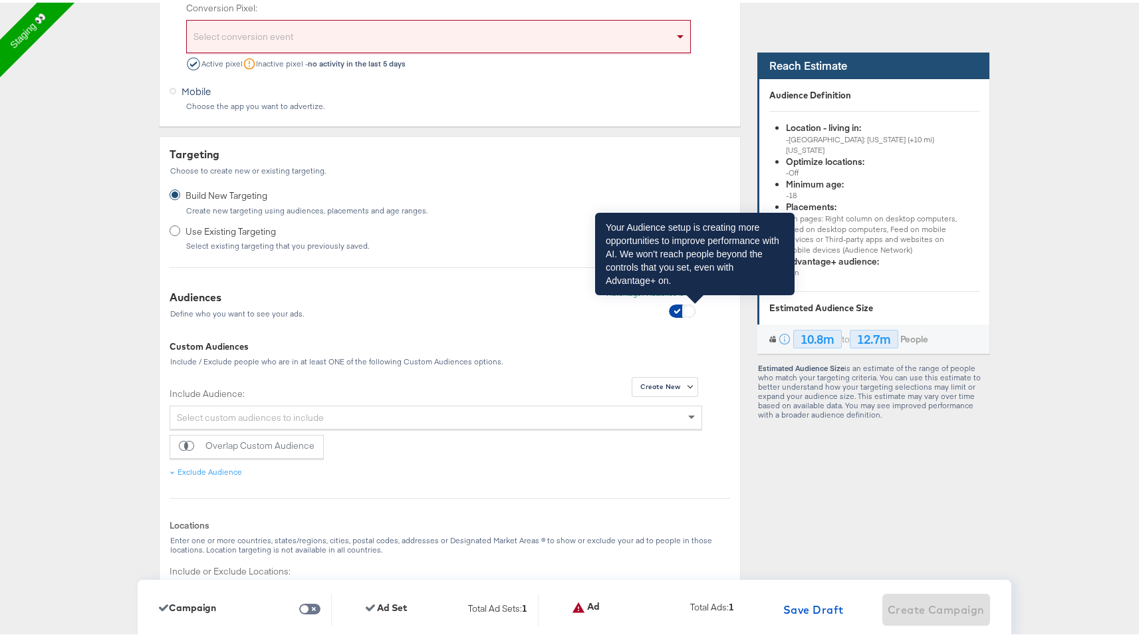
click at [679, 312] on input "checkbox" at bounding box center [689, 311] width 40 height 13
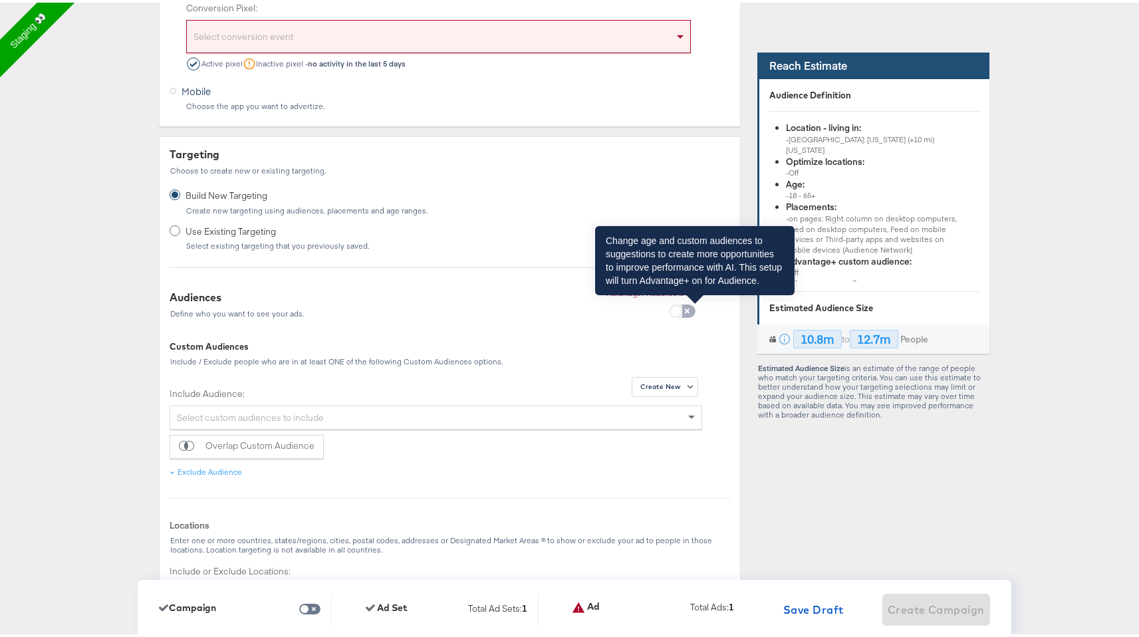
click at [677, 305] on input "checkbox" at bounding box center [675, 311] width 40 height 13
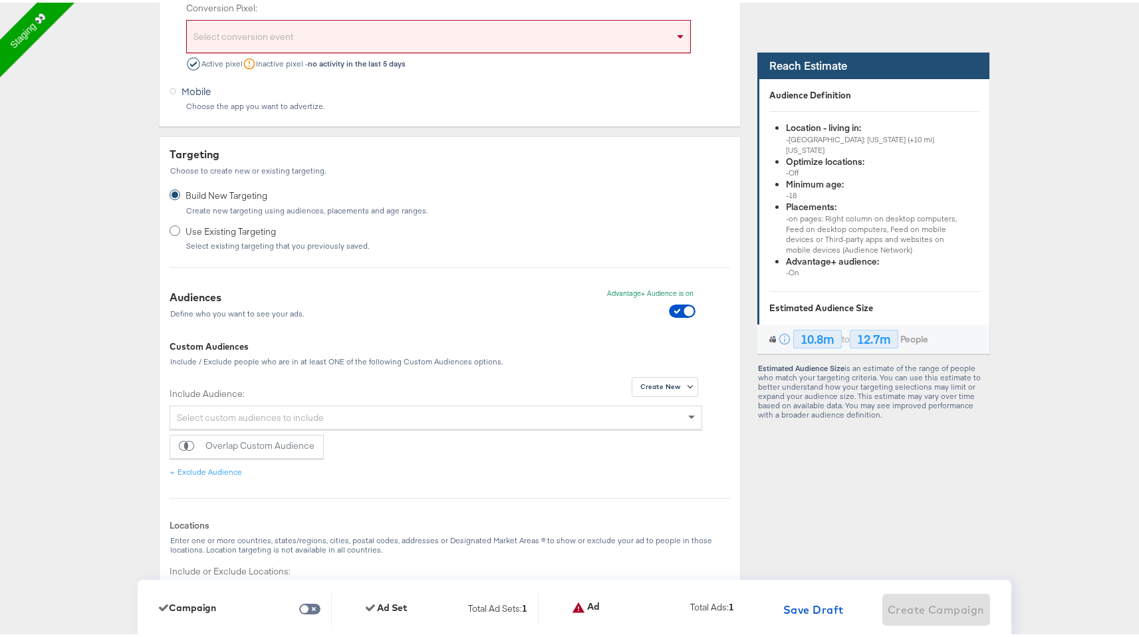
click at [685, 317] on div at bounding box center [699, 315] width 61 height 26
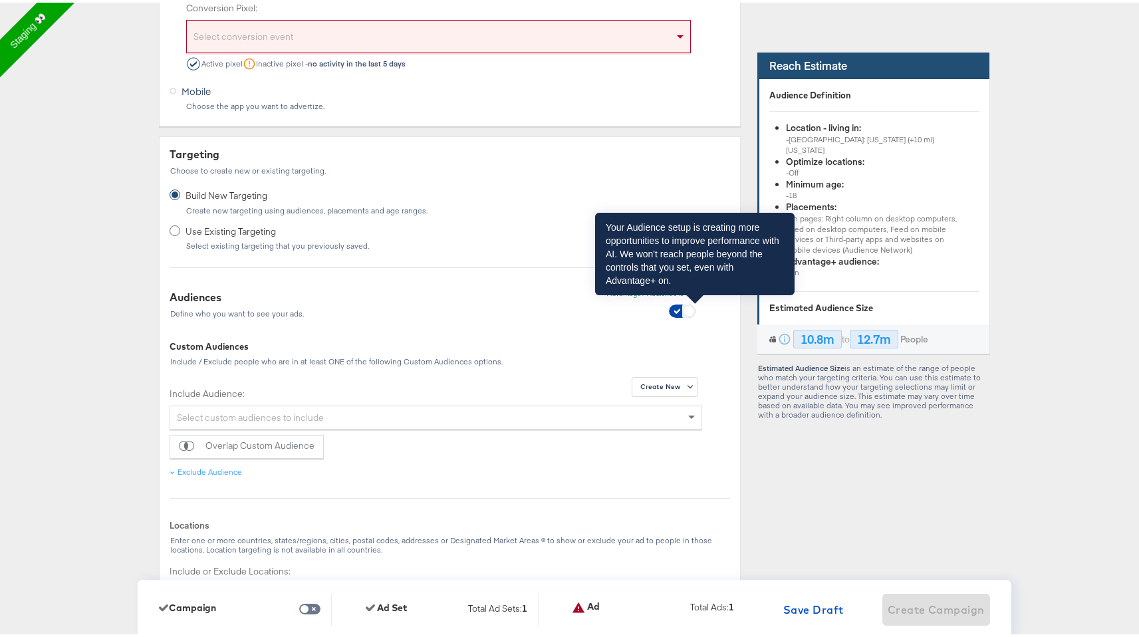
click at [683, 310] on input "checkbox" at bounding box center [689, 311] width 40 height 13
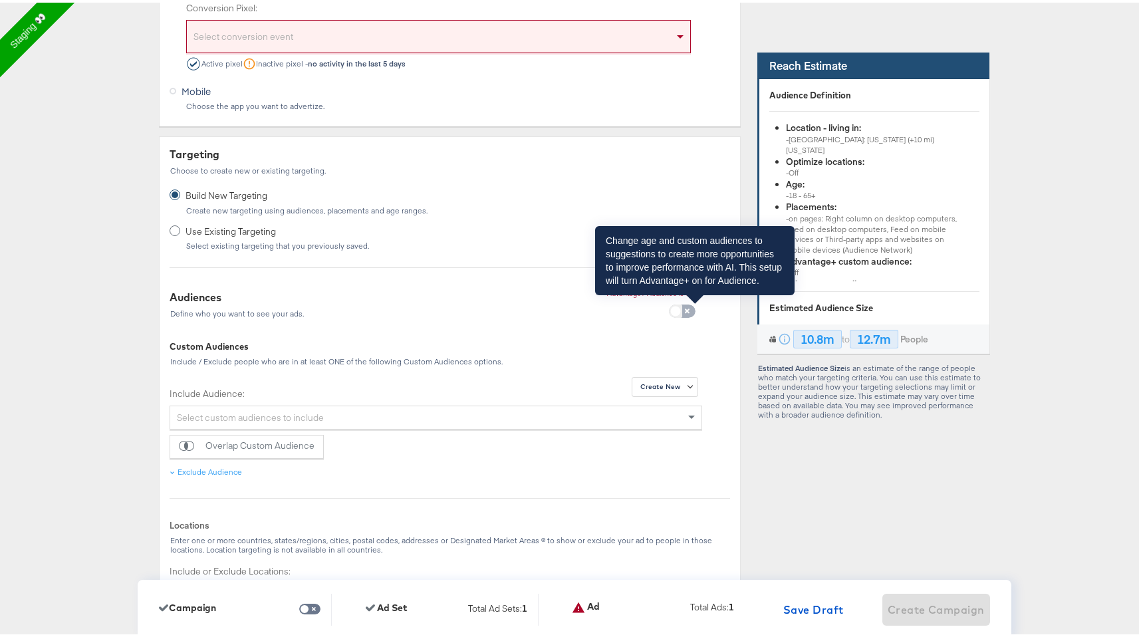
click at [685, 307] on input "checkbox" at bounding box center [675, 311] width 40 height 13
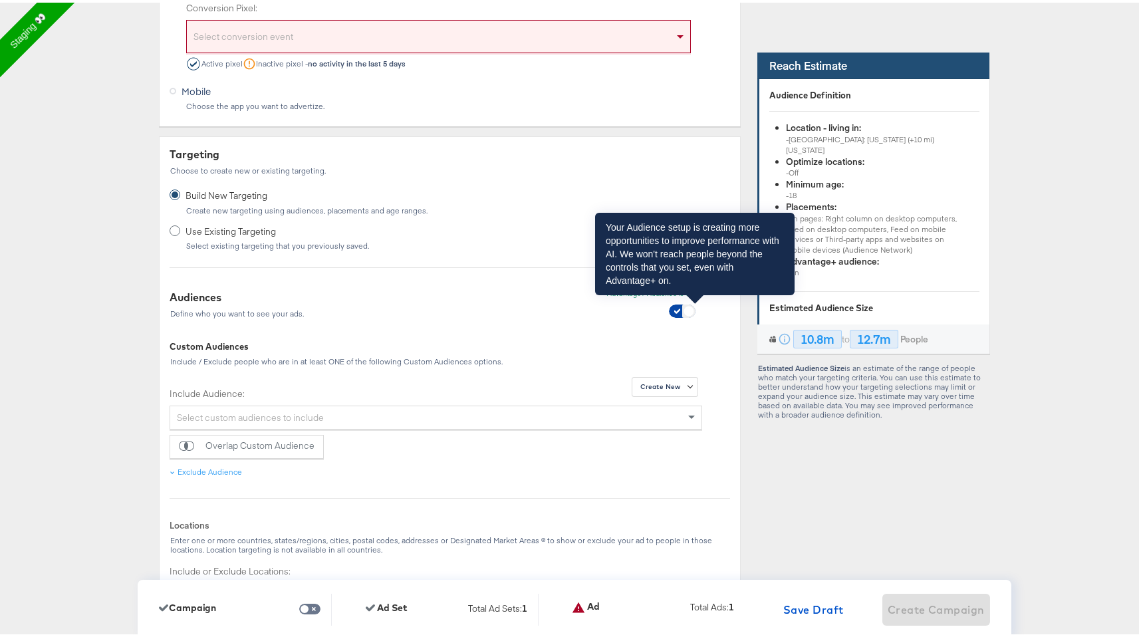
click at [685, 307] on input "checkbox" at bounding box center [689, 311] width 40 height 13
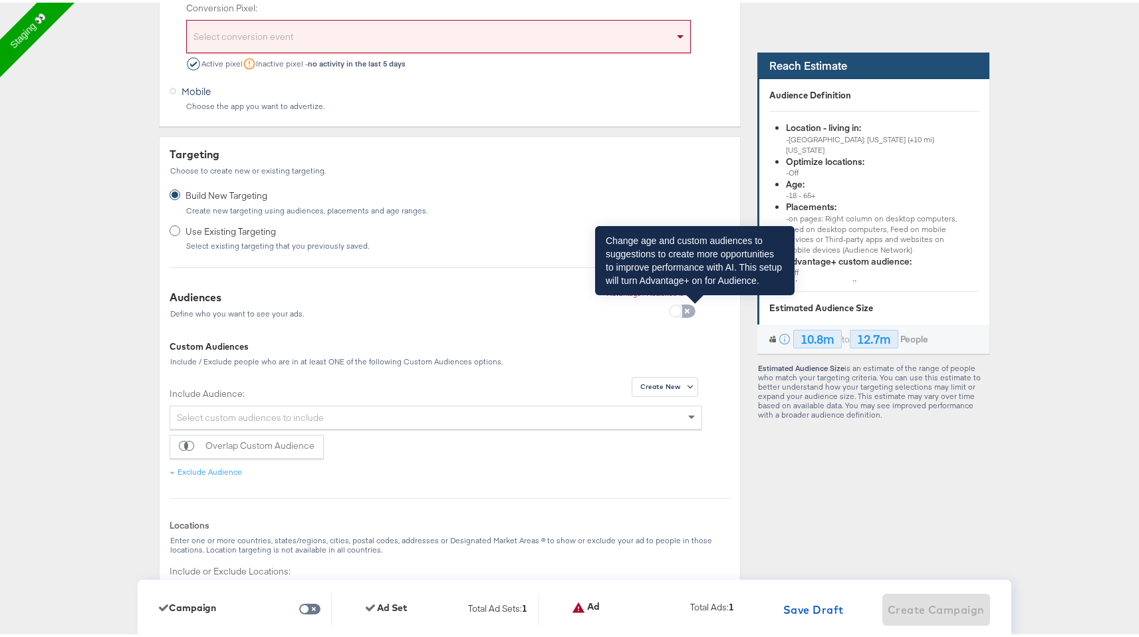
click at [679, 311] on input "checkbox" at bounding box center [675, 311] width 40 height 13
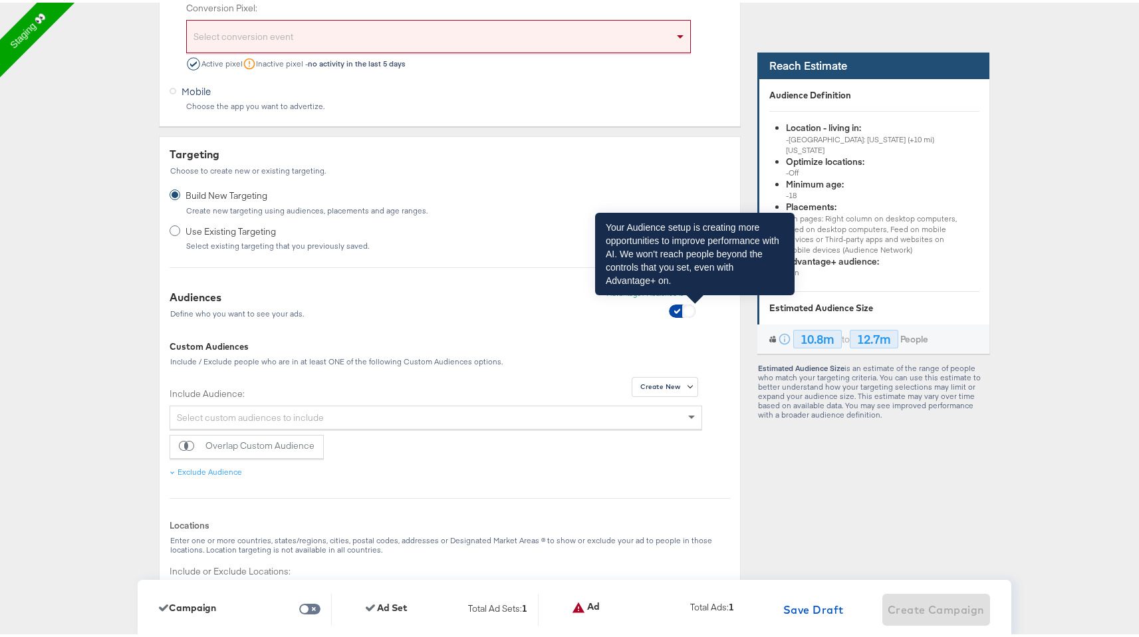
click at [679, 311] on input "checkbox" at bounding box center [689, 311] width 40 height 13
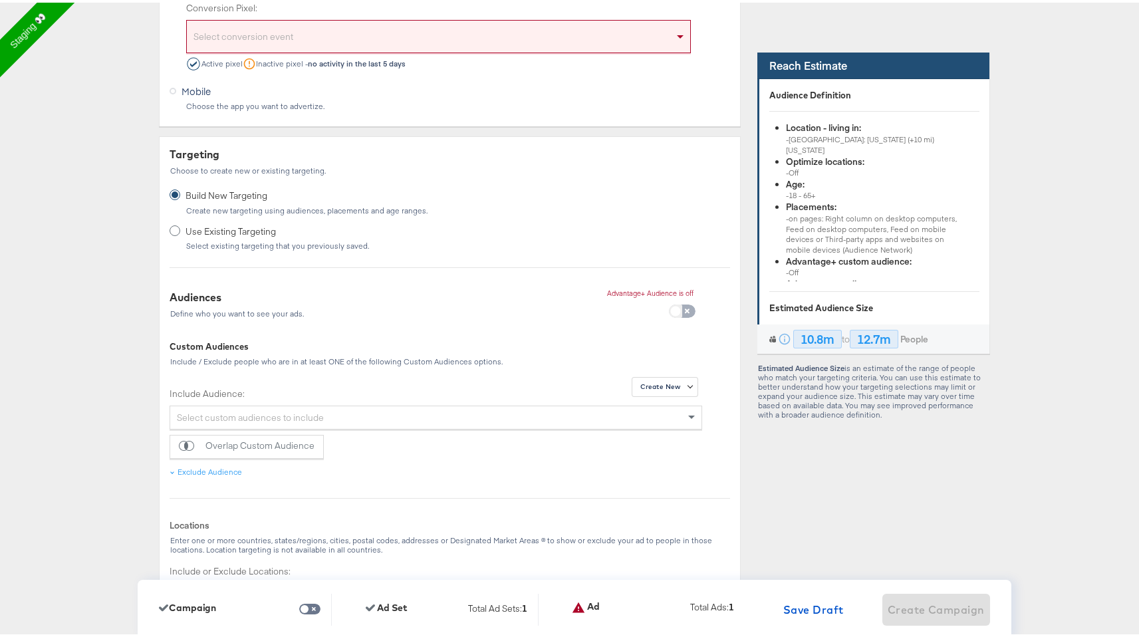
click at [663, 306] on input "checkbox" at bounding box center [675, 311] width 40 height 13
click at [671, 302] on span at bounding box center [682, 308] width 27 height 13
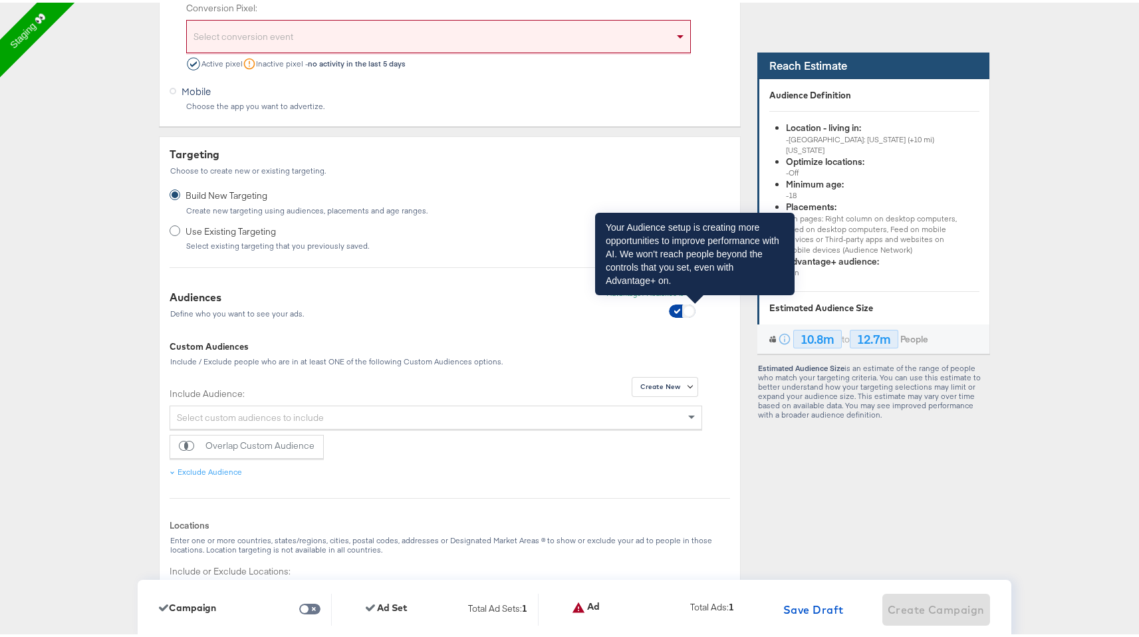
click at [682, 303] on span at bounding box center [688, 308] width 13 height 13
click at [680, 308] on input "checkbox" at bounding box center [689, 311] width 40 height 13
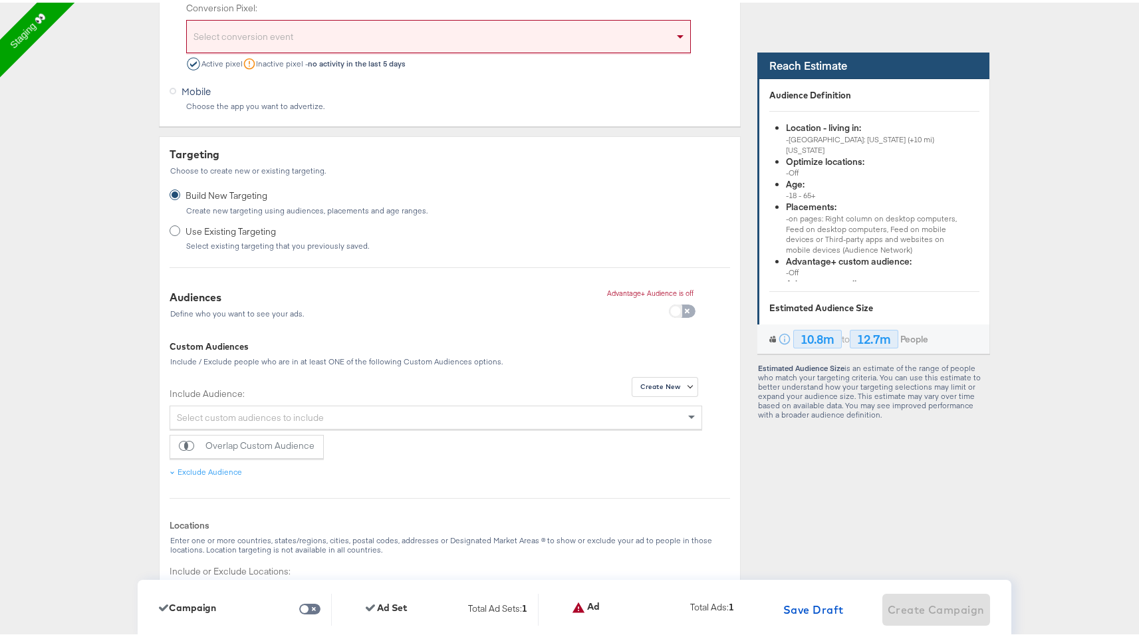
click at [683, 312] on input "checkbox" at bounding box center [675, 311] width 40 height 13
checkbox input "true"
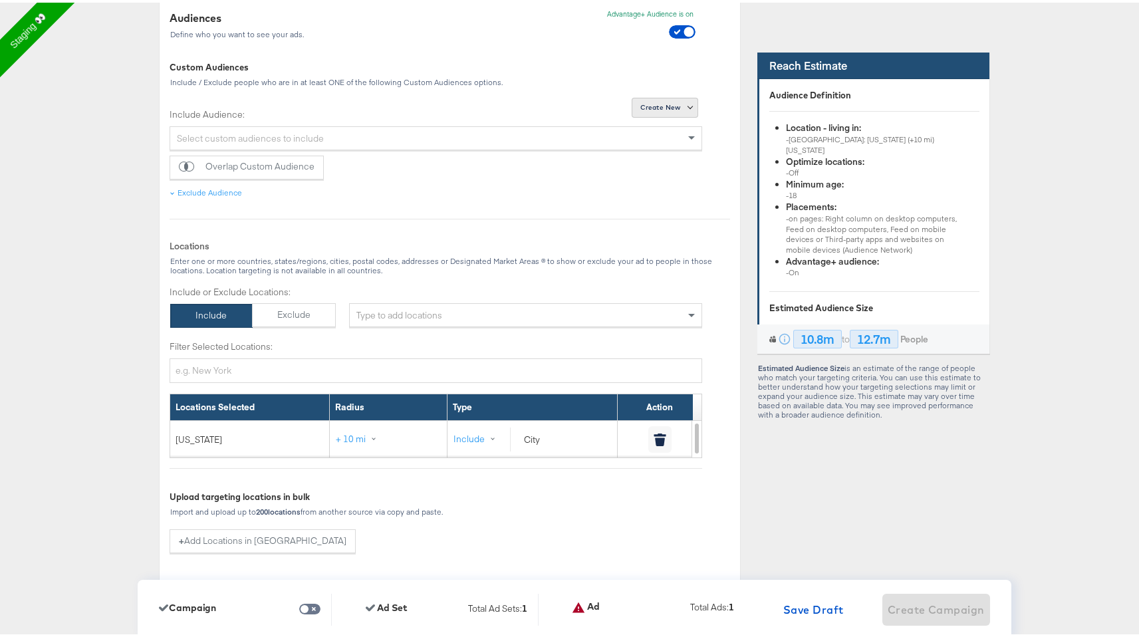
scroll to position [702, 0]
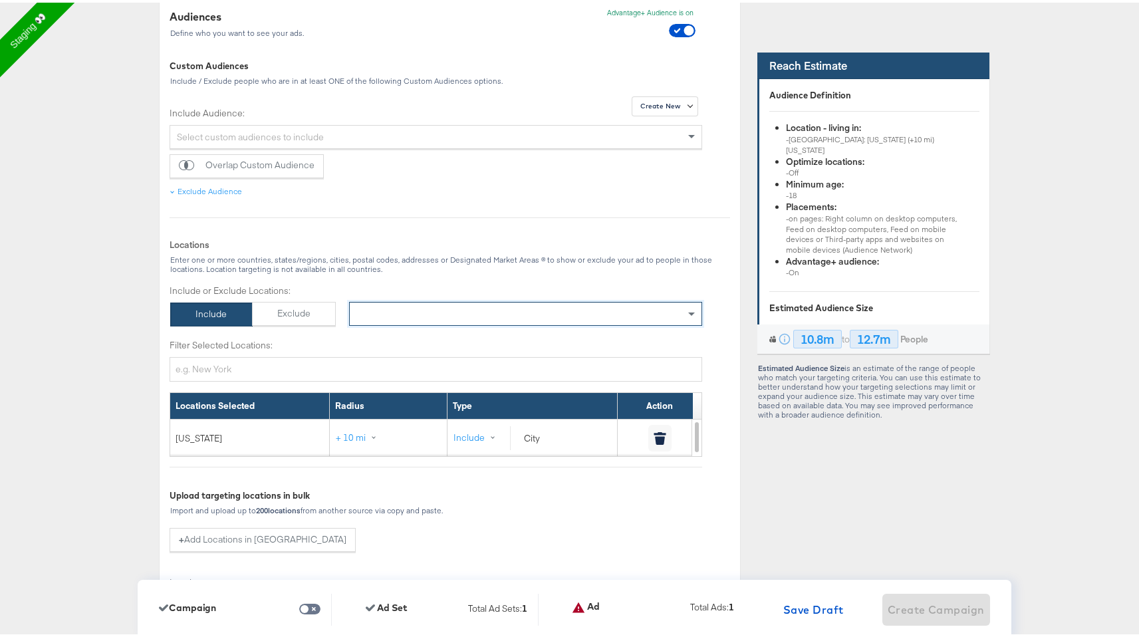
click at [557, 307] on div "× New York" at bounding box center [525, 311] width 353 height 24
click at [559, 269] on div "Enter one or more countries, states/regions, cities, postal codes, addresses or…" at bounding box center [449, 262] width 560 height 19
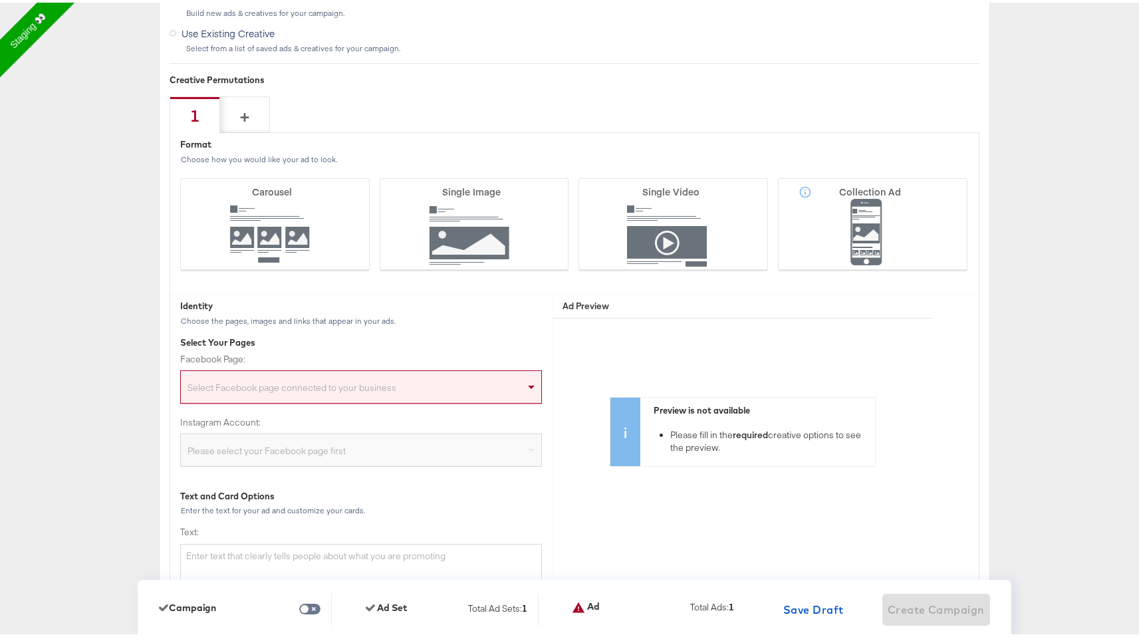
scroll to position [3155, 0]
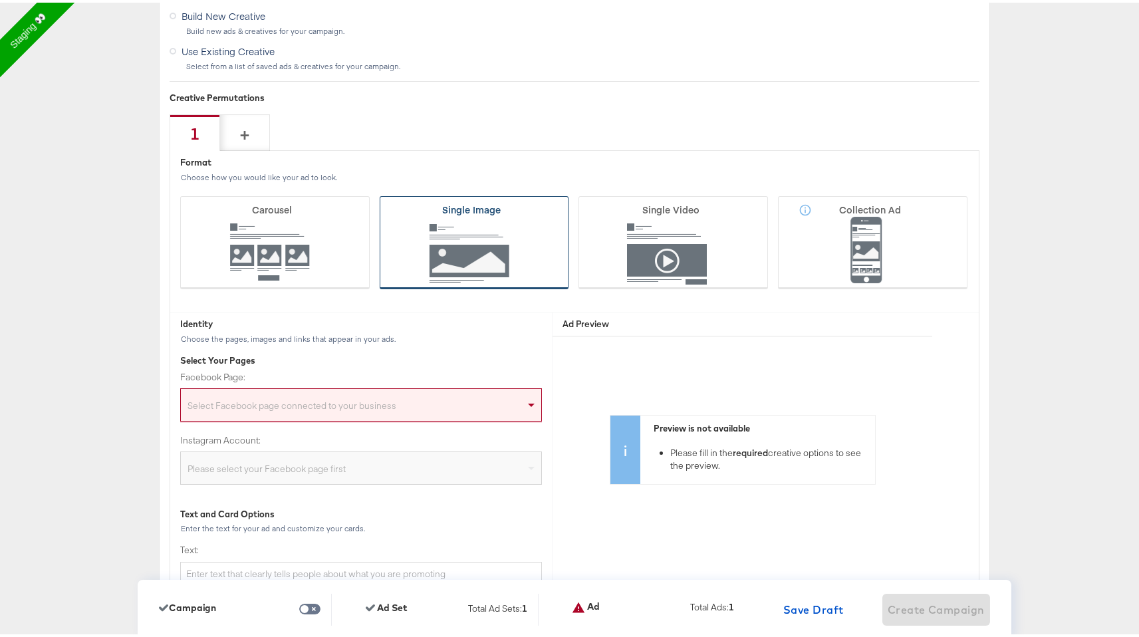
click at [497, 244] on icon at bounding box center [474, 239] width 189 height 93
click at [0, 0] on input "Single Image" at bounding box center [0, 0] width 0 height 0
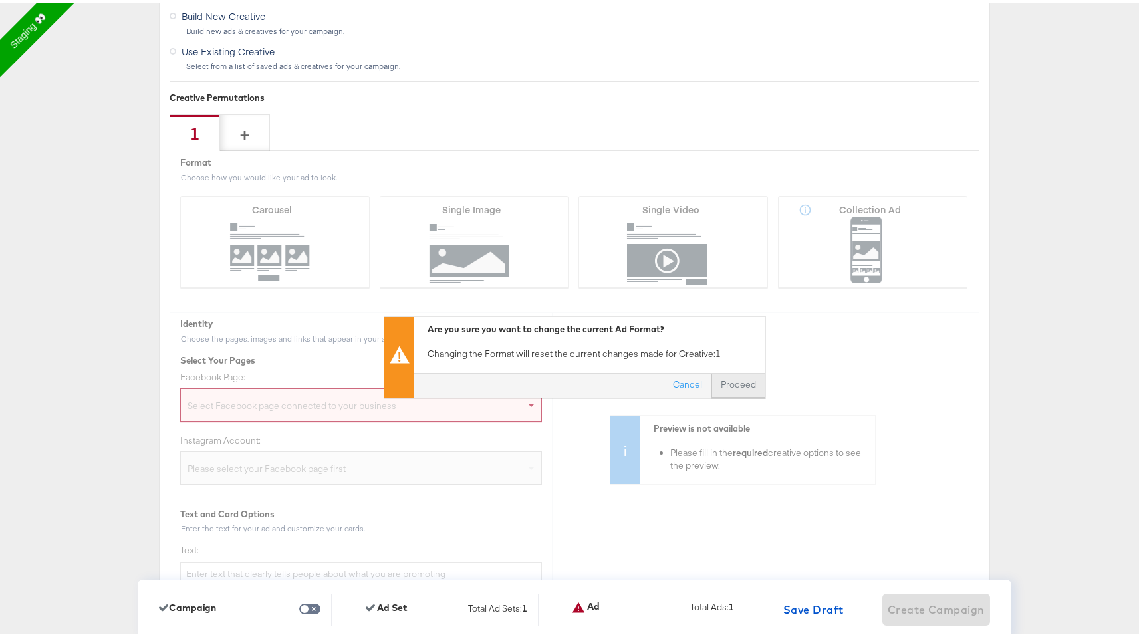
click at [739, 388] on button "Proceed" at bounding box center [738, 383] width 54 height 24
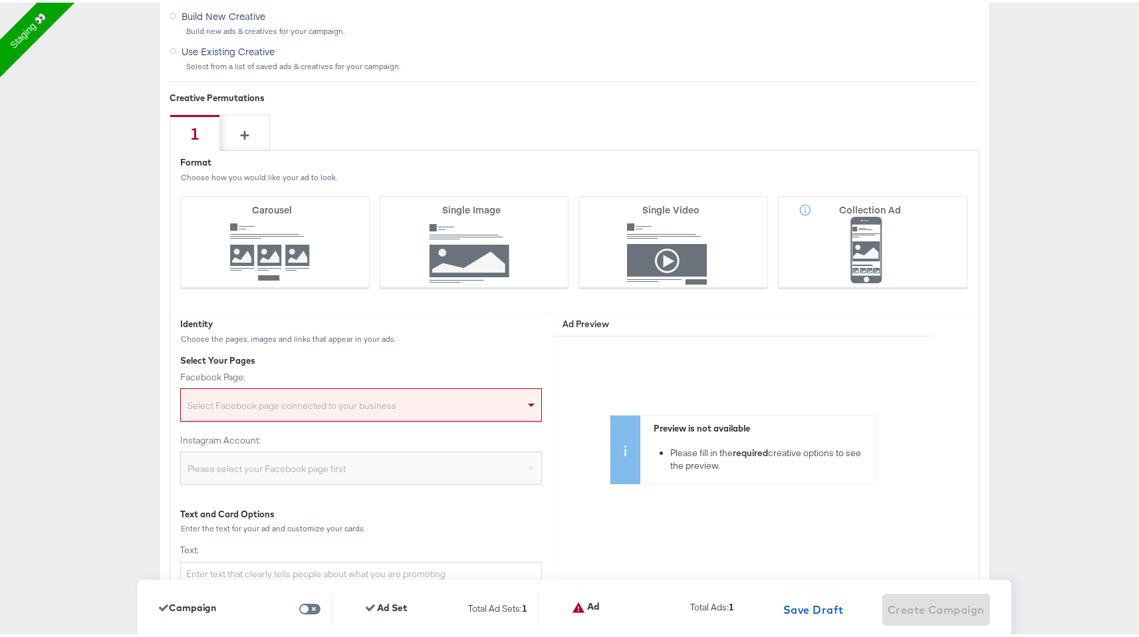
click at [419, 394] on div "Select Facebook page connected to your business" at bounding box center [361, 404] width 360 height 27
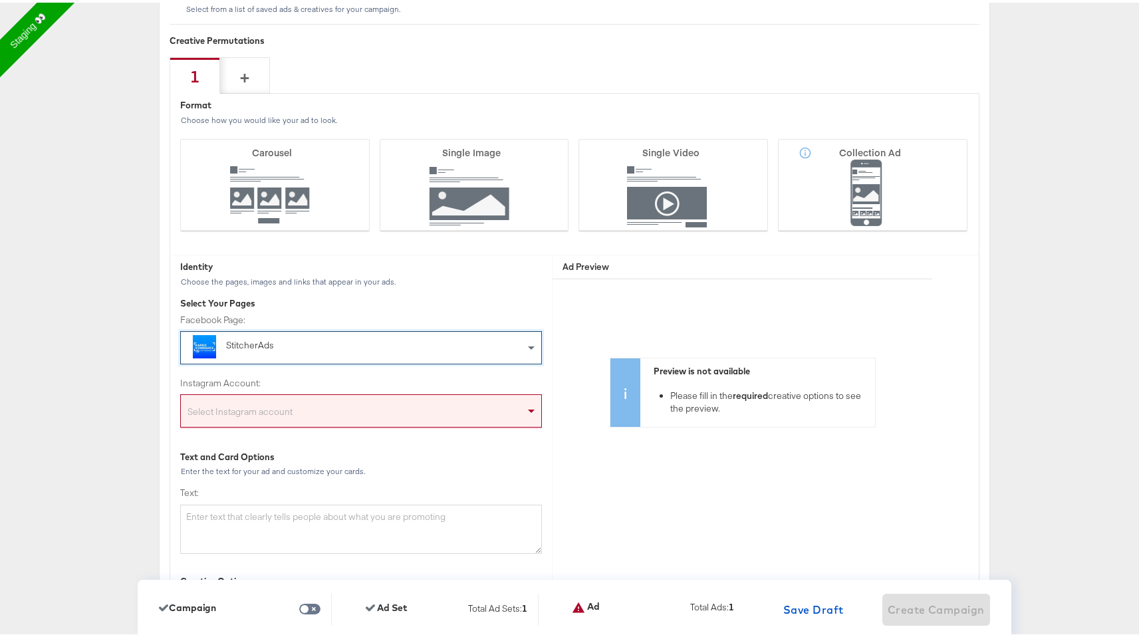
scroll to position [3224, 0]
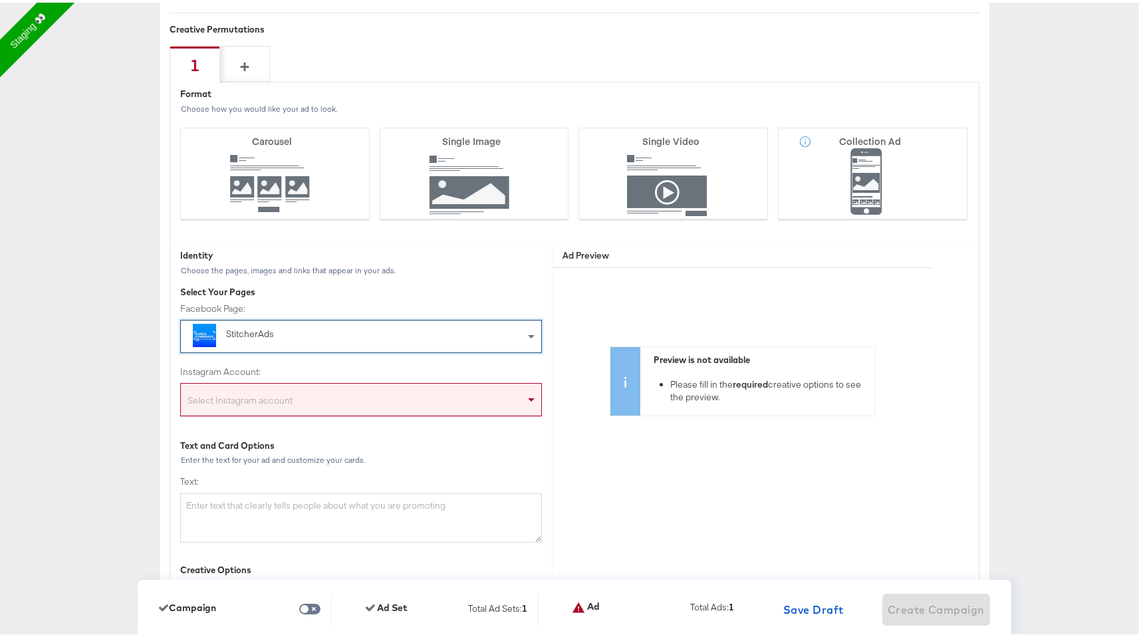
click at [376, 400] on div "Select Instagram account" at bounding box center [361, 399] width 360 height 27
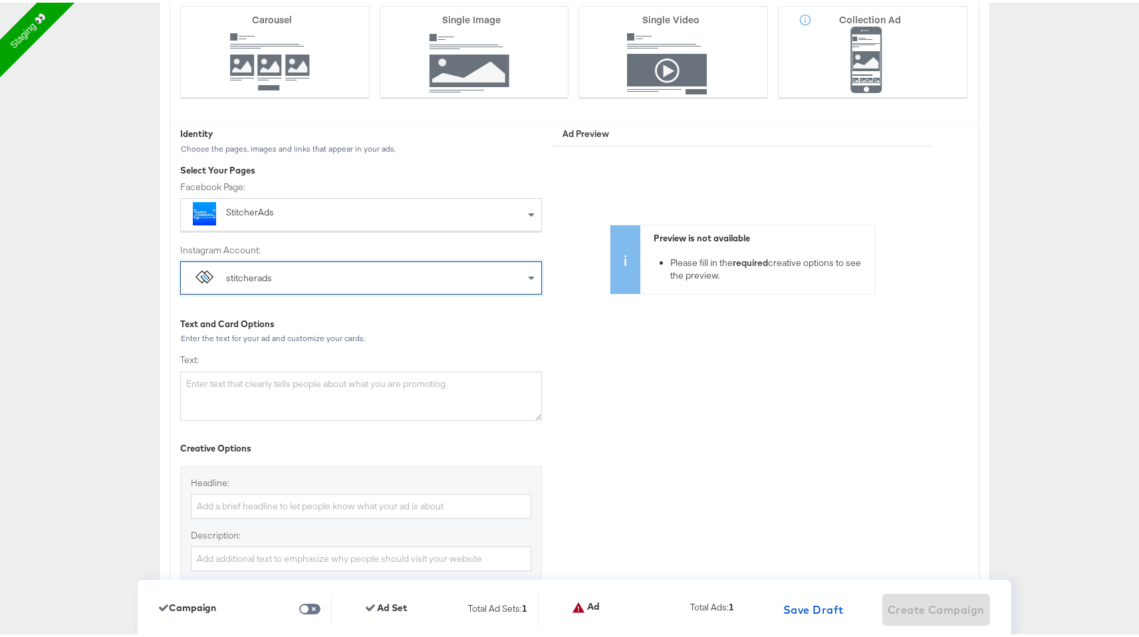
scroll to position [3484, 0]
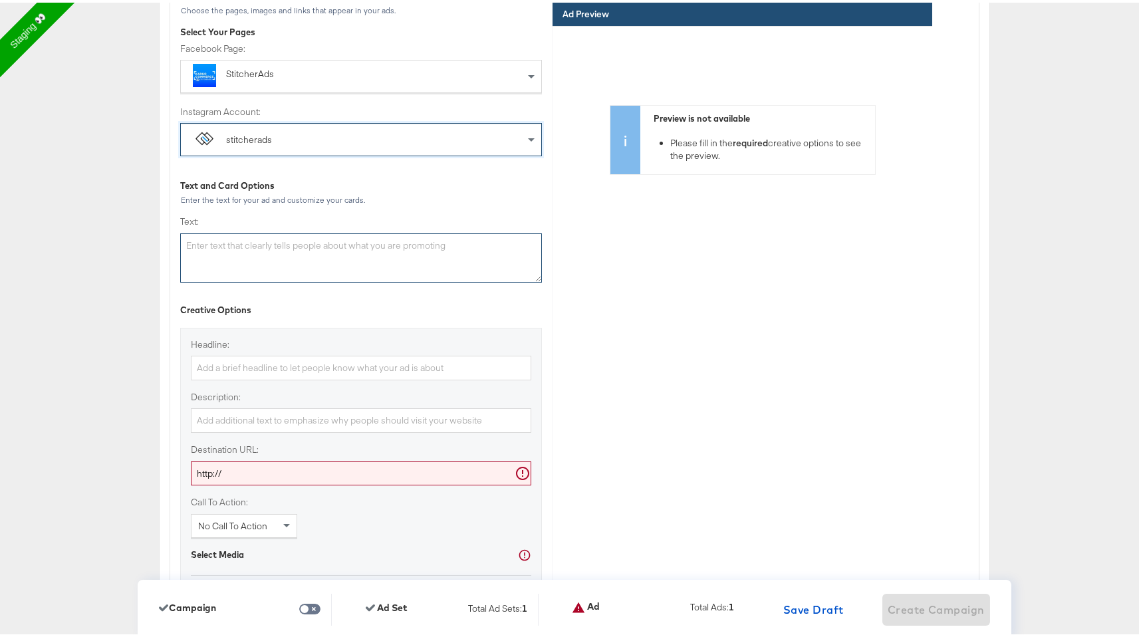
click at [380, 261] on textarea "Text:" at bounding box center [361, 255] width 362 height 49
type textarea "Sales"
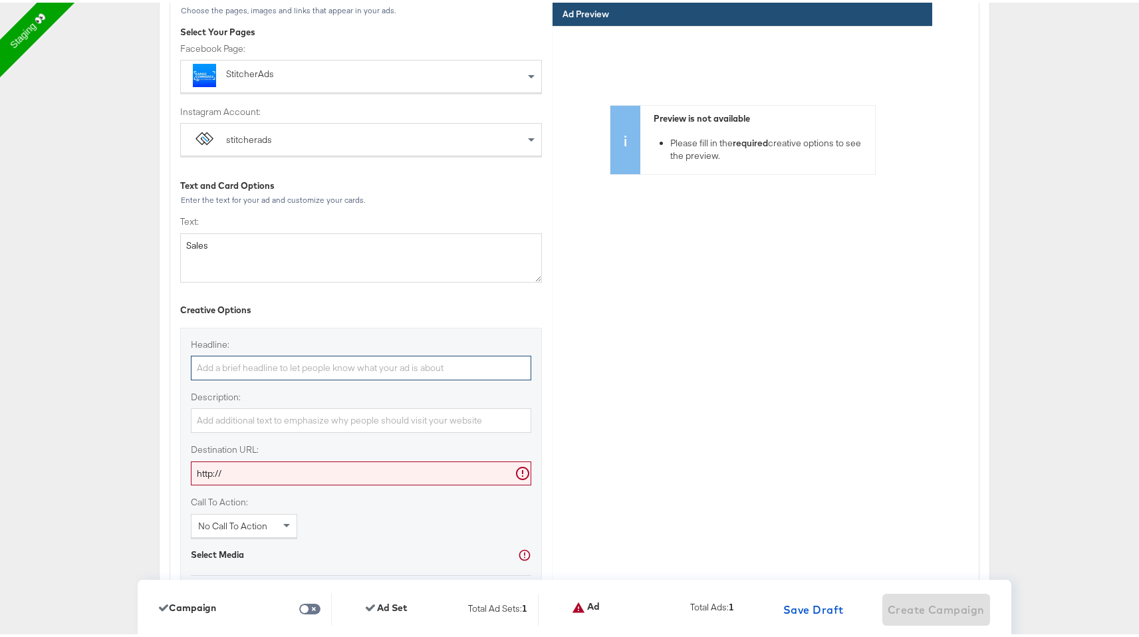
click at [356, 366] on input "Headline:" at bounding box center [361, 365] width 340 height 25
type input "Sales"
click at [346, 421] on input "Description:" at bounding box center [361, 417] width 340 height 25
type input "Sale Coming soon"
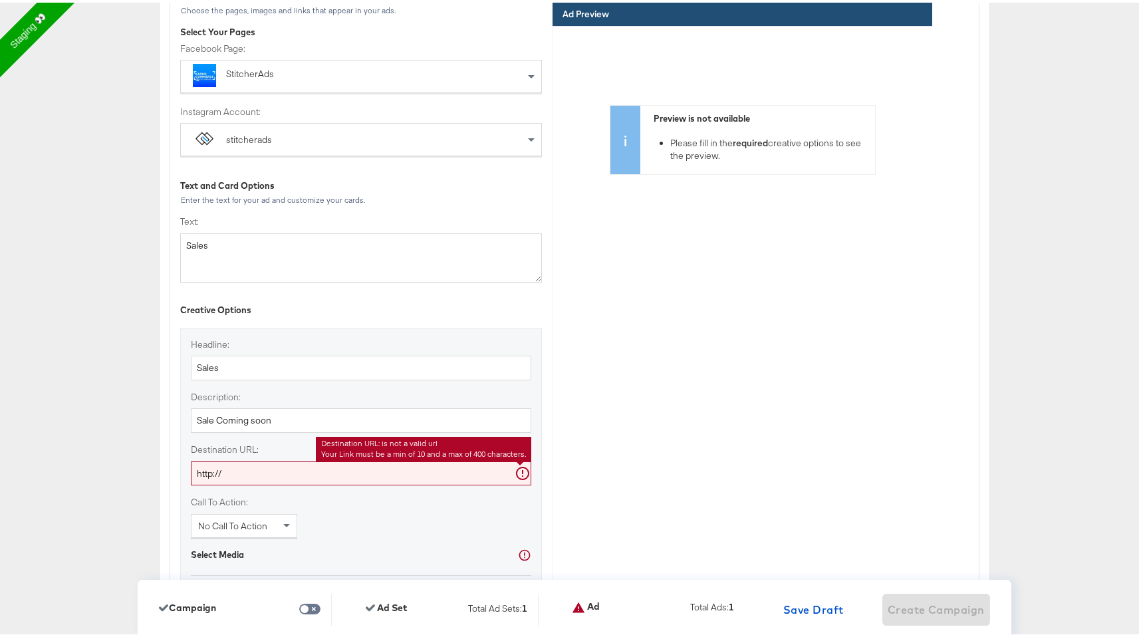
click at [324, 472] on input "http://" at bounding box center [361, 471] width 340 height 25
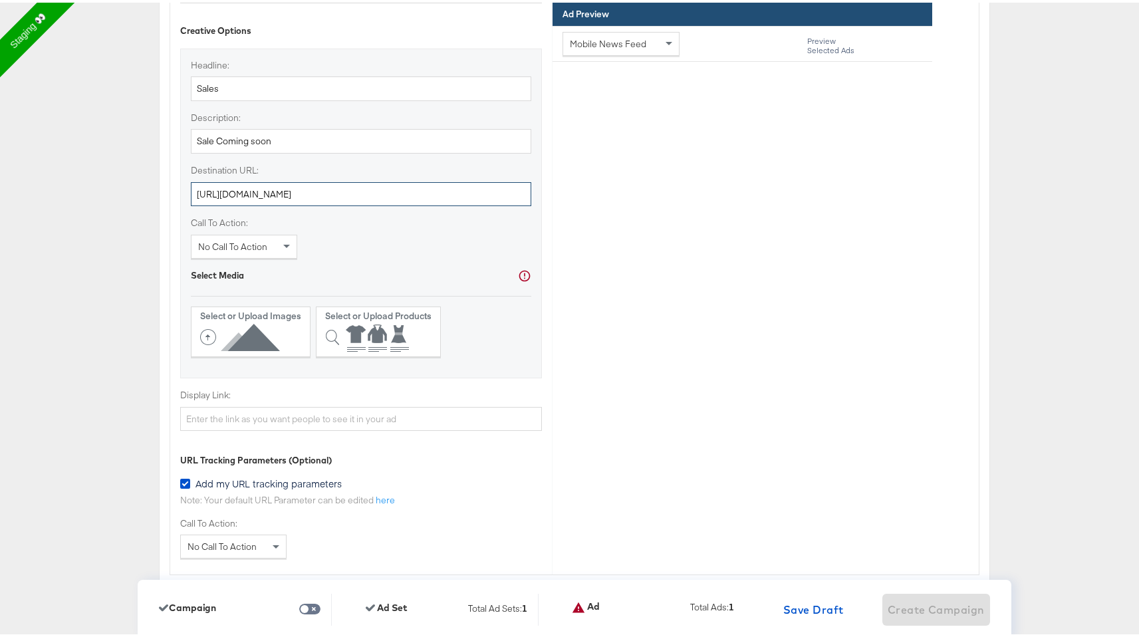
scroll to position [3835, 0]
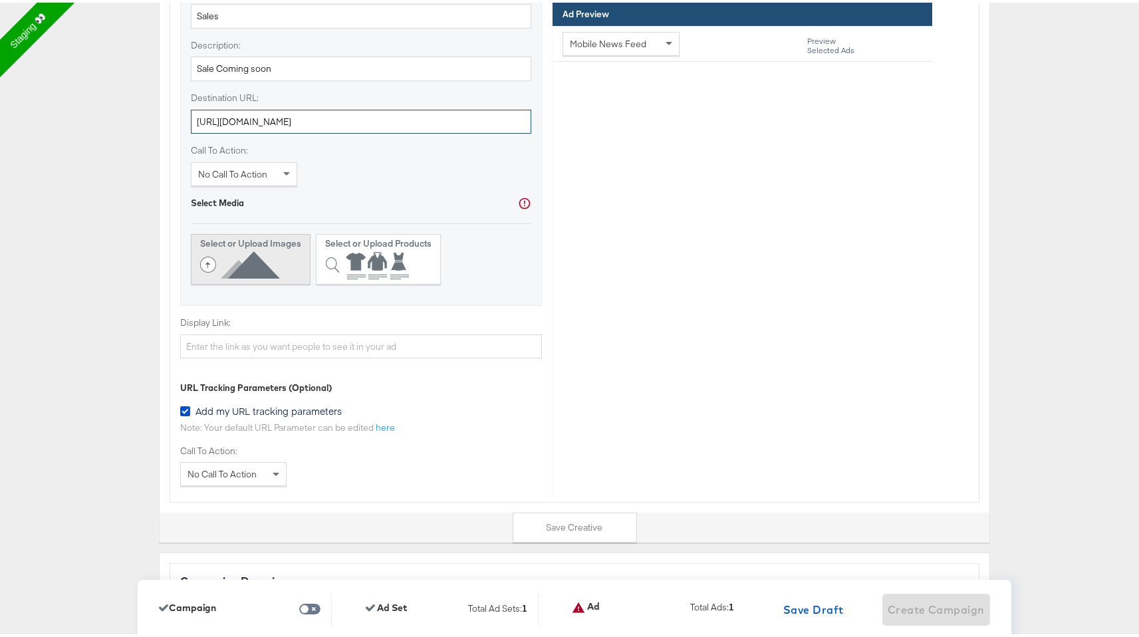
type input "http://www.kargo.com"
click at [261, 275] on icon at bounding box center [242, 262] width 85 height 30
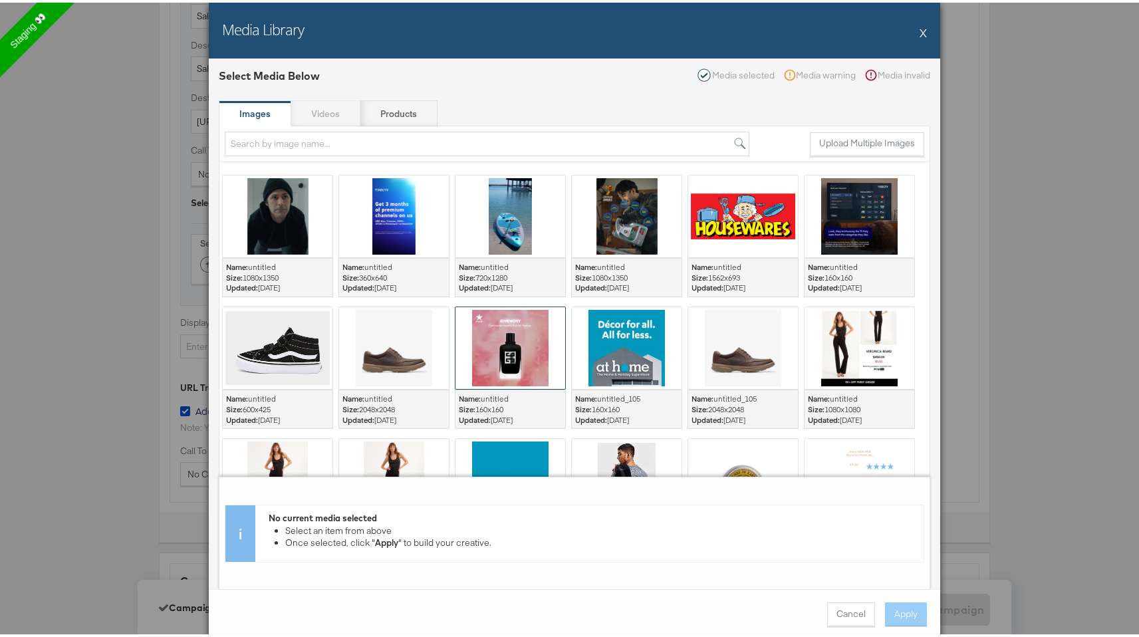
click at [544, 364] on div at bounding box center [510, 345] width 110 height 82
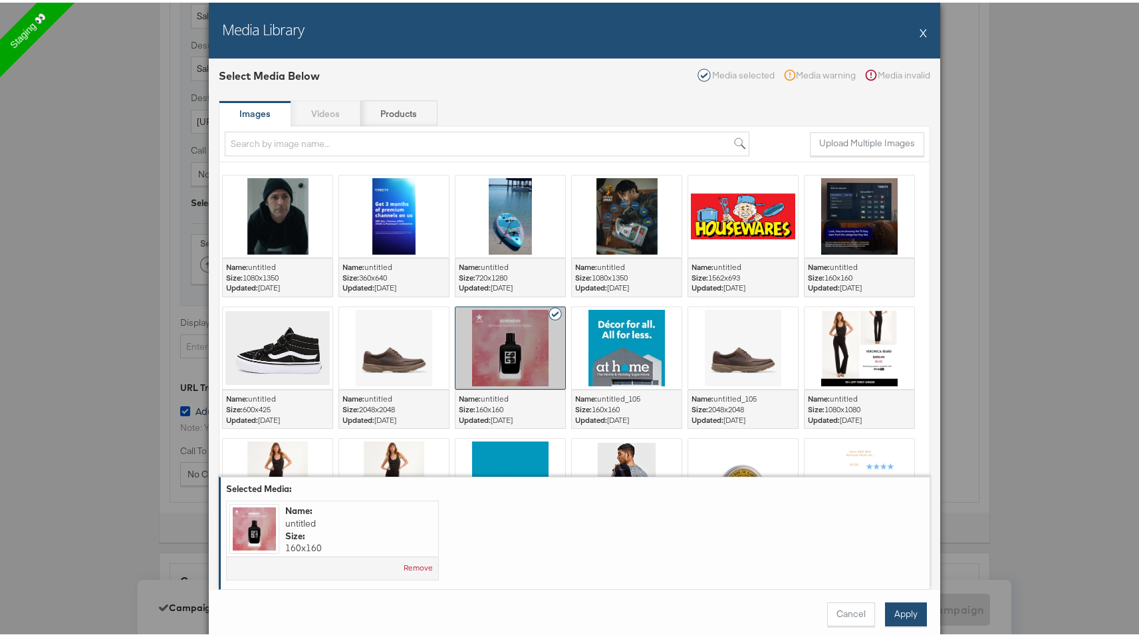
click at [899, 611] on button "Apply" at bounding box center [906, 612] width 42 height 24
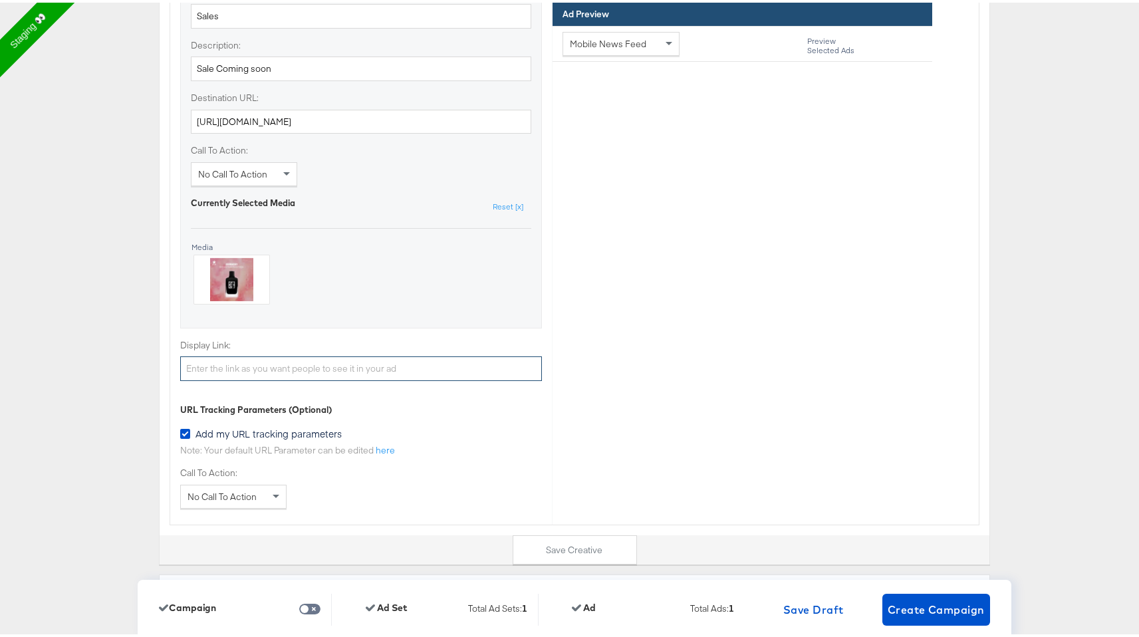
click at [397, 372] on input "Display Link:" at bounding box center [361, 366] width 362 height 25
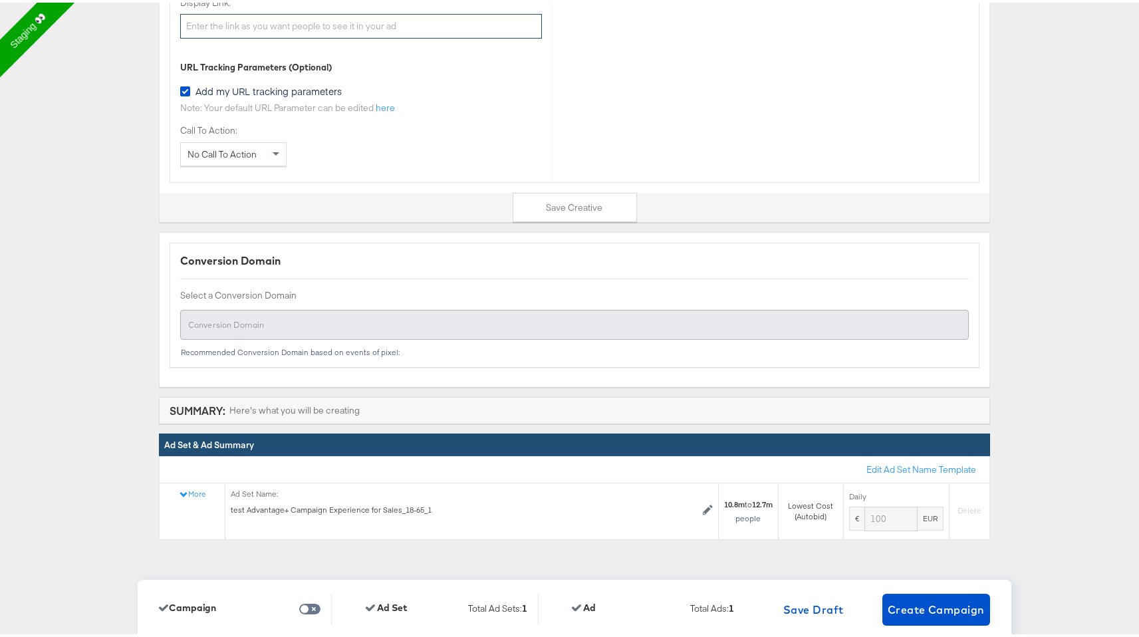
scroll to position [4255, 0]
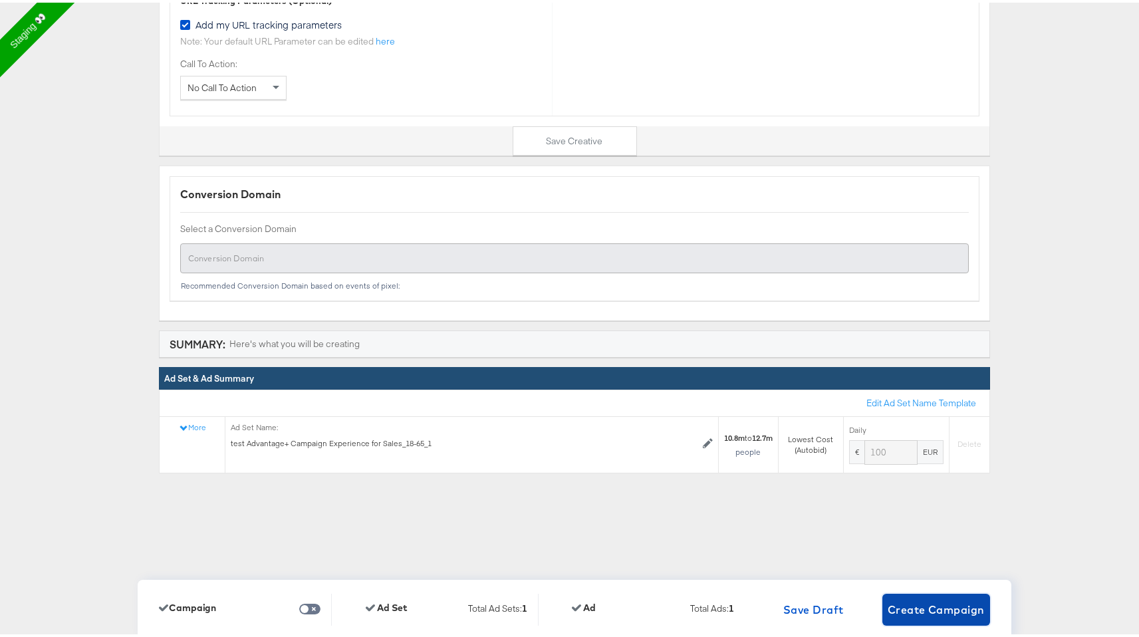
click at [916, 603] on span "Create Campaign" at bounding box center [935, 607] width 97 height 19
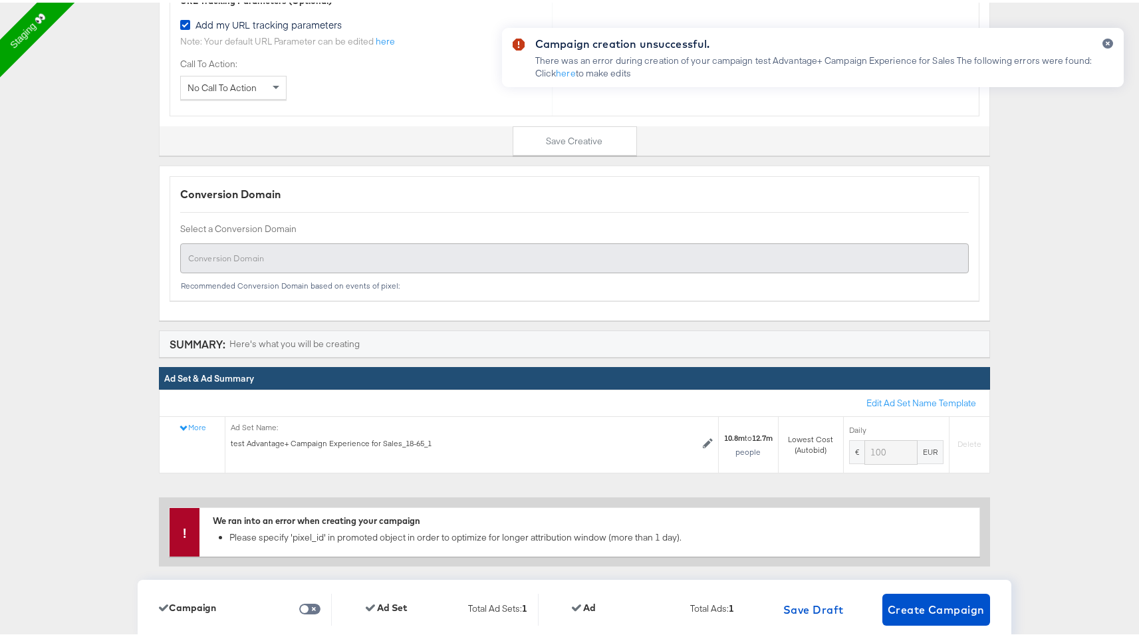
click at [740, 332] on div "Campaign creation unsuccessful. There was an error during creation of your camp…" at bounding box center [813, 294] width 648 height 565
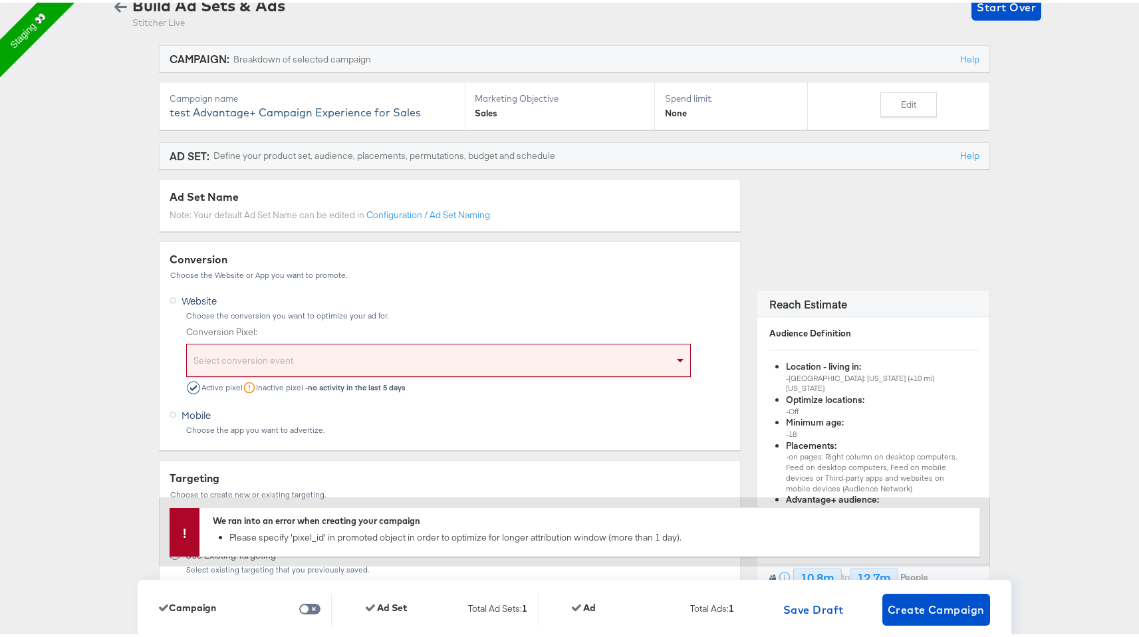
scroll to position [155, 0]
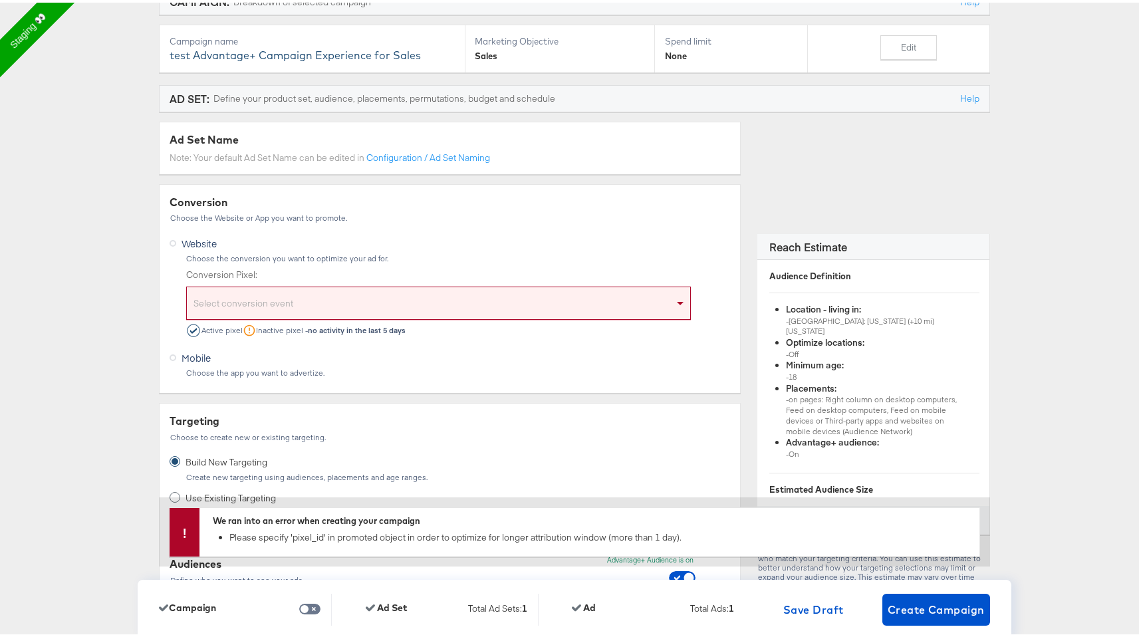
click at [627, 302] on div "Select conversion event" at bounding box center [438, 302] width 503 height 27
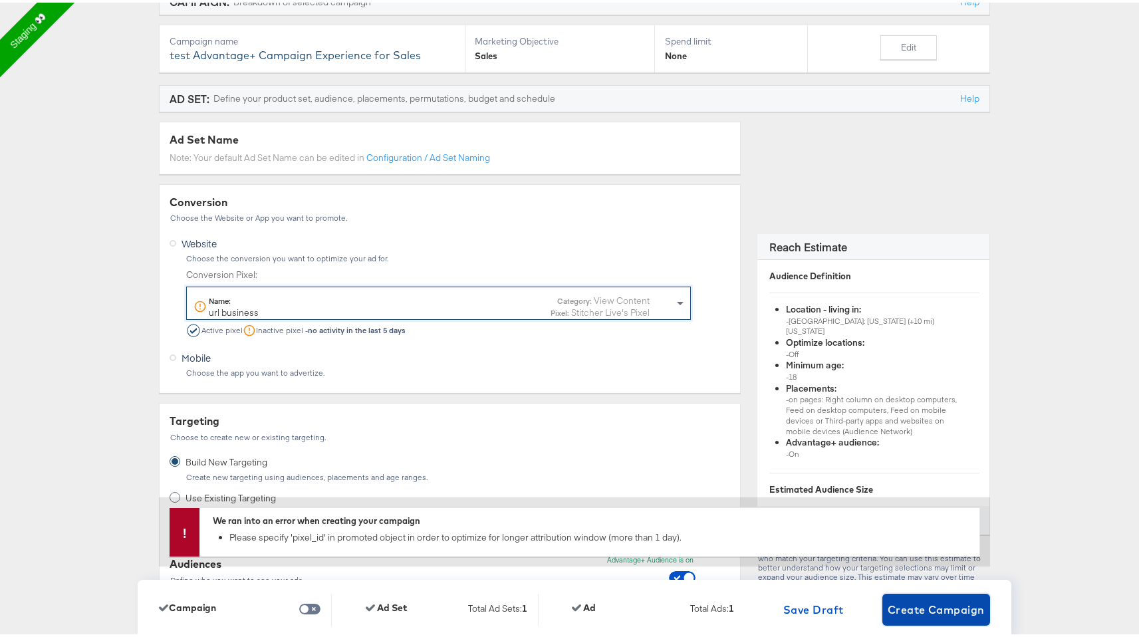
click at [891, 604] on span "Create Campaign" at bounding box center [935, 607] width 97 height 19
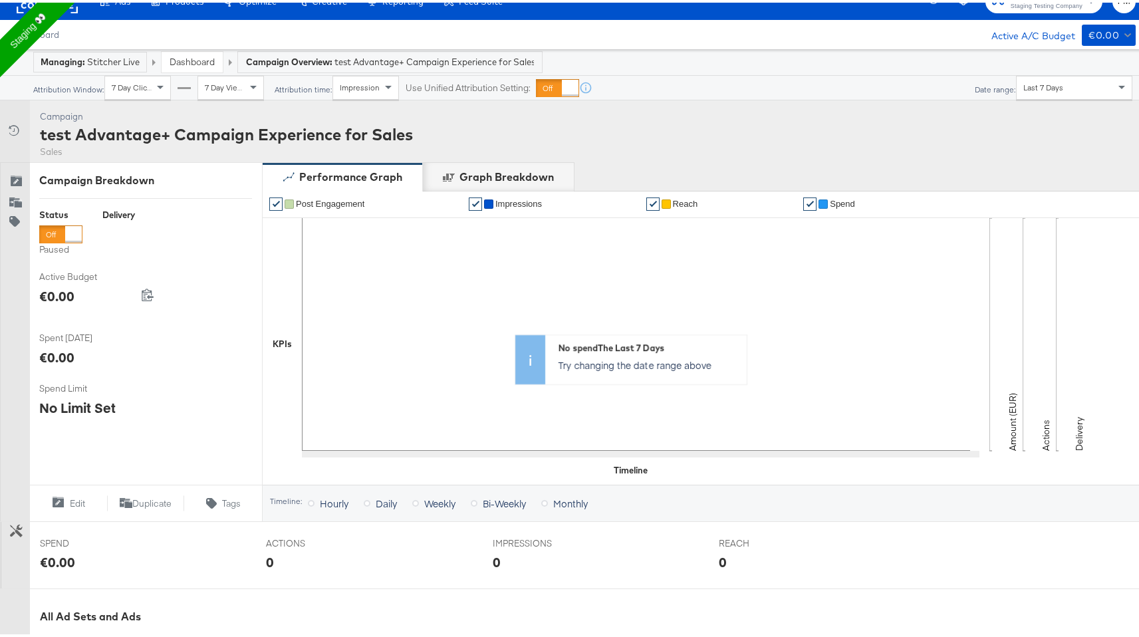
scroll to position [21, 0]
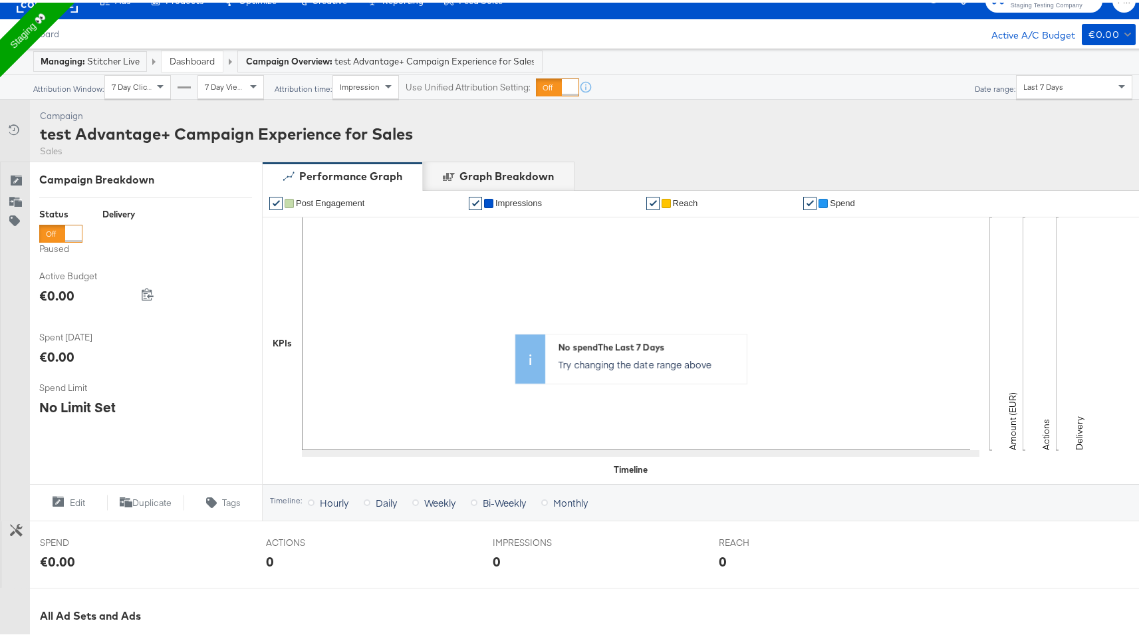
drag, startPoint x: 73, startPoint y: 132, endPoint x: 163, endPoint y: 133, distance: 89.7
click at [163, 133] on div "test Advantage+ Campaign Experience for Sales" at bounding box center [226, 131] width 373 height 23
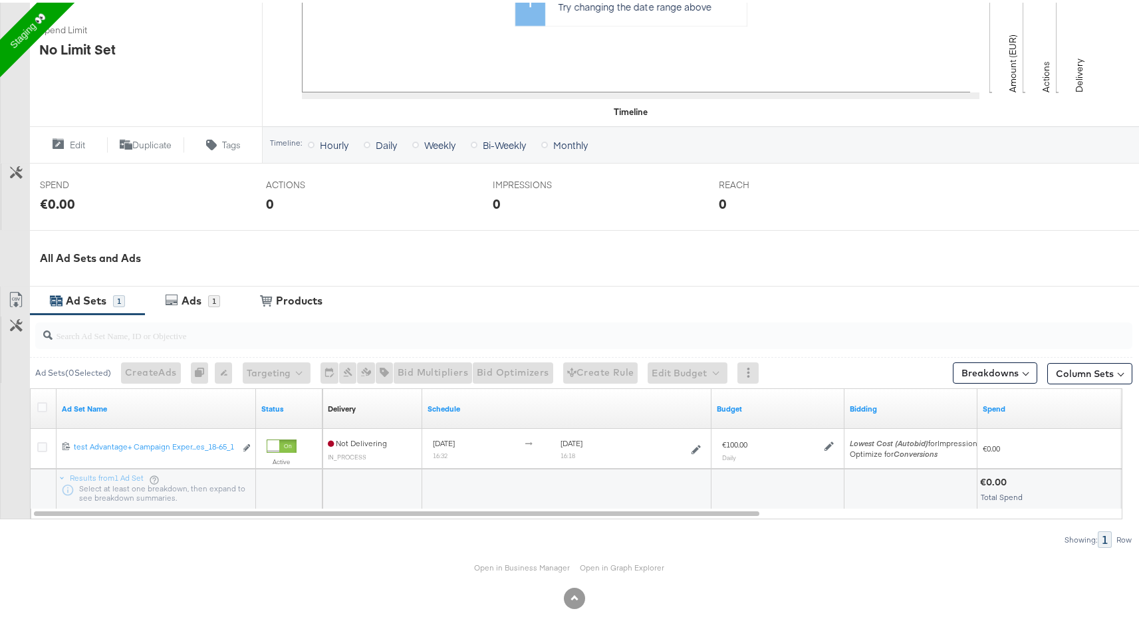
scroll to position [0, 0]
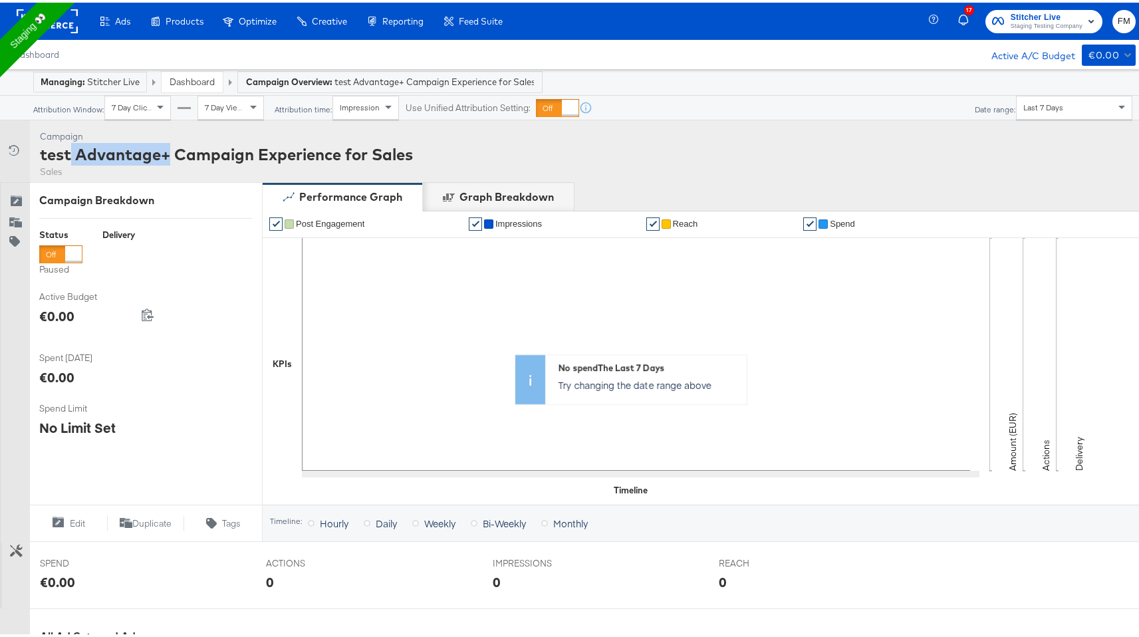
drag, startPoint x: 72, startPoint y: 147, endPoint x: 167, endPoint y: 154, distance: 95.3
click at [167, 154] on div "test Advantage+ Campaign Experience for Sales" at bounding box center [226, 151] width 373 height 23
copy div "Advantage+"
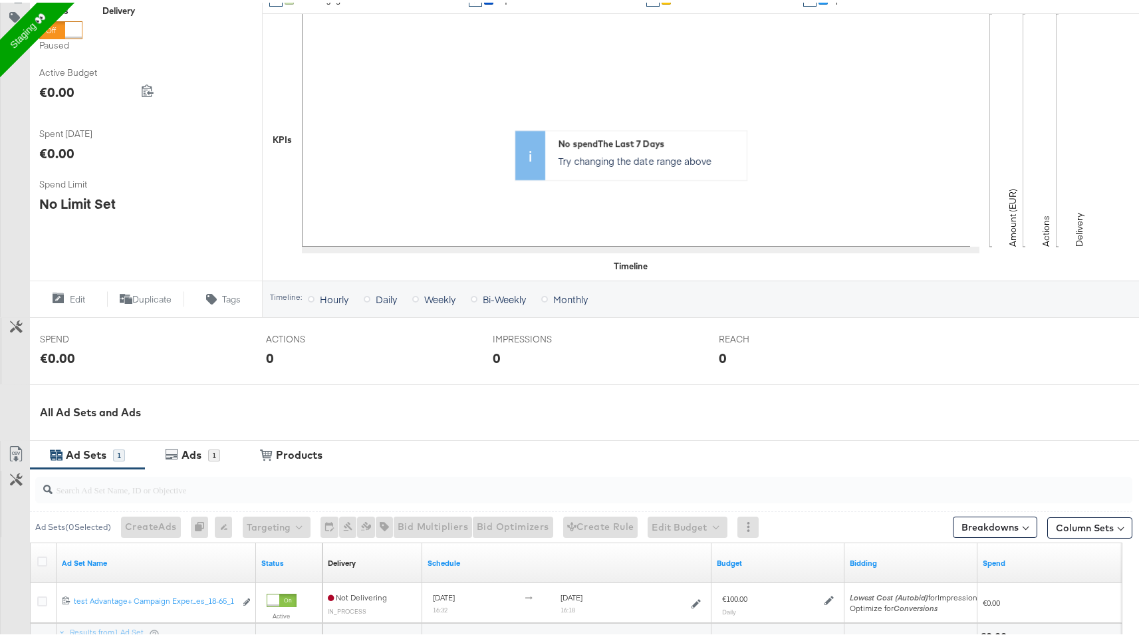
scroll to position [378, 0]
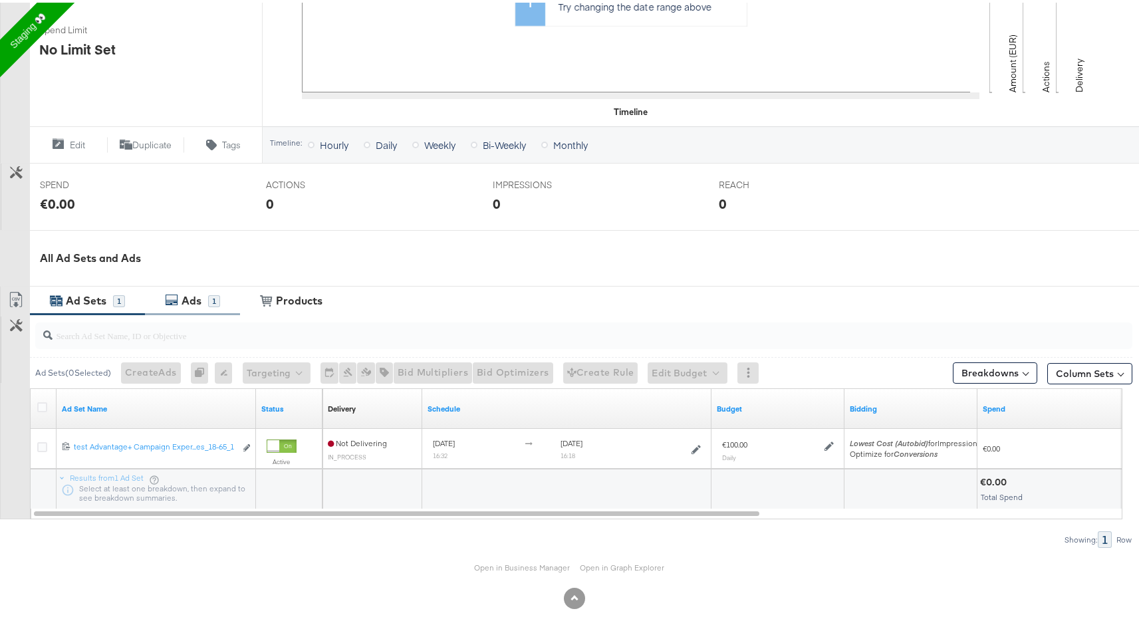
click at [182, 303] on div "Ads" at bounding box center [191, 297] width 20 height 15
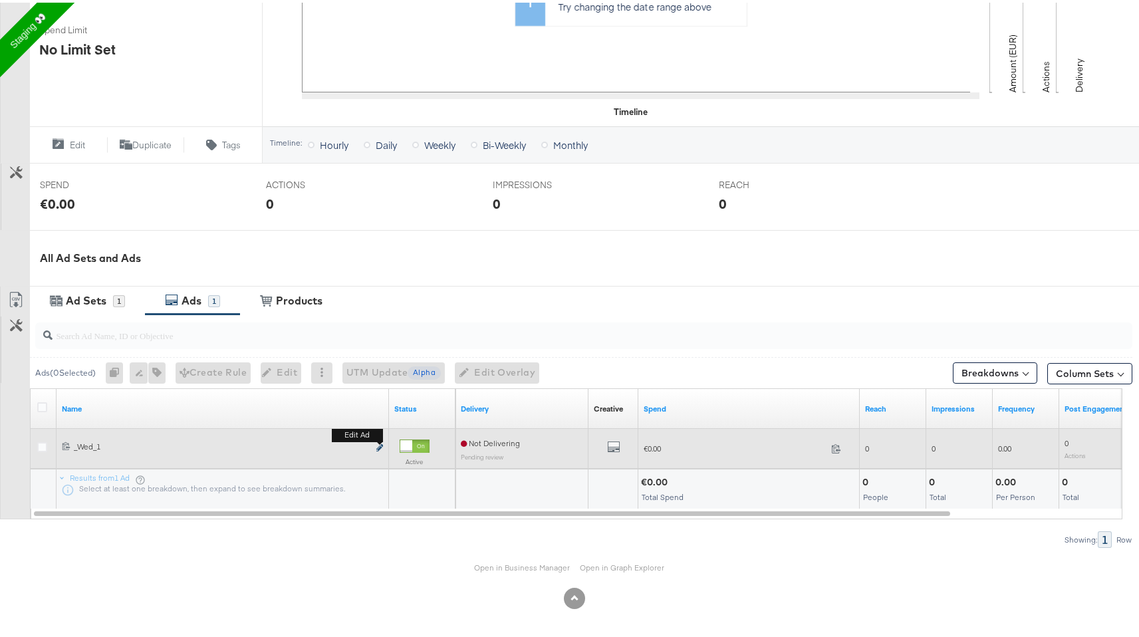
click at [379, 446] on icon "link" at bounding box center [379, 444] width 7 height 7
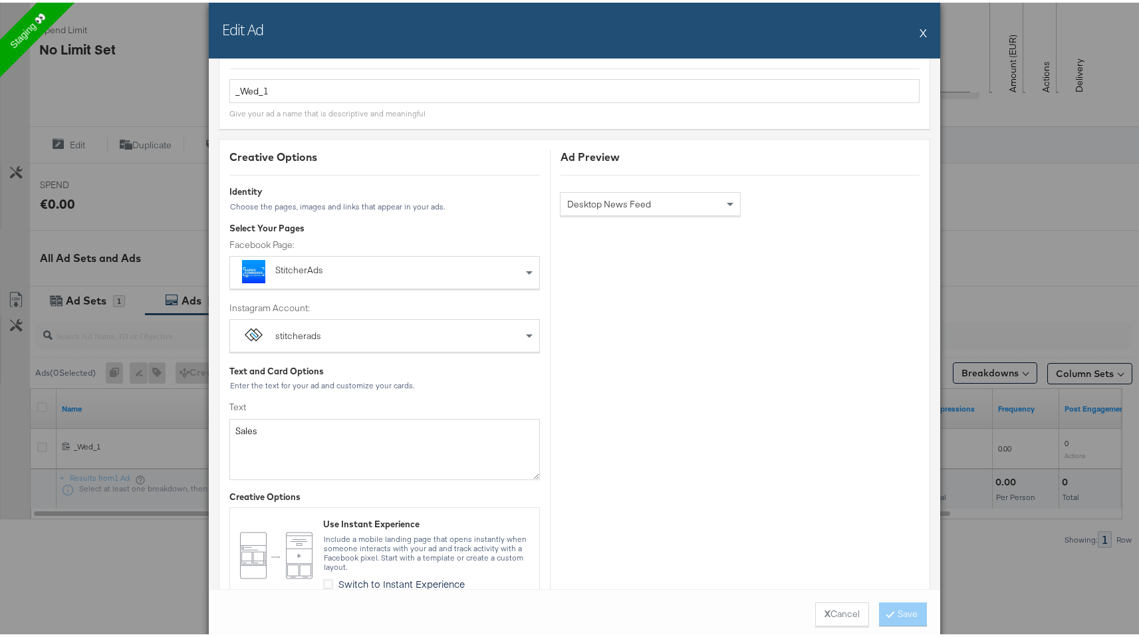
scroll to position [0, 0]
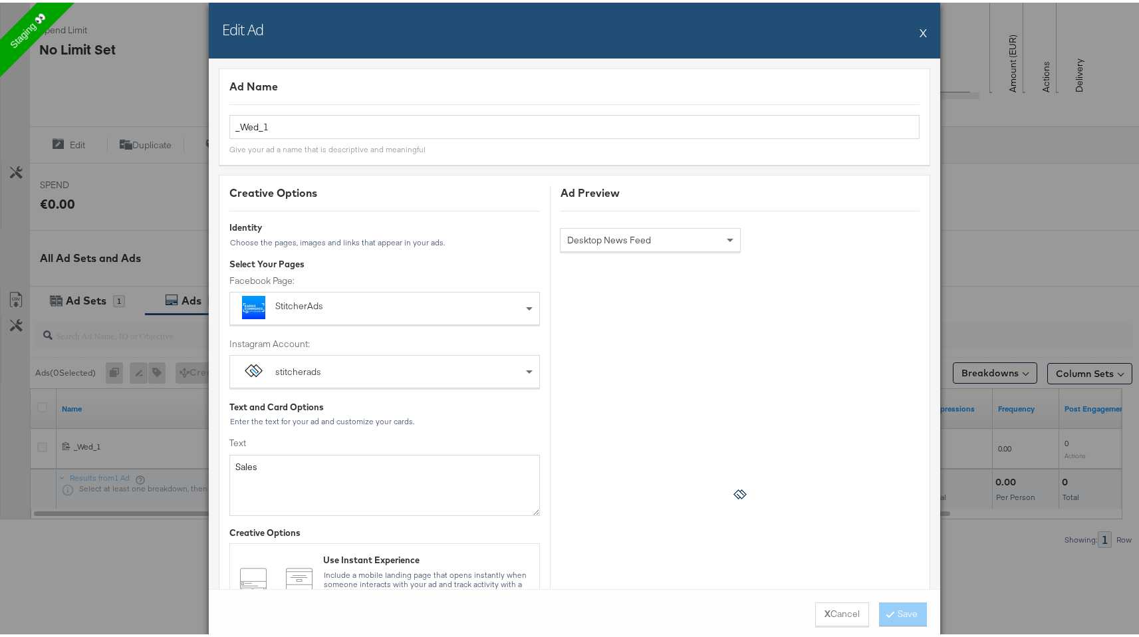
click at [919, 31] on button "X" at bounding box center [922, 30] width 7 height 27
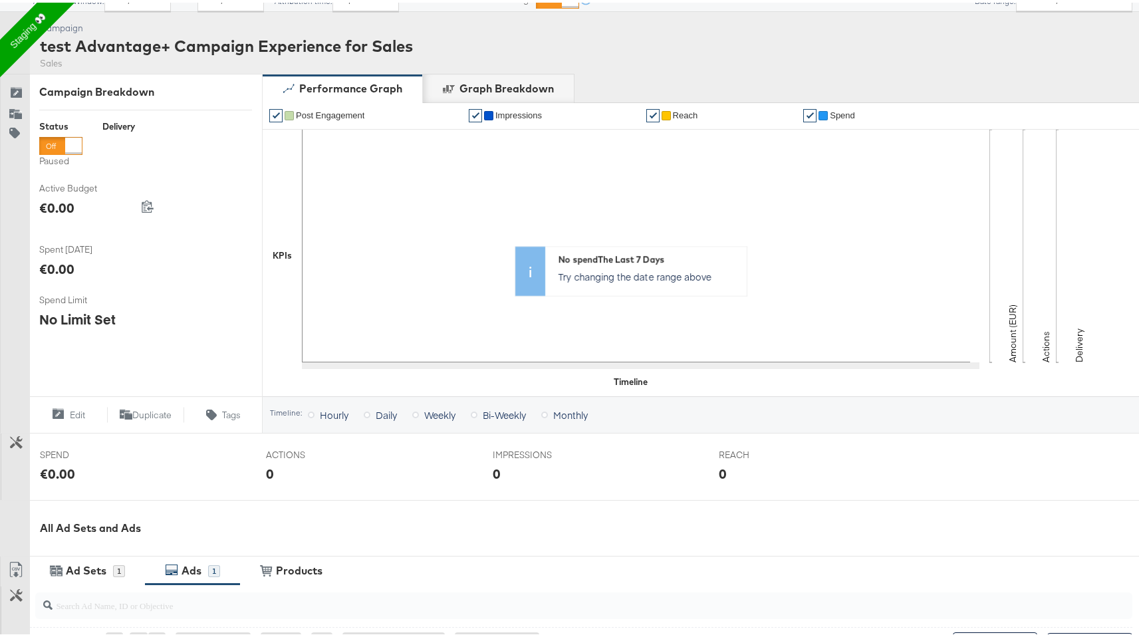
scroll to position [378, 0]
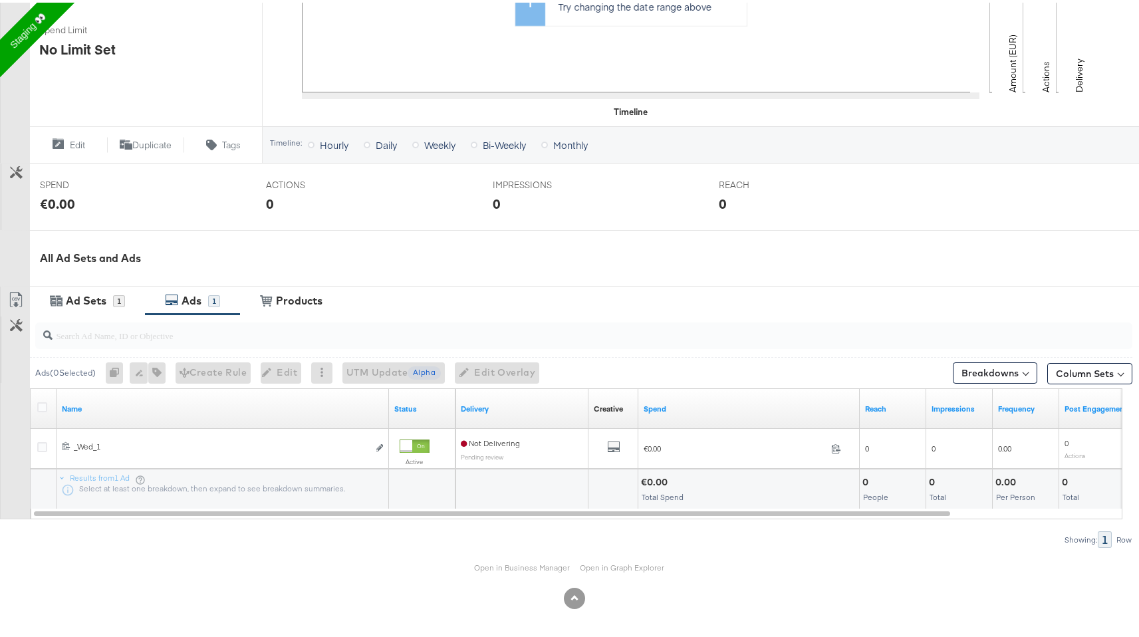
click at [182, 306] on div "Ads 1" at bounding box center [192, 298] width 95 height 29
click at [209, 300] on div "1" at bounding box center [214, 298] width 12 height 12
click at [107, 304] on div "Ad Sets" at bounding box center [87, 297] width 51 height 15
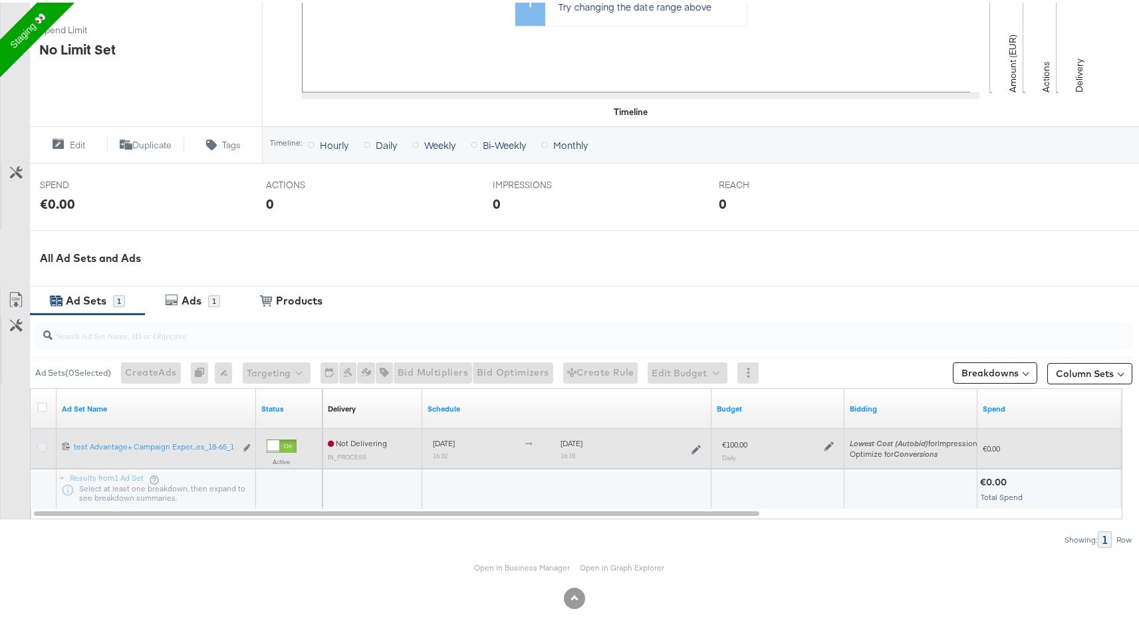
click at [45, 441] on icon at bounding box center [42, 444] width 10 height 10
click at [0, 0] on input "checkbox" at bounding box center [0, 0] width 0 height 0
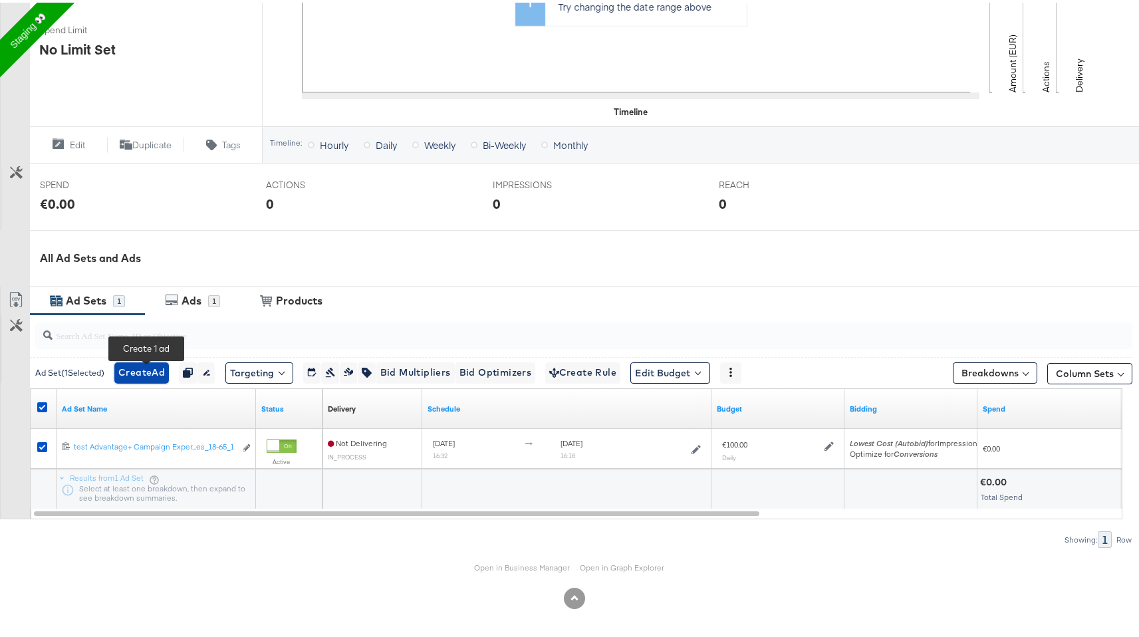
click at [160, 372] on span "Create Ad" at bounding box center [141, 370] width 47 height 17
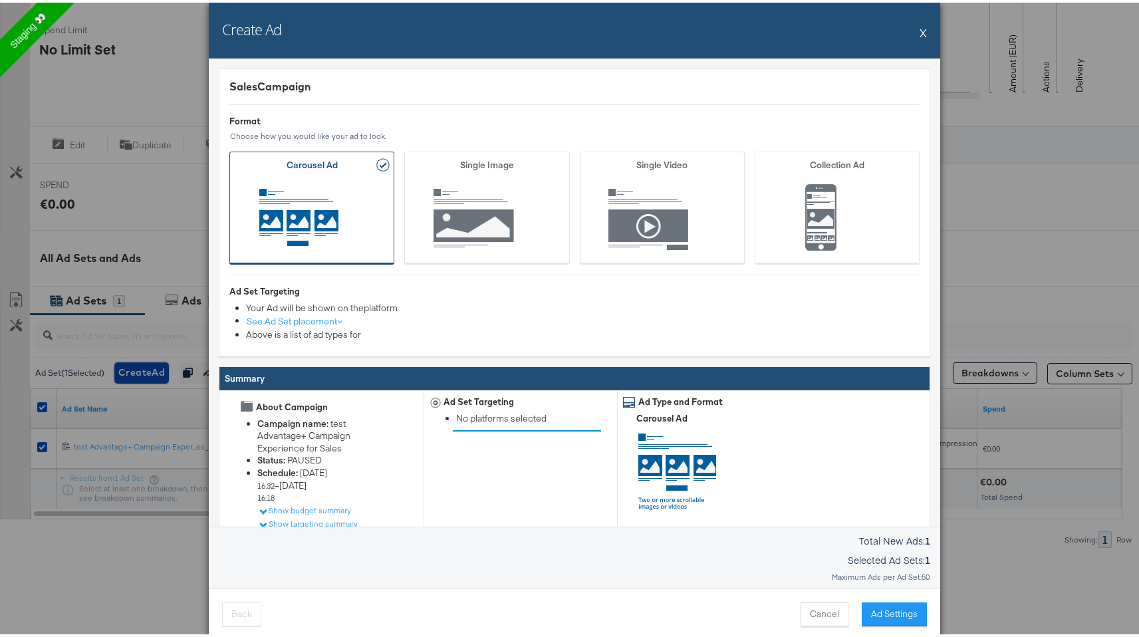
scroll to position [63, 0]
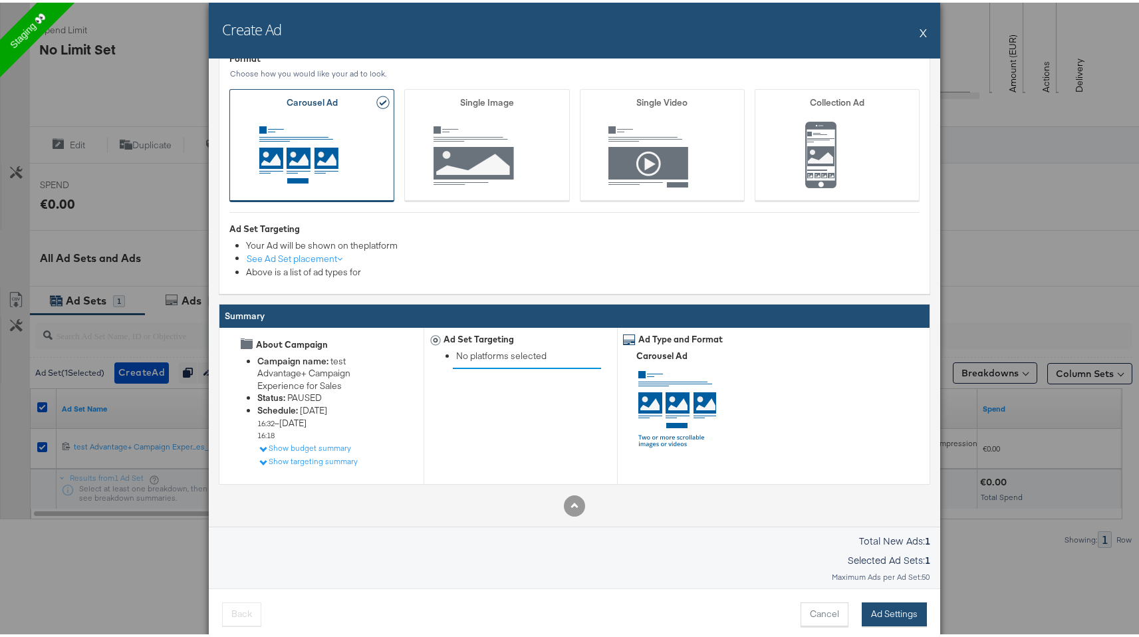
click at [885, 613] on button "Ad Settings" at bounding box center [893, 612] width 65 height 24
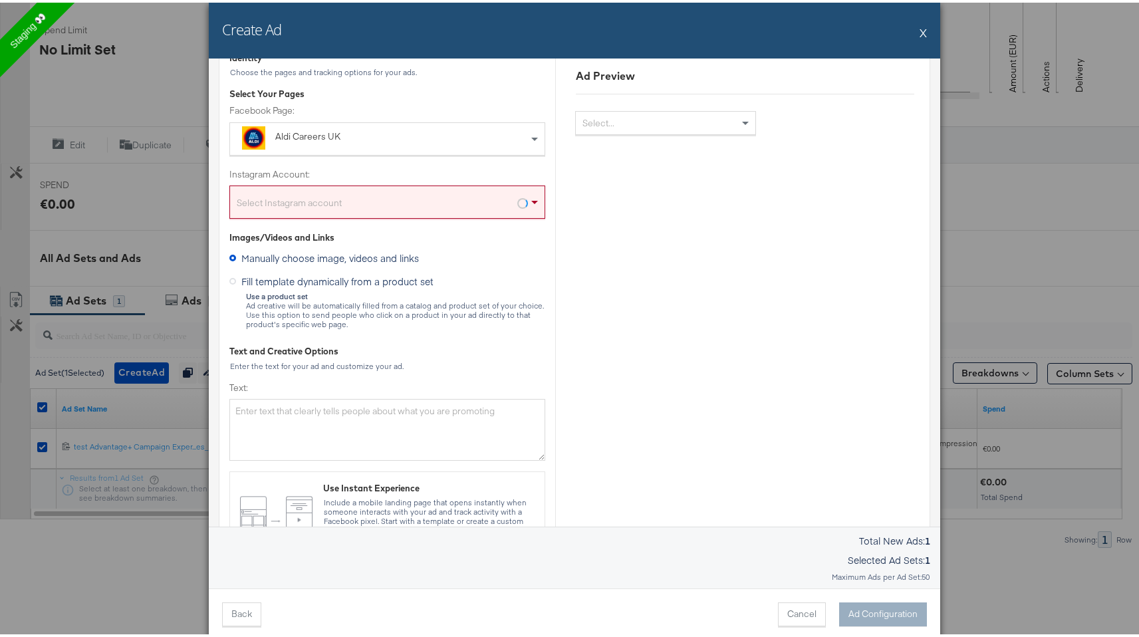
scroll to position [0, 0]
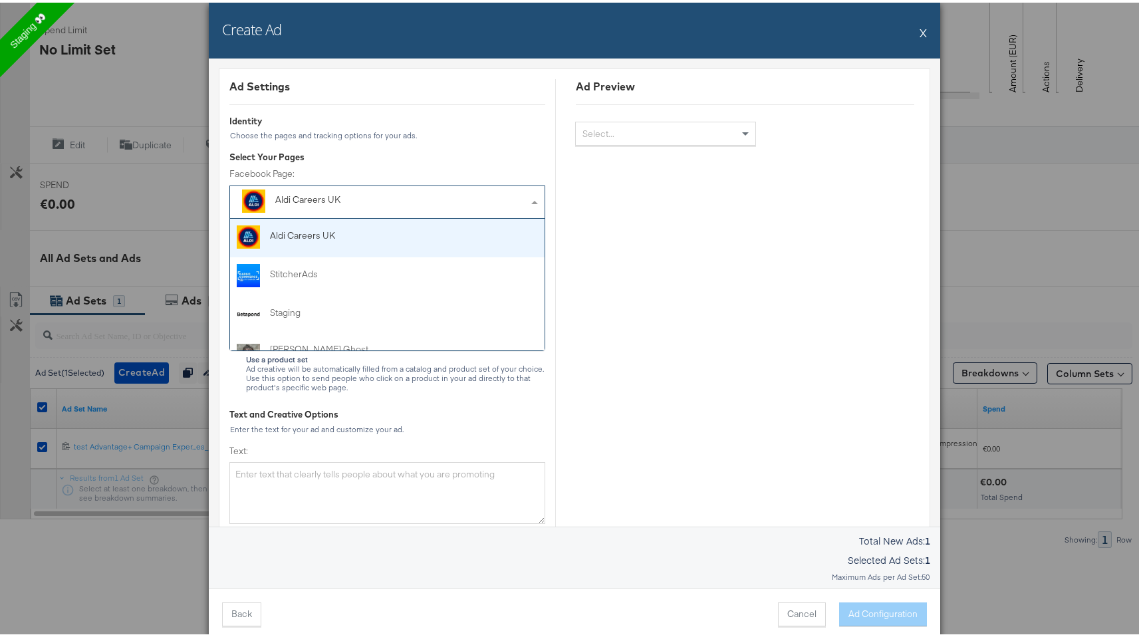
click at [487, 201] on div "Aldi Careers UK" at bounding box center [384, 199] width 219 height 17
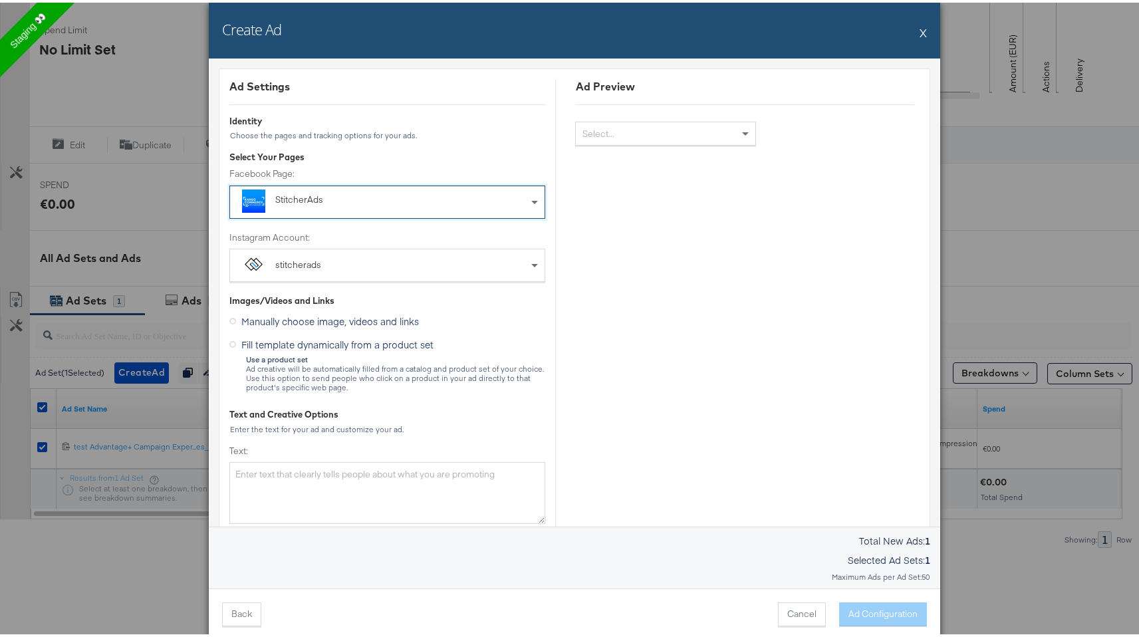
click at [441, 263] on div "stitcherads" at bounding box center [387, 263] width 314 height 32
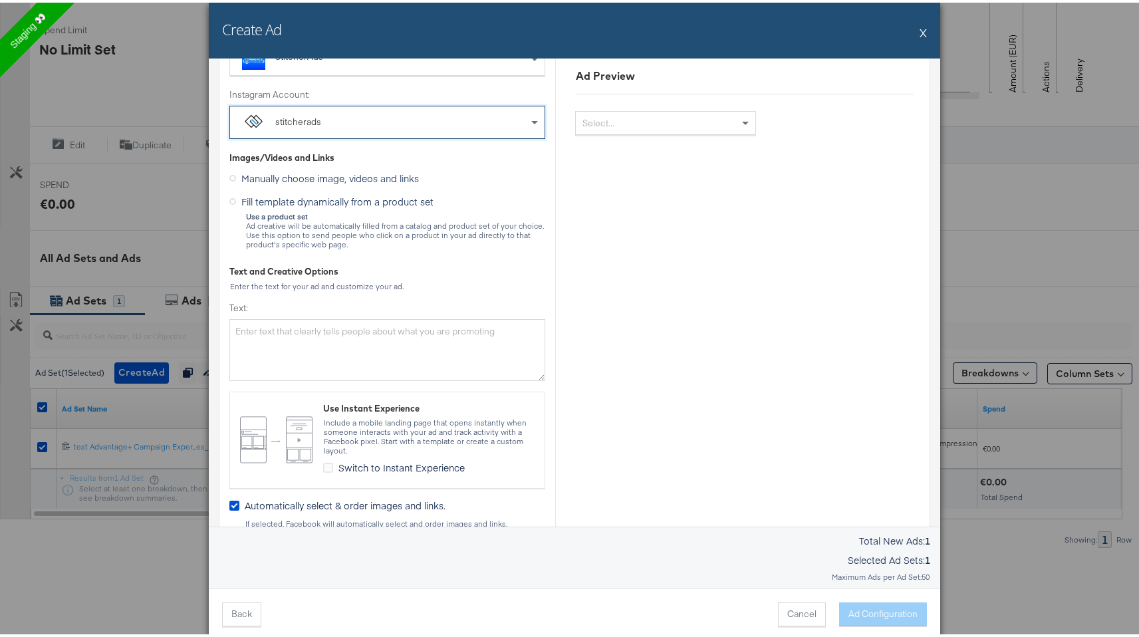
scroll to position [155, 0]
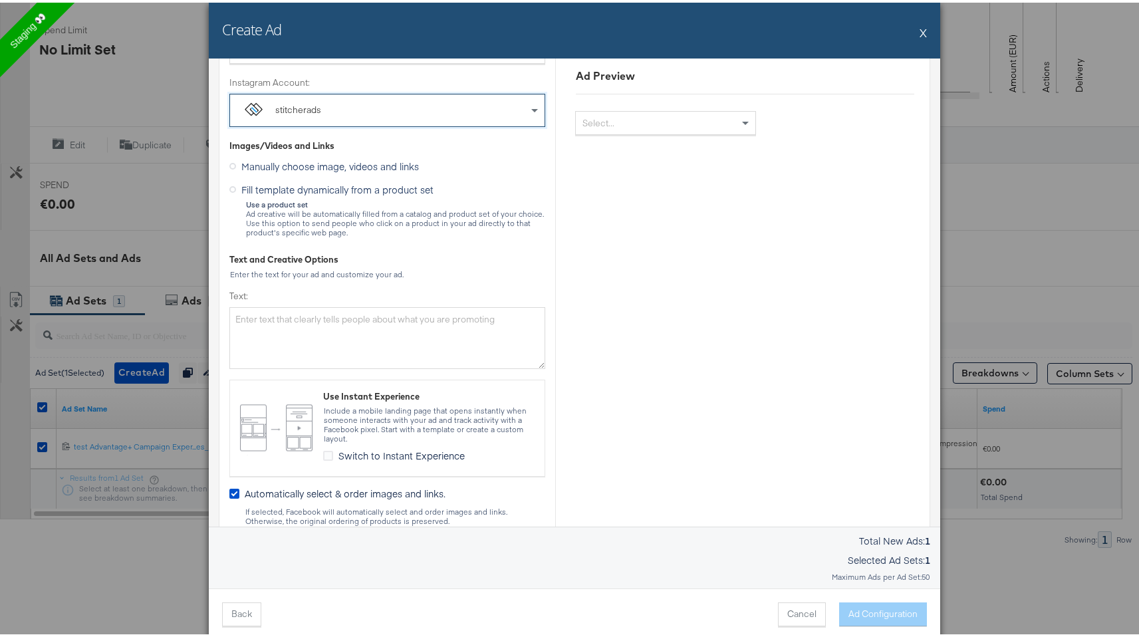
click at [410, 189] on span "Fill template dynamically from a product set" at bounding box center [337, 186] width 192 height 13
click at [0, 0] on input "Fill template dynamically from a product set" at bounding box center [0, 0] width 0 height 0
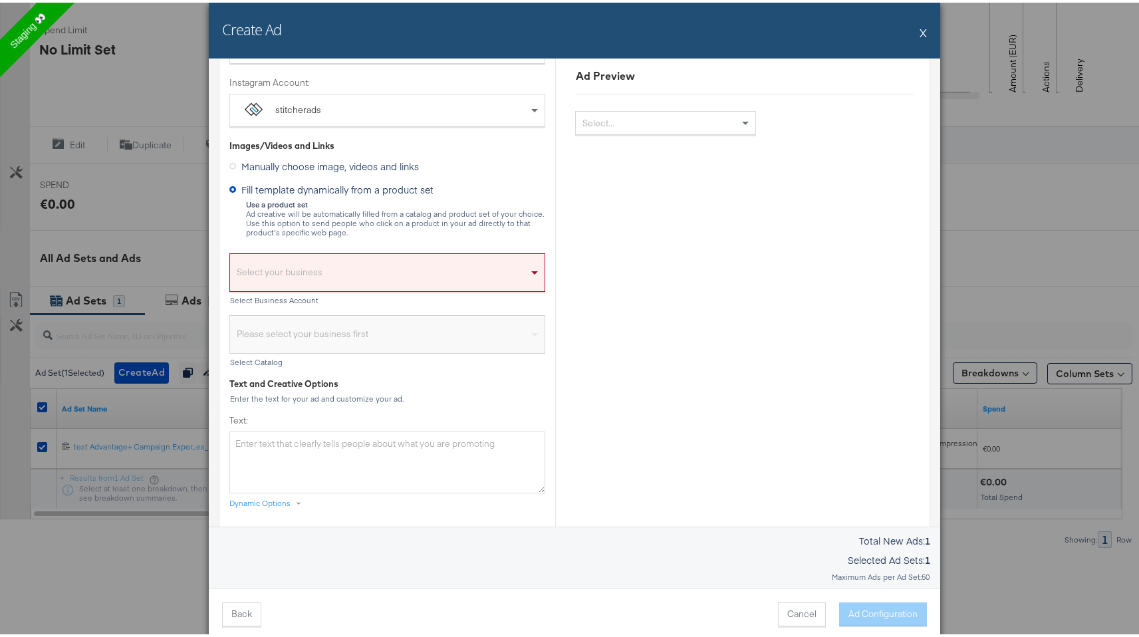
click at [395, 249] on div "Select your business Select Business Account Please select your business first …" at bounding box center [387, 302] width 316 height 124
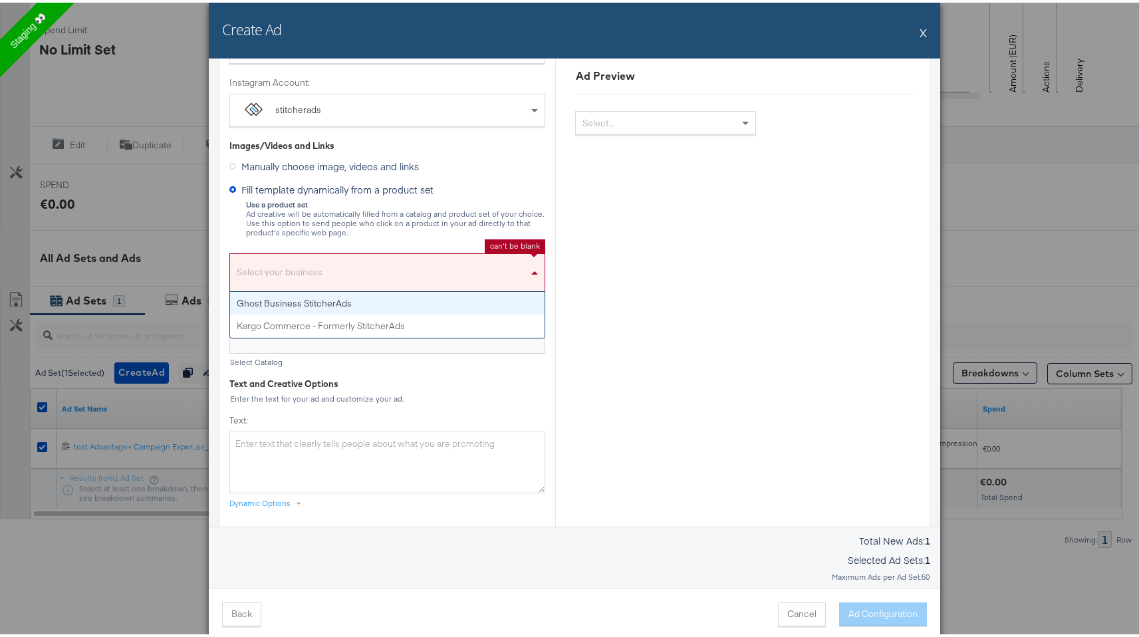
click at [393, 275] on div "Select your business" at bounding box center [387, 273] width 314 height 31
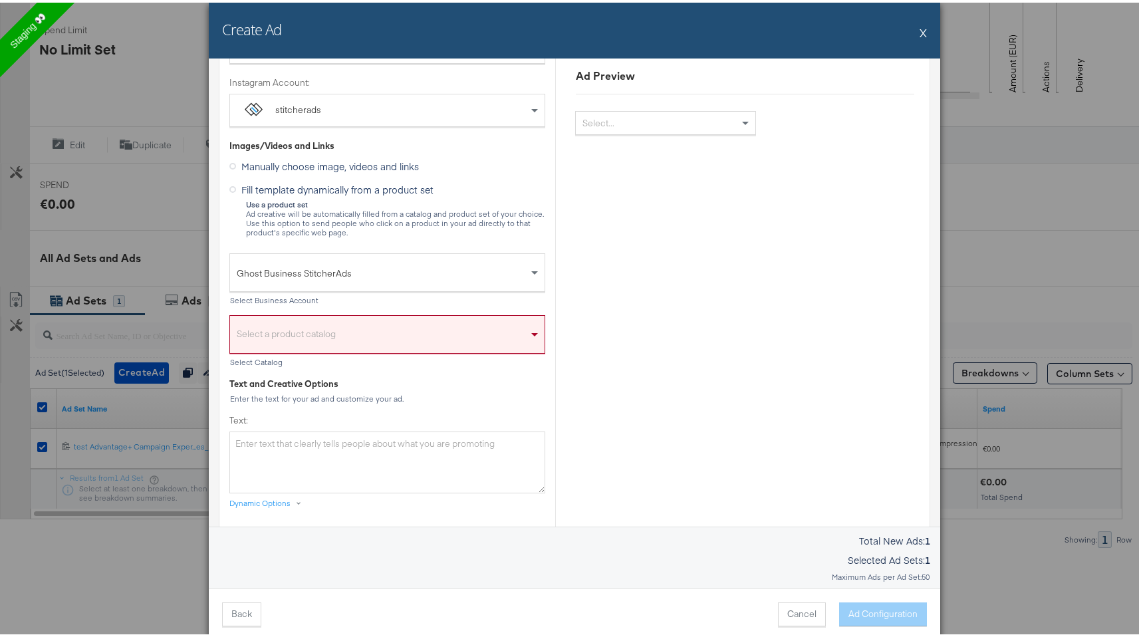
click at [380, 302] on div "Select Business Account" at bounding box center [387, 297] width 316 height 9
click at [382, 273] on span "Ghost Business StitcherAds" at bounding box center [382, 270] width 291 height 23
click at [376, 335] on div "Select a product catalog" at bounding box center [387, 335] width 314 height 31
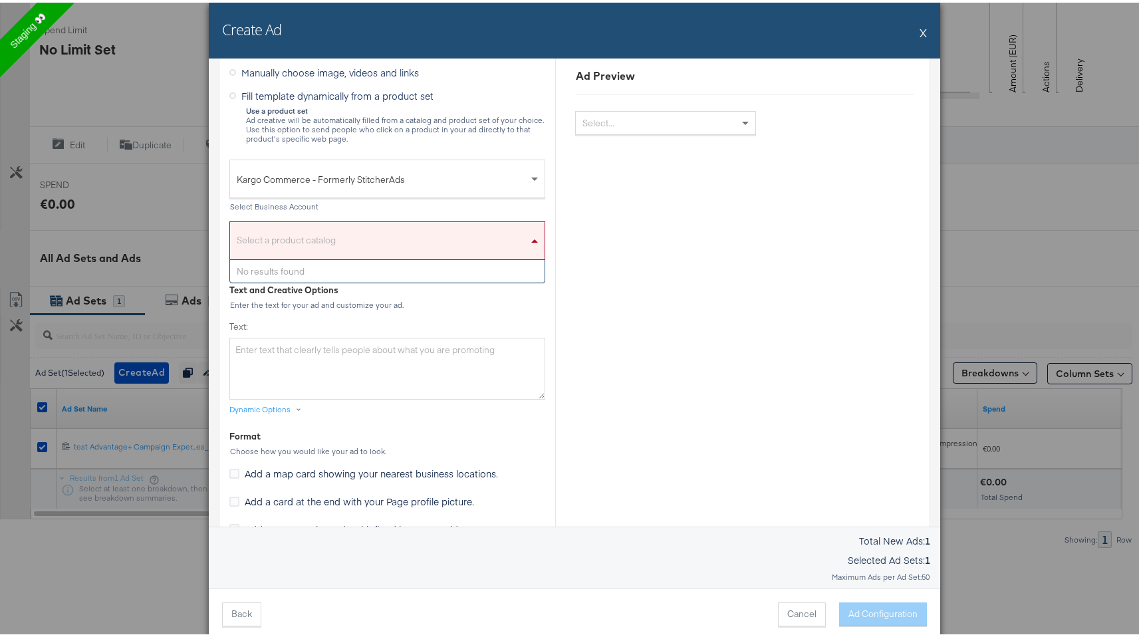
scroll to position [256, 0]
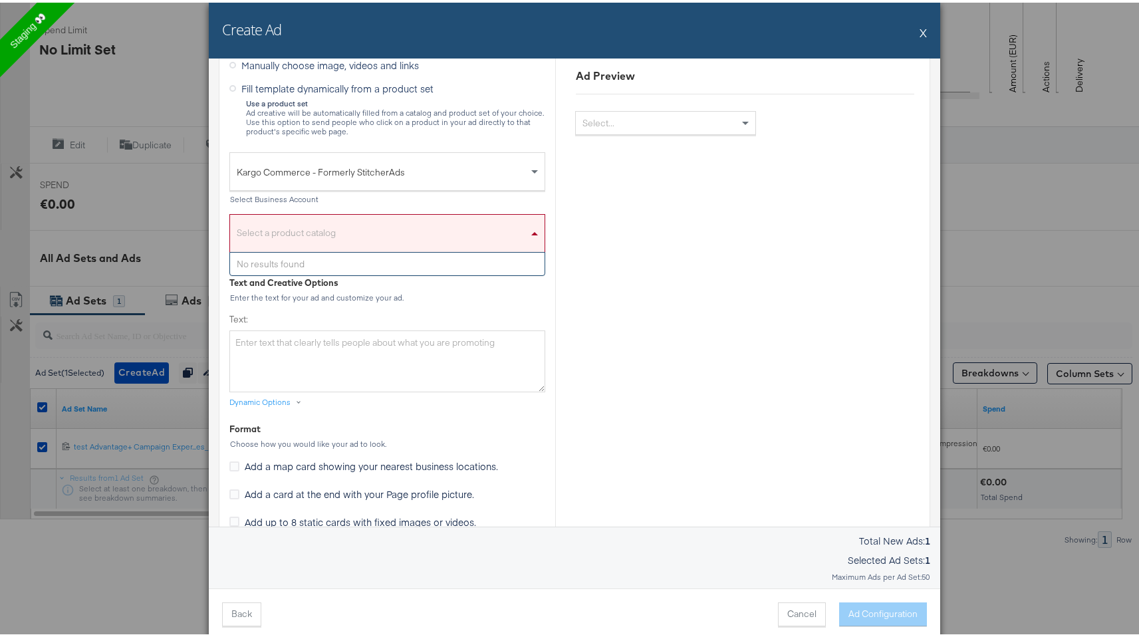
click at [387, 318] on label "Text:" at bounding box center [387, 316] width 316 height 13
click at [387, 328] on textarea "Text:" at bounding box center [387, 358] width 316 height 61
click at [411, 223] on div "Select a product catalog" at bounding box center [387, 234] width 314 height 31
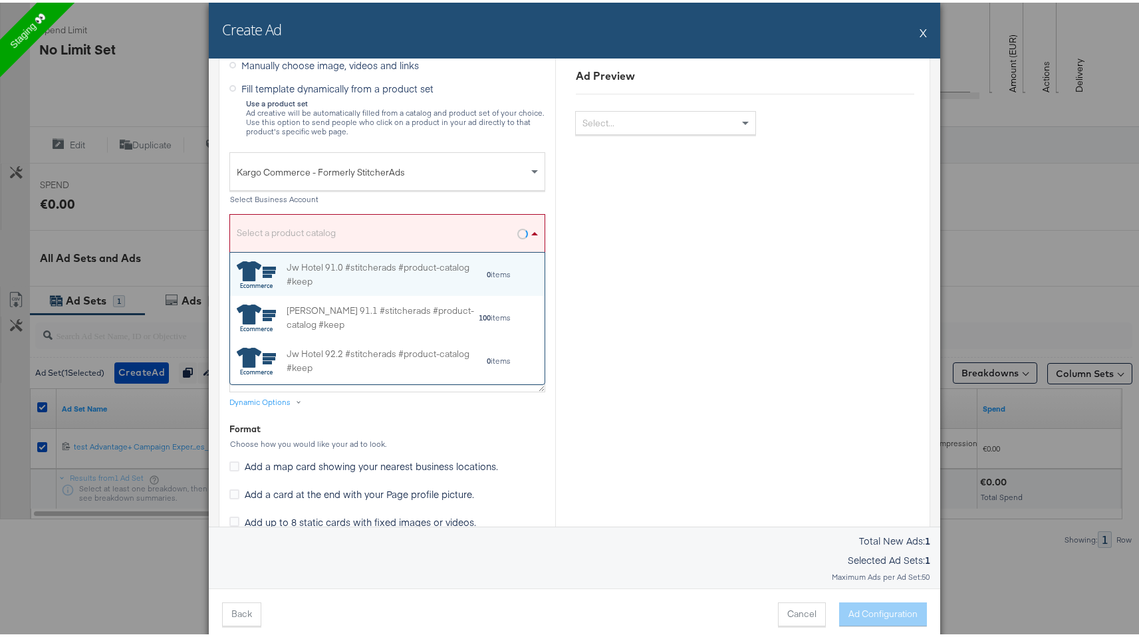
scroll to position [122, 304]
click at [411, 223] on div "Select a product catalog" at bounding box center [387, 234] width 314 height 31
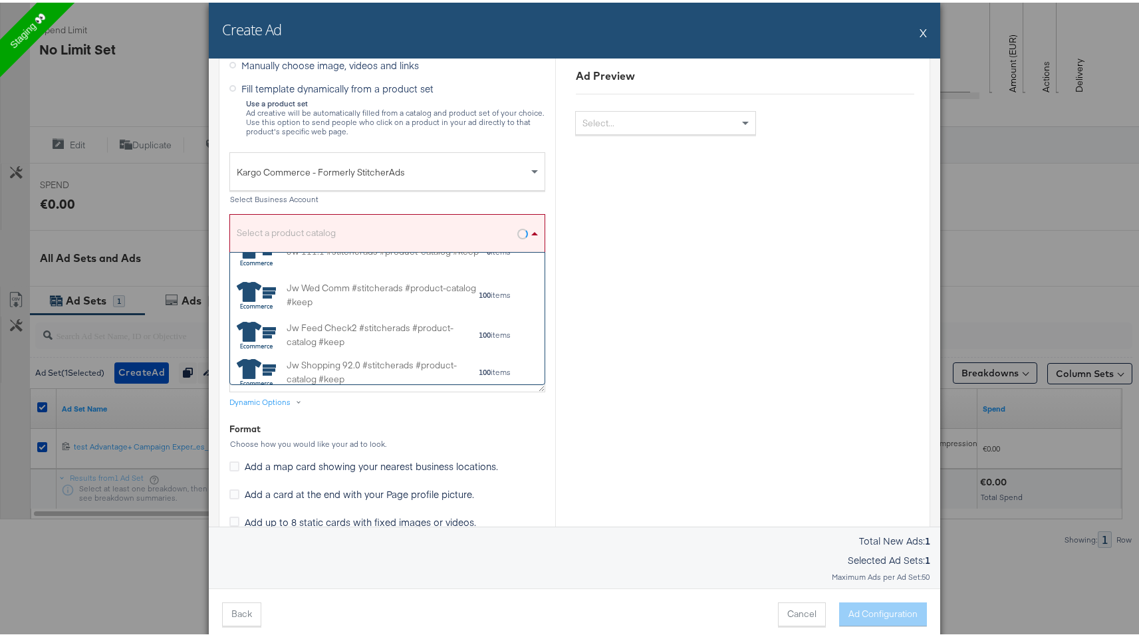
scroll to position [171, 0]
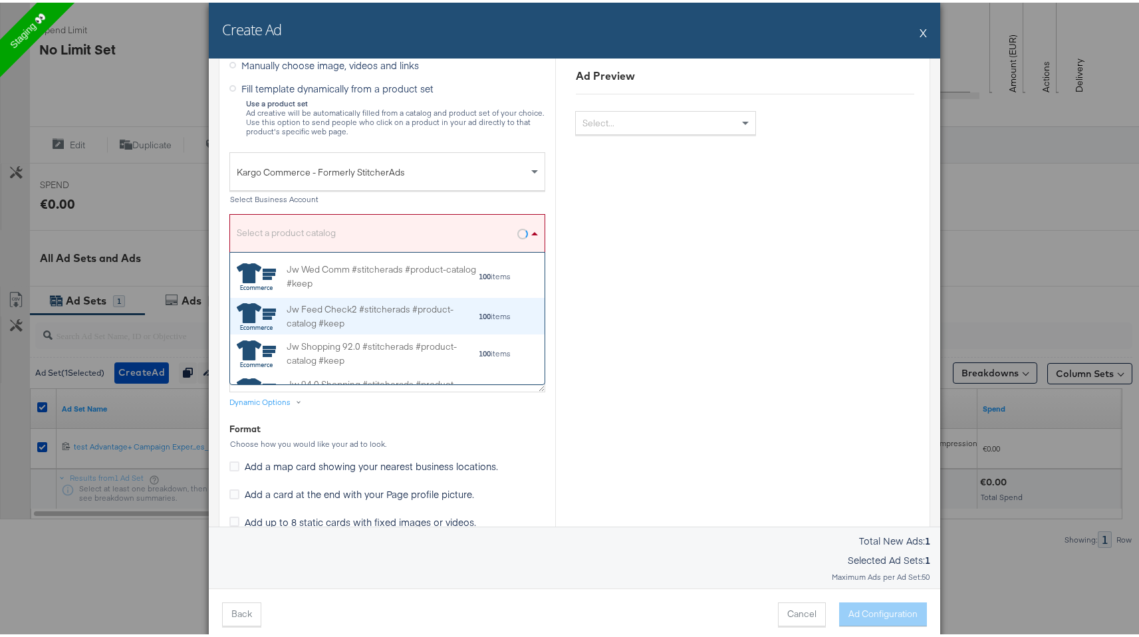
click at [411, 322] on div "Jw Feed Check2 #stitcherads #product-catalog #keep" at bounding box center [381, 313] width 191 height 28
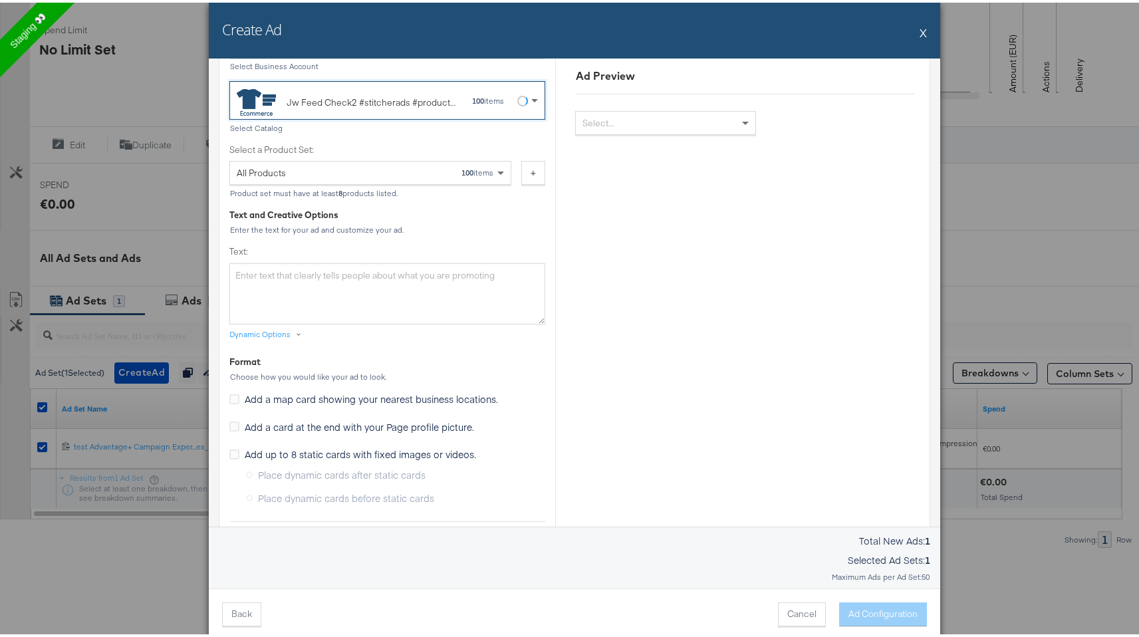
scroll to position [393, 0]
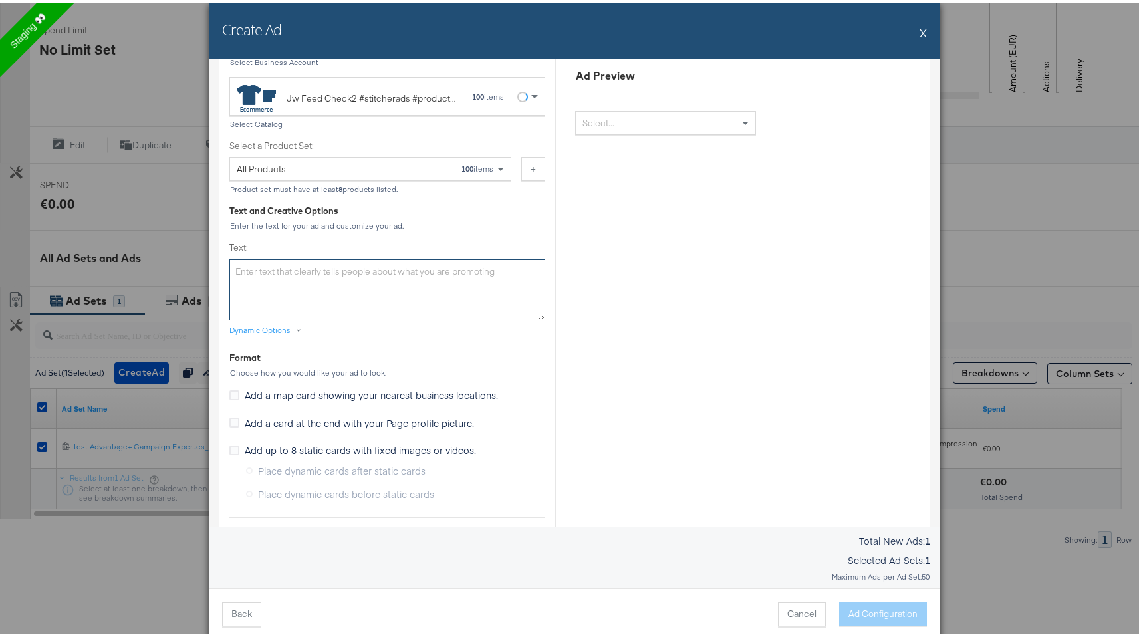
click at [394, 296] on textarea "Text:" at bounding box center [387, 287] width 316 height 61
click at [290, 322] on div "Dynamic Options" at bounding box center [267, 327] width 77 height 11
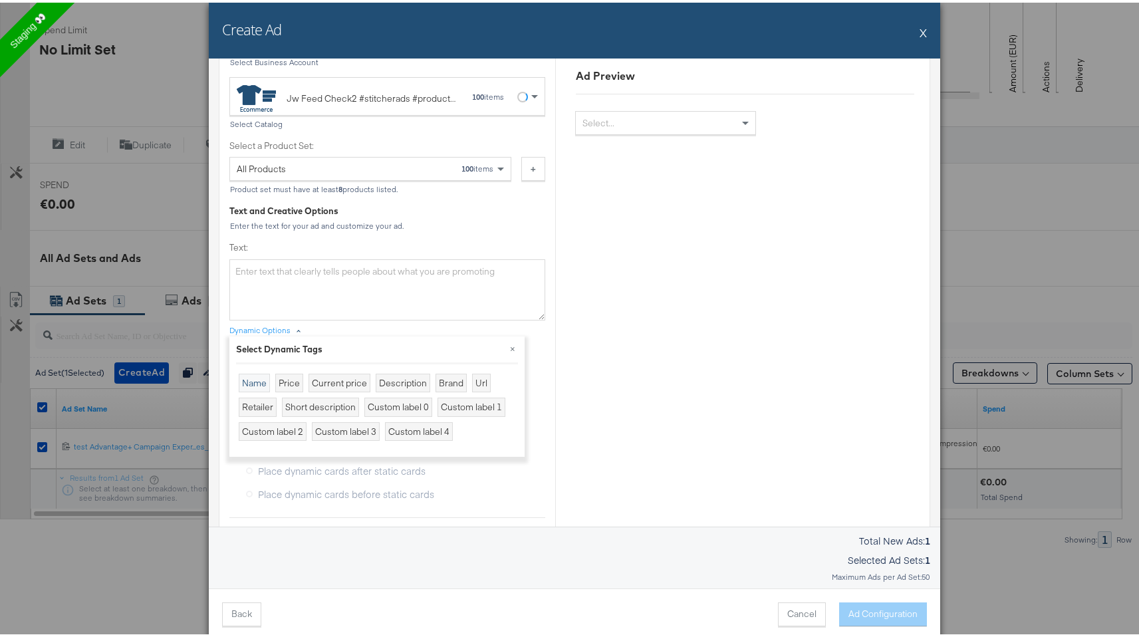
click at [245, 384] on div "Name" at bounding box center [254, 380] width 31 height 19
type textarea "{{product.name}}"
click at [345, 326] on div "Dynamic Options × Select Dynamic Tags Name Price Current price Description Bran…" at bounding box center [387, 329] width 316 height 17
click at [423, 219] on div "Enter the text for your ad and customize your ad." at bounding box center [387, 223] width 316 height 9
click at [508, 342] on button "×" at bounding box center [513, 346] width 24 height 24
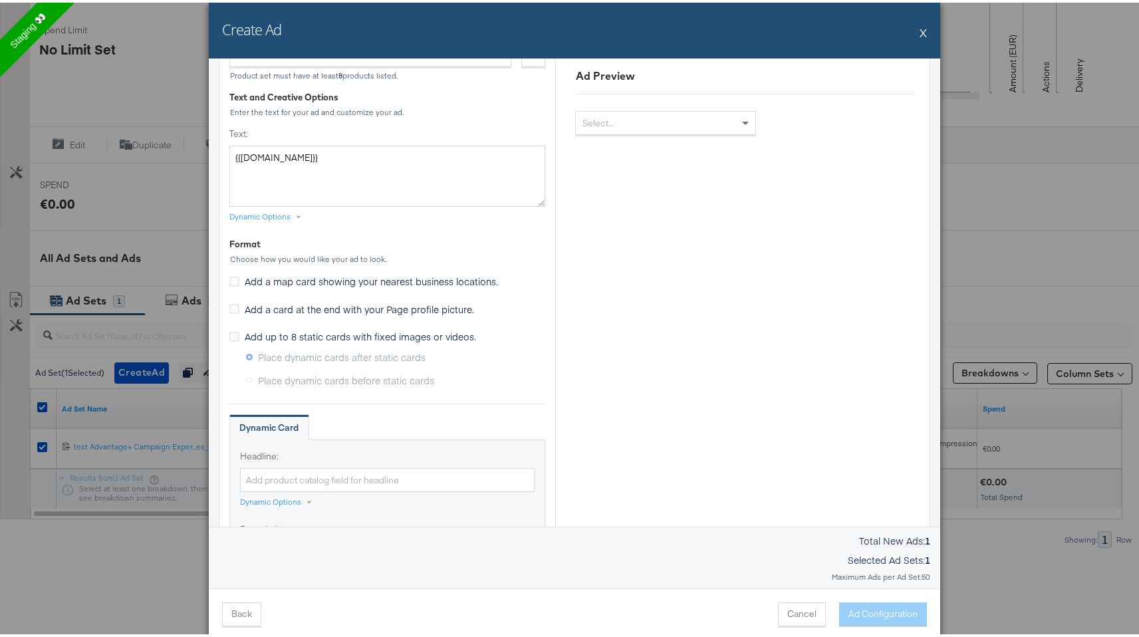
scroll to position [511, 0]
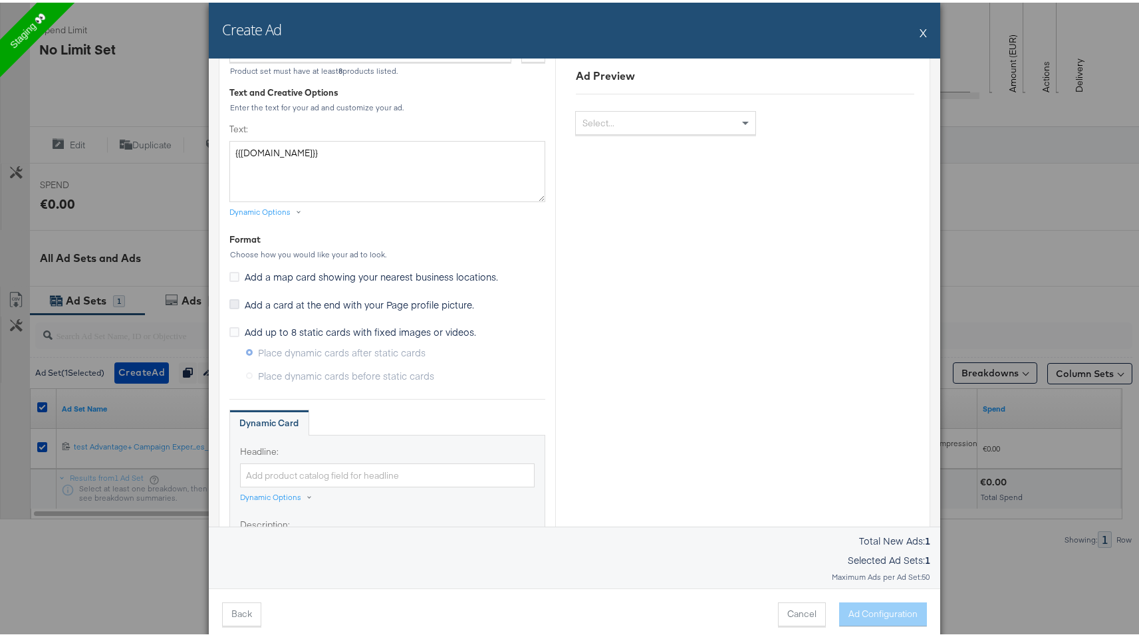
click at [231, 302] on icon at bounding box center [234, 301] width 10 height 10
click at [0, 0] on input "Add a card at the end with your Page profile picture." at bounding box center [0, 0] width 0 height 0
click at [229, 304] on icon at bounding box center [234, 301] width 10 height 10
click at [0, 0] on input "Add a card at the end with your Page profile picture." at bounding box center [0, 0] width 0 height 0
click at [229, 327] on icon at bounding box center [234, 329] width 10 height 10
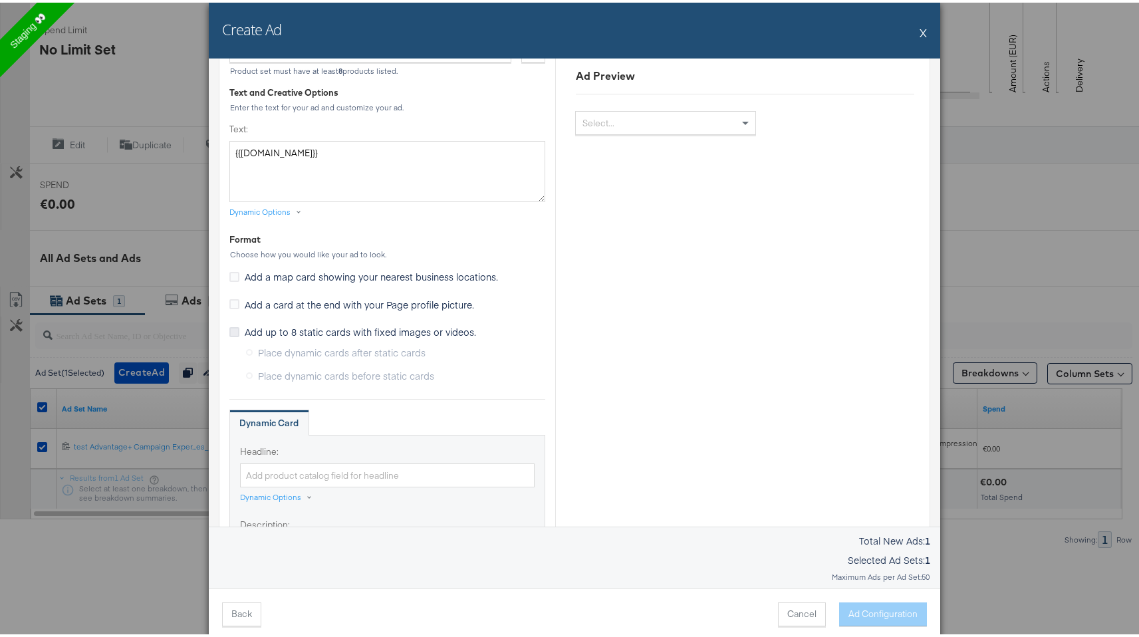
click at [0, 0] on input "Add up to 8 static cards with fixed images or videos." at bounding box center [0, 0] width 0 height 0
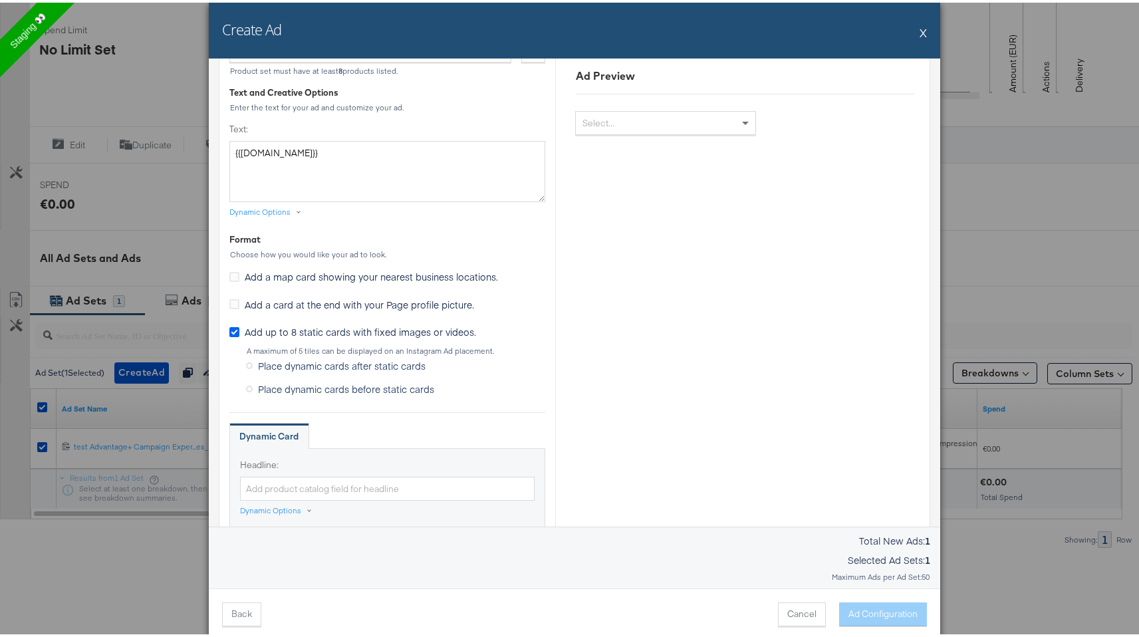
click at [229, 327] on icon at bounding box center [234, 329] width 10 height 10
click at [0, 0] on input "Add up to 8 static cards with fixed images or videos." at bounding box center [0, 0] width 0 height 0
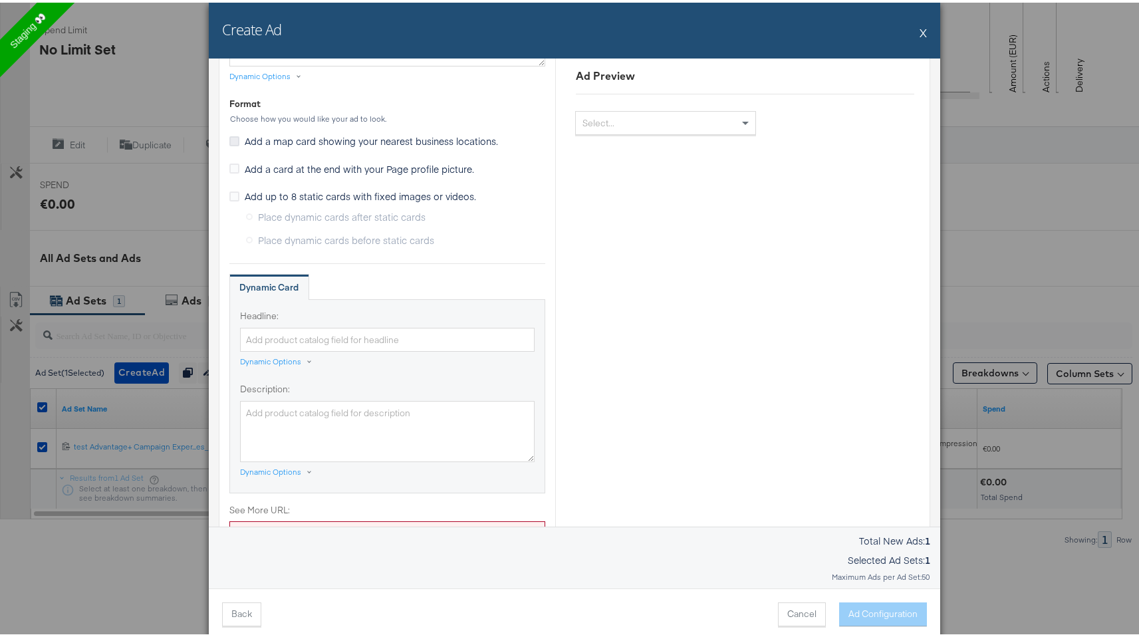
scroll to position [653, 0]
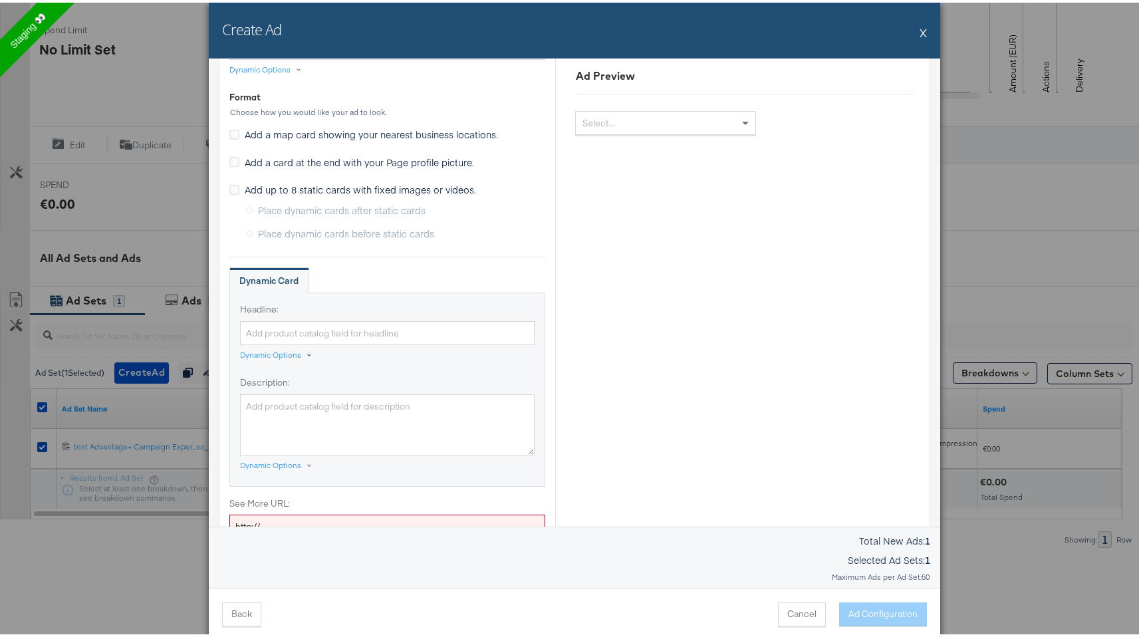
click at [286, 350] on div "Dynamic Options" at bounding box center [270, 352] width 61 height 11
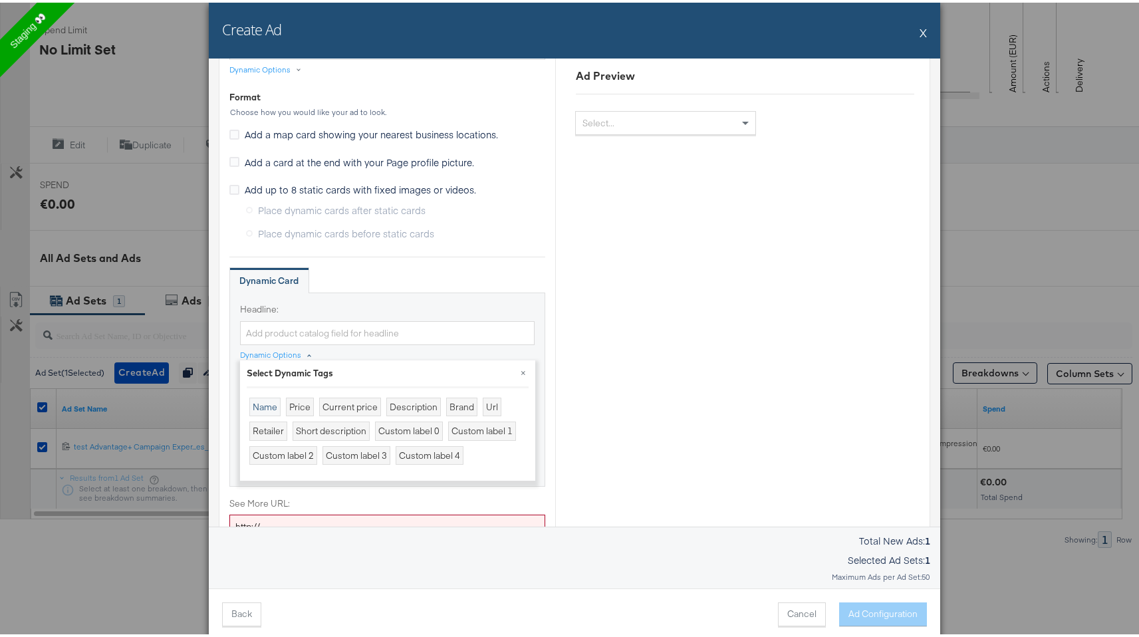
click at [264, 399] on div "Name" at bounding box center [264, 404] width 31 height 19
type input "{{product.name}}"
click at [321, 282] on div "Dynamic Card" at bounding box center [387, 278] width 316 height 27
click at [518, 368] on button "×" at bounding box center [523, 370] width 24 height 24
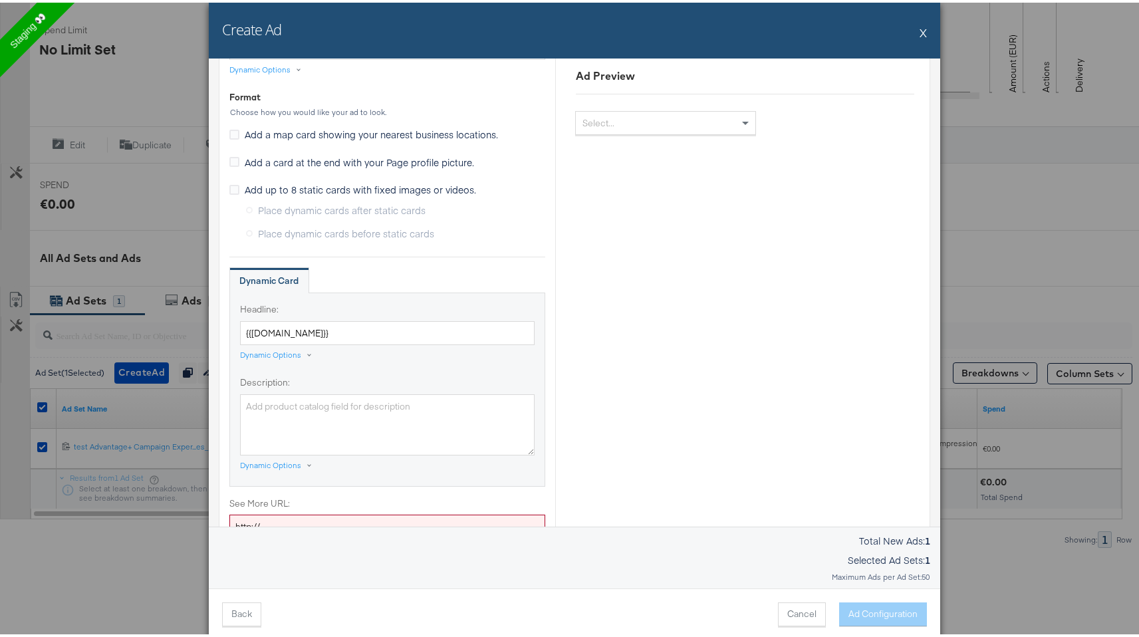
click at [292, 469] on div "Dynamic Options" at bounding box center [387, 464] width 294 height 17
click at [297, 460] on div "Dynamic Options" at bounding box center [278, 462] width 77 height 11
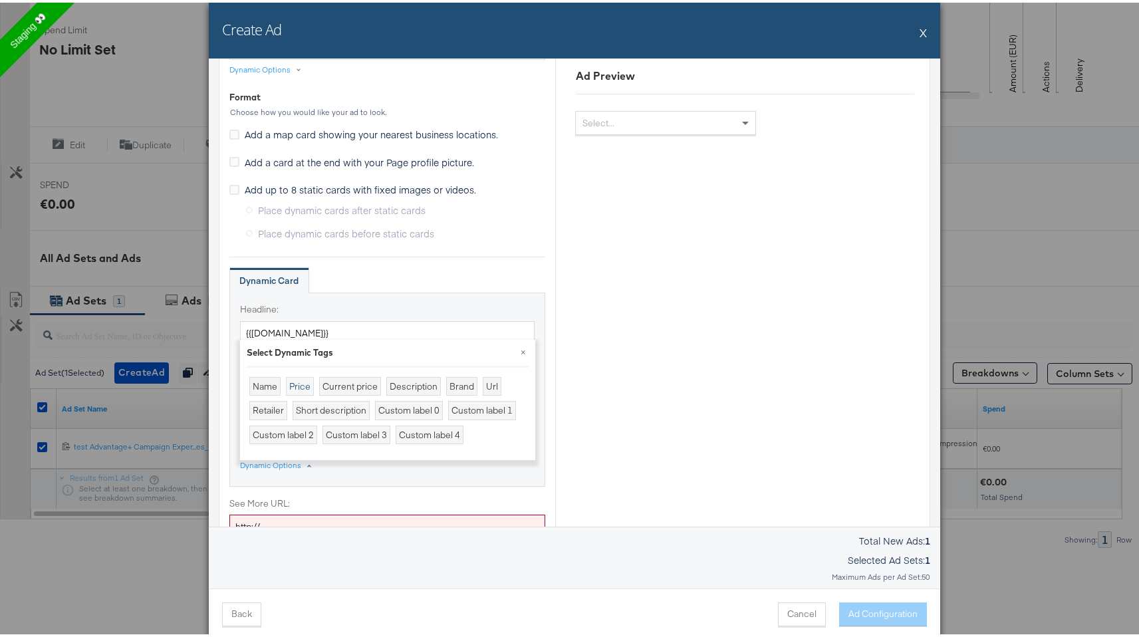
click at [300, 384] on div "Price" at bounding box center [300, 383] width 28 height 19
type textarea "{{product.price}}"
click at [515, 308] on label "Headline:" at bounding box center [387, 306] width 294 height 13
click at [515, 318] on input "{{product.name}}" at bounding box center [387, 330] width 294 height 25
click at [519, 354] on button "×" at bounding box center [523, 349] width 24 height 24
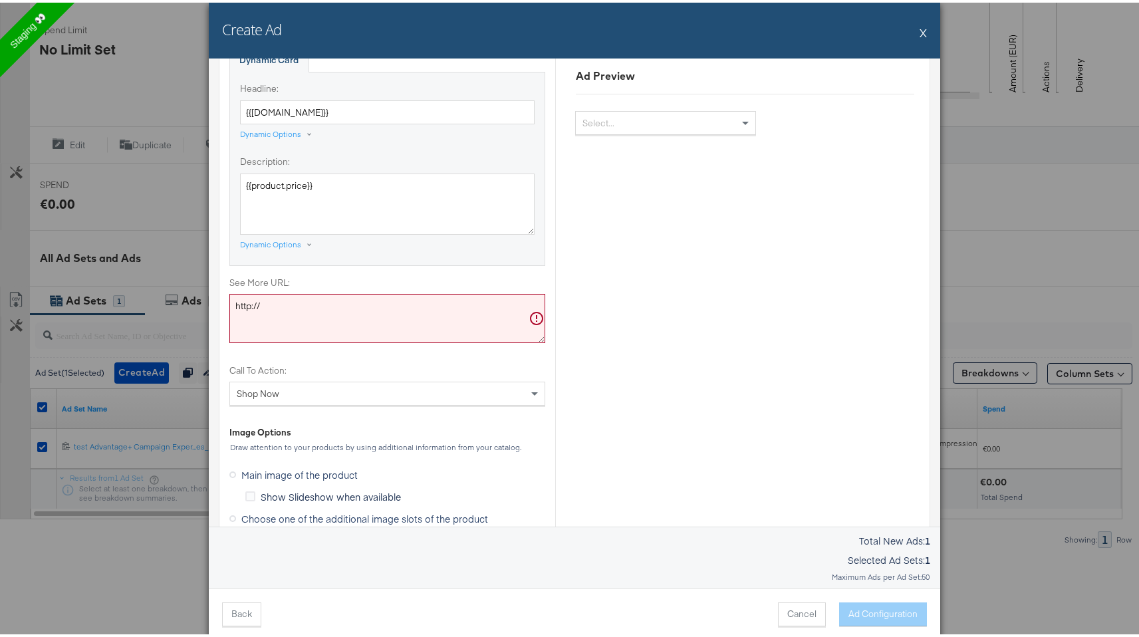
scroll to position [883, 0]
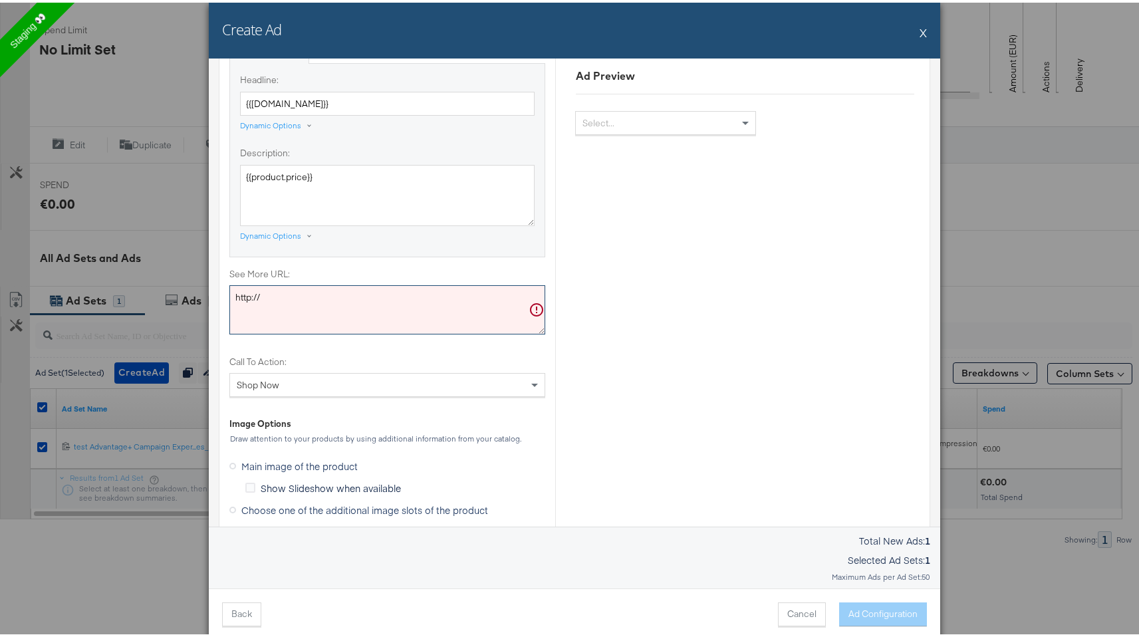
click at [386, 306] on textarea "http://" at bounding box center [387, 306] width 316 height 49
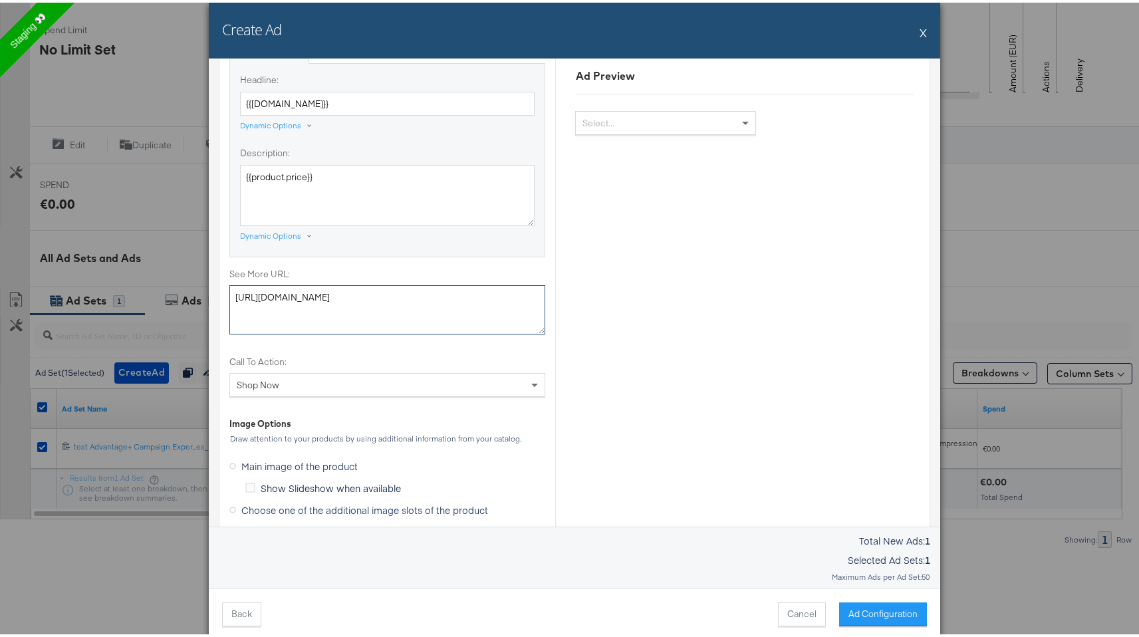
type textarea "http://www.kargo.com"
click at [381, 354] on label "Call To Action:" at bounding box center [387, 359] width 316 height 13
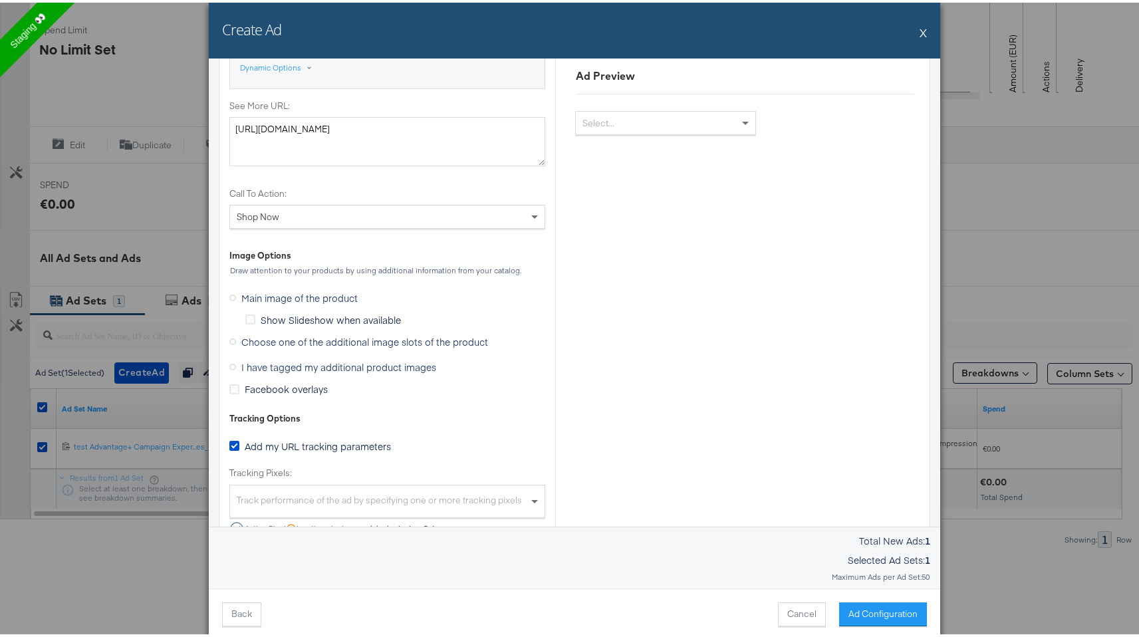
scroll to position [1079, 0]
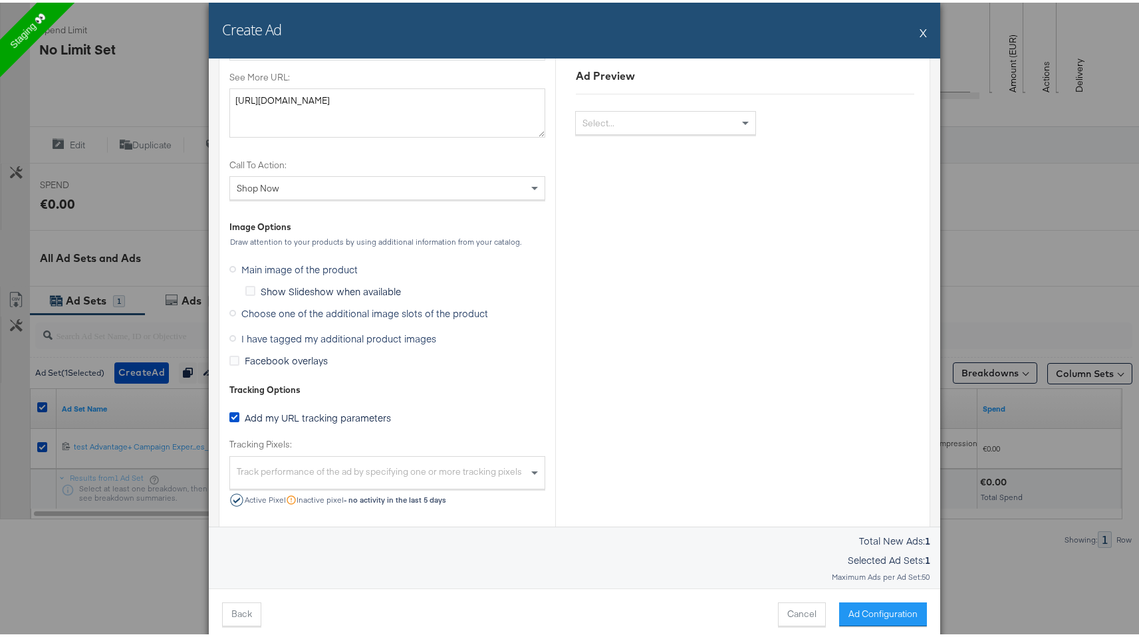
click at [370, 308] on span "Choose one of the additional image slots of the product" at bounding box center [364, 310] width 247 height 13
click at [0, 0] on input "Choose one of the additional image slots of the product" at bounding box center [0, 0] width 0 height 0
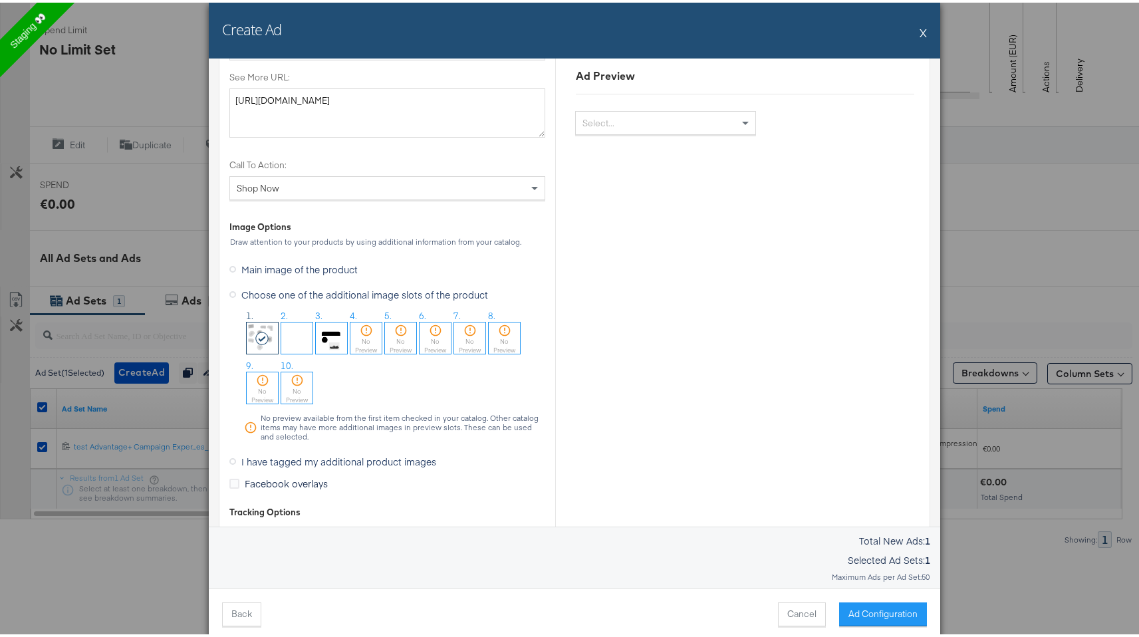
click at [321, 334] on img at bounding box center [331, 335] width 31 height 31
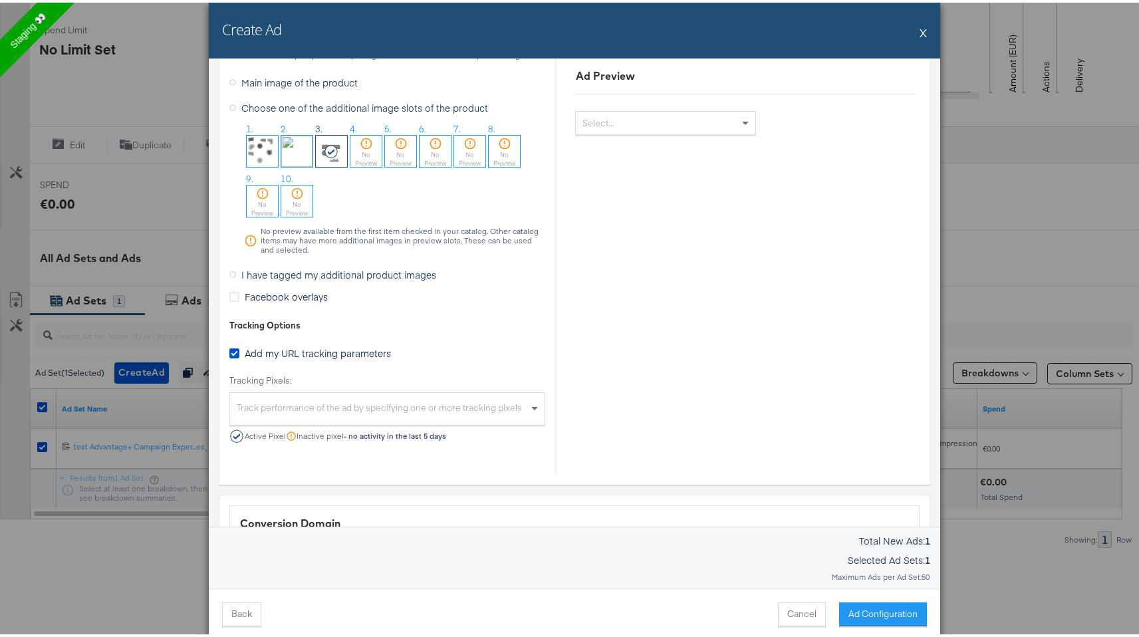
scroll to position [1267, 0]
click at [465, 270] on div "I have tagged my additional product images" at bounding box center [387, 273] width 316 height 25
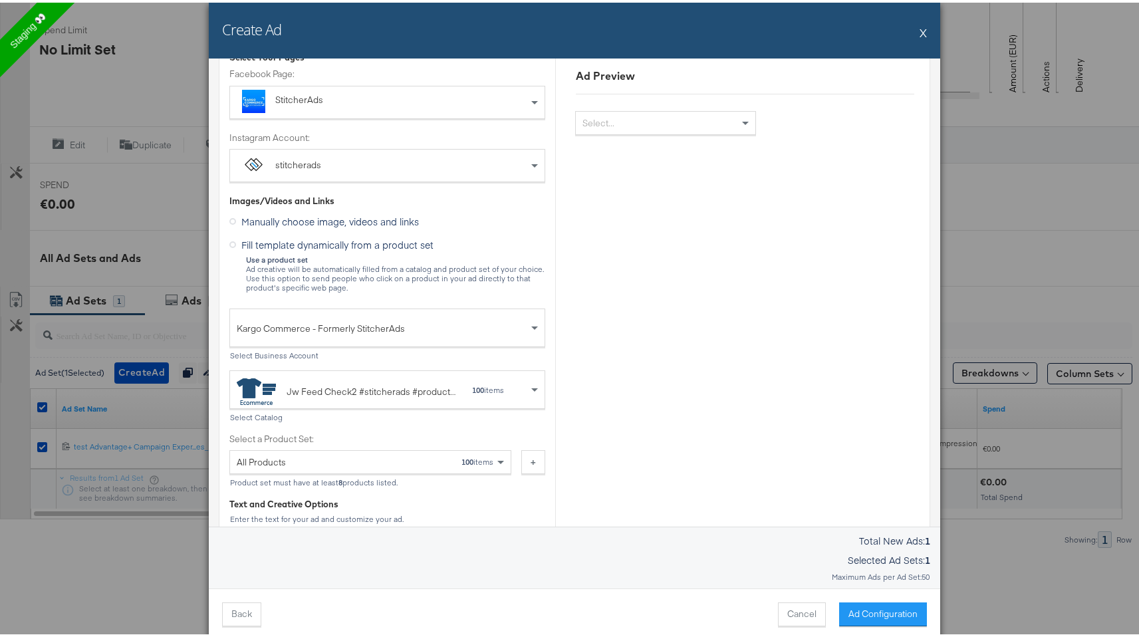
scroll to position [0, 0]
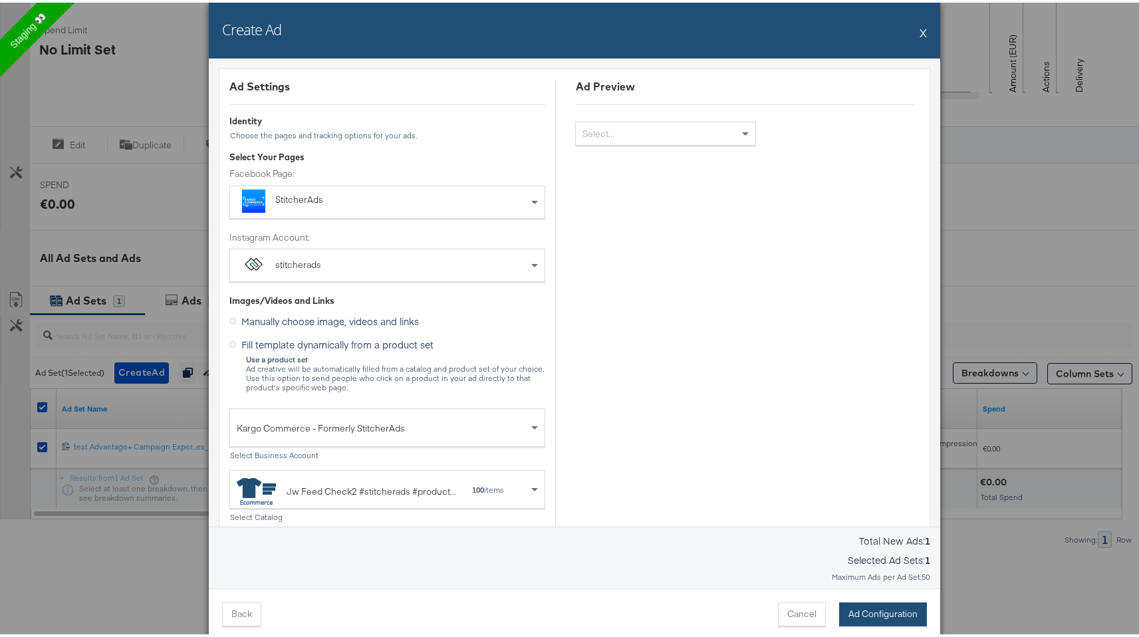
click at [859, 614] on button "Ad Configuration" at bounding box center [883, 612] width 88 height 24
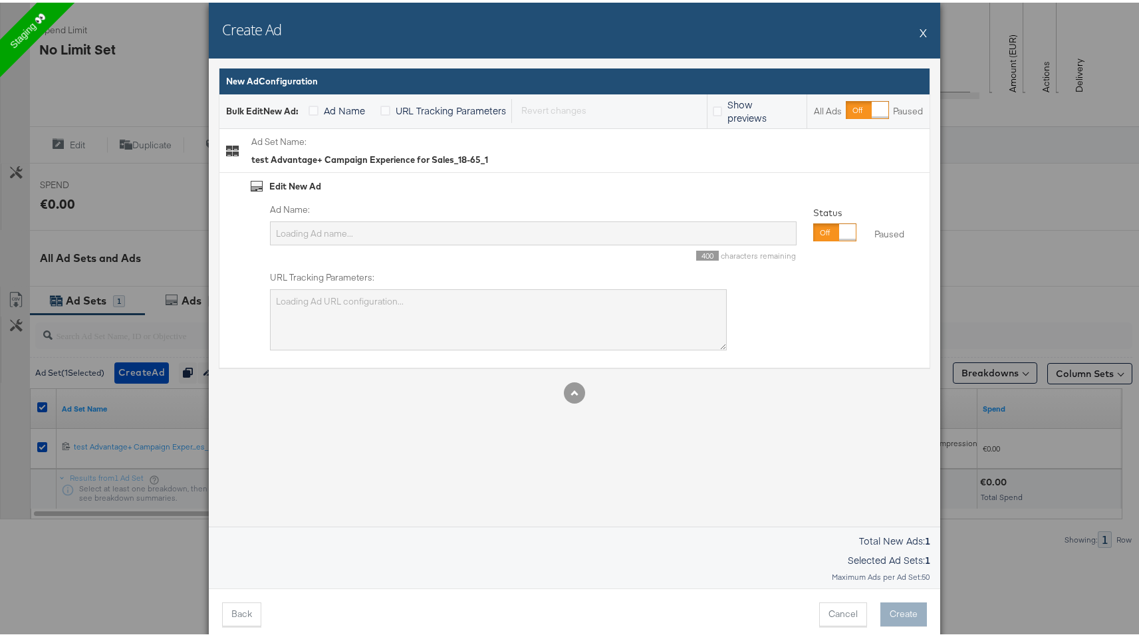
type input "Wed_2"
type textarea "CCTESTSAID={{ad.id}}&adID={{ad.id}}&campaignID=6853283733565"
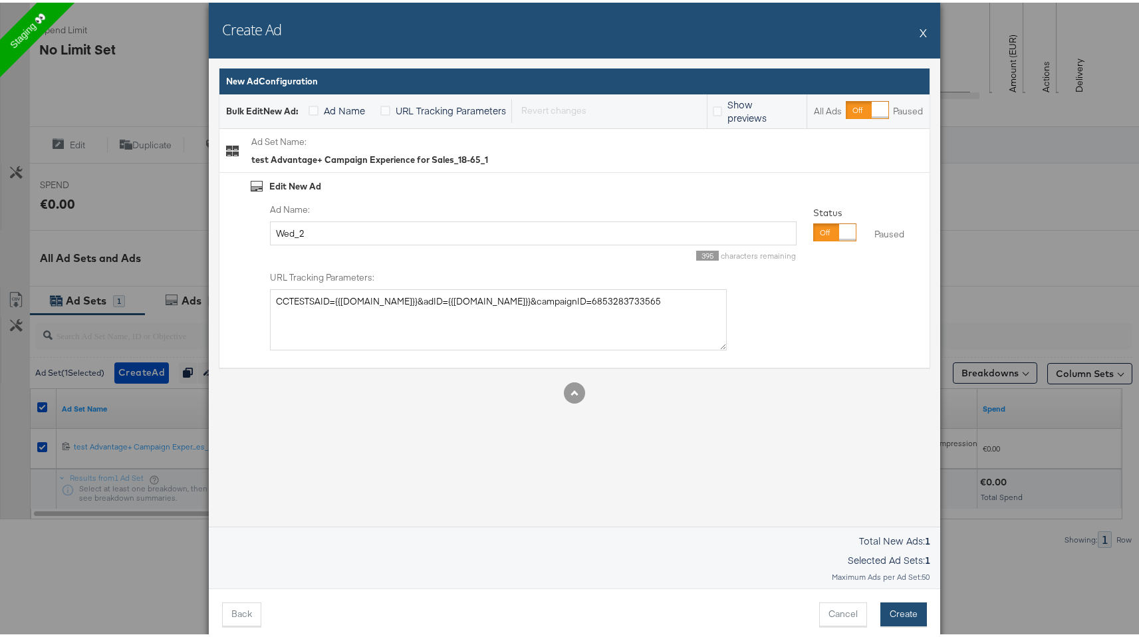
click at [883, 613] on button "Create" at bounding box center [903, 612] width 47 height 24
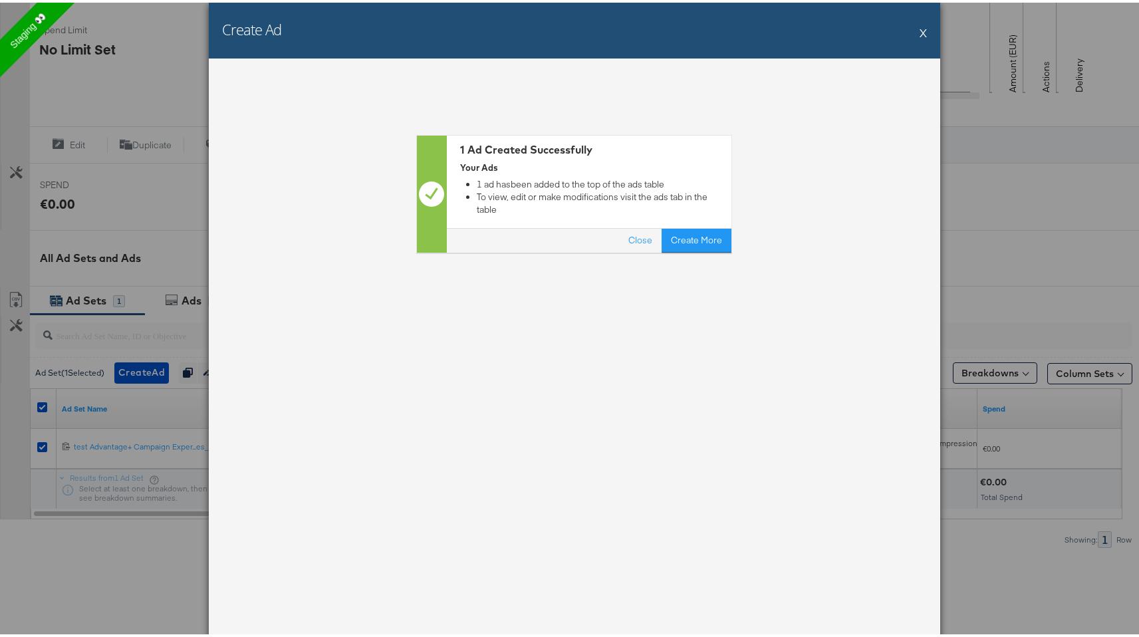
click at [920, 28] on button "X" at bounding box center [922, 30] width 7 height 27
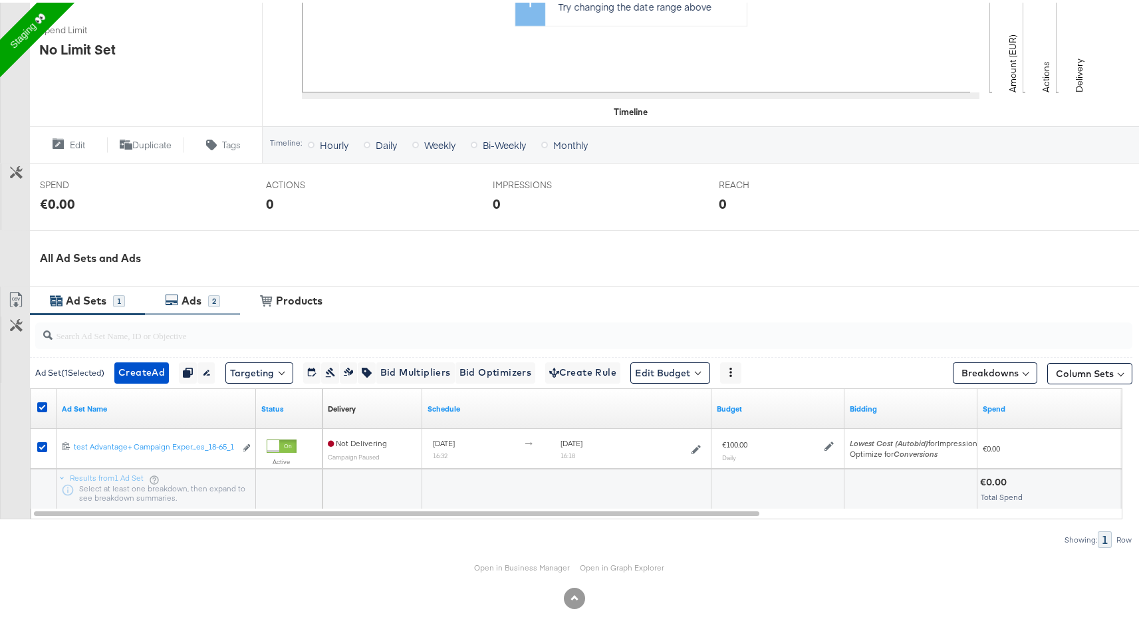
click at [206, 306] on div "Ads 2" at bounding box center [192, 298] width 95 height 29
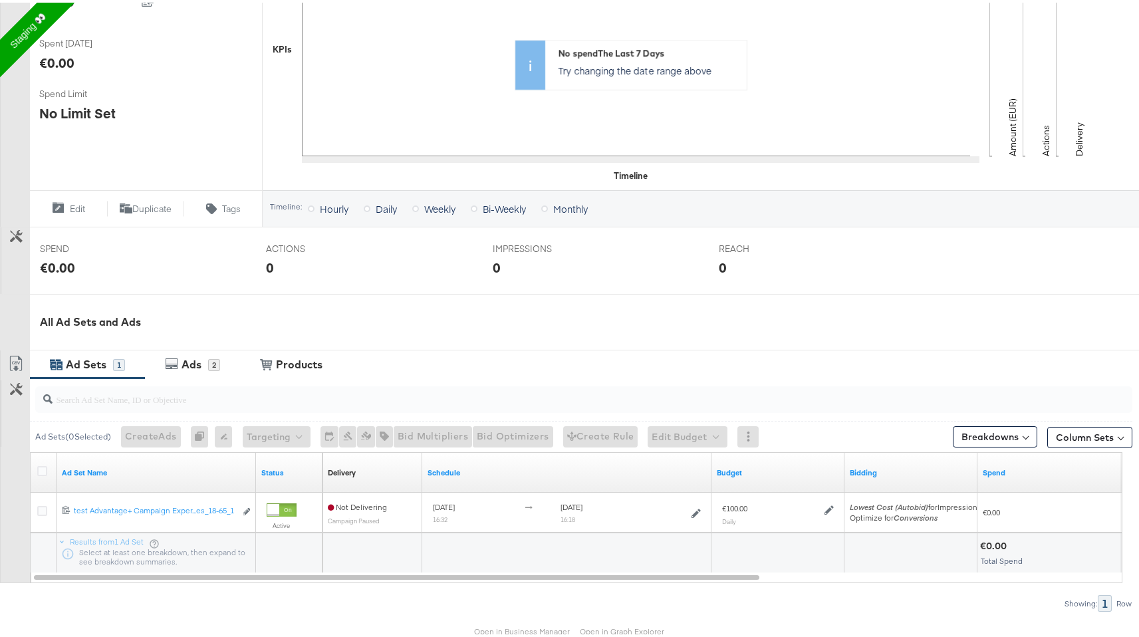
scroll to position [378, 0]
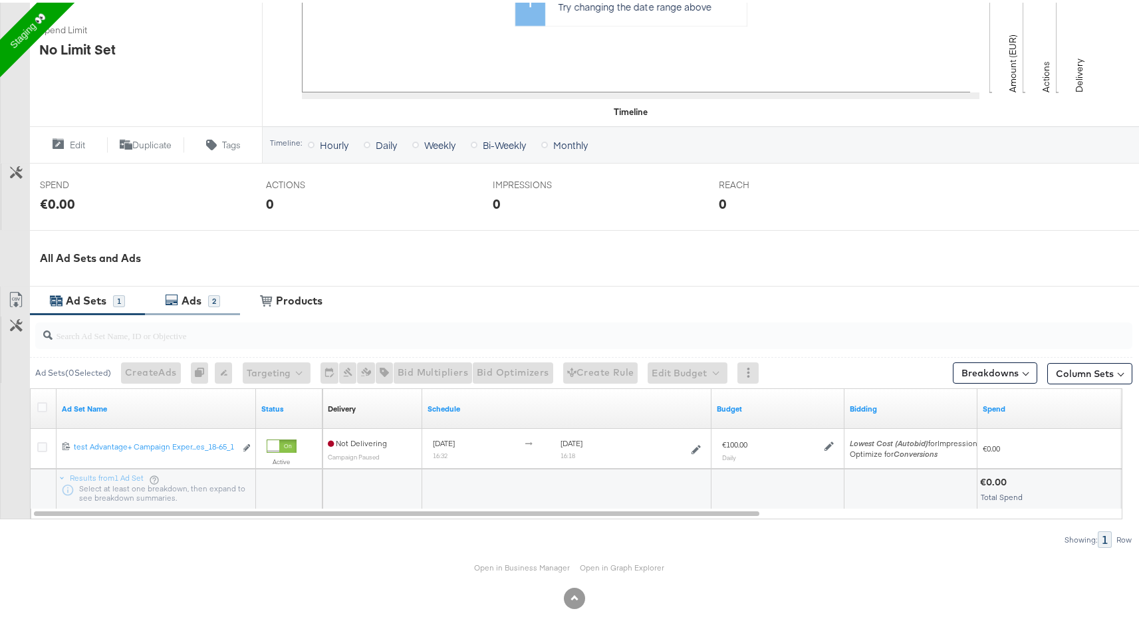
click at [198, 299] on div "Ads" at bounding box center [191, 297] width 20 height 15
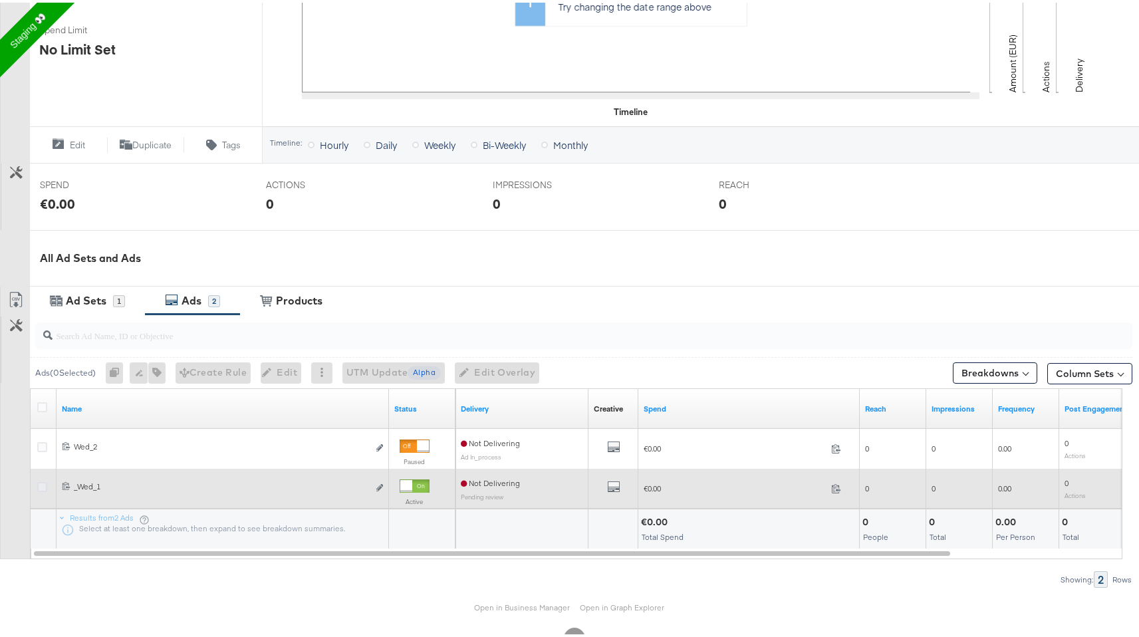
click at [40, 485] on icon at bounding box center [42, 484] width 10 height 10
click at [0, 0] on input "checkbox" at bounding box center [0, 0] width 0 height 0
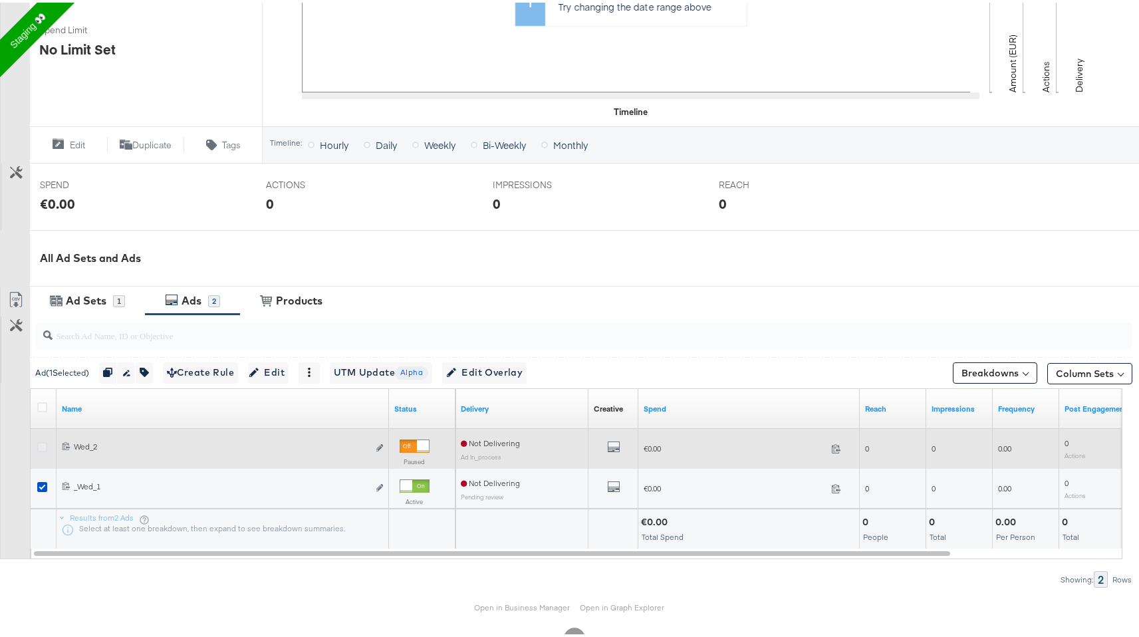
click at [41, 445] on icon at bounding box center [42, 444] width 10 height 10
click at [0, 0] on input "checkbox" at bounding box center [0, 0] width 0 height 0
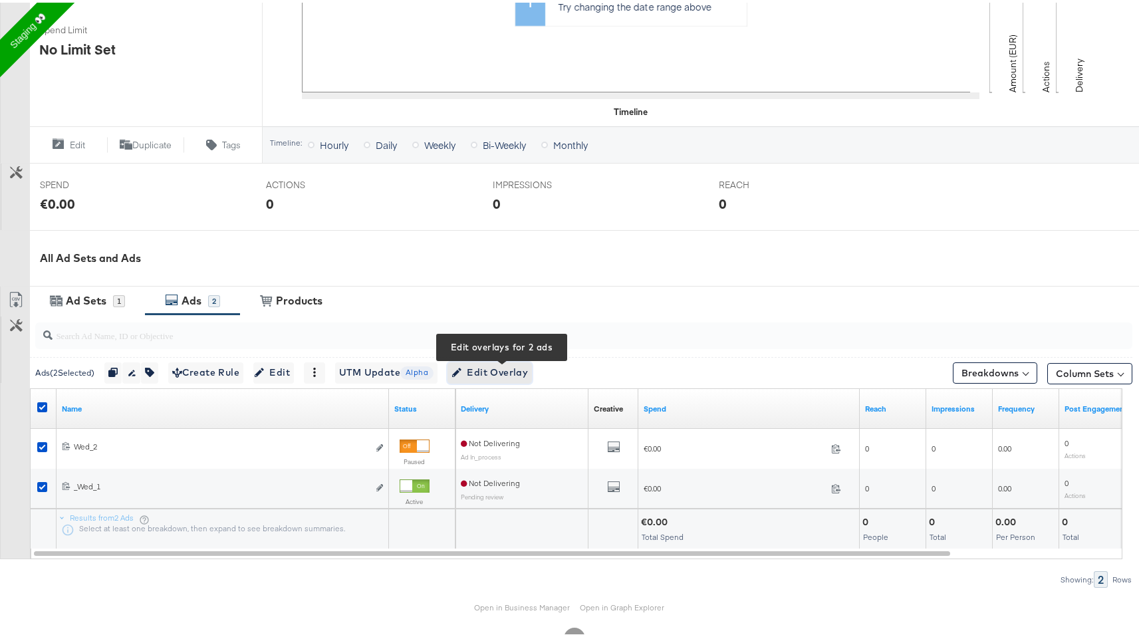
click at [526, 366] on span "Edit Overlay Edit overlays for 2 ads" at bounding box center [489, 370] width 76 height 17
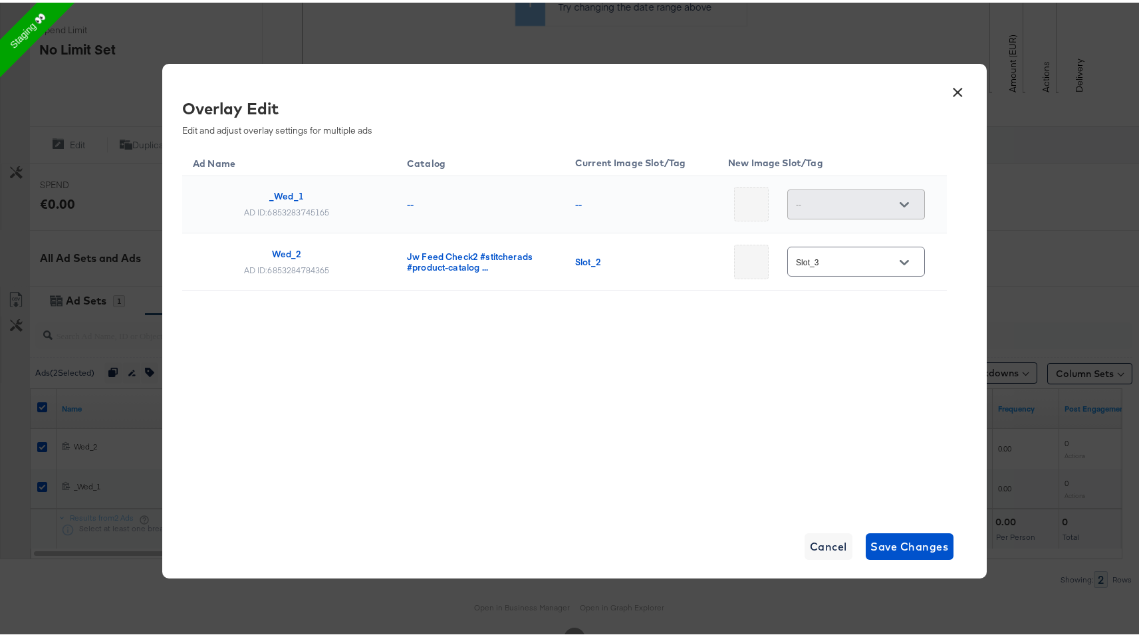
click at [899, 260] on icon "Open" at bounding box center [903, 259] width 9 height 9
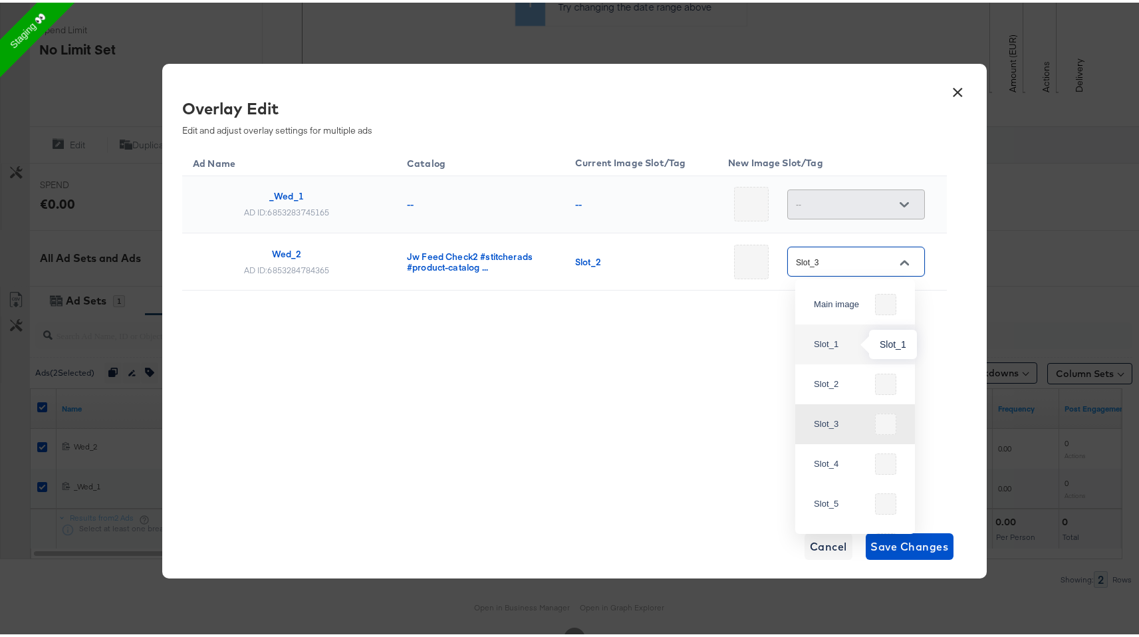
click at [854, 346] on div "Slot_1" at bounding box center [842, 341] width 56 height 13
type input "Slot_1"
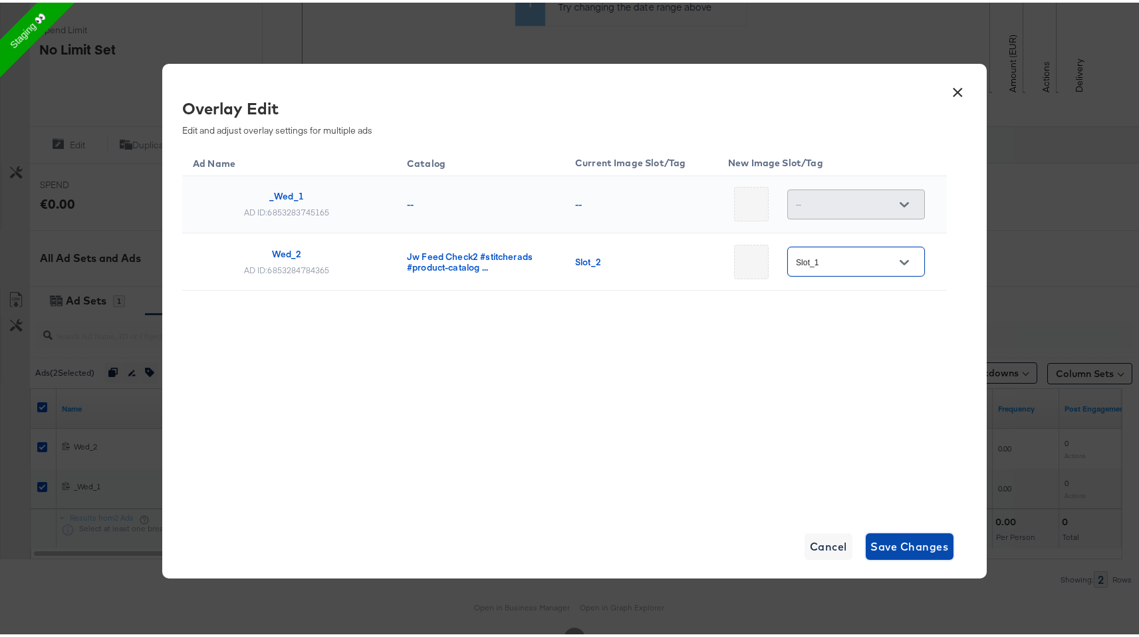
click at [907, 539] on span "Save Changes" at bounding box center [910, 543] width 78 height 19
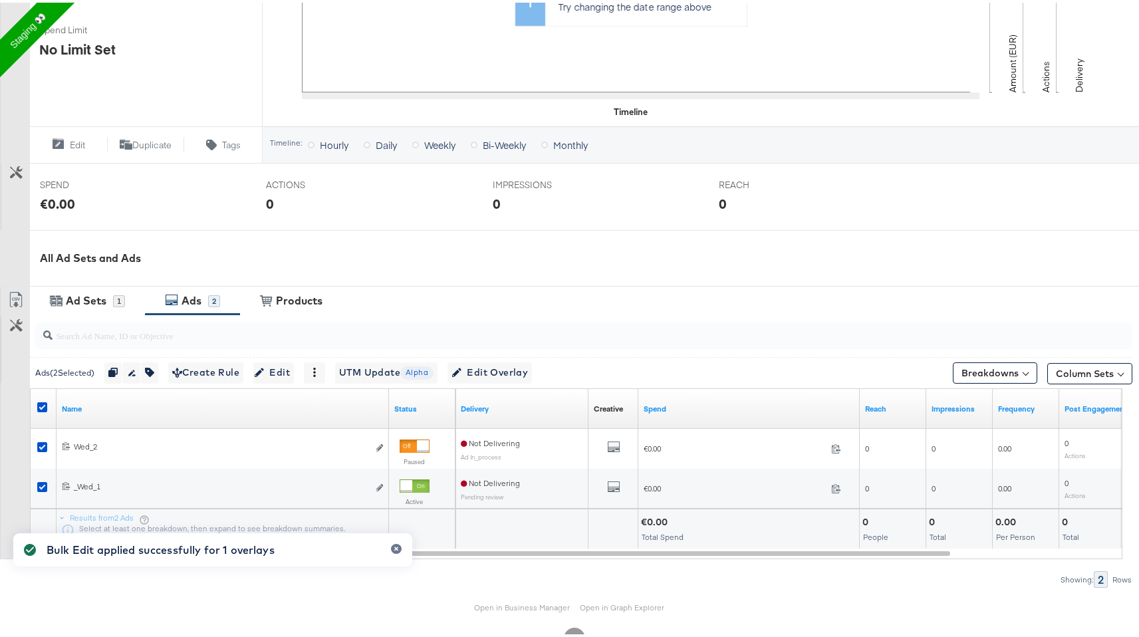
click at [602, 217] on div "IMPRESSIONS IMPRESSIONS 0" at bounding box center [596, 196] width 226 height 51
click at [112, 310] on div "Ad Sets 1" at bounding box center [87, 298] width 115 height 29
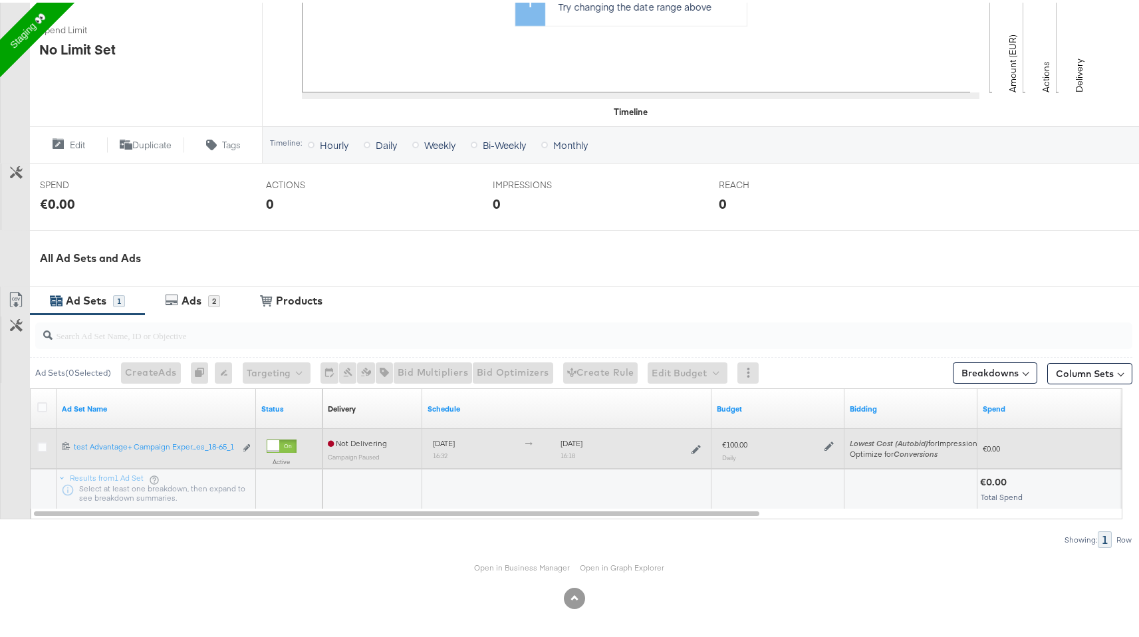
click at [241, 448] on div "Edit ad set" at bounding box center [242, 446] width 15 height 14
click at [249, 447] on icon "link" at bounding box center [246, 444] width 7 height 7
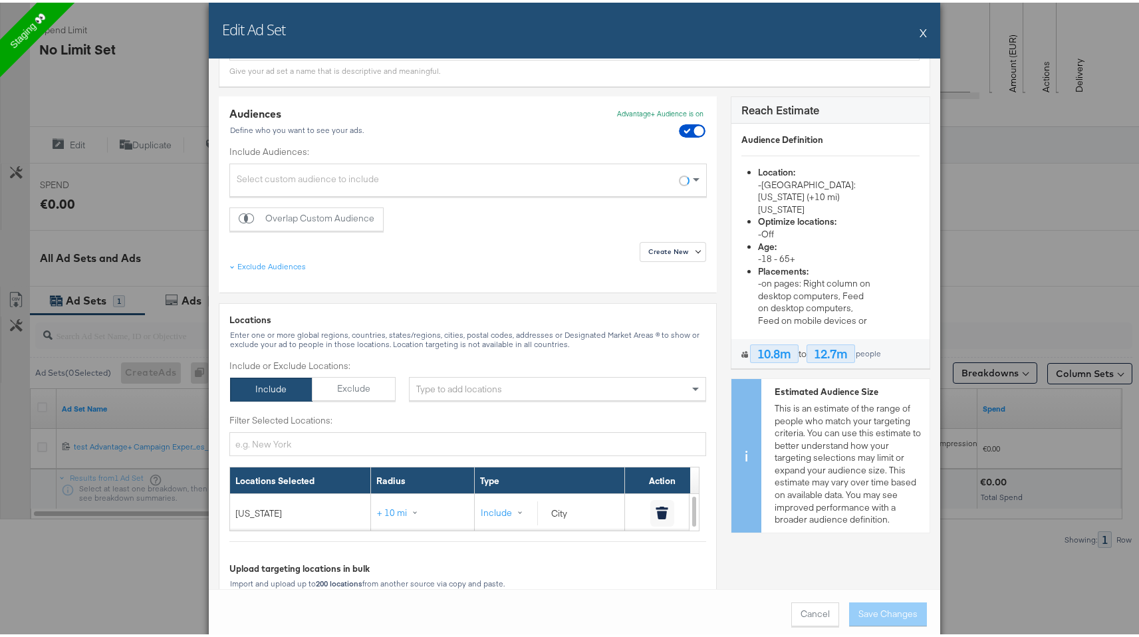
scroll to position [0, 0]
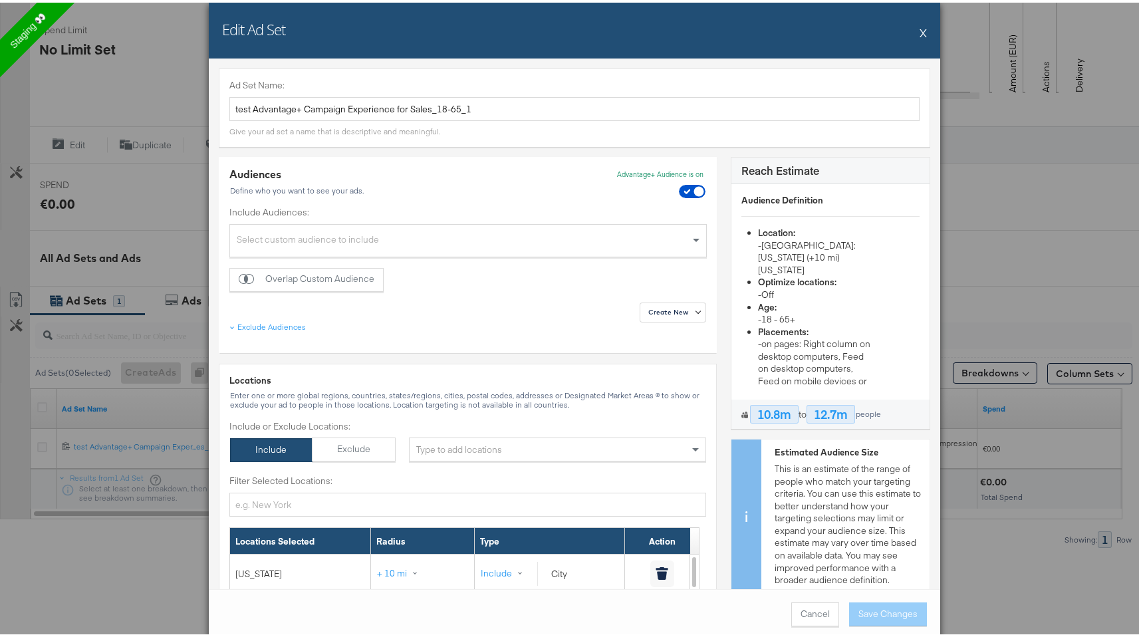
click at [657, 175] on p "Advantage+ Audience is on" at bounding box center [660, 171] width 86 height 9
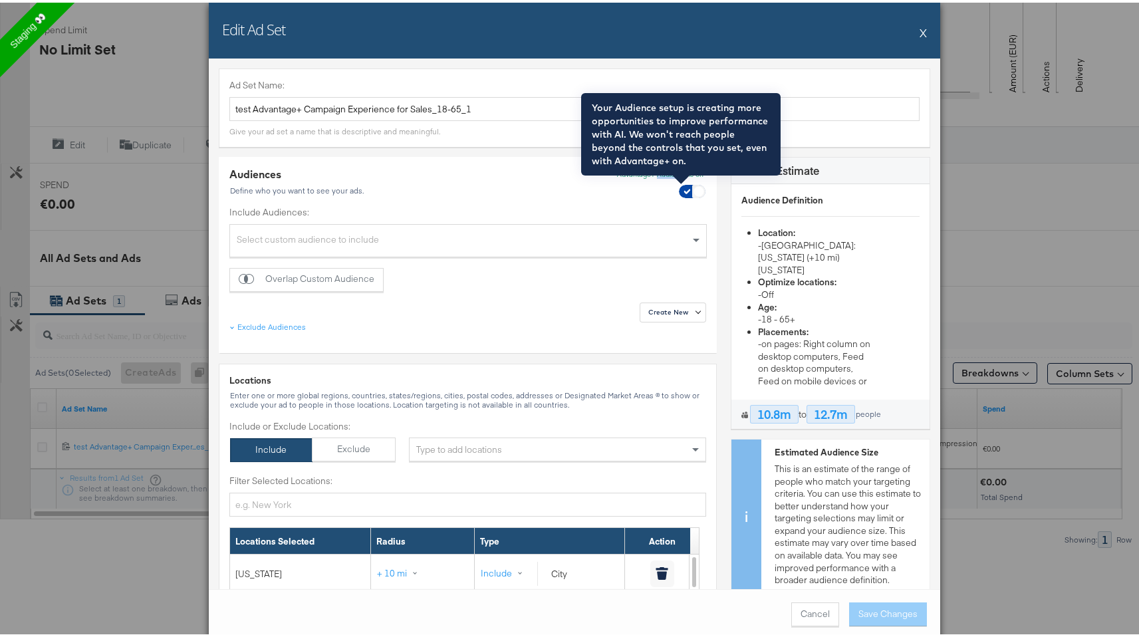
click at [692, 183] on span at bounding box center [698, 188] width 13 height 13
click at [694, 185] on span at bounding box center [699, 189] width 10 height 10
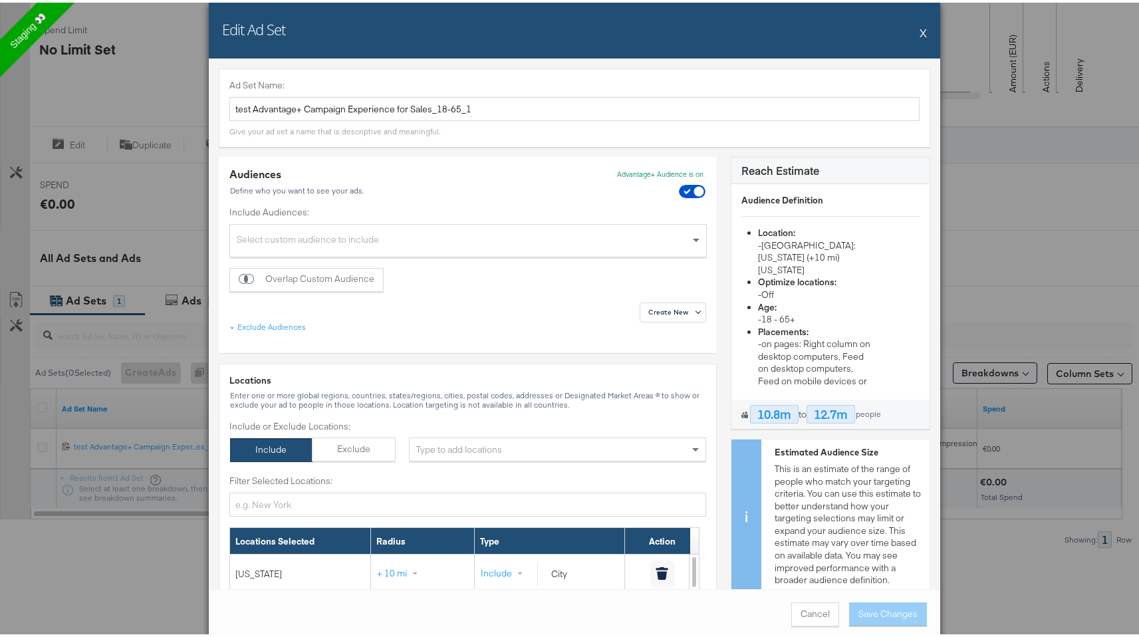
click at [612, 202] on div "Audiences Define who you want to see your ads. Advantage+ Audience is on" at bounding box center [467, 183] width 477 height 39
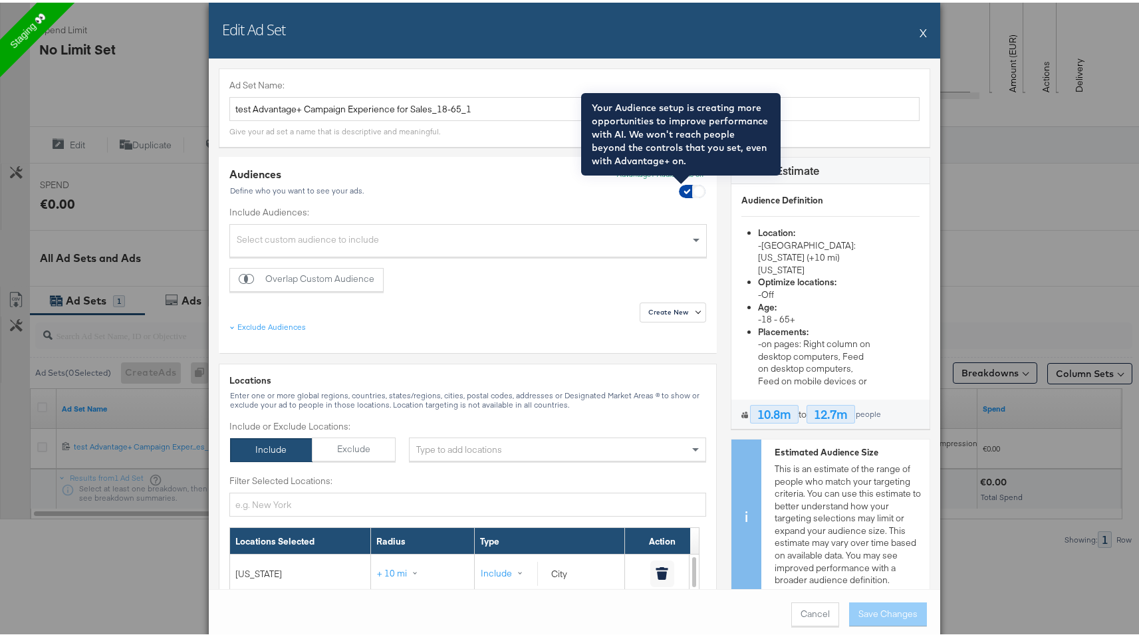
click at [683, 189] on input "checkbox" at bounding box center [699, 191] width 40 height 13
checkbox input "false"
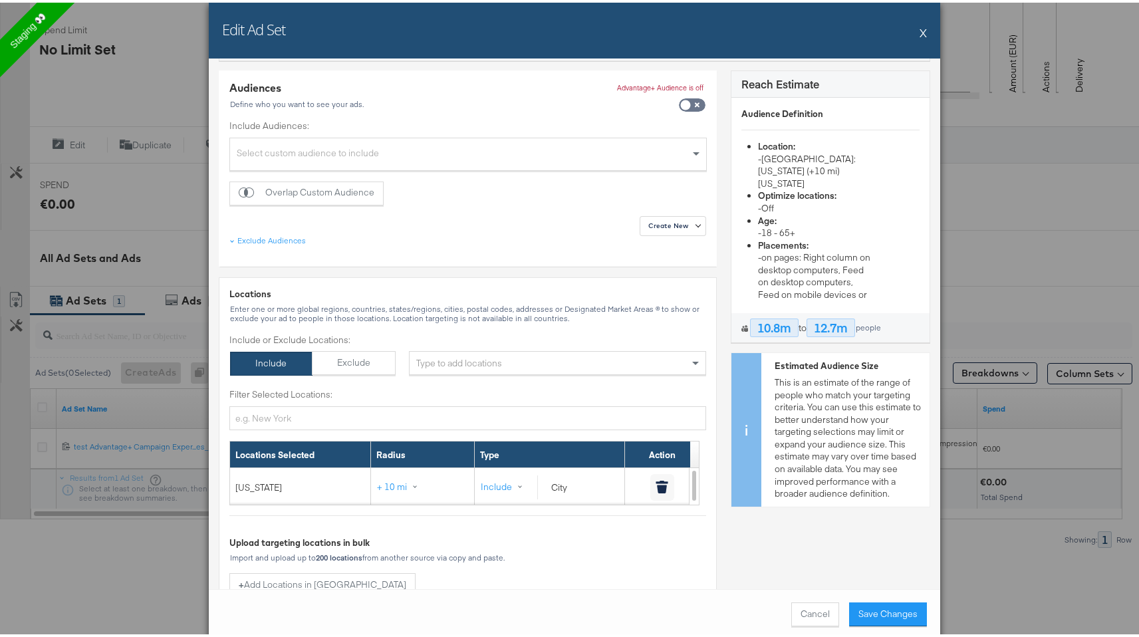
scroll to position [102, 0]
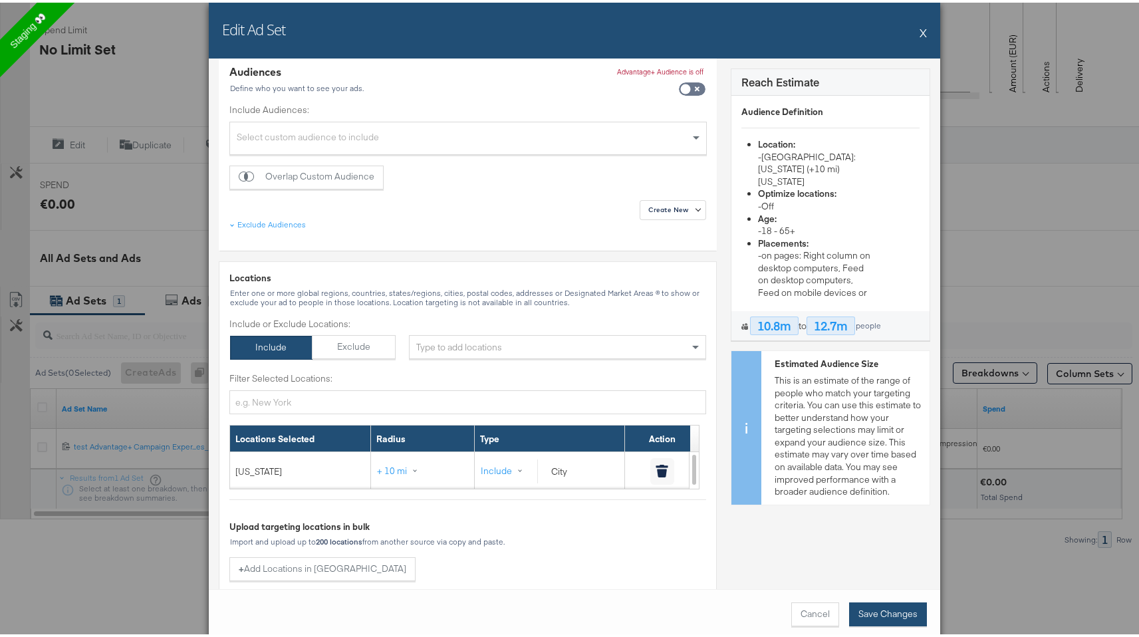
click at [891, 616] on button "Save Changes" at bounding box center [888, 612] width 78 height 24
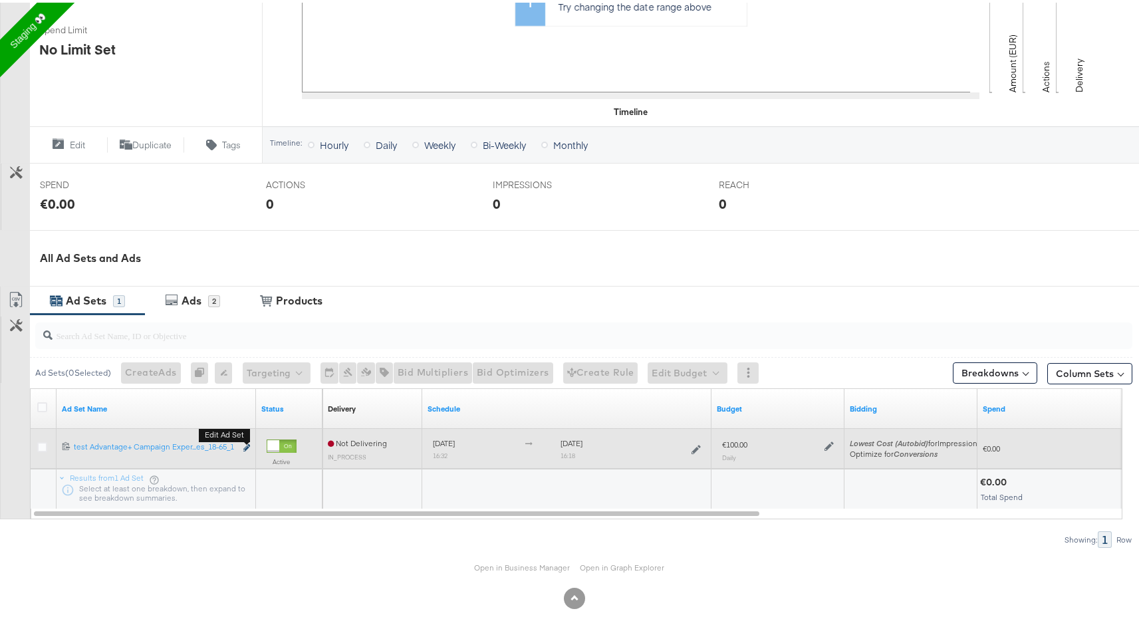
click at [249, 445] on icon "link" at bounding box center [246, 444] width 7 height 7
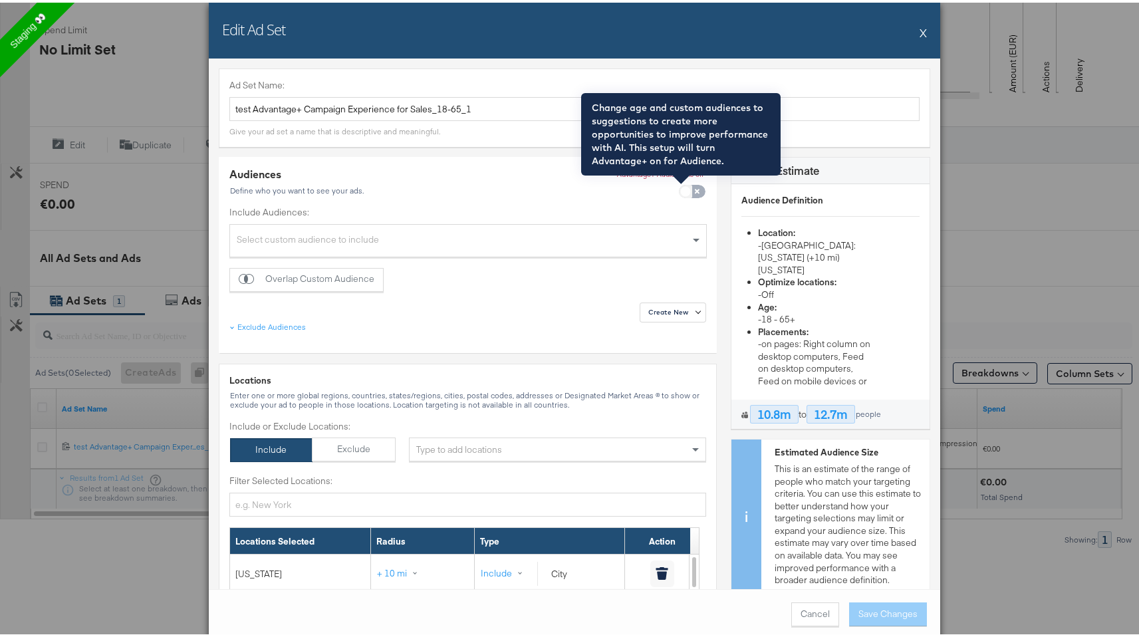
click at [679, 192] on input "checkbox" at bounding box center [685, 191] width 40 height 13
checkbox input "true"
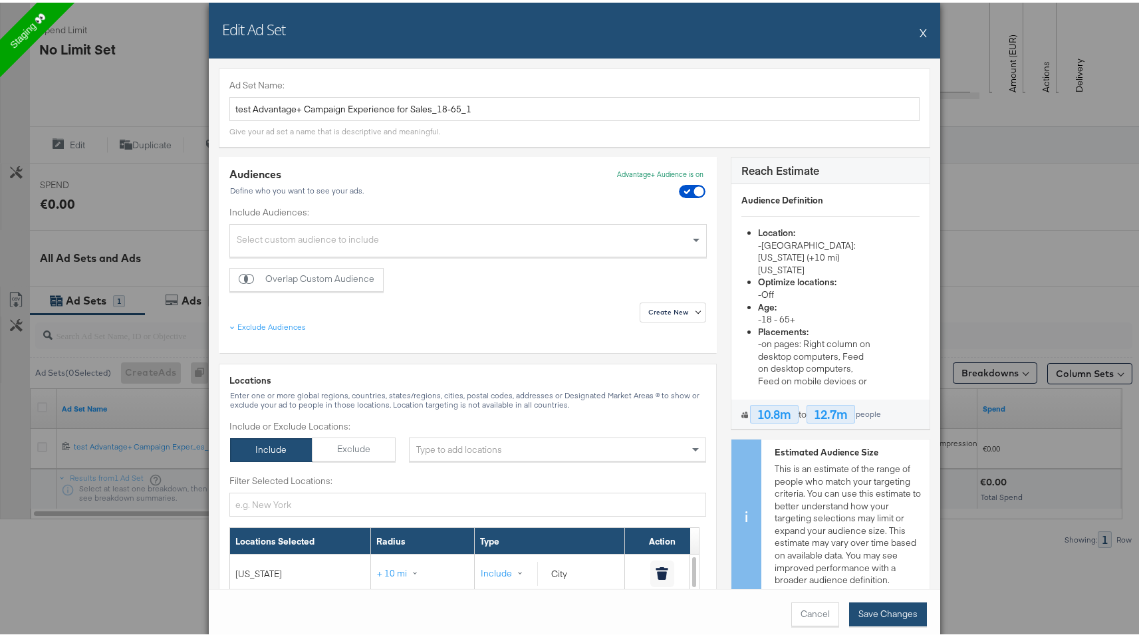
click at [891, 608] on button "Save Changes" at bounding box center [888, 612] width 78 height 24
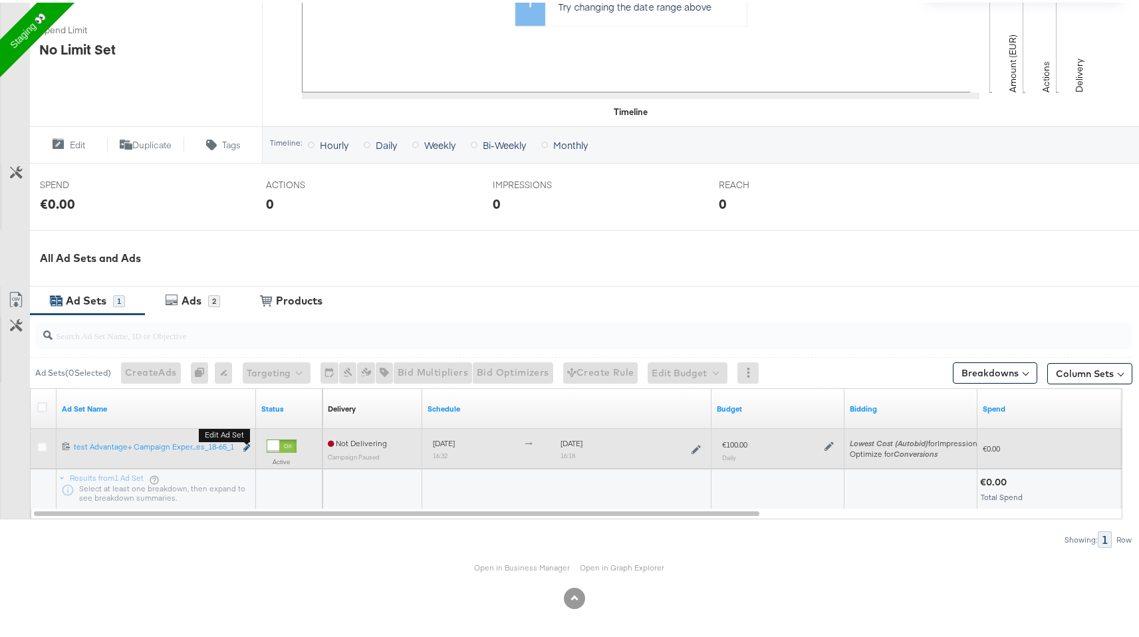
click at [249, 444] on icon "link" at bounding box center [246, 444] width 7 height 7
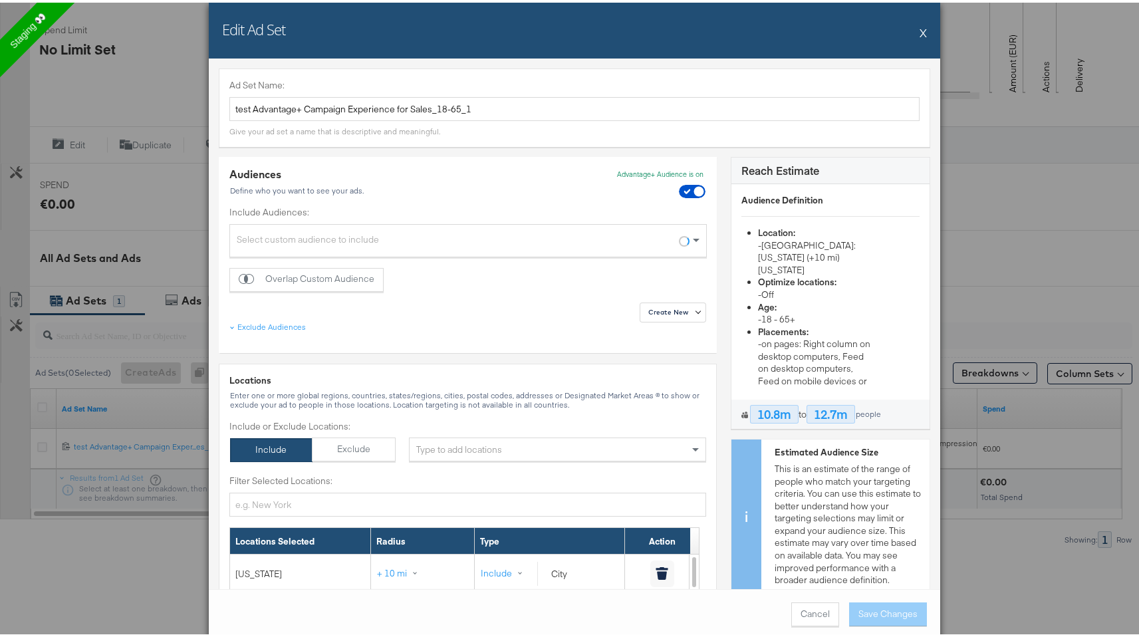
click at [173, 334] on div "Edit Ad Set X Ad Set Name: test Advantage+ Campaign Experience for Sales_18-65_…" at bounding box center [574, 318] width 1149 height 637
click at [907, 23] on div "Edit Ad Set X" at bounding box center [574, 28] width 731 height 56
click at [914, 25] on div "Edit Ad Set X" at bounding box center [574, 28] width 731 height 56
click at [919, 29] on button "X" at bounding box center [922, 30] width 7 height 27
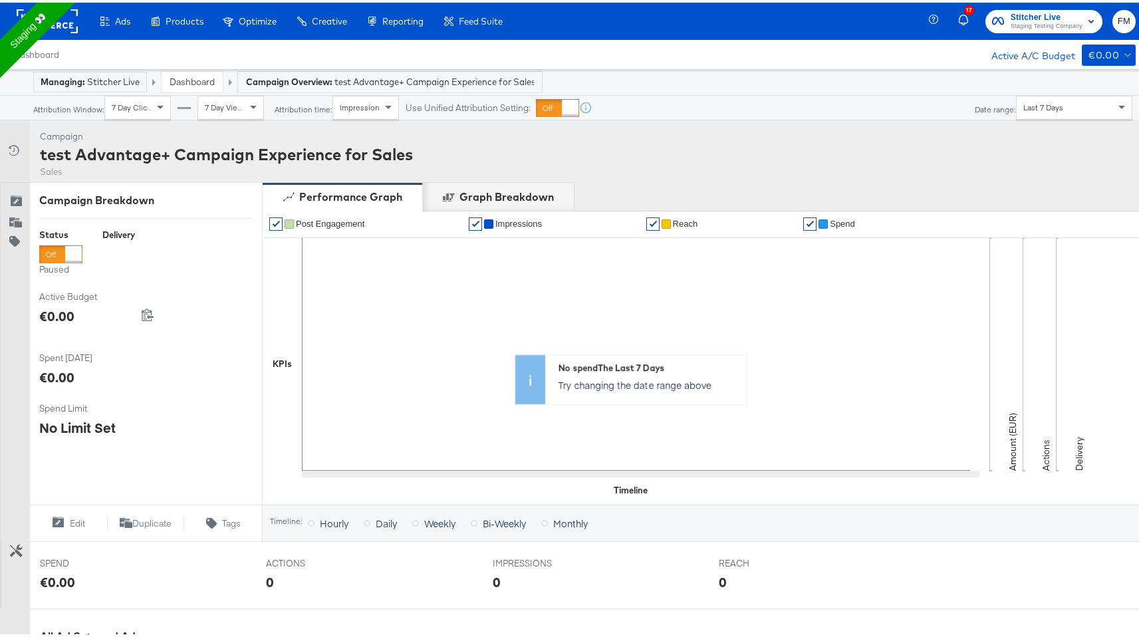
scroll to position [378, 0]
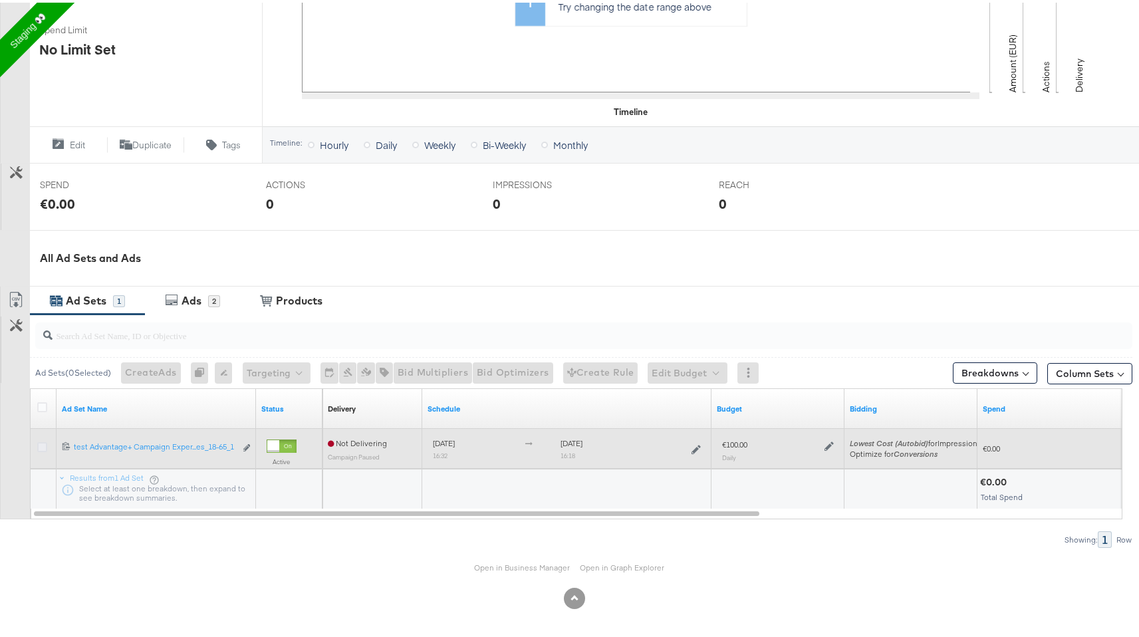
click at [43, 442] on icon at bounding box center [42, 444] width 10 height 10
click at [0, 0] on input "checkbox" at bounding box center [0, 0] width 0 height 0
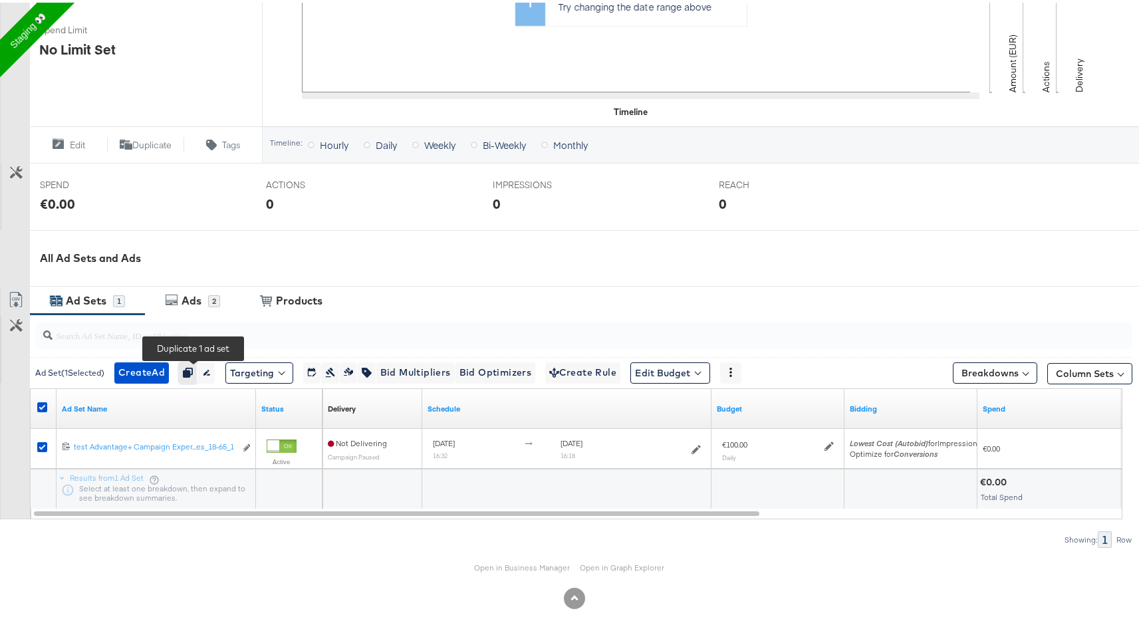
click at [192, 371] on icon "button" at bounding box center [187, 369] width 9 height 9
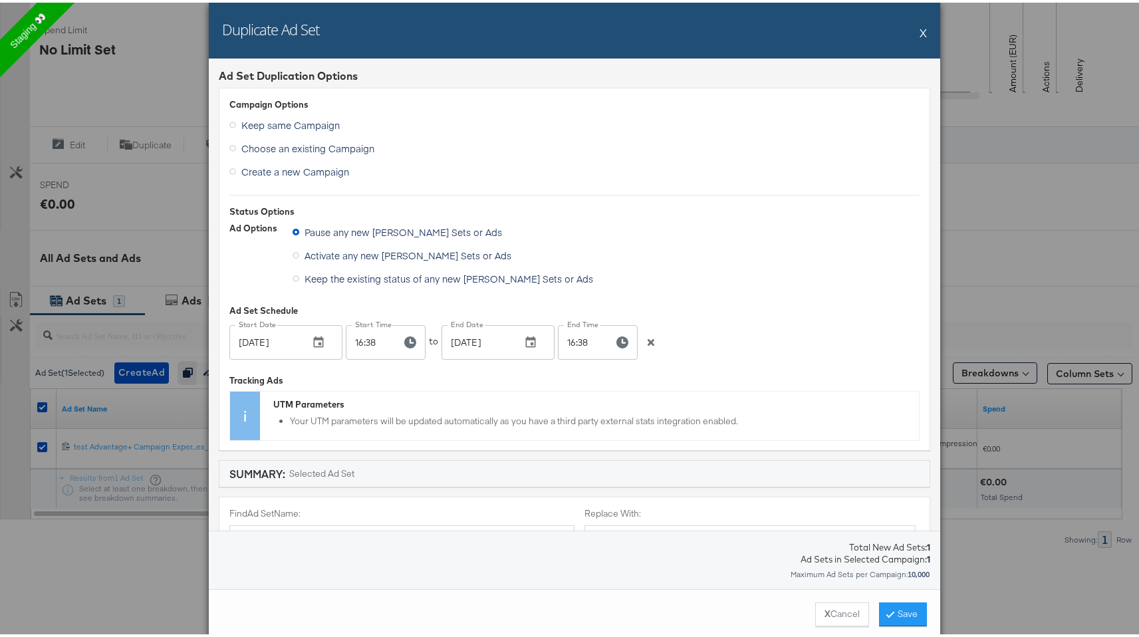
scroll to position [528, 0]
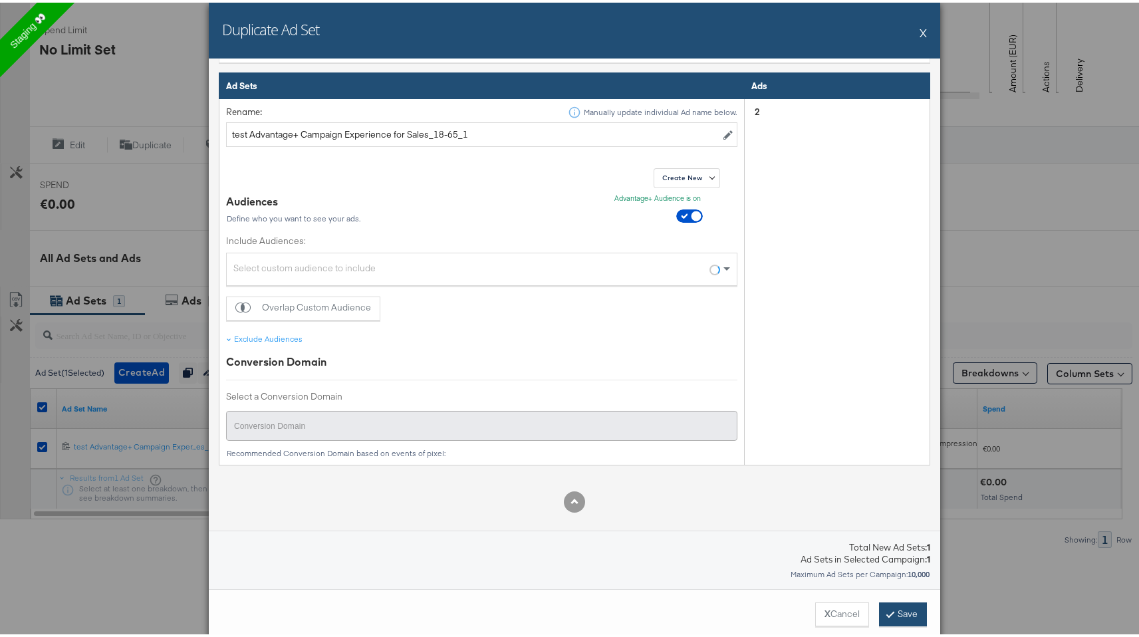
click at [917, 614] on button "Save" at bounding box center [903, 612] width 48 height 24
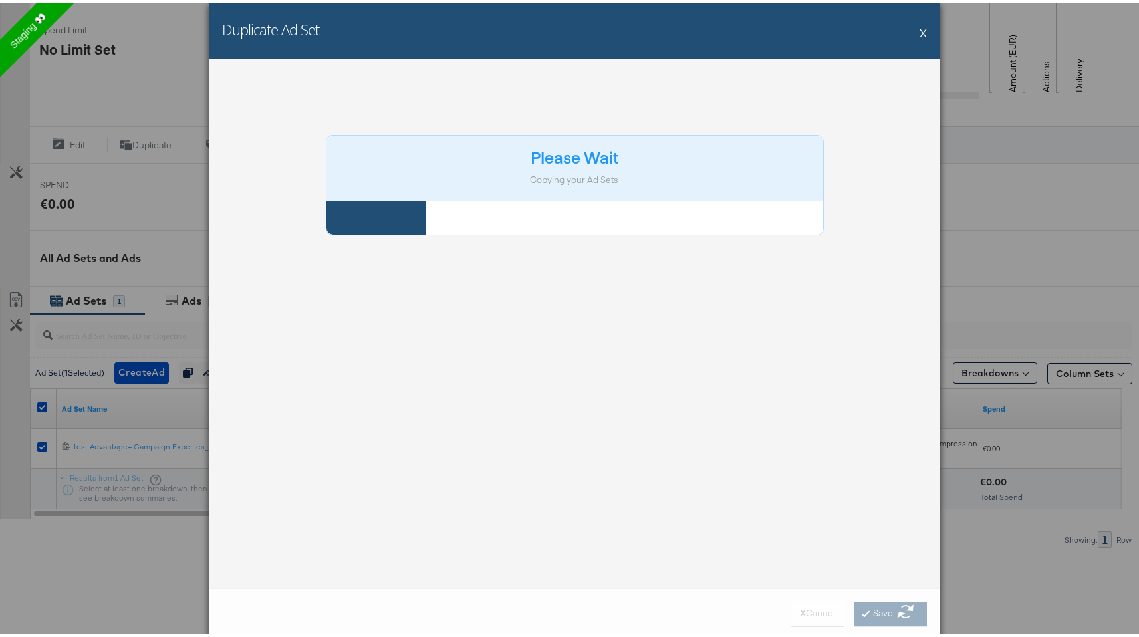
scroll to position [0, 0]
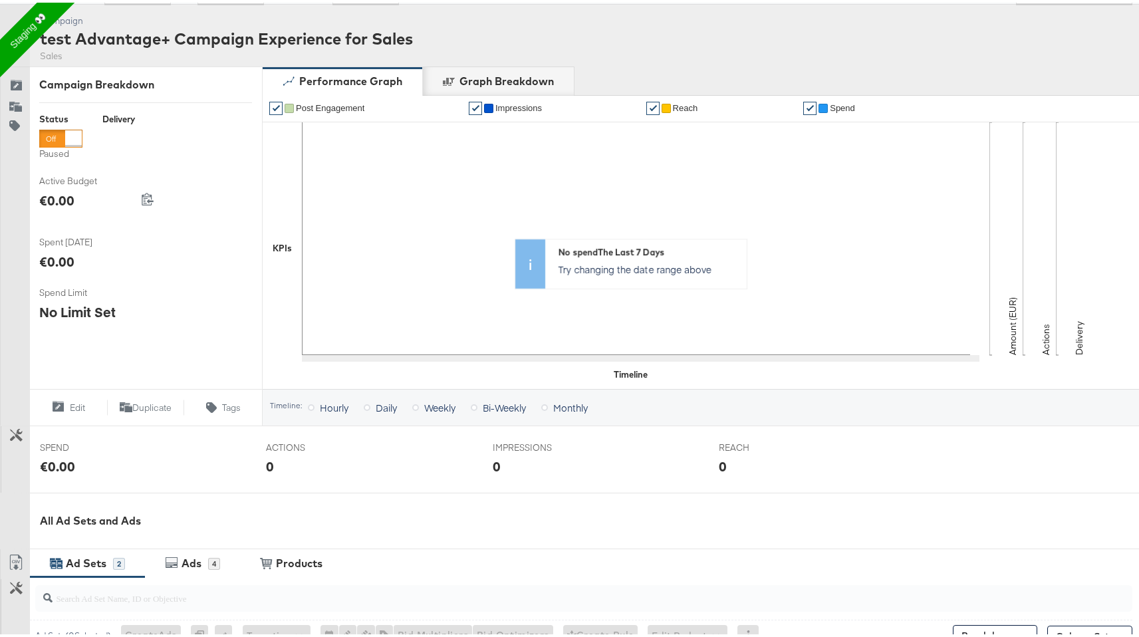
scroll to position [418, 0]
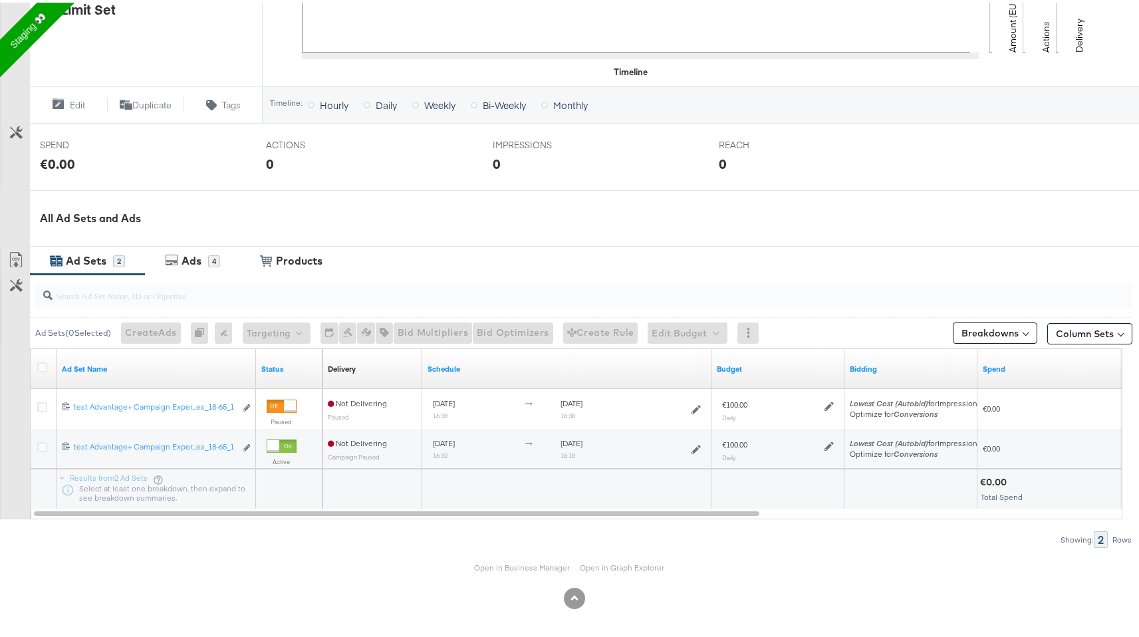
click at [109, 260] on div "Ad Sets" at bounding box center [87, 258] width 51 height 15
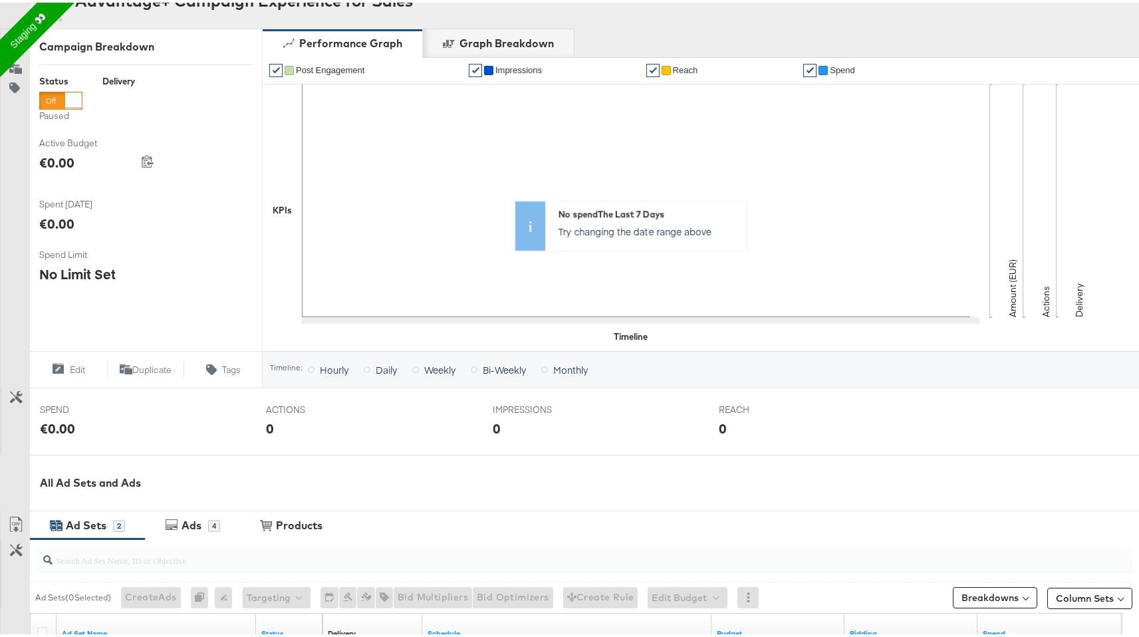
scroll to position [0, 0]
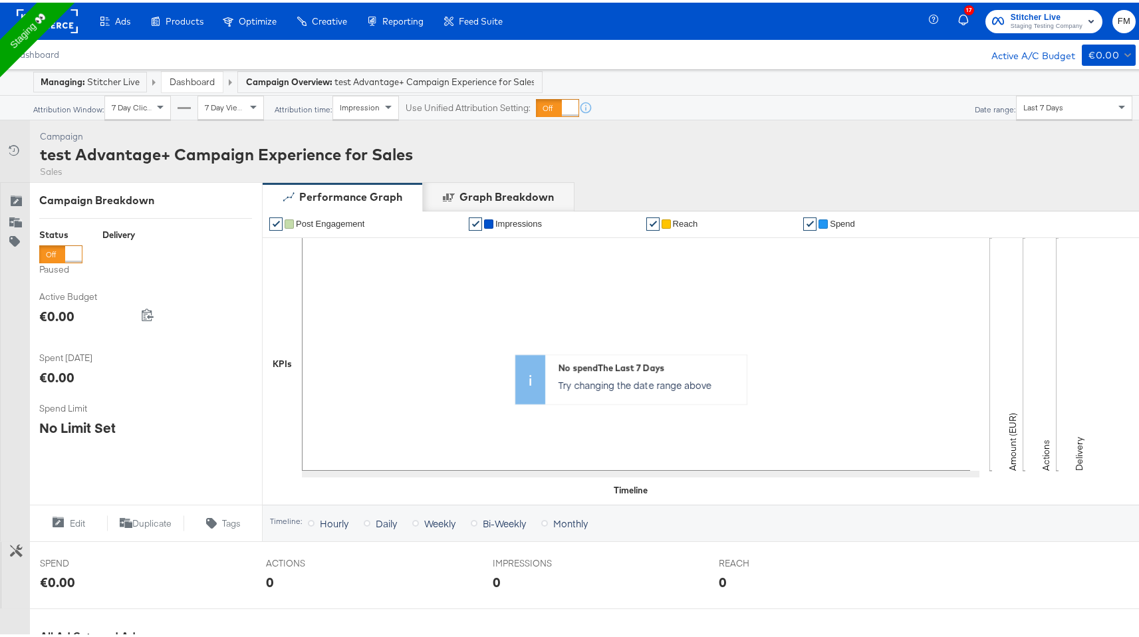
click at [53, 43] on div "Dashboard Active A/C Budget €0.00" at bounding box center [574, 51] width 1149 height 29
click at [52, 51] on span "Dashboard" at bounding box center [36, 52] width 47 height 11
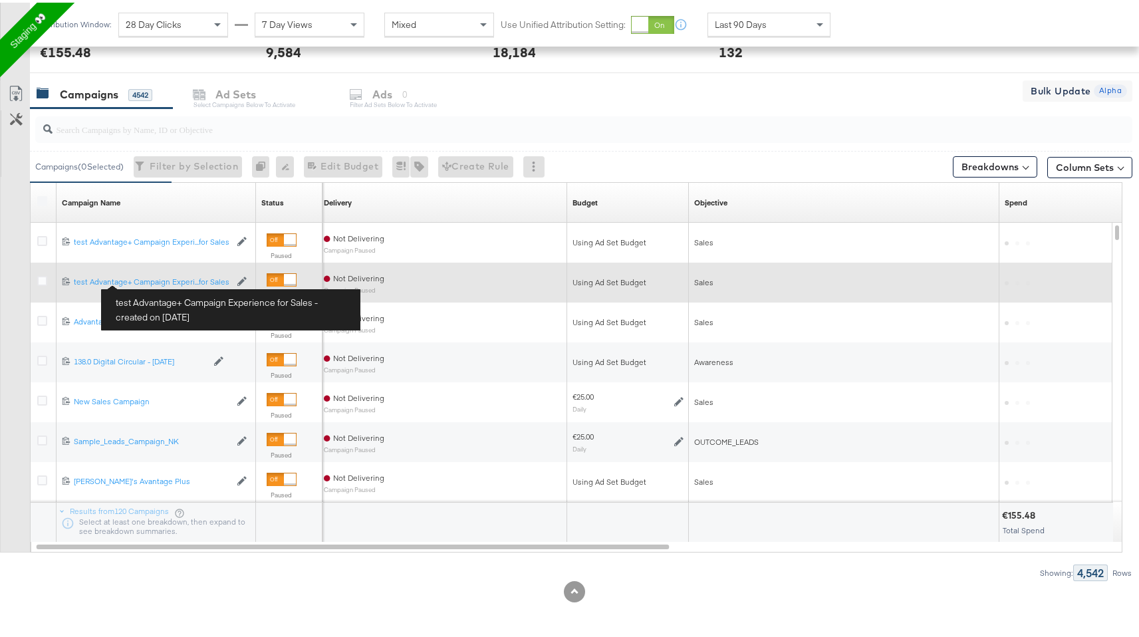
scroll to position [525, 0]
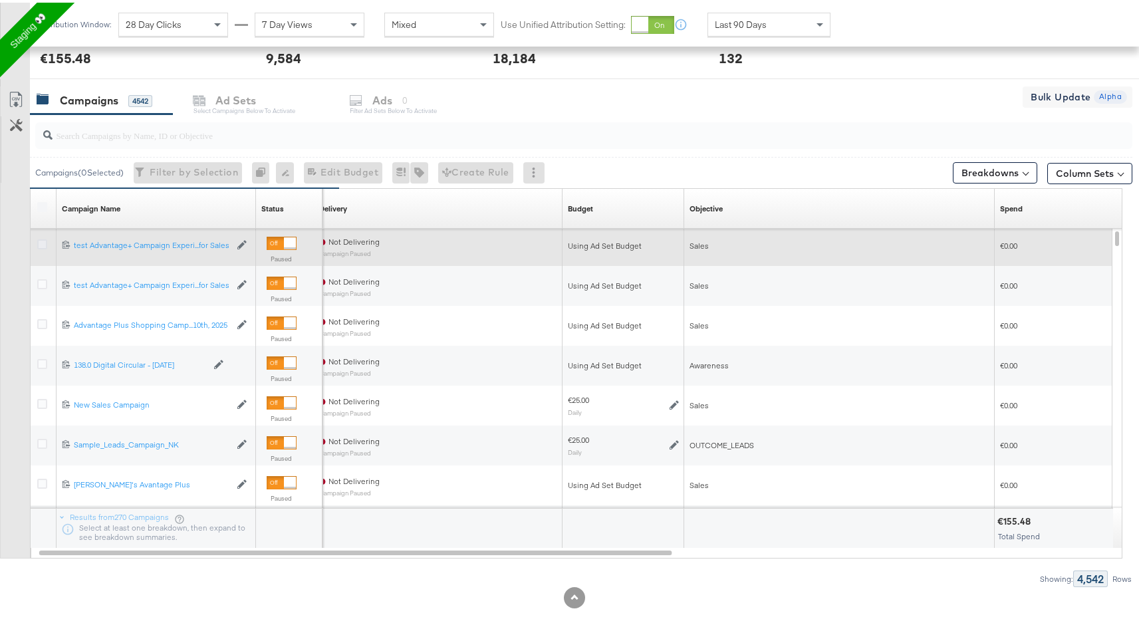
click at [45, 237] on icon at bounding box center [42, 242] width 10 height 10
click at [0, 0] on input "checkbox" at bounding box center [0, 0] width 0 height 0
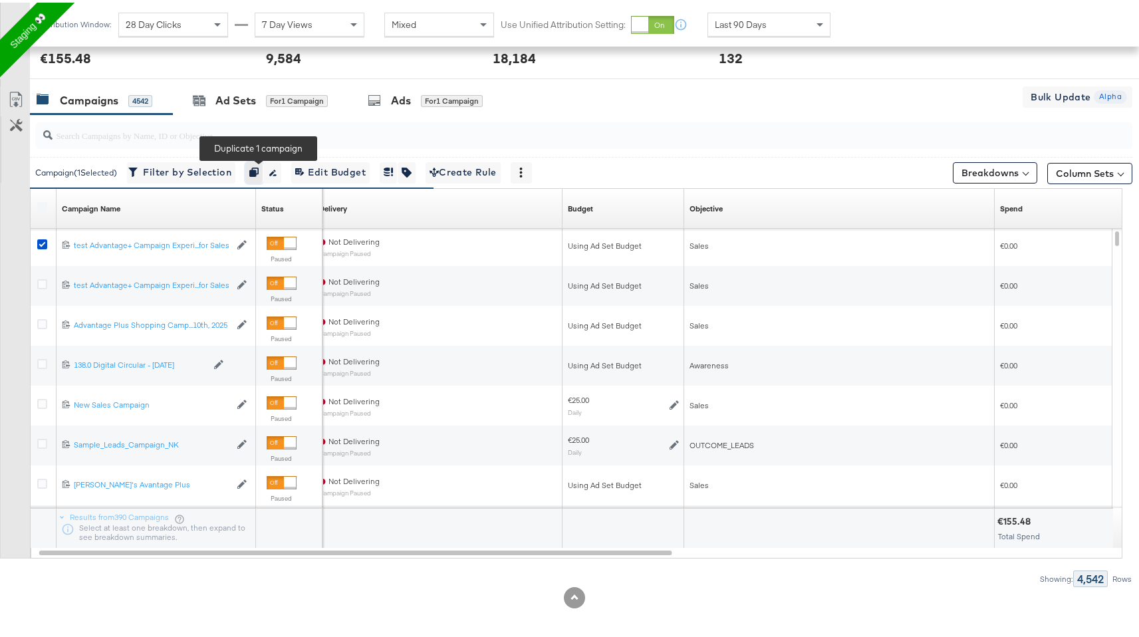
click at [263, 164] on button "button" at bounding box center [254, 170] width 18 height 21
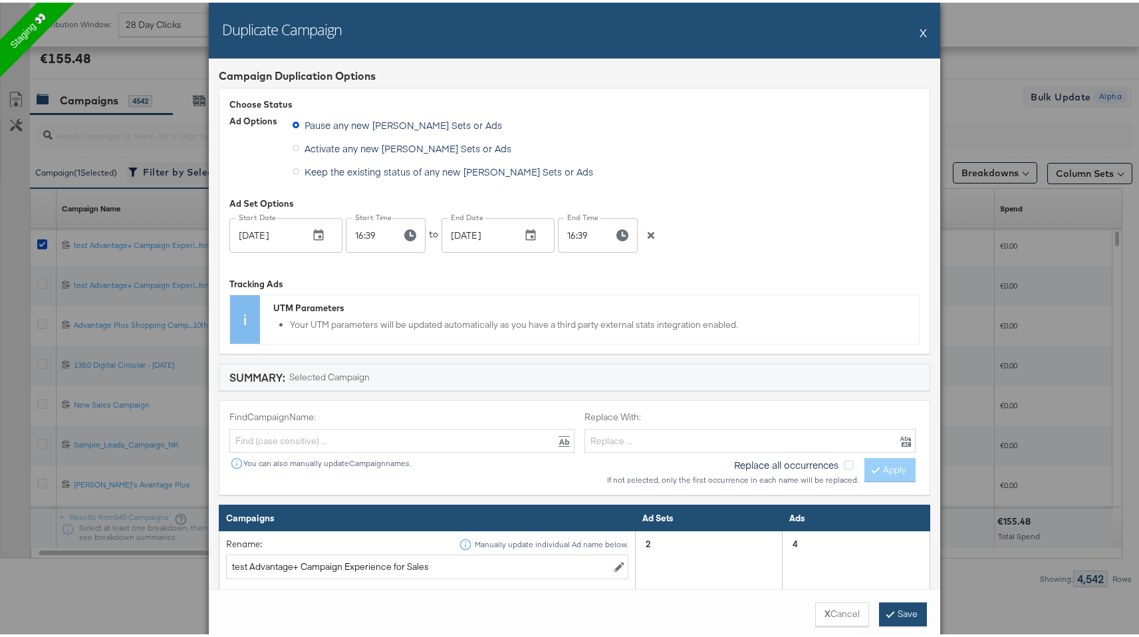
click at [900, 606] on button "Save" at bounding box center [903, 612] width 48 height 24
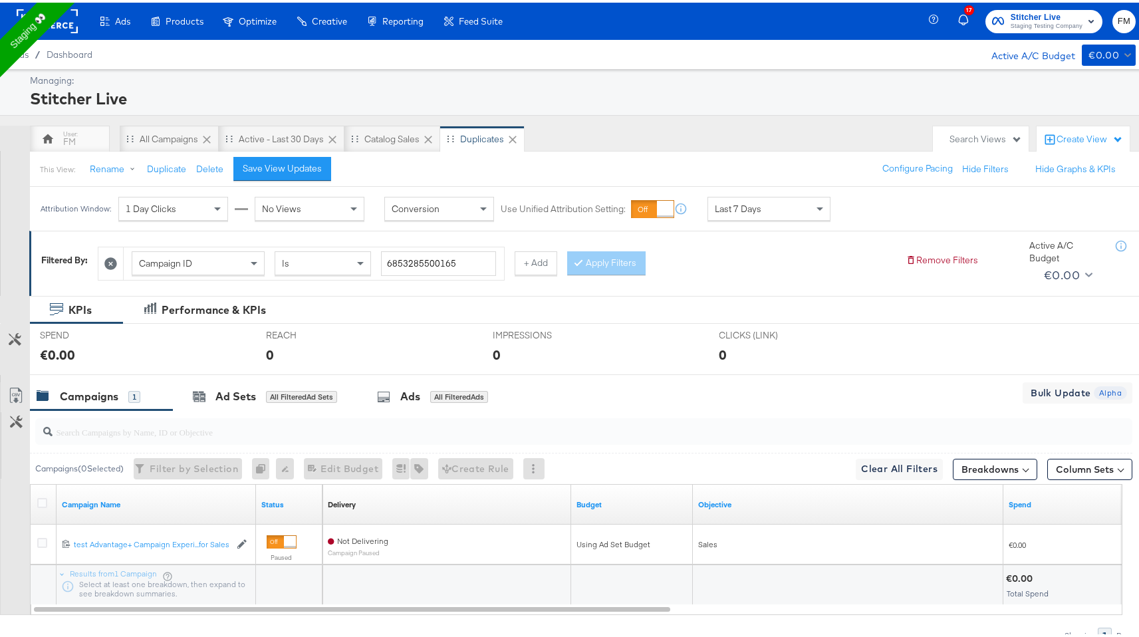
click at [559, 173] on div "This View: Rename Duplicate Delete Save View Updates Configure Pacing Hide Filt…" at bounding box center [588, 166] width 1119 height 36
